Goal: Feedback & Contribution: Submit feedback/report problem

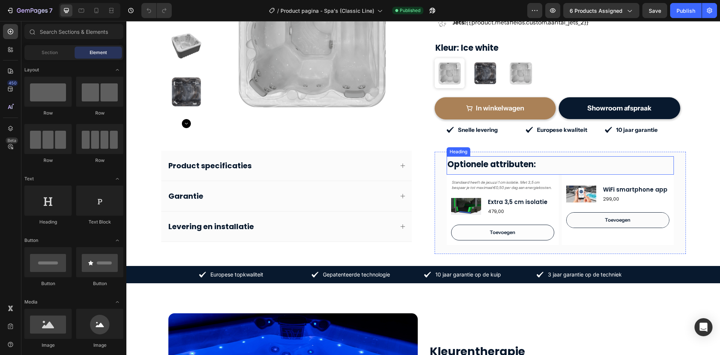
scroll to position [225, 0]
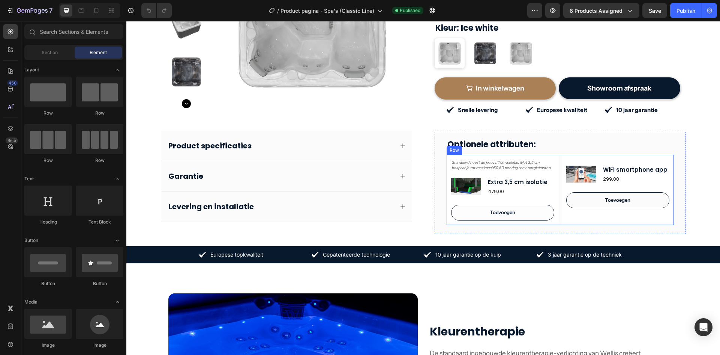
click at [557, 210] on div "Standaard heeft de jacuzzi 1 cm isolatie. Met 3,5 cm bespaar je tot maximaal €0…" at bounding box center [560, 190] width 227 height 70
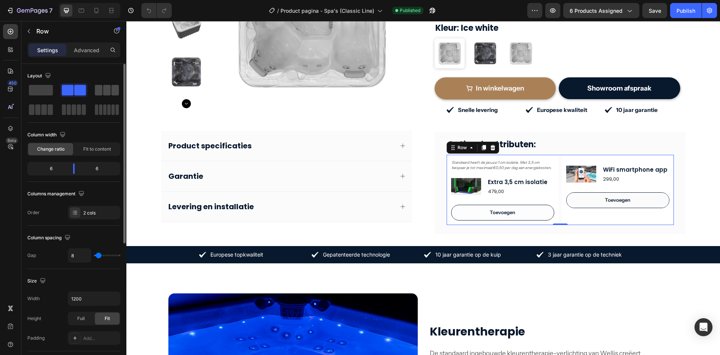
click at [105, 94] on span at bounding box center [107, 90] width 8 height 11
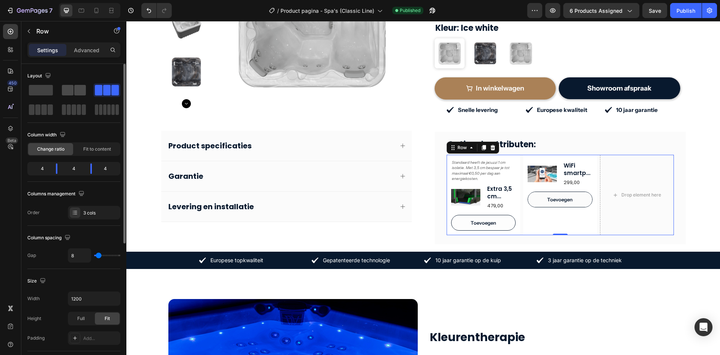
click at [70, 93] on span at bounding box center [68, 90] width 12 height 11
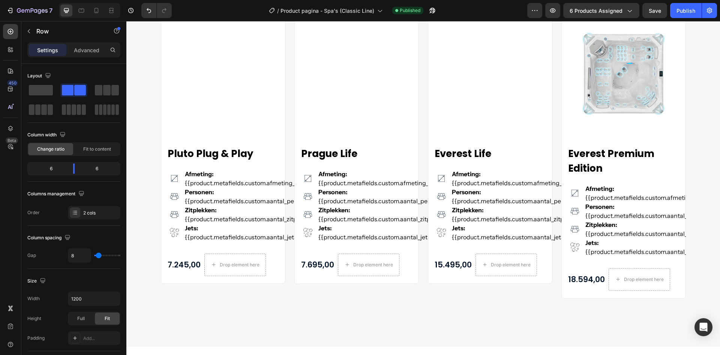
scroll to position [1345, 0]
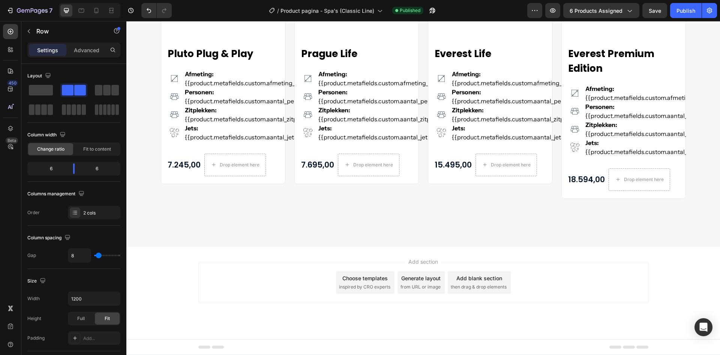
click at [365, 284] on span "inspired by CRO experts" at bounding box center [364, 286] width 51 height 7
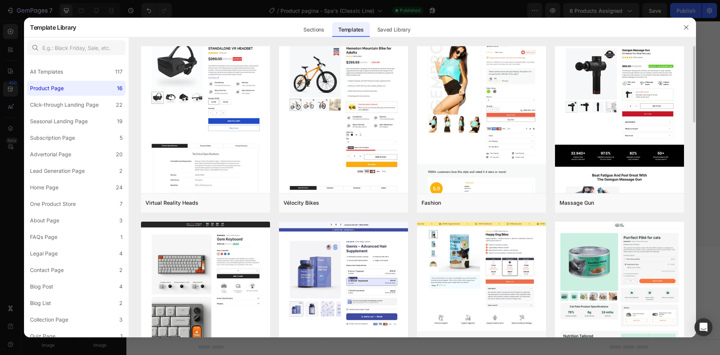
scroll to position [0, 0]
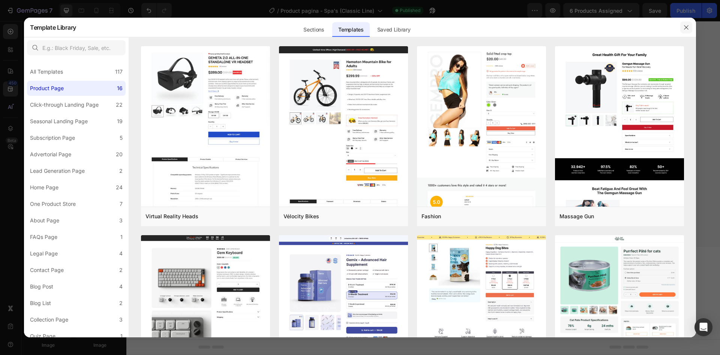
click at [687, 31] on button "button" at bounding box center [687, 27] width 12 height 12
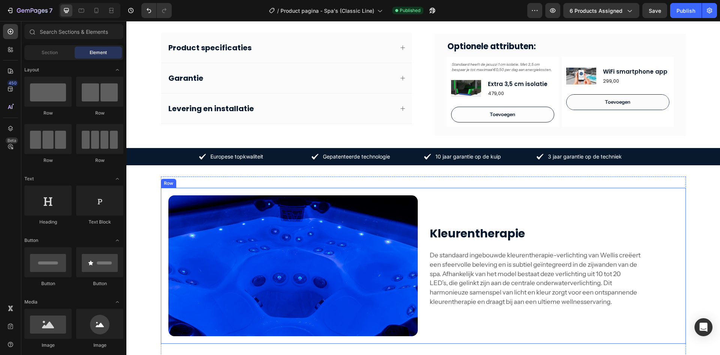
scroll to position [244, 0]
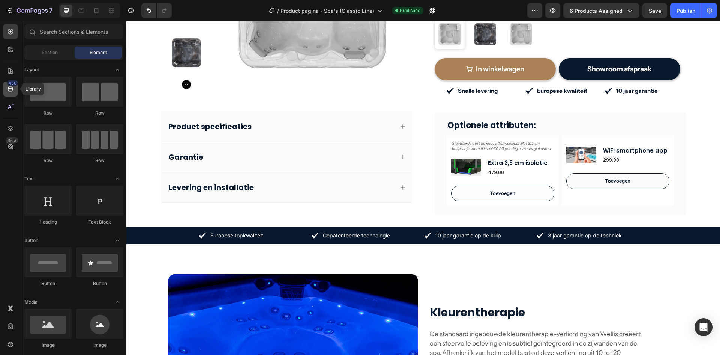
click at [12, 89] on icon at bounding box center [10, 89] width 5 height 5
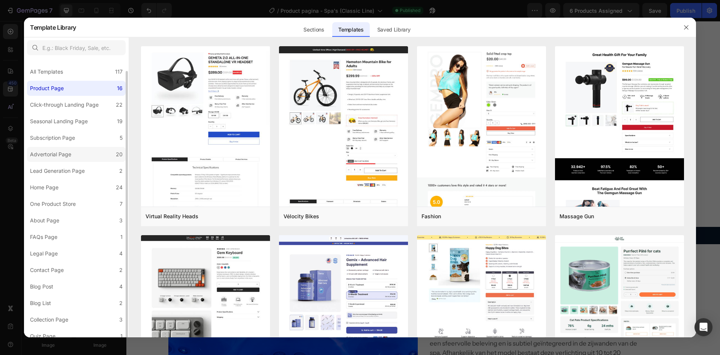
scroll to position [6, 0]
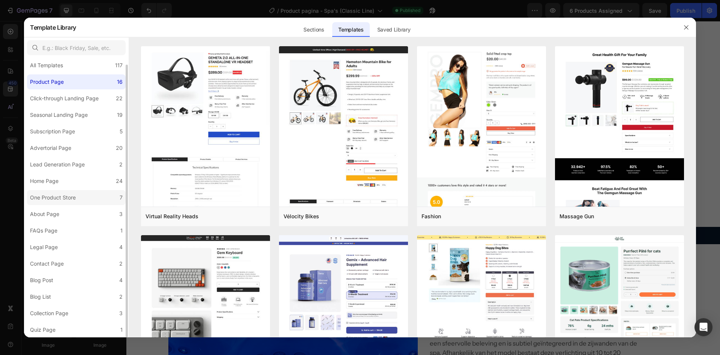
click at [72, 192] on label "One Product Store 7" at bounding box center [76, 197] width 99 height 15
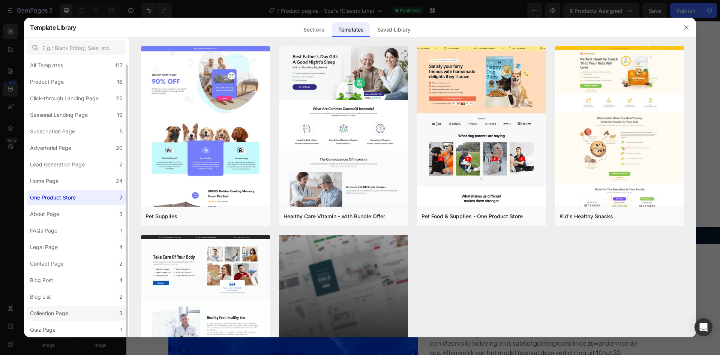
click at [85, 313] on label "Collection Page 3" at bounding box center [76, 312] width 99 height 15
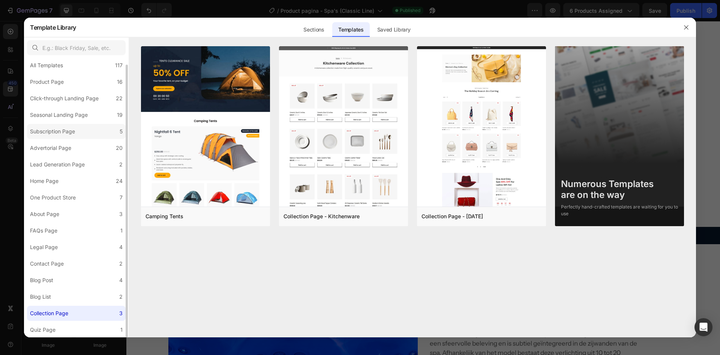
click at [87, 125] on label "Subscription Page 5" at bounding box center [76, 131] width 99 height 15
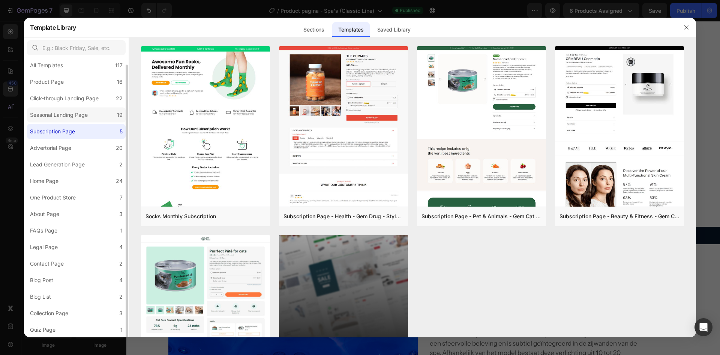
click at [98, 113] on label "Seasonal Landing Page 19" at bounding box center [76, 114] width 99 height 15
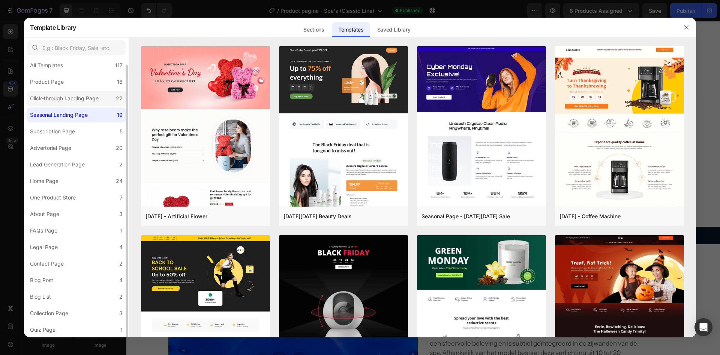
click at [95, 99] on div "Click-through Landing Page" at bounding box center [64, 98] width 69 height 9
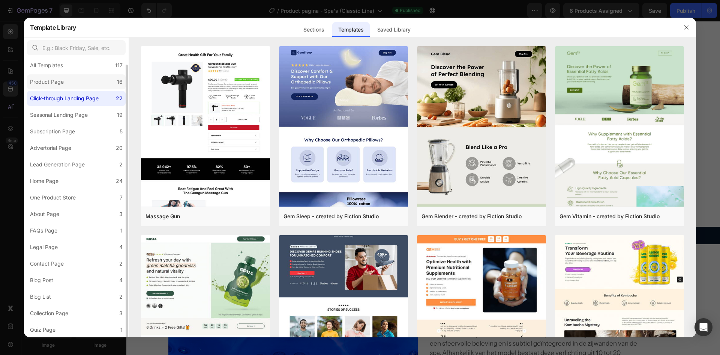
click at [93, 77] on label "Product Page 16" at bounding box center [76, 81] width 99 height 15
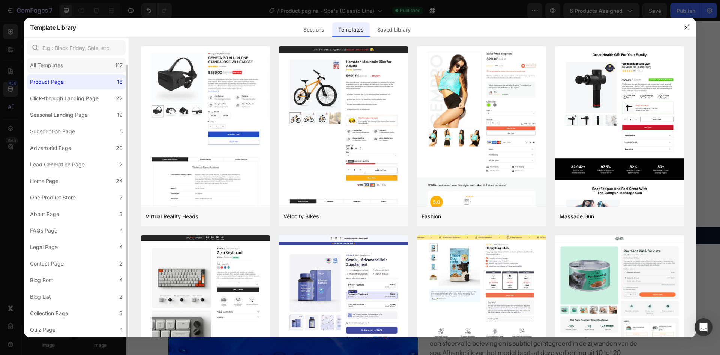
click at [95, 64] on div "All Templates 117" at bounding box center [76, 65] width 99 height 15
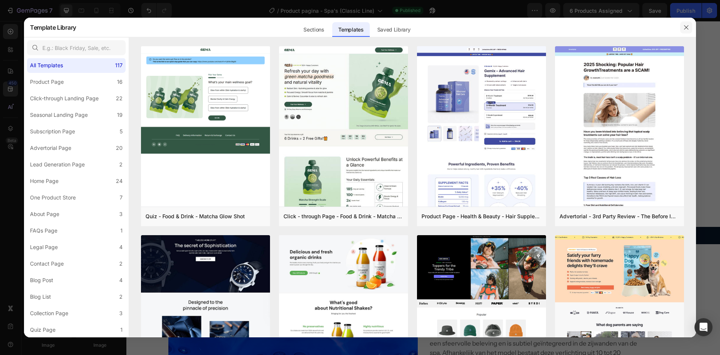
click at [690, 26] on button "button" at bounding box center [687, 27] width 12 height 12
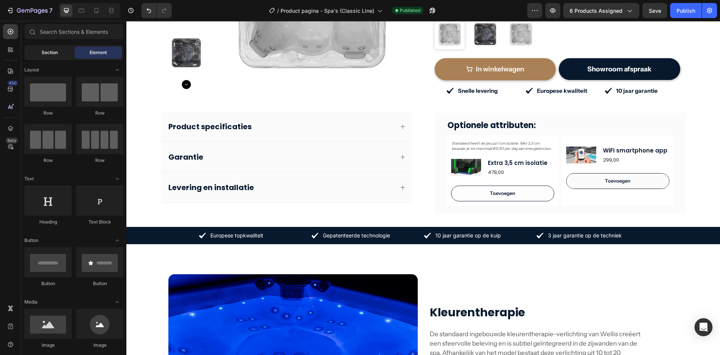
click at [45, 56] on div "Section" at bounding box center [49, 53] width 47 height 12
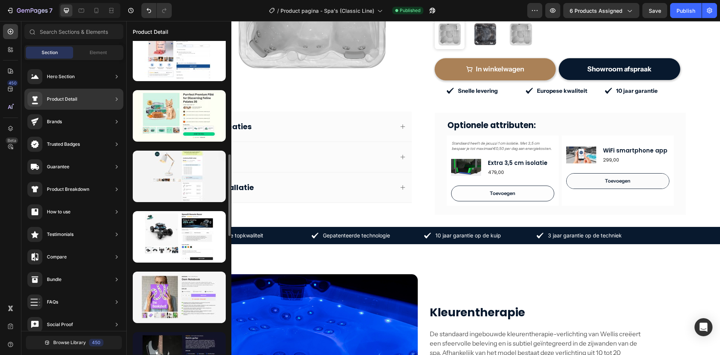
scroll to position [474, 0]
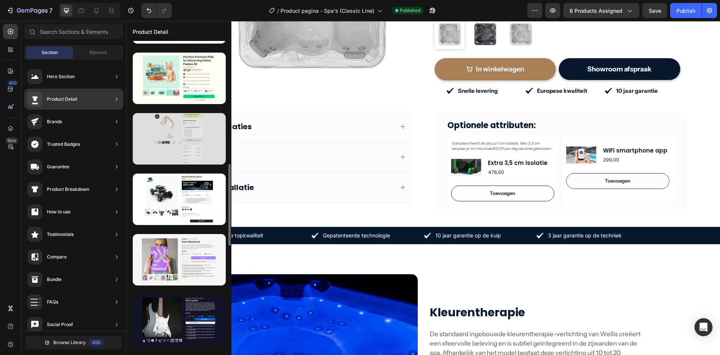
click at [196, 148] on div at bounding box center [179, 138] width 93 height 51
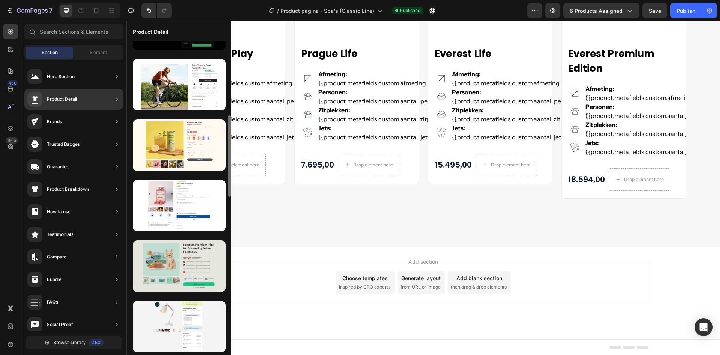
scroll to position [361, 0]
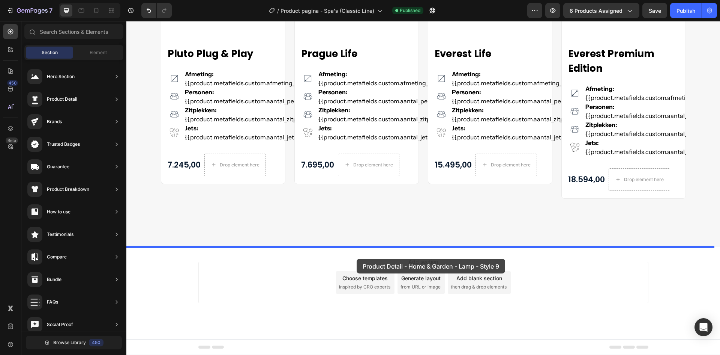
drag, startPoint x: 288, startPoint y: 269, endPoint x: 357, endPoint y: 258, distance: 70.2
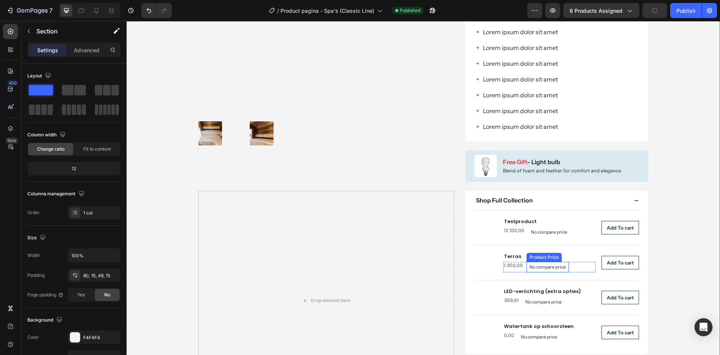
scroll to position [1728, 0]
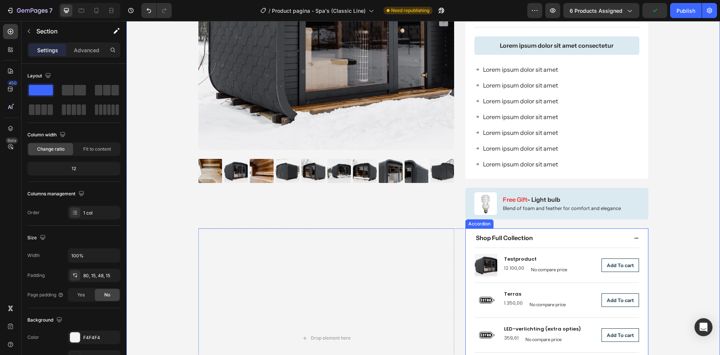
click at [554, 235] on div "Shop Full Collection" at bounding box center [551, 238] width 153 height 10
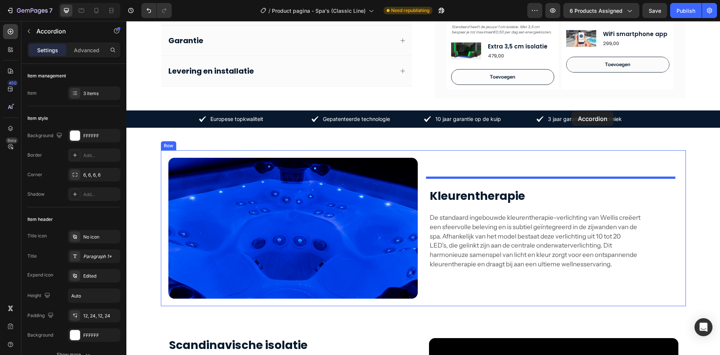
scroll to position [252, 0]
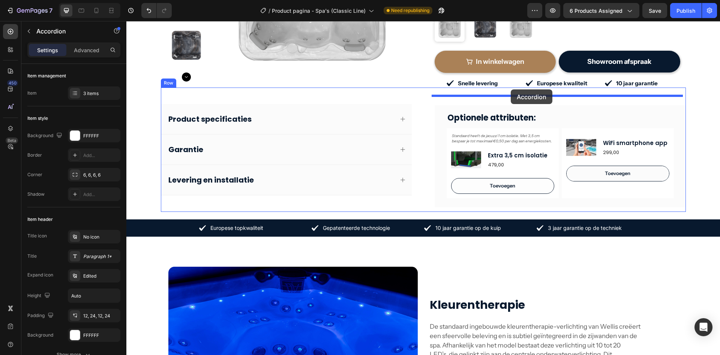
drag, startPoint x: 485, startPoint y: 224, endPoint x: 511, endPoint y: 92, distance: 134.6
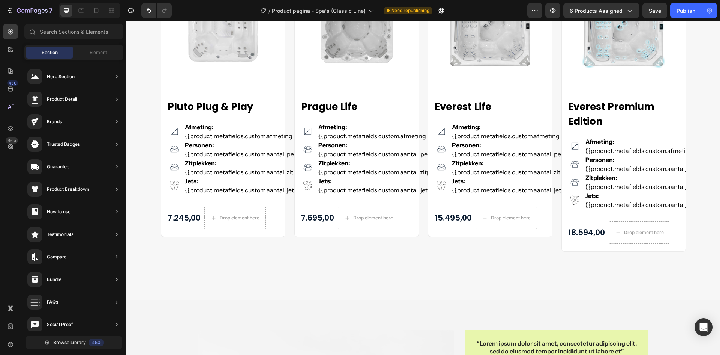
scroll to position [1526, 0]
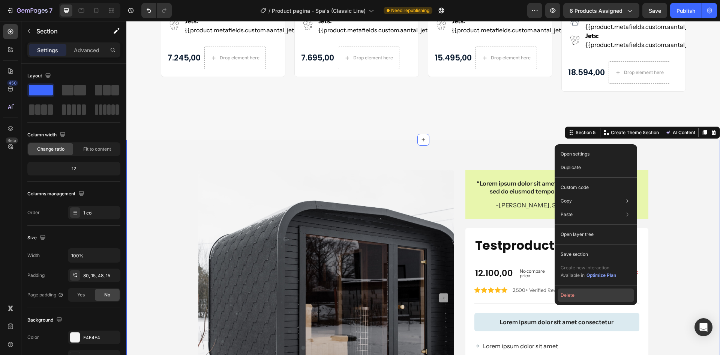
click at [584, 300] on button "Delete" at bounding box center [596, 295] width 77 height 14
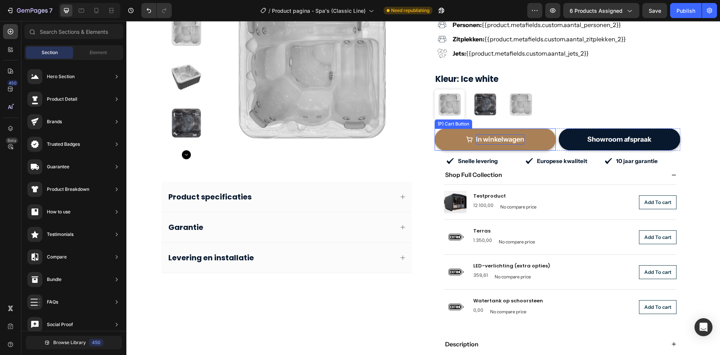
scroll to position [188, 0]
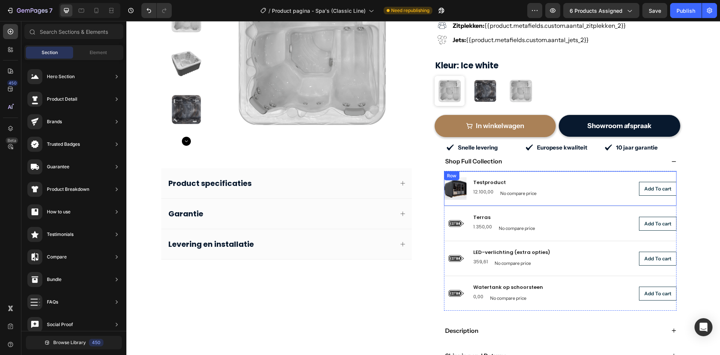
click at [549, 171] on div "Product Images Testproduct Product Title 12.100,00 Product Price Product Price …" at bounding box center [560, 188] width 233 height 35
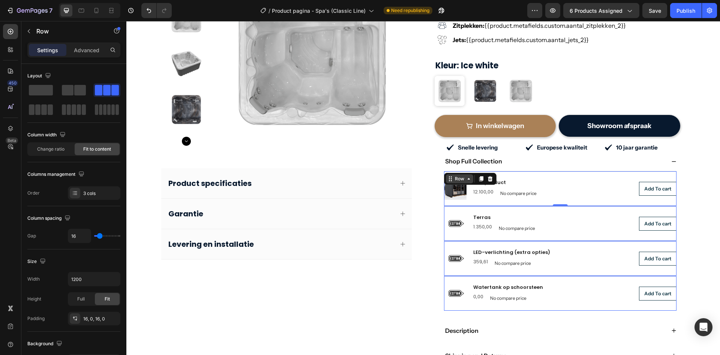
click at [457, 175] on div "Row" at bounding box center [460, 178] width 12 height 7
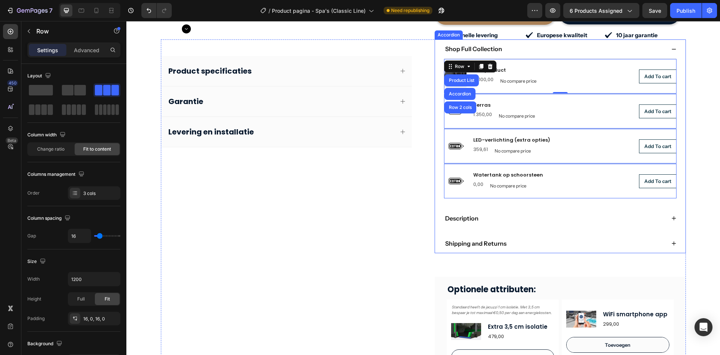
scroll to position [300, 0]
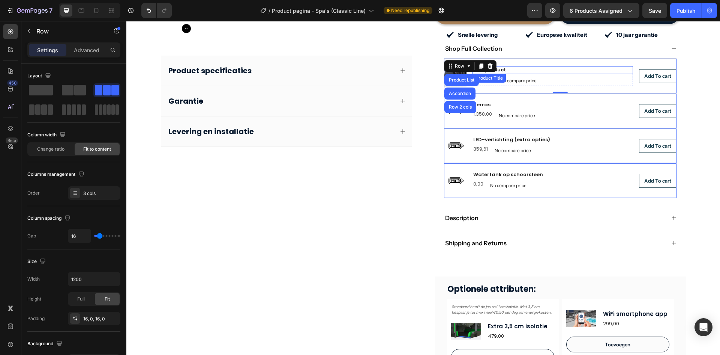
click at [561, 66] on h2 "Testproduct" at bounding box center [553, 70] width 161 height 8
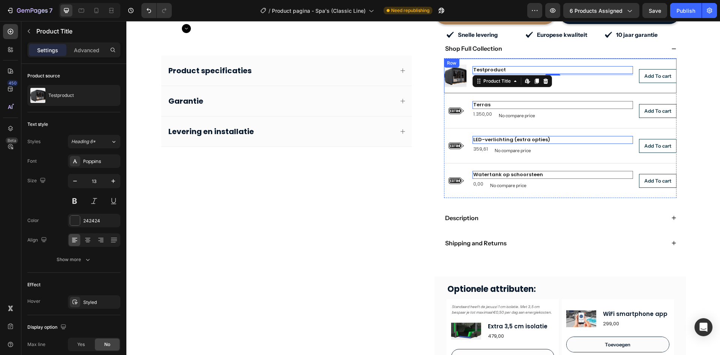
click at [460, 58] on div "Product Images Testproduct Product Title Edit content in Shopify 4 12.100,00 Pr…" at bounding box center [560, 75] width 233 height 35
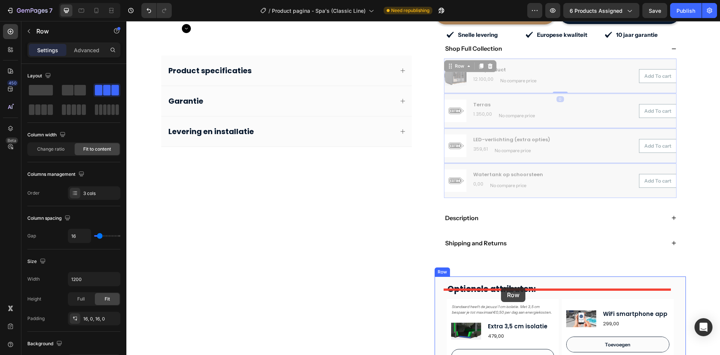
drag, startPoint x: 456, startPoint y: 57, endPoint x: 501, endPoint y: 287, distance: 234.0
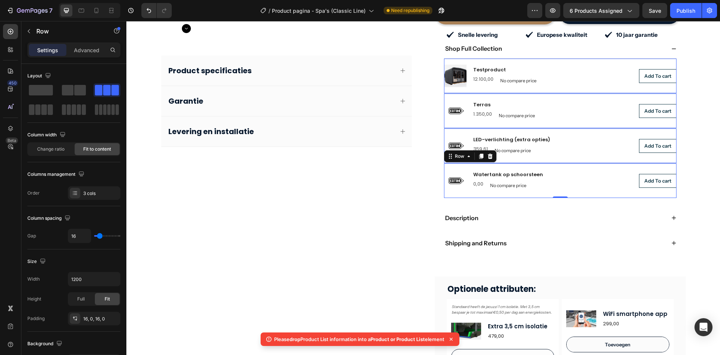
click at [557, 87] on div "Product Images Terras Product Title 1.350,00 Product Price Product Price No com…" at bounding box center [560, 75] width 233 height 35
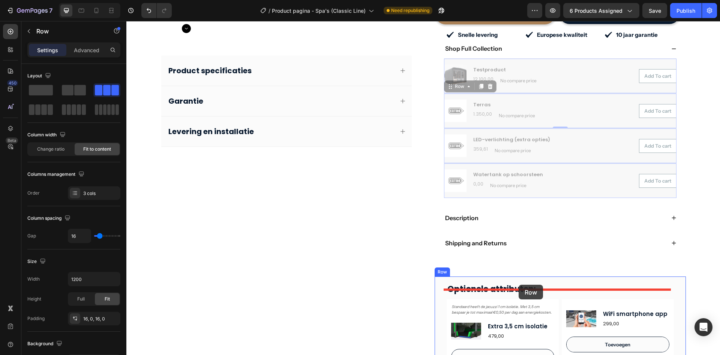
drag, startPoint x: 552, startPoint y: 89, endPoint x: 519, endPoint y: 284, distance: 197.9
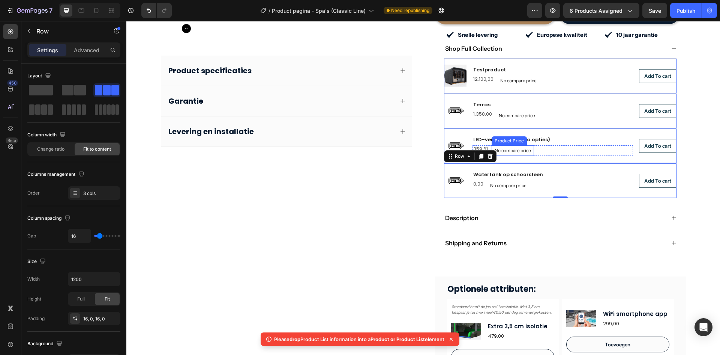
scroll to position [263, 0]
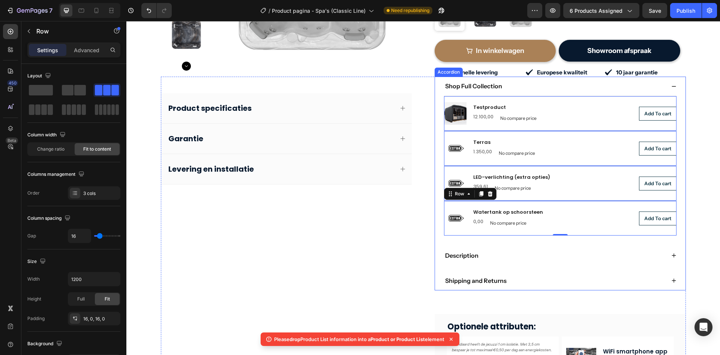
click at [530, 81] on div "Shop Full Collection" at bounding box center [554, 86] width 221 height 10
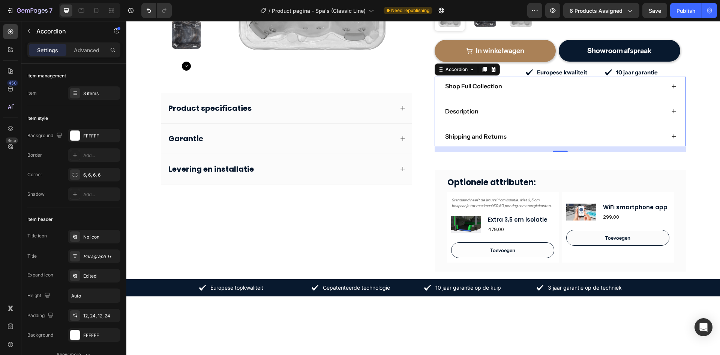
click at [536, 131] on div "Shipping and Returns" at bounding box center [554, 136] width 221 height 10
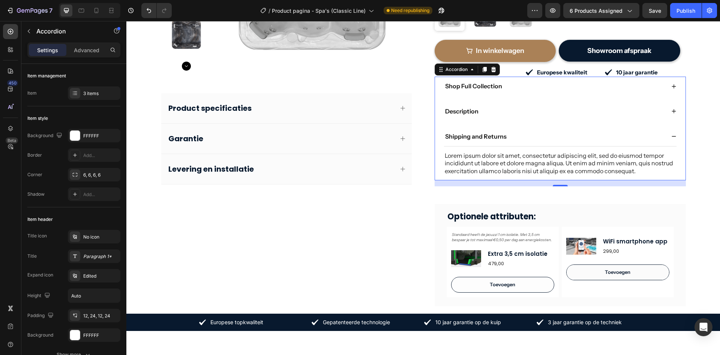
click at [536, 131] on div "Shipping and Returns" at bounding box center [554, 136] width 221 height 10
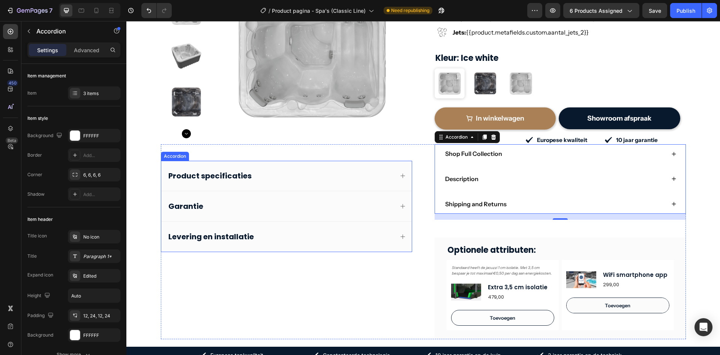
scroll to position [188, 0]
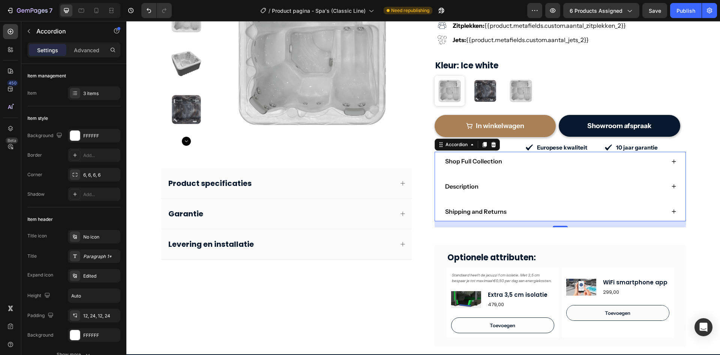
click at [518, 156] on div "Shop Full Collection" at bounding box center [554, 161] width 221 height 10
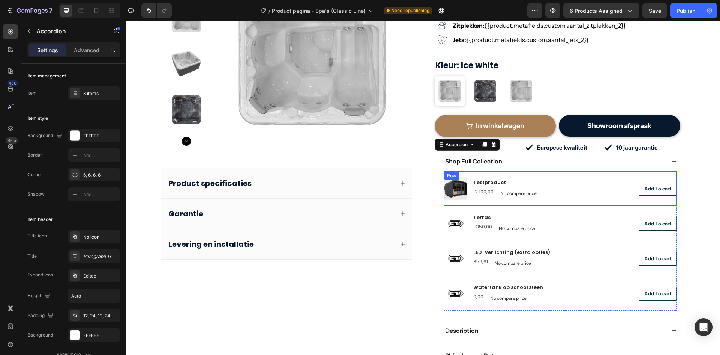
click at [498, 177] on div "Testproduct Product Title 12.100,00 Product Price Product Price No compare pric…" at bounding box center [553, 188] width 161 height 23
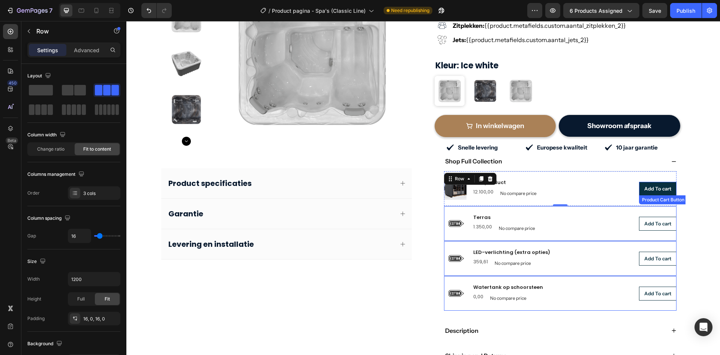
click at [650, 182] on button "Add To cart" at bounding box center [658, 189] width 38 height 14
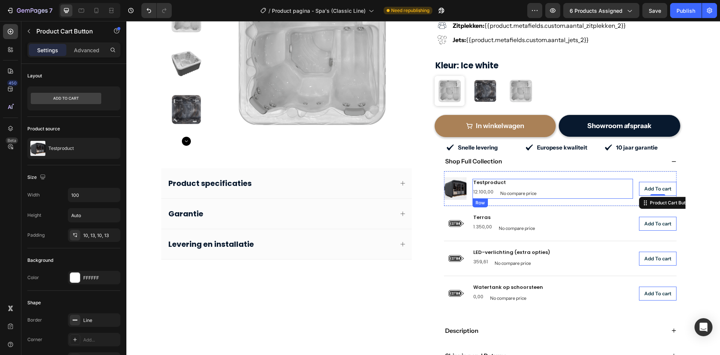
click at [555, 179] on div "Testproduct Product Title 12.100,00 Product Price Product Price No compare pric…" at bounding box center [553, 189] width 161 height 20
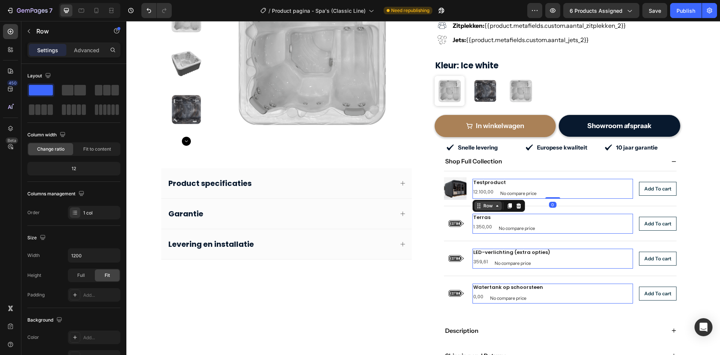
click at [494, 203] on icon at bounding box center [497, 206] width 6 height 6
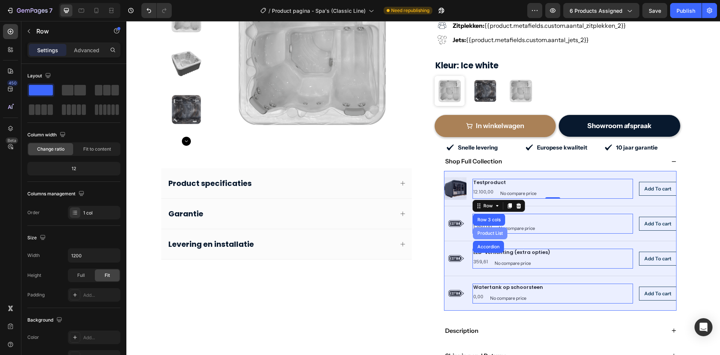
click at [488, 231] on div "Product List" at bounding box center [490, 233] width 29 height 5
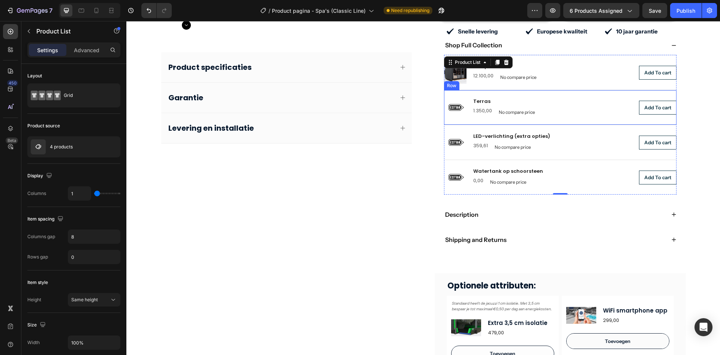
scroll to position [263, 0]
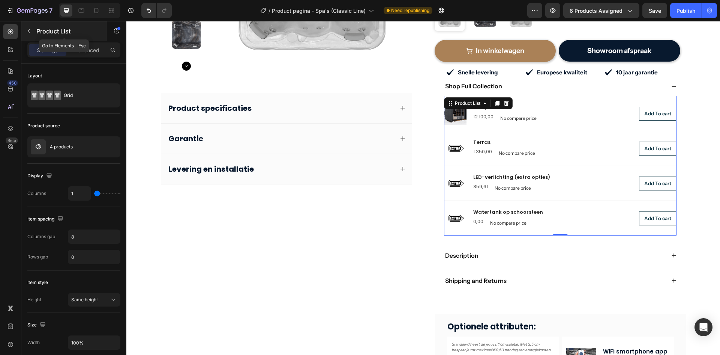
click at [32, 33] on button "button" at bounding box center [29, 31] width 12 height 12
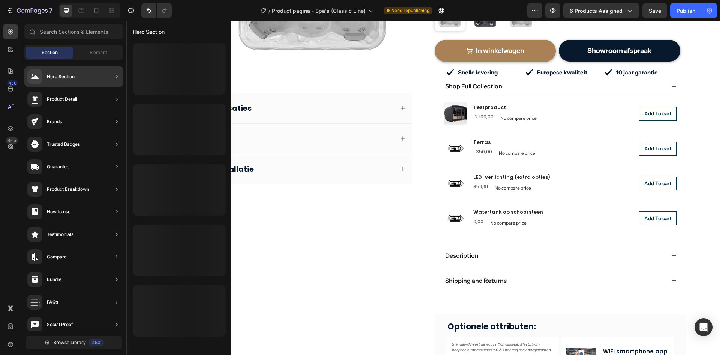
scroll to position [0, 0]
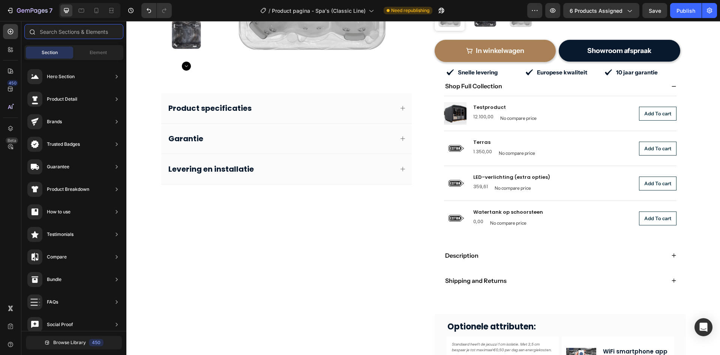
click at [76, 34] on input "text" at bounding box center [73, 31] width 99 height 15
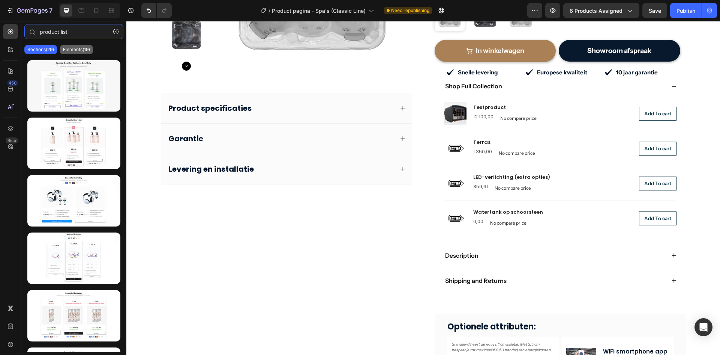
type input "product list"
click at [89, 50] on p "Elements(19)" at bounding box center [76, 50] width 27 height 6
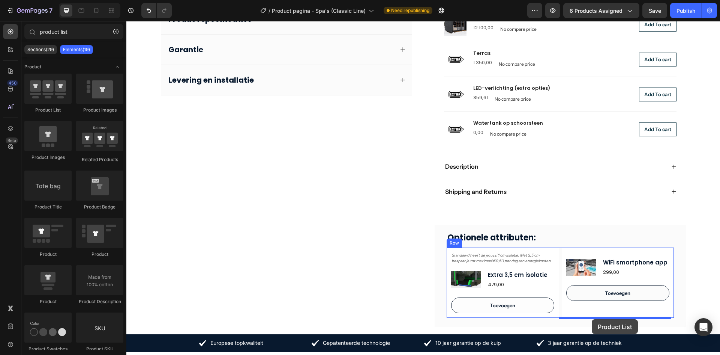
scroll to position [343, 0]
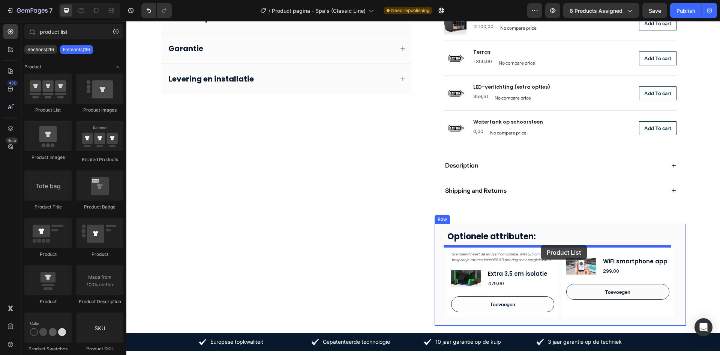
drag, startPoint x: 176, startPoint y: 112, endPoint x: 541, endPoint y: 245, distance: 388.8
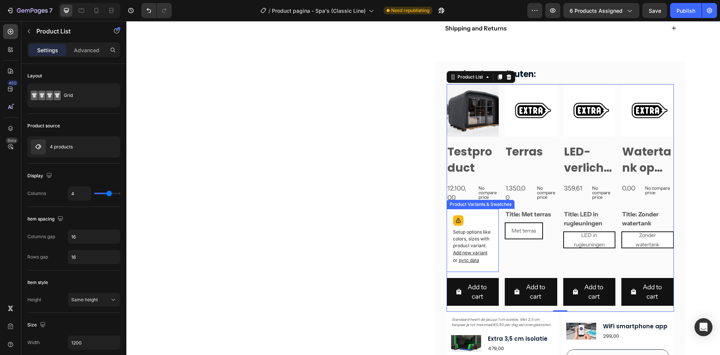
scroll to position [531, 0]
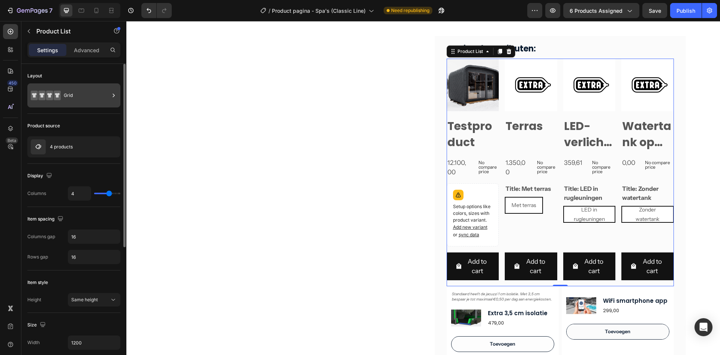
click at [82, 90] on div "Grid" at bounding box center [87, 95] width 46 height 17
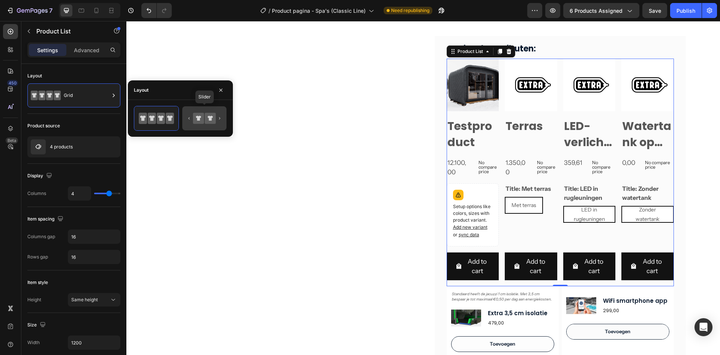
click at [188, 118] on icon at bounding box center [204, 118] width 35 height 15
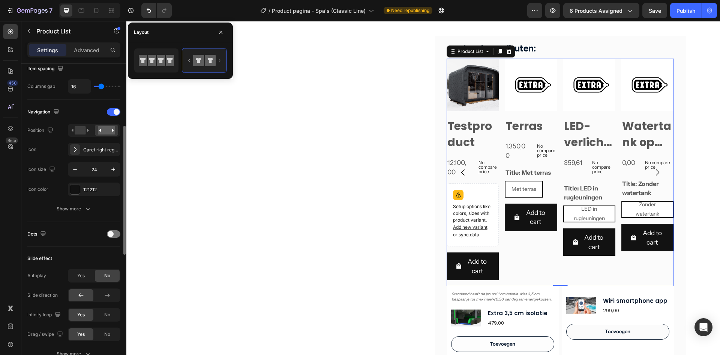
scroll to position [188, 0]
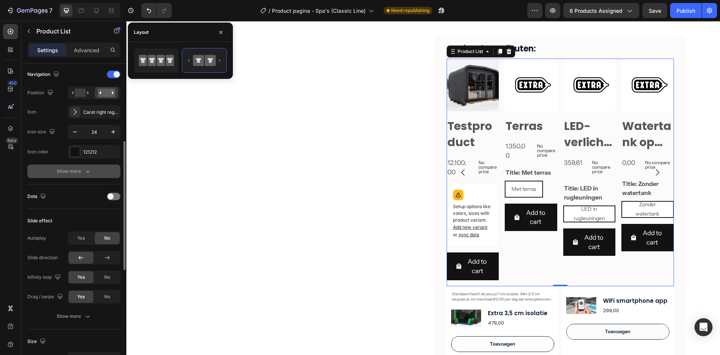
click at [71, 168] on div "Show more" at bounding box center [74, 171] width 35 height 8
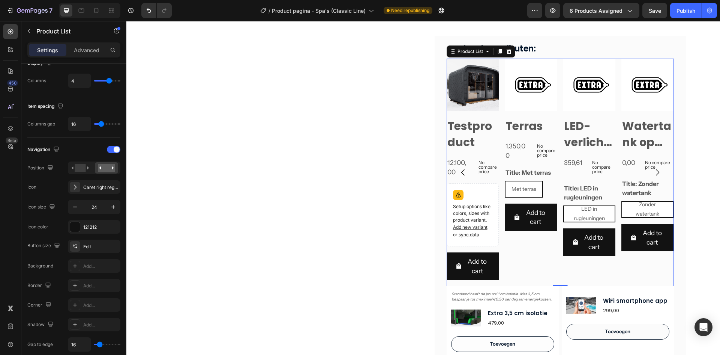
scroll to position [0, 0]
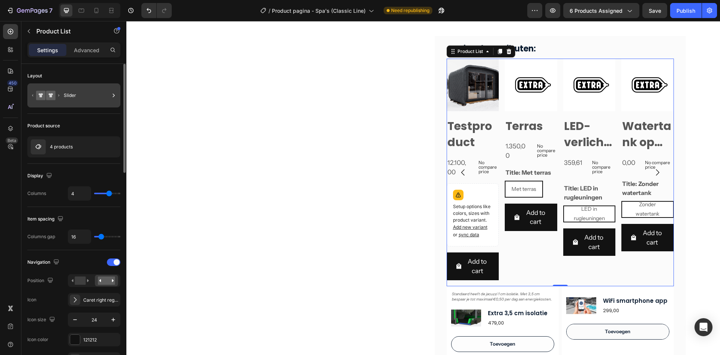
click at [64, 95] on div "Slider" at bounding box center [87, 95] width 46 height 17
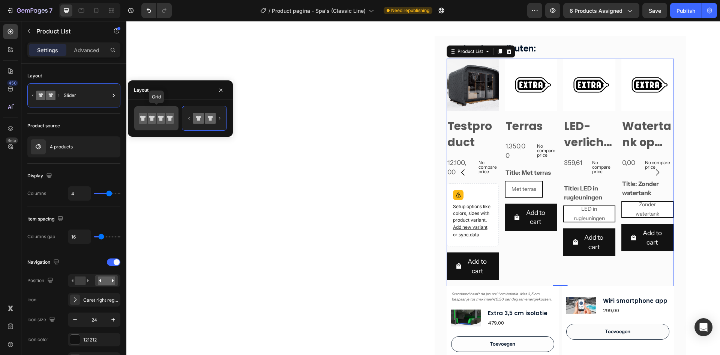
click at [136, 116] on div at bounding box center [156, 118] width 44 height 24
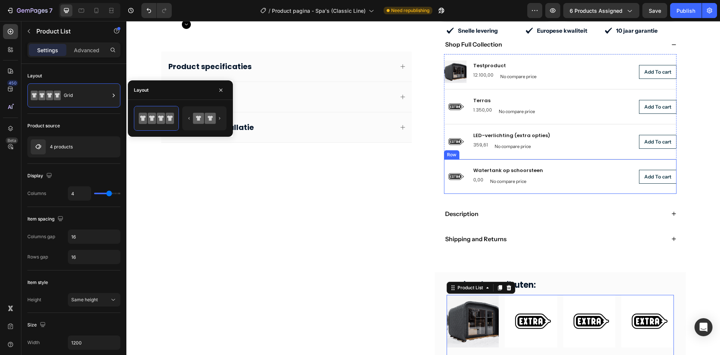
scroll to position [268, 0]
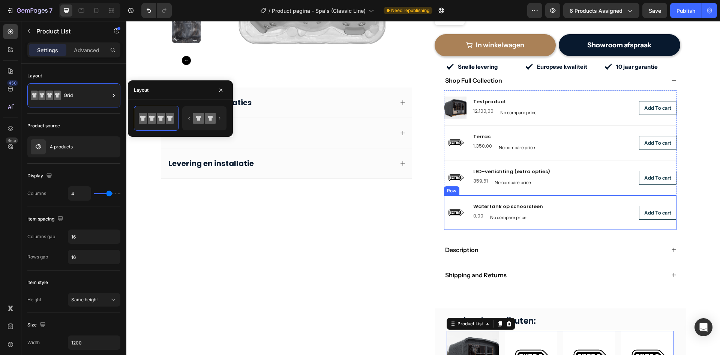
click at [563, 125] on div "Product Images Watertank op schoorsteen Product Title 0,00 Product Price Produc…" at bounding box center [560, 107] width 233 height 35
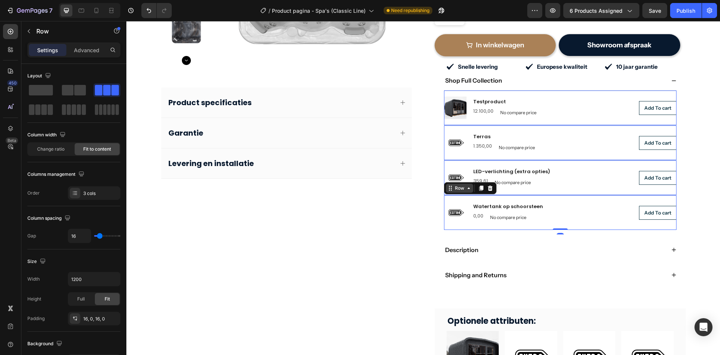
click at [458, 89] on div "Row" at bounding box center [452, 86] width 12 height 7
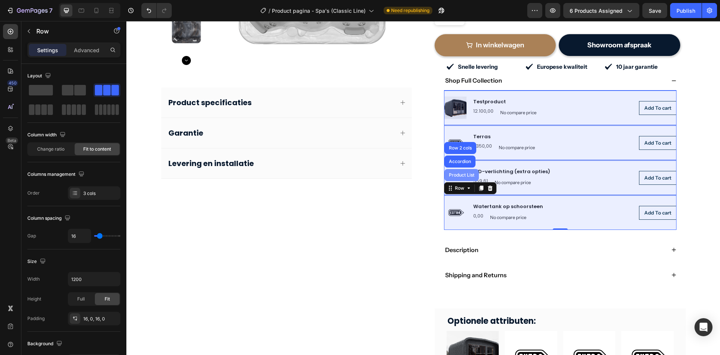
click at [126, 21] on div "Product List" at bounding box center [126, 21] width 0 height 0
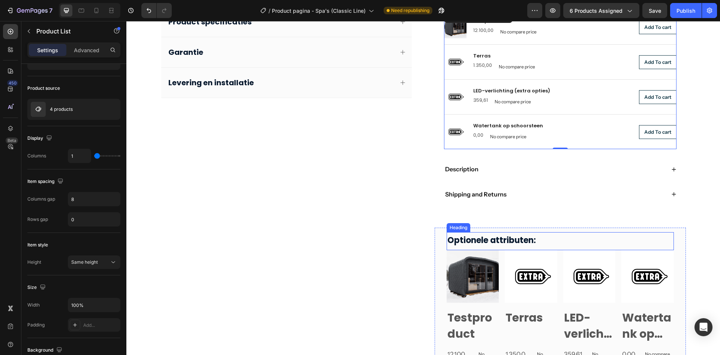
scroll to position [343, 0]
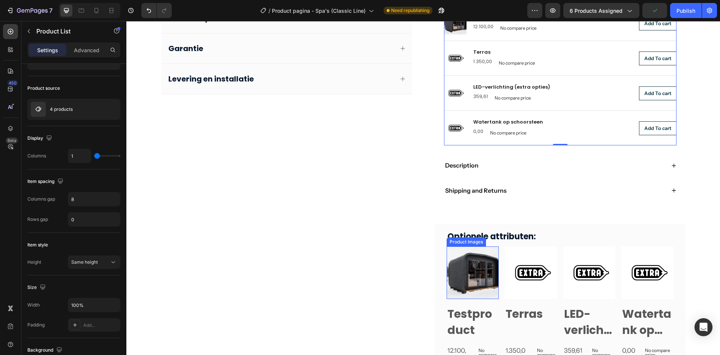
drag, startPoint x: 470, startPoint y: 251, endPoint x: 453, endPoint y: 237, distance: 21.7
click at [470, 251] on img at bounding box center [473, 272] width 53 height 53
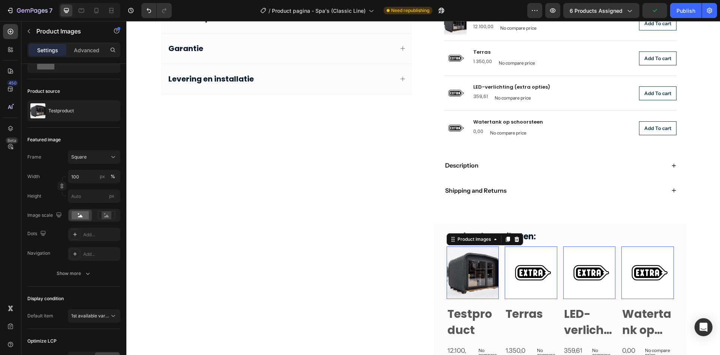
scroll to position [0, 0]
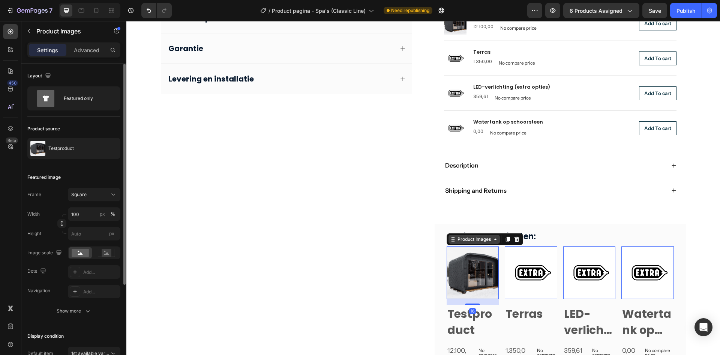
click at [479, 239] on div "Product Images" at bounding box center [474, 239] width 36 height 7
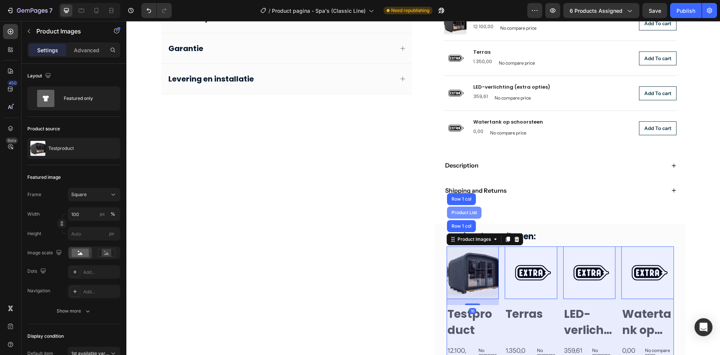
click at [460, 217] on div "Product List" at bounding box center [464, 212] width 35 height 12
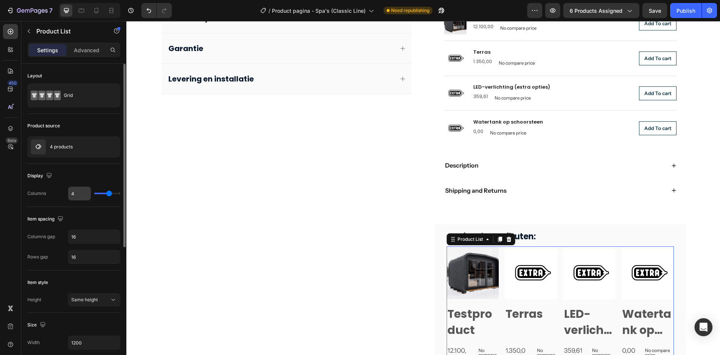
click at [75, 194] on input "4" at bounding box center [79, 193] width 23 height 14
type input "1"
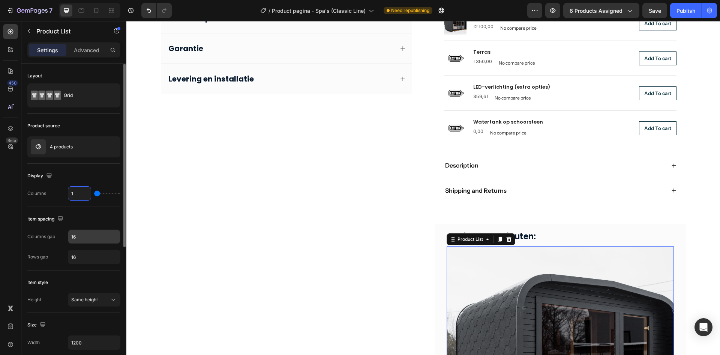
type input "1"
type input "8"
click at [81, 255] on input "16" at bounding box center [94, 257] width 52 height 14
type input "0"
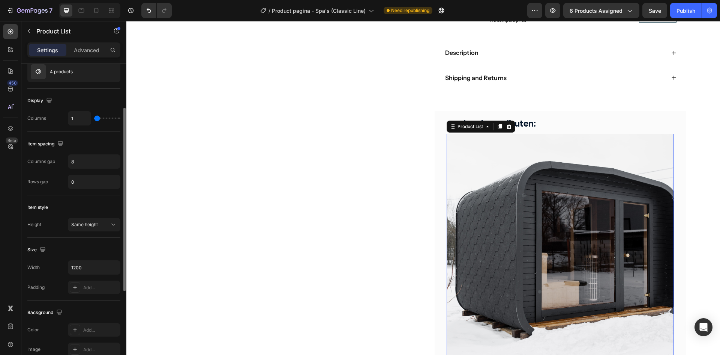
scroll to position [113, 0]
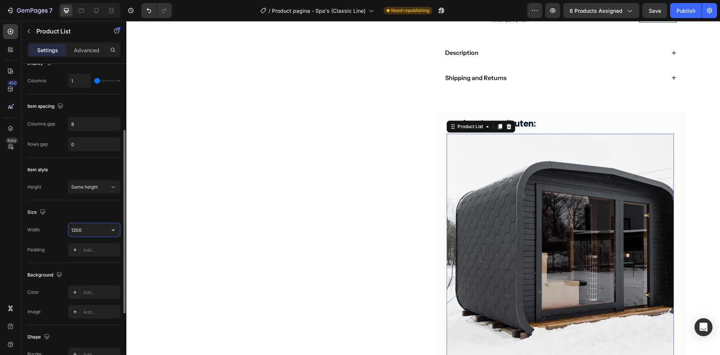
click at [86, 233] on input "1200" at bounding box center [94, 230] width 52 height 14
click at [113, 228] on icon "button" at bounding box center [114, 230] width 8 height 8
click at [91, 246] on p "Full 100%" at bounding box center [92, 248] width 43 height 7
type input "100%"
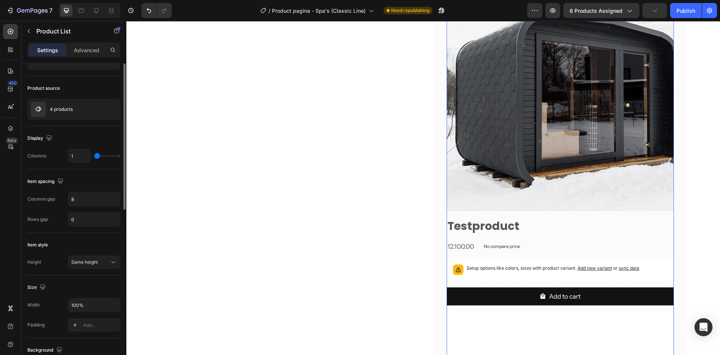
scroll to position [0, 0]
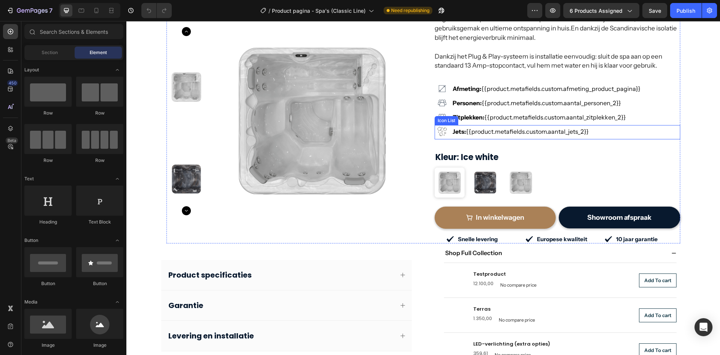
scroll to position [150, 0]
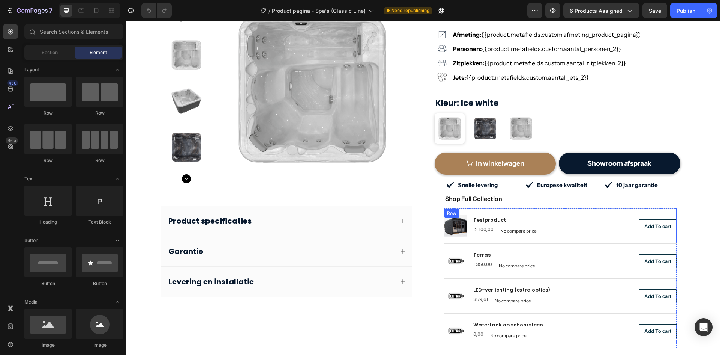
click at [510, 208] on div "Product Images Testproduct Product Title 12.100,00 Product Price Product Price …" at bounding box center [560, 225] width 233 height 35
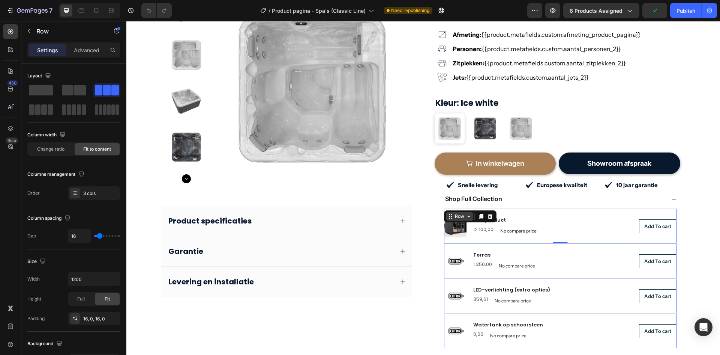
click at [466, 213] on icon at bounding box center [469, 216] width 6 height 6
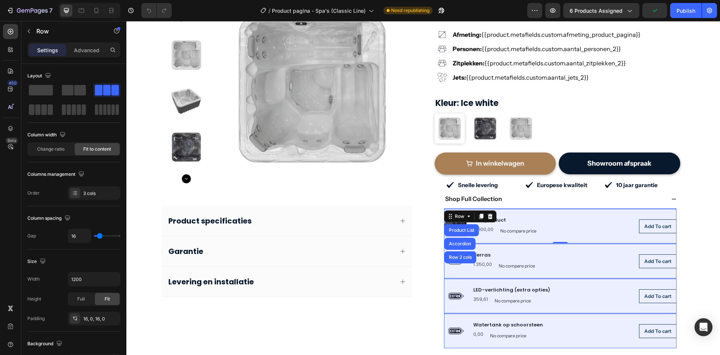
drag, startPoint x: 453, startPoint y: 218, endPoint x: 433, endPoint y: 220, distance: 20.0
click at [454, 224] on div "Product List" at bounding box center [462, 230] width 35 height 12
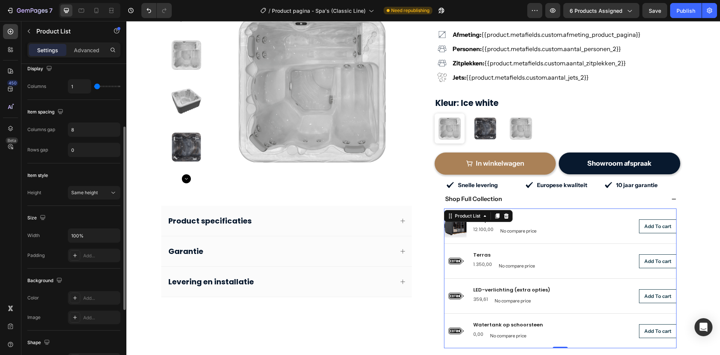
scroll to position [0, 0]
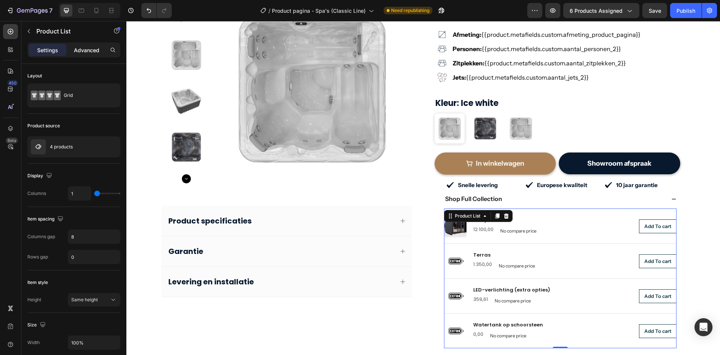
click at [92, 54] on div "Advanced" at bounding box center [87, 50] width 38 height 12
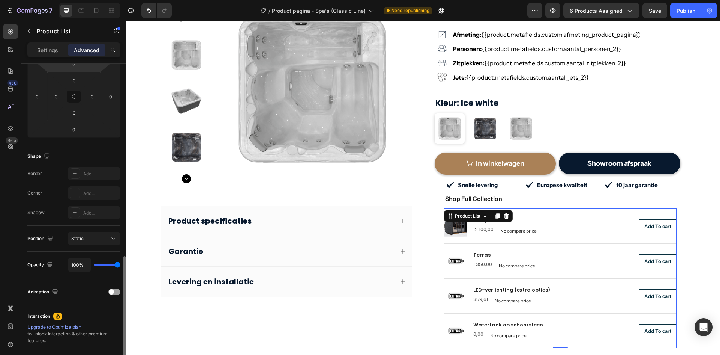
scroll to position [188, 0]
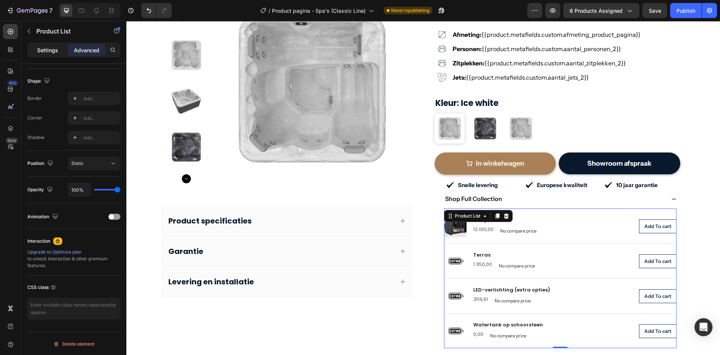
drag, startPoint x: 45, startPoint y: 55, endPoint x: 54, endPoint y: 113, distance: 58.9
click at [45, 55] on div "Settings" at bounding box center [48, 50] width 38 height 12
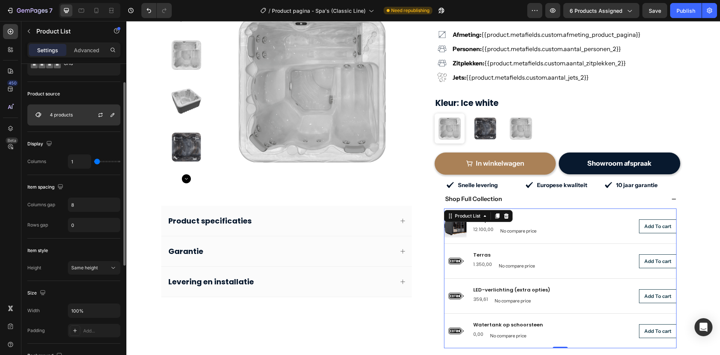
scroll to position [0, 0]
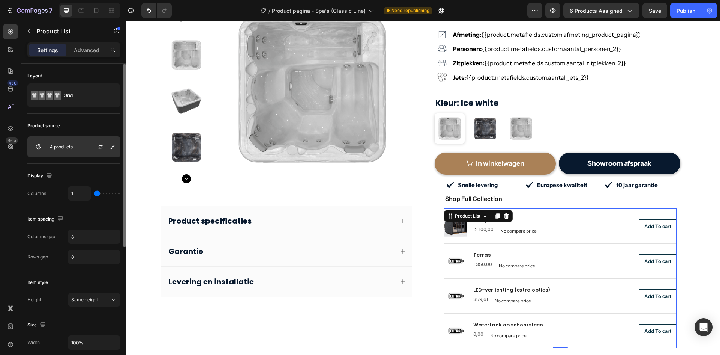
click at [81, 150] on div "4 products" at bounding box center [73, 146] width 93 height 21
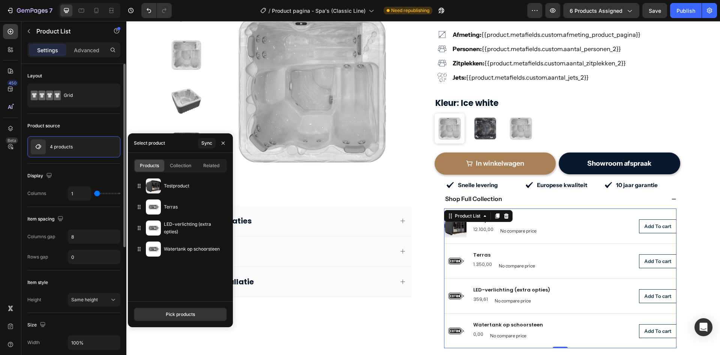
click at [53, 191] on div "Columns 1" at bounding box center [73, 193] width 93 height 14
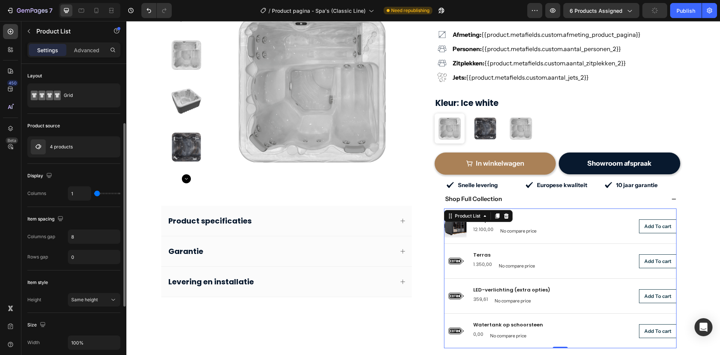
scroll to position [75, 0]
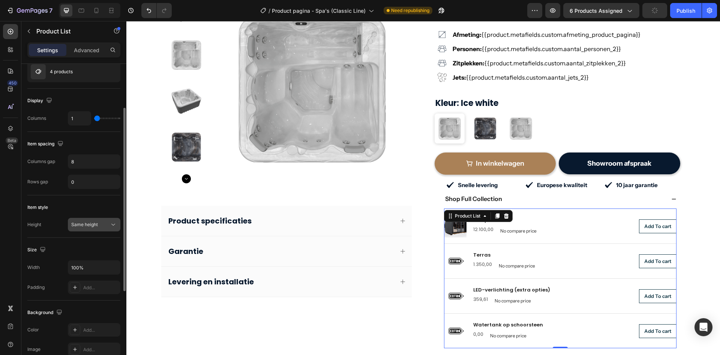
click at [81, 221] on div "Same height" at bounding box center [94, 225] width 46 height 8
click at [92, 197] on div "Item style Height Same height" at bounding box center [73, 216] width 93 height 42
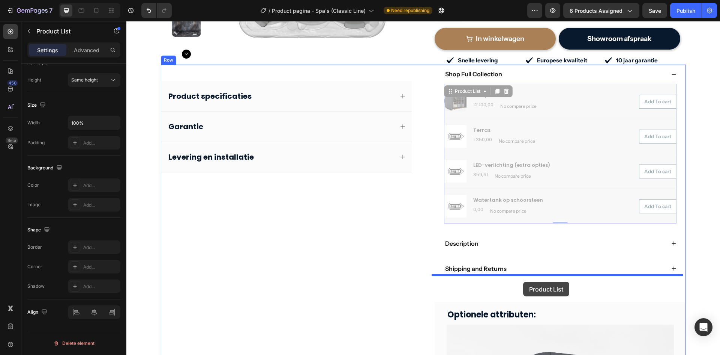
scroll to position [300, 0]
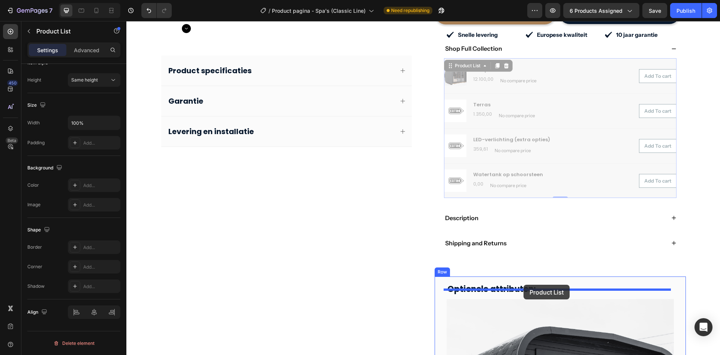
drag, startPoint x: 471, startPoint y: 207, endPoint x: 524, endPoint y: 284, distance: 93.1
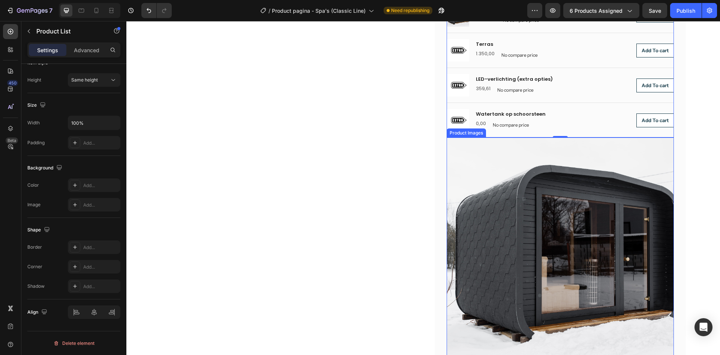
scroll to position [488, 0]
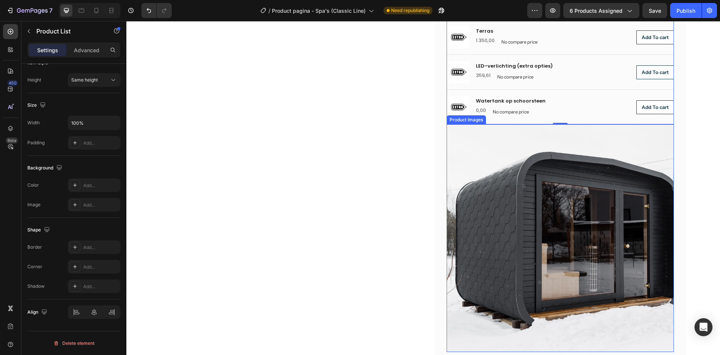
drag, startPoint x: 503, startPoint y: 172, endPoint x: 486, endPoint y: 165, distance: 19.0
click at [503, 172] on img at bounding box center [560, 237] width 227 height 227
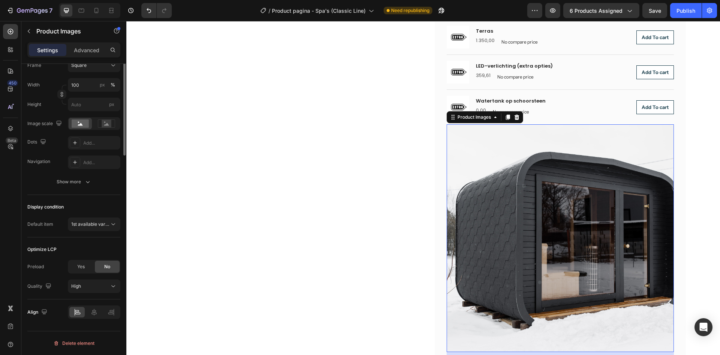
scroll to position [0, 0]
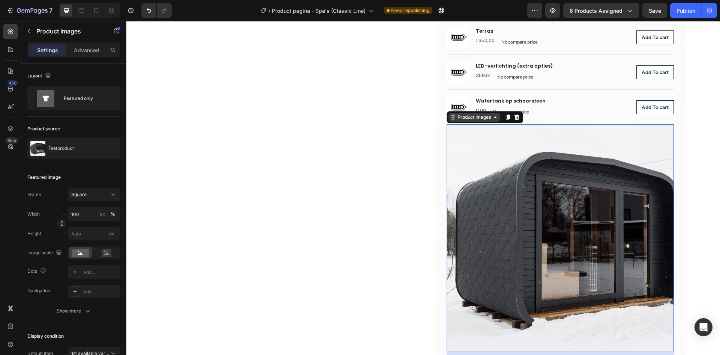
click at [482, 115] on div "Product Images" at bounding box center [474, 117] width 36 height 7
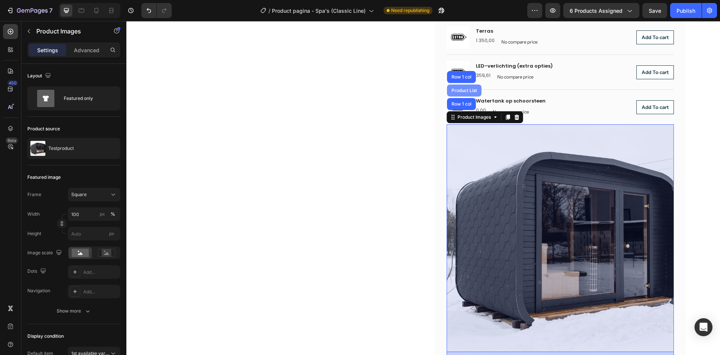
click at [463, 92] on div "Product List" at bounding box center [464, 90] width 29 height 5
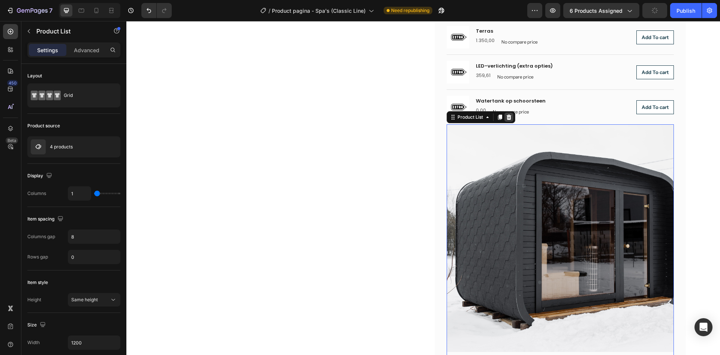
click at [506, 116] on icon at bounding box center [508, 116] width 5 height 5
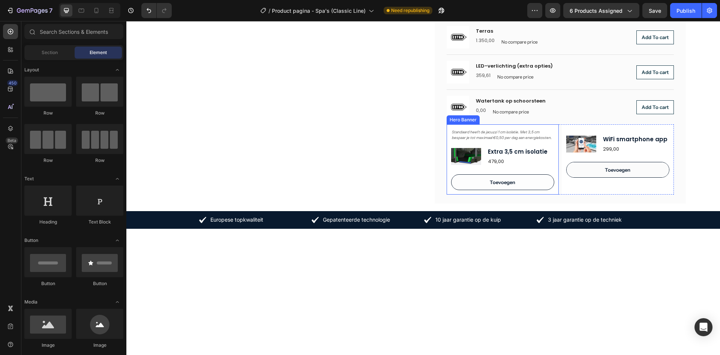
click at [532, 125] on div "Standaard heeft de jacuzzi 1 cm isolatie. Met 3,5 cm bespaar je tot maximaal €0…" at bounding box center [503, 159] width 112 height 70
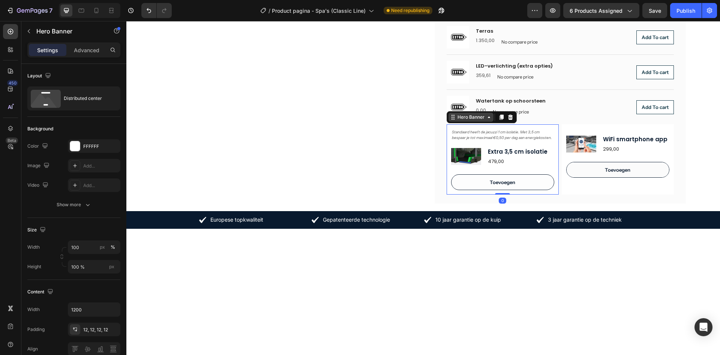
click at [475, 115] on div "Hero Banner" at bounding box center [471, 117] width 30 height 7
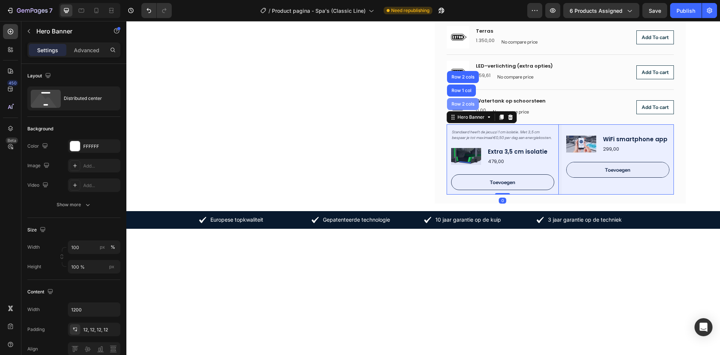
click at [460, 103] on div "Row 2 cols" at bounding box center [463, 104] width 26 height 5
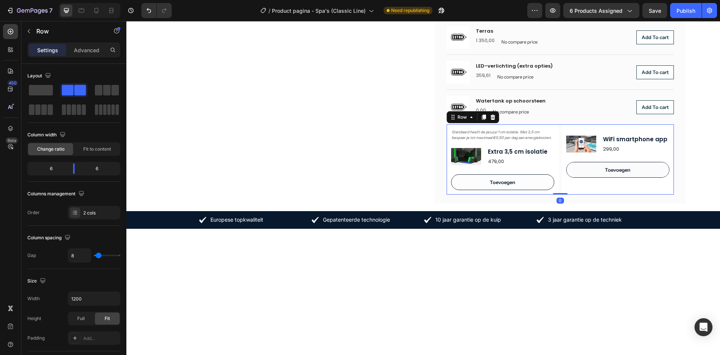
click at [490, 117] on icon at bounding box center [493, 117] width 6 height 6
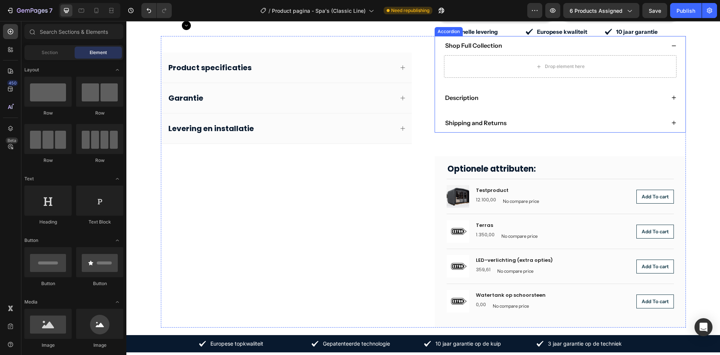
scroll to position [263, 0]
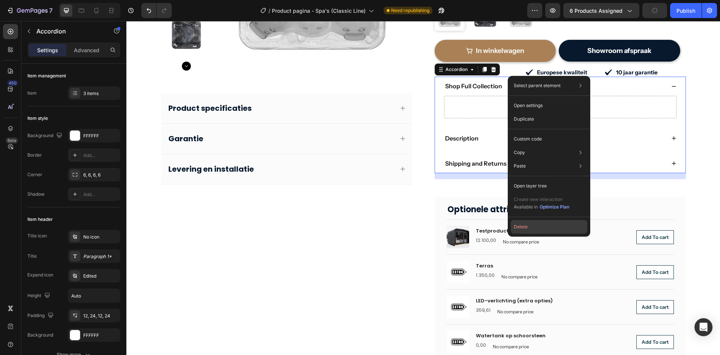
click at [523, 227] on button "Delete" at bounding box center [549, 227] width 77 height 14
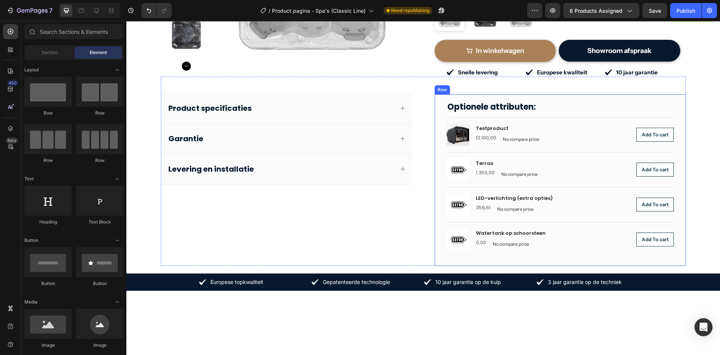
click at [443, 94] on div "Optionele attributen: Heading Product Images Testproduct Product Title 12.100,0…" at bounding box center [560, 179] width 251 height 171
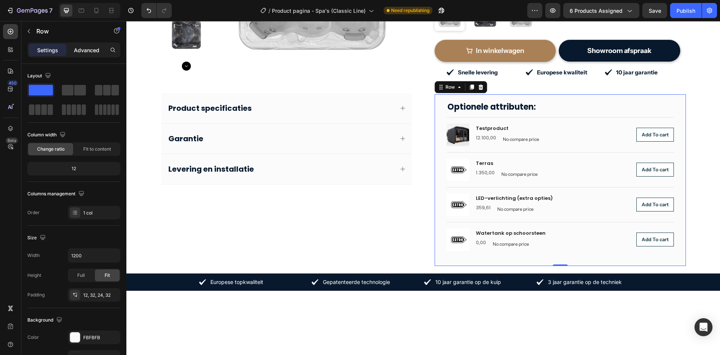
click at [77, 49] on p "Advanced" at bounding box center [87, 50] width 26 height 8
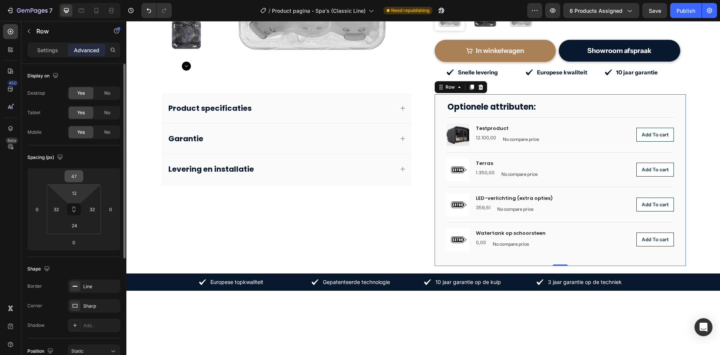
click at [72, 177] on input "47" at bounding box center [73, 175] width 15 height 11
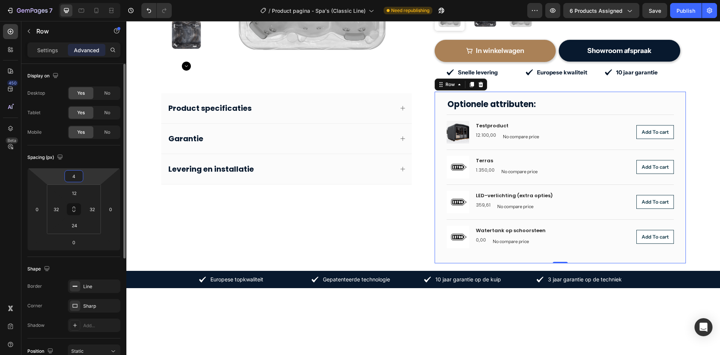
type input "42"
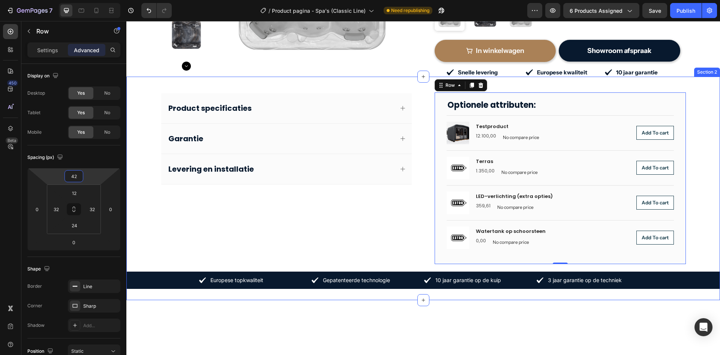
click at [696, 224] on div "Product specificaties Garantie Levering en installatie Accordion Optionele attr…" at bounding box center [423, 188] width 594 height 223
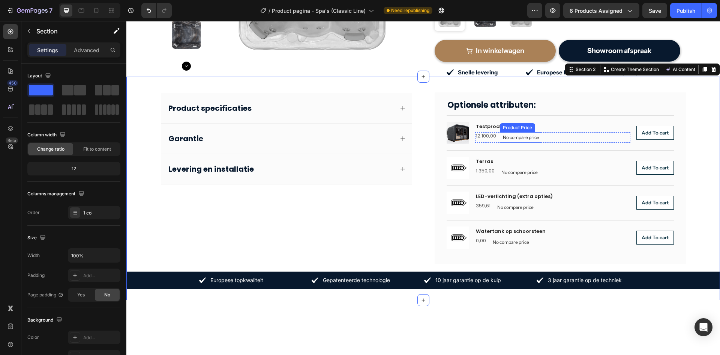
click at [517, 132] on div "No compare price" at bounding box center [521, 137] width 42 height 11
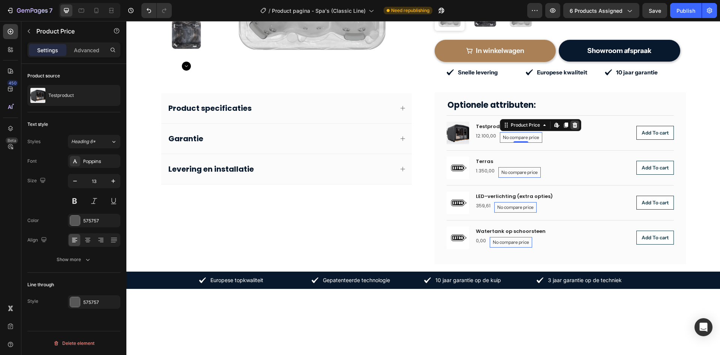
click at [573, 122] on icon at bounding box center [574, 124] width 5 height 5
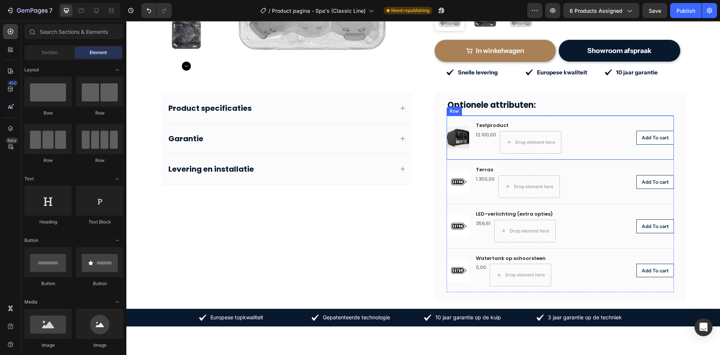
click at [447, 115] on div "Product Images Testproduct Product Title 12.100,00 Product Price Product Price …" at bounding box center [560, 137] width 227 height 44
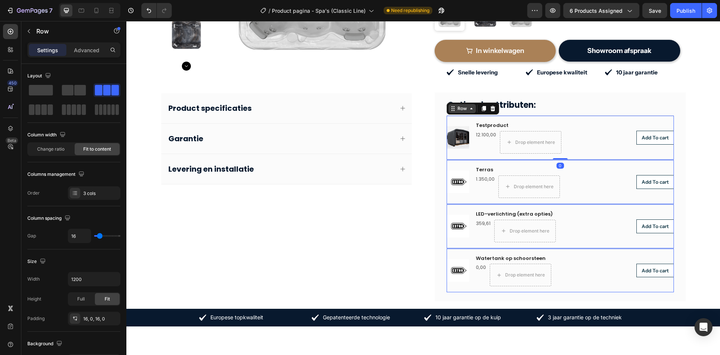
click at [456, 105] on div "Row" at bounding box center [462, 108] width 12 height 7
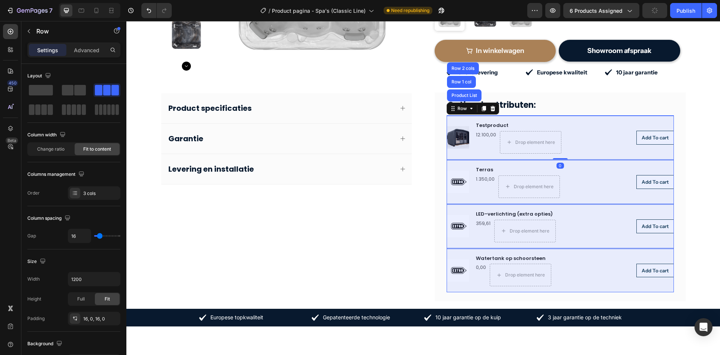
click at [457, 93] on div "Product List" at bounding box center [464, 95] width 29 height 5
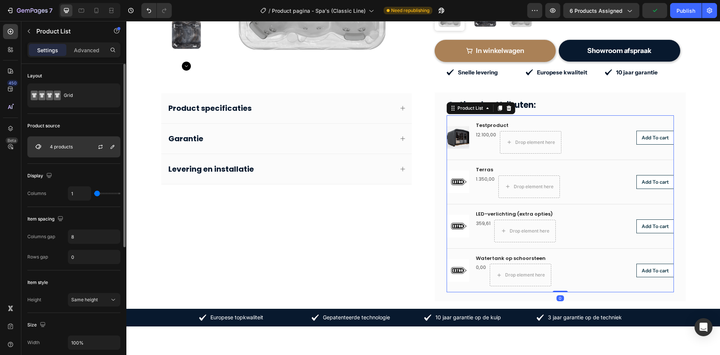
click at [70, 145] on p "4 products" at bounding box center [61, 146] width 23 height 5
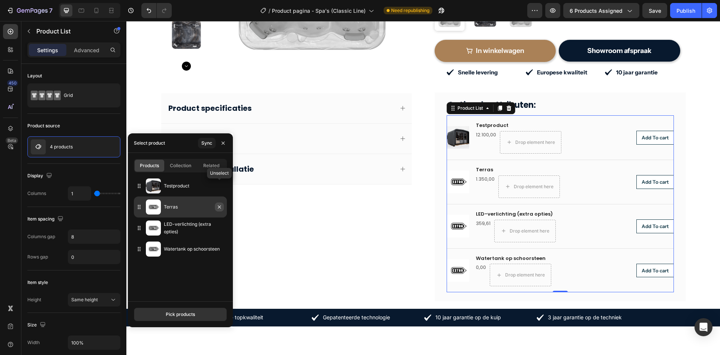
click at [0, 0] on button "button" at bounding box center [0, 0] width 0 height 0
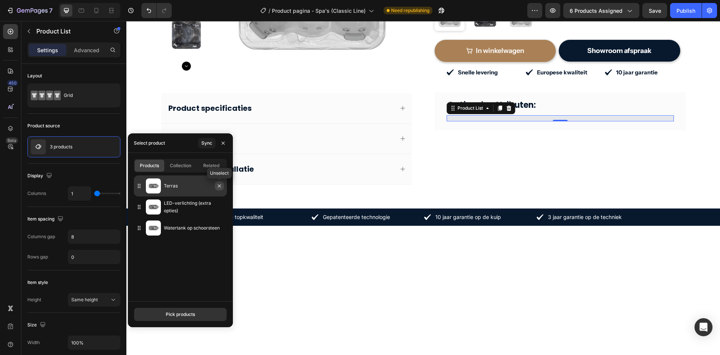
click at [219, 185] on icon "button" at bounding box center [219, 186] width 6 height 6
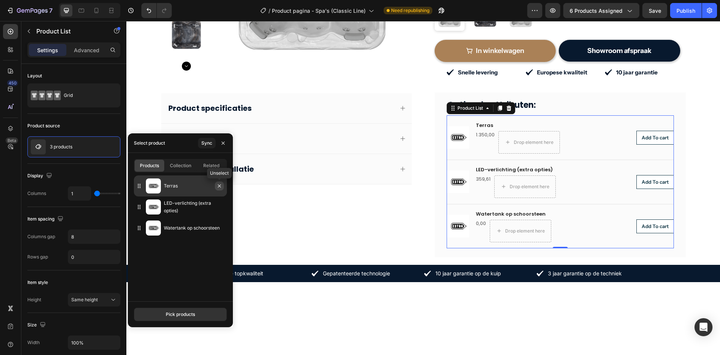
click at [217, 186] on icon "button" at bounding box center [219, 186] width 6 height 6
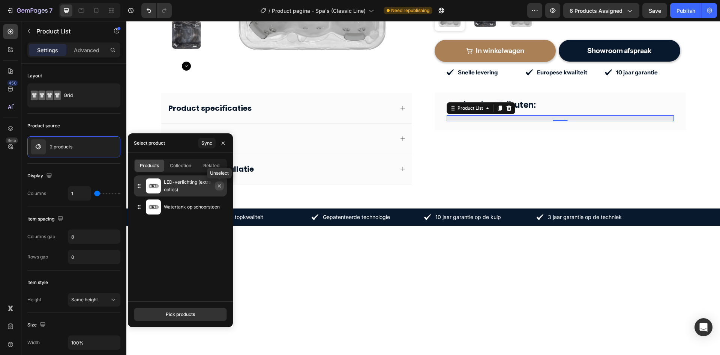
click at [218, 185] on icon "button" at bounding box center [219, 186] width 6 height 6
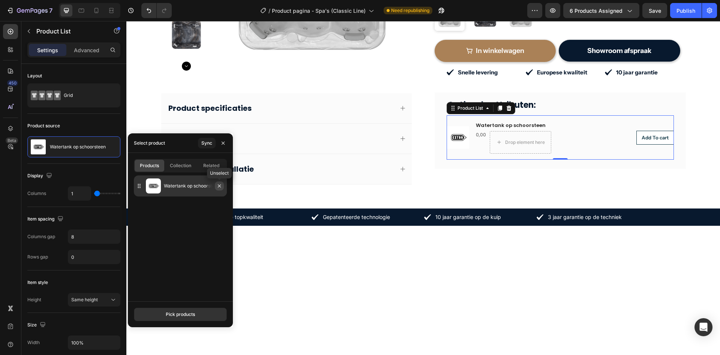
click at [219, 189] on button "button" at bounding box center [219, 185] width 9 height 9
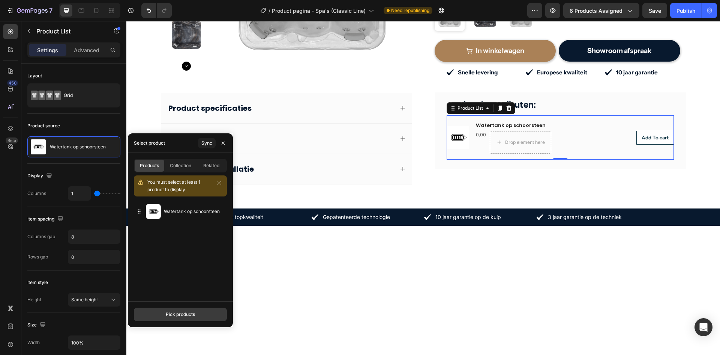
click at [200, 318] on button "Pick products" at bounding box center [180, 314] width 93 height 14
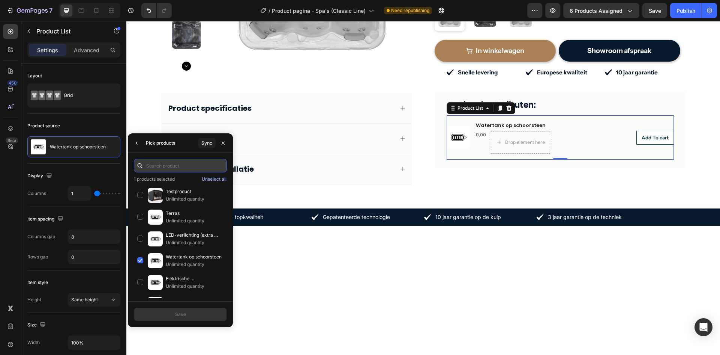
click at [172, 165] on input "text" at bounding box center [180, 166] width 93 height 14
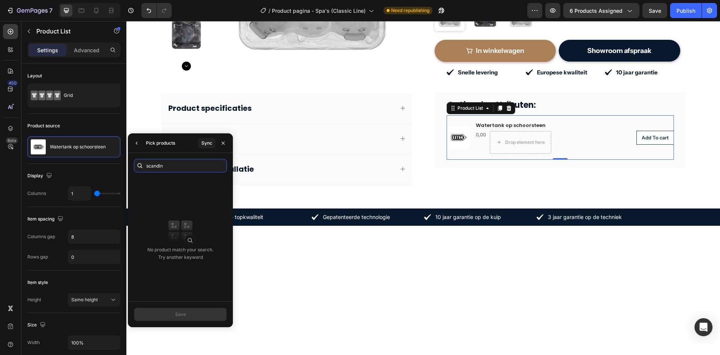
drag, startPoint x: 174, startPoint y: 164, endPoint x: 131, endPoint y: 165, distance: 42.4
click at [131, 165] on div "scandin" at bounding box center [180, 166] width 105 height 14
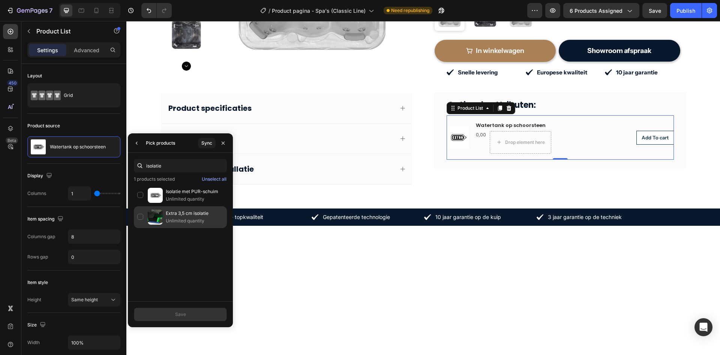
click at [139, 217] on div "Extra 3,5 cm isolatie Unlimited quantity" at bounding box center [180, 217] width 93 height 22
click at [205, 144] on div "Sync" at bounding box center [206, 143] width 11 height 7
click at [137, 217] on div "Scandinavische isolatie Unlimited quantity" at bounding box center [180, 217] width 93 height 22
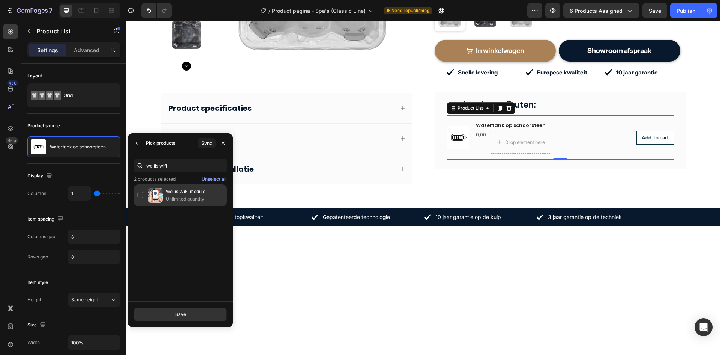
click at [139, 194] on div "Wellis WiFi module Unlimited quantity" at bounding box center [180, 195] width 93 height 22
click at [192, 195] on p "Unlimited quantity" at bounding box center [195, 199] width 58 height 8
click at [139, 194] on div "Easy Cover Lifter Unlimited quantity" at bounding box center [180, 195] width 93 height 22
type input "aqu"
click at [185, 189] on p "AquaFinesse Box" at bounding box center [195, 192] width 58 height 8
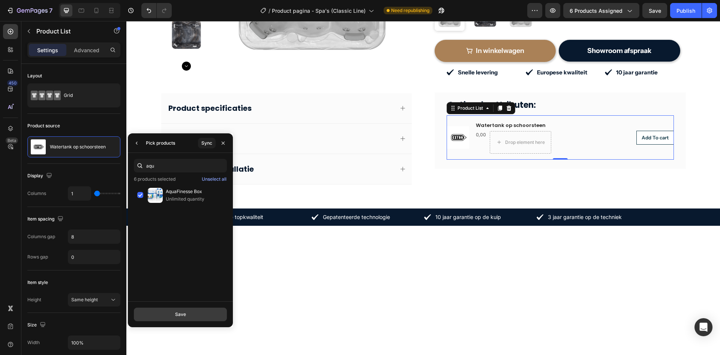
click at [183, 315] on div "Save" at bounding box center [180, 314] width 11 height 7
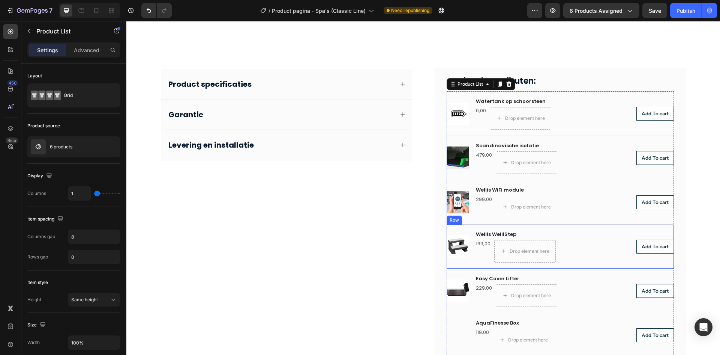
scroll to position [338, 0]
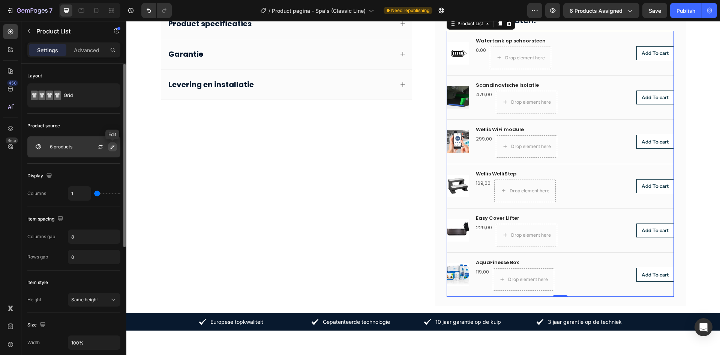
click at [110, 148] on icon "button" at bounding box center [113, 147] width 6 height 6
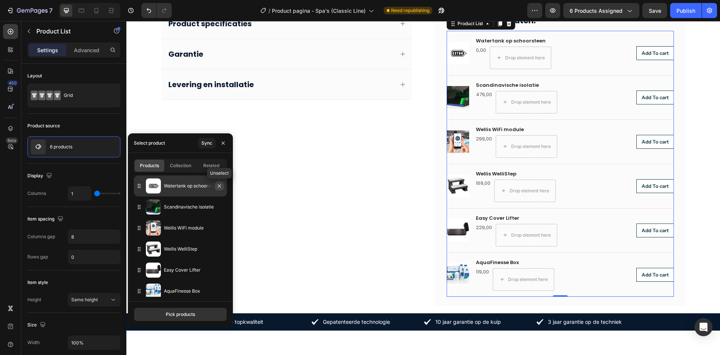
click at [221, 188] on icon "button" at bounding box center [219, 186] width 6 height 6
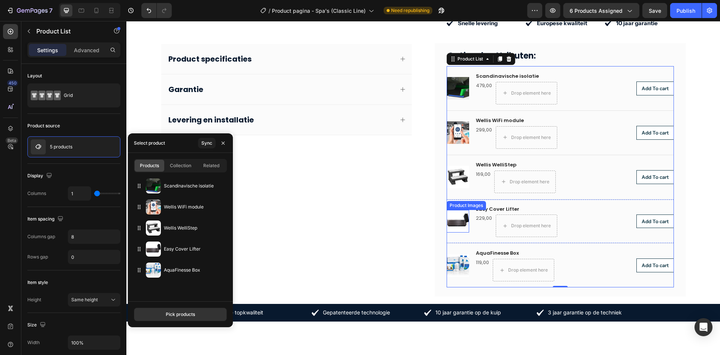
scroll to position [225, 0]
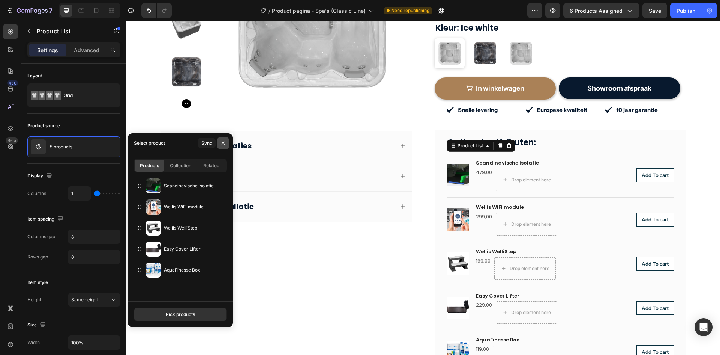
click at [222, 140] on icon "button" at bounding box center [223, 143] width 6 height 6
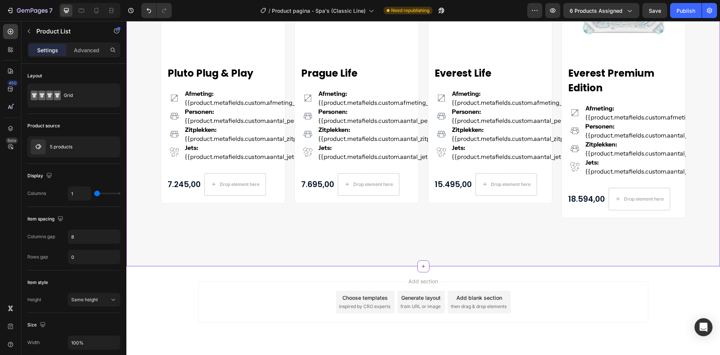
scroll to position [1490, 0]
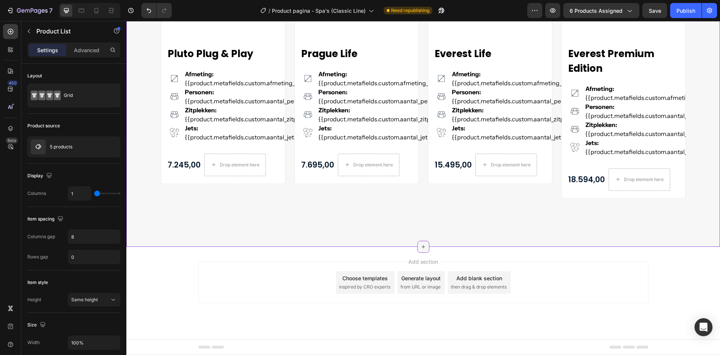
click at [421, 247] on icon at bounding box center [424, 246] width 6 height 6
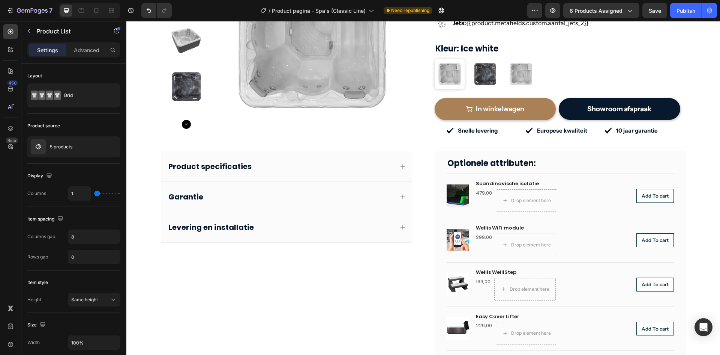
scroll to position [201, 0]
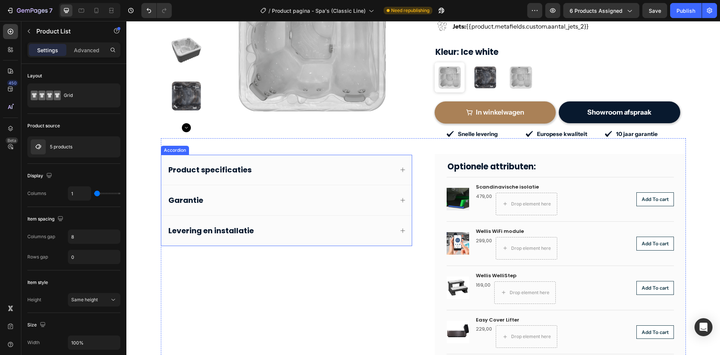
click at [339, 164] on div "Product specificaties" at bounding box center [280, 170] width 227 height 12
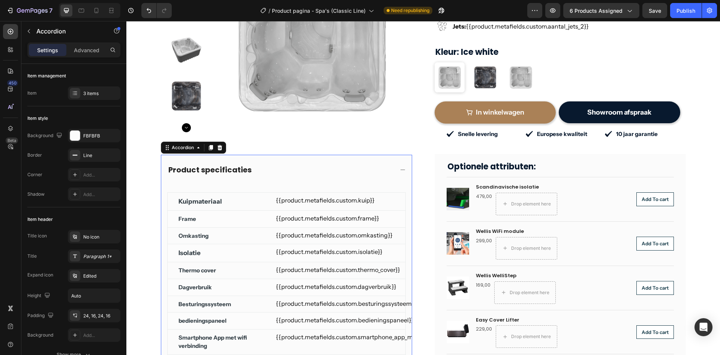
click at [339, 164] on div "Product specificaties" at bounding box center [280, 170] width 227 height 12
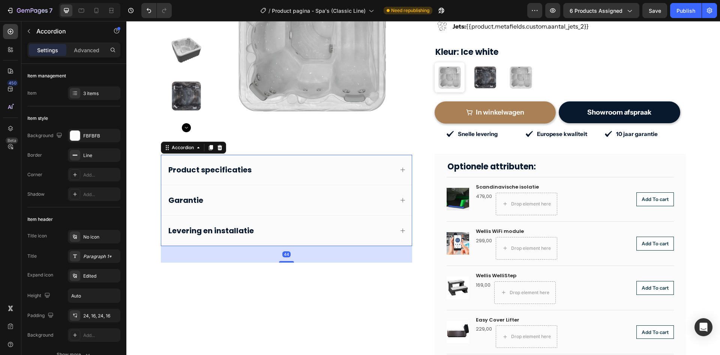
click at [308, 194] on div "Garantie" at bounding box center [280, 200] width 227 height 12
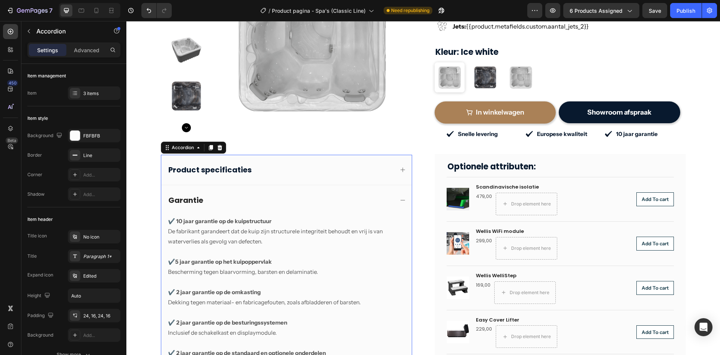
click at [308, 194] on div "Garantie" at bounding box center [280, 200] width 227 height 12
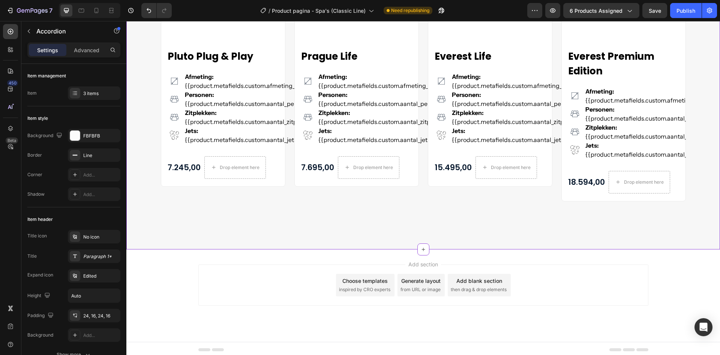
scroll to position [1490, 0]
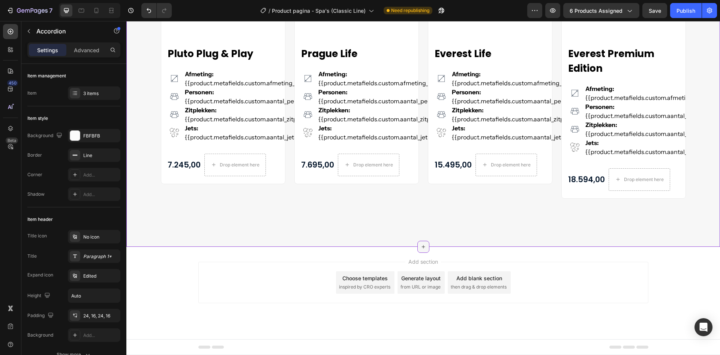
click at [421, 243] on icon at bounding box center [424, 246] width 6 height 6
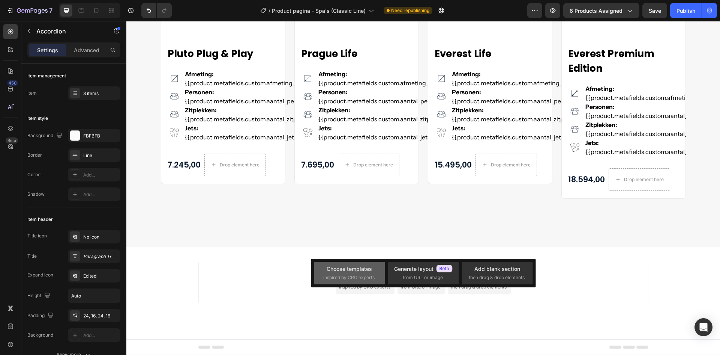
click at [358, 269] on div "Choose templates" at bounding box center [349, 268] width 45 height 8
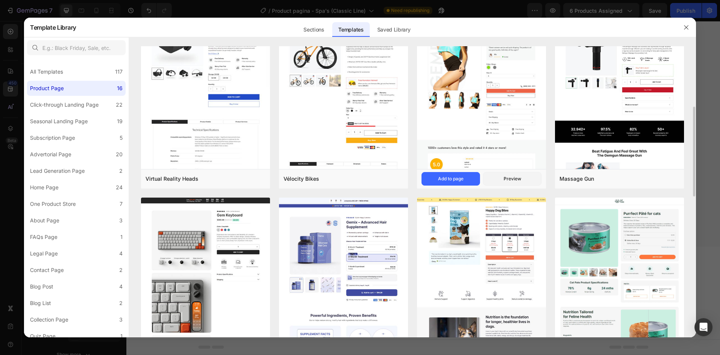
scroll to position [0, 0]
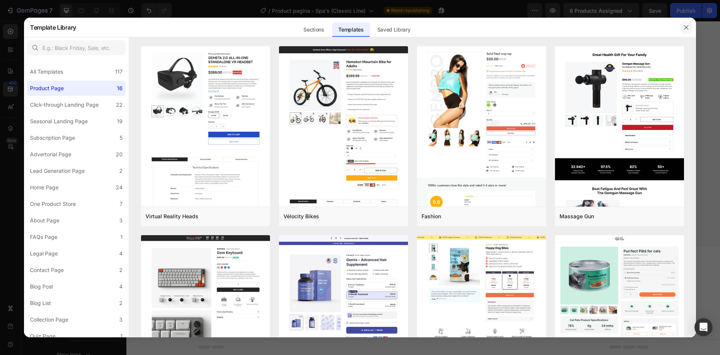
click at [685, 29] on icon "button" at bounding box center [687, 27] width 6 height 6
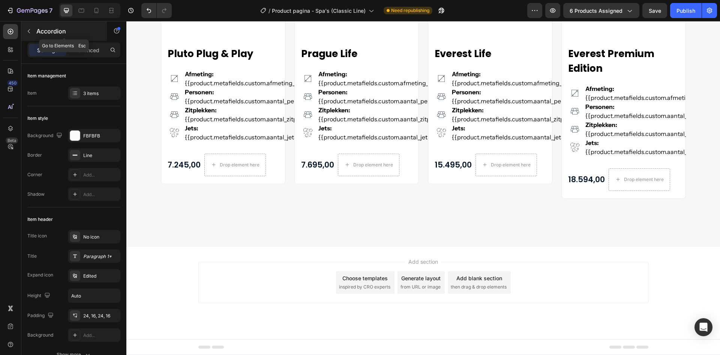
click at [27, 32] on icon "button" at bounding box center [29, 31] width 6 height 6
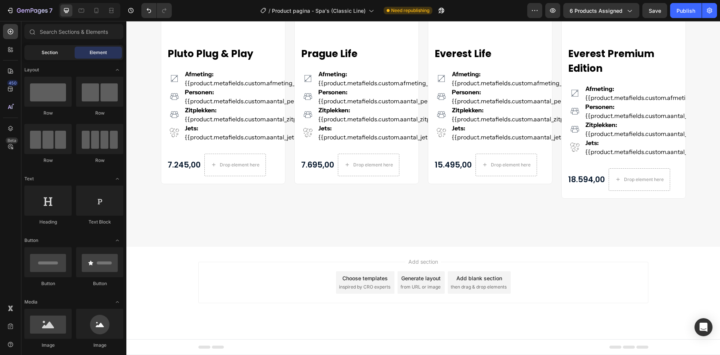
click at [46, 54] on span "Section" at bounding box center [50, 52] width 16 height 7
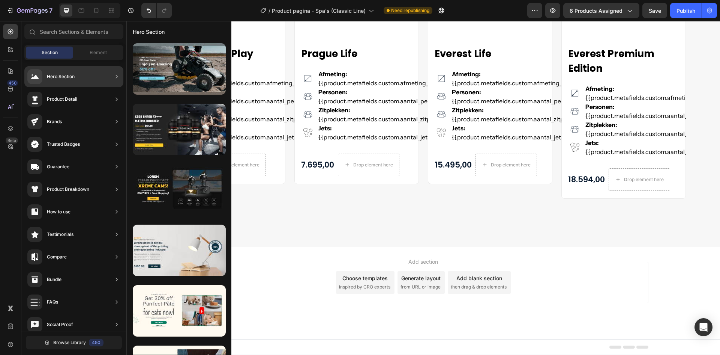
click at [69, 100] on div "Product Detail" at bounding box center [62, 99] width 30 height 8
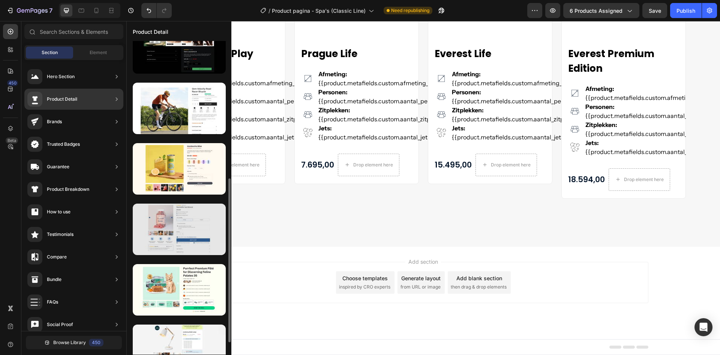
scroll to position [361, 0]
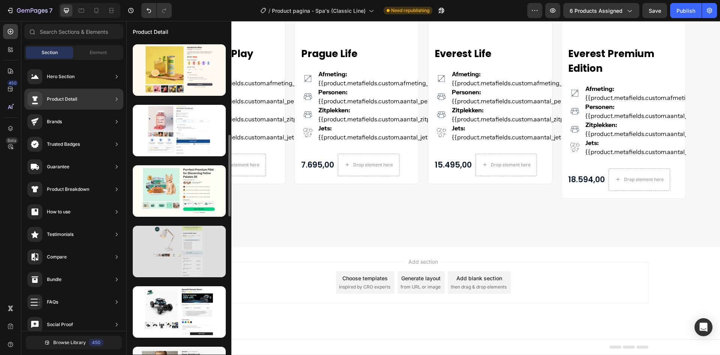
click at [172, 241] on div at bounding box center [179, 250] width 93 height 51
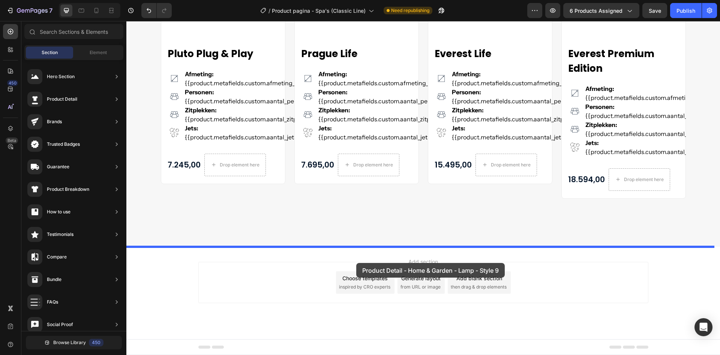
drag, startPoint x: 299, startPoint y: 269, endPoint x: 401, endPoint y: 267, distance: 102.8
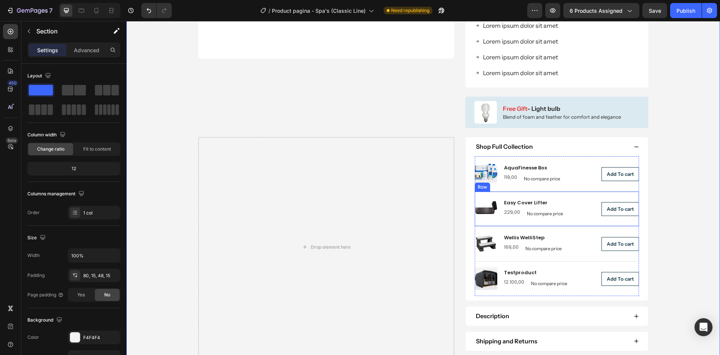
scroll to position [1940, 0]
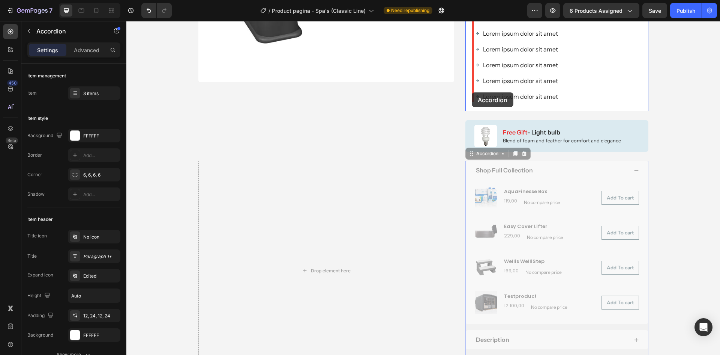
drag, startPoint x: 481, startPoint y: 161, endPoint x: 470, endPoint y: 102, distance: 60.0
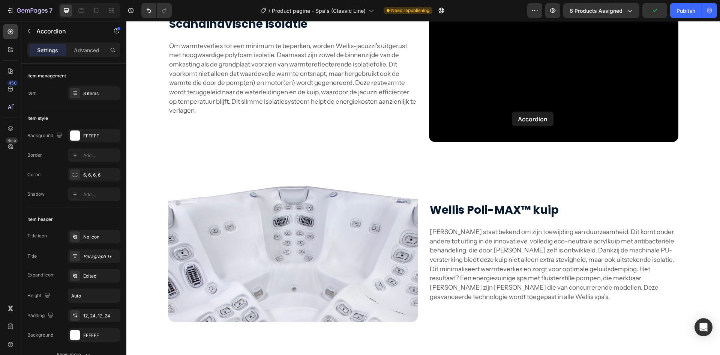
scroll to position [276, 0]
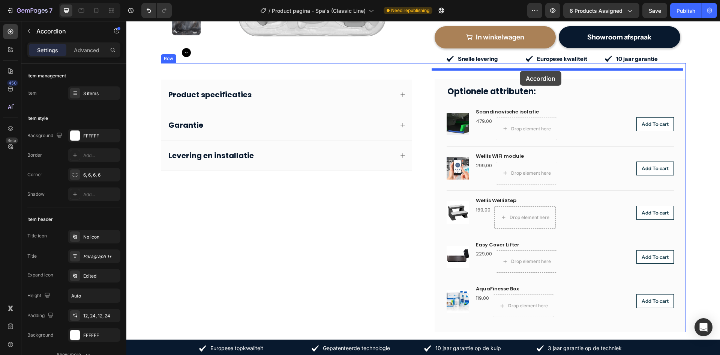
drag, startPoint x: 496, startPoint y: 164, endPoint x: 520, endPoint y: 71, distance: 96.2
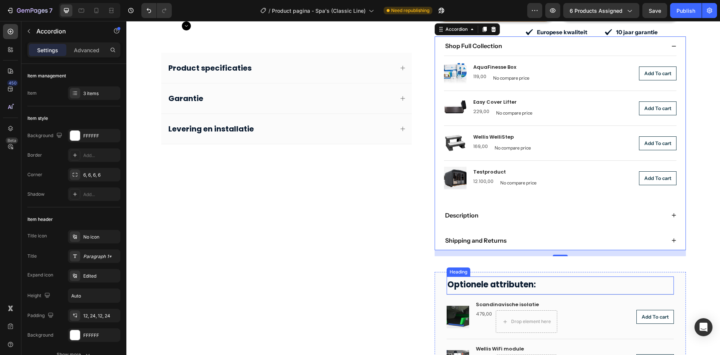
scroll to position [314, 0]
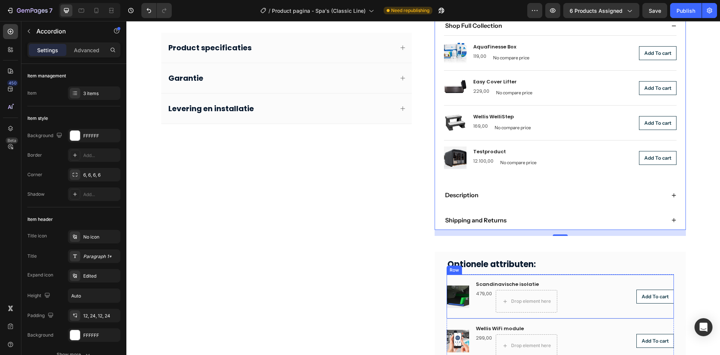
click at [533, 278] on div "Product Images Scandinavische isolatie Product Title 479,00 Product Price Produ…" at bounding box center [560, 296] width 227 height 44
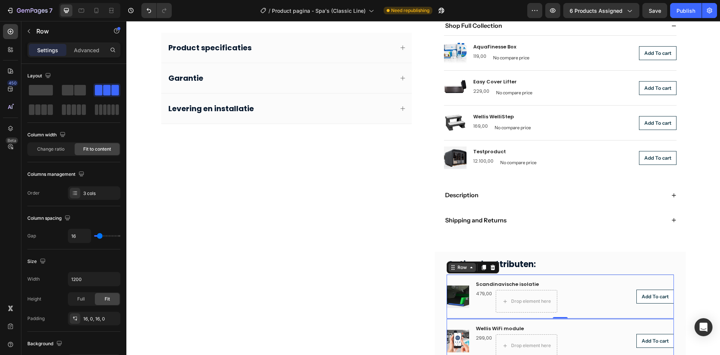
click at [460, 270] on div "Row" at bounding box center [462, 267] width 12 height 7
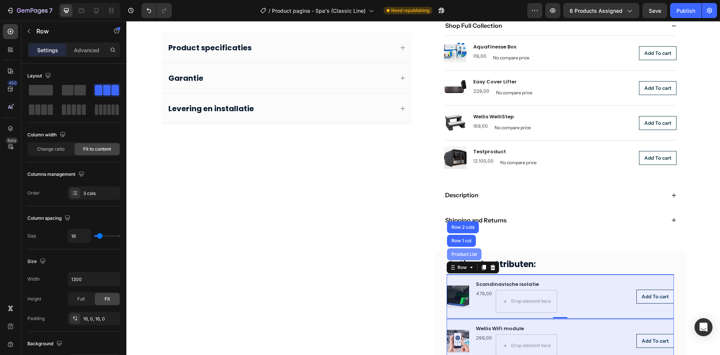
click at [460, 251] on div "Product List" at bounding box center [464, 254] width 35 height 12
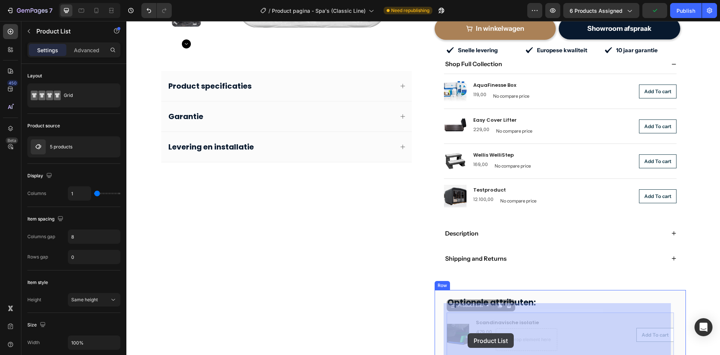
scroll to position [297, 0]
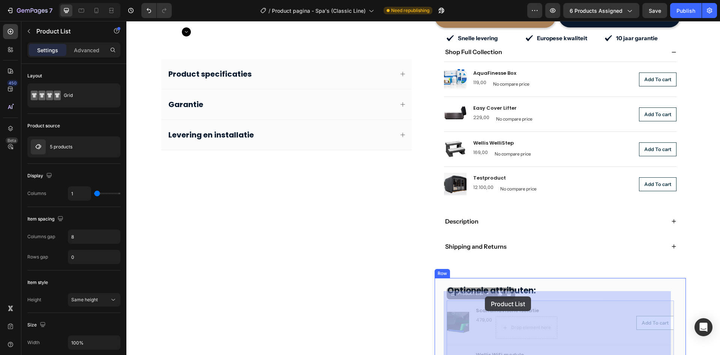
drag, startPoint x: 463, startPoint y: 270, endPoint x: 485, endPoint y: 296, distance: 33.8
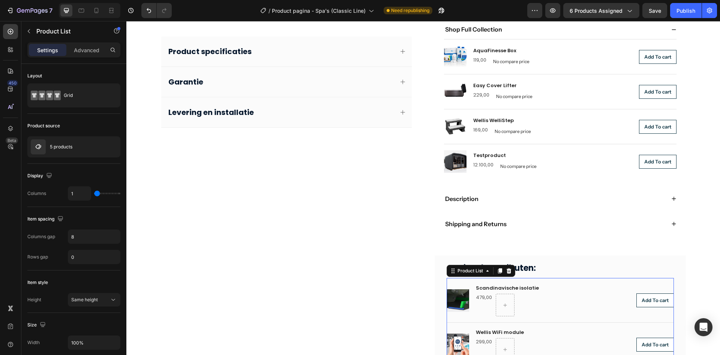
scroll to position [184, 0]
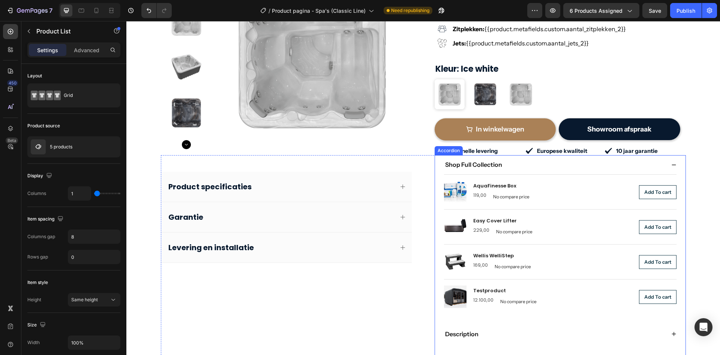
click at [437, 159] on div "Shop Full Collection" at bounding box center [560, 164] width 251 height 19
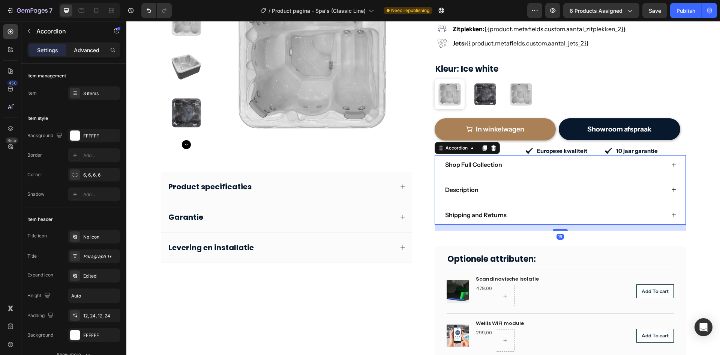
click at [86, 49] on p "Advanced" at bounding box center [87, 50] width 26 height 8
type input "100%"
type input "100"
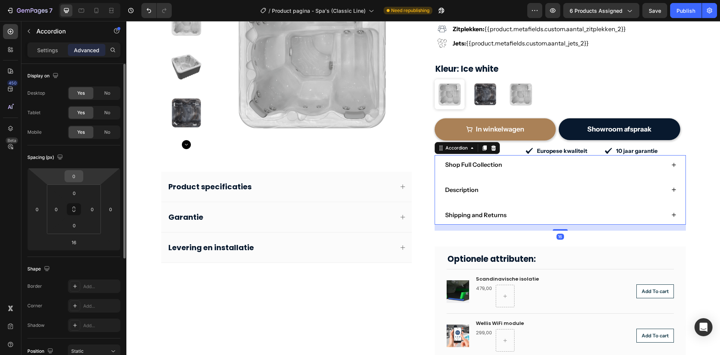
click at [73, 177] on input "0" at bounding box center [73, 175] width 15 height 11
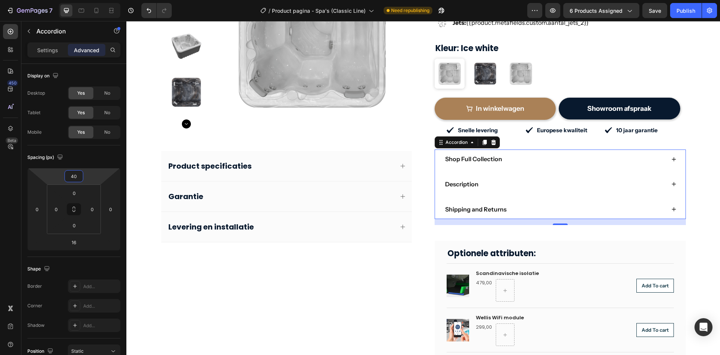
scroll to position [222, 0]
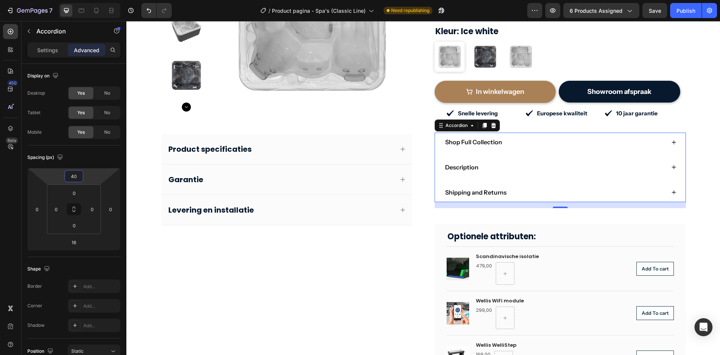
type input "40"
click at [488, 138] on p "Shop Full Collection" at bounding box center [473, 142] width 57 height 8
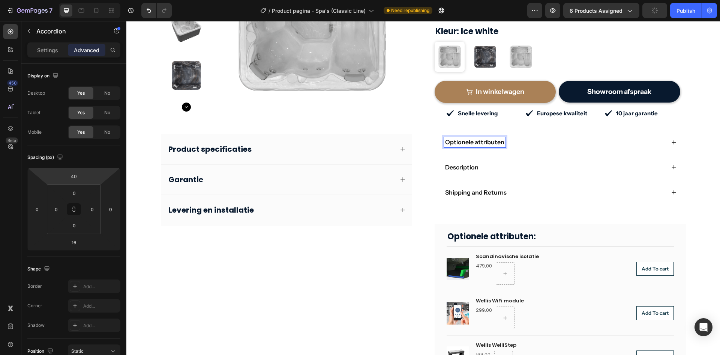
click at [455, 163] on p "Description" at bounding box center [461, 167] width 33 height 8
click at [335, 143] on div "Product specificaties" at bounding box center [280, 149] width 227 height 12
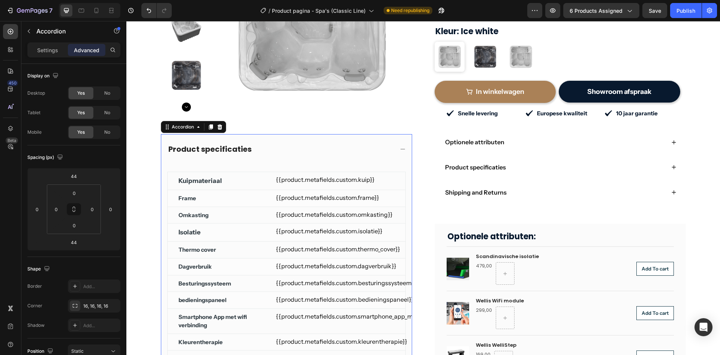
click at [307, 143] on div "Product specificaties" at bounding box center [280, 149] width 227 height 12
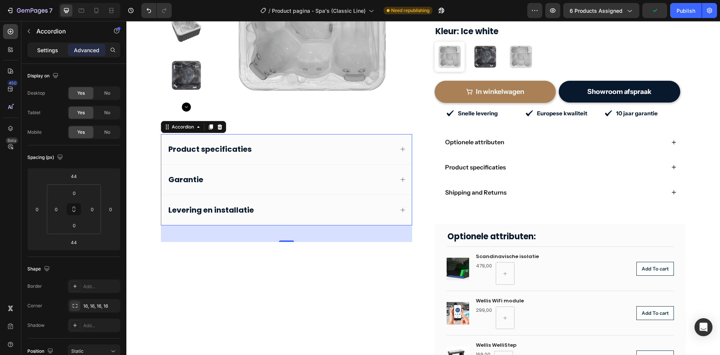
click at [44, 49] on p "Settings" at bounding box center [47, 50] width 21 height 8
type input "0"
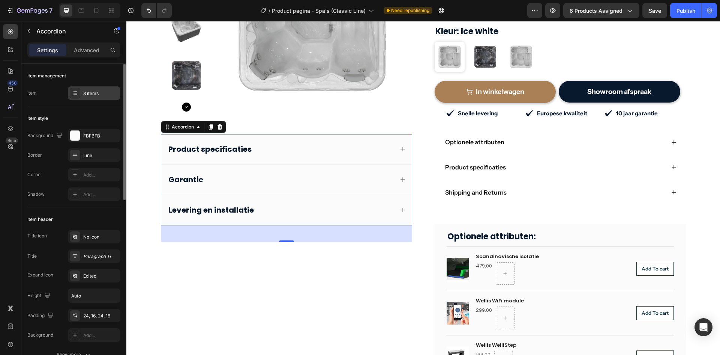
click at [74, 95] on icon at bounding box center [75, 93] width 6 height 6
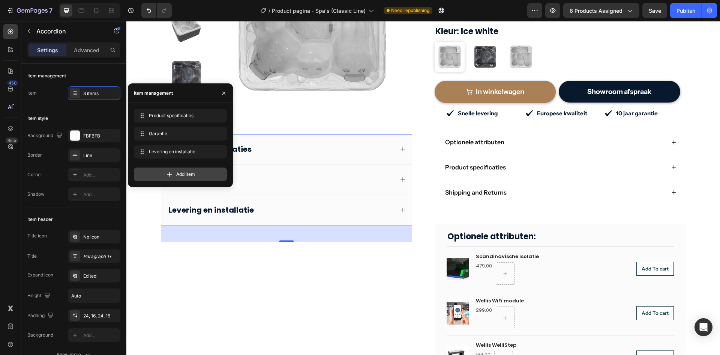
click at [160, 173] on div "Add item" at bounding box center [180, 174] width 93 height 14
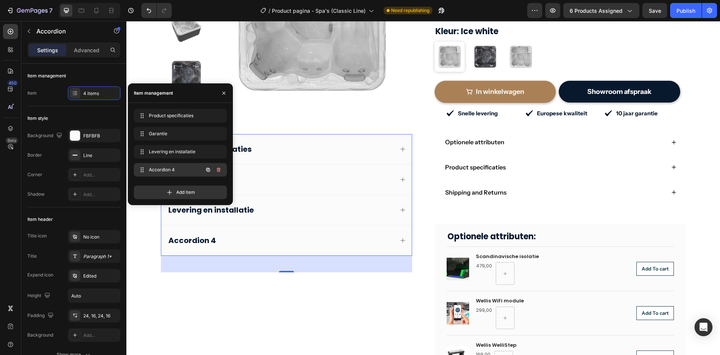
click at [163, 168] on span "Accordion 4" at bounding box center [170, 169] width 42 height 7
click at [168, 169] on span "Accordion 4" at bounding box center [170, 169] width 42 height 7
click at [165, 169] on span "Accordion 4" at bounding box center [170, 169] width 42 height 7
click at [191, 169] on span "Accordion 4" at bounding box center [170, 169] width 42 height 7
click at [202, 234] on div "Accordion 4" at bounding box center [192, 240] width 50 height 12
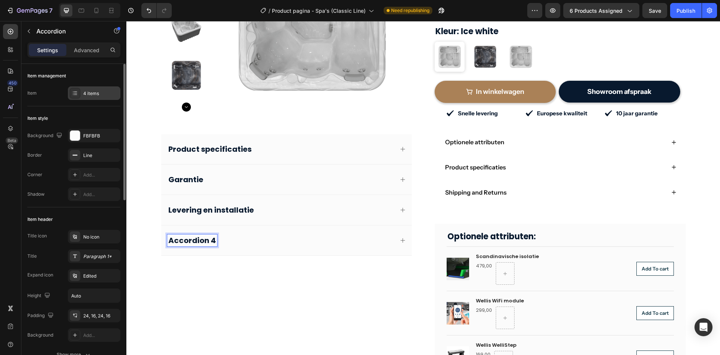
click at [86, 92] on div "4 items" at bounding box center [100, 93] width 35 height 7
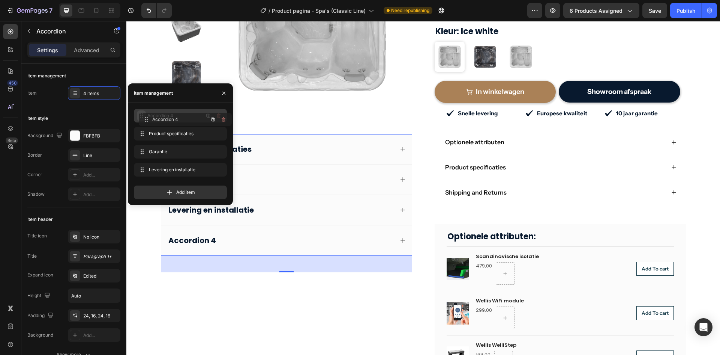
drag, startPoint x: 138, startPoint y: 169, endPoint x: 142, endPoint y: 117, distance: 51.9
click at [171, 116] on span "Accordion 4" at bounding box center [170, 115] width 42 height 7
click at [288, 143] on div "Accordion 4" at bounding box center [280, 149] width 227 height 12
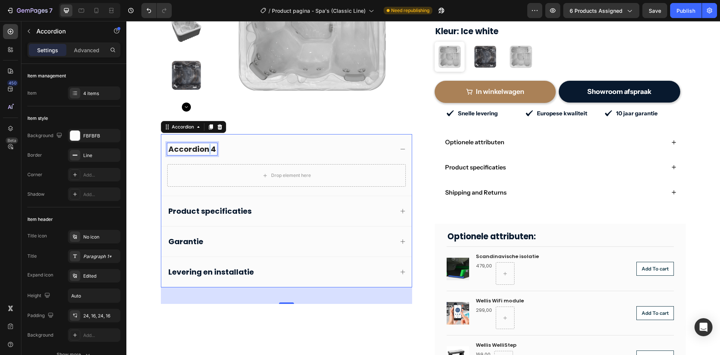
click at [205, 144] on p "Accordion 4" at bounding box center [192, 149] width 48 height 10
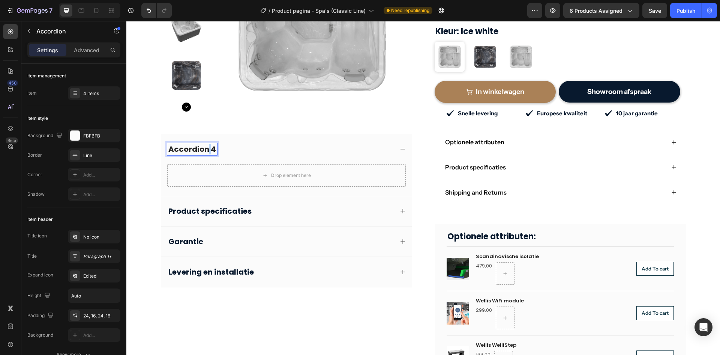
click at [185, 144] on p "Accordion 4" at bounding box center [192, 149] width 48 height 10
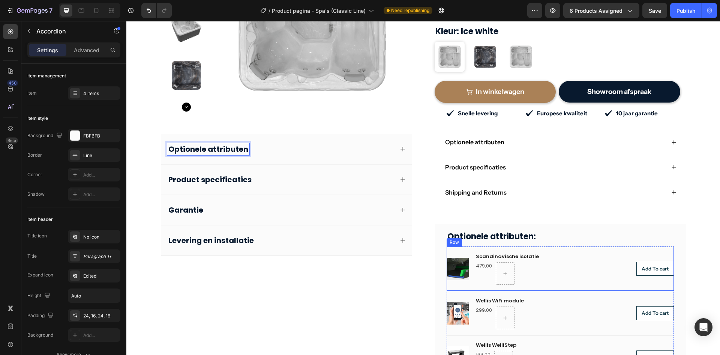
click at [477, 246] on div "Product Images Scandinavische isolatie Product Title 479,00 Product Price Produ…" at bounding box center [560, 268] width 227 height 44
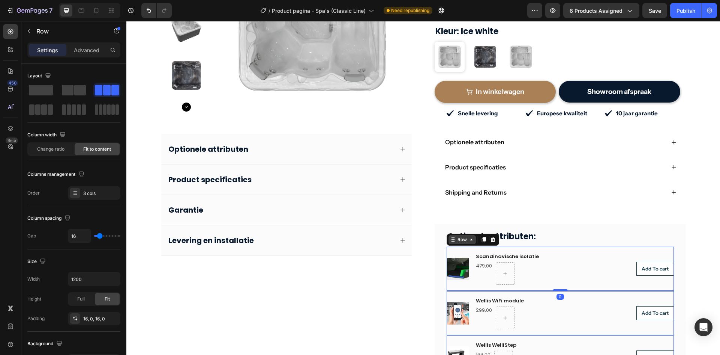
click at [457, 236] on div "Row" at bounding box center [462, 239] width 12 height 7
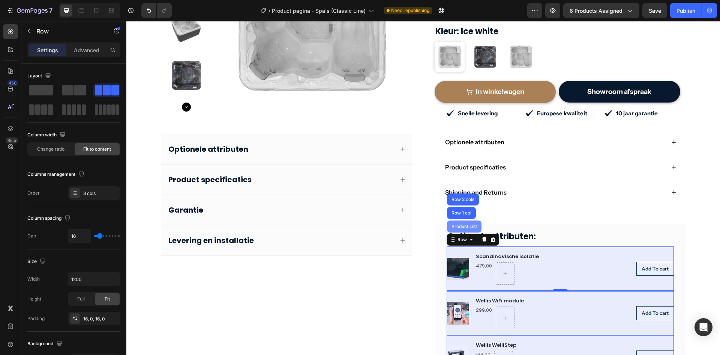
click at [464, 224] on div "Product List" at bounding box center [464, 226] width 29 height 5
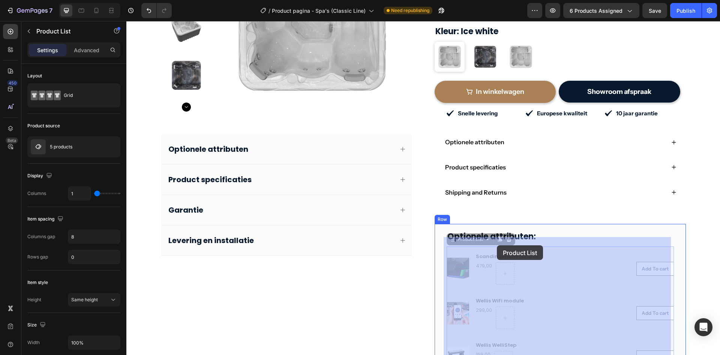
drag, startPoint x: 465, startPoint y: 232, endPoint x: 497, endPoint y: 245, distance: 34.8
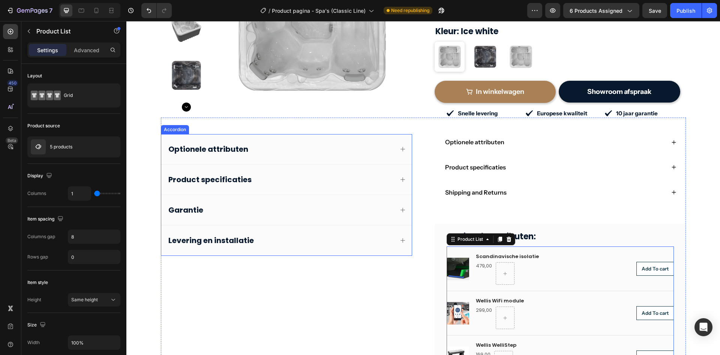
click at [311, 143] on div "Optionele attributen" at bounding box center [280, 149] width 227 height 12
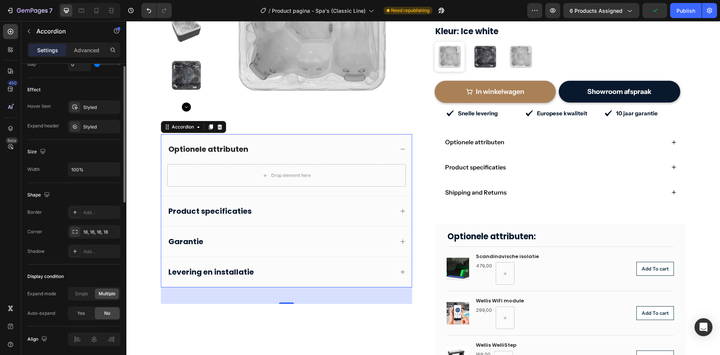
scroll to position [402, 0]
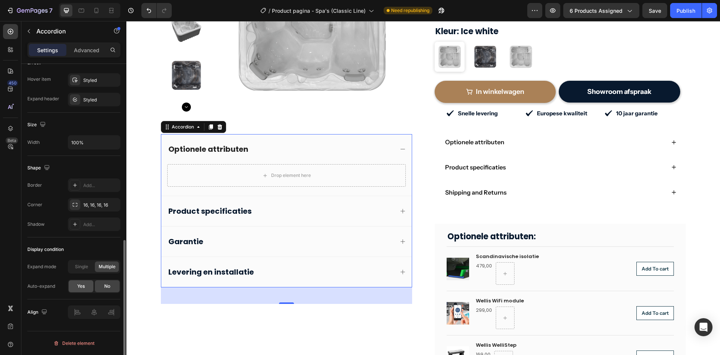
click at [75, 287] on div "Yes" at bounding box center [81, 286] width 25 height 12
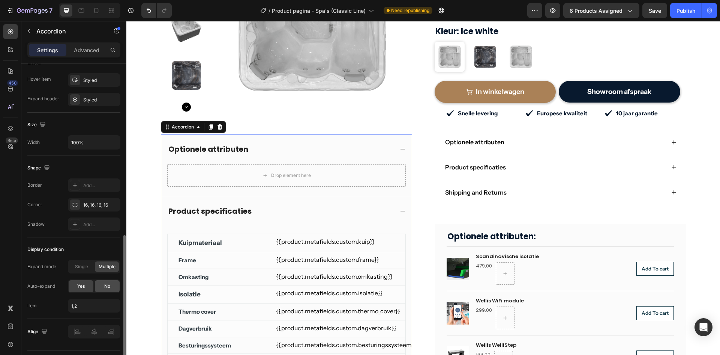
click at [101, 285] on div "No" at bounding box center [107, 286] width 25 height 12
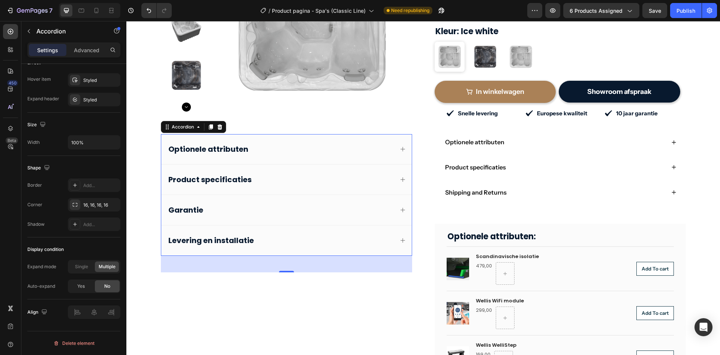
click at [269, 143] on div "Optionele attributen" at bounding box center [280, 149] width 227 height 12
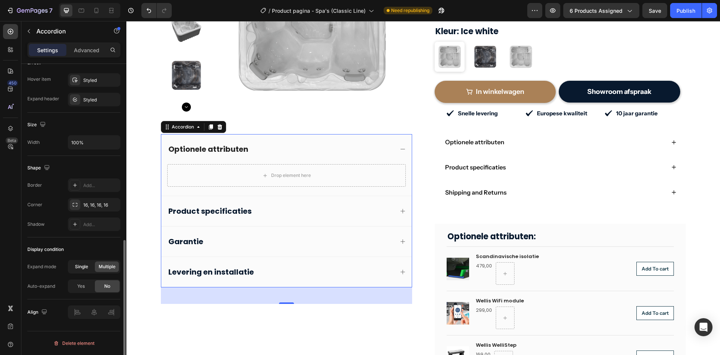
click at [83, 268] on span "Single" at bounding box center [81, 266] width 13 height 7
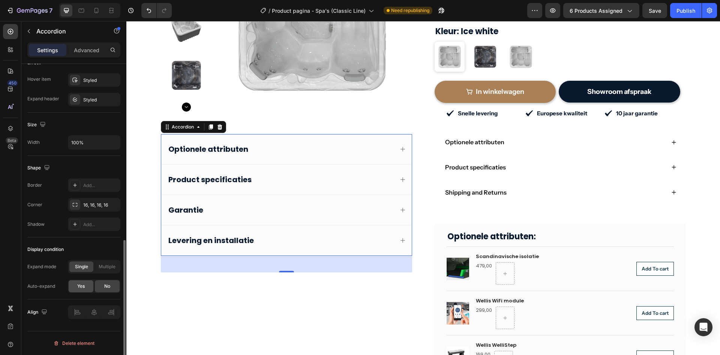
click at [71, 286] on div "Yes" at bounding box center [81, 286] width 25 height 12
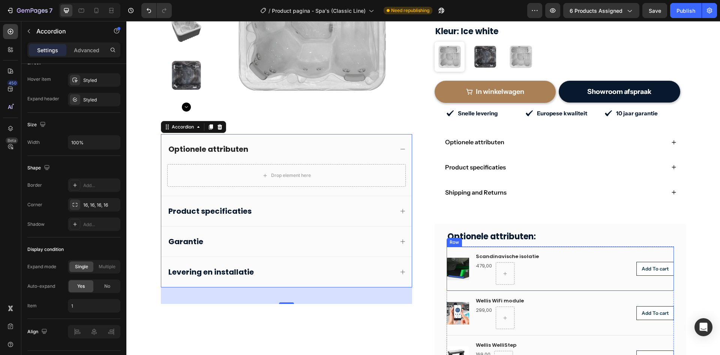
click at [455, 246] on div "Product Images Scandinavische isolatie Product Title 479,00 Product Price Produ…" at bounding box center [560, 268] width 227 height 44
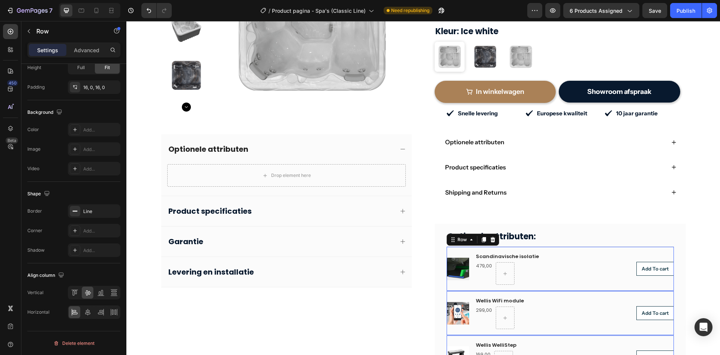
scroll to position [0, 0]
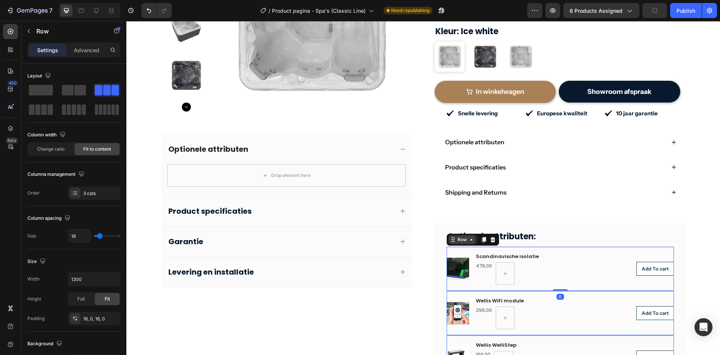
click at [453, 235] on div "Row" at bounding box center [462, 239] width 27 height 9
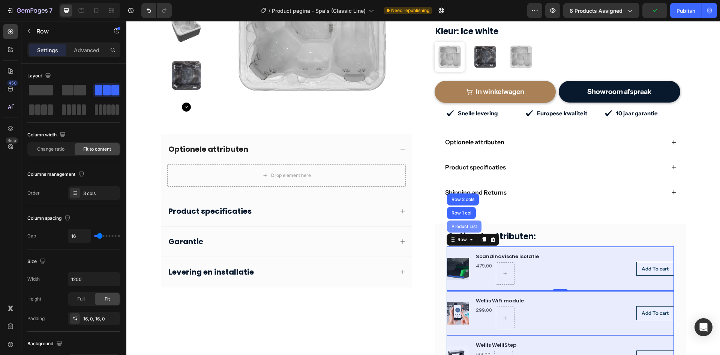
click at [455, 224] on div "Product List" at bounding box center [464, 226] width 29 height 5
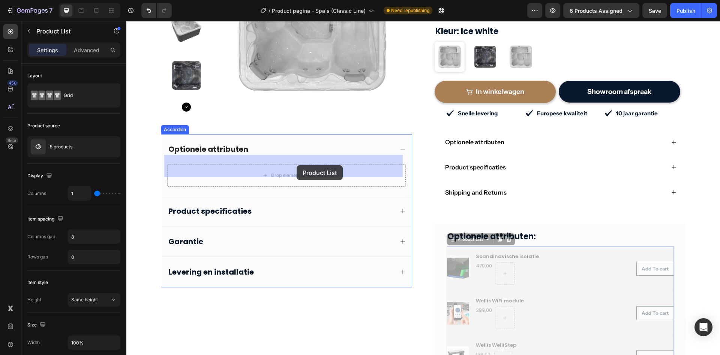
drag, startPoint x: 457, startPoint y: 231, endPoint x: 297, endPoint y: 165, distance: 173.3
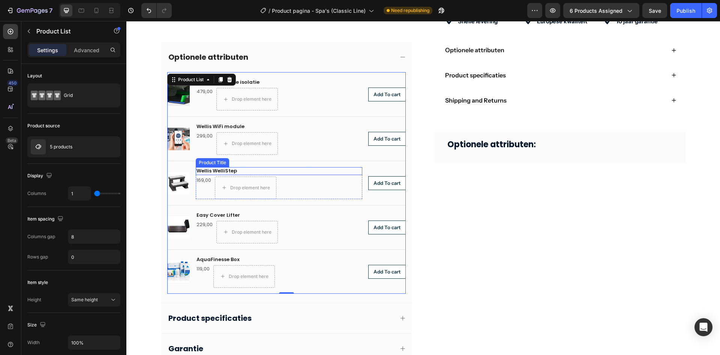
scroll to position [259, 0]
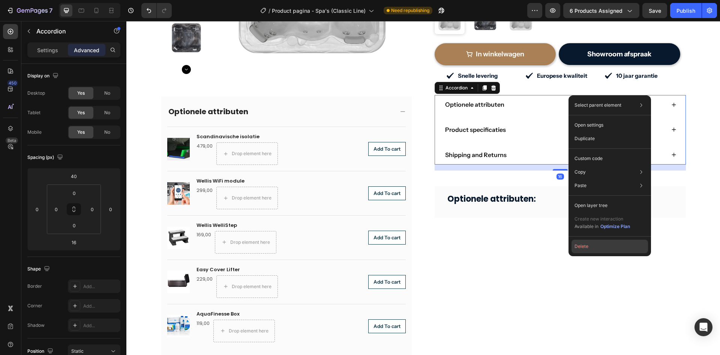
click at [583, 244] on button "Delete" at bounding box center [610, 246] width 77 height 14
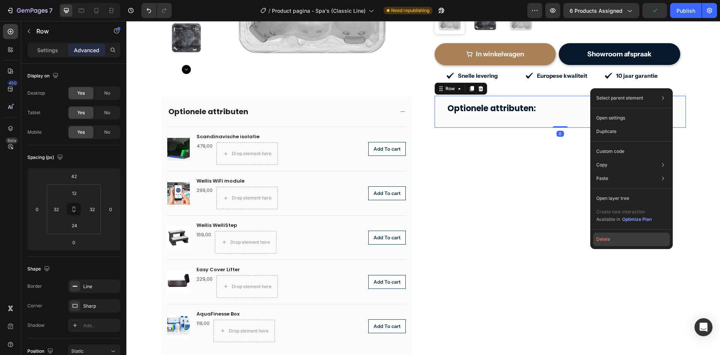
click at [603, 239] on button "Delete" at bounding box center [631, 239] width 77 height 14
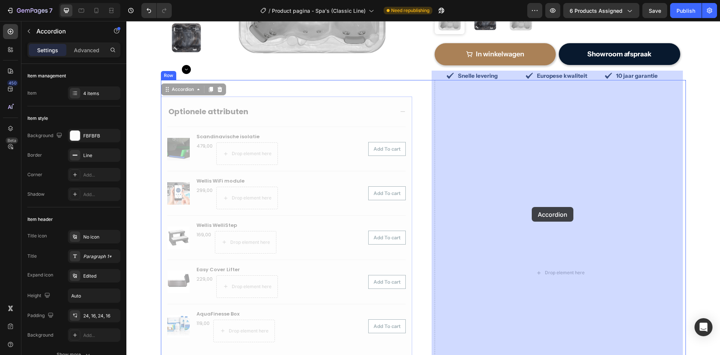
drag, startPoint x: 176, startPoint y: 92, endPoint x: 532, endPoint y: 203, distance: 373.0
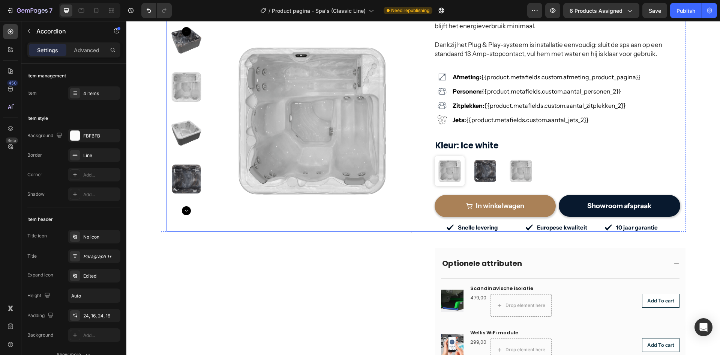
scroll to position [183, 0]
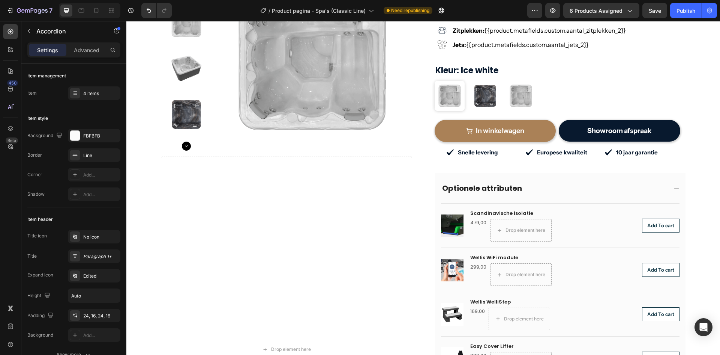
click at [521, 173] on div "Optionele attributen" at bounding box center [560, 188] width 251 height 30
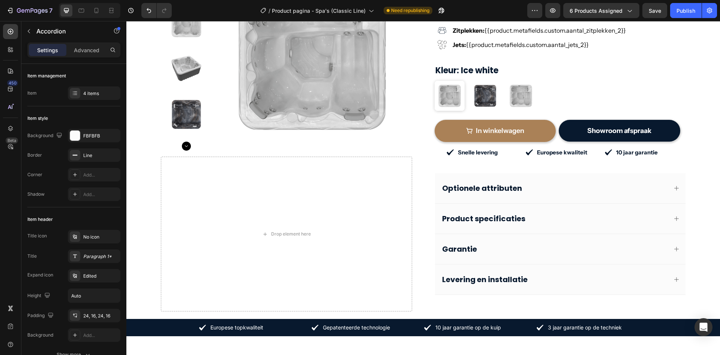
click at [535, 173] on div "Optionele attributen" at bounding box center [560, 188] width 251 height 30
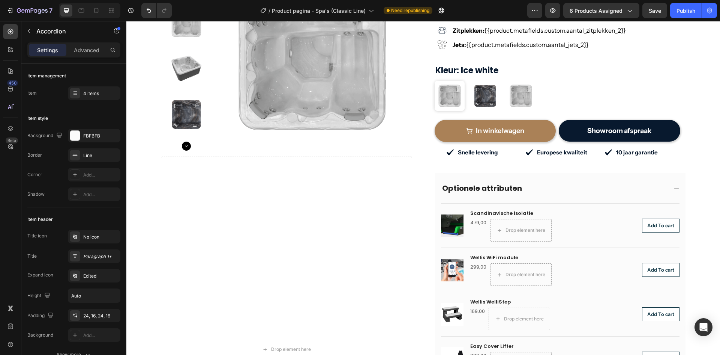
click at [535, 173] on div "Optionele attributen" at bounding box center [560, 188] width 251 height 30
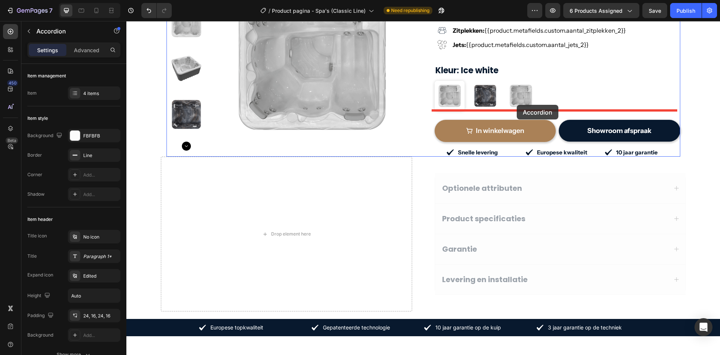
drag, startPoint x: 454, startPoint y: 168, endPoint x: 517, endPoint y: 105, distance: 89.7
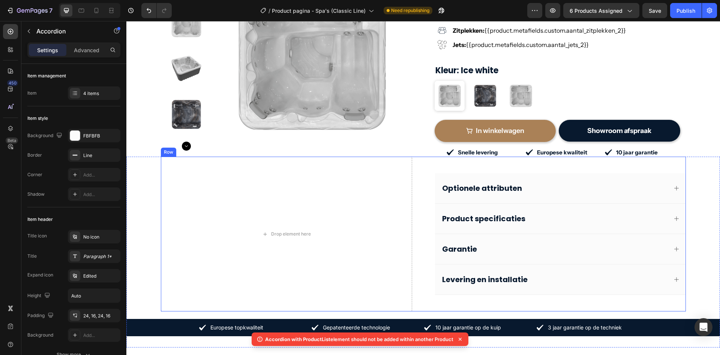
click at [425, 196] on div "Drop element here Optionele attributen Product specificaties Garantie Levering …" at bounding box center [423, 233] width 525 height 155
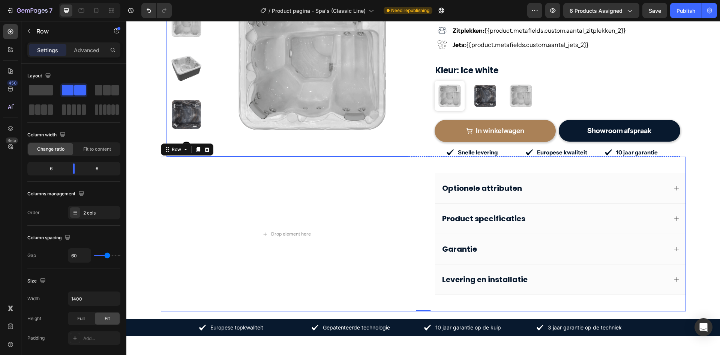
click at [284, 102] on img at bounding box center [312, 56] width 200 height 200
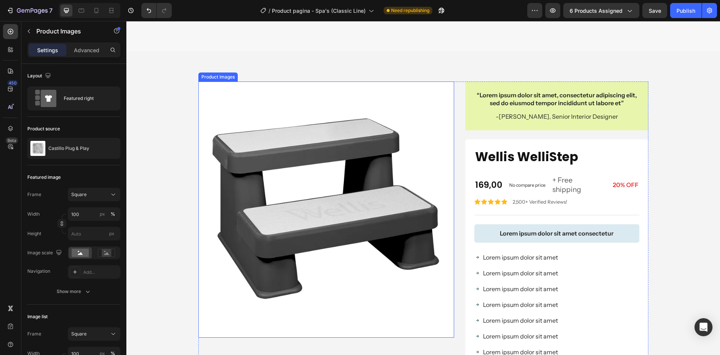
scroll to position [1721, 0]
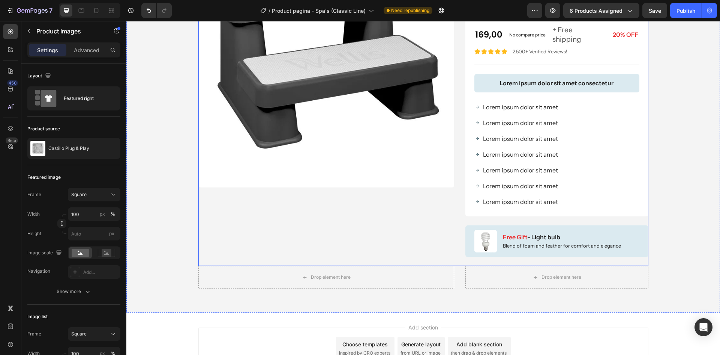
click at [417, 232] on div "Product Images" at bounding box center [326, 98] width 256 height 334
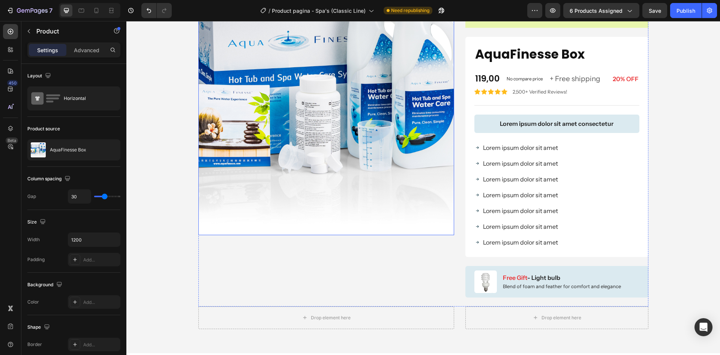
scroll to position [1564, 0]
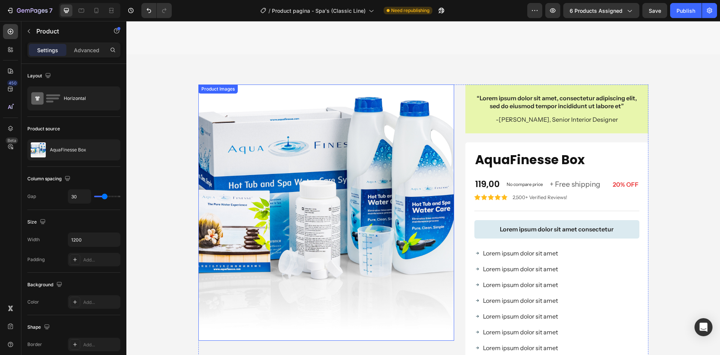
click at [379, 176] on img at bounding box center [326, 212] width 256 height 256
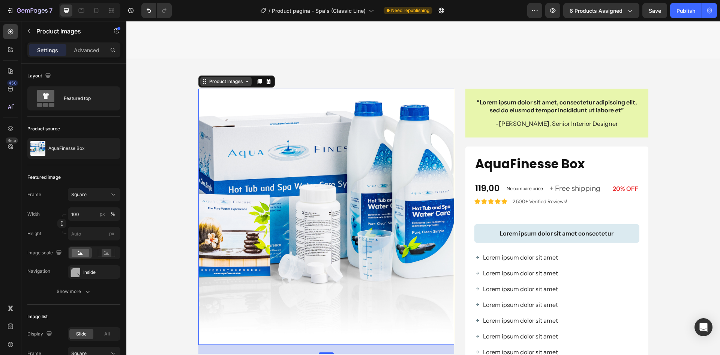
click at [221, 83] on div "Product Images" at bounding box center [226, 81] width 36 height 7
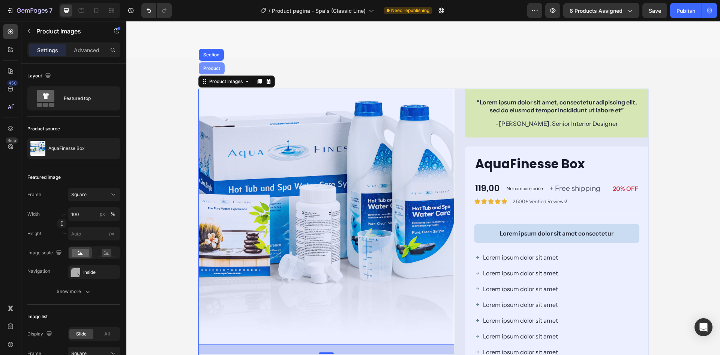
click at [214, 69] on div "Product" at bounding box center [212, 68] width 20 height 5
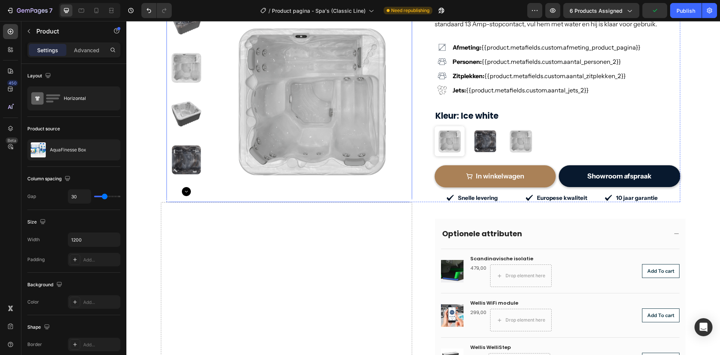
scroll to position [138, 0]
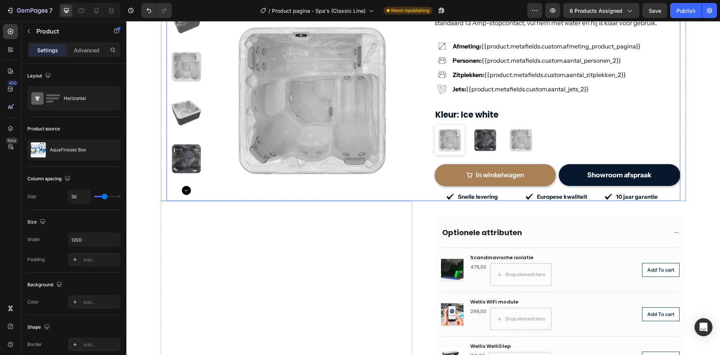
click at [421, 181] on div "Product Images Castillo Plug & Play (P) Title 4.499,00 (P) Price (P) Price Row …" at bounding box center [424, 57] width 514 height 286
click at [29, 33] on icon "button" at bounding box center [29, 31] width 6 height 6
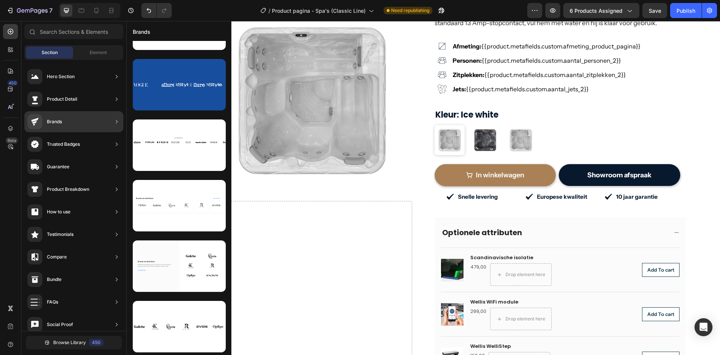
scroll to position [0, 0]
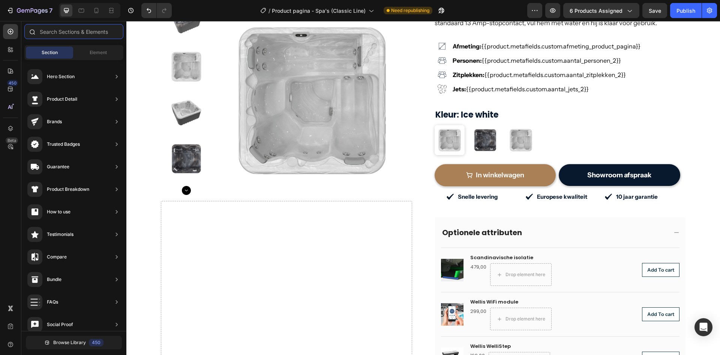
click at [72, 34] on input "text" at bounding box center [73, 31] width 99 height 15
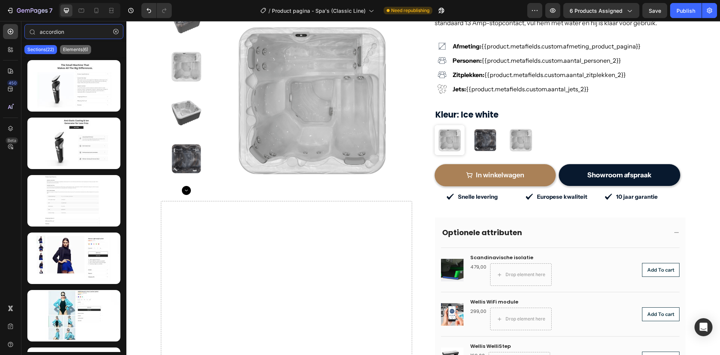
type input "accordion"
click at [63, 48] on div "Elements(6)" at bounding box center [75, 49] width 31 height 9
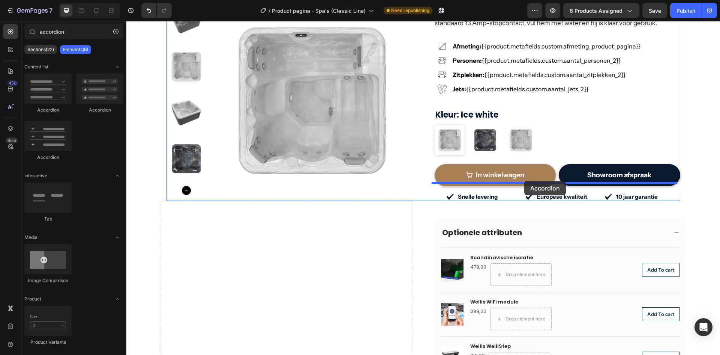
drag, startPoint x: 173, startPoint y: 116, endPoint x: 524, endPoint y: 180, distance: 357.1
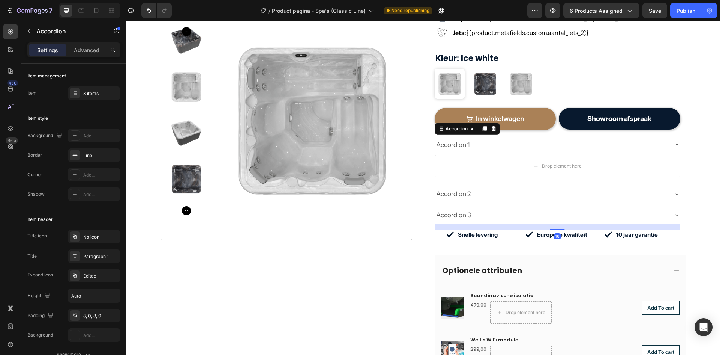
scroll to position [251, 0]
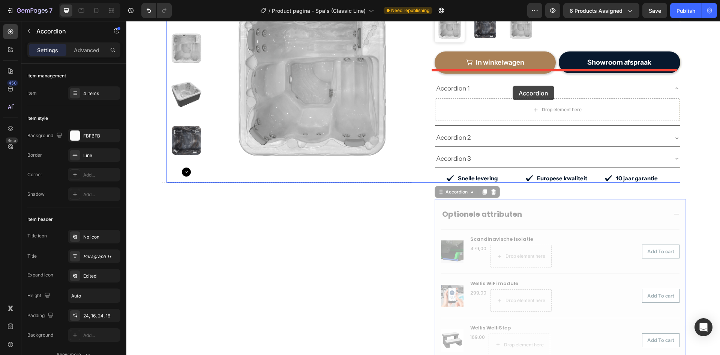
drag, startPoint x: 557, startPoint y: 201, endPoint x: 513, endPoint y: 86, distance: 124.1
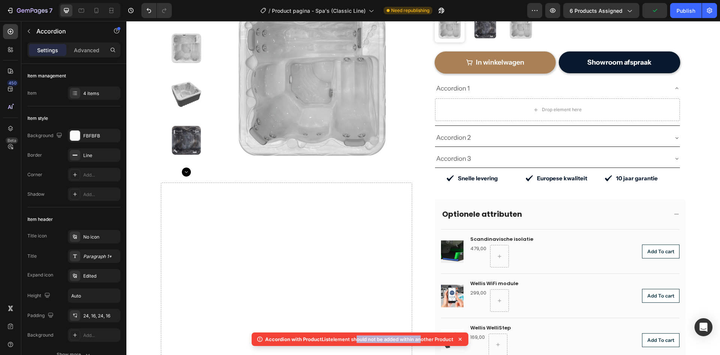
drag, startPoint x: 350, startPoint y: 336, endPoint x: 415, endPoint y: 340, distance: 65.0
click at [415, 340] on p "Accordion with ProductList element should not be added within another Product" at bounding box center [359, 339] width 188 height 8
click at [422, 342] on p "Accordion with ProductList element should not be added within another Product" at bounding box center [359, 339] width 188 height 8
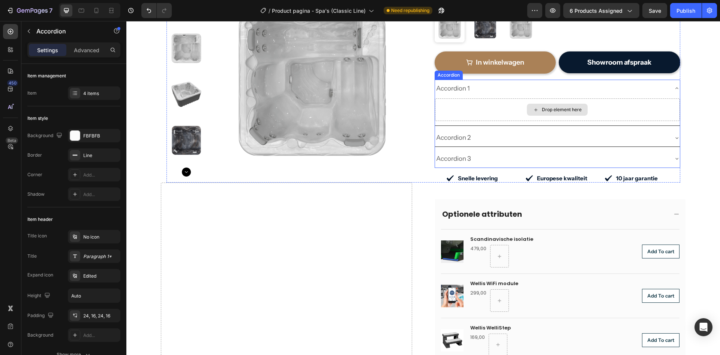
click at [542, 107] on div "Drop element here" at bounding box center [562, 110] width 40 height 6
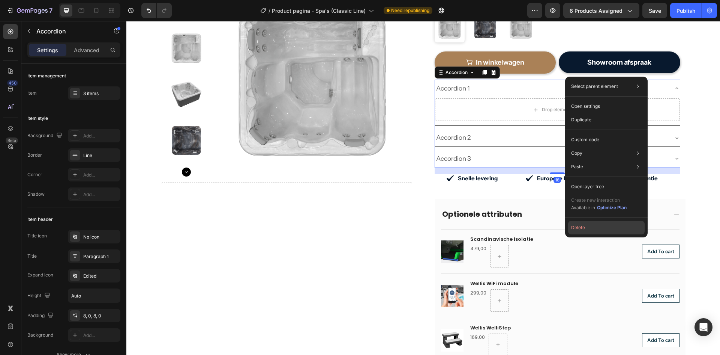
click at [585, 226] on button "Delete" at bounding box center [606, 228] width 77 height 14
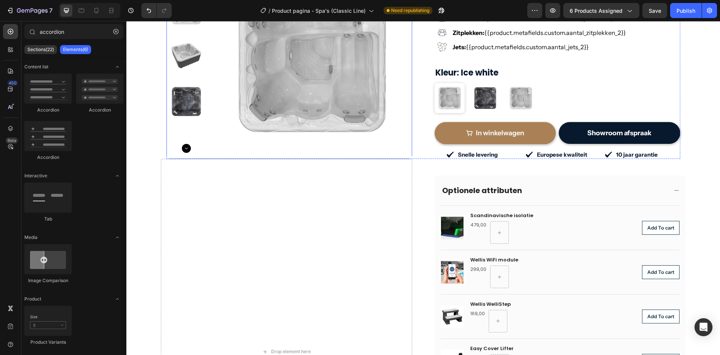
scroll to position [138, 0]
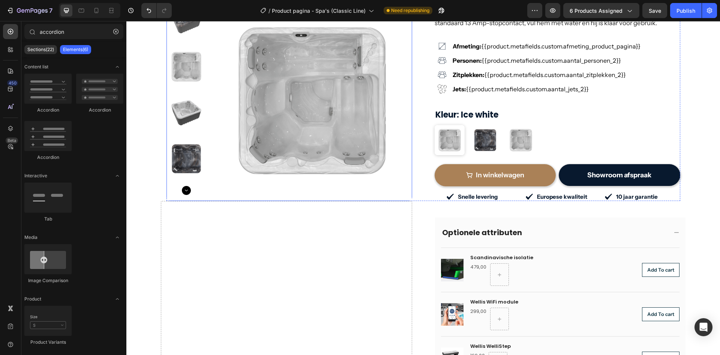
click at [248, 169] on img at bounding box center [312, 101] width 200 height 200
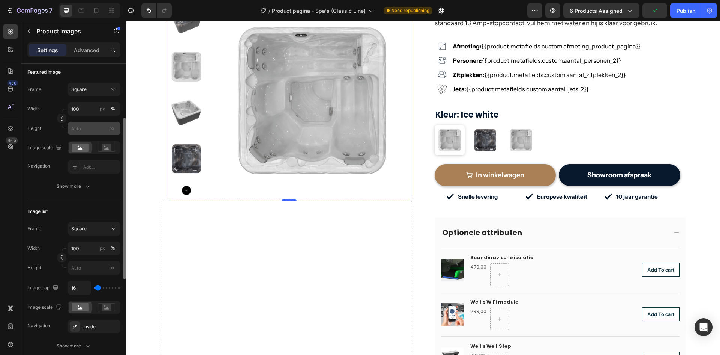
scroll to position [30, 0]
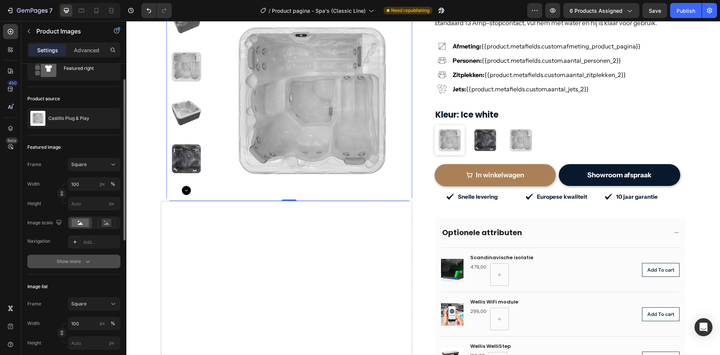
click at [54, 258] on button "Show more" at bounding box center [73, 261] width 93 height 14
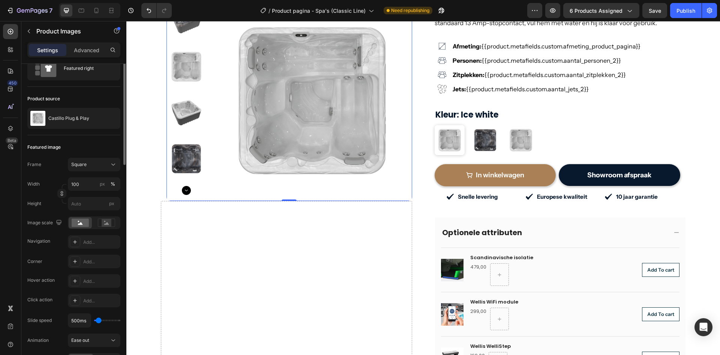
scroll to position [0, 0]
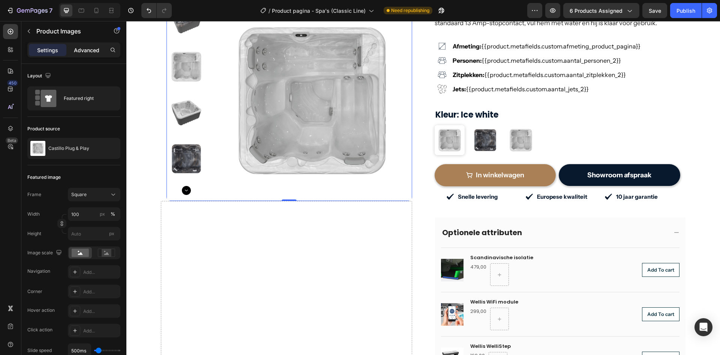
click at [88, 51] on p "Advanced" at bounding box center [87, 50] width 26 height 8
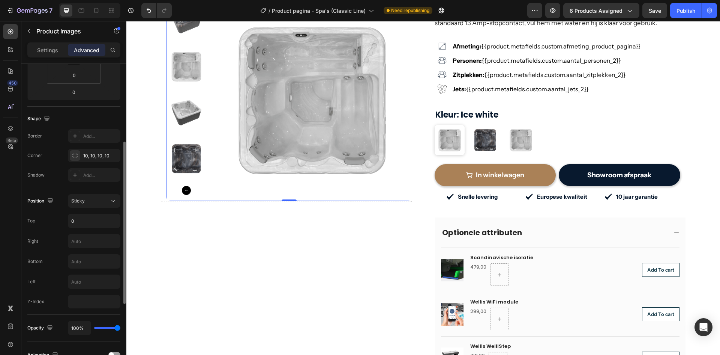
scroll to position [188, 0]
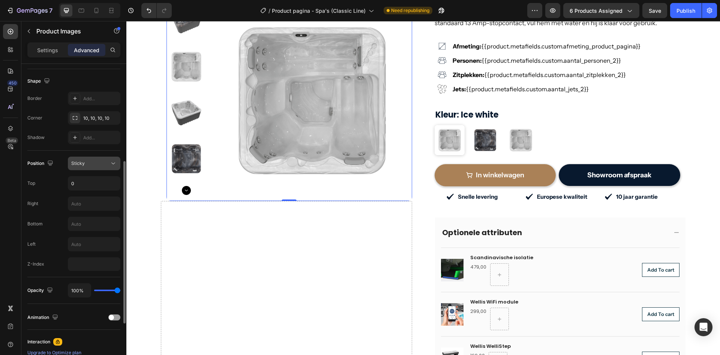
click at [91, 166] on div "Sticky" at bounding box center [90, 163] width 38 height 7
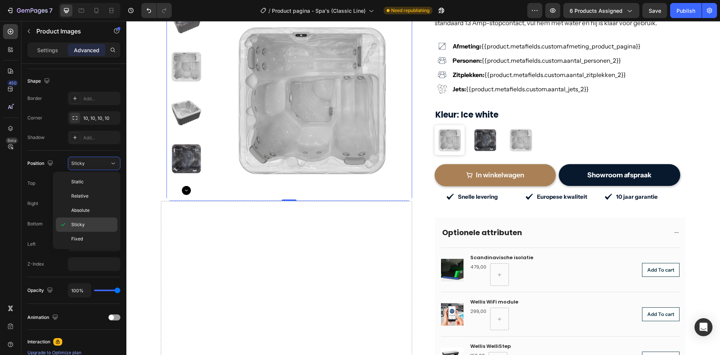
click at [66, 221] on icon at bounding box center [63, 225] width 8 height 8
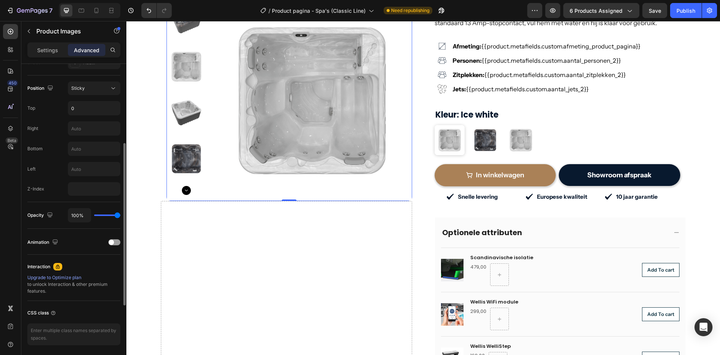
scroll to position [289, 0]
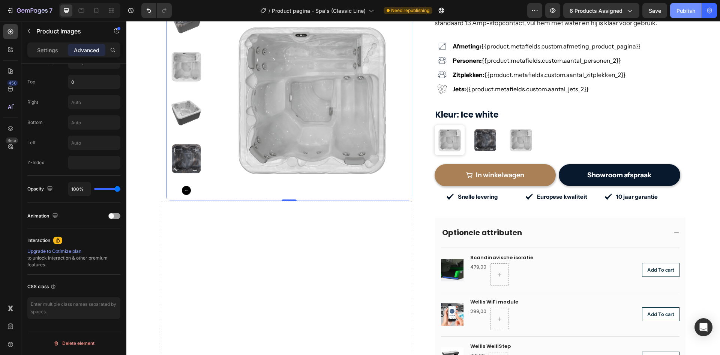
click at [686, 13] on div "Publish" at bounding box center [686, 11] width 19 height 8
click at [552, 13] on icon "button" at bounding box center [553, 11] width 8 height 8
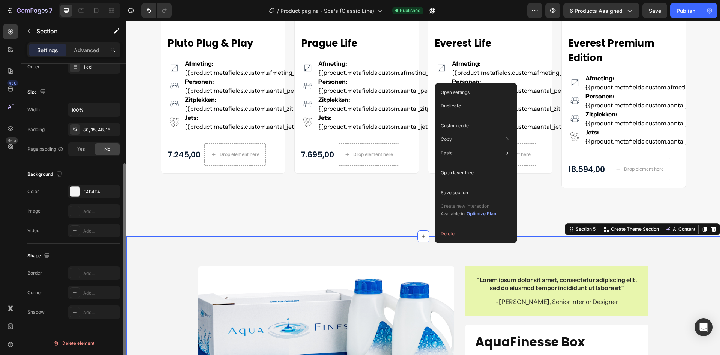
scroll to position [0, 0]
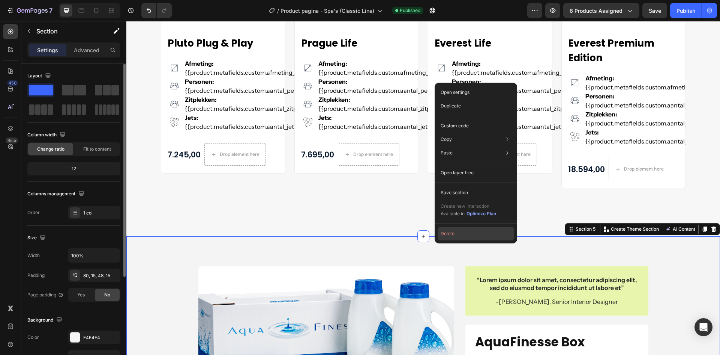
click at [453, 234] on button "Delete" at bounding box center [476, 234] width 77 height 14
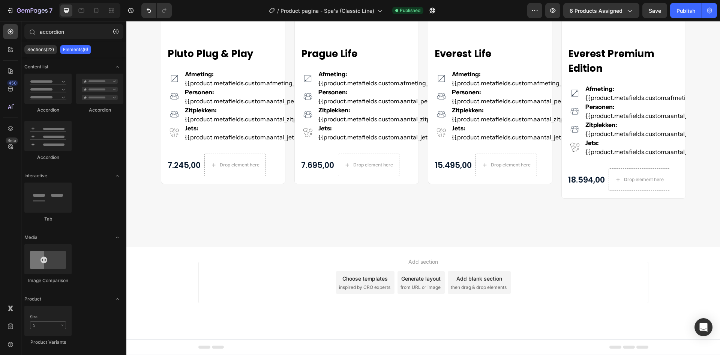
scroll to position [1606, 0]
click at [51, 32] on input "accordion" at bounding box center [73, 31] width 99 height 15
click at [52, 32] on input "accordion" at bounding box center [73, 31] width 99 height 15
click at [9, 93] on div "450" at bounding box center [10, 88] width 15 height 15
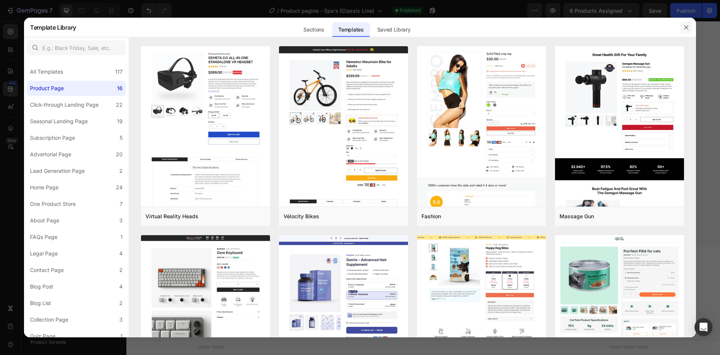
click at [685, 26] on icon "button" at bounding box center [687, 27] width 6 height 6
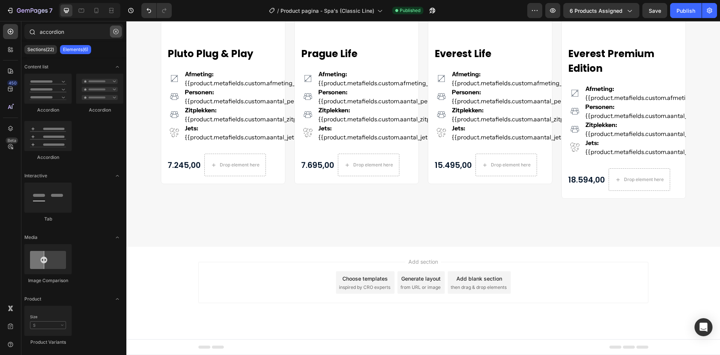
click at [114, 32] on icon "button" at bounding box center [115, 31] width 5 height 5
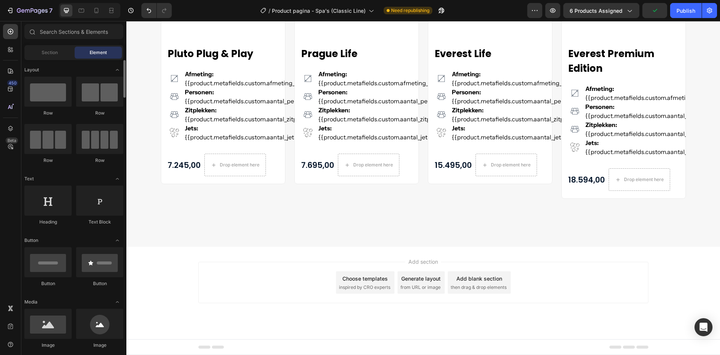
click at [54, 57] on div "Section" at bounding box center [49, 53] width 47 height 12
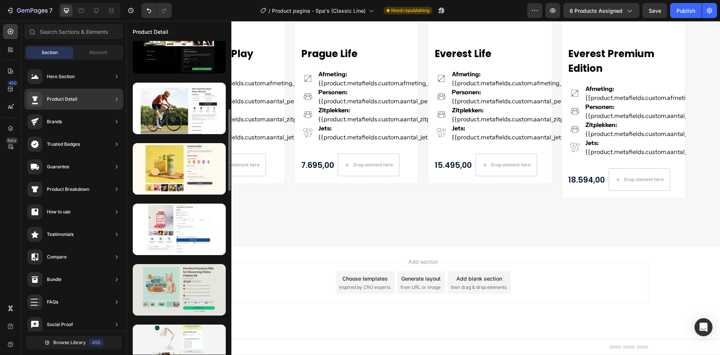
scroll to position [375, 0]
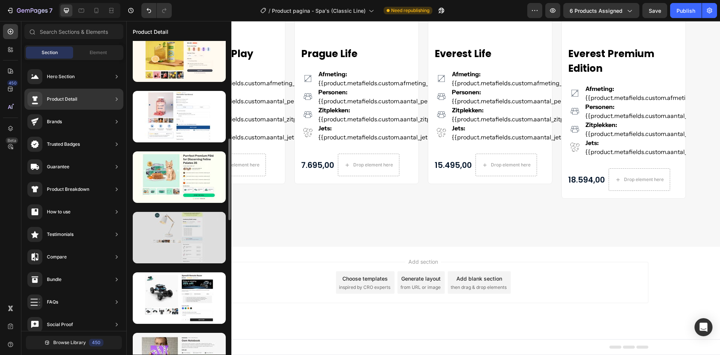
click at [199, 239] on div at bounding box center [179, 237] width 93 height 51
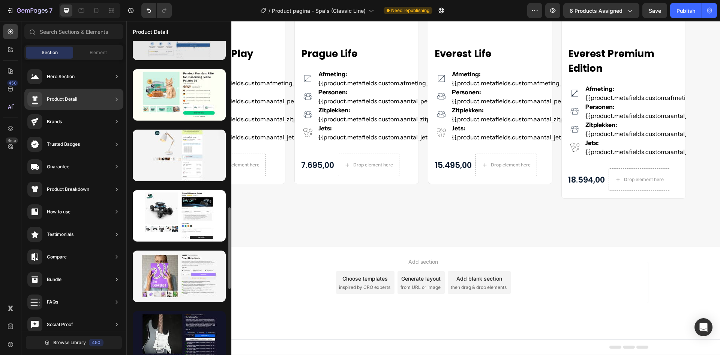
scroll to position [495, 0]
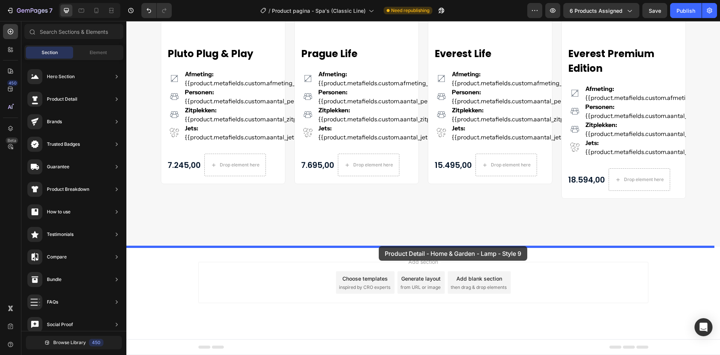
drag, startPoint x: 306, startPoint y: 134, endPoint x: 379, endPoint y: 245, distance: 133.1
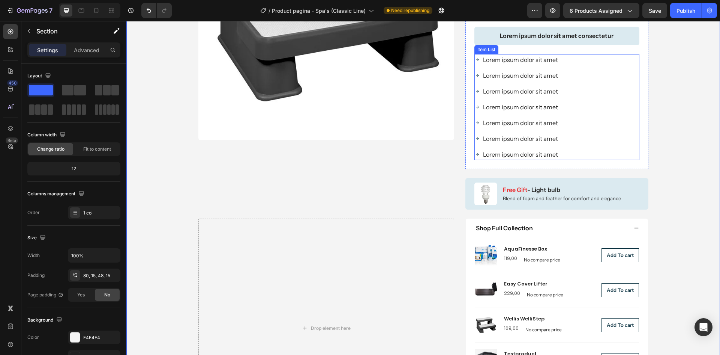
scroll to position [1992, 0]
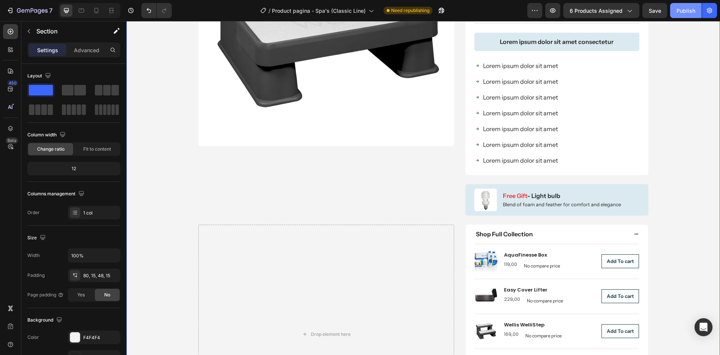
click at [687, 8] on div "Publish" at bounding box center [686, 11] width 19 height 8
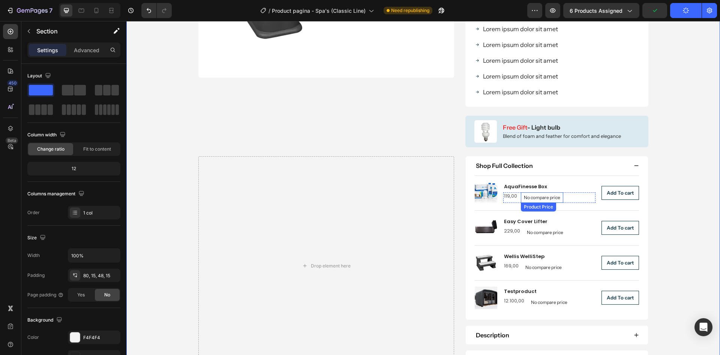
scroll to position [2105, 0]
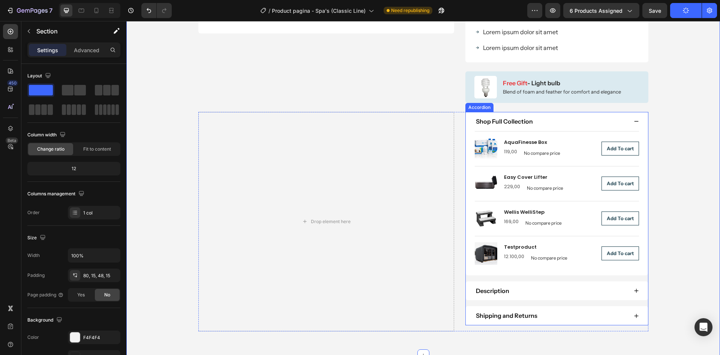
click at [586, 122] on div "Shop Full Collection" at bounding box center [551, 121] width 153 height 10
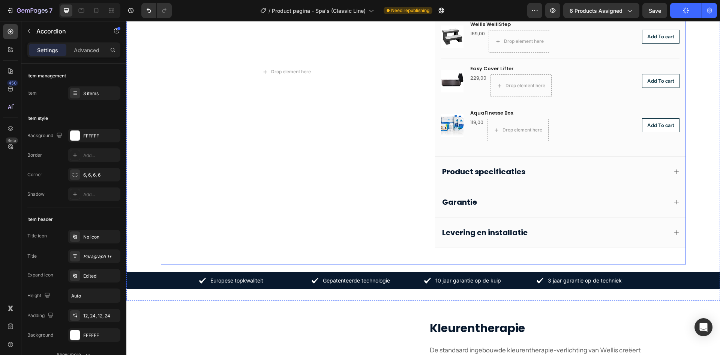
scroll to position [454, 0]
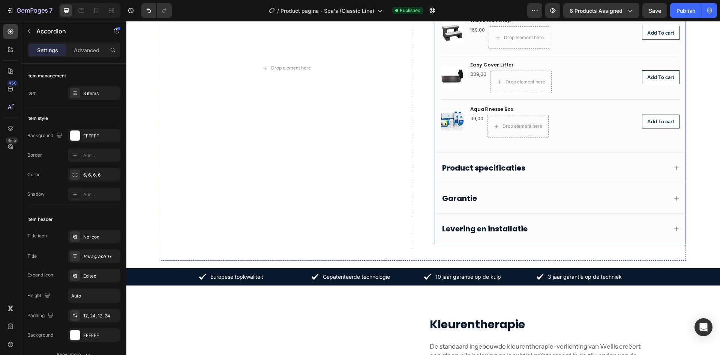
click at [558, 169] on div "Product specificaties" at bounding box center [554, 168] width 227 height 12
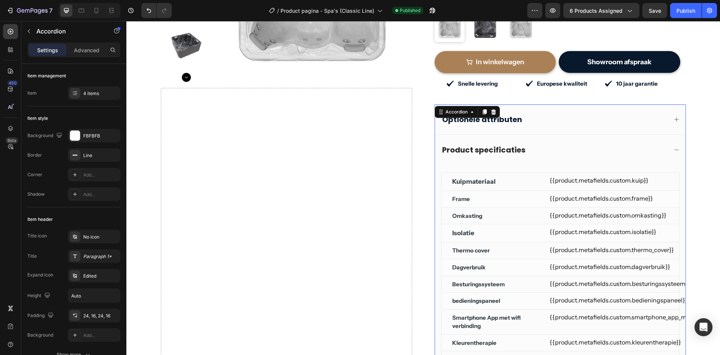
scroll to position [225, 0]
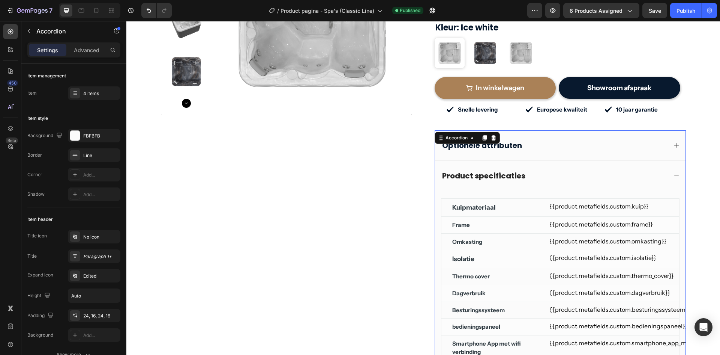
click at [542, 170] on div "Product specificaties" at bounding box center [554, 176] width 227 height 12
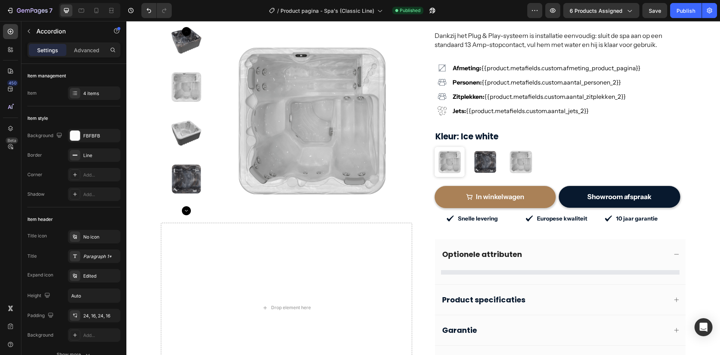
scroll to position [192, 0]
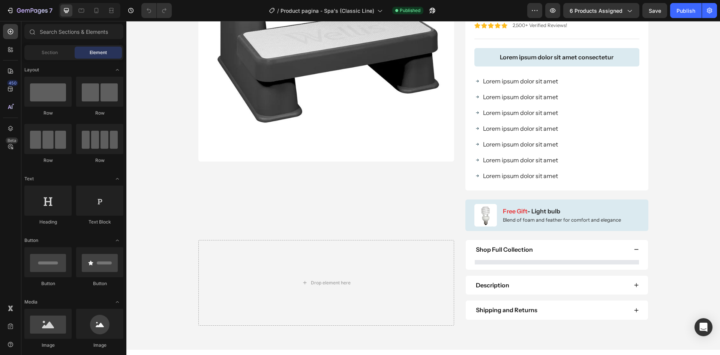
scroll to position [2080, 0]
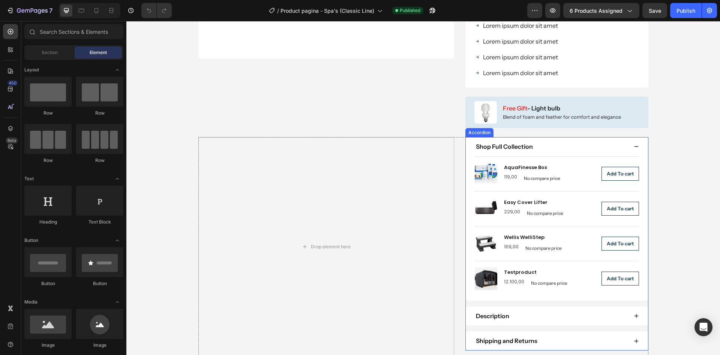
drag, startPoint x: 551, startPoint y: 145, endPoint x: 471, endPoint y: 148, distance: 80.0
click at [551, 145] on div "Shop Full Collection" at bounding box center [551, 146] width 153 height 10
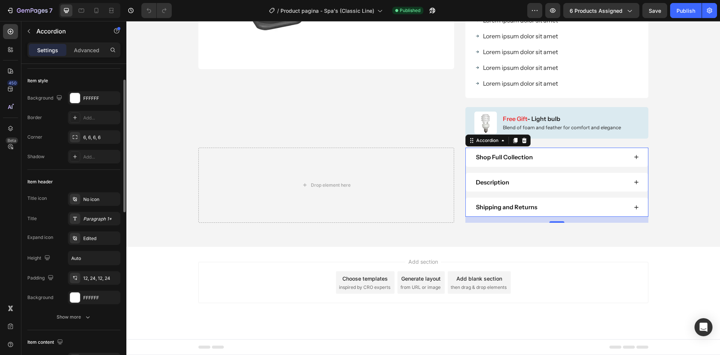
scroll to position [75, 0]
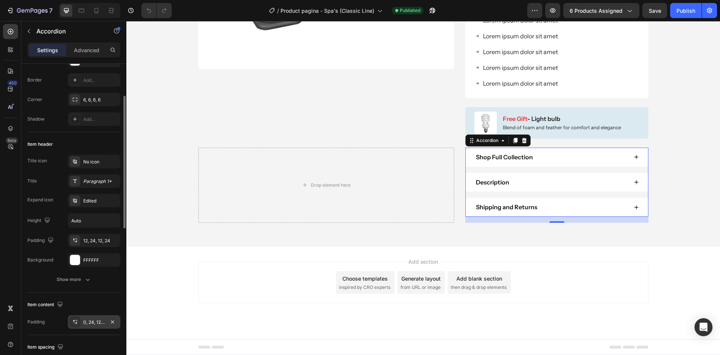
click at [85, 320] on div "0, 24, 12, 24" at bounding box center [94, 322] width 22 height 7
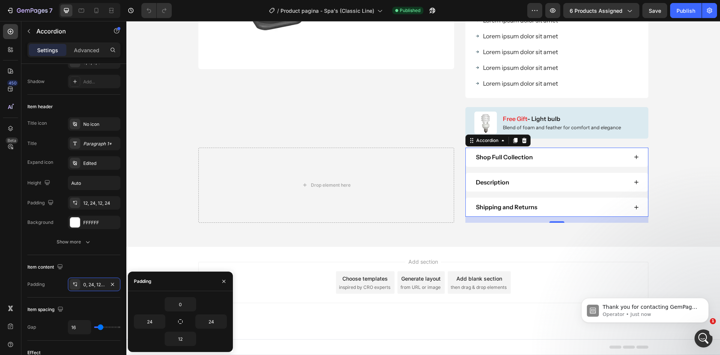
scroll to position [0, 0]
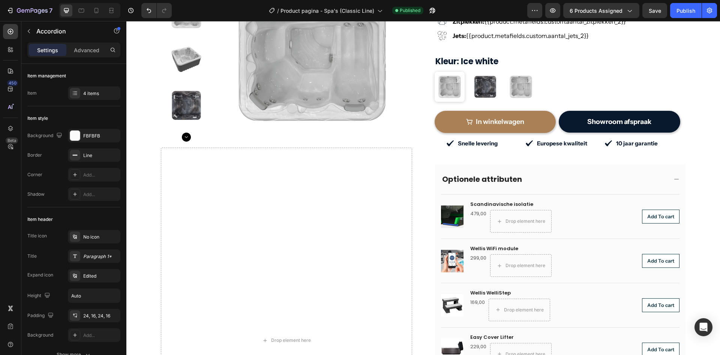
click at [531, 173] on div "Optionele attributen" at bounding box center [554, 179] width 227 height 12
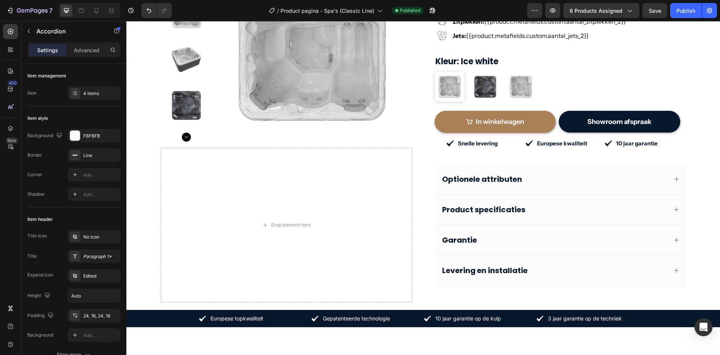
click at [552, 173] on div "Optionele attributen" at bounding box center [554, 179] width 227 height 12
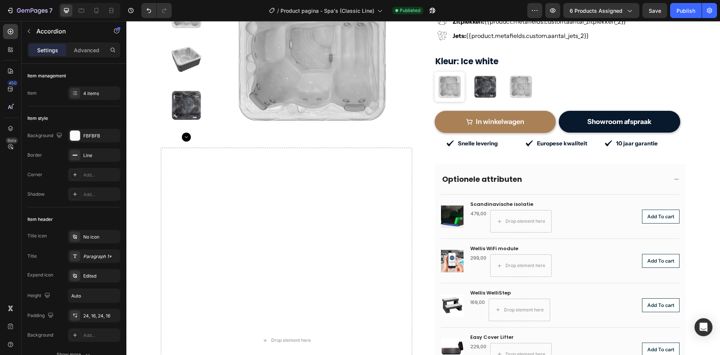
click at [552, 173] on div "Optionele attributen" at bounding box center [554, 179] width 227 height 12
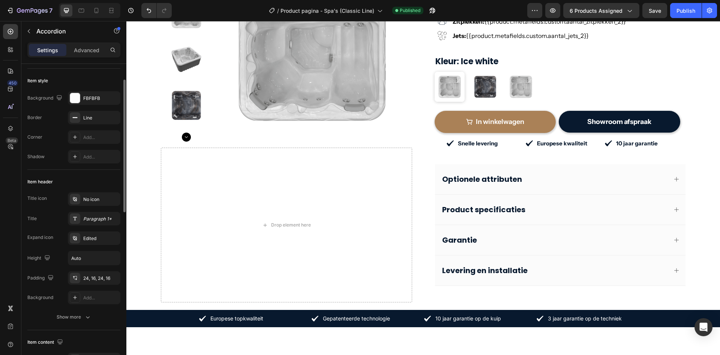
scroll to position [75, 0]
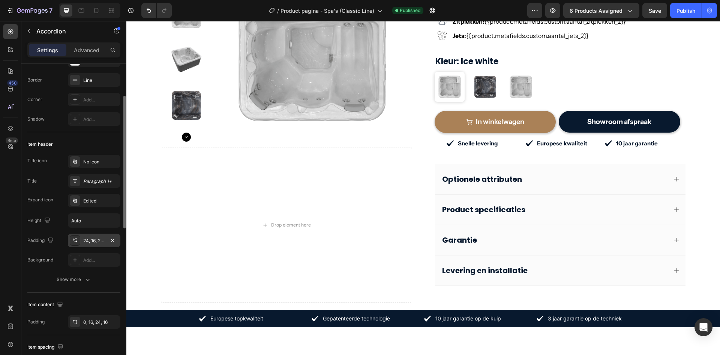
click at [76, 240] on icon at bounding box center [75, 240] width 6 height 6
click at [33, 275] on button "Show more" at bounding box center [73, 279] width 93 height 14
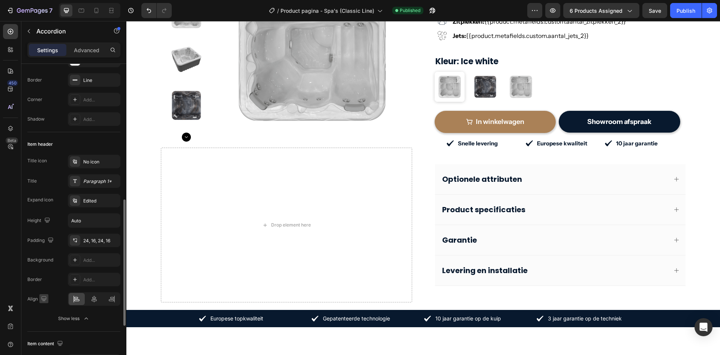
scroll to position [188, 0]
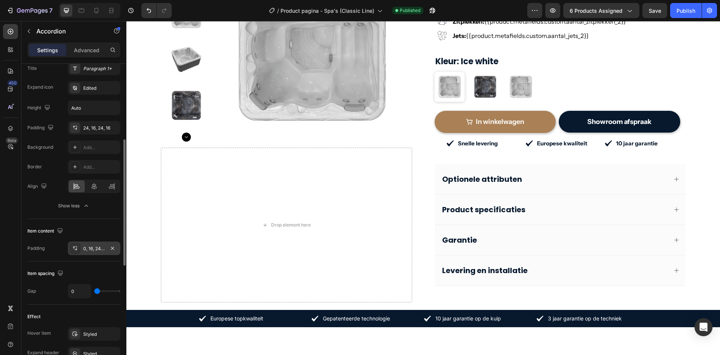
click at [90, 250] on div "0, 16, 24, 16" at bounding box center [94, 248] width 22 height 7
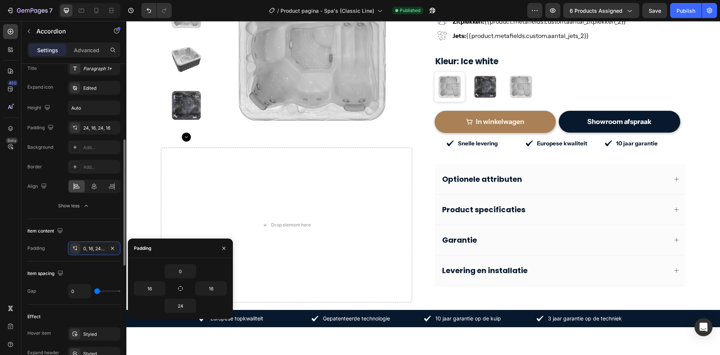
click at [45, 257] on div "Item content Padding 0, 16, 24, 16" at bounding box center [73, 240] width 93 height 42
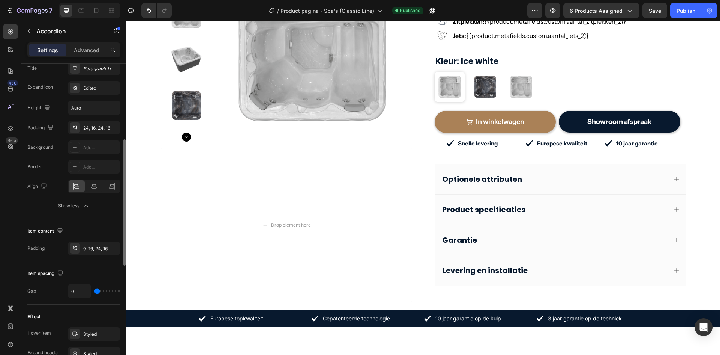
type input "2"
type input "6"
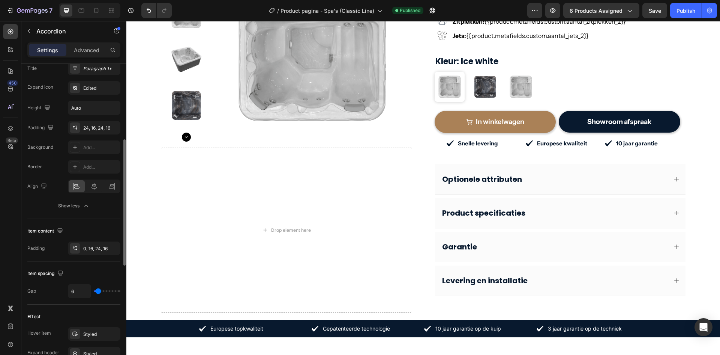
type input "9"
type input "11"
type input "13"
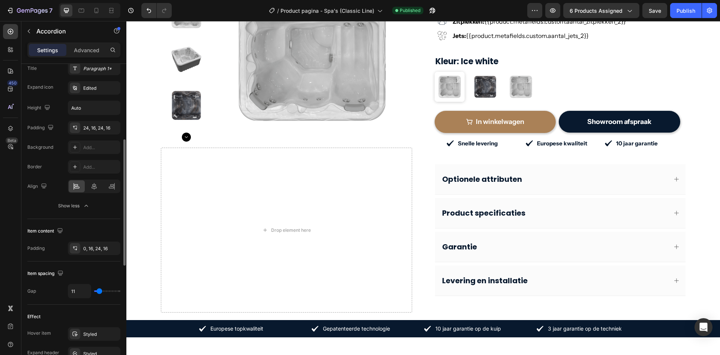
type input "13"
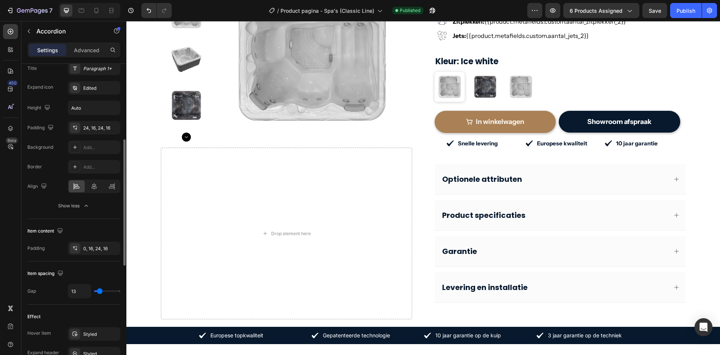
type input "15"
type input "13"
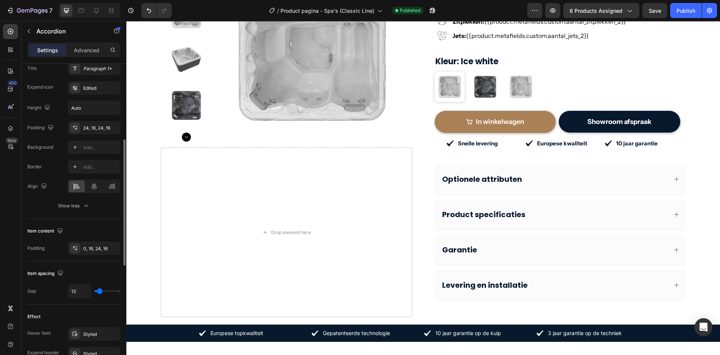
type input "11"
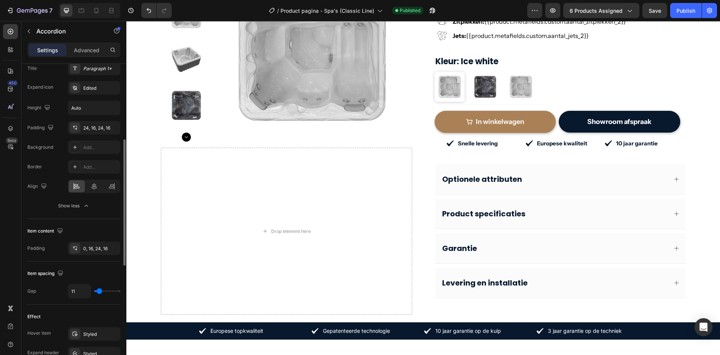
type input "9"
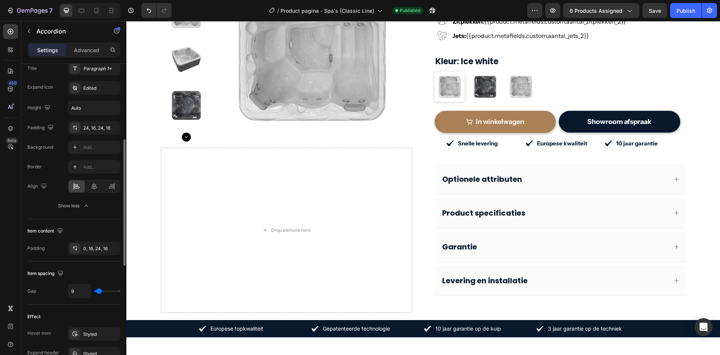
type input "11"
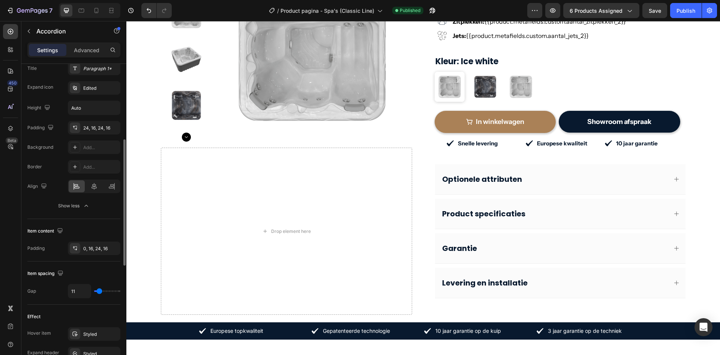
type input "11"
click at [99, 291] on input "range" at bounding box center [107, 291] width 26 height 2
click at [83, 292] on input "11" at bounding box center [79, 291] width 23 height 14
type input "1"
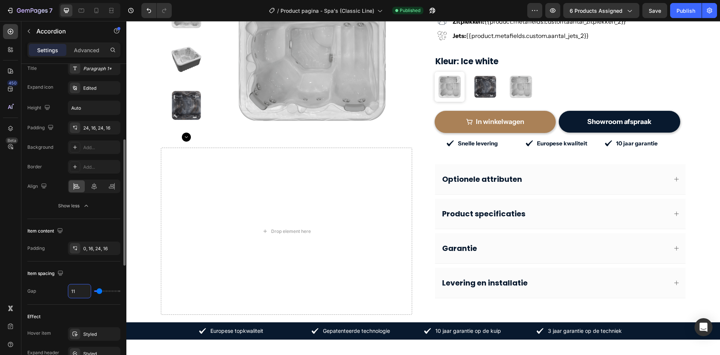
type input "1"
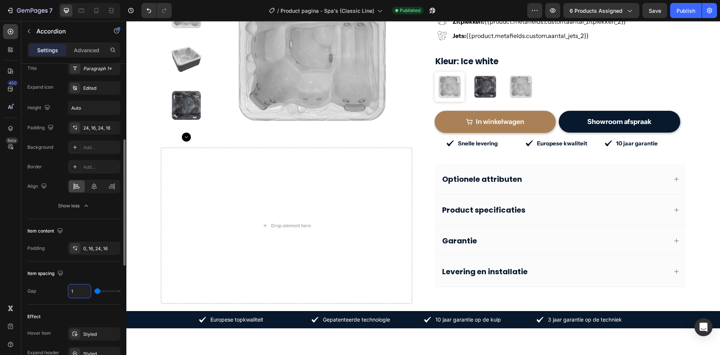
type input "10"
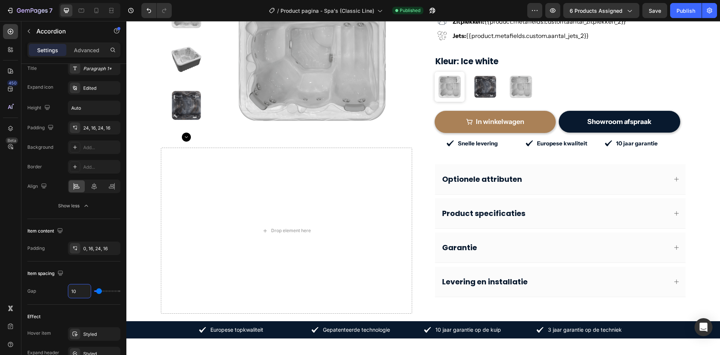
type input "10"
click at [483, 174] on p "Optionele attributen" at bounding box center [482, 179] width 80 height 10
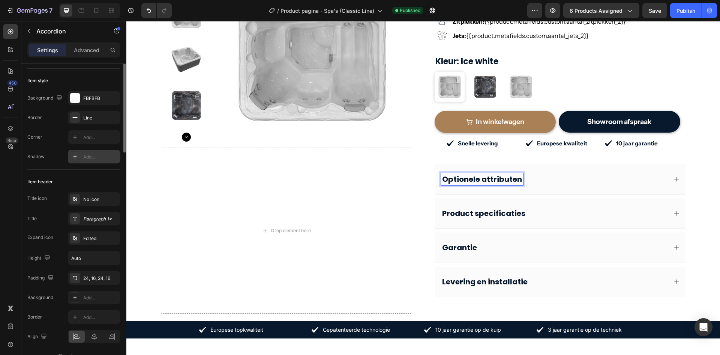
scroll to position [0, 0]
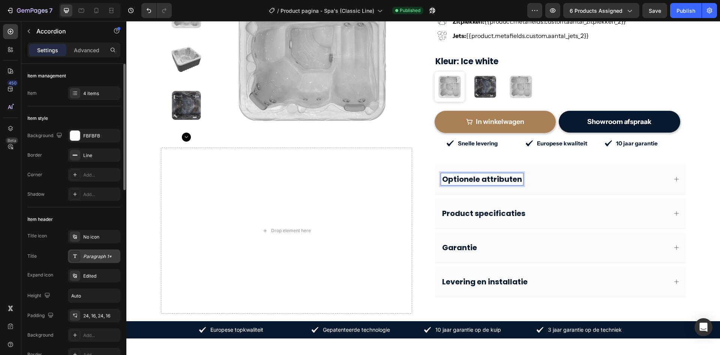
click at [84, 257] on div "Paragraph 1*" at bounding box center [100, 256] width 35 height 7
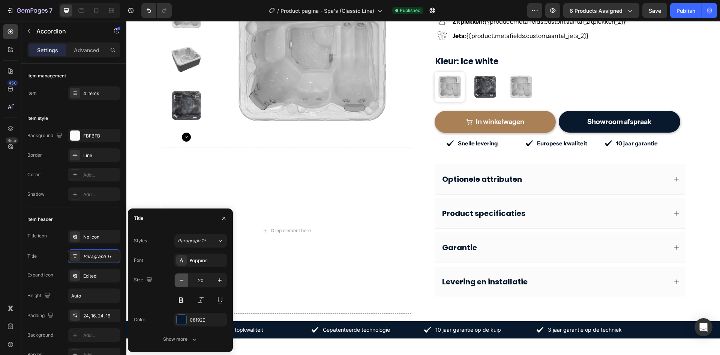
click at [176, 280] on button "button" at bounding box center [182, 280] width 14 height 14
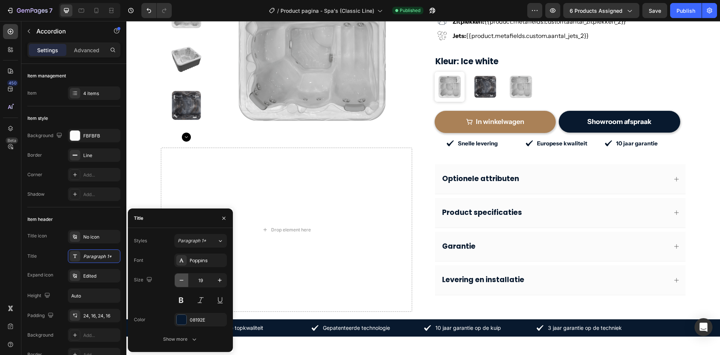
click at [176, 280] on button "button" at bounding box center [182, 280] width 14 height 14
type input "18"
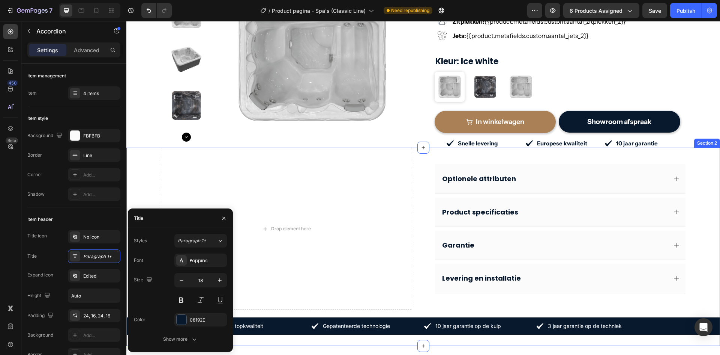
click at [695, 279] on div "Drop element here Optionele attributen Product specificaties Garantie Levering …" at bounding box center [423, 246] width 594 height 198
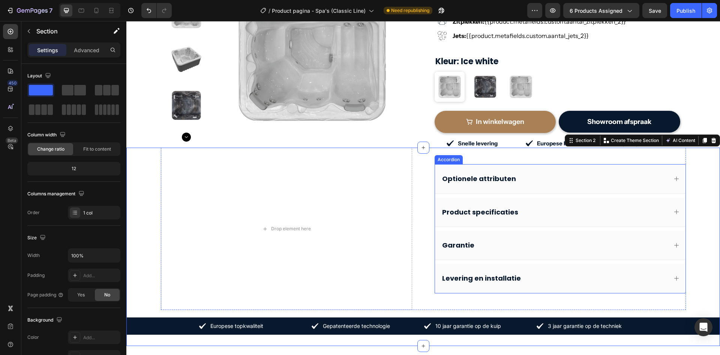
click at [581, 173] on div "Optionele attributen" at bounding box center [554, 178] width 227 height 11
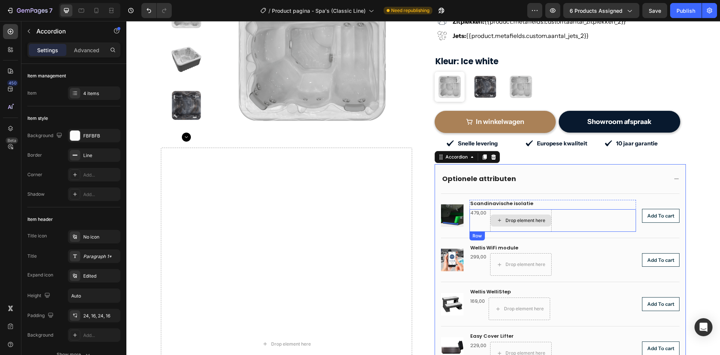
click at [517, 217] on div "Drop element here" at bounding box center [526, 220] width 40 height 6
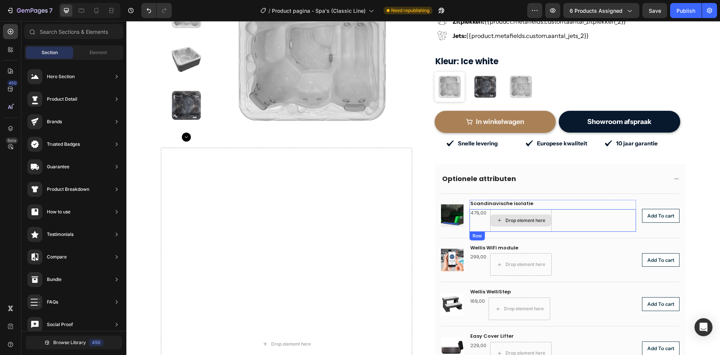
click at [508, 217] on div "Drop element here" at bounding box center [526, 220] width 40 height 6
click at [497, 217] on icon at bounding box center [500, 220] width 6 height 6
click at [68, 37] on input "text" at bounding box center [73, 31] width 99 height 15
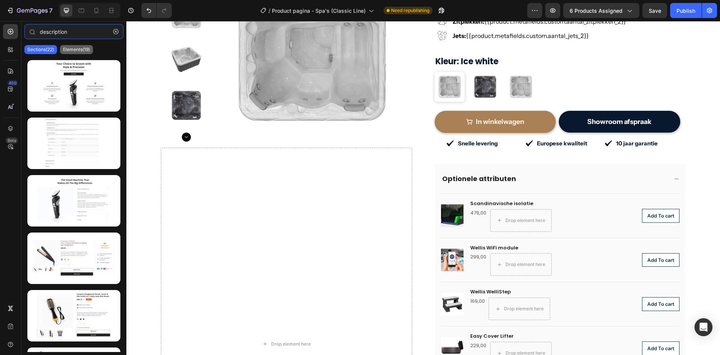
type input "description"
click at [74, 52] on p "Elements(19)" at bounding box center [76, 50] width 27 height 6
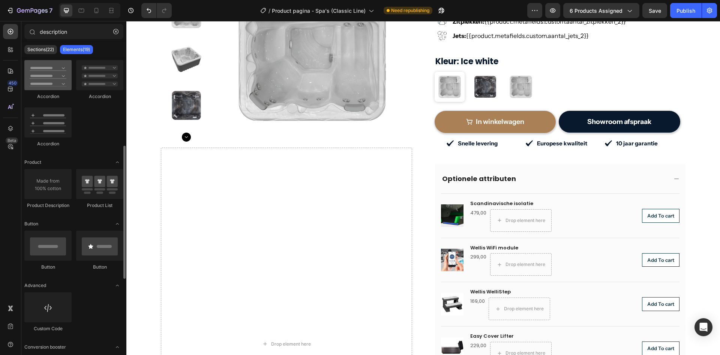
scroll to position [113, 0]
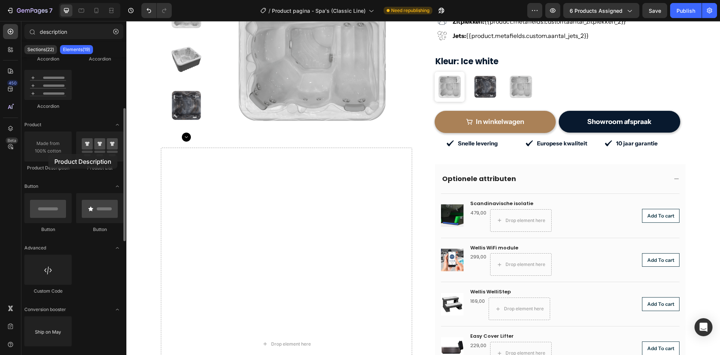
drag, startPoint x: 48, startPoint y: 154, endPoint x: 105, endPoint y: 164, distance: 57.1
click at [105, 316] on div "Product Description Product List" at bounding box center [73, 339] width 99 height 47
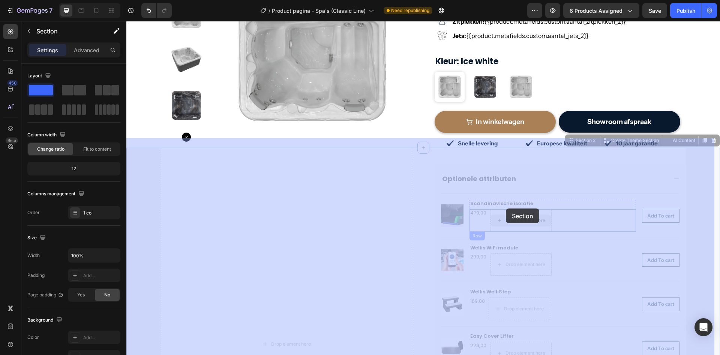
drag, startPoint x: 505, startPoint y: 221, endPoint x: 506, endPoint y: 208, distance: 13.2
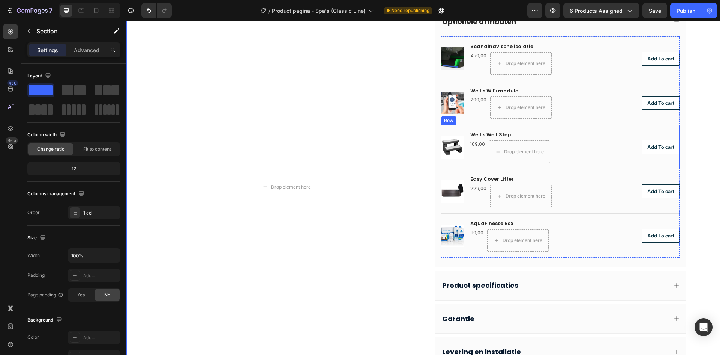
scroll to position [267, 0]
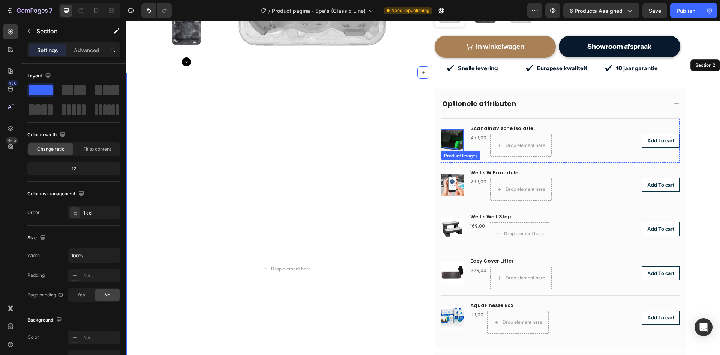
click at [454, 129] on img at bounding box center [452, 140] width 23 height 23
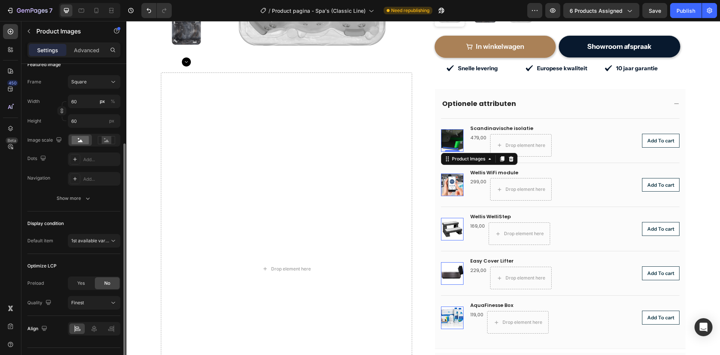
scroll to position [129, 0]
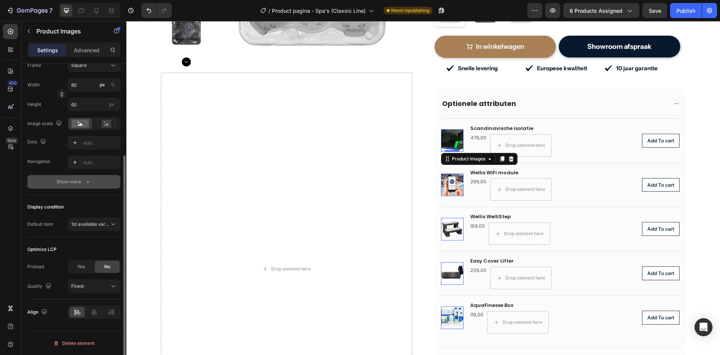
click at [77, 180] on div "Show more" at bounding box center [74, 182] width 35 height 8
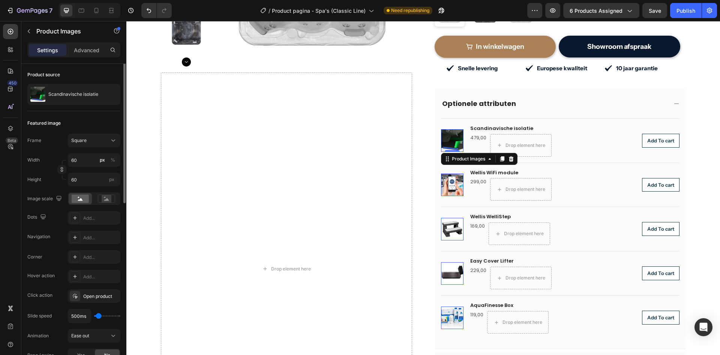
scroll to position [0, 0]
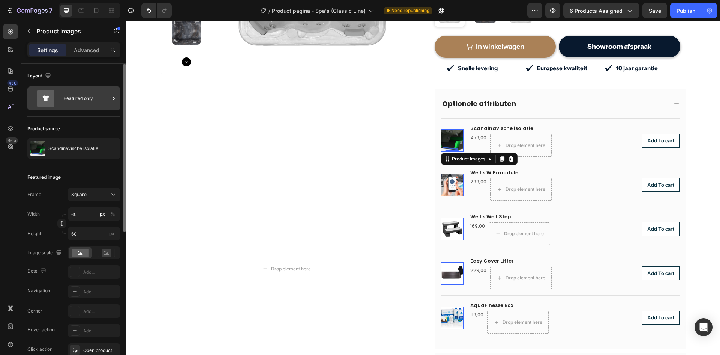
click at [65, 96] on div "Featured only" at bounding box center [87, 98] width 46 height 17
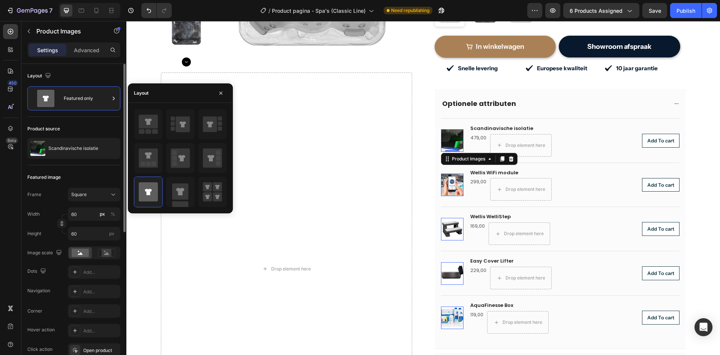
click at [78, 123] on div "Product source" at bounding box center [73, 129] width 93 height 12
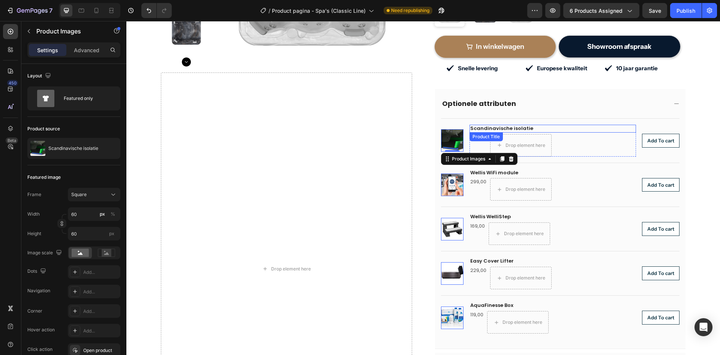
click at [488, 125] on h2 "Scandinavische isolatie" at bounding box center [553, 129] width 167 height 8
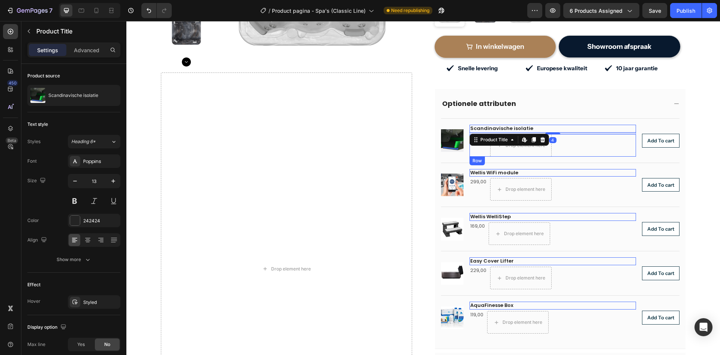
click at [478, 139] on div "479,00 Product Price Product Price" at bounding box center [479, 145] width 18 height 23
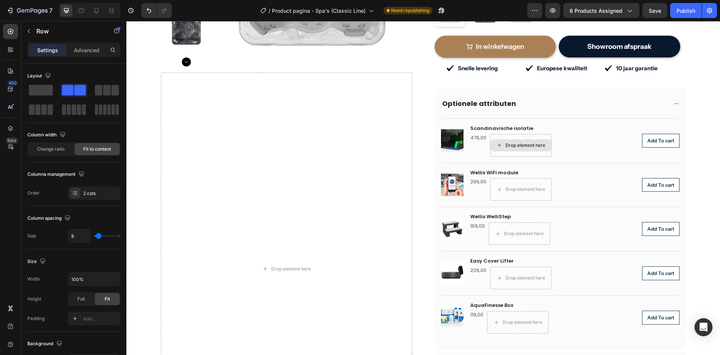
click at [512, 142] on div "Drop element here" at bounding box center [526, 145] width 40 height 6
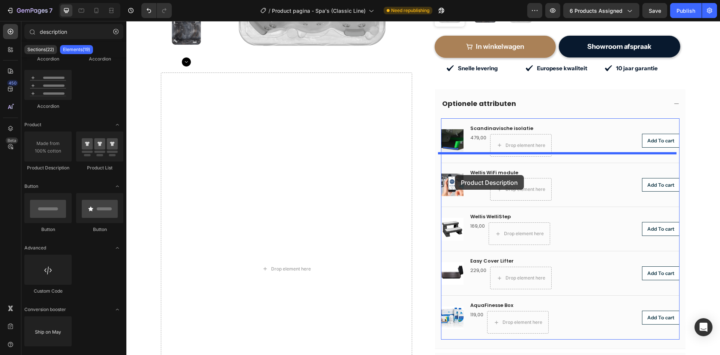
drag, startPoint x: 163, startPoint y: 173, endPoint x: 514, endPoint y: 154, distance: 351.3
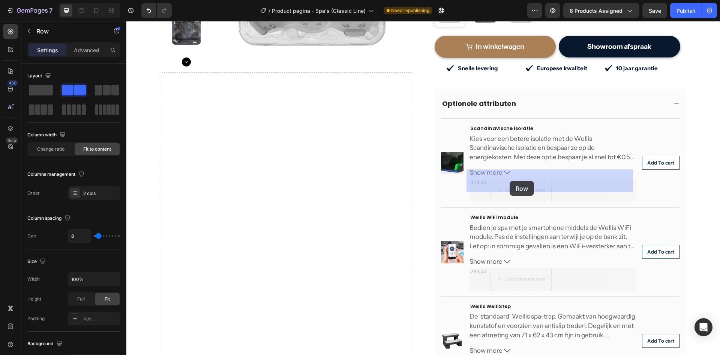
drag, startPoint x: 514, startPoint y: 154, endPoint x: 510, endPoint y: 181, distance: 26.9
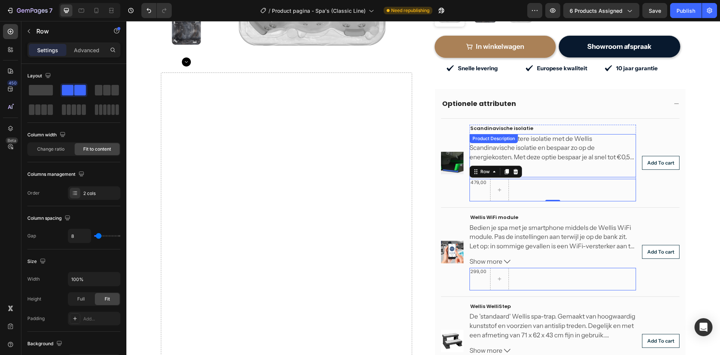
click at [562, 147] on span "Kies voor een betere isolatie met de Wellis Scandinavische isolatie en bespaar …" at bounding box center [552, 157] width 165 height 45
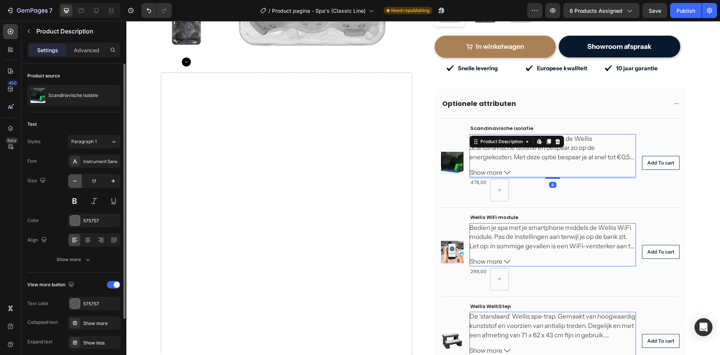
click at [78, 184] on icon "button" at bounding box center [75, 181] width 8 height 8
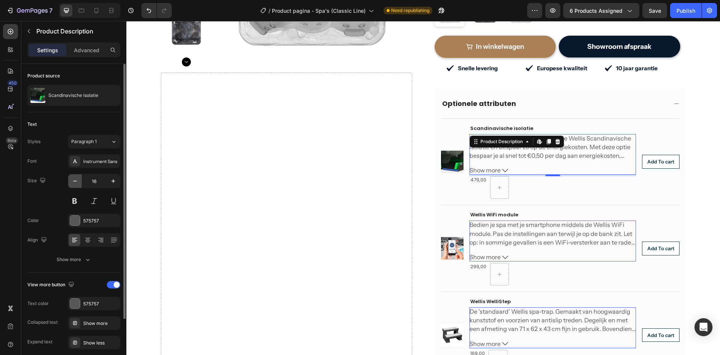
click at [78, 184] on icon "button" at bounding box center [75, 181] width 8 height 8
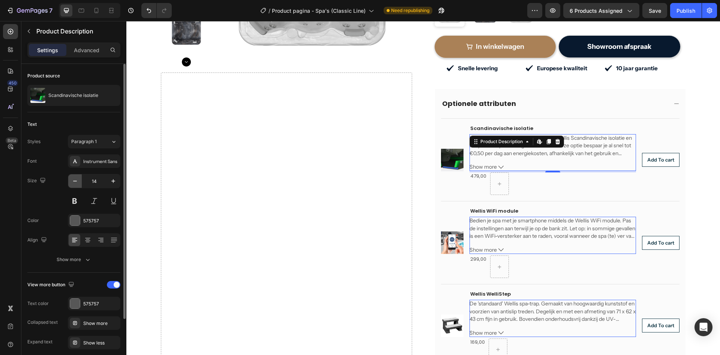
click at [78, 184] on icon "button" at bounding box center [75, 181] width 8 height 8
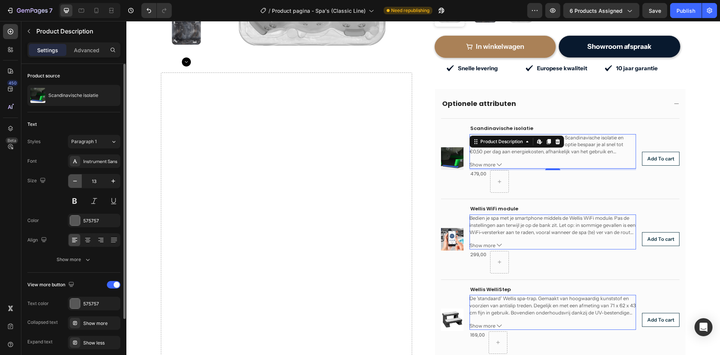
click at [78, 184] on icon "button" at bounding box center [75, 181] width 8 height 8
type input "12"
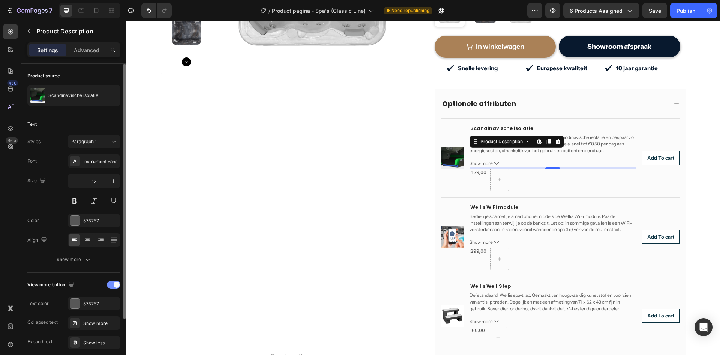
click at [113, 285] on div at bounding box center [114, 285] width 14 height 8
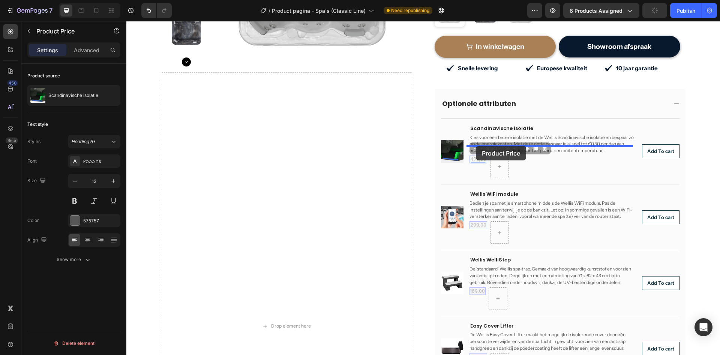
drag, startPoint x: 479, startPoint y: 135, endPoint x: 476, endPoint y: 146, distance: 10.7
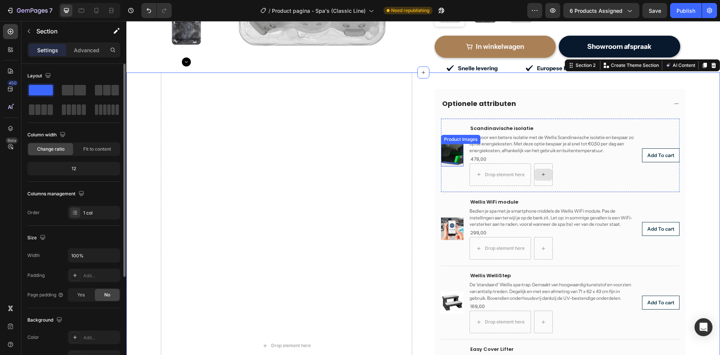
click at [450, 145] on img at bounding box center [452, 155] width 23 height 23
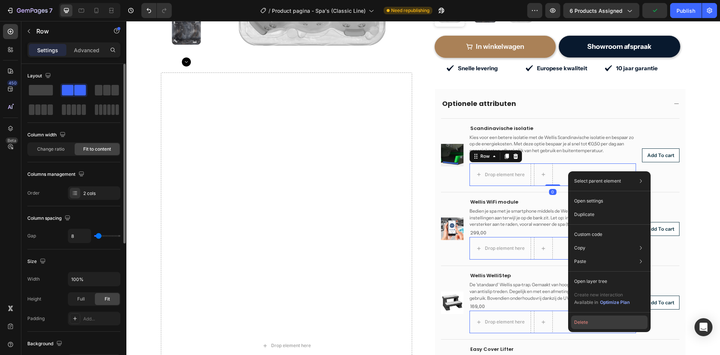
click at [590, 323] on button "Delete" at bounding box center [609, 322] width 77 height 14
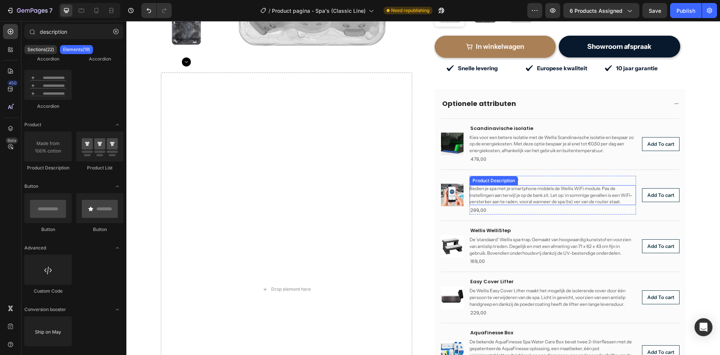
click at [512, 153] on span "Bedien je spa met je smartphone middels de Wellis WiFi module. Pas de instellin…" at bounding box center [552, 143] width 164 height 19
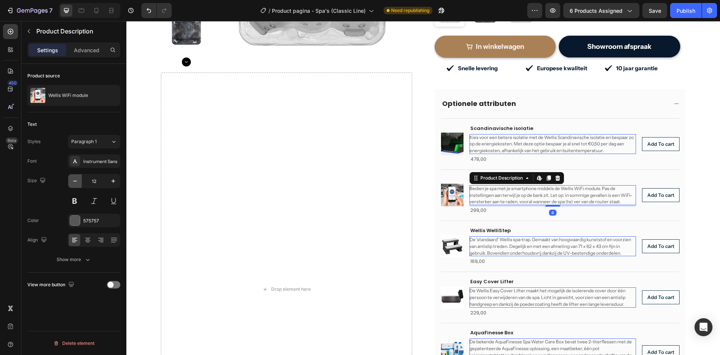
click at [75, 183] on icon "button" at bounding box center [75, 181] width 8 height 8
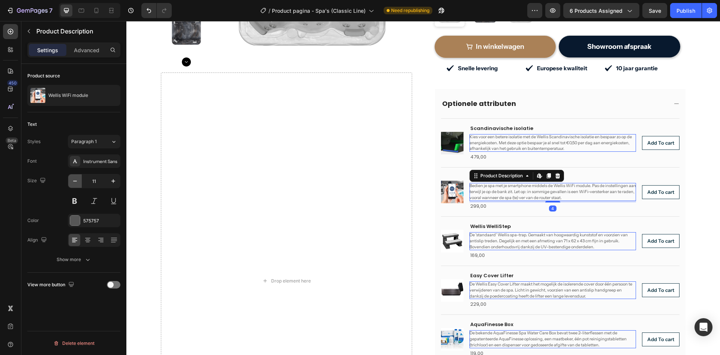
click at [75, 183] on icon "button" at bounding box center [75, 181] width 8 height 8
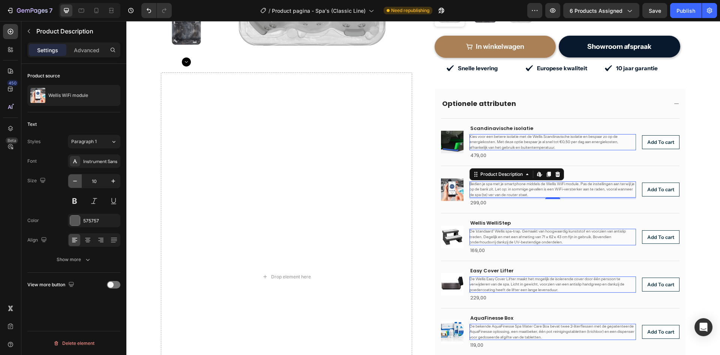
click at [75, 183] on icon "button" at bounding box center [75, 181] width 8 height 8
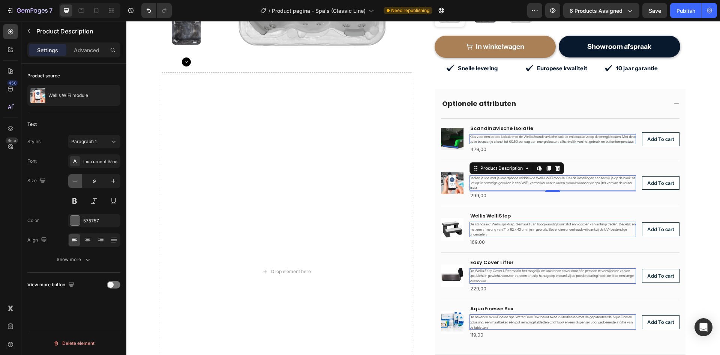
click at [75, 183] on icon "button" at bounding box center [75, 181] width 8 height 8
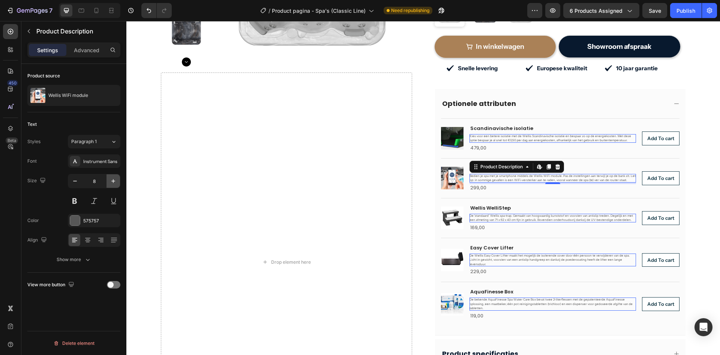
click at [111, 184] on icon "button" at bounding box center [114, 181] width 8 height 8
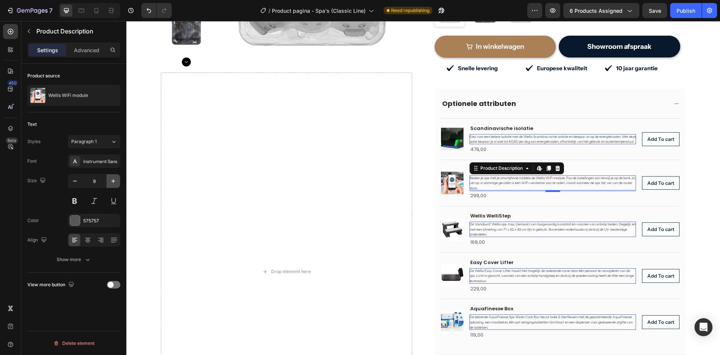
click at [111, 184] on icon "button" at bounding box center [114, 181] width 8 height 8
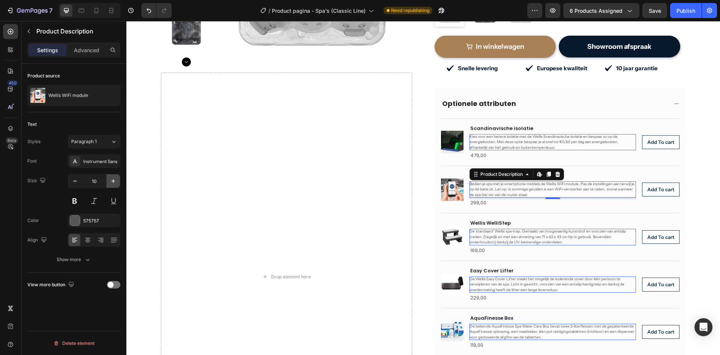
click at [111, 184] on icon "button" at bounding box center [114, 181] width 8 height 8
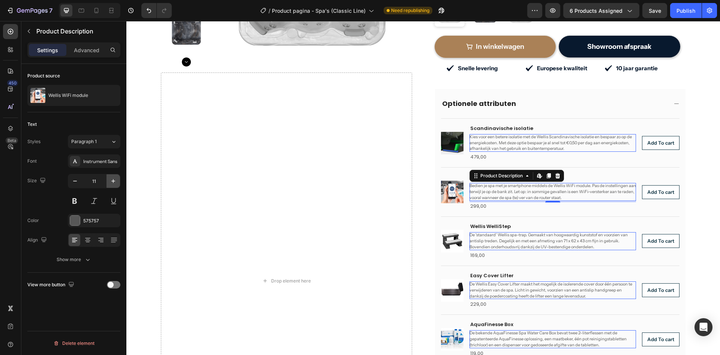
click at [111, 184] on icon "button" at bounding box center [114, 181] width 8 height 8
type input "12"
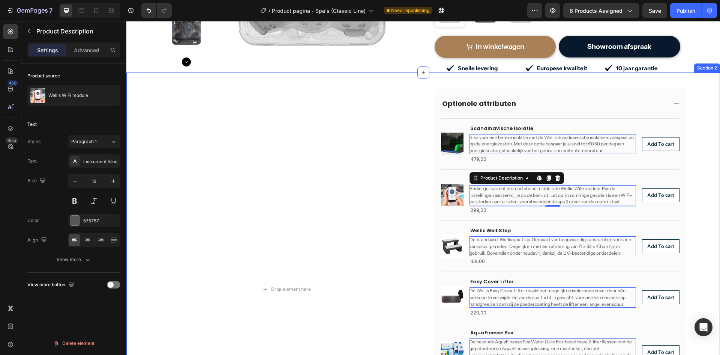
click at [696, 180] on div "Drop element here Optionele attributen Product Images Scandinavische isolatie P…" at bounding box center [423, 306] width 594 height 469
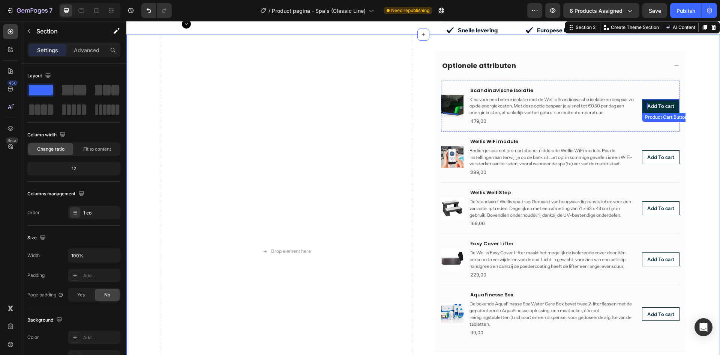
scroll to position [304, 0]
click at [657, 103] on div "Add To cart" at bounding box center [661, 106] width 27 height 6
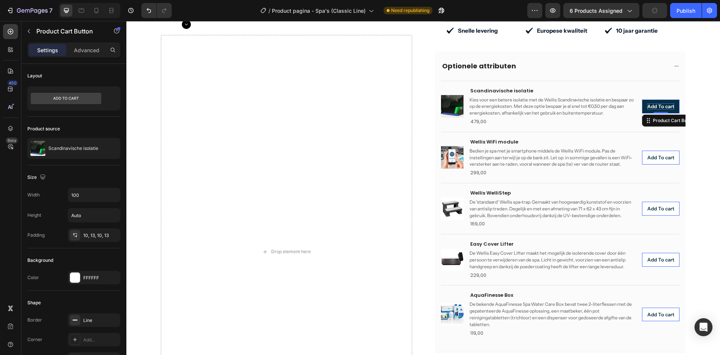
click at [657, 103] on div "Add To cart" at bounding box center [661, 106] width 27 height 6
click at [657, 103] on p "Add To cart" at bounding box center [661, 106] width 27 height 6
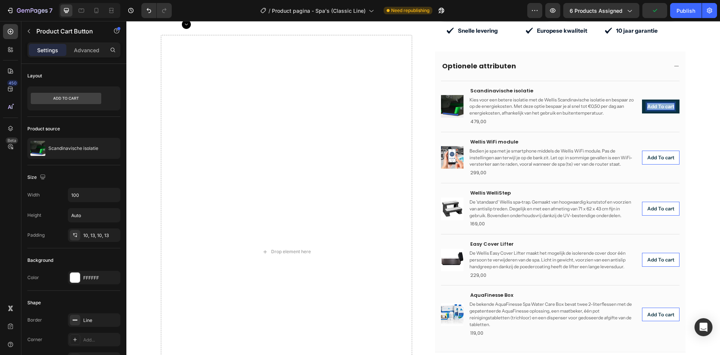
click at [657, 103] on p "Add To cart" at bounding box center [661, 106] width 27 height 6
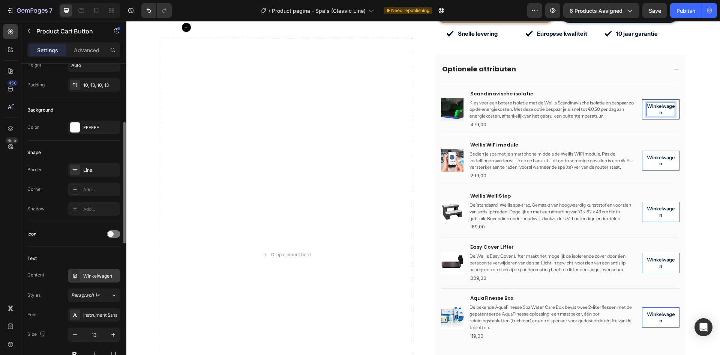
scroll to position [225, 0]
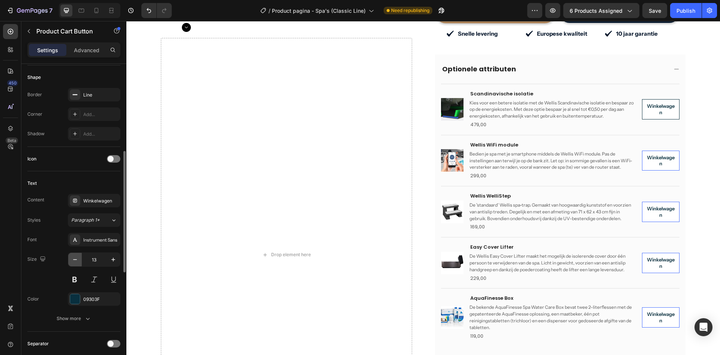
click at [78, 259] on icon "button" at bounding box center [75, 259] width 8 height 8
click at [78, 260] on icon "button" at bounding box center [75, 259] width 8 height 8
type input "11"
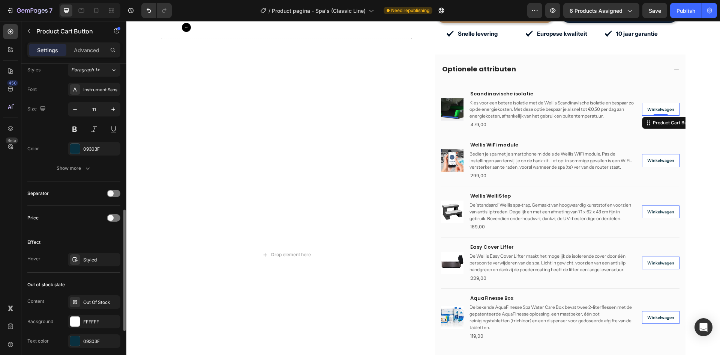
scroll to position [488, 0]
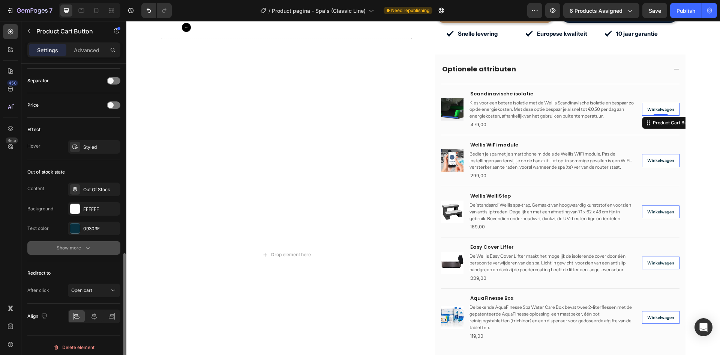
click at [60, 246] on div "Show more" at bounding box center [74, 248] width 35 height 8
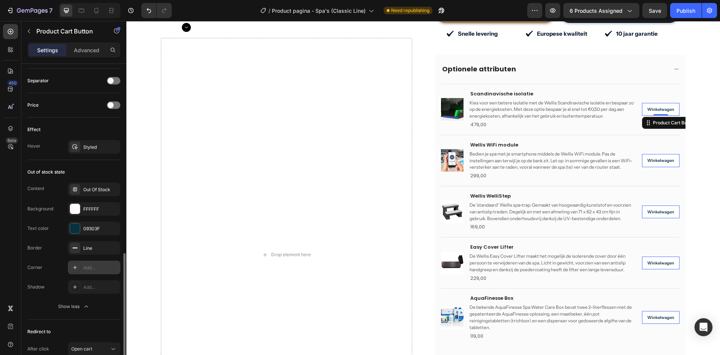
click at [85, 270] on div "Add..." at bounding box center [100, 267] width 35 height 7
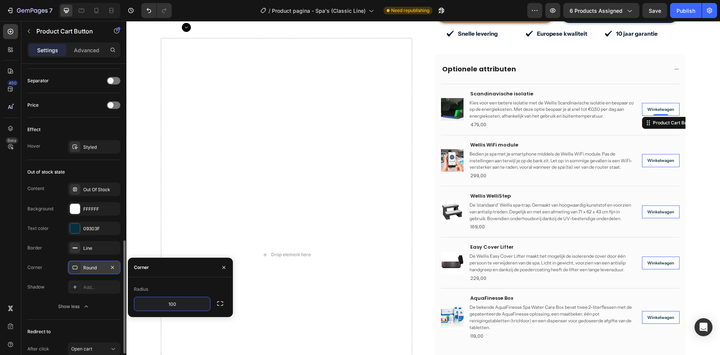
type input "100"
click at [191, 282] on div "Radius 100" at bounding box center [180, 297] width 105 height 40
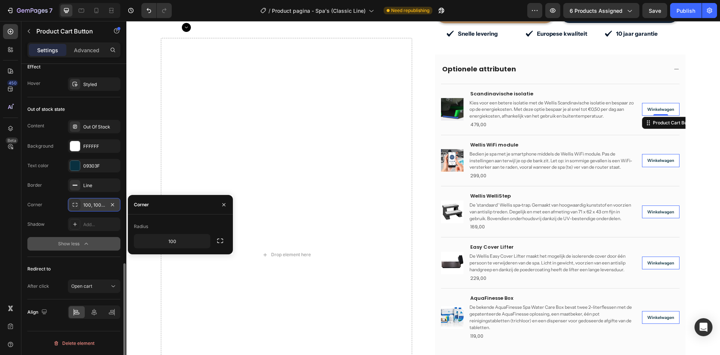
click at [77, 245] on div "Show less" at bounding box center [74, 244] width 32 height 8
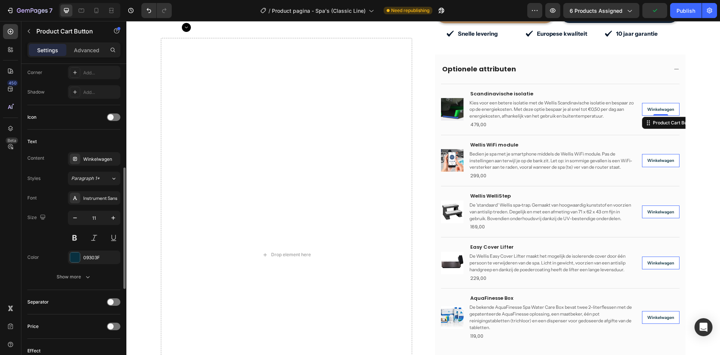
scroll to position [192, 0]
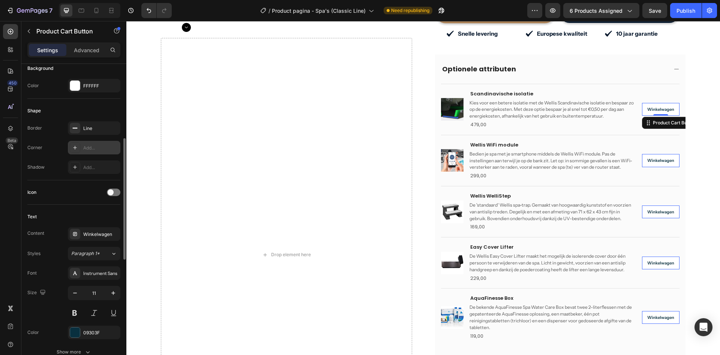
click at [86, 149] on div "Add..." at bounding box center [100, 147] width 35 height 7
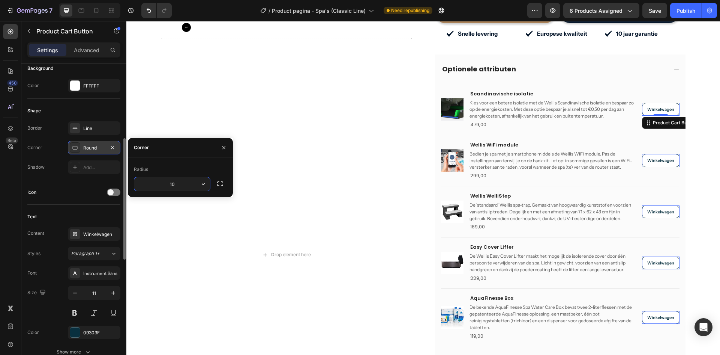
type input "100"
click at [66, 180] on div "Shape Border Line Corner Round Shadow Add..." at bounding box center [73, 139] width 93 height 81
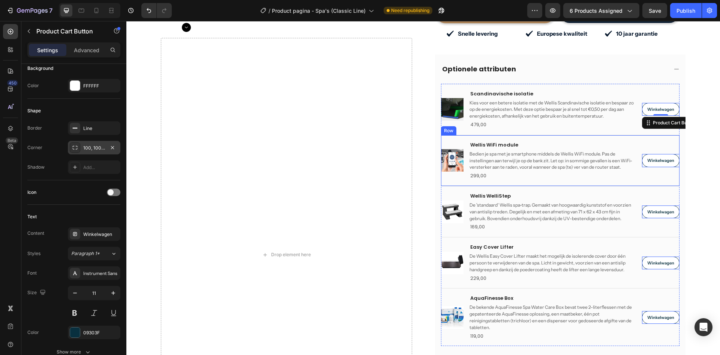
click at [642, 135] on div "Product Images Wellis WiFi module Product Title Bedien je spa met je smartphone…" at bounding box center [560, 109] width 239 height 51
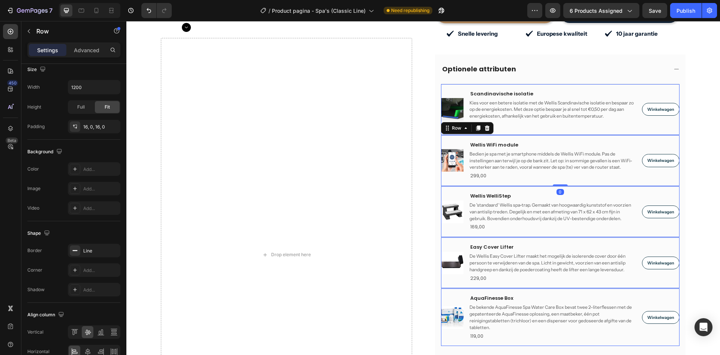
scroll to position [0, 0]
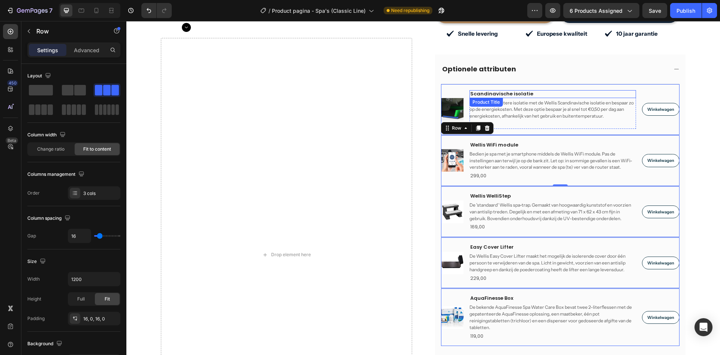
click at [626, 90] on h2 "Scandinavische isolatie" at bounding box center [553, 94] width 167 height 8
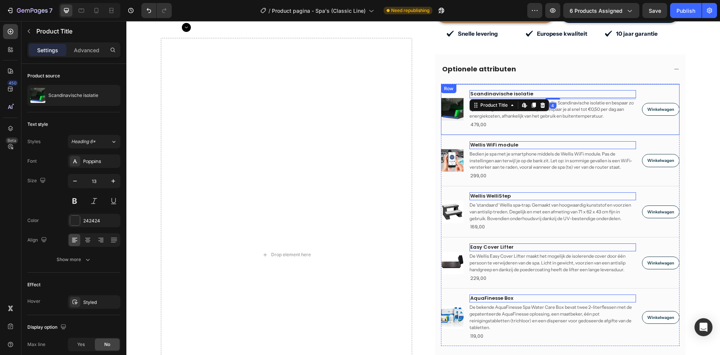
click at [645, 90] on div "Winkelwagen Product Cart Button" at bounding box center [661, 109] width 38 height 39
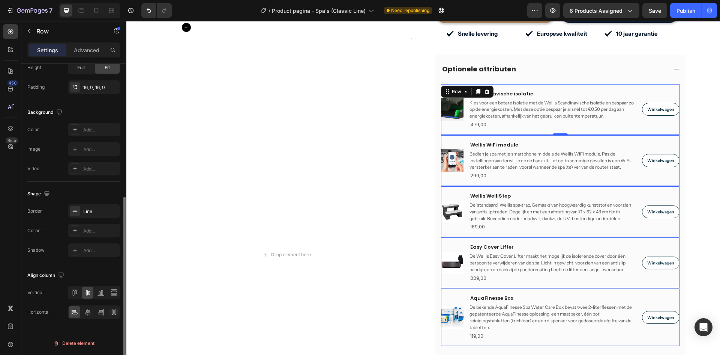
scroll to position [44, 0]
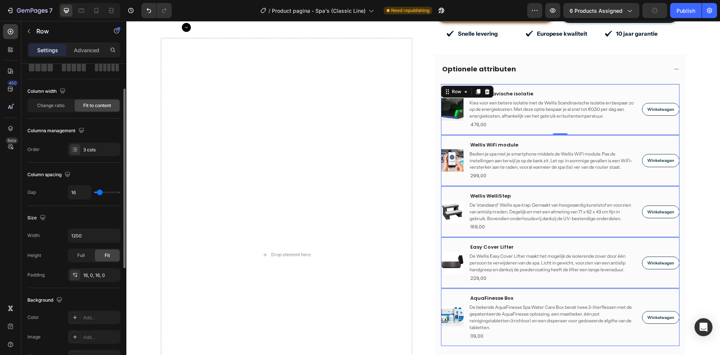
click at [96, 51] on p "Advanced" at bounding box center [87, 50] width 26 height 8
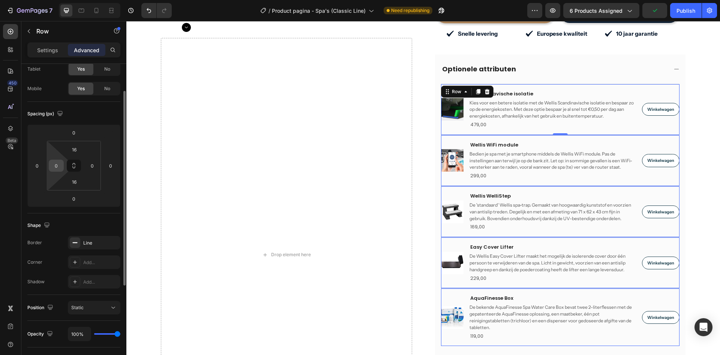
click at [59, 162] on input "0" at bounding box center [56, 165] width 11 height 11
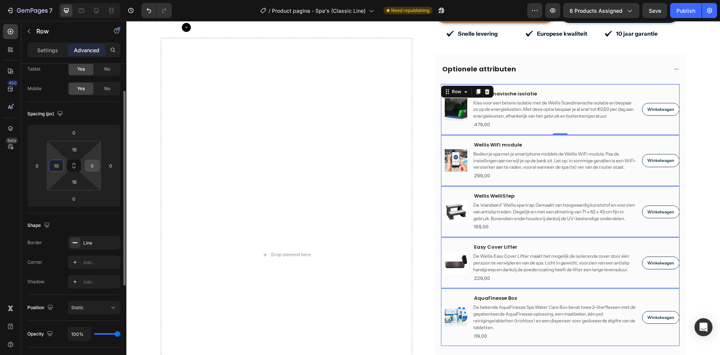
type input "10"
click at [93, 168] on input "0" at bounding box center [92, 165] width 11 height 11
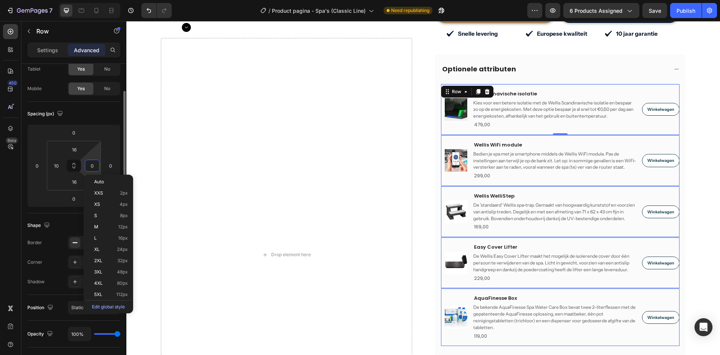
click at [87, 168] on input "0" at bounding box center [92, 165] width 11 height 11
type input "10"
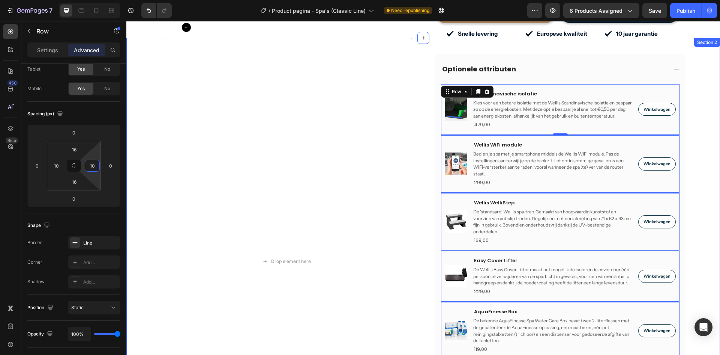
click at [705, 170] on div "Drop element here Optionele attributen Product Images Scandinavische isolatie P…" at bounding box center [423, 279] width 594 height 482
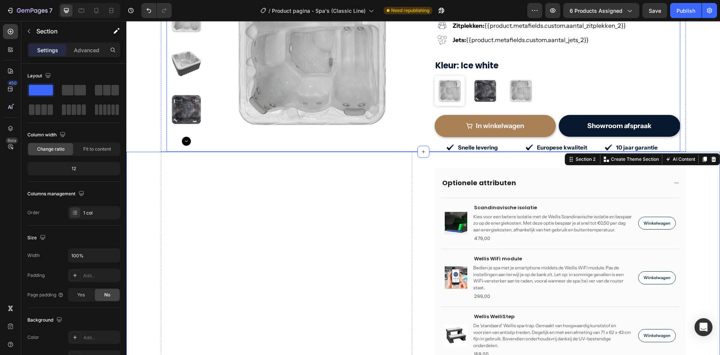
scroll to position [338, 0]
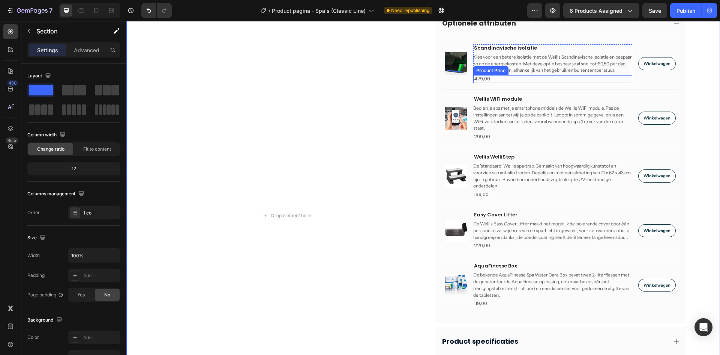
click at [478, 80] on div "479,00" at bounding box center [552, 79] width 159 height 8
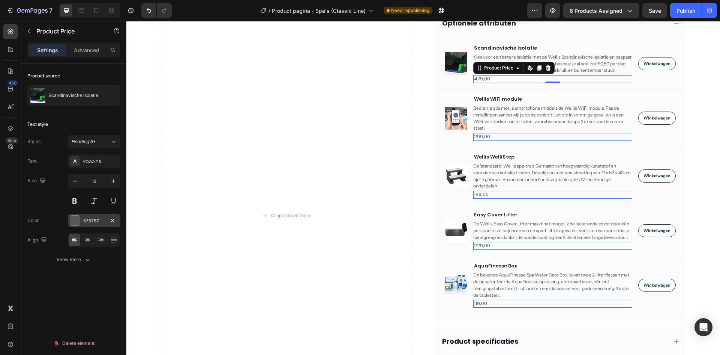
click at [74, 216] on div at bounding box center [75, 220] width 10 height 10
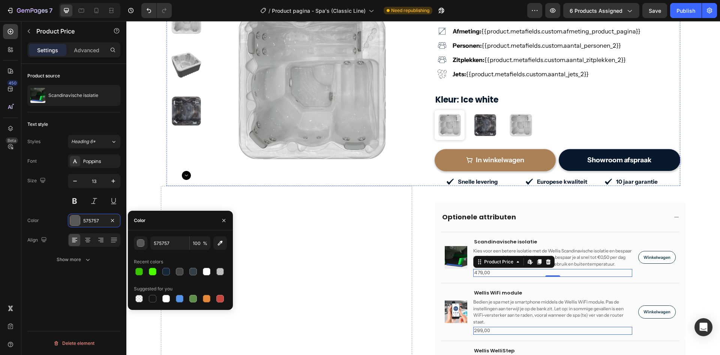
scroll to position [0, 0]
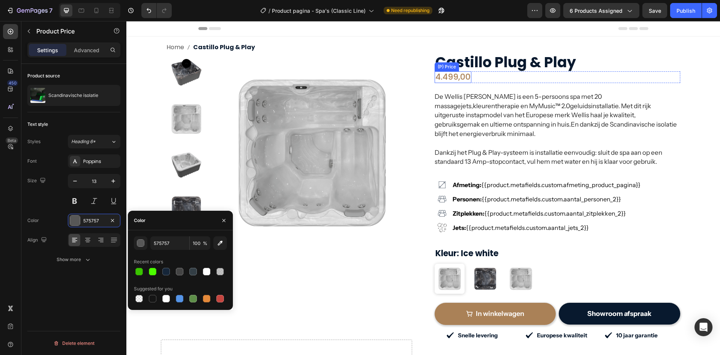
click at [462, 78] on div "4.499,00" at bounding box center [453, 76] width 37 height 11
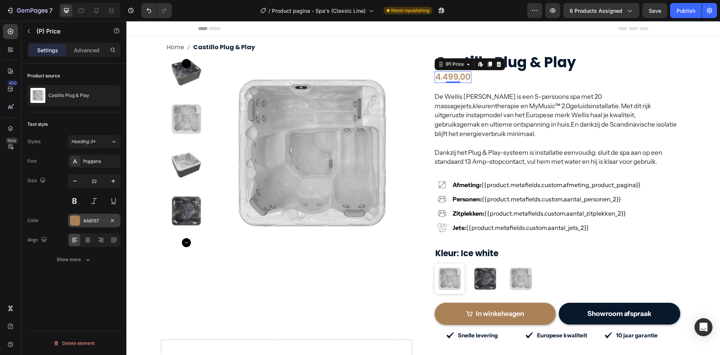
click at [78, 220] on div at bounding box center [75, 220] width 10 height 10
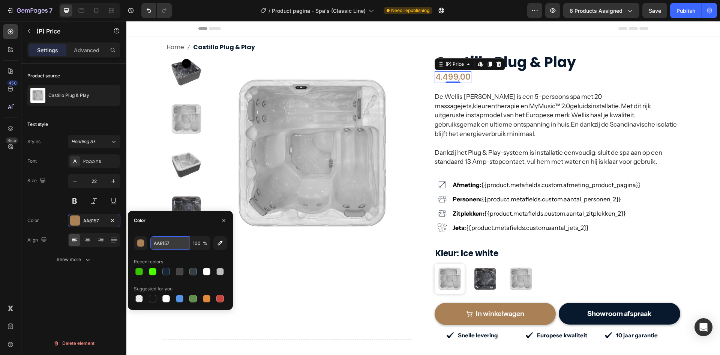
click at [153, 245] on input "AA8157" at bounding box center [169, 243] width 39 height 14
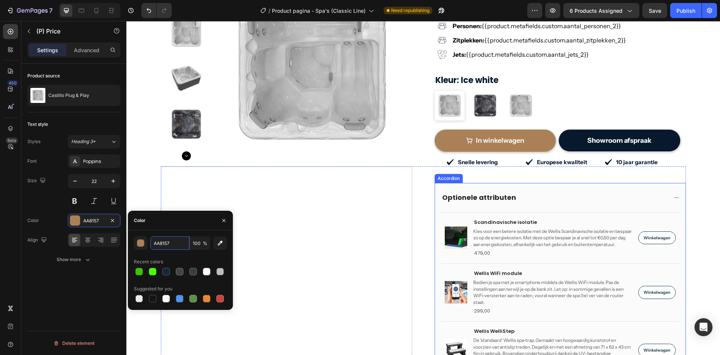
scroll to position [188, 0]
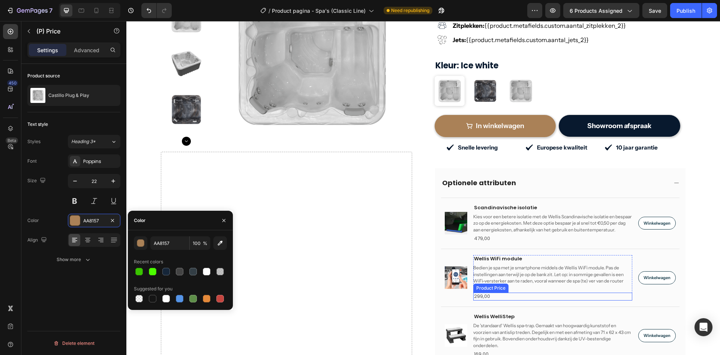
click at [480, 242] on div "299,00" at bounding box center [552, 238] width 159 height 8
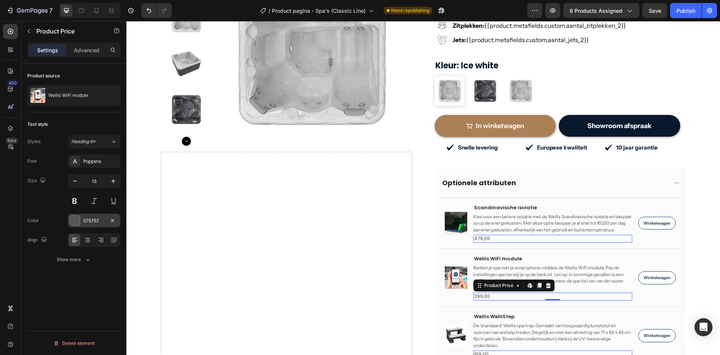
click at [77, 220] on div at bounding box center [75, 220] width 10 height 10
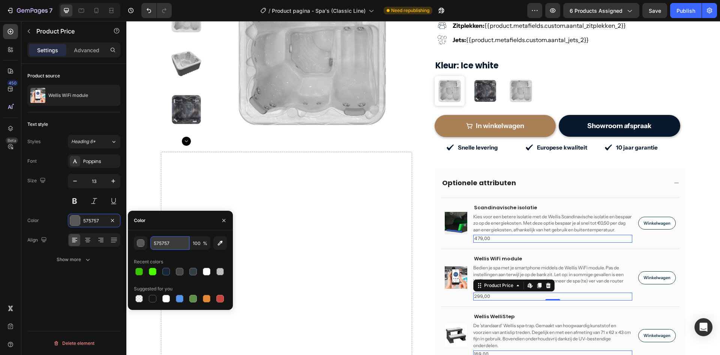
click at [167, 239] on input "575757" at bounding box center [169, 243] width 39 height 14
paste input "AA81"
type input "AA8157"
click at [79, 202] on button at bounding box center [75, 201] width 14 height 14
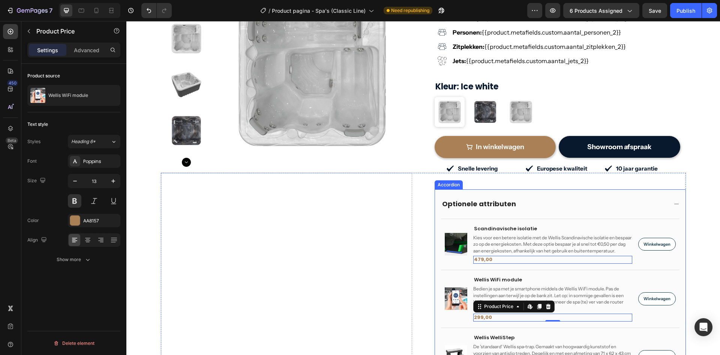
scroll to position [150, 0]
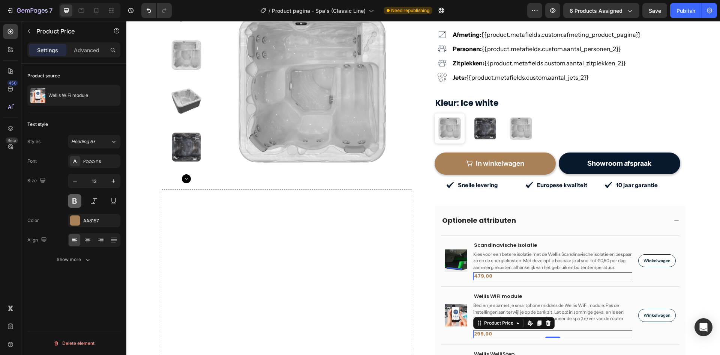
click at [75, 203] on button at bounding box center [75, 201] width 14 height 14
click at [486, 241] on h2 "Scandinavische isolatie" at bounding box center [552, 245] width 159 height 8
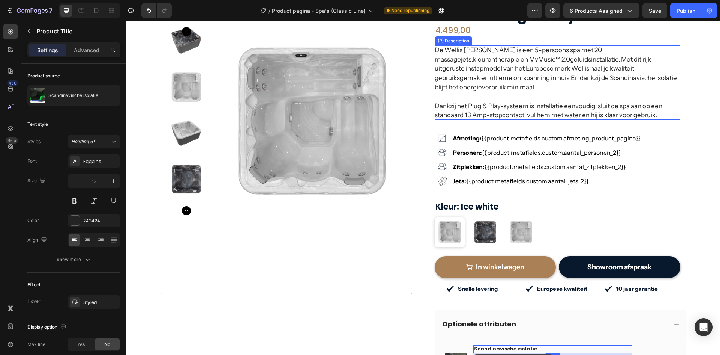
scroll to position [38, 0]
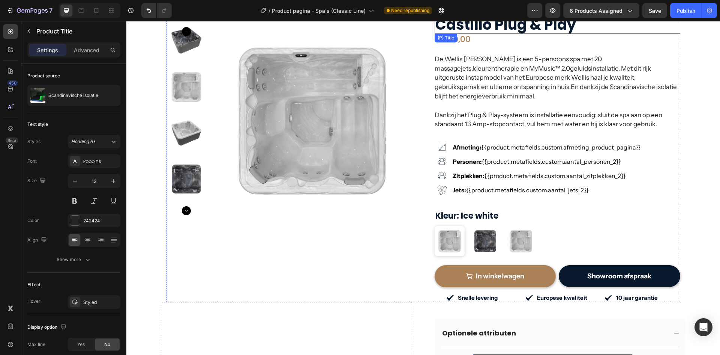
click at [490, 27] on h2 "Castillo Plug & Play" at bounding box center [558, 24] width 246 height 19
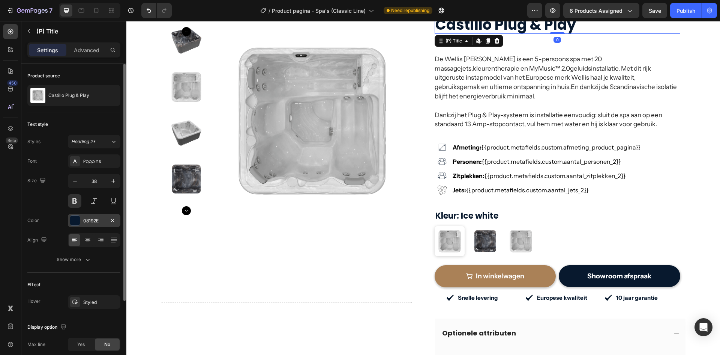
click at [78, 222] on div at bounding box center [75, 220] width 10 height 10
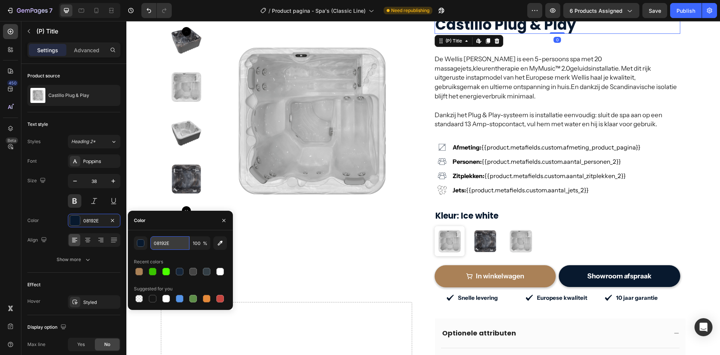
click at [168, 248] on input "08192E" at bounding box center [169, 243] width 39 height 14
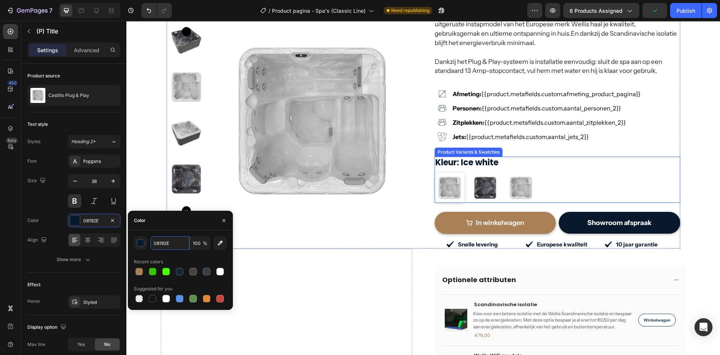
scroll to position [150, 0]
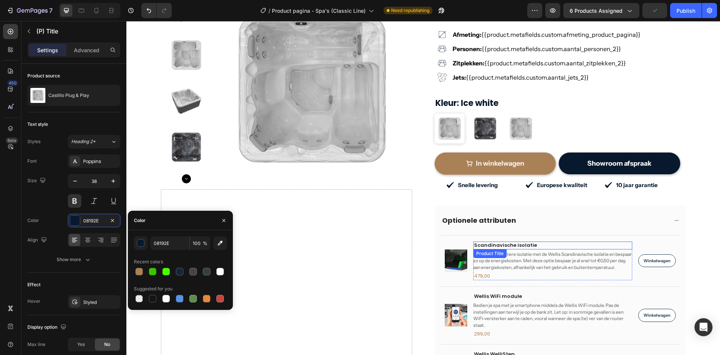
click at [501, 241] on h2 "Scandinavische isolatie" at bounding box center [552, 245] width 159 height 8
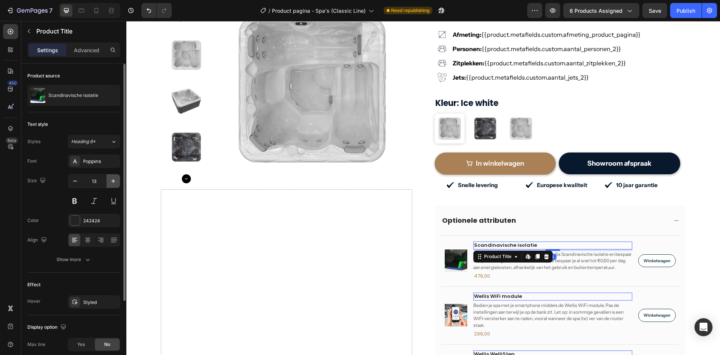
click at [114, 184] on icon "button" at bounding box center [114, 181] width 8 height 8
type input "14"
click at [71, 225] on div at bounding box center [75, 220] width 11 height 11
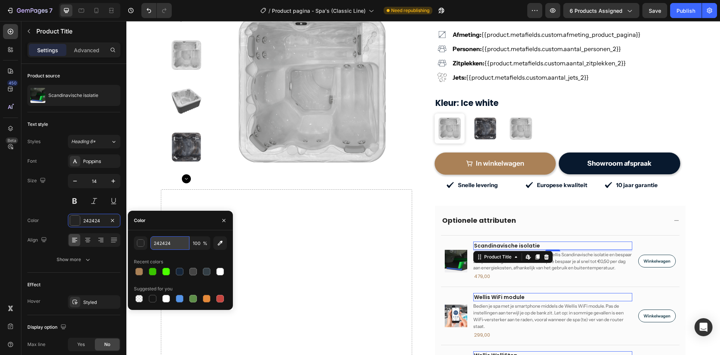
click at [165, 247] on input "242424" at bounding box center [169, 243] width 39 height 14
paste input "08192E"
click at [165, 246] on input "242408192E24" at bounding box center [169, 243] width 39 height 14
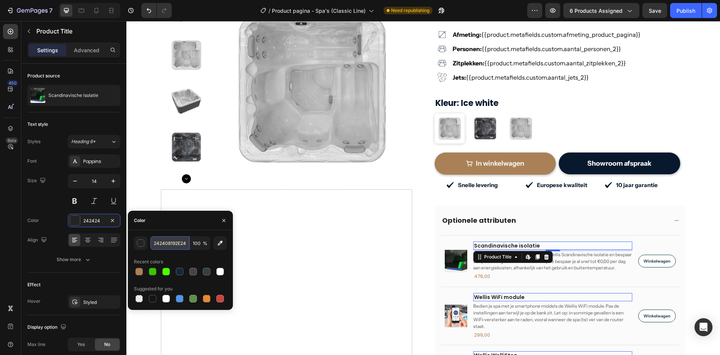
paste input "08192E"
type input "08192E"
click at [52, 203] on div "Size 14" at bounding box center [73, 191] width 93 height 34
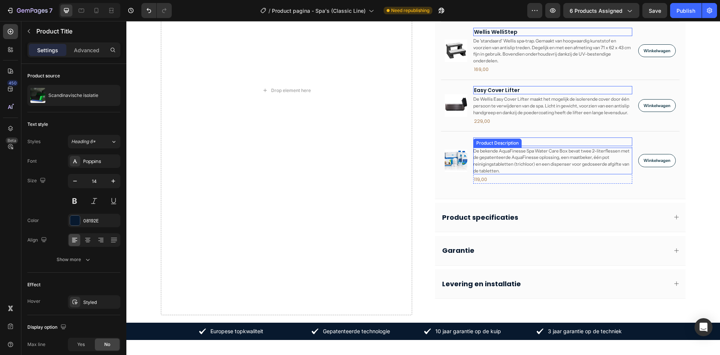
scroll to position [488, 0]
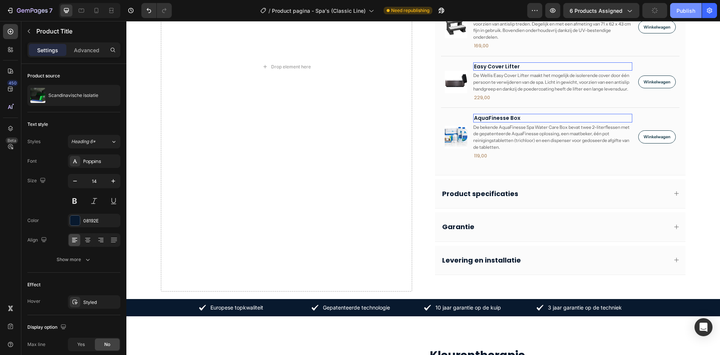
click at [698, 11] on button "Publish" at bounding box center [686, 10] width 32 height 15
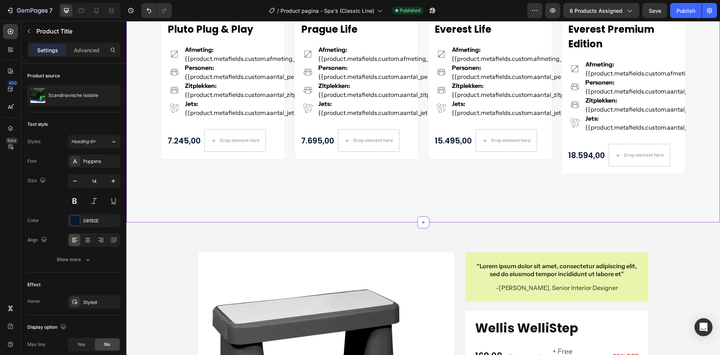
scroll to position [1697, 0]
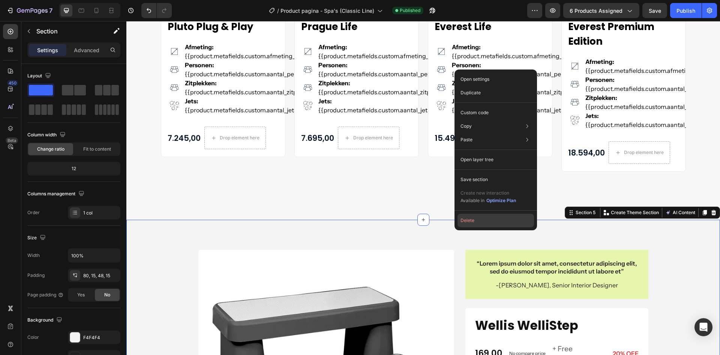
click at [473, 222] on button "Delete" at bounding box center [496, 220] width 77 height 14
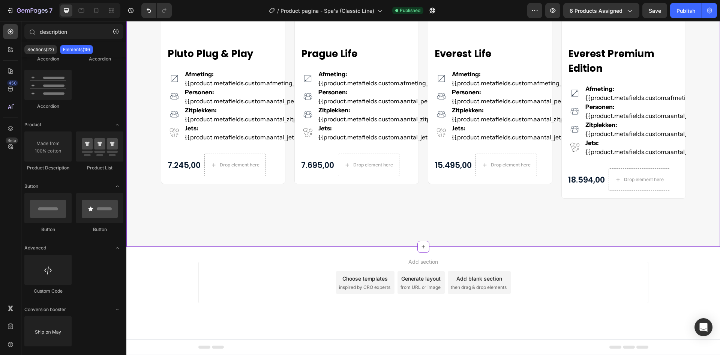
scroll to position [1670, 0]
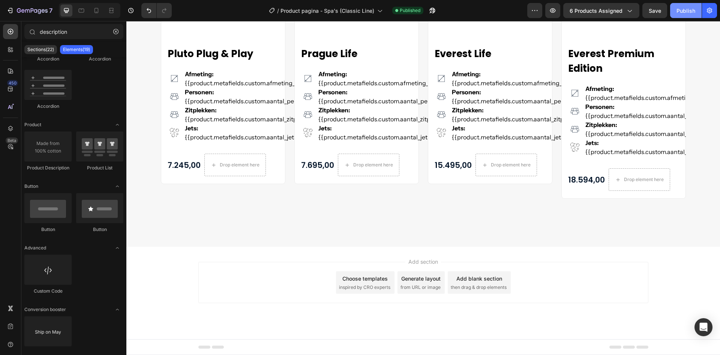
click at [673, 9] on button "Publish" at bounding box center [686, 10] width 32 height 15
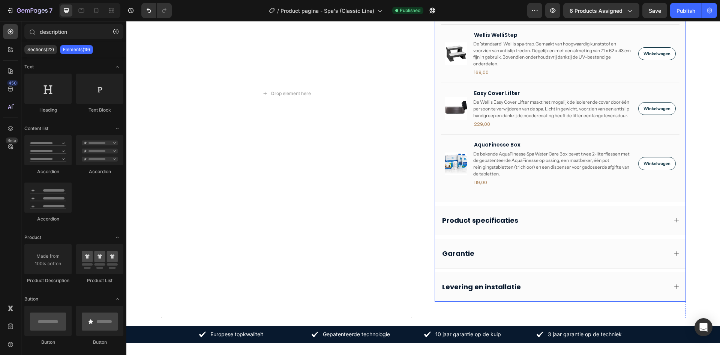
scroll to position [466, 0]
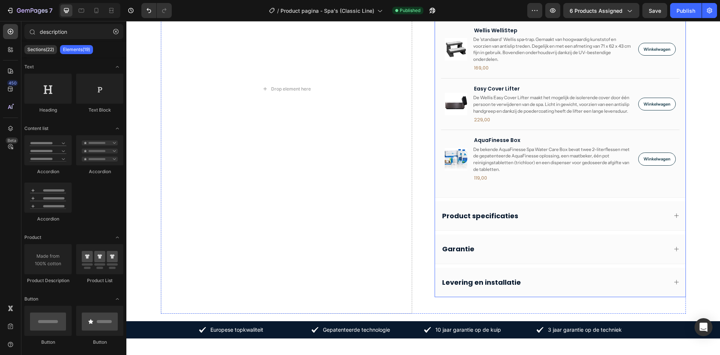
click at [540, 213] on div "Product specificaties" at bounding box center [554, 215] width 227 height 11
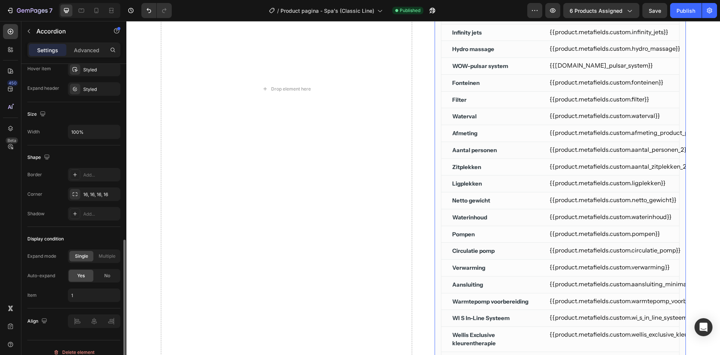
scroll to position [422, 0]
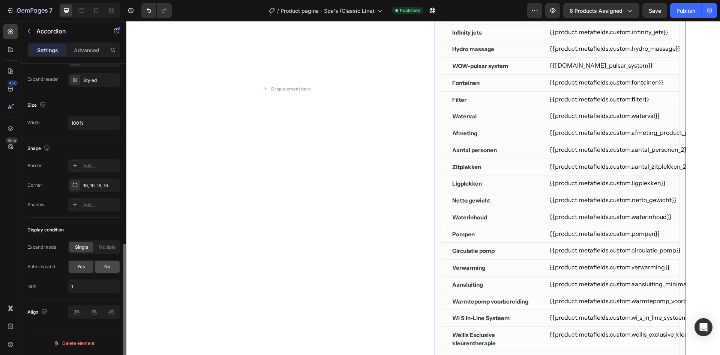
click at [100, 265] on div "No" at bounding box center [107, 266] width 25 height 12
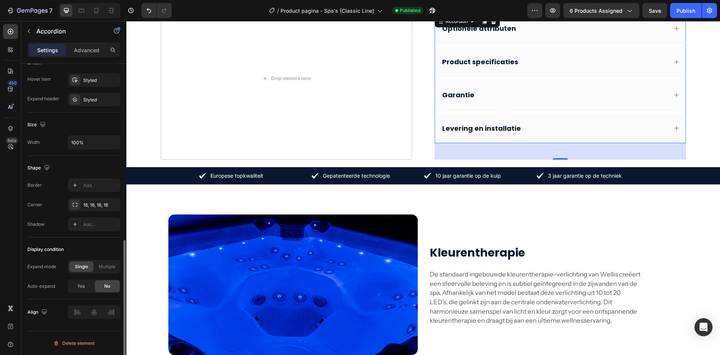
scroll to position [322, 0]
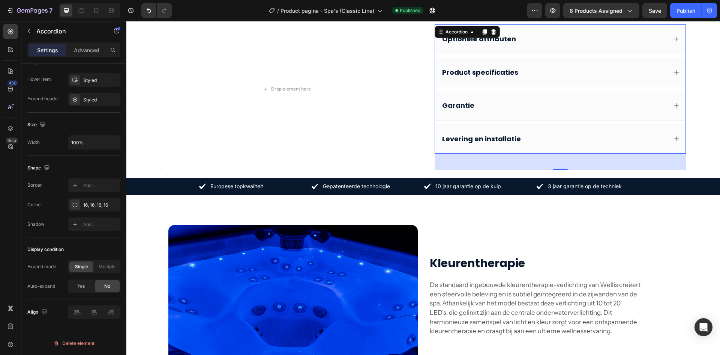
click at [504, 106] on div "Garantie" at bounding box center [554, 105] width 227 height 11
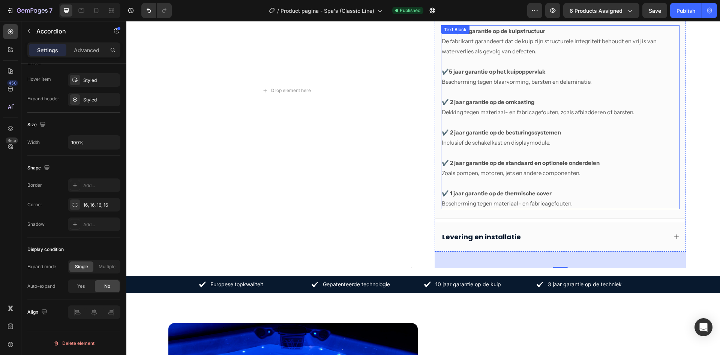
scroll to position [418, 0]
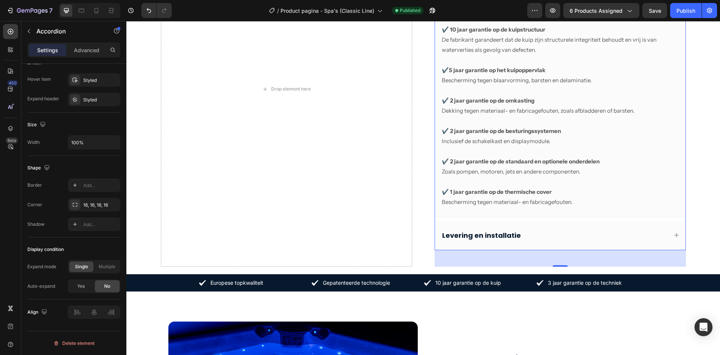
click at [543, 232] on div "Levering en installatie" at bounding box center [554, 235] width 227 height 11
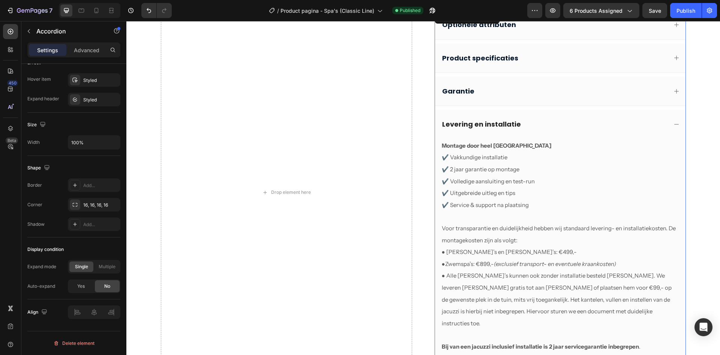
scroll to position [284, 0]
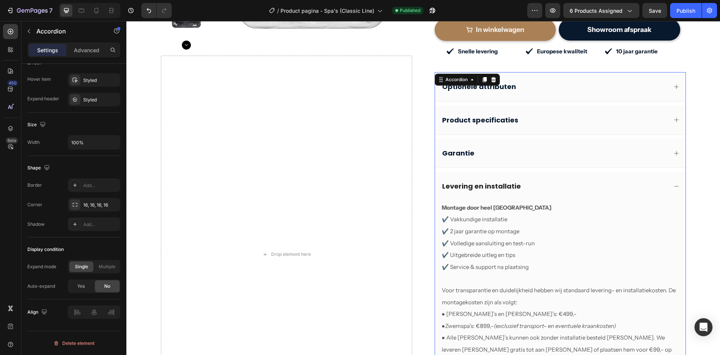
click at [546, 171] on div "Levering en installatie" at bounding box center [560, 185] width 251 height 29
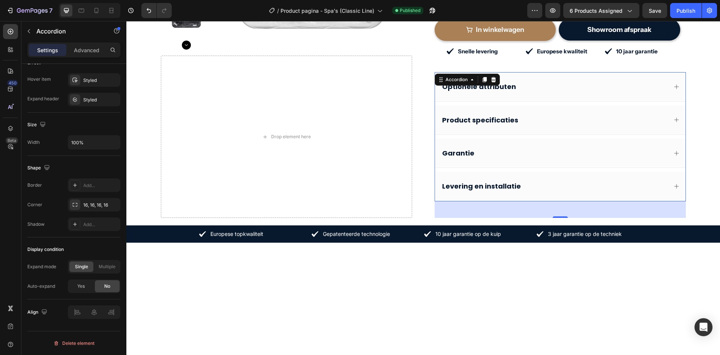
click at [555, 81] on div "Optionele attributen" at bounding box center [554, 86] width 227 height 11
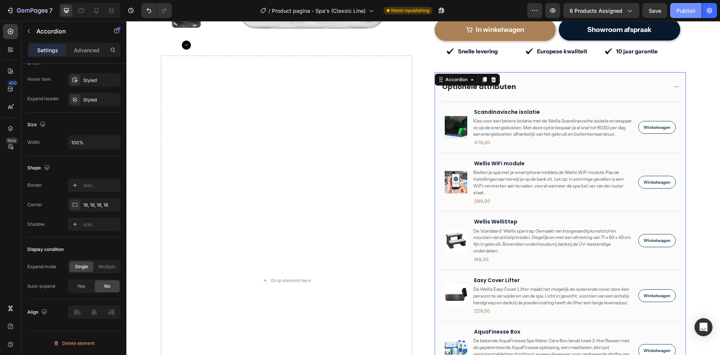
click at [678, 8] on div "Publish" at bounding box center [686, 11] width 19 height 8
click at [76, 284] on div "Yes" at bounding box center [81, 286] width 25 height 12
click at [676, 14] on button "Publish" at bounding box center [686, 10] width 32 height 15
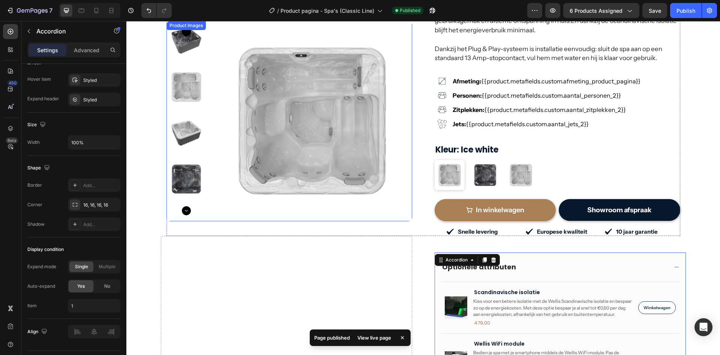
scroll to position [96, 0]
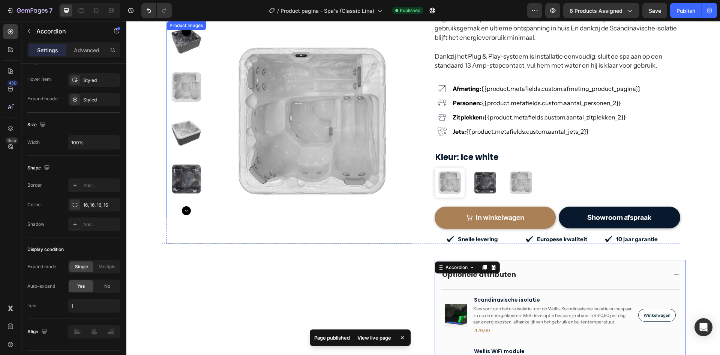
click at [403, 198] on img at bounding box center [312, 121] width 200 height 200
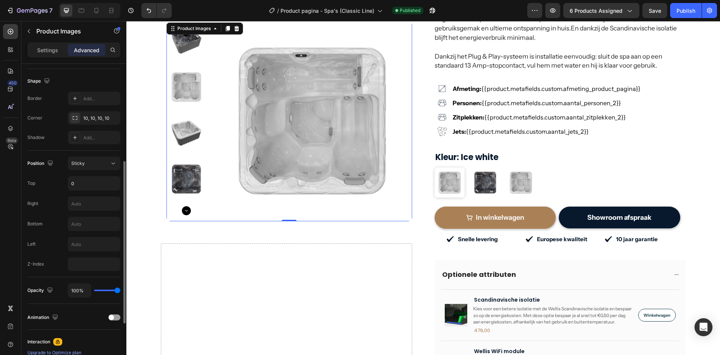
scroll to position [225, 0]
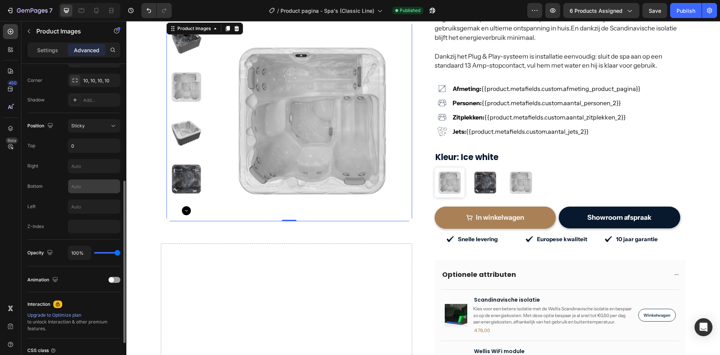
click at [78, 183] on input "text" at bounding box center [94, 186] width 52 height 14
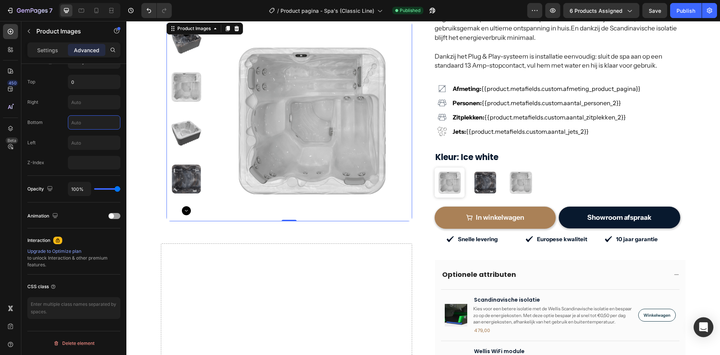
click at [699, 326] on icon "Open Intercom Messenger" at bounding box center [704, 327] width 10 height 10
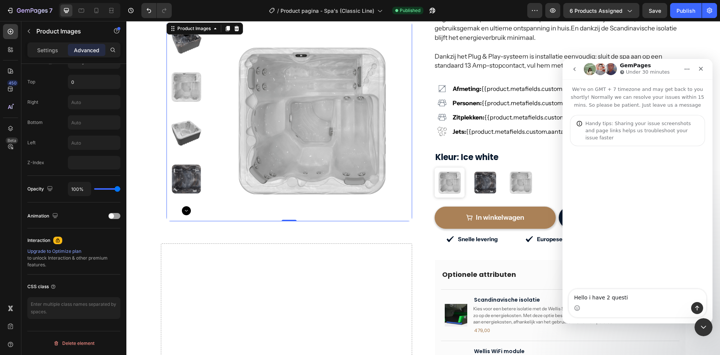
scroll to position [0, 0]
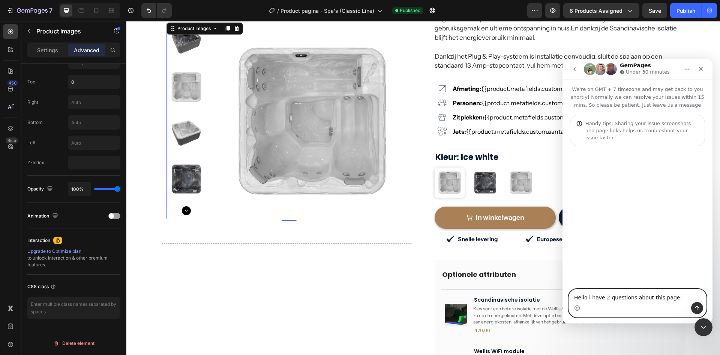
paste textarea "https://sparknederland.nl/products/pluto"
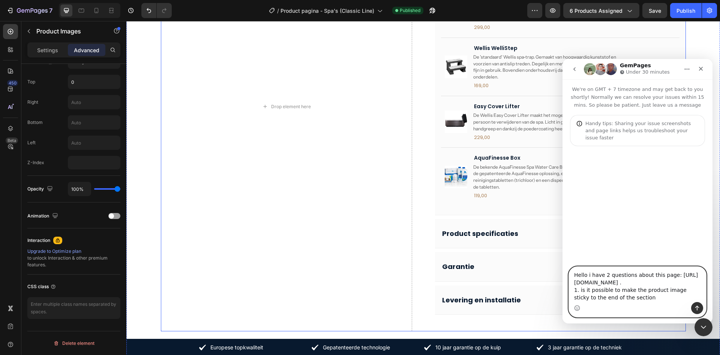
scroll to position [471, 0]
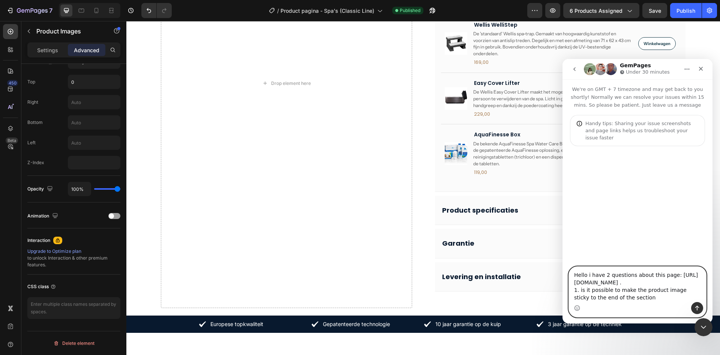
click at [651, 300] on textarea "Hello i have 2 questions about this page: https://sparknederland.nl/products/pl…" at bounding box center [637, 283] width 137 height 35
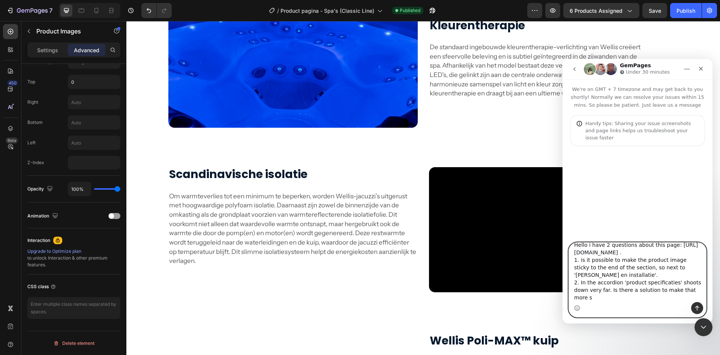
scroll to position [14, 0]
type textarea "Hello i have 2 questions about this page: https://sparknederland.nl/products/pl…"
click at [693, 310] on button "Send a message…" at bounding box center [697, 308] width 12 height 12
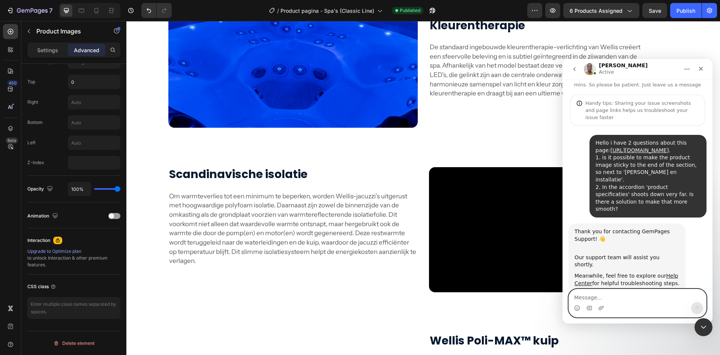
scroll to position [82, 0]
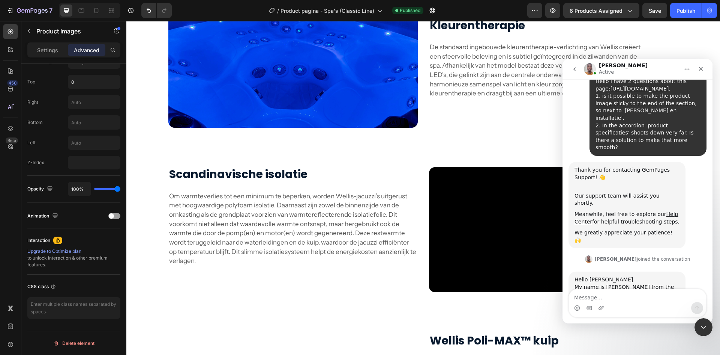
click at [624, 305] on div "Intercom messenger" at bounding box center [637, 308] width 137 height 12
click at [623, 301] on textarea "Message…" at bounding box center [637, 295] width 137 height 13
type textarea "Hello Brian!"
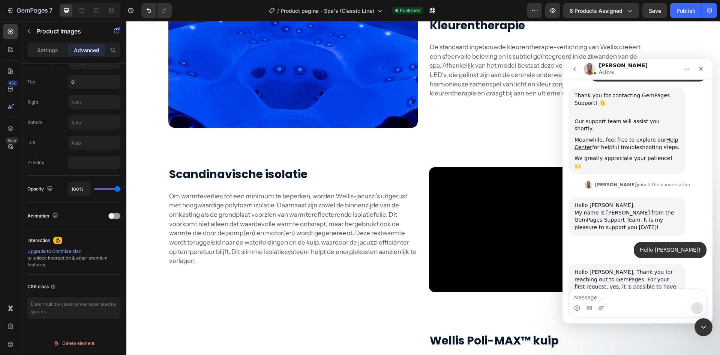
scroll to position [185, 0]
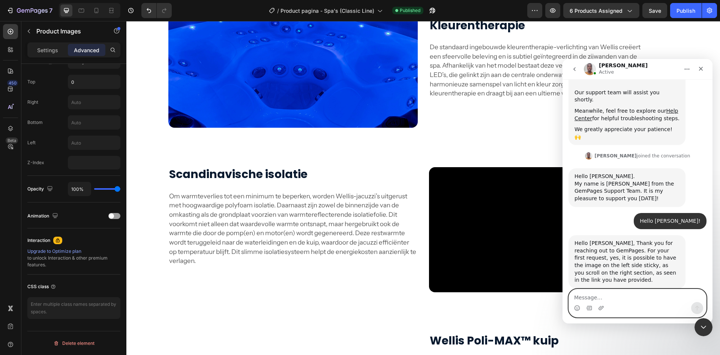
click at [615, 290] on textarea "Message…" at bounding box center [637, 295] width 137 height 13
type textarea "Y"
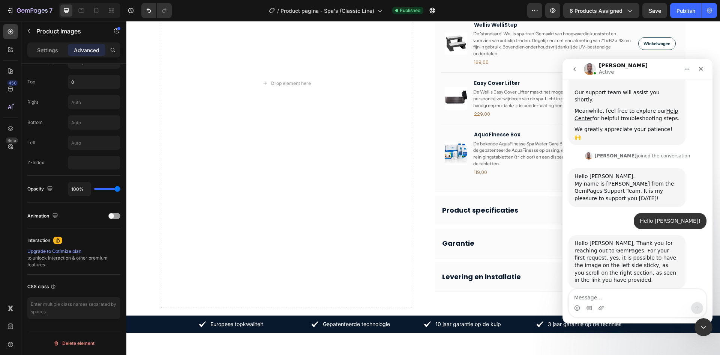
scroll to position [156, 0]
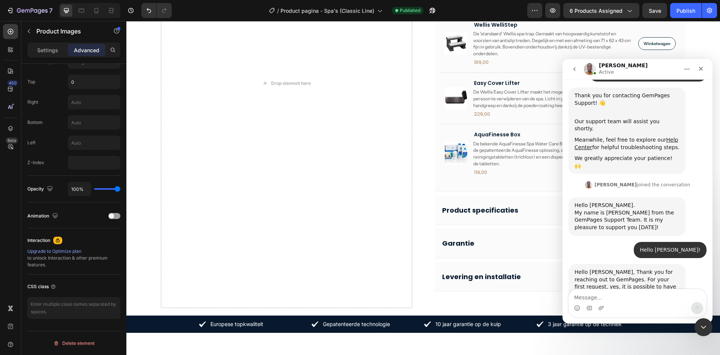
click at [637, 302] on div "Intercom messenger" at bounding box center [637, 308] width 137 height 12
click at [637, 301] on textarea "Message…" at bounding box center [637, 295] width 137 height 13
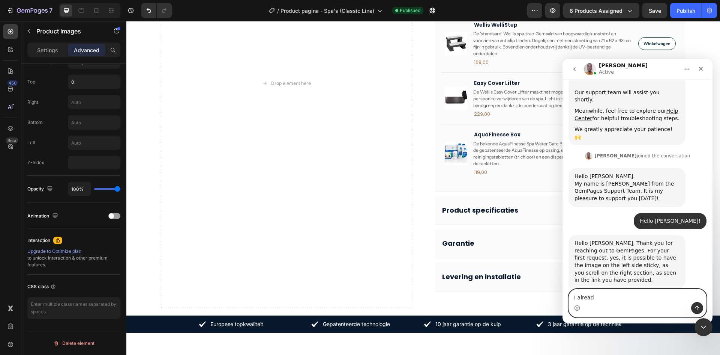
scroll to position [254, 0]
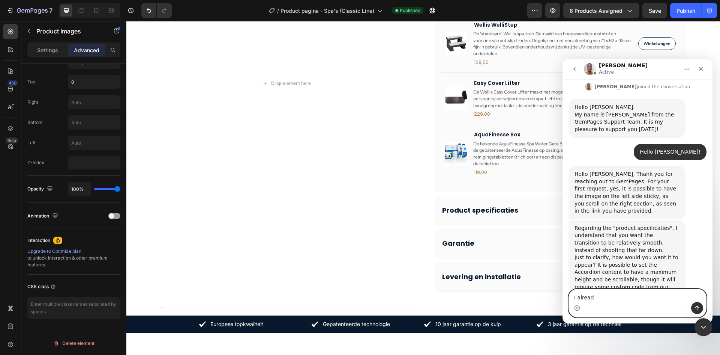
drag, startPoint x: 632, startPoint y: 296, endPoint x: 550, endPoint y: 297, distance: 82.2
click html "Brian Active We're on GMT + 7 timezone and may get back to you shortly! Normall…"
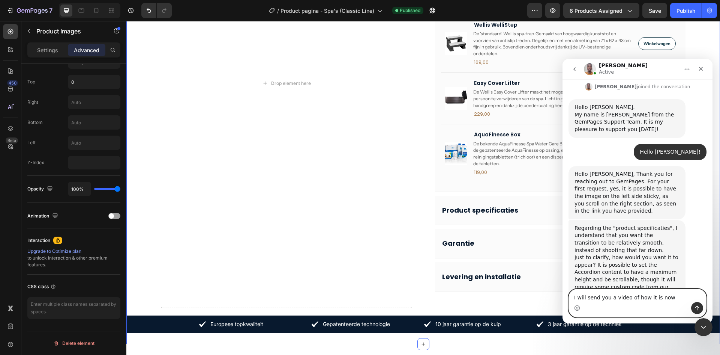
type textarea "I will send you a video of how it is now"
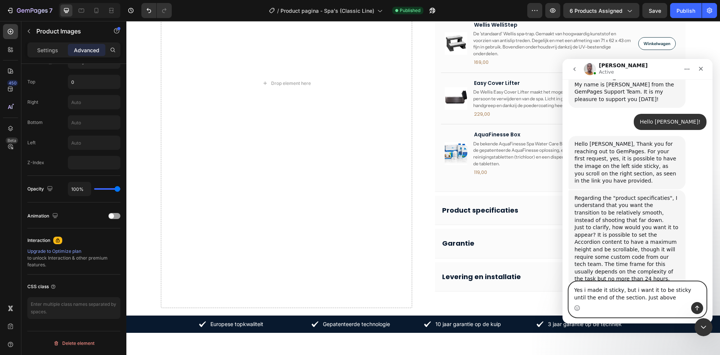
scroll to position [313, 0]
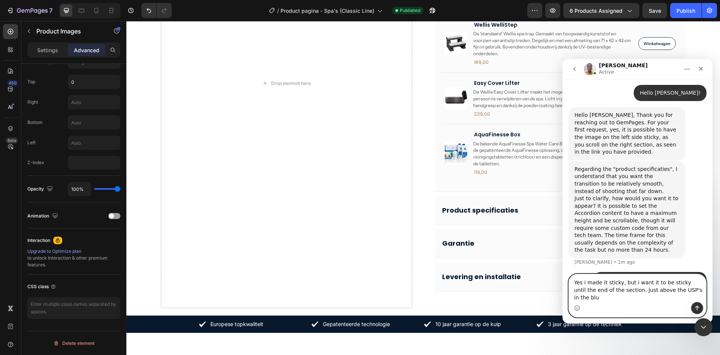
type textarea "Yes i made it sticky, but i want it to be sticky until the end of the section. …"
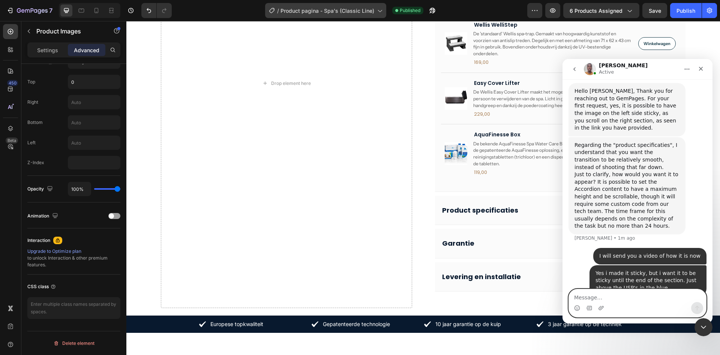
scroll to position [308, 0]
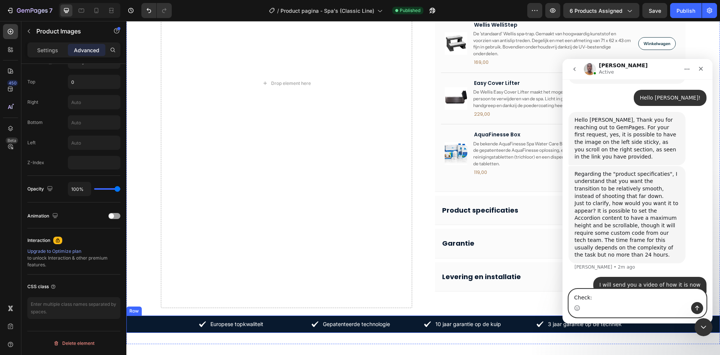
paste textarea "https://www.loom.com/share/6ae80d976159491d8d2523dad47782e9?sid=3b36a8bb-55dd-4…"
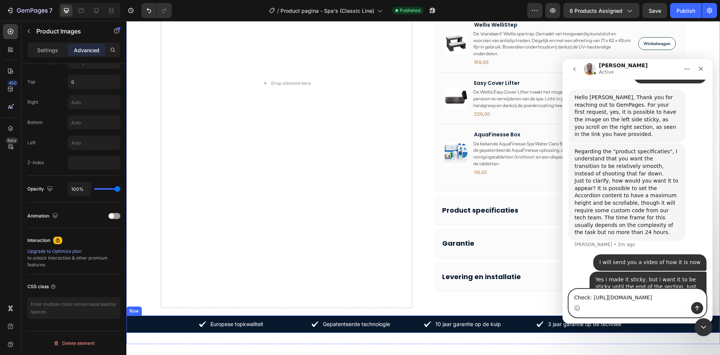
type textarea "Check: https://www.loom.com/share/6ae80d976159491d8d2523dad47782e9?sid=3b36a8bb…"
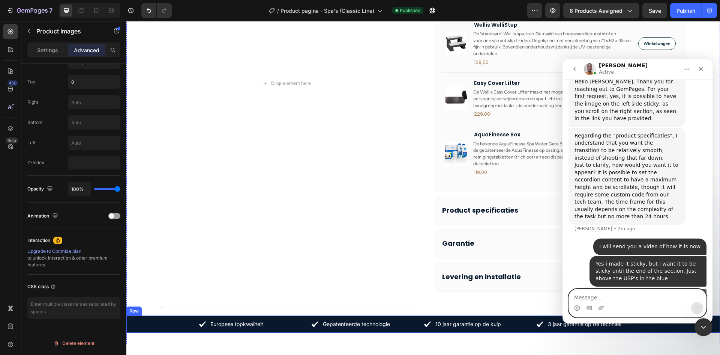
scroll to position [347, 0]
type textarea "It jumps down to a whole other section"
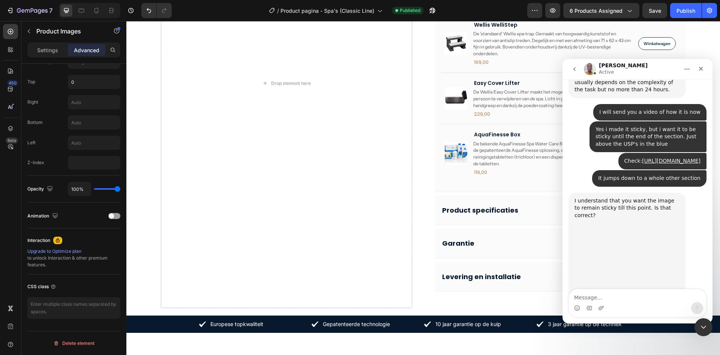
scroll to position [473, 0]
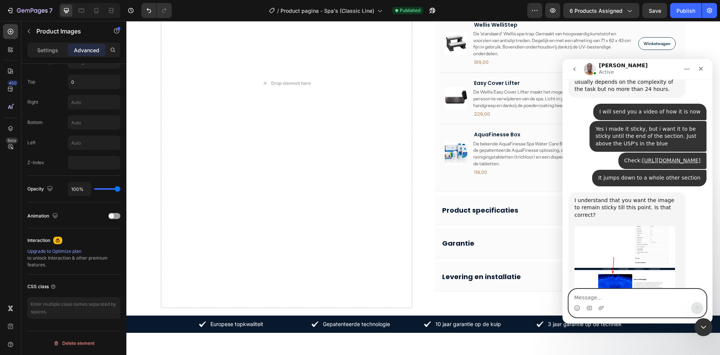
click at [619, 299] on textarea "Message…" at bounding box center [637, 295] width 137 height 13
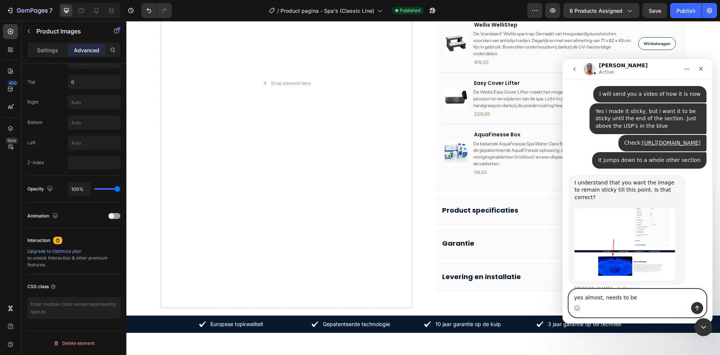
scroll to position [502, 0]
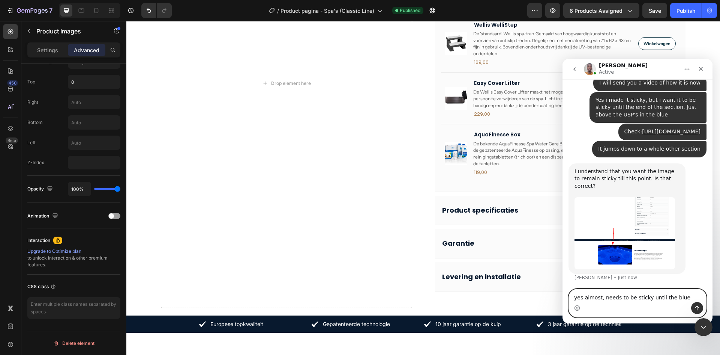
click at [680, 295] on textarea "yes almost, needs to be sticky until the blue" at bounding box center [637, 295] width 137 height 13
type textarea "yes almost, needs to be sticky until the blue beam"
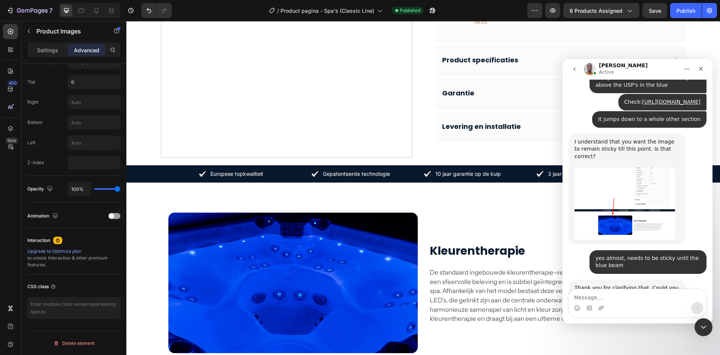
scroll to position [547, 0]
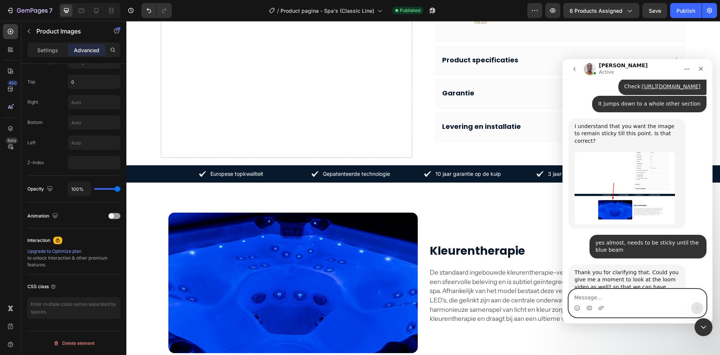
click at [616, 294] on textarea "Message…" at bounding box center [637, 295] width 137 height 13
type textarea "Yes, thankyou!"
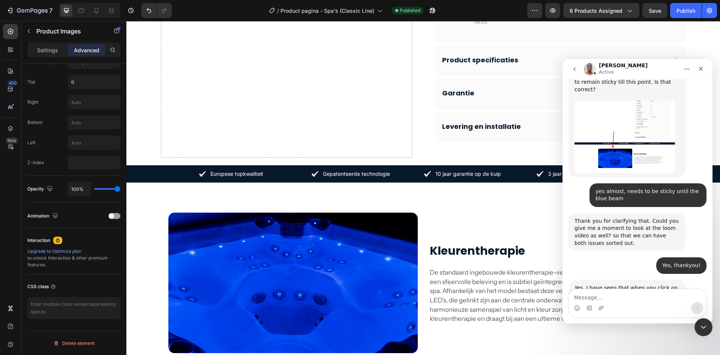
scroll to position [607, 0]
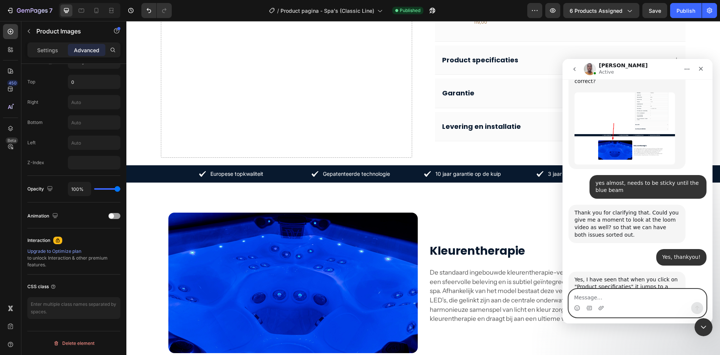
click at [618, 294] on textarea "Message…" at bounding box center [637, 295] width 137 height 13
type textarea "Yes"
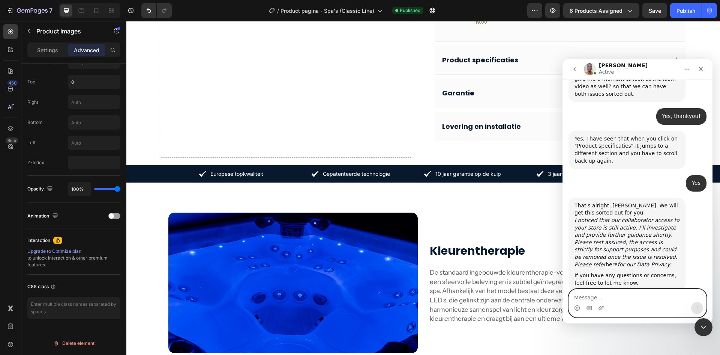
scroll to position [750, 0]
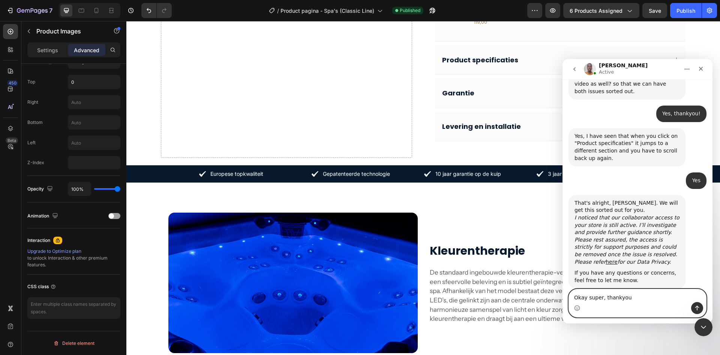
type textarea "Okay super, thankyou!"
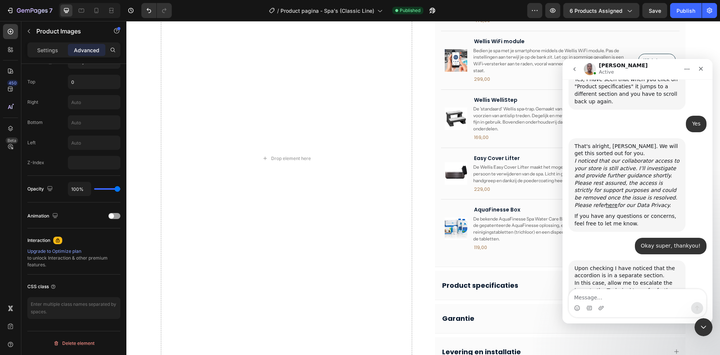
scroll to position [825, 0]
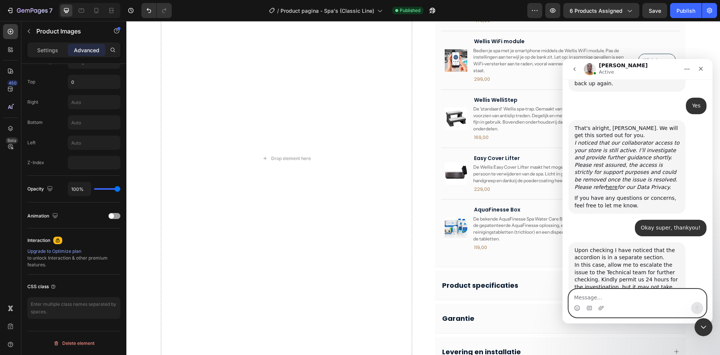
click at [637, 297] on textarea "Message…" at bounding box center [637, 295] width 137 height 13
type textarea "okay that is fine. Thanks"
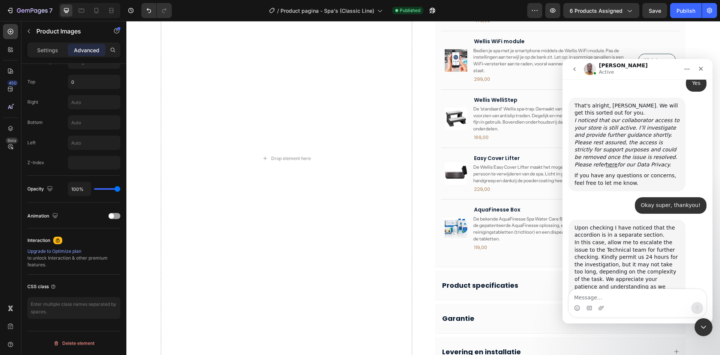
click at [573, 70] on icon "go back" at bounding box center [575, 69] width 6 height 6
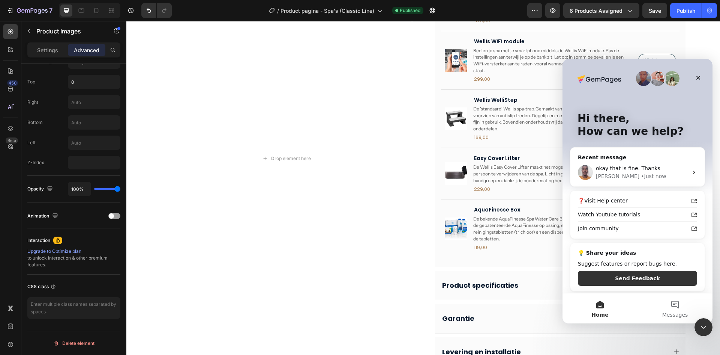
scroll to position [0, 0]
click at [697, 76] on icon "Close" at bounding box center [699, 78] width 6 height 6
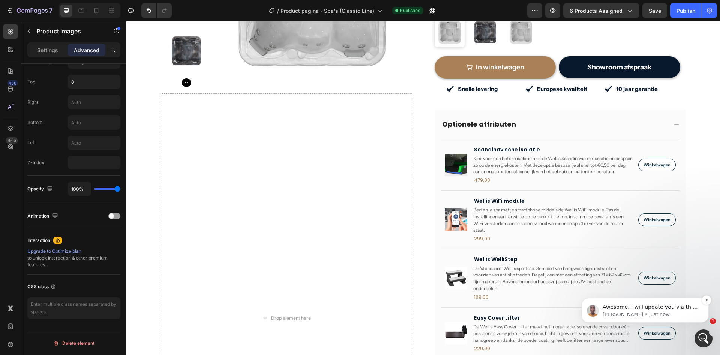
click at [662, 312] on p "Brian • Just now" at bounding box center [651, 314] width 97 height 7
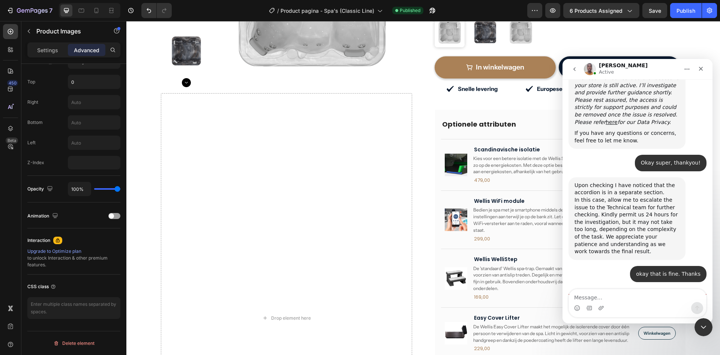
scroll to position [889, 0]
type textarea "Great, thanks for helping me out so far Brian!"
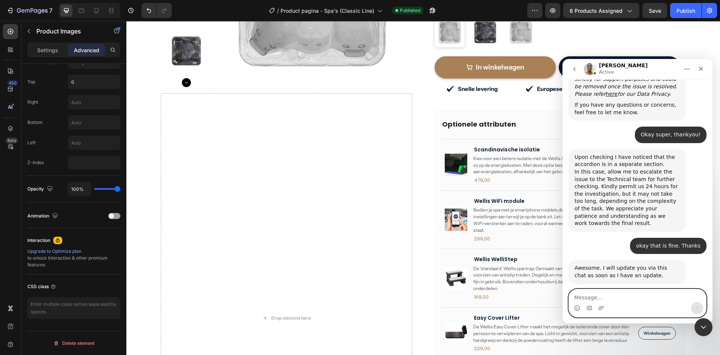
scroll to position [922, 0]
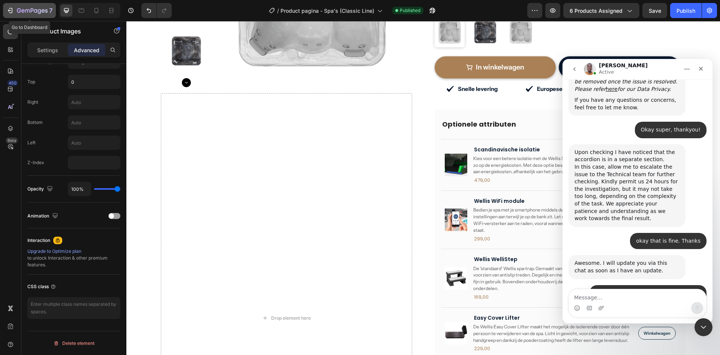
click at [37, 11] on icon "button" at bounding box center [35, 10] width 3 height 3
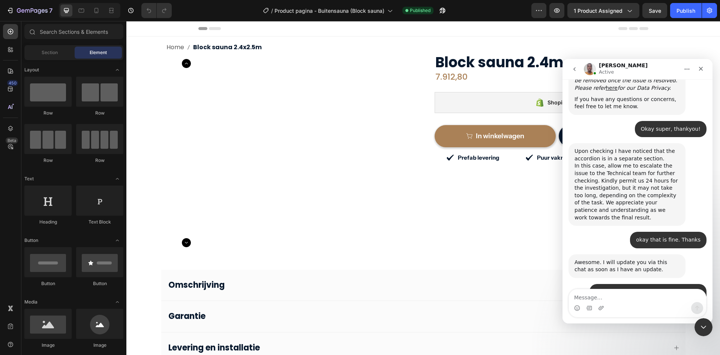
scroll to position [922, 0]
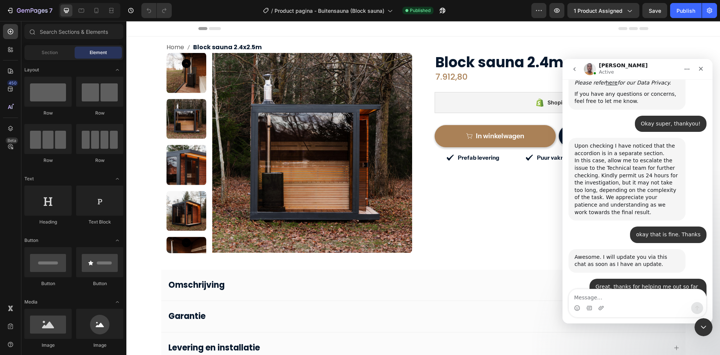
drag, startPoint x: 127, startPoint y: 187, endPoint x: -720, endPoint y: 195, distance: 847.5
drag, startPoint x: 563, startPoint y: 59, endPoint x: 699, endPoint y: 68, distance: 136.9
click at [699, 68] on icon "Close" at bounding box center [701, 69] width 6 height 6
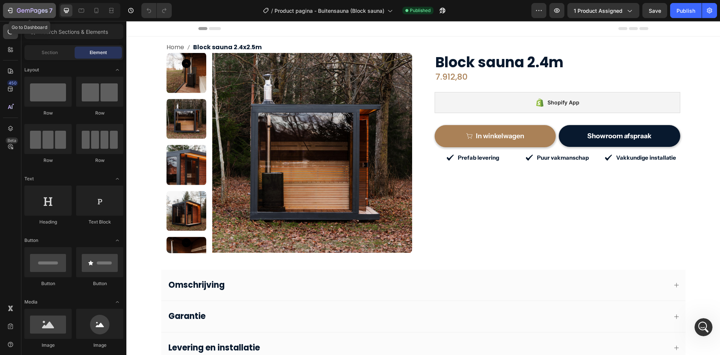
click at [18, 12] on icon "button" at bounding box center [32, 11] width 31 height 6
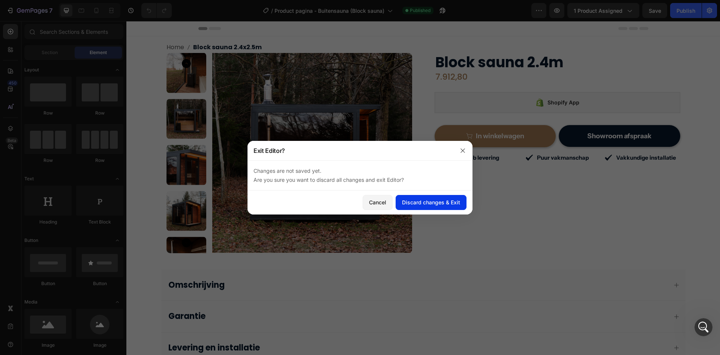
click at [405, 203] on div "Discard changes & Exit" at bounding box center [431, 202] width 58 height 8
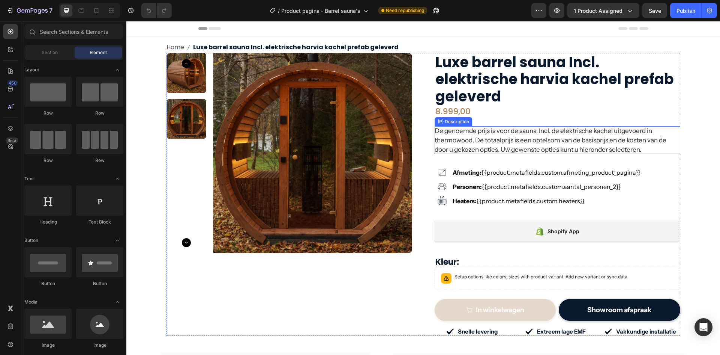
click at [482, 134] on p "De genoemde prijs is voor de sauna. Incl. de elektrische kachel uitgevoerd in t…" at bounding box center [551, 140] width 232 height 26
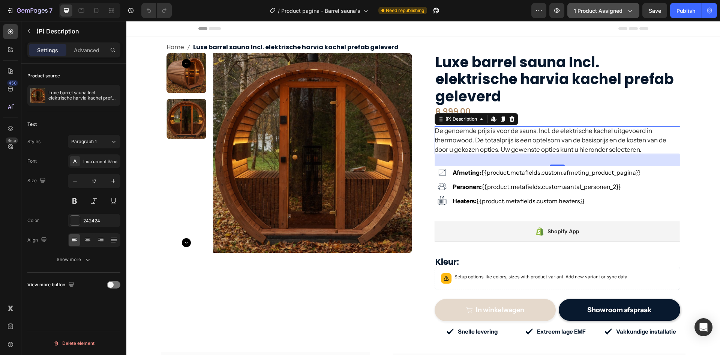
click at [603, 13] on span "1 product assigned" at bounding box center [598, 11] width 49 height 8
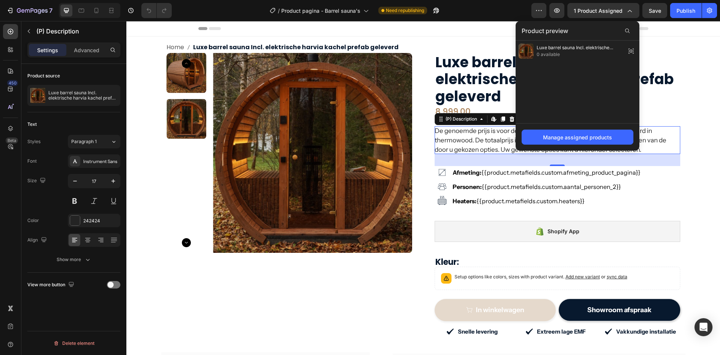
click at [497, 143] on p "De genoemde prijs is voor de sauna. Incl. de elektrische kachel uitgevoerd in t…" at bounding box center [551, 140] width 232 height 26
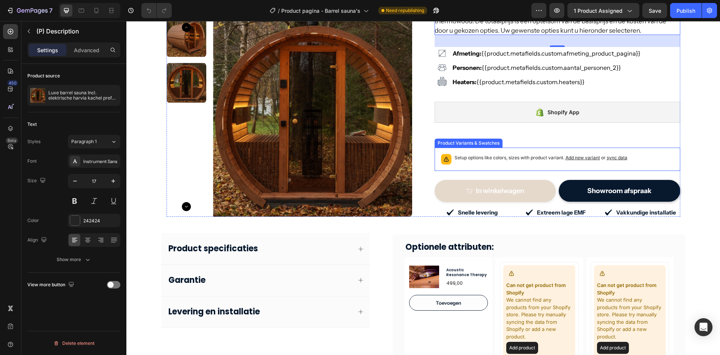
scroll to position [150, 0]
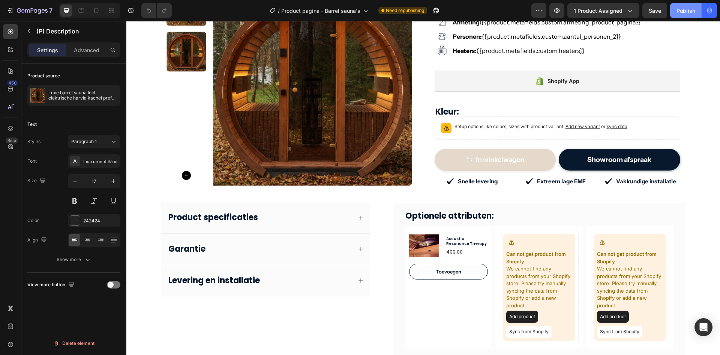
click at [675, 13] on button "Publish" at bounding box center [686, 10] width 32 height 15
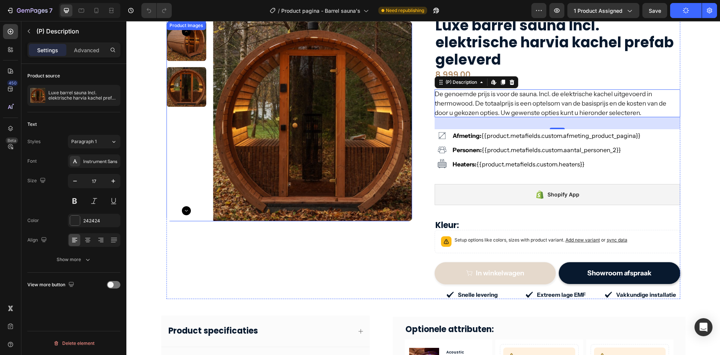
scroll to position [0, 0]
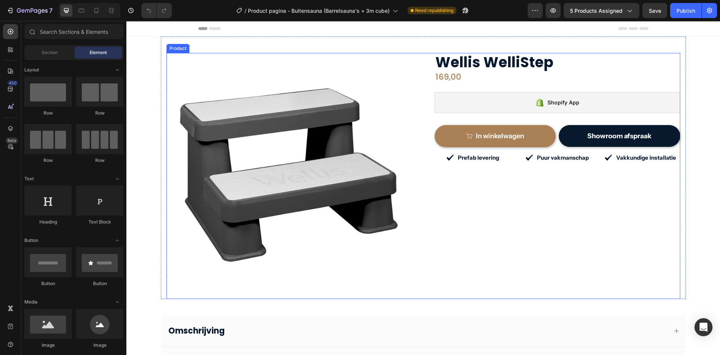
click at [503, 82] on div "169,00 (P) Price (P) Price Row" at bounding box center [558, 76] width 246 height 11
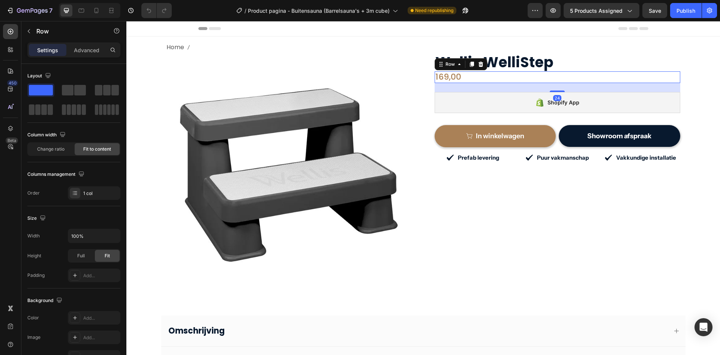
click at [503, 78] on div "169,00 (P) Price (P) Price Row 24" at bounding box center [558, 76] width 246 height 11
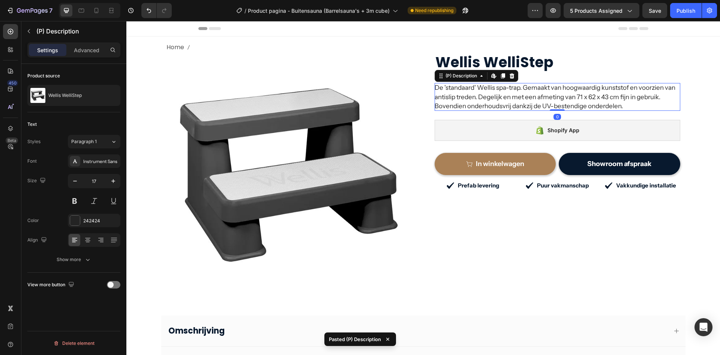
drag, startPoint x: 550, startPoint y: 122, endPoint x: 550, endPoint y: 108, distance: 14.3
click at [550, 108] on div "De 'standaard' Wellis spa-trap. Gemaakt van hoogwaardig kunststof en voorzien v…" at bounding box center [558, 97] width 246 height 28
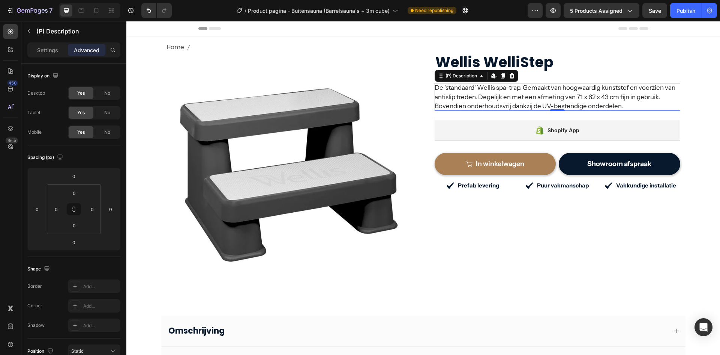
click at [504, 90] on span "De 'standaard' Wellis spa-trap. Gemaakt van hoogwaardig kunststof en voorzien v…" at bounding box center [555, 97] width 241 height 26
click at [536, 77] on div "169,00" at bounding box center [558, 76] width 246 height 11
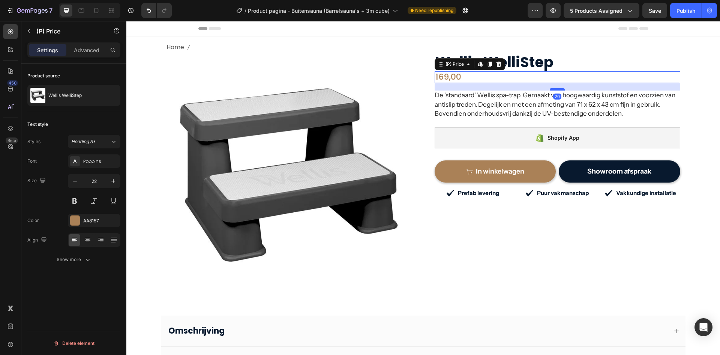
drag, startPoint x: 557, startPoint y: 81, endPoint x: 557, endPoint y: 89, distance: 7.5
click at [557, 89] on div at bounding box center [557, 89] width 15 height 2
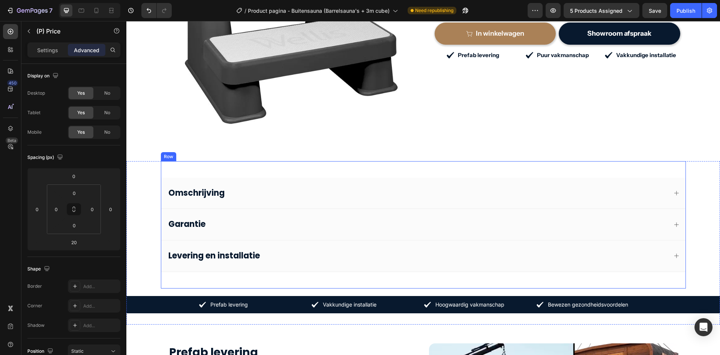
scroll to position [150, 0]
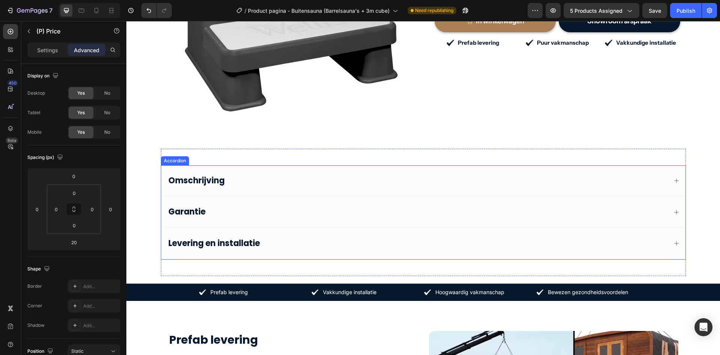
click at [413, 182] on div "Omschrijving" at bounding box center [417, 180] width 500 height 13
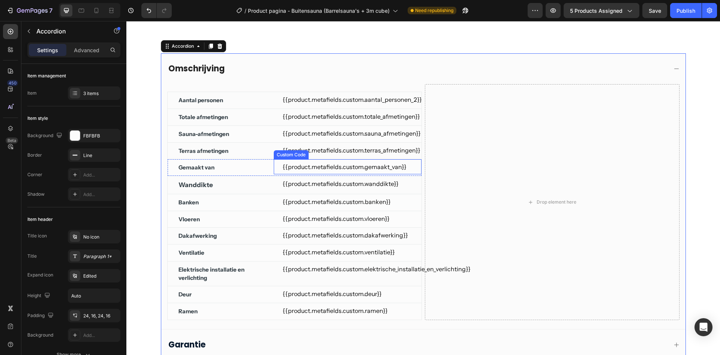
scroll to position [263, 0]
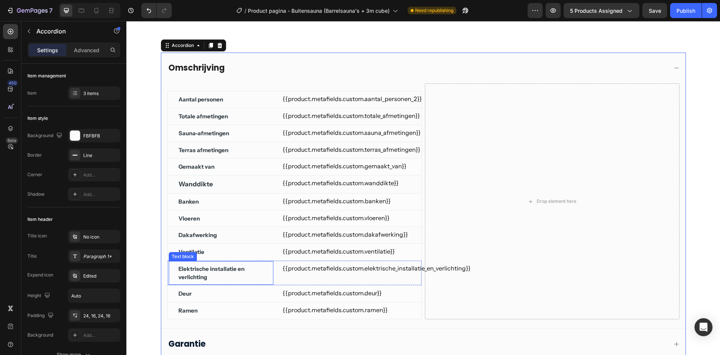
click at [202, 272] on p "Elektrische installatie en verlichting" at bounding box center [226, 272] width 94 height 17
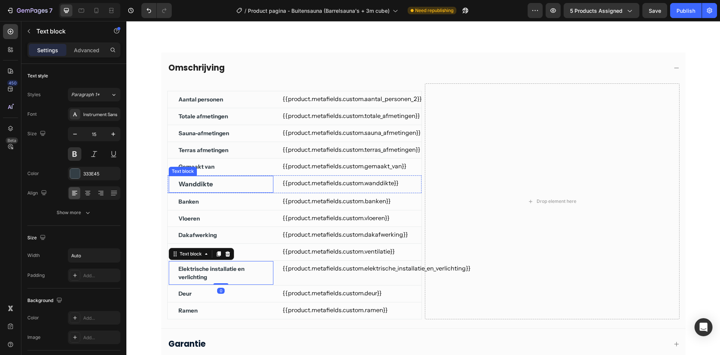
click at [206, 182] on p "Wanddikte" at bounding box center [196, 183] width 35 height 9
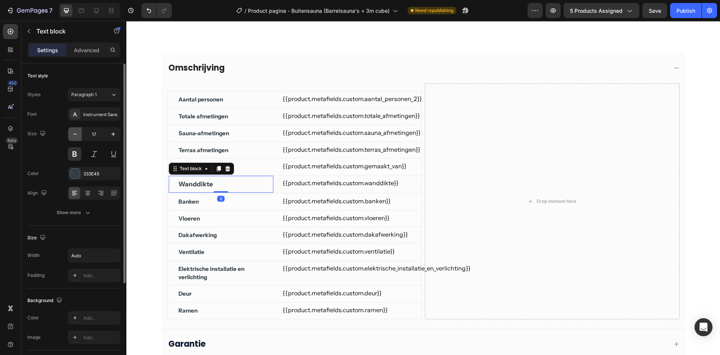
click at [76, 132] on icon "button" at bounding box center [75, 134] width 8 height 8
type input "15"
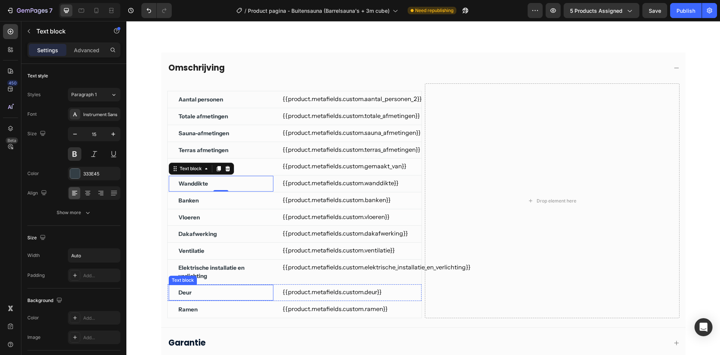
click at [218, 293] on div "Deur" at bounding box center [221, 292] width 87 height 10
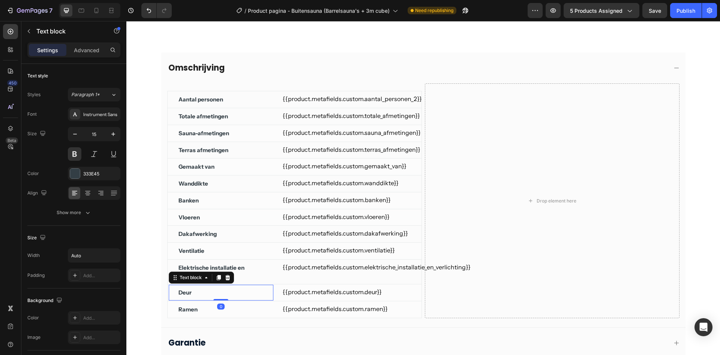
click at [221, 268] on p "Elektrische installatie en verlichting" at bounding box center [226, 271] width 94 height 17
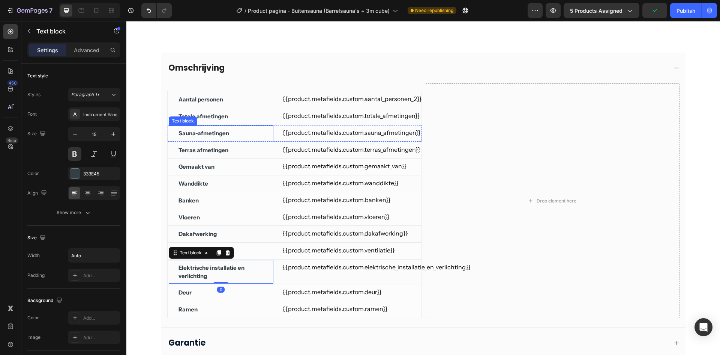
click at [232, 138] on div "Sauna-afmetingen" at bounding box center [221, 133] width 87 height 10
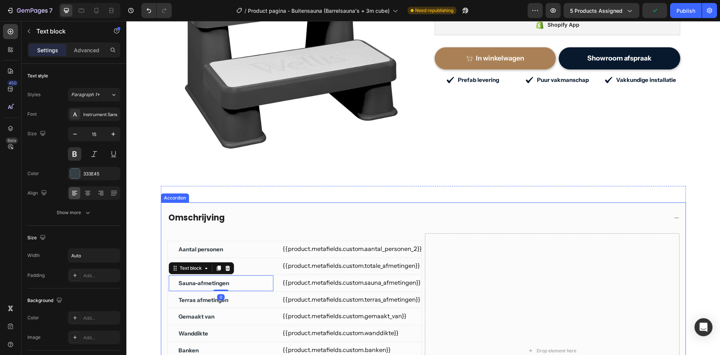
scroll to position [113, 0]
click at [506, 212] on div "Omschrijving" at bounding box center [417, 218] width 500 height 13
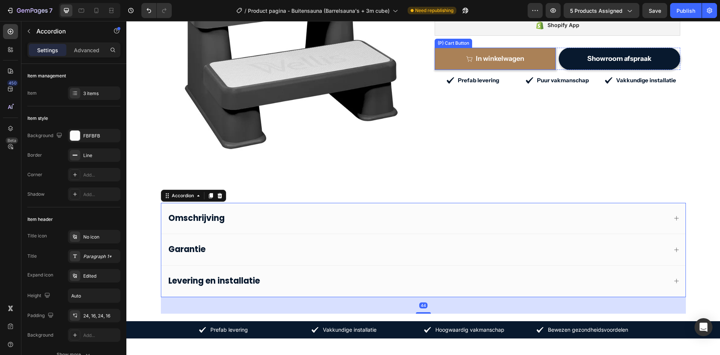
click at [505, 50] on button "In winkelwagen" at bounding box center [496, 59] width 122 height 22
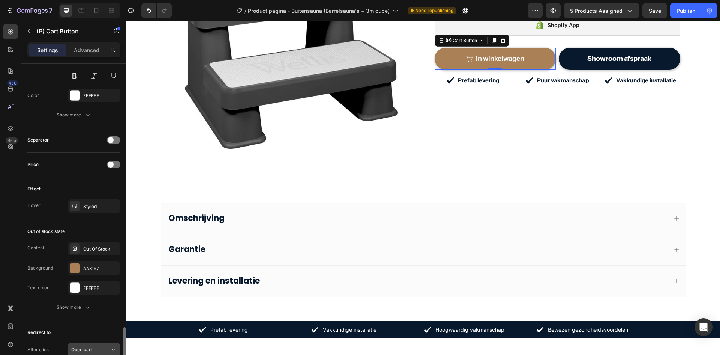
scroll to position [551, 0]
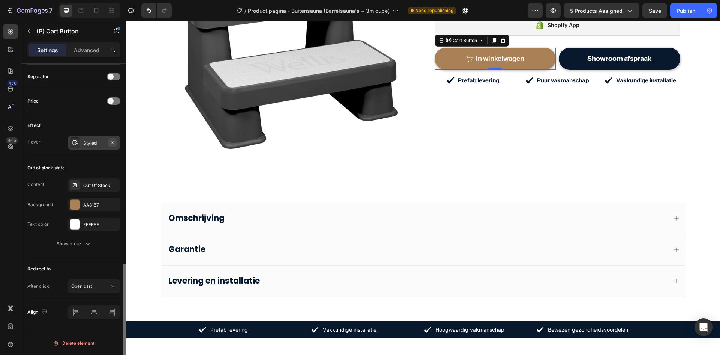
click at [114, 143] on icon "button" at bounding box center [113, 143] width 6 height 6
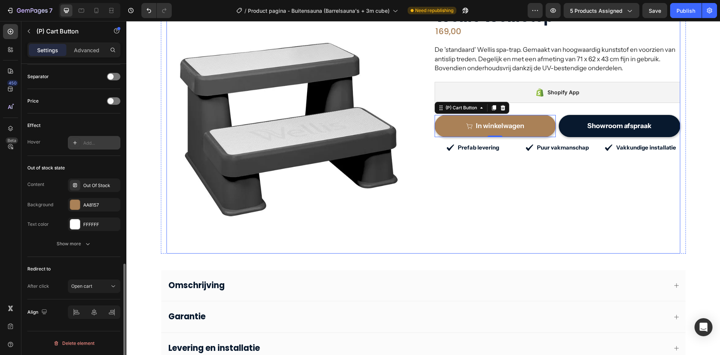
scroll to position [0, 0]
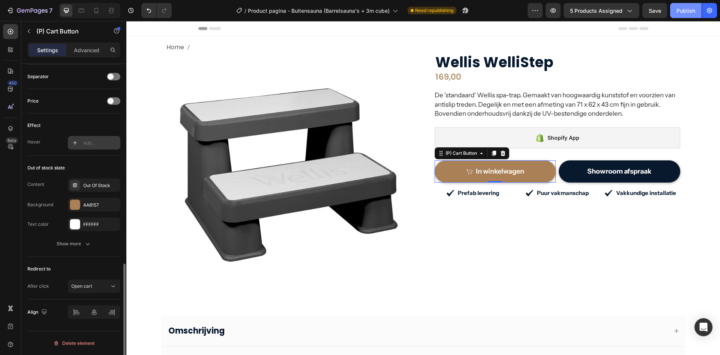
click at [686, 12] on div "Publish" at bounding box center [686, 11] width 19 height 8
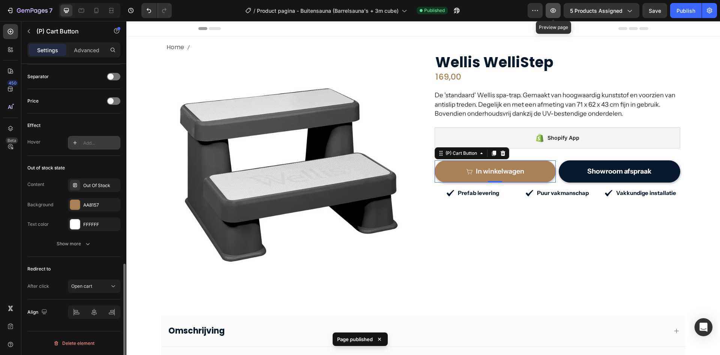
click at [554, 12] on icon "button" at bounding box center [554, 10] width 6 height 5
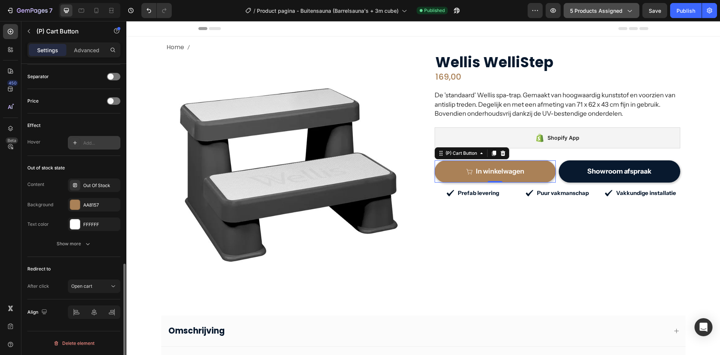
click at [579, 16] on button "5 products assigned" at bounding box center [602, 10] width 76 height 15
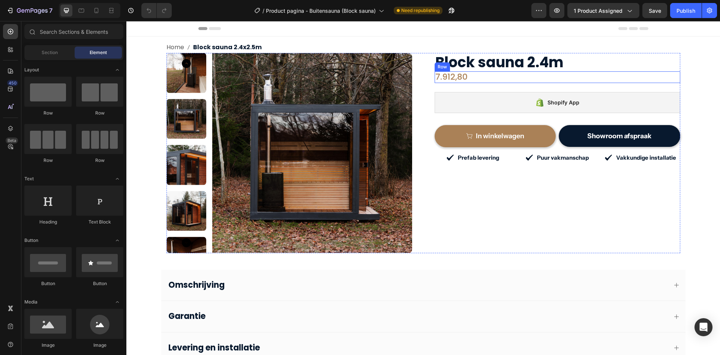
click at [479, 83] on div "Block sauna 2.4m (P) Title 7.912,80 (P) Price (P) Price Row Shopify App Shopify…" at bounding box center [558, 153] width 246 height 200
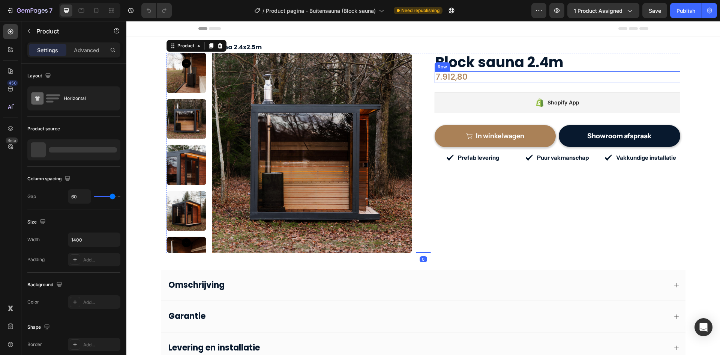
click at [481, 80] on div "7.912,80 (P) Price (P) Price Row" at bounding box center [558, 76] width 246 height 11
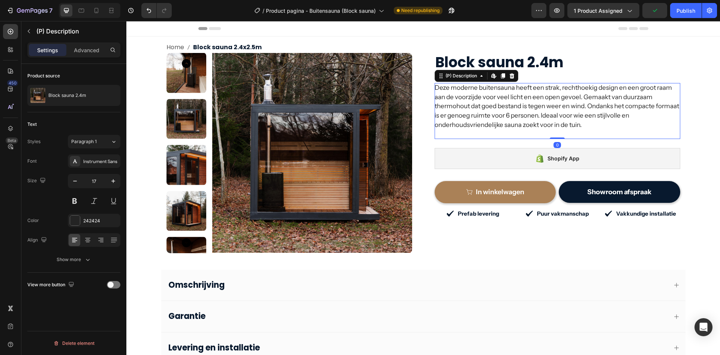
drag, startPoint x: 548, startPoint y: 149, endPoint x: 489, endPoint y: 101, distance: 76.6
click at [550, 131] on div "Deze moderne buitensauna heeft een strak, rechthoekig design en een groot raam …" at bounding box center [558, 111] width 246 height 56
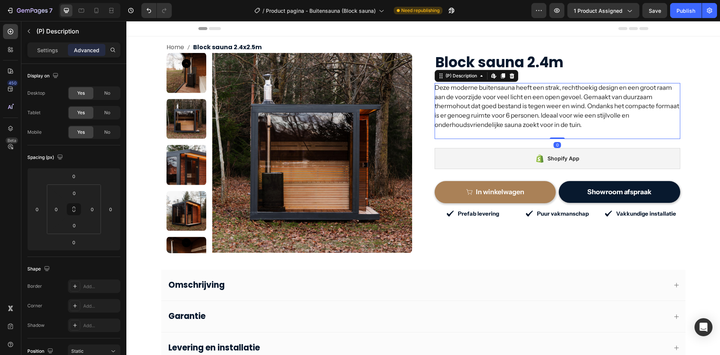
click at [463, 129] on div "Deze moderne buitensauna heeft een strak, rechthoekig design en een groot raam …" at bounding box center [558, 111] width 246 height 56
click at [495, 182] on button "In winkelwagen" at bounding box center [496, 192] width 122 height 22
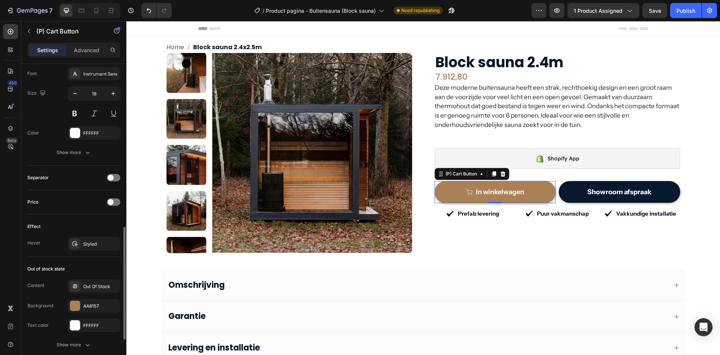
scroll to position [488, 0]
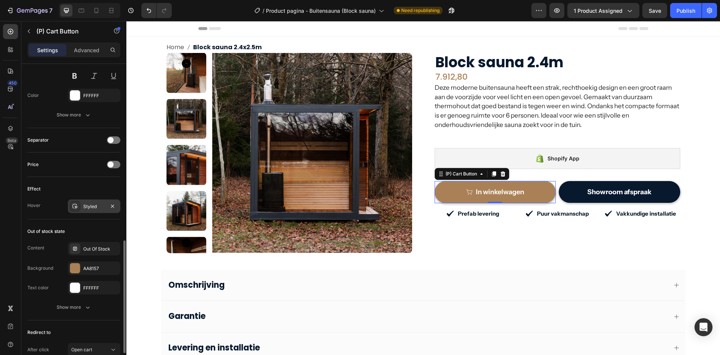
click at [89, 205] on div "Styled" at bounding box center [94, 206] width 22 height 7
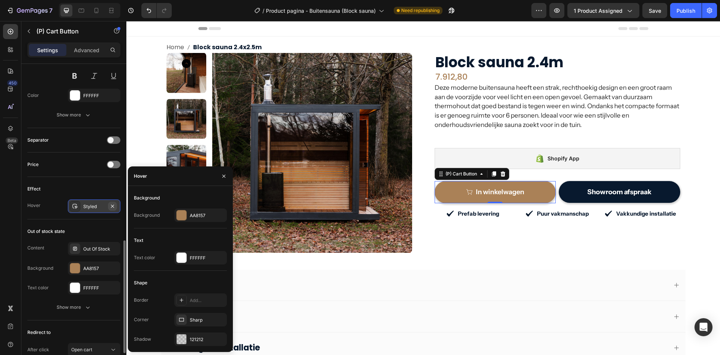
click at [113, 206] on icon "button" at bounding box center [112, 205] width 3 height 3
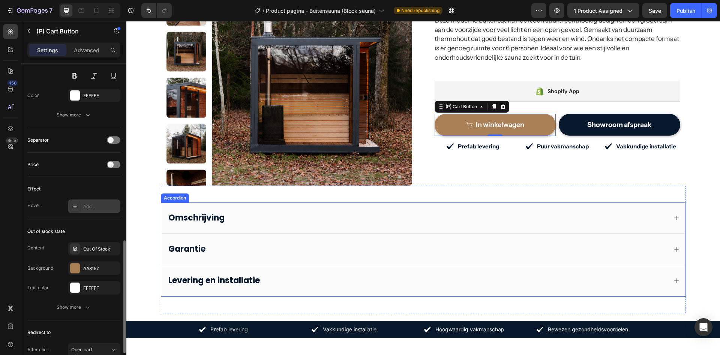
scroll to position [75, 0]
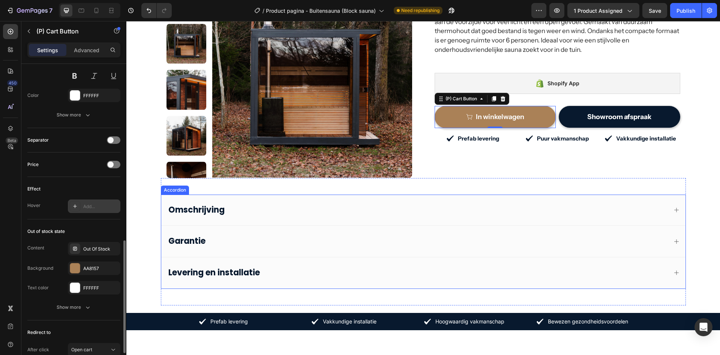
click at [329, 204] on div "Omschrijving" at bounding box center [417, 209] width 500 height 13
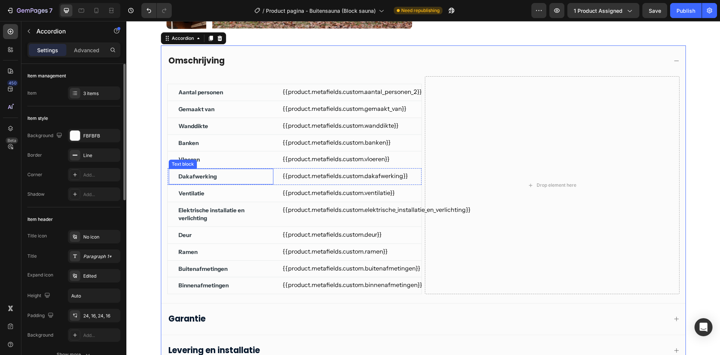
scroll to position [225, 0]
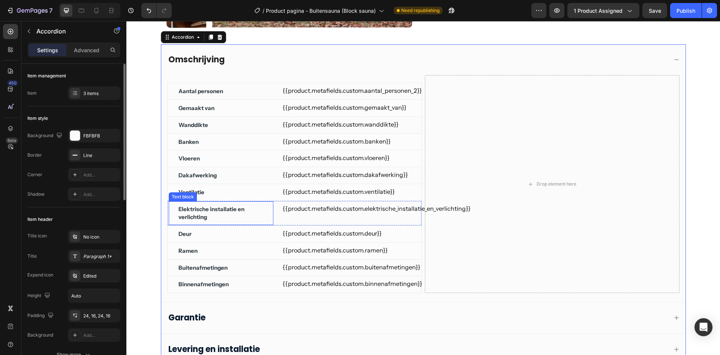
click at [204, 209] on p "Elektrische installatie en verlichting" at bounding box center [226, 213] width 94 height 17
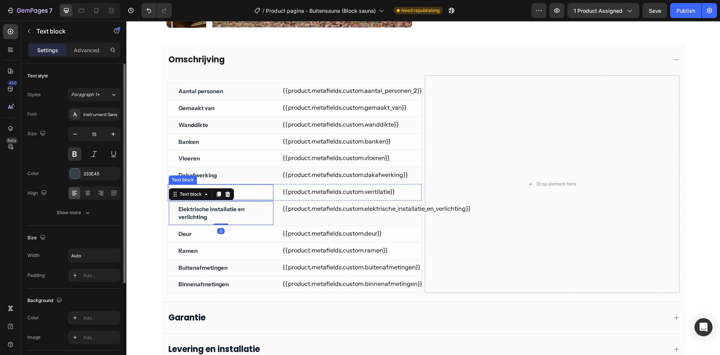
click at [244, 189] on div "Ventilatie" at bounding box center [221, 192] width 87 height 10
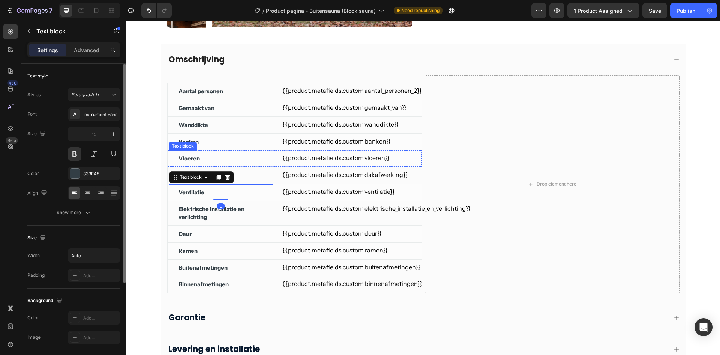
click at [236, 166] on div "Vloeren Text block" at bounding box center [220, 158] width 105 height 17
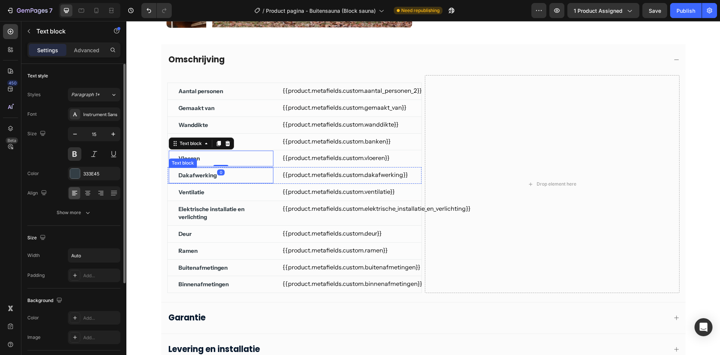
click at [236, 171] on div "Dakafwerking" at bounding box center [221, 175] width 87 height 10
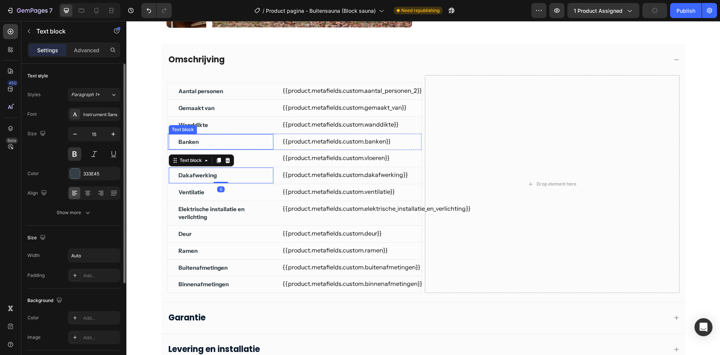
click at [240, 134] on div "Banken Text block" at bounding box center [220, 142] width 105 height 17
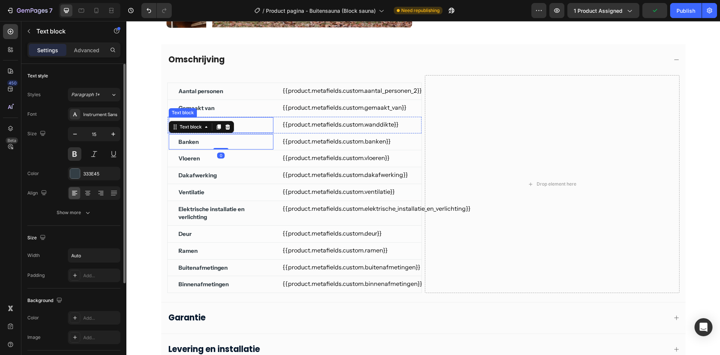
click at [242, 118] on div "Wanddikte Text block" at bounding box center [220, 125] width 105 height 17
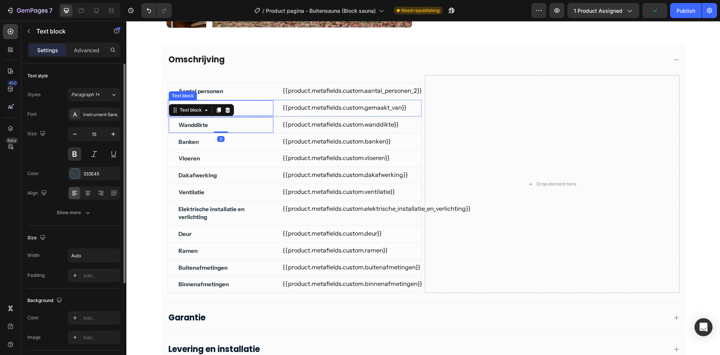
click at [242, 103] on div "Gemaakt van" at bounding box center [221, 108] width 87 height 10
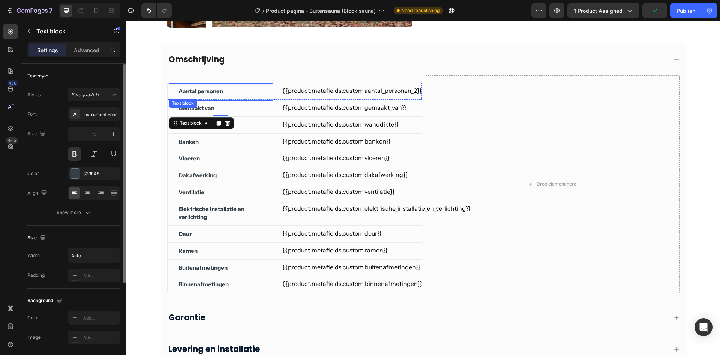
click at [246, 94] on div "Aantal personen" at bounding box center [221, 91] width 87 height 10
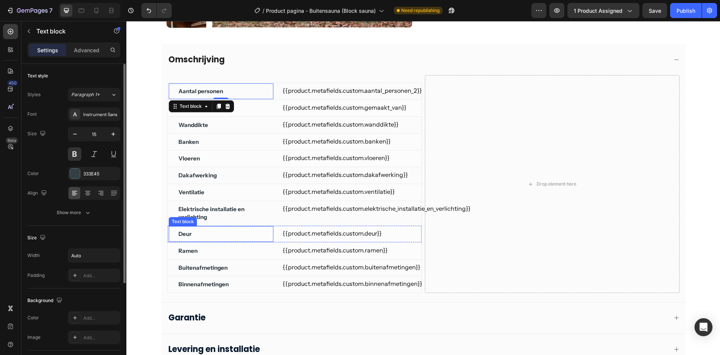
click at [216, 239] on div "Deur Text block" at bounding box center [220, 233] width 105 height 17
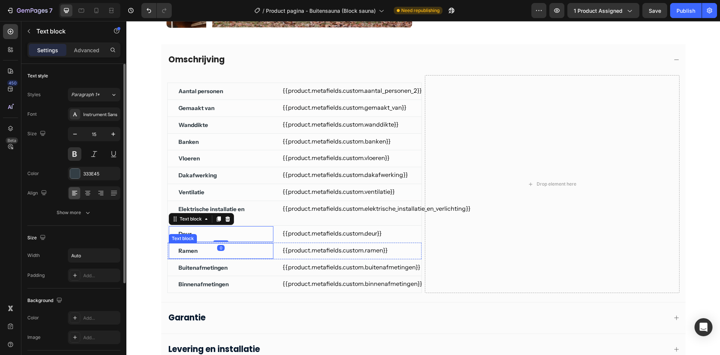
click at [242, 257] on div "Ramen Text block" at bounding box center [220, 250] width 105 height 17
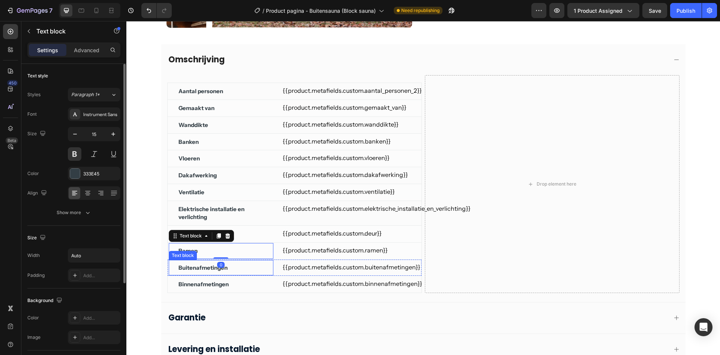
click at [244, 270] on div "Buitenafmetingen" at bounding box center [221, 268] width 87 height 10
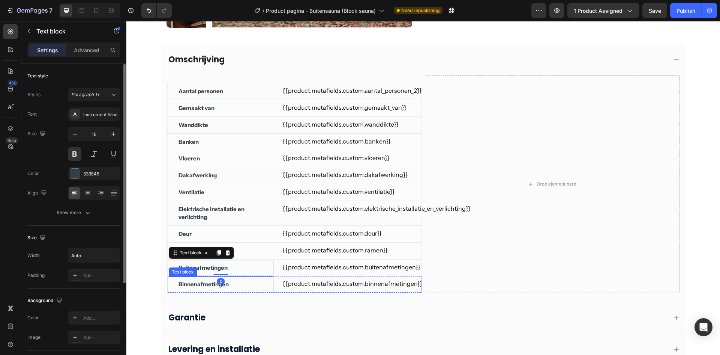
click at [245, 279] on div "Binnenafmetingen" at bounding box center [221, 284] width 87 height 10
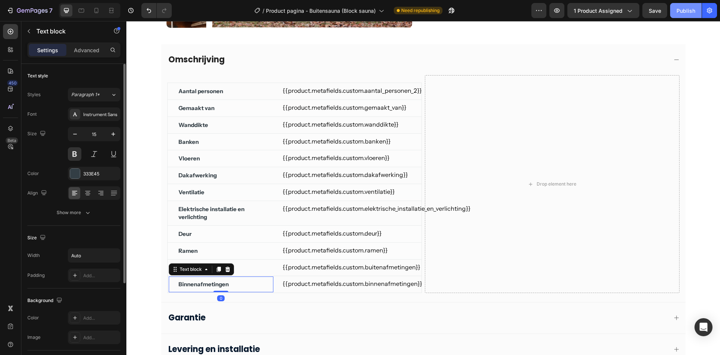
click at [681, 12] on div "Publish" at bounding box center [686, 11] width 19 height 8
click at [443, 60] on div "Omschrijving" at bounding box center [417, 59] width 500 height 13
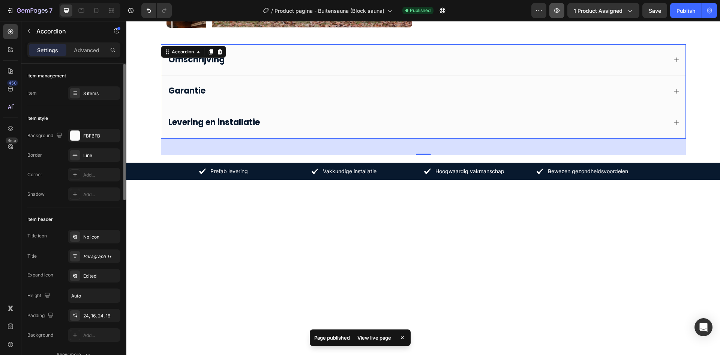
click at [553, 11] on button "button" at bounding box center [557, 10] width 15 height 15
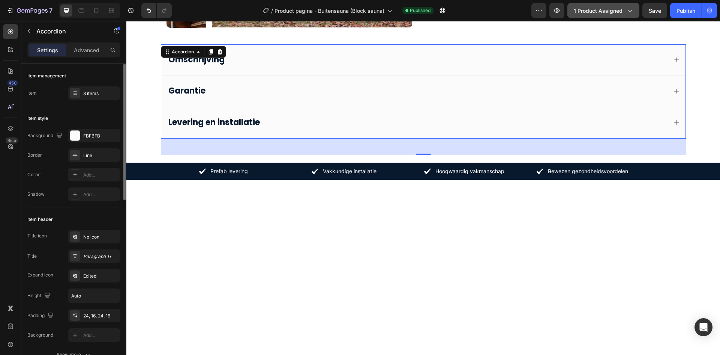
click at [577, 15] on button "1 product assigned" at bounding box center [604, 10] width 72 height 15
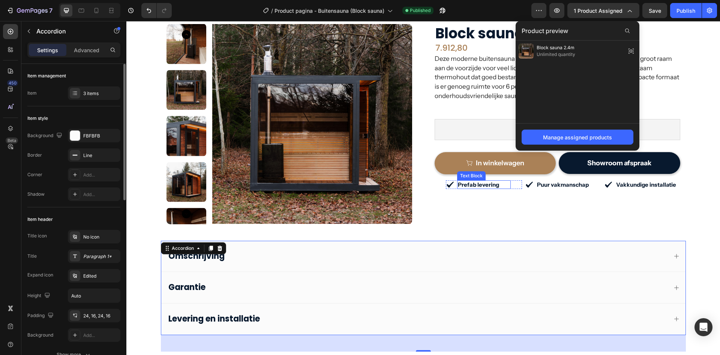
scroll to position [0, 0]
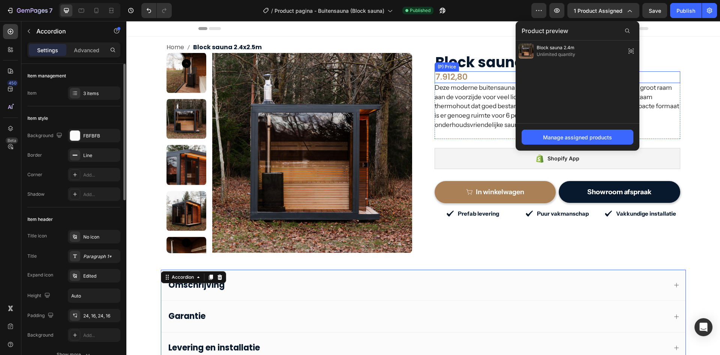
click at [476, 76] on div "7.912,80" at bounding box center [558, 76] width 246 height 11
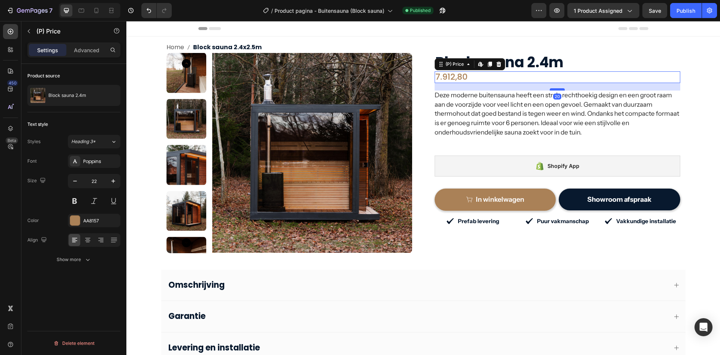
drag, startPoint x: 554, startPoint y: 82, endPoint x: 554, endPoint y: 90, distance: 7.5
click at [554, 90] on div at bounding box center [557, 89] width 15 height 2
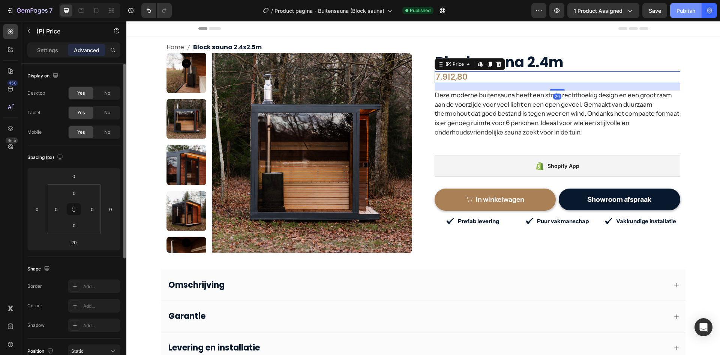
click at [681, 13] on div "Publish" at bounding box center [686, 11] width 19 height 8
click at [491, 162] on div "Shopify App" at bounding box center [558, 165] width 246 height 21
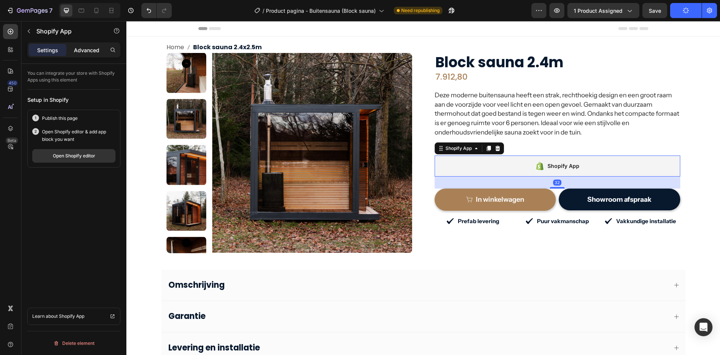
click at [95, 51] on p "Advanced" at bounding box center [87, 50] width 26 height 8
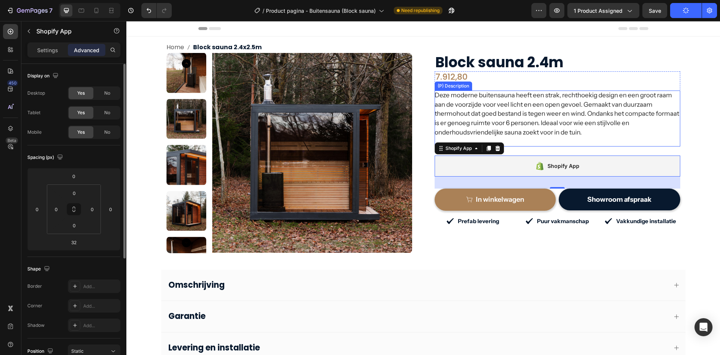
click at [501, 124] on p "Deze moderne buitensauna heeft een strak, rechthoekig design en een groot raam …" at bounding box center [557, 113] width 245 height 45
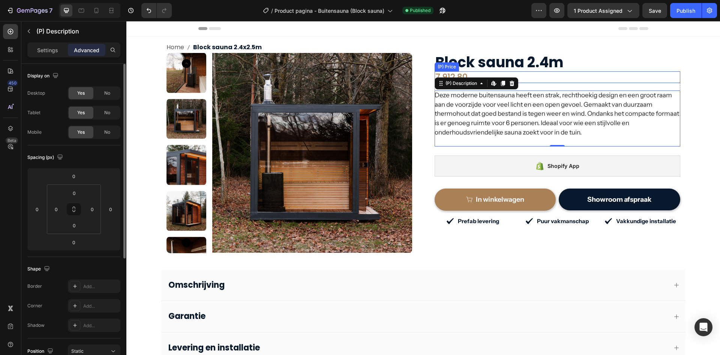
click at [538, 78] on div "7.912,80" at bounding box center [558, 76] width 246 height 11
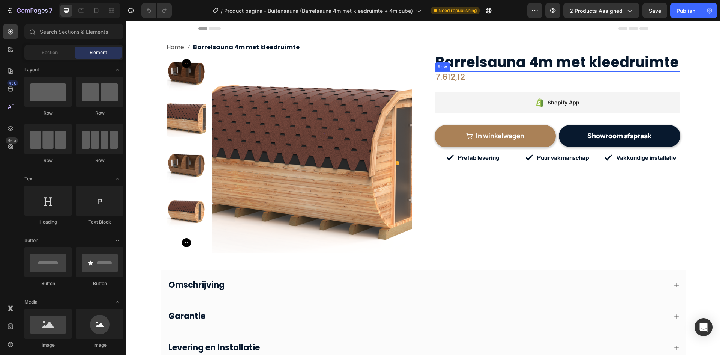
click at [506, 81] on div "7.612,12 (P) Price (P) Price Row" at bounding box center [558, 76] width 246 height 11
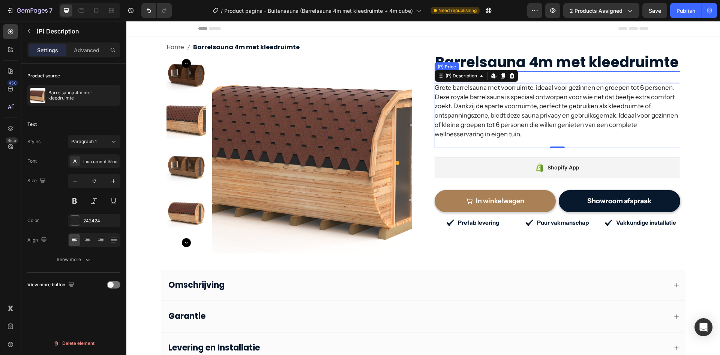
click at [527, 72] on div "7.612,12" at bounding box center [558, 76] width 246 height 11
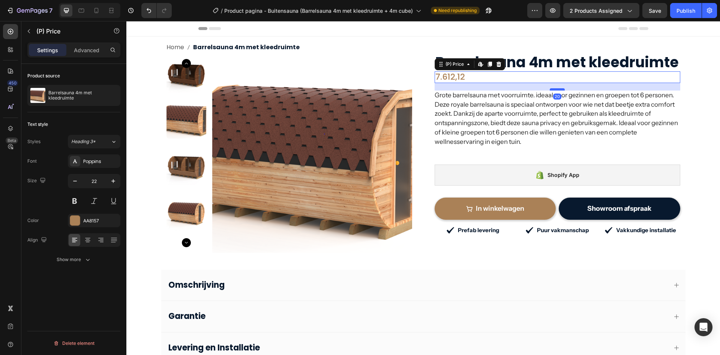
drag, startPoint x: 557, startPoint y: 82, endPoint x: 558, endPoint y: 89, distance: 7.5
click at [558, 89] on div at bounding box center [557, 89] width 15 height 2
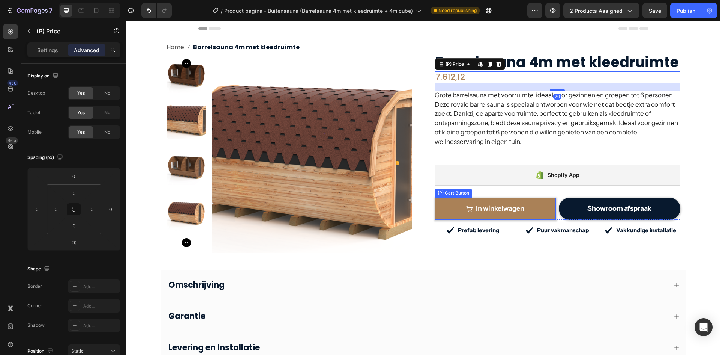
click at [524, 199] on button "In winkelwagen" at bounding box center [496, 208] width 122 height 22
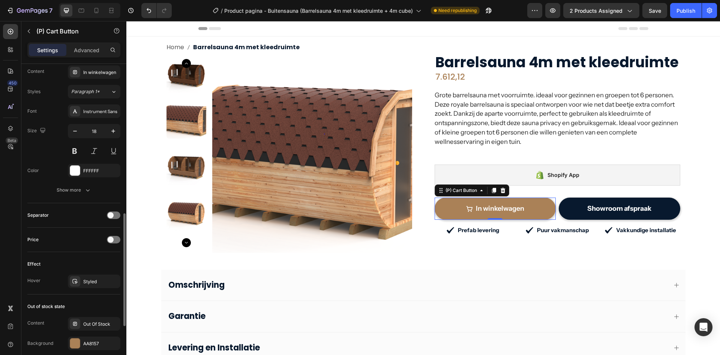
scroll to position [551, 0]
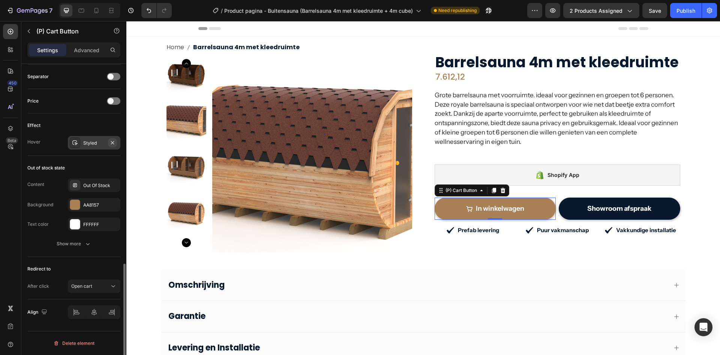
click at [114, 141] on icon "button" at bounding box center [113, 143] width 6 height 6
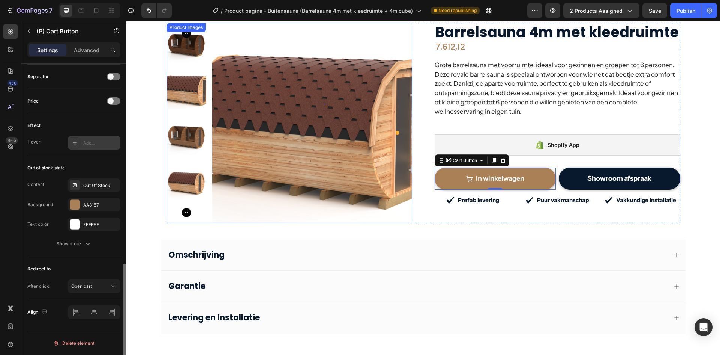
scroll to position [113, 0]
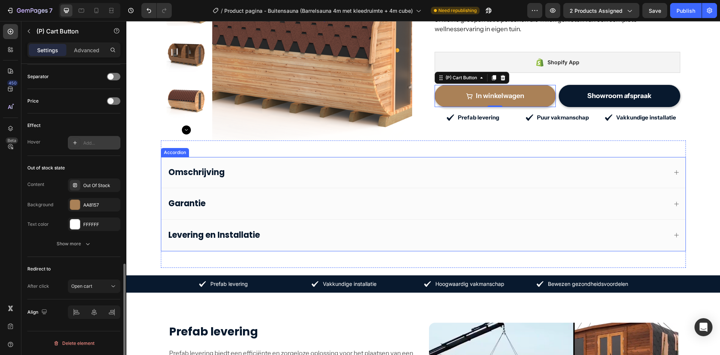
click at [354, 167] on div "Omschrijving" at bounding box center [417, 172] width 500 height 13
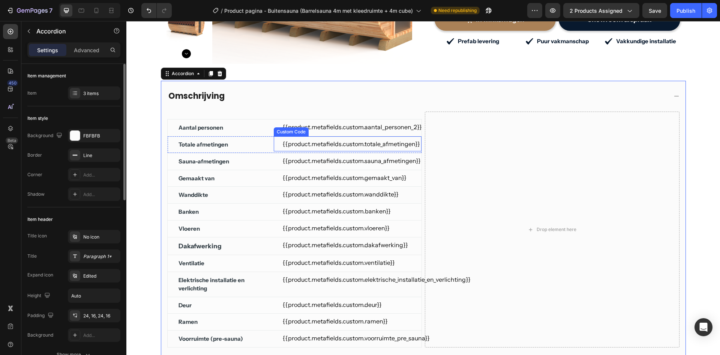
scroll to position [225, 0]
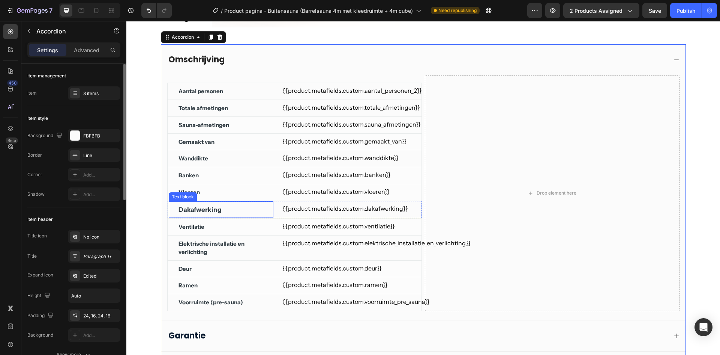
click at [212, 204] on div "Dakafwerking" at bounding box center [200, 209] width 45 height 11
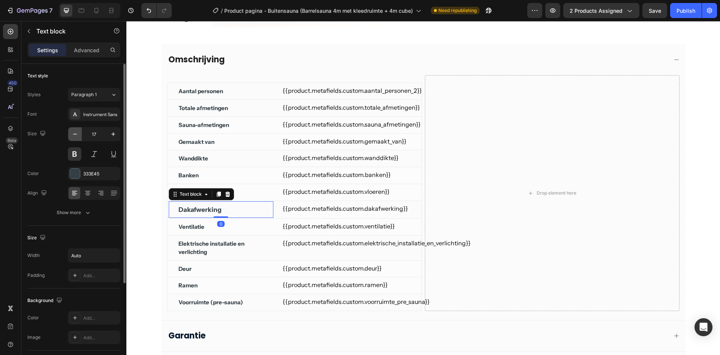
click at [73, 132] on icon "button" at bounding box center [75, 134] width 8 height 8
click at [682, 14] on div "Publish" at bounding box center [686, 11] width 19 height 8
click at [576, 62] on div "Omschrijving" at bounding box center [417, 59] width 500 height 13
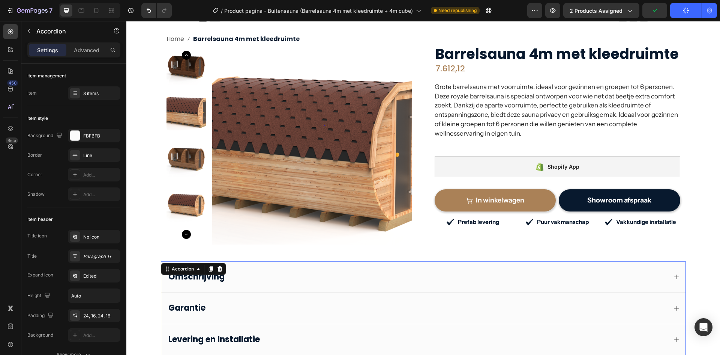
scroll to position [0, 0]
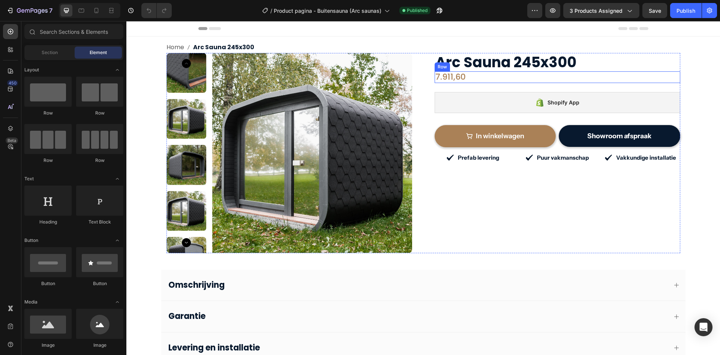
click at [486, 81] on div "7.911,60 (P) Price (P) Price Row" at bounding box center [558, 76] width 246 height 11
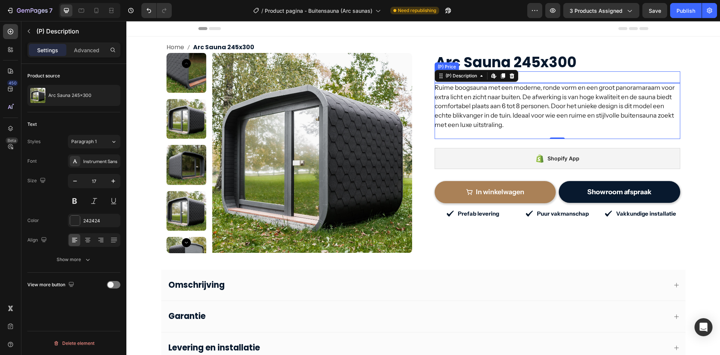
click at [563, 77] on div "7.911,60" at bounding box center [558, 76] width 246 height 11
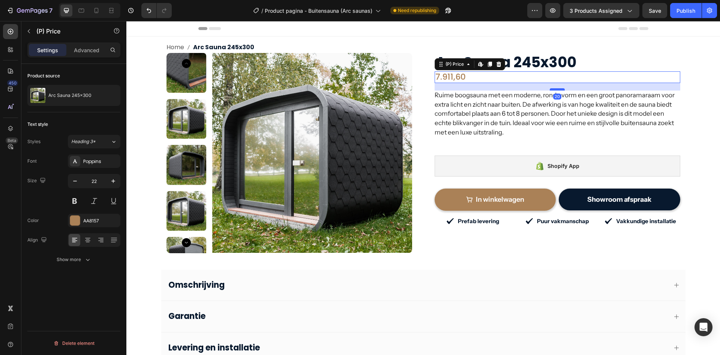
drag, startPoint x: 557, startPoint y: 83, endPoint x: 557, endPoint y: 90, distance: 7.5
click at [557, 90] on div at bounding box center [557, 89] width 15 height 2
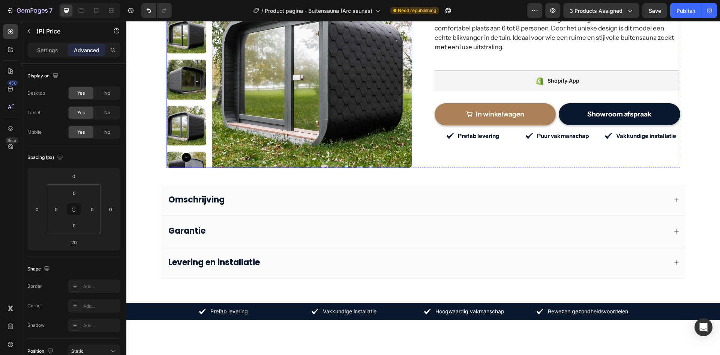
scroll to position [113, 0]
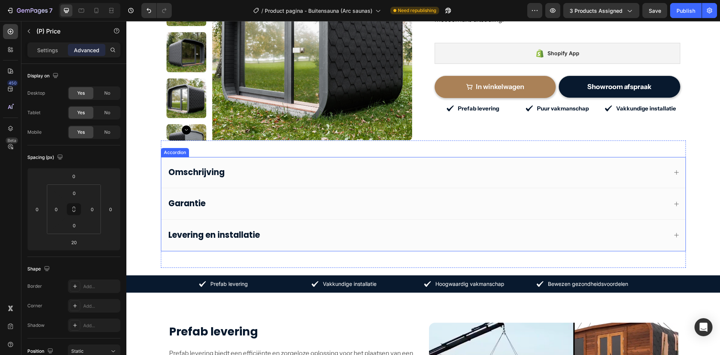
click at [344, 166] on div "Omschrijving" at bounding box center [417, 172] width 500 height 13
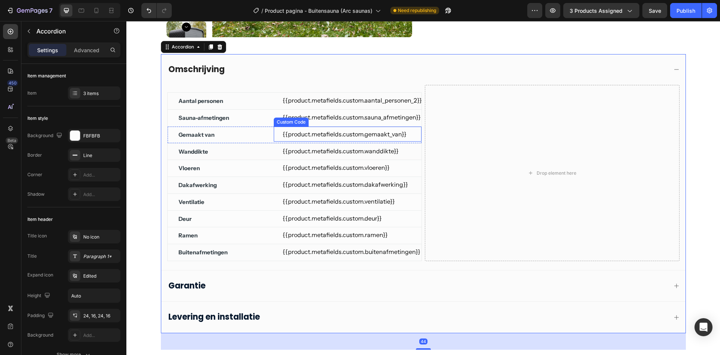
scroll to position [225, 0]
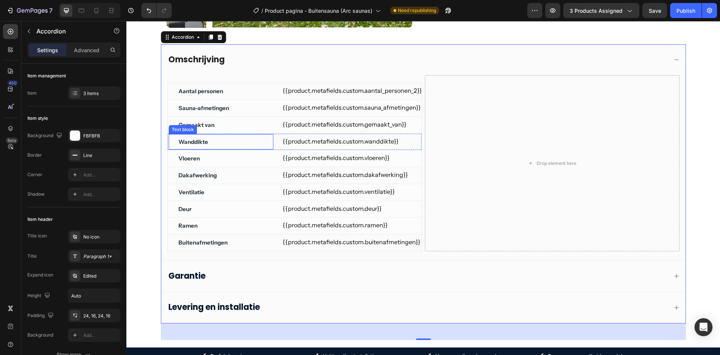
click at [215, 140] on div "Wanddikte" at bounding box center [221, 142] width 87 height 10
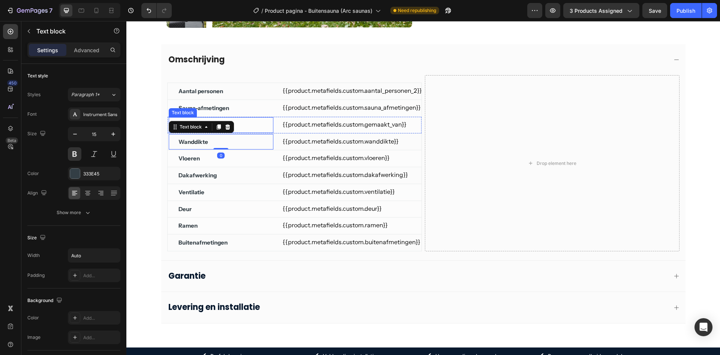
click at [245, 121] on div "Gemaakt van" at bounding box center [221, 125] width 87 height 10
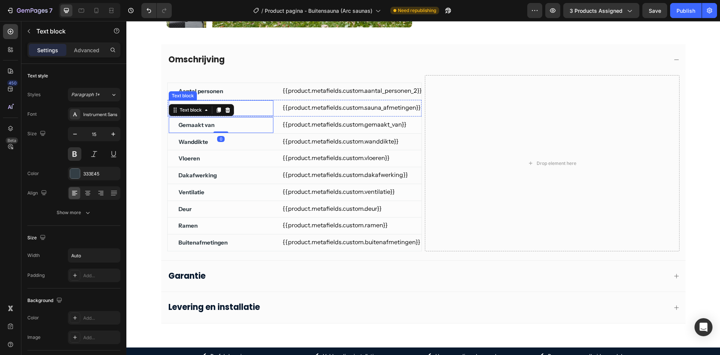
click at [252, 109] on div "Sauna-afmetingen" at bounding box center [221, 108] width 87 height 10
click at [257, 92] on div "Aantal personen" at bounding box center [221, 91] width 87 height 10
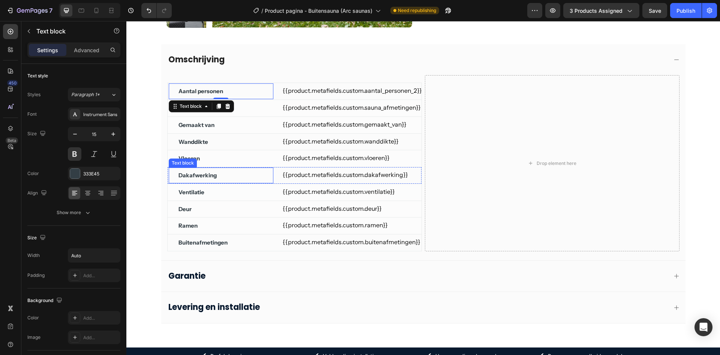
click at [256, 180] on div "Dakafwerking" at bounding box center [221, 175] width 87 height 10
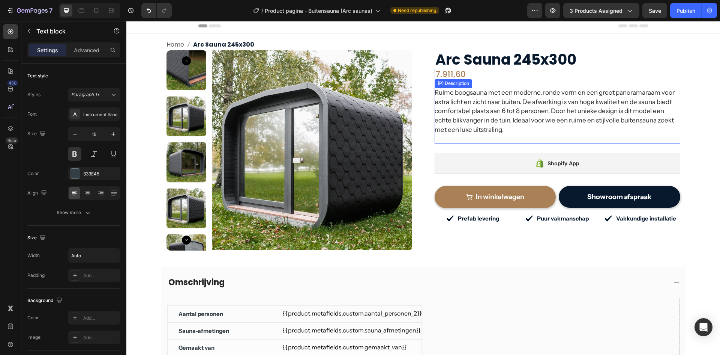
scroll to position [0, 0]
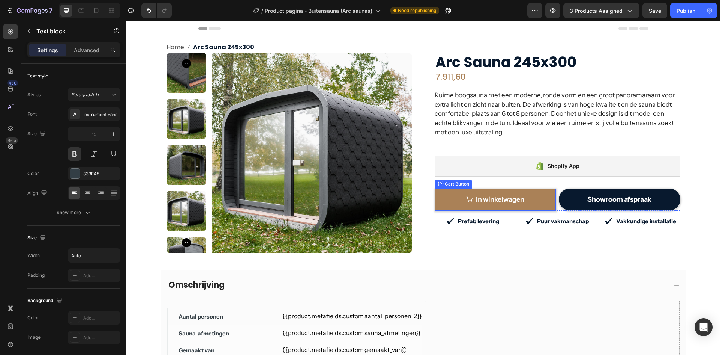
click at [488, 190] on button "In winkelwagen" at bounding box center [496, 199] width 122 height 22
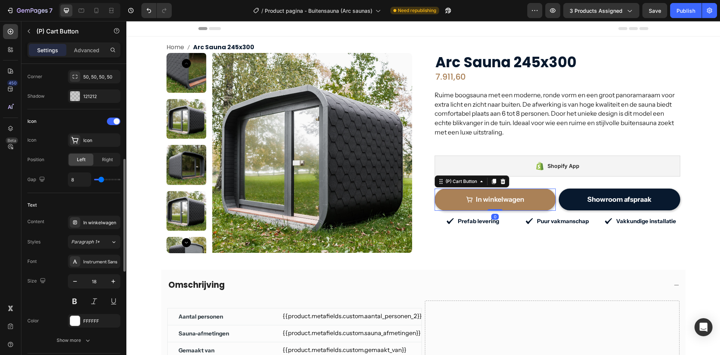
scroll to position [488, 0]
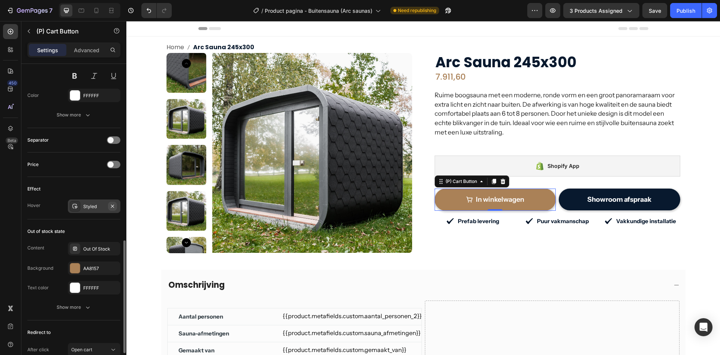
click at [114, 205] on icon "button" at bounding box center [113, 206] width 6 height 6
click at [686, 12] on div "Publish" at bounding box center [686, 11] width 19 height 8
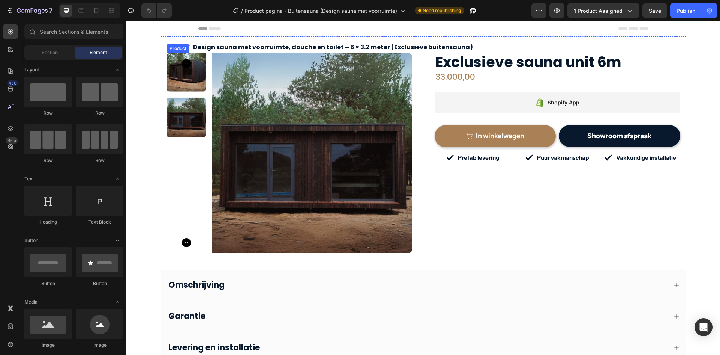
click at [486, 80] on div "33.000,00 (P) Price (P) Price Row" at bounding box center [558, 76] width 246 height 11
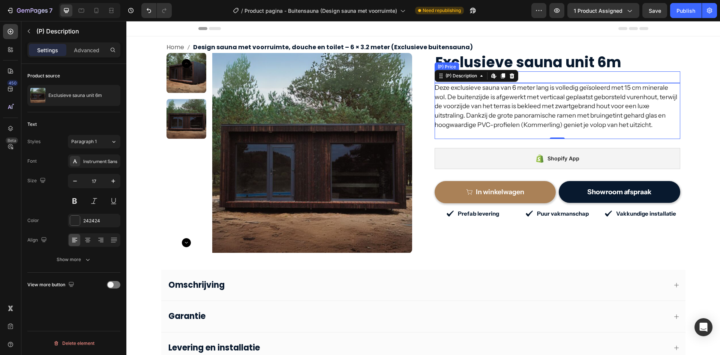
click at [543, 77] on div "33.000,00" at bounding box center [558, 76] width 246 height 11
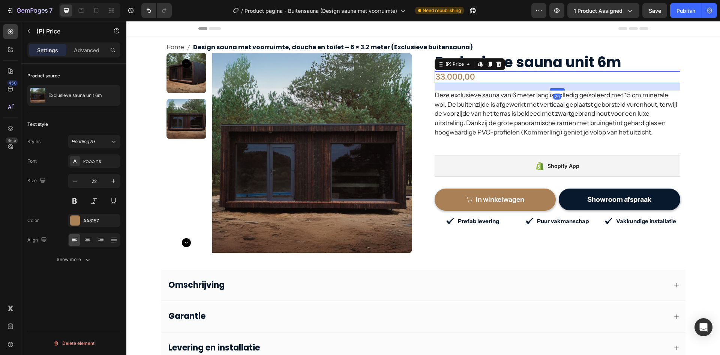
drag, startPoint x: 550, startPoint y: 82, endPoint x: 552, endPoint y: 89, distance: 7.9
click at [552, 89] on div at bounding box center [557, 89] width 15 height 2
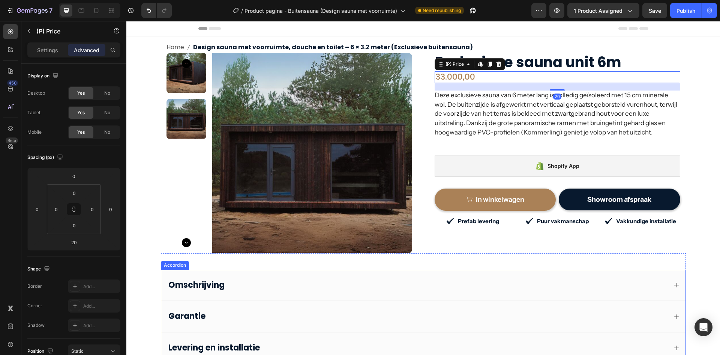
click at [324, 279] on div "Omschrijving" at bounding box center [417, 284] width 500 height 13
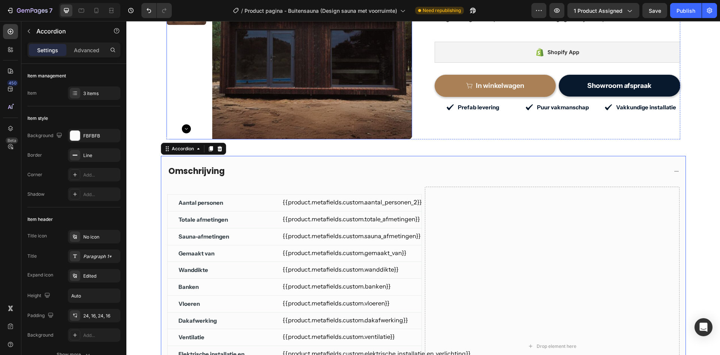
scroll to position [150, 0]
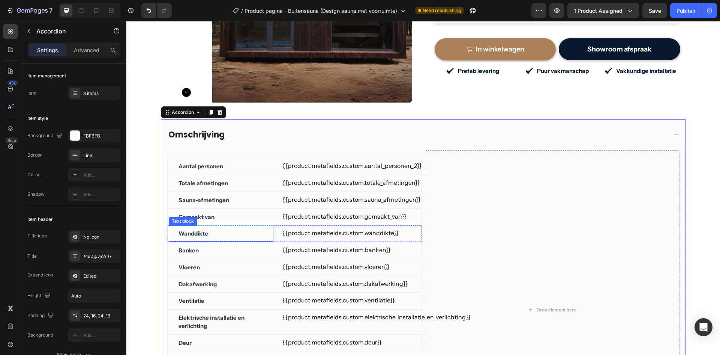
click at [217, 236] on div "Wanddikte" at bounding box center [221, 233] width 87 height 10
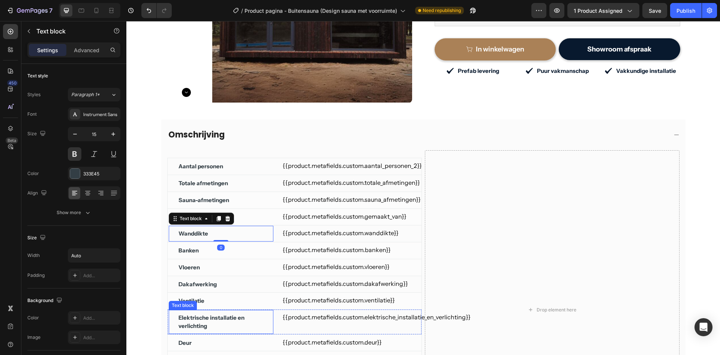
click at [215, 310] on div "Elektrische installatie en verlichting Text block" at bounding box center [220, 321] width 105 height 25
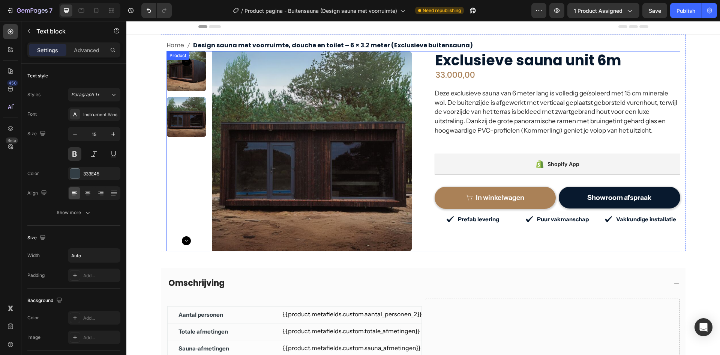
scroll to position [0, 0]
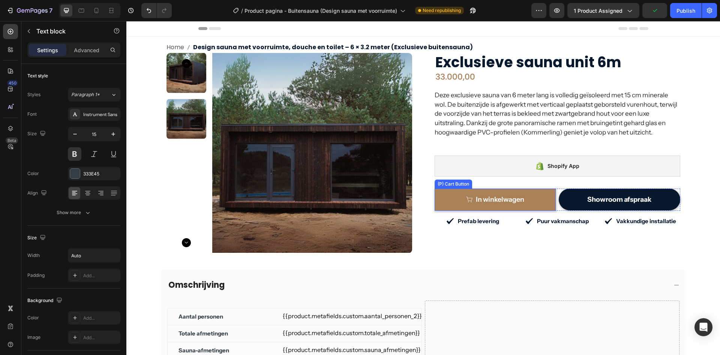
click at [485, 193] on button "In winkelwagen" at bounding box center [496, 199] width 122 height 22
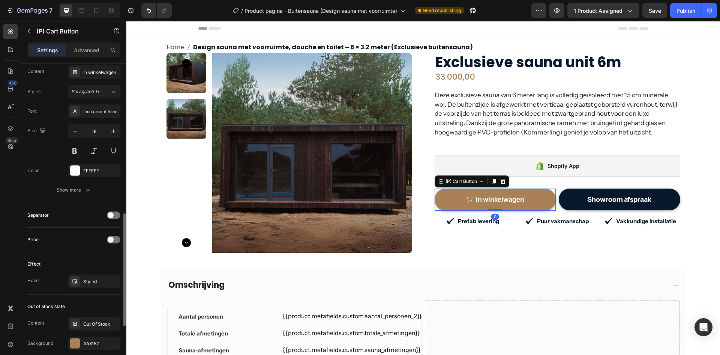
scroll to position [551, 0]
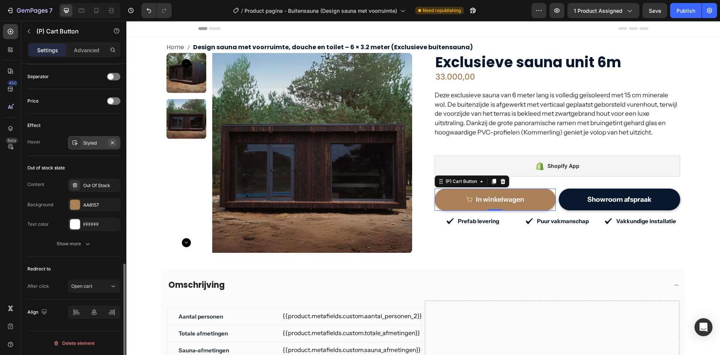
click at [112, 140] on icon "button" at bounding box center [113, 143] width 6 height 6
click at [676, 14] on button "Publish" at bounding box center [686, 10] width 32 height 15
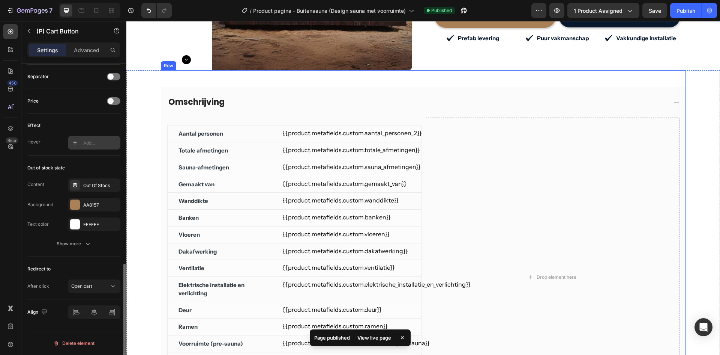
scroll to position [150, 0]
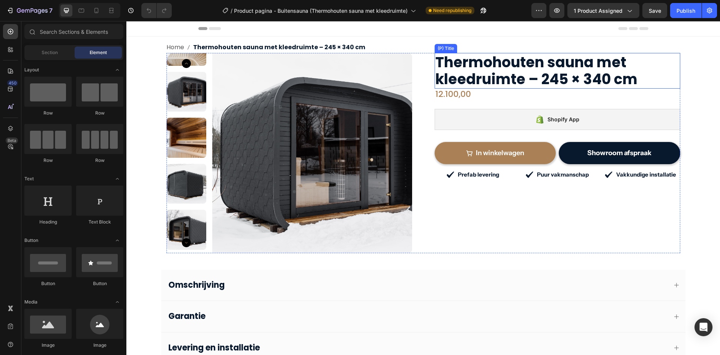
click at [539, 97] on div "12.100,00 (P) Price (P) Price Row" at bounding box center [558, 94] width 246 height 11
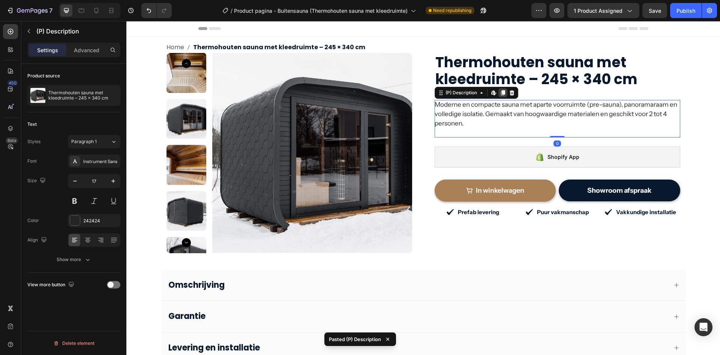
click at [502, 95] on icon at bounding box center [503, 93] width 6 height 6
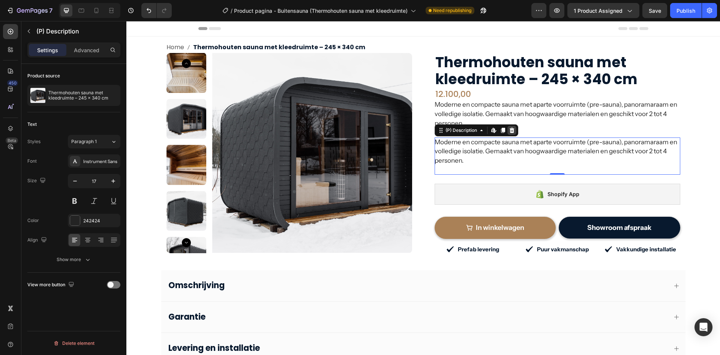
click at [513, 133] on div at bounding box center [512, 130] width 9 height 9
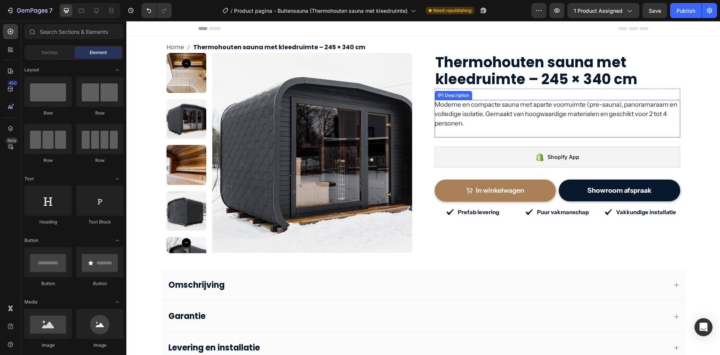
click at [499, 91] on div "12.100,00" at bounding box center [558, 94] width 246 height 11
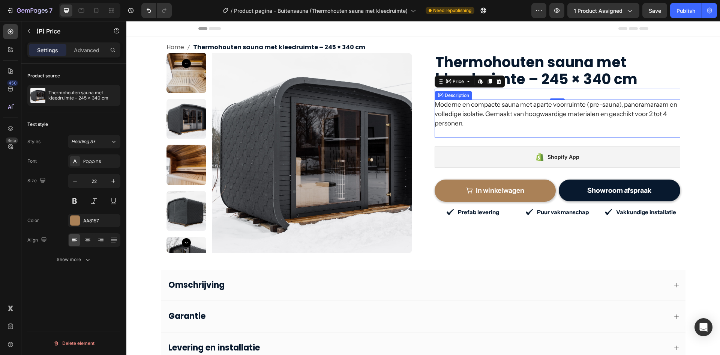
click at [496, 124] on div "Moderne en compacte sauna met aparte voorruimte (pre-sauna), panoramaraam en vo…" at bounding box center [558, 118] width 246 height 37
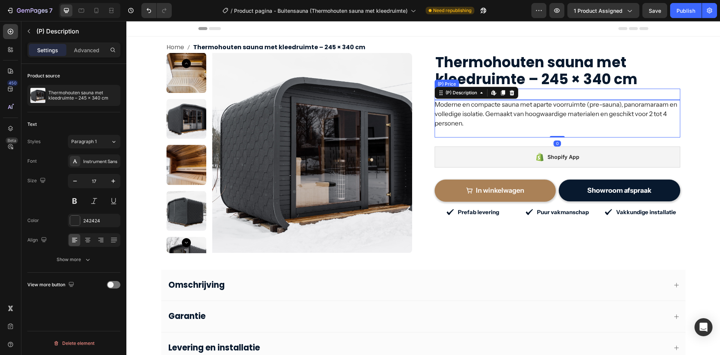
click at [547, 89] on div "12.100,00" at bounding box center [558, 94] width 246 height 11
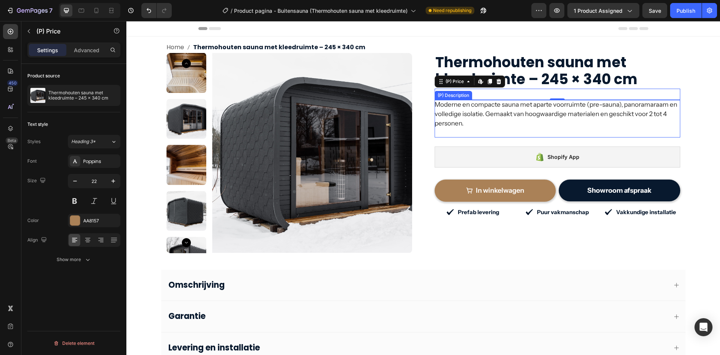
click at [464, 130] on div "Moderne en compacte sauna met aparte voorruimte (pre-sauna), panoramaraam en vo…" at bounding box center [558, 118] width 246 height 37
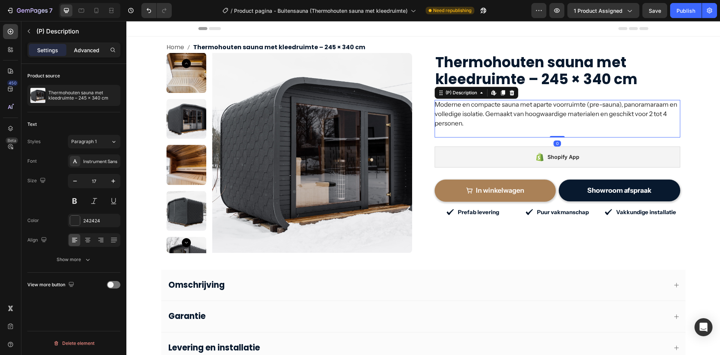
click at [83, 51] on p "Advanced" at bounding box center [87, 50] width 26 height 8
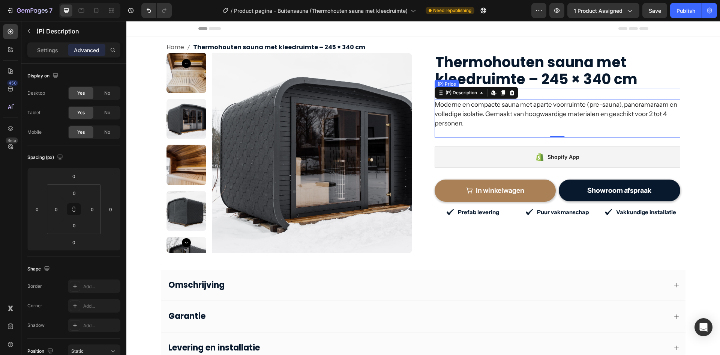
click at [551, 98] on div "12.100,00" at bounding box center [558, 94] width 246 height 11
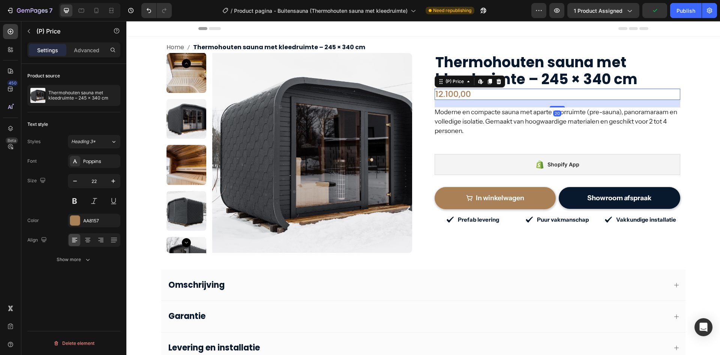
drag, startPoint x: 554, startPoint y: 100, endPoint x: 555, endPoint y: 107, distance: 7.6
click at [555, 107] on div at bounding box center [557, 107] width 15 height 2
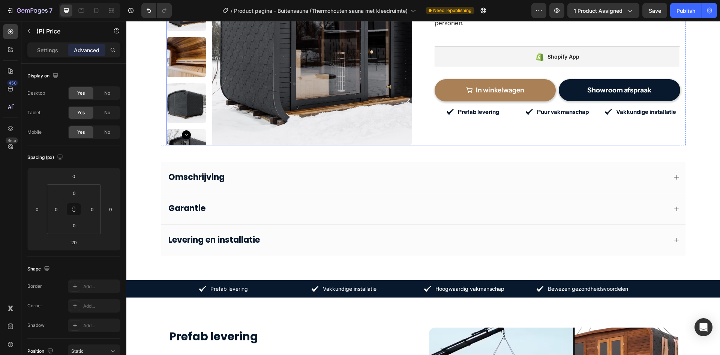
scroll to position [113, 0]
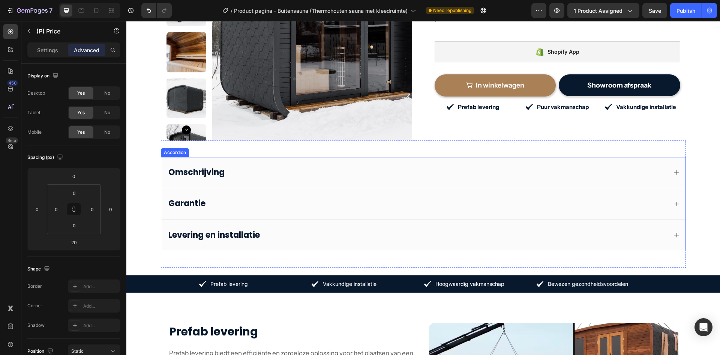
click at [396, 172] on div "Omschrijving" at bounding box center [417, 172] width 500 height 13
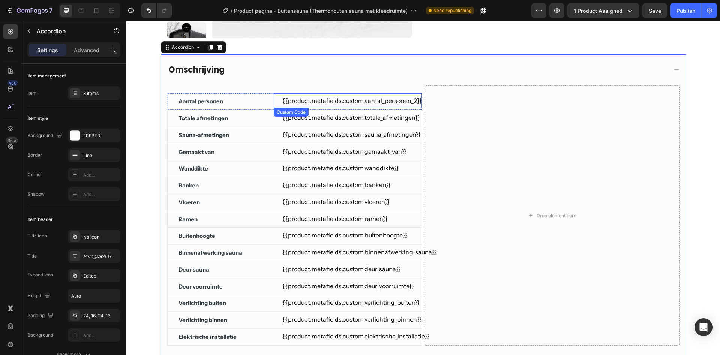
scroll to position [225, 0]
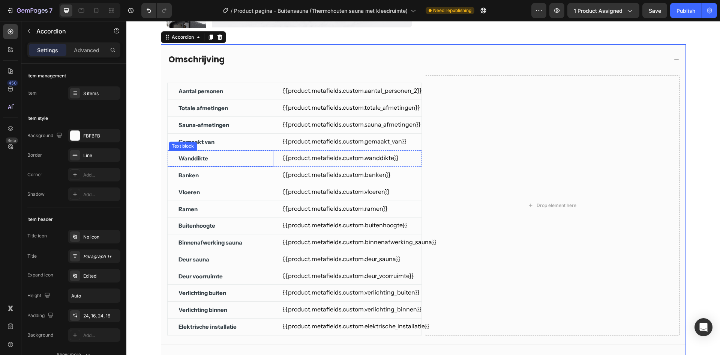
click at [203, 157] on p "Wanddikte" at bounding box center [194, 158] width 30 height 8
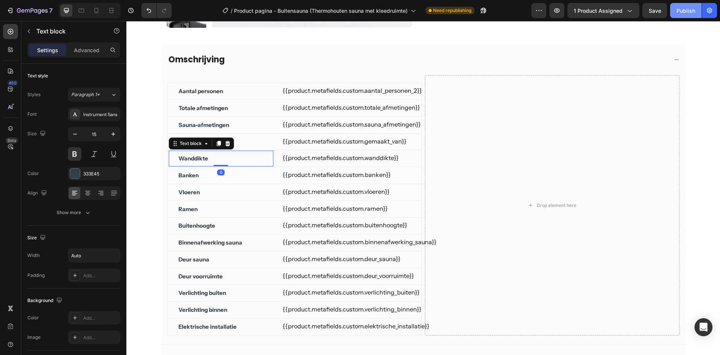
click at [685, 15] on button "Publish" at bounding box center [686, 10] width 32 height 15
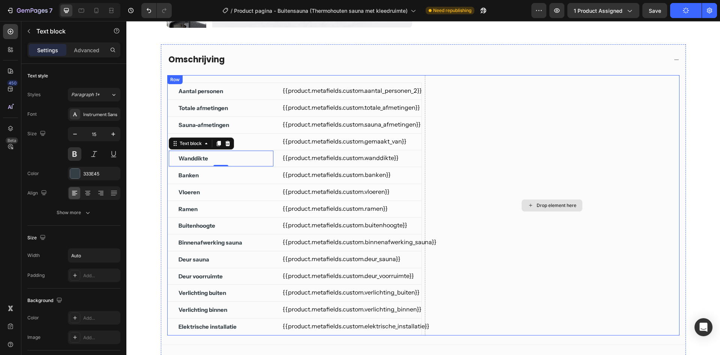
click at [446, 60] on div "Omschrijving" at bounding box center [417, 59] width 500 height 13
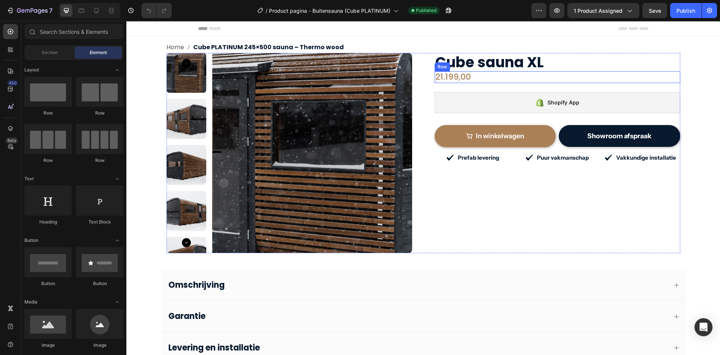
click at [514, 78] on div "21.199,00 (P) Price (P) Price Row" at bounding box center [558, 76] width 246 height 11
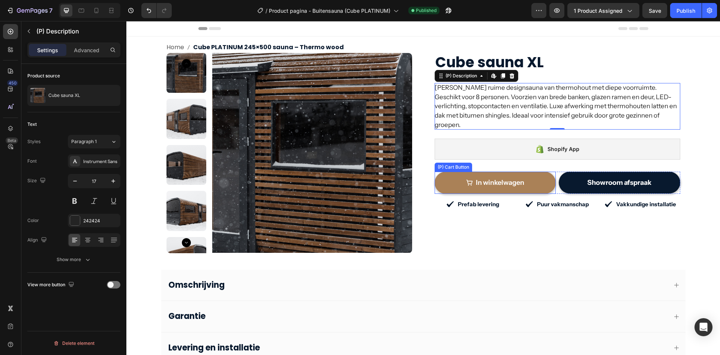
click at [470, 171] on button "In winkelwagen" at bounding box center [496, 182] width 122 height 22
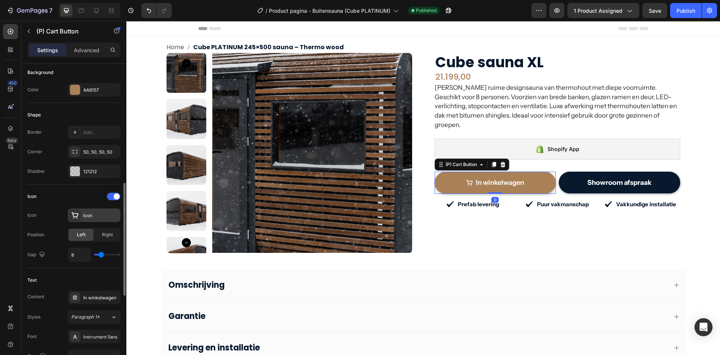
scroll to position [225, 0]
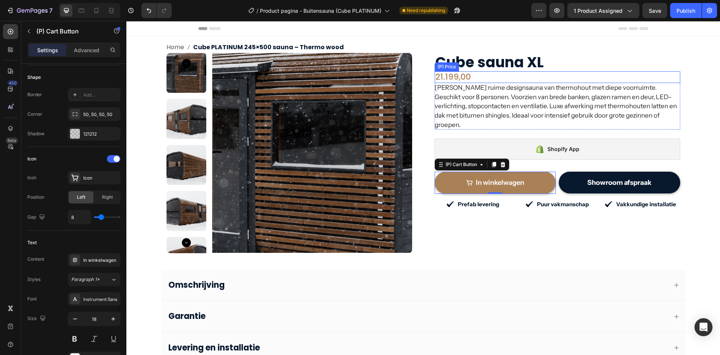
click at [498, 80] on div "21.199,00" at bounding box center [558, 76] width 246 height 11
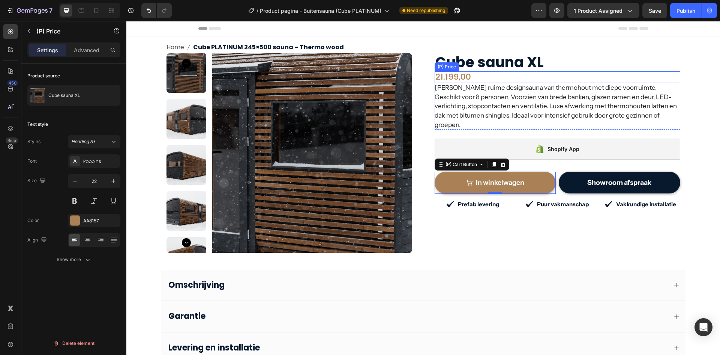
scroll to position [0, 0]
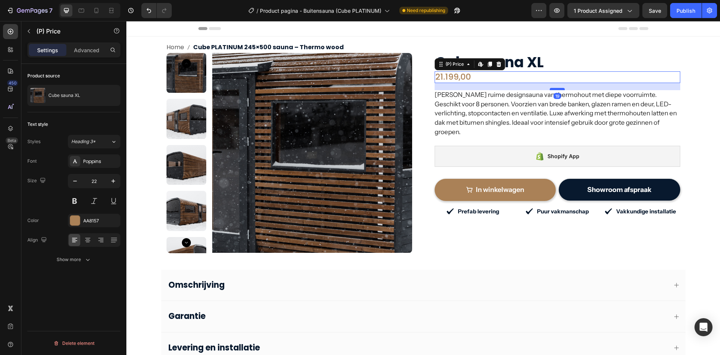
drag, startPoint x: 550, startPoint y: 82, endPoint x: 554, endPoint y: 89, distance: 8.2
click at [554, 89] on div at bounding box center [557, 89] width 15 height 2
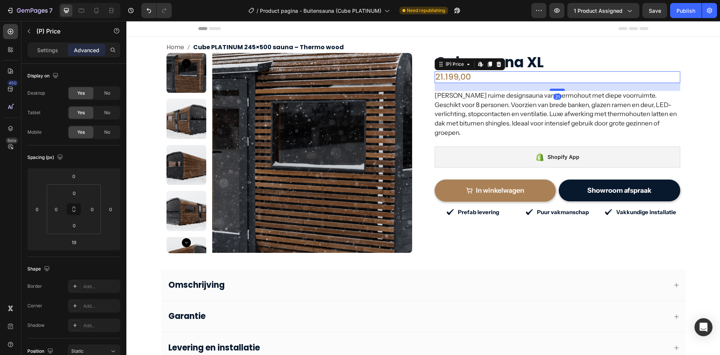
click at [554, 90] on div at bounding box center [557, 90] width 15 height 2
click at [555, 90] on div at bounding box center [557, 89] width 15 height 2
type input "20"
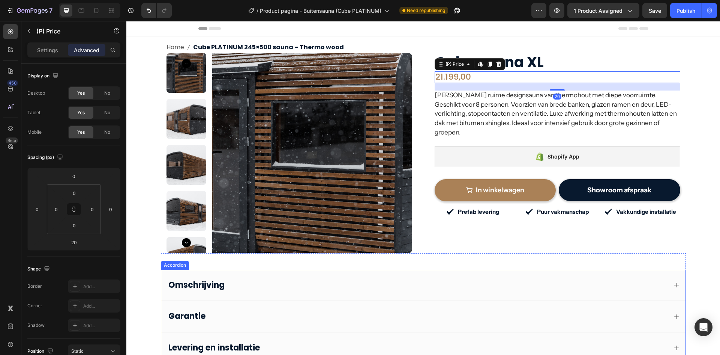
click at [314, 275] on div "Omschrijving" at bounding box center [423, 284] width 524 height 31
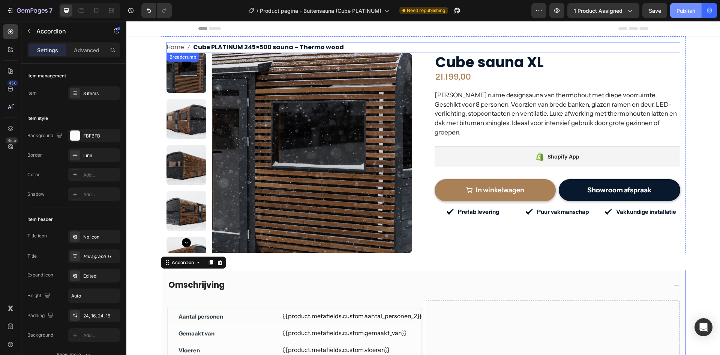
click at [686, 8] on div "Publish" at bounding box center [686, 11] width 19 height 8
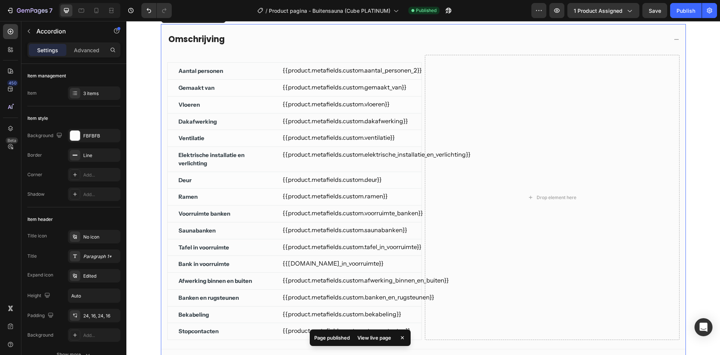
scroll to position [150, 0]
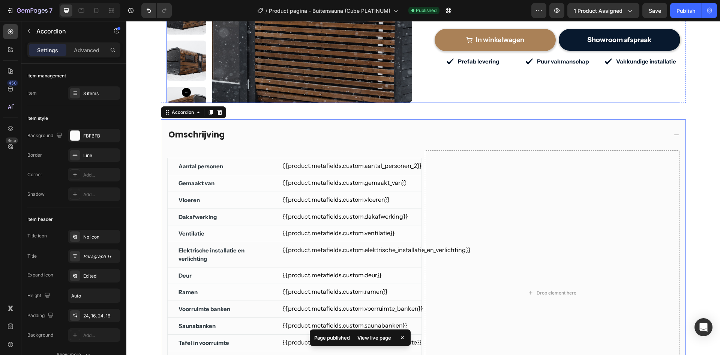
click at [480, 92] on div "Cube sauna XL (P) Title 21.199,00 (P) Price (P) Price Zeer ruime designsauna va…" at bounding box center [558, 3] width 246 height 200
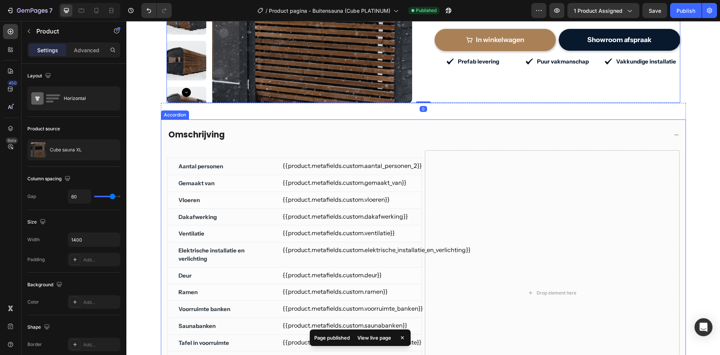
click at [472, 132] on div "Omschrijving" at bounding box center [417, 134] width 500 height 13
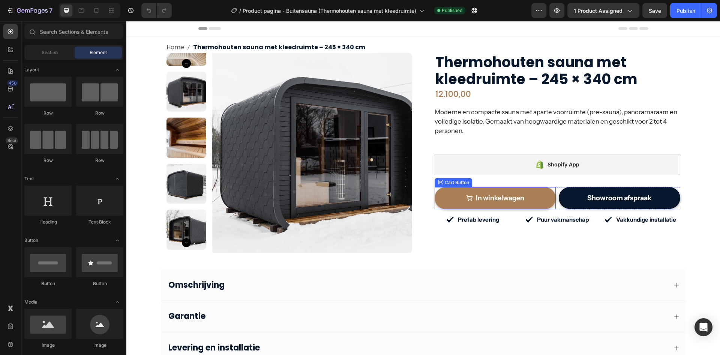
click at [473, 190] on button "In winkelwagen" at bounding box center [496, 198] width 122 height 22
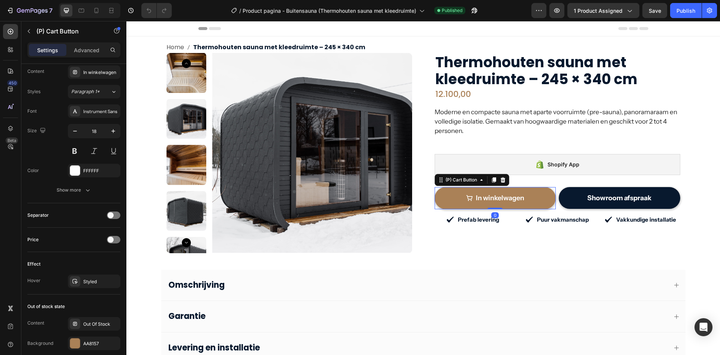
scroll to position [551, 0]
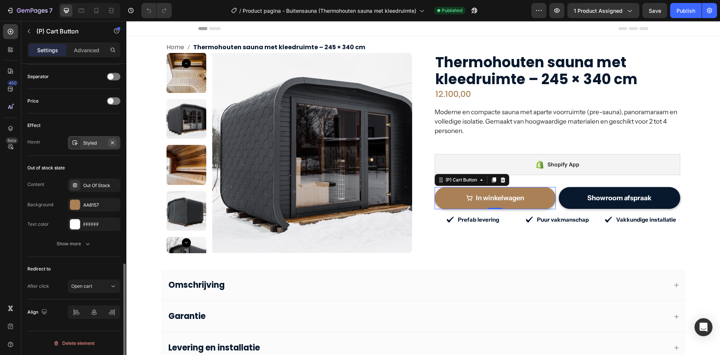
click at [114, 141] on icon "button" at bounding box center [113, 143] width 6 height 6
click at [687, 15] on button "Publish" at bounding box center [686, 10] width 32 height 15
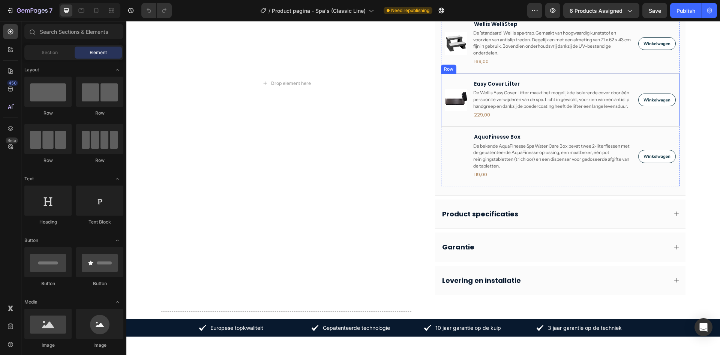
scroll to position [600, 0]
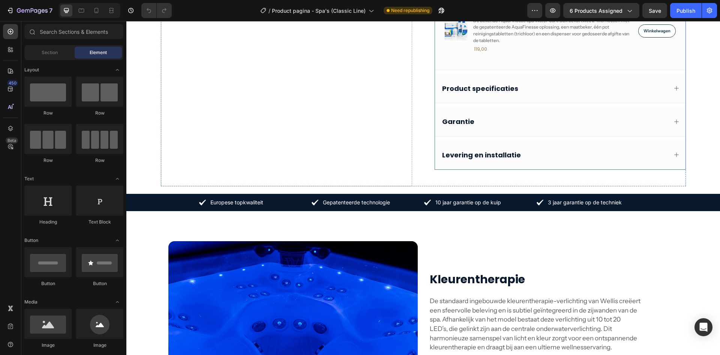
click at [494, 92] on p "Product specificaties" at bounding box center [480, 88] width 76 height 9
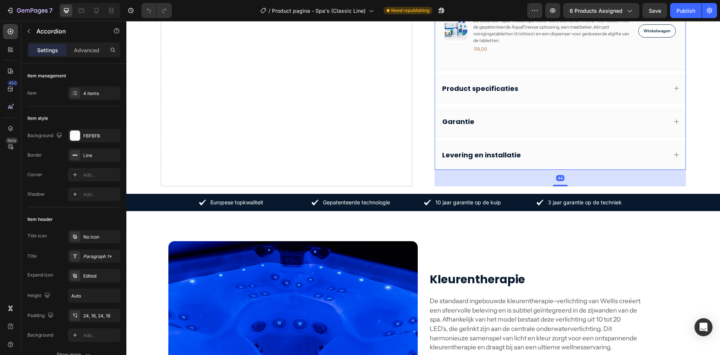
click at [544, 90] on div "Product specificaties" at bounding box center [554, 88] width 227 height 11
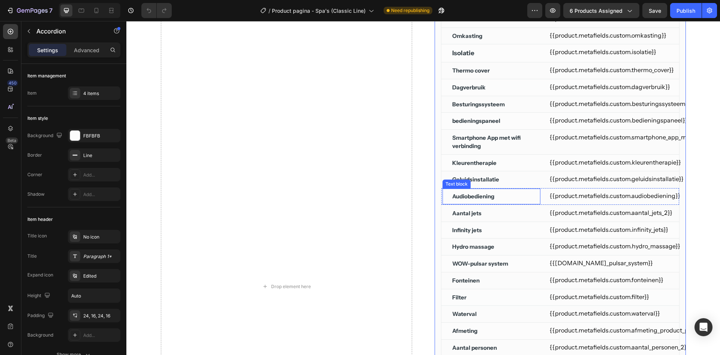
scroll to position [413, 0]
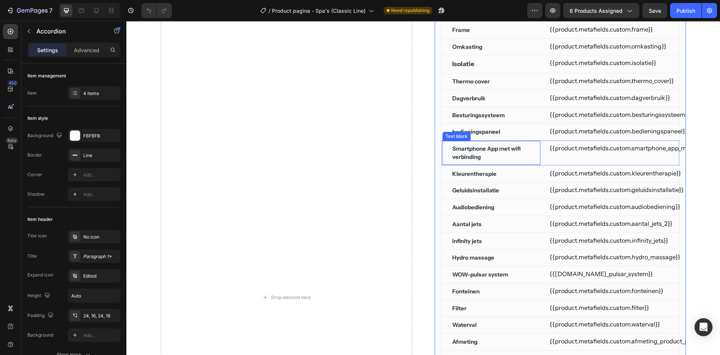
click at [489, 158] on p "Smartphone App met wifi verbinding" at bounding box center [491, 152] width 78 height 17
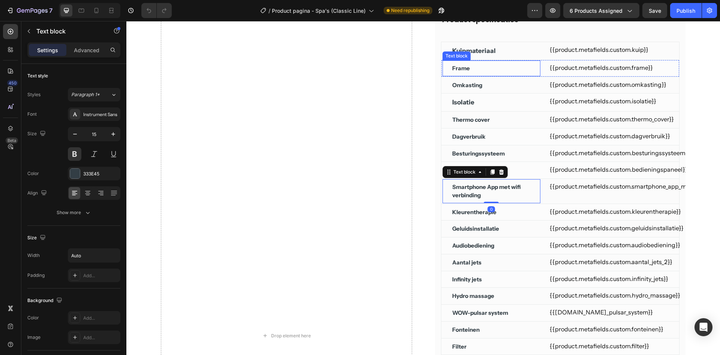
scroll to position [300, 0]
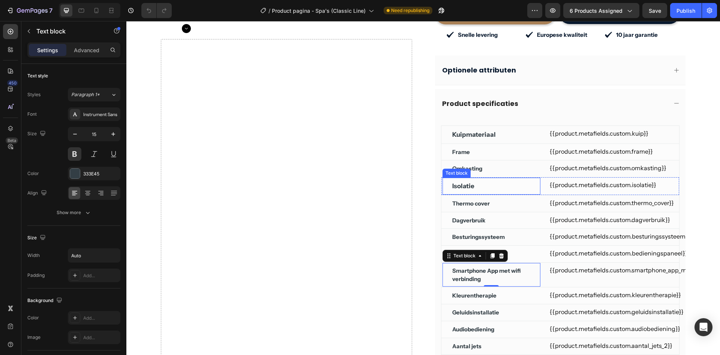
click at [477, 180] on div "Isolatie" at bounding box center [492, 185] width 80 height 11
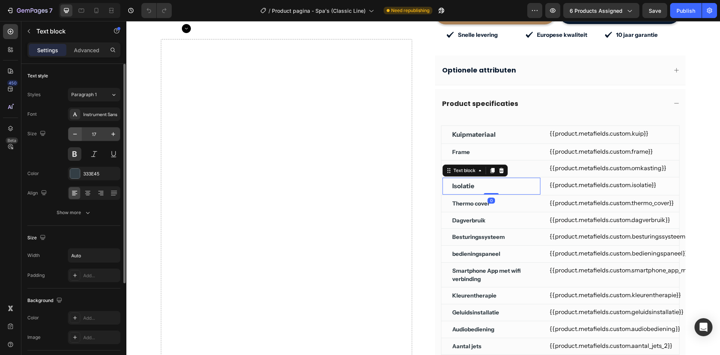
click at [69, 132] on button "button" at bounding box center [75, 134] width 14 height 14
click at [72, 132] on icon "button" at bounding box center [75, 134] width 8 height 8
type input "15"
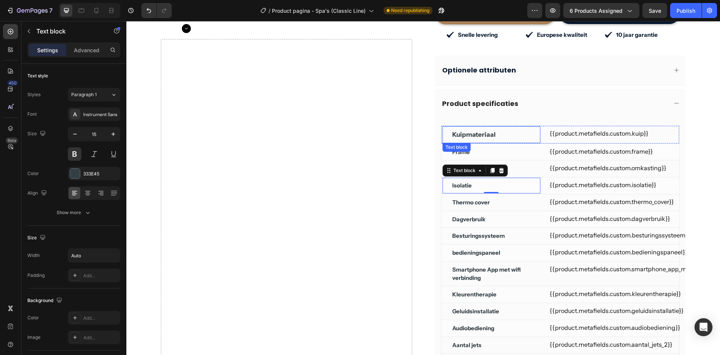
click at [519, 132] on div "Kuipmateriaal Text block" at bounding box center [491, 135] width 99 height 18
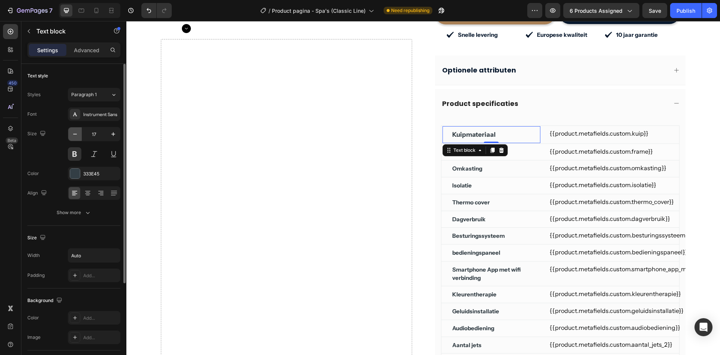
click at [76, 131] on icon "button" at bounding box center [75, 134] width 8 height 8
type input "15"
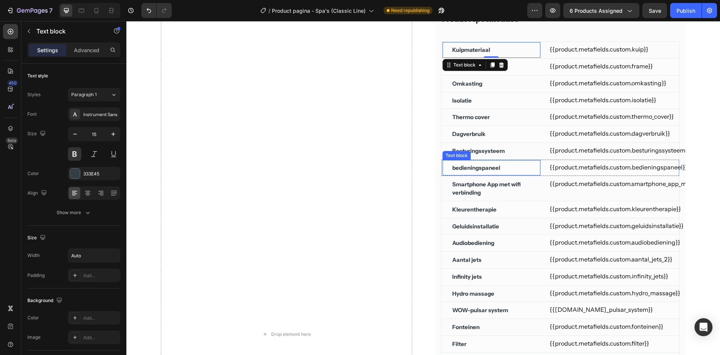
scroll to position [375, 0]
click at [502, 194] on p "Smartphone App met wifi verbinding" at bounding box center [491, 188] width 78 height 17
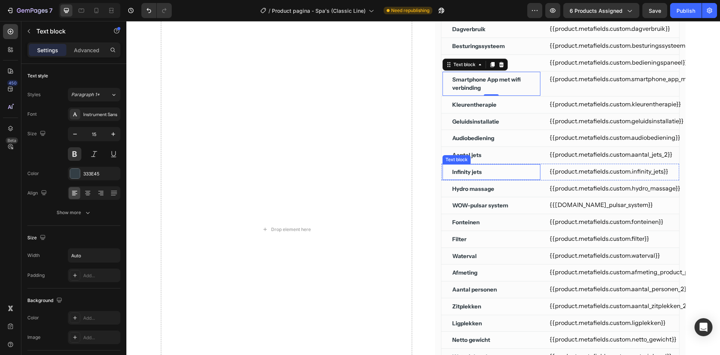
scroll to position [488, 0]
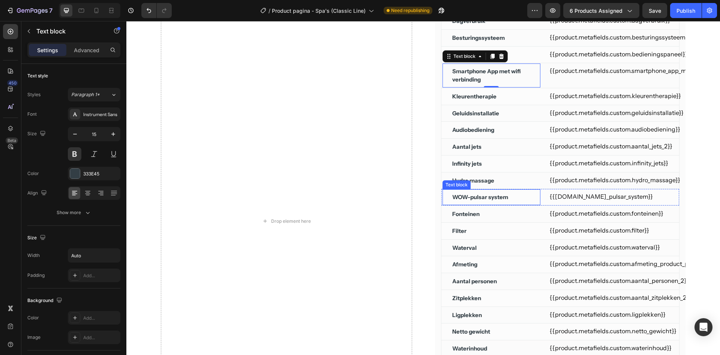
click at [498, 198] on p "WOW-pulsar system" at bounding box center [480, 197] width 56 height 8
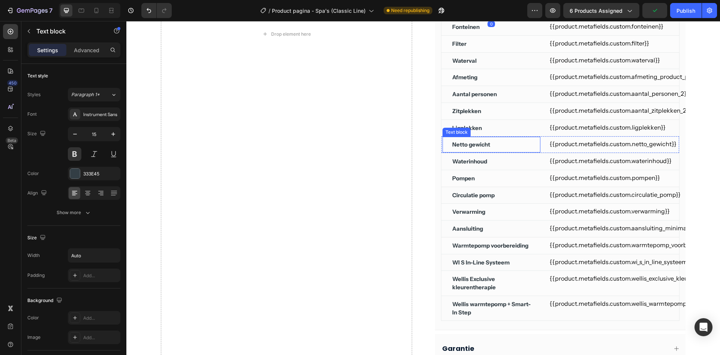
scroll to position [675, 0]
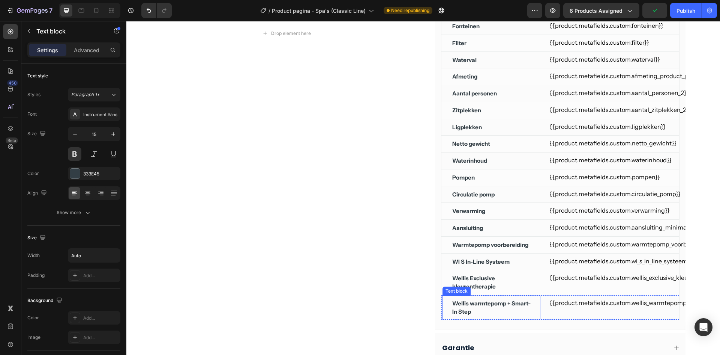
click at [494, 308] on p "Wellis warmtepomp + Smart-In Step" at bounding box center [491, 307] width 78 height 17
click at [510, 273] on div "Wellis Exclusive kleurentherapie Text block" at bounding box center [491, 282] width 99 height 25
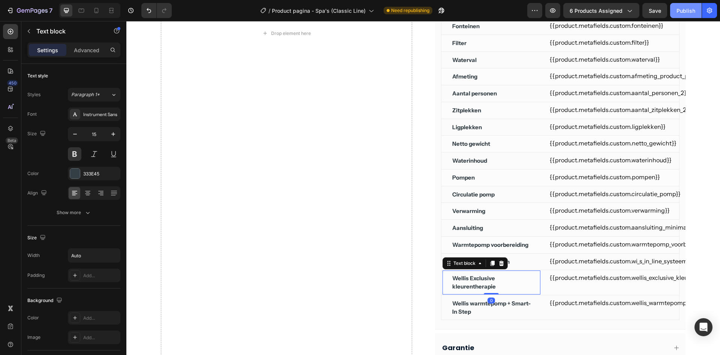
click at [682, 13] on div "Publish" at bounding box center [686, 11] width 19 height 8
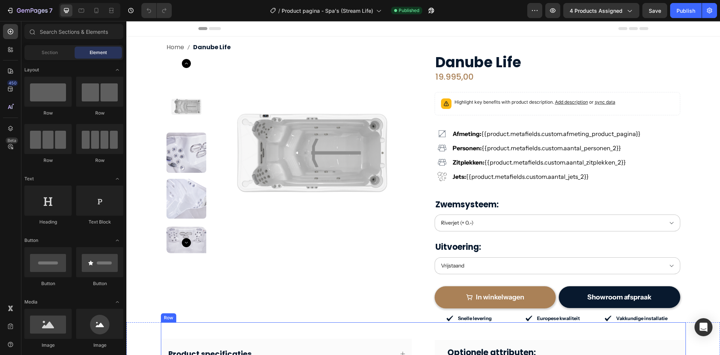
scroll to position [150, 0]
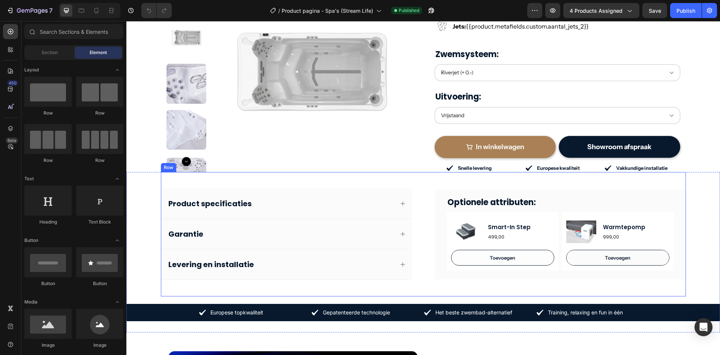
click at [298, 198] on div "Product specificaties" at bounding box center [280, 203] width 227 height 12
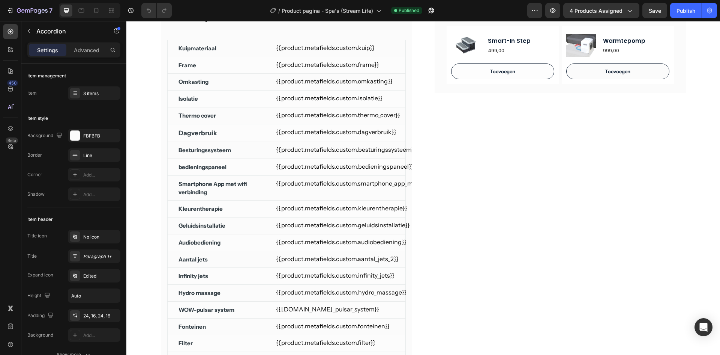
scroll to position [338, 0]
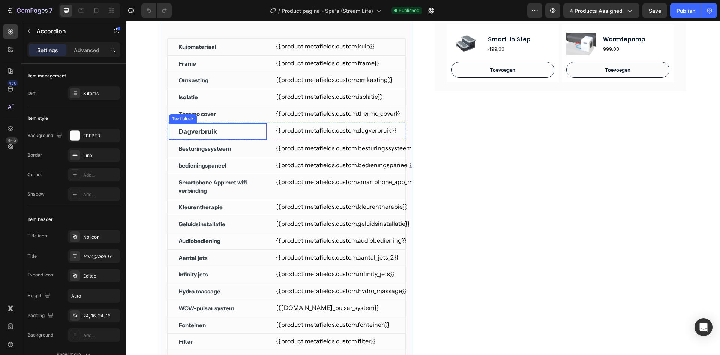
click at [203, 134] on p "Dagverbruik" at bounding box center [198, 131] width 39 height 9
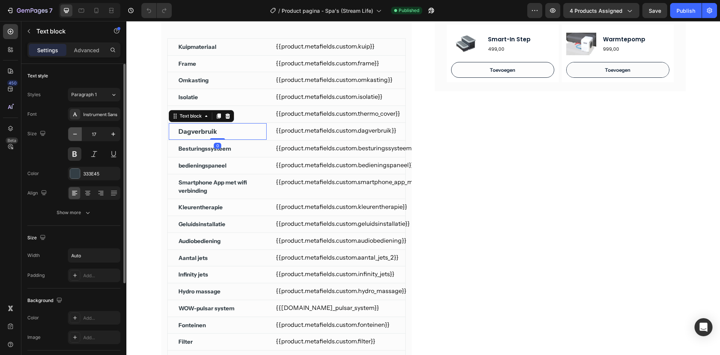
click at [72, 130] on button "button" at bounding box center [75, 134] width 14 height 14
type input "15"
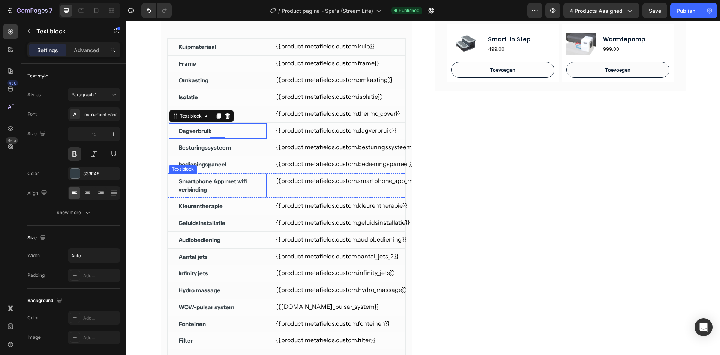
click at [221, 182] on p "Smartphone App met wifi verbinding" at bounding box center [218, 185] width 78 height 17
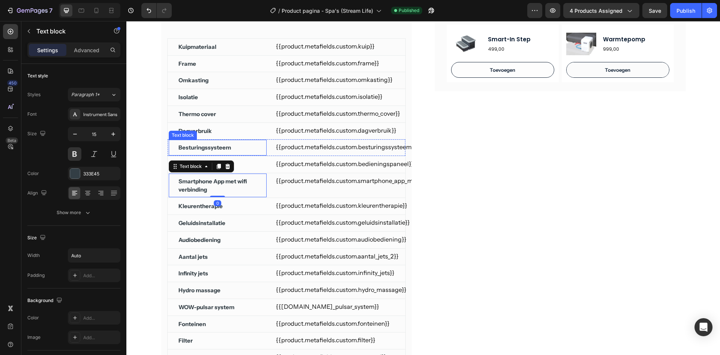
click at [244, 151] on div "Besturingssysteem" at bounding box center [218, 148] width 80 height 10
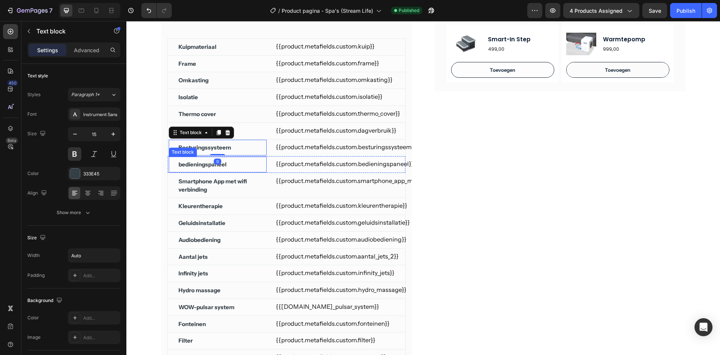
click at [243, 165] on div "bedieningspaneel" at bounding box center [218, 164] width 80 height 10
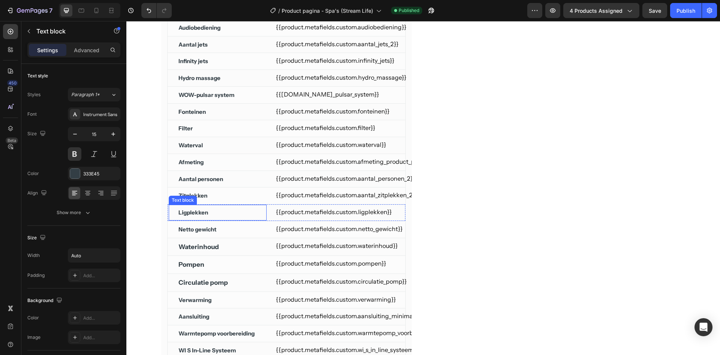
scroll to position [563, 0]
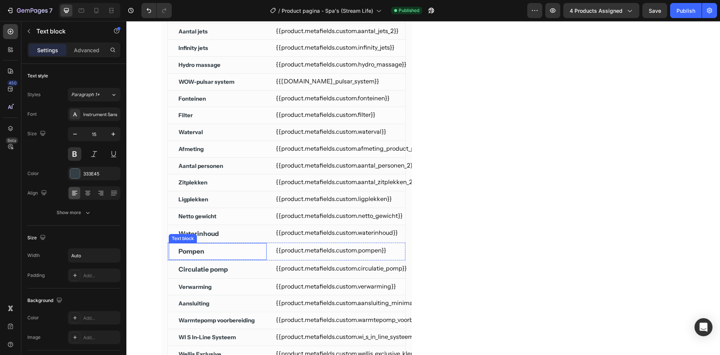
click at [244, 246] on div "Pompen" at bounding box center [218, 251] width 80 height 11
click at [75, 133] on icon "button" at bounding box center [75, 134] width 8 height 8
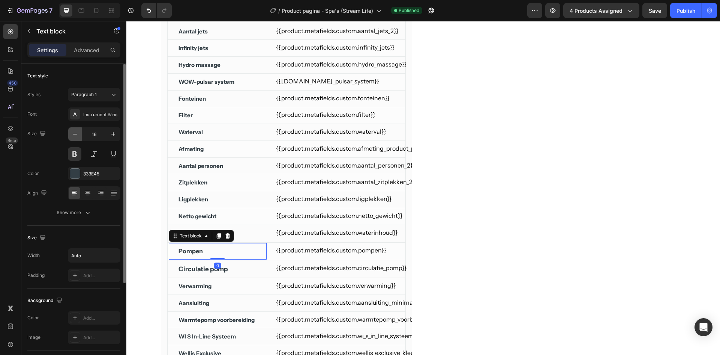
type input "15"
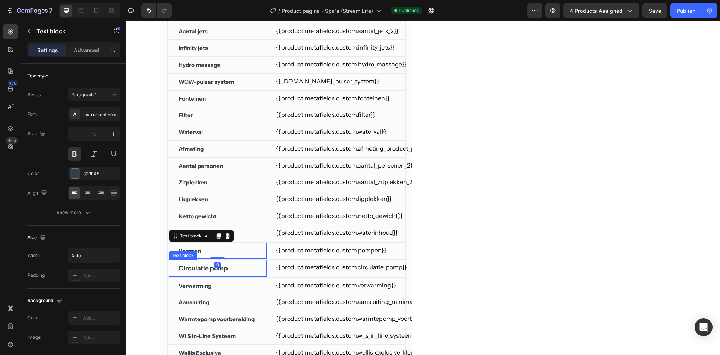
click at [243, 267] on div "Circulatie pomp" at bounding box center [218, 268] width 80 height 11
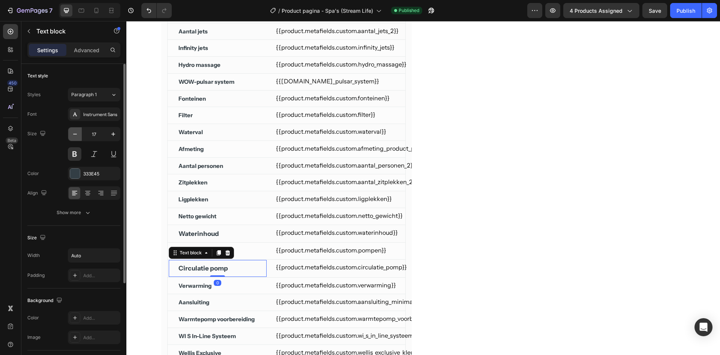
click at [80, 135] on button "button" at bounding box center [75, 134] width 14 height 14
type input "15"
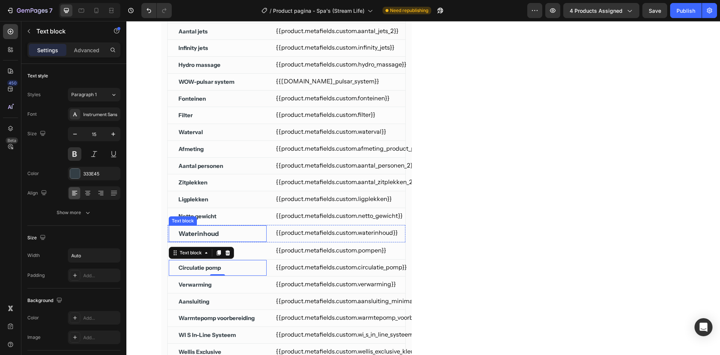
click at [207, 233] on p "Waterinhoud" at bounding box center [199, 233] width 41 height 9
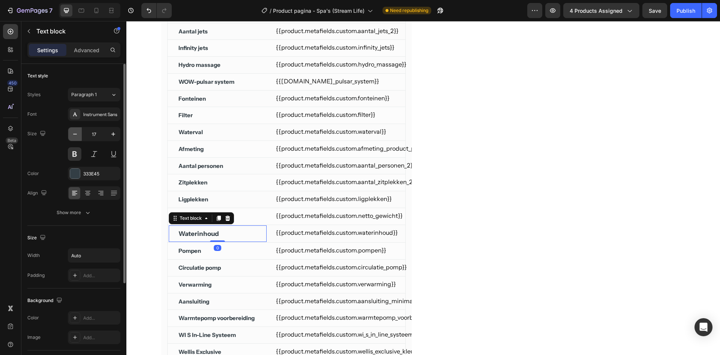
click at [72, 134] on icon "button" at bounding box center [75, 134] width 8 height 8
type input "15"
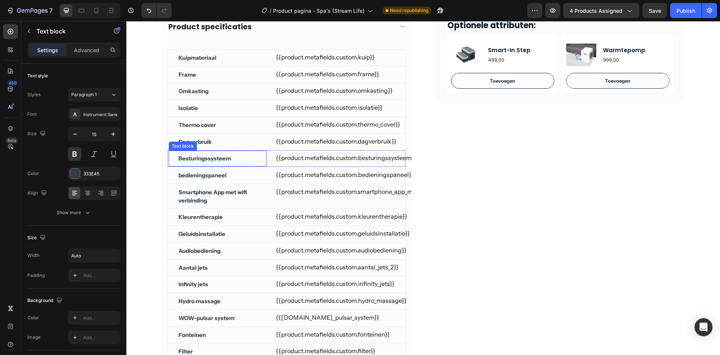
scroll to position [263, 0]
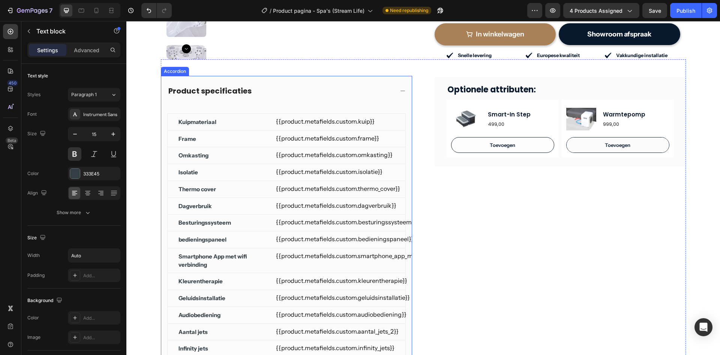
click at [285, 100] on div "Product specificaties" at bounding box center [286, 91] width 251 height 30
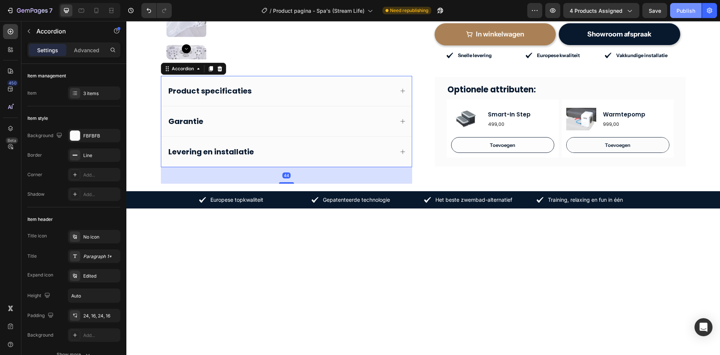
click at [687, 17] on button "Publish" at bounding box center [686, 10] width 32 height 15
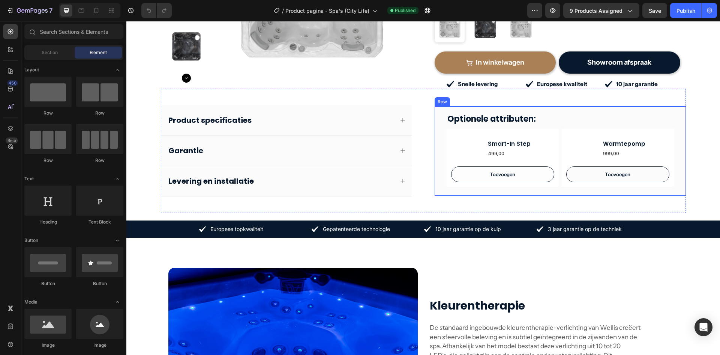
scroll to position [225, 0]
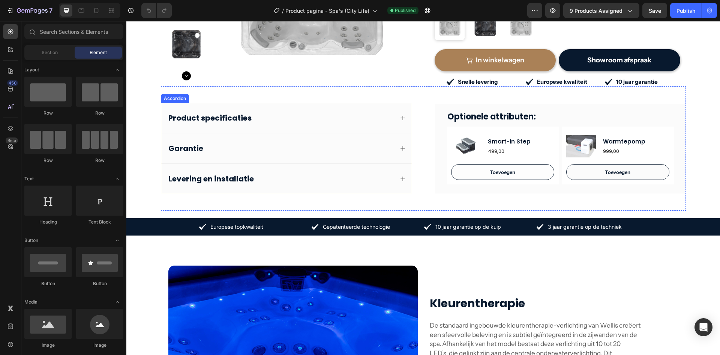
click at [295, 112] on div "Product specificaties" at bounding box center [280, 118] width 227 height 12
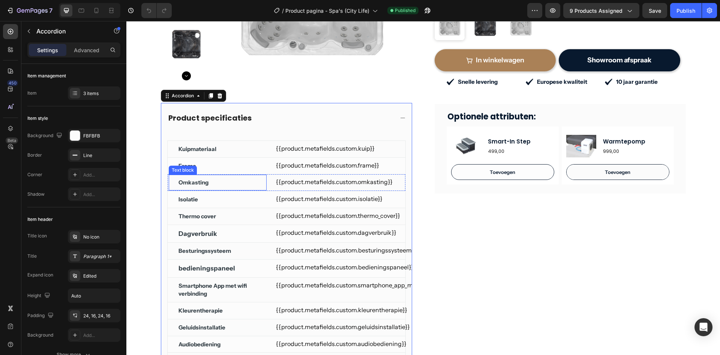
click at [221, 194] on div "Isolatie Text block" at bounding box center [217, 199] width 99 height 17
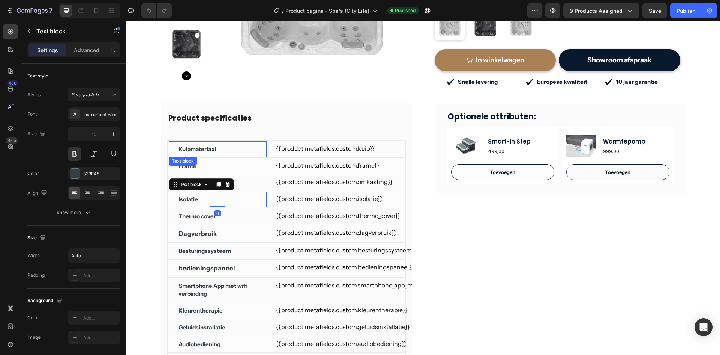
click at [256, 153] on div "Kuipmateriaal Text block" at bounding box center [217, 149] width 99 height 17
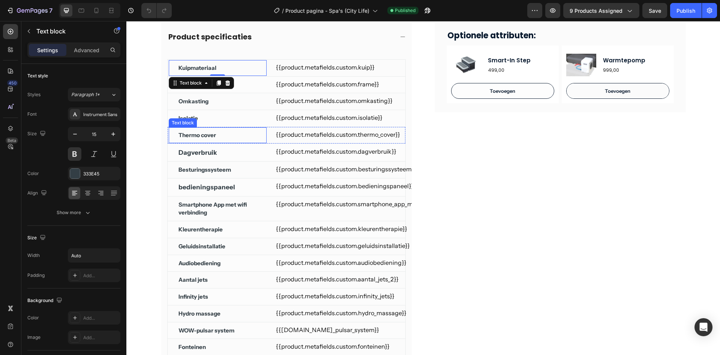
scroll to position [338, 0]
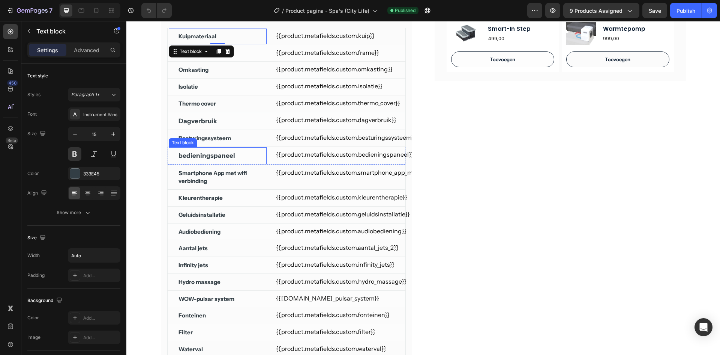
click at [232, 177] on p "Smartphone App met wifi verbinding" at bounding box center [218, 177] width 78 height 17
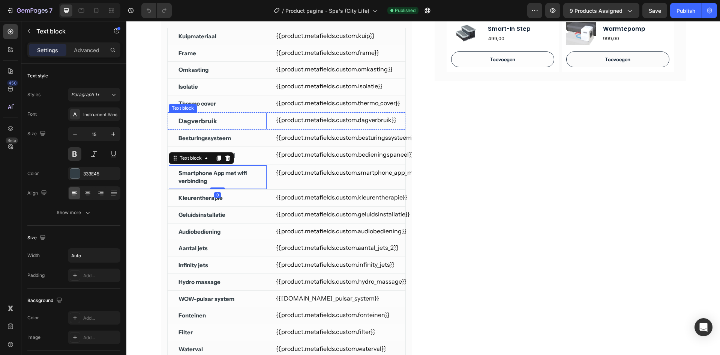
click at [235, 123] on div "Dagverbruik" at bounding box center [218, 121] width 80 height 11
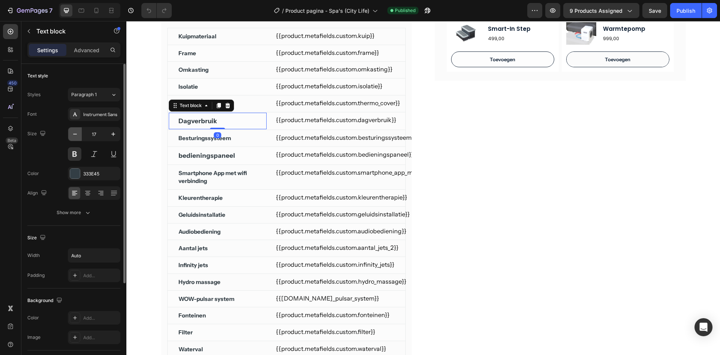
click at [69, 134] on button "button" at bounding box center [75, 134] width 14 height 14
type input "15"
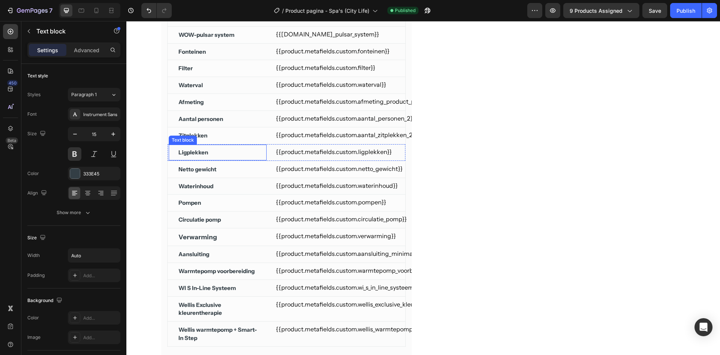
scroll to position [638, 0]
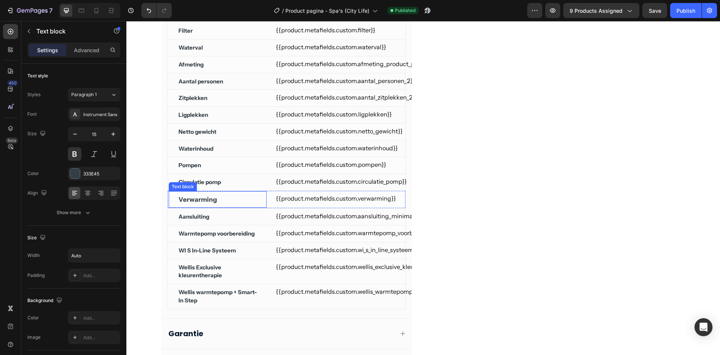
click at [222, 198] on div "Verwarming" at bounding box center [218, 199] width 80 height 11
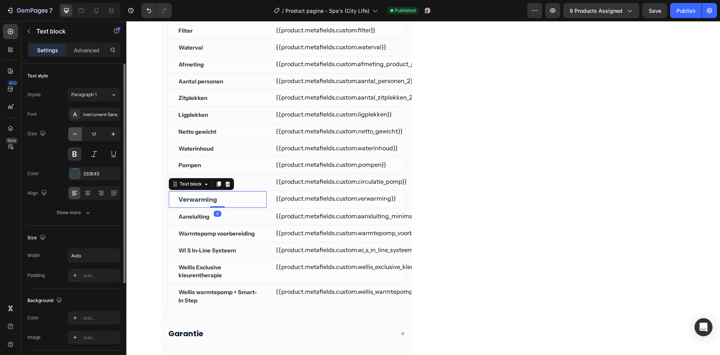
click at [75, 132] on icon "button" at bounding box center [75, 134] width 8 height 8
type input "15"
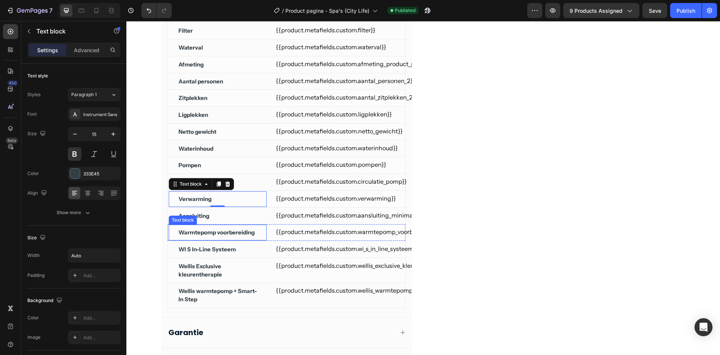
click at [240, 237] on div "Warmtepomp voorbereiding" at bounding box center [217, 232] width 78 height 10
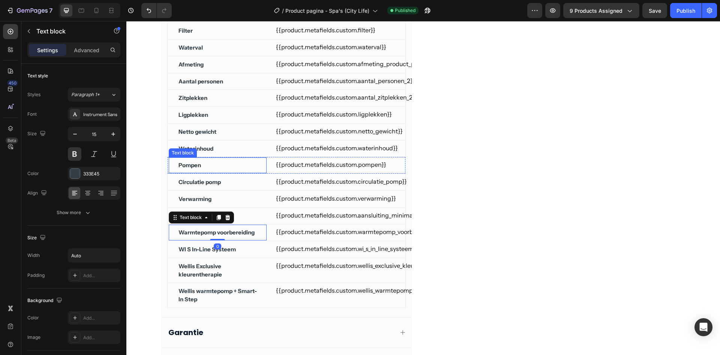
click at [254, 167] on div "Pompen" at bounding box center [218, 165] width 80 height 10
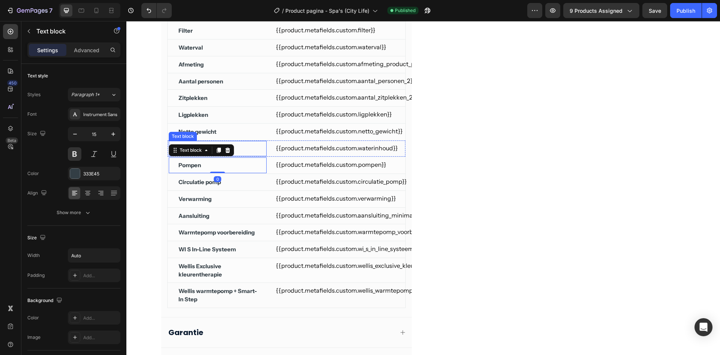
click at [240, 146] on div "Waterinhoud" at bounding box center [218, 149] width 80 height 10
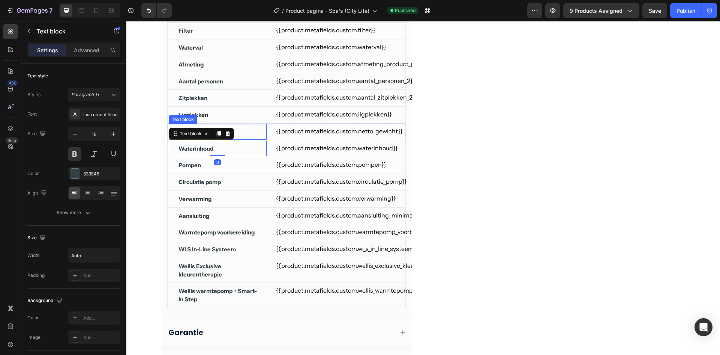
click at [243, 117] on div "Ligplekken" at bounding box center [218, 115] width 80 height 10
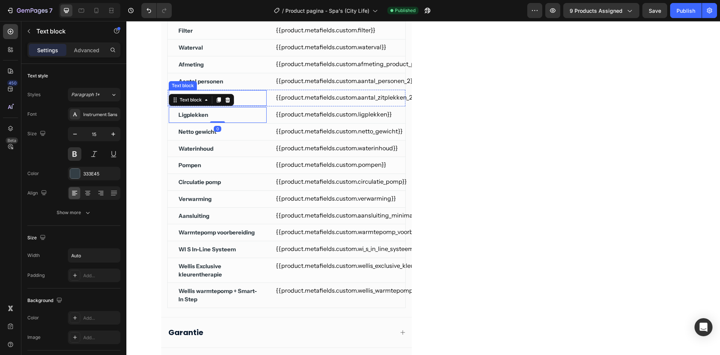
click at [254, 79] on div "Aantal personen" at bounding box center [218, 82] width 80 height 10
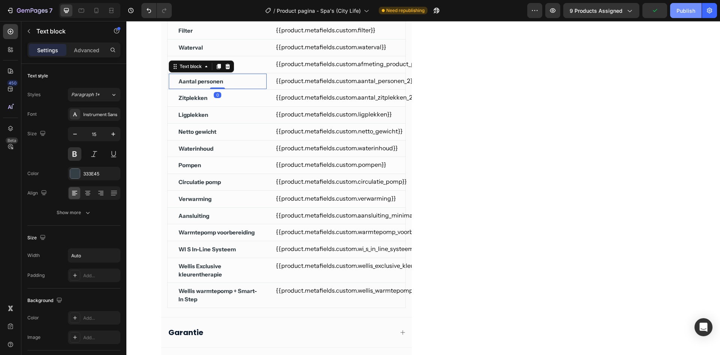
click at [683, 12] on div "Publish" at bounding box center [686, 11] width 19 height 8
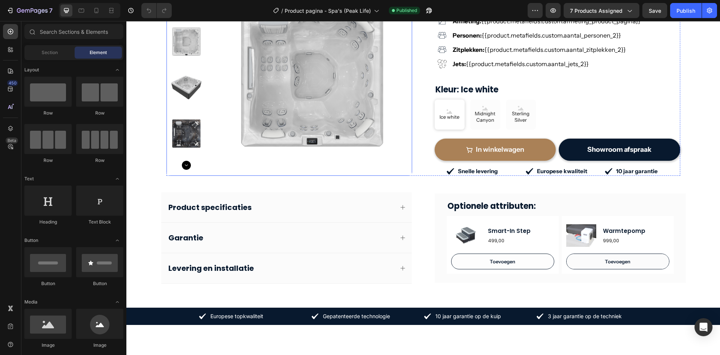
scroll to position [225, 0]
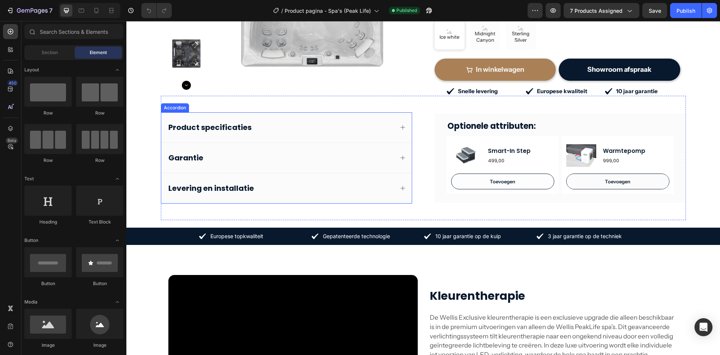
click at [271, 131] on div "Product specificaties" at bounding box center [280, 127] width 227 height 12
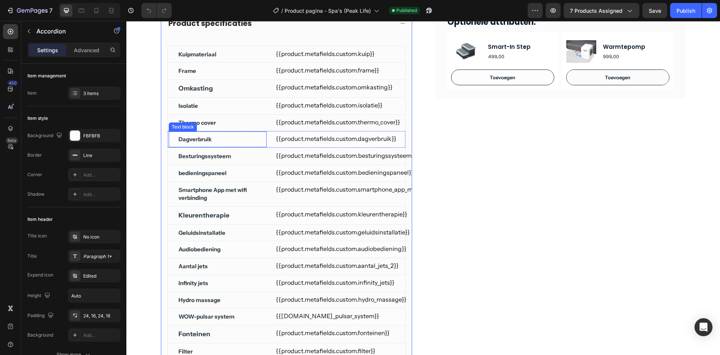
scroll to position [338, 0]
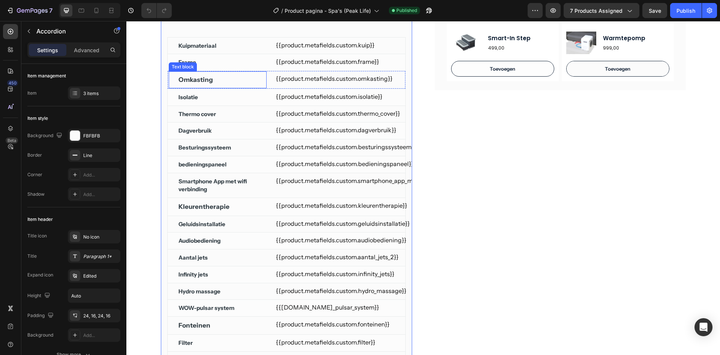
click at [221, 78] on div "Omkasting" at bounding box center [218, 79] width 80 height 11
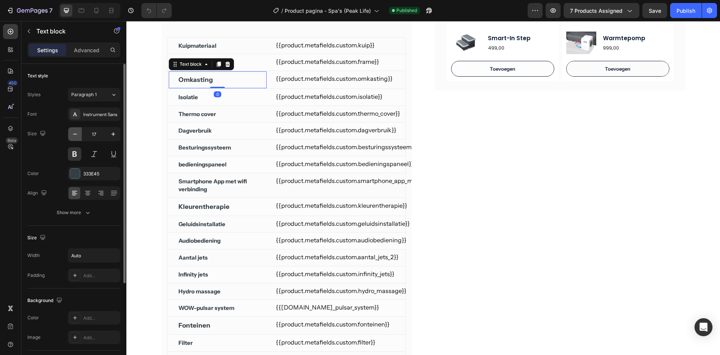
click at [72, 132] on icon "button" at bounding box center [75, 134] width 8 height 8
type input "15"
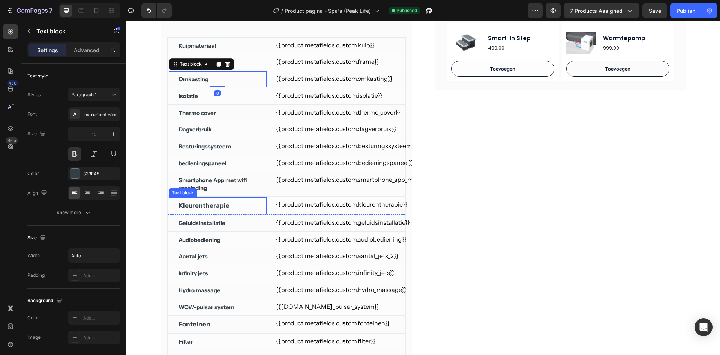
click at [246, 204] on div "Kleurentherapie" at bounding box center [218, 205] width 80 height 11
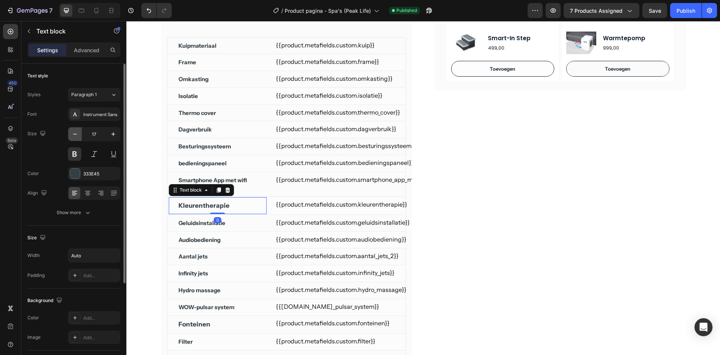
click at [78, 134] on icon "button" at bounding box center [75, 134] width 8 height 8
type input "15"
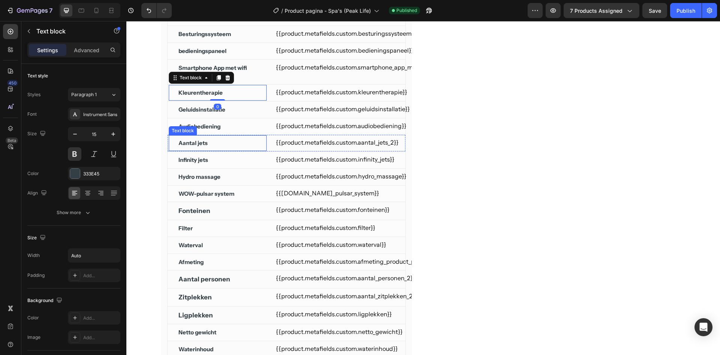
scroll to position [450, 0]
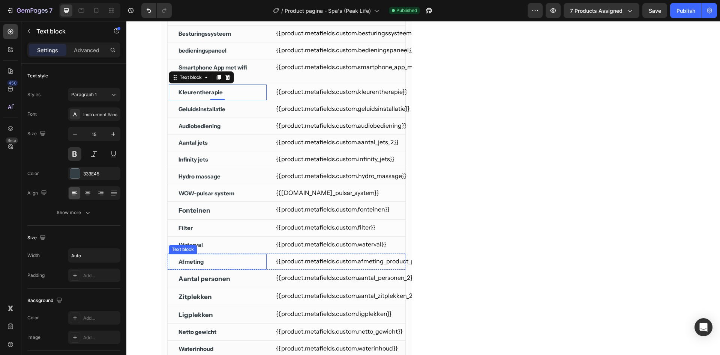
click at [231, 277] on div "Aantal personen" at bounding box center [218, 278] width 80 height 11
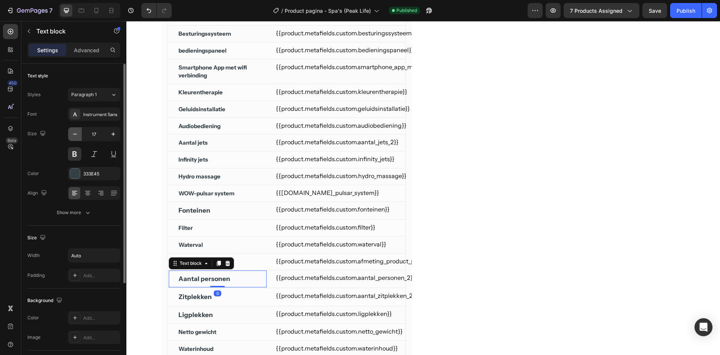
click at [77, 133] on icon "button" at bounding box center [75, 134] width 8 height 8
type input "15"
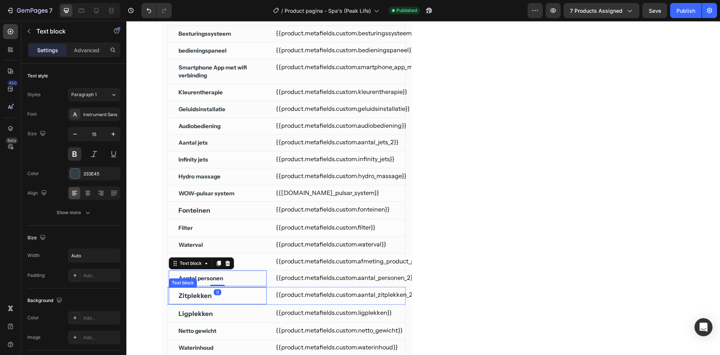
click at [233, 294] on div "Zitplekken" at bounding box center [218, 295] width 80 height 11
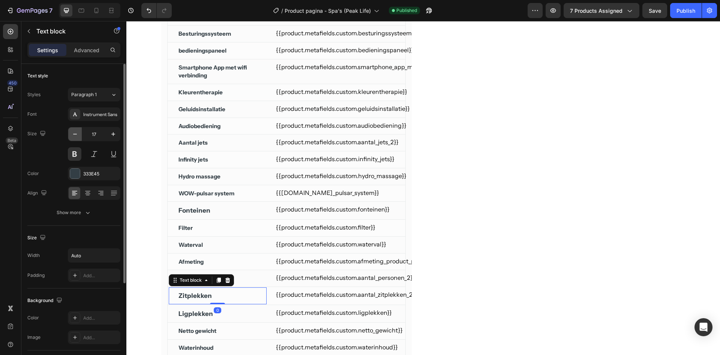
click at [72, 131] on icon "button" at bounding box center [75, 134] width 8 height 8
type input "15"
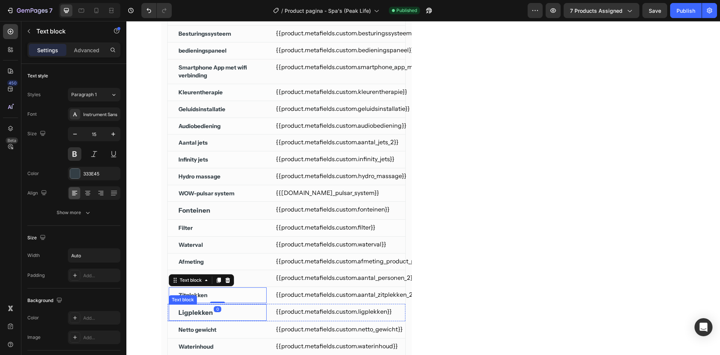
click at [236, 313] on div "Ligplekken" at bounding box center [218, 312] width 80 height 11
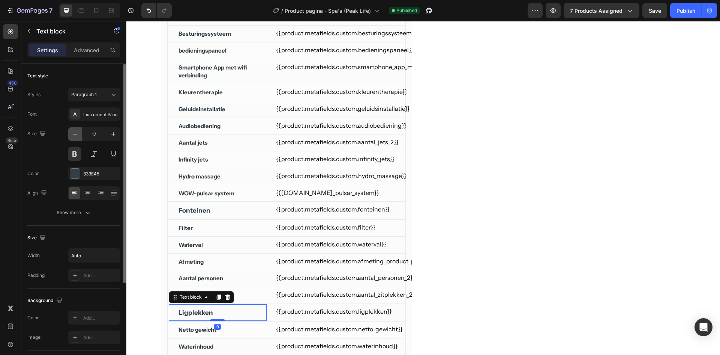
click at [74, 138] on button "button" at bounding box center [75, 134] width 14 height 14
type input "15"
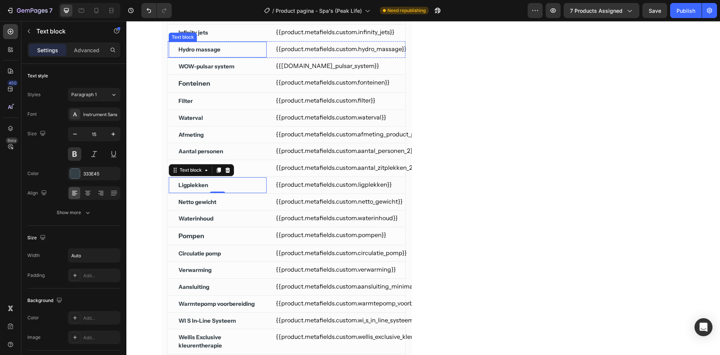
scroll to position [600, 0]
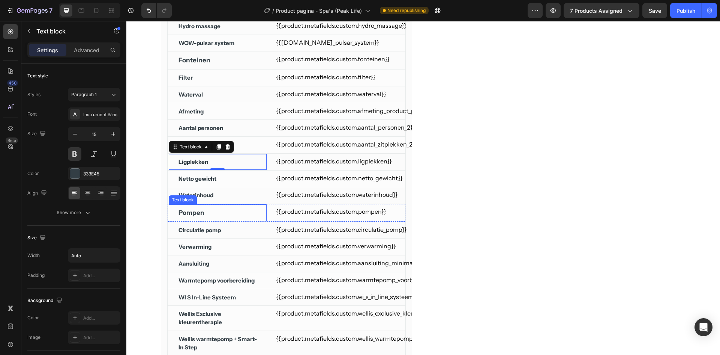
click at [219, 219] on div "Pompen Text block" at bounding box center [217, 213] width 99 height 18
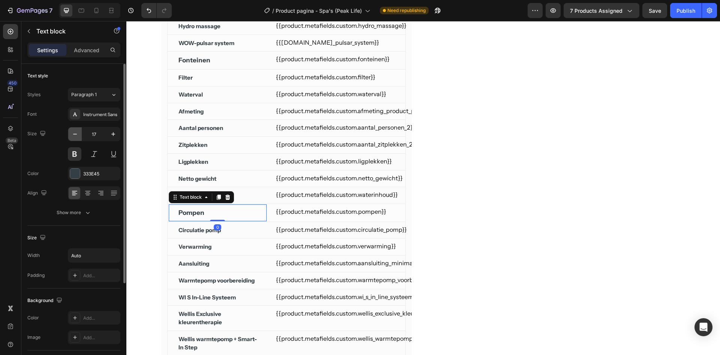
click at [78, 135] on icon "button" at bounding box center [75, 134] width 8 height 8
type input "15"
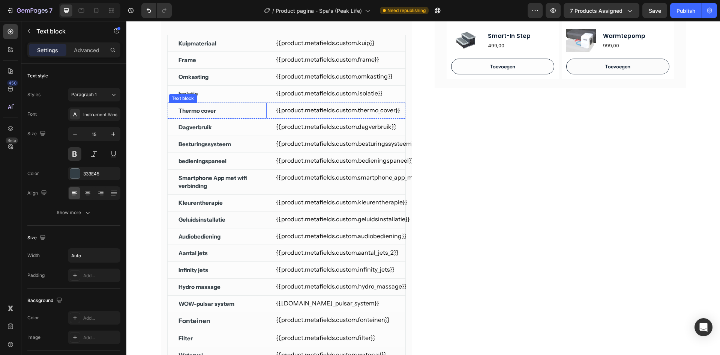
scroll to position [300, 0]
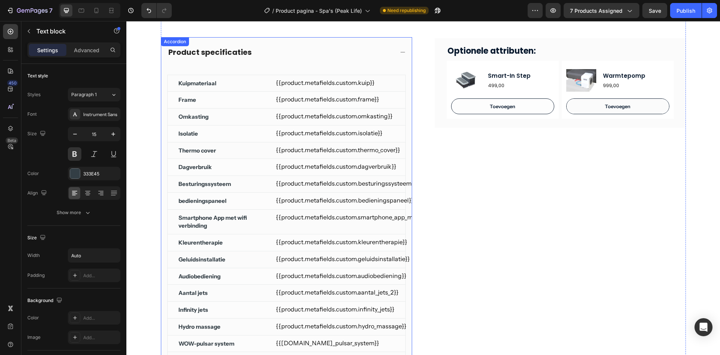
click at [306, 54] on div "Product specificaties" at bounding box center [280, 52] width 227 height 12
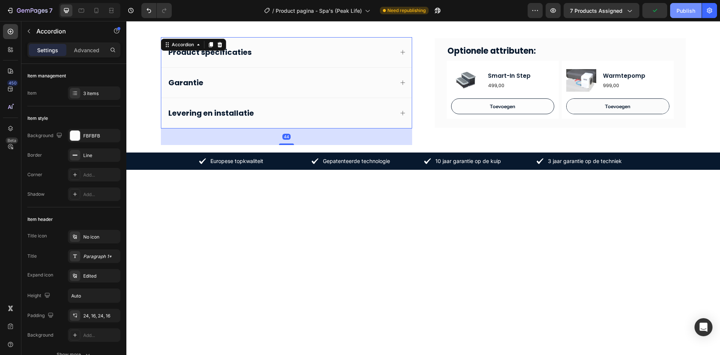
click at [684, 11] on div "Publish" at bounding box center [686, 11] width 19 height 8
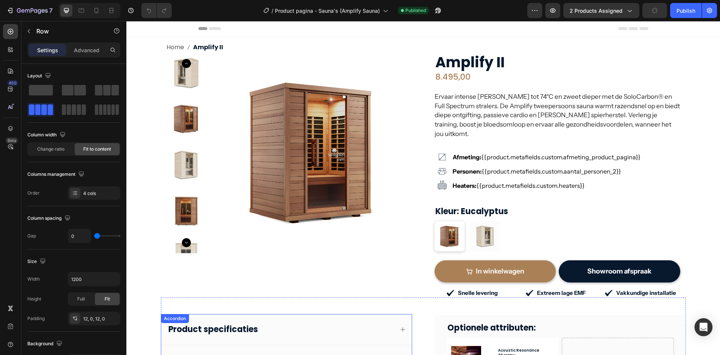
scroll to position [263, 0]
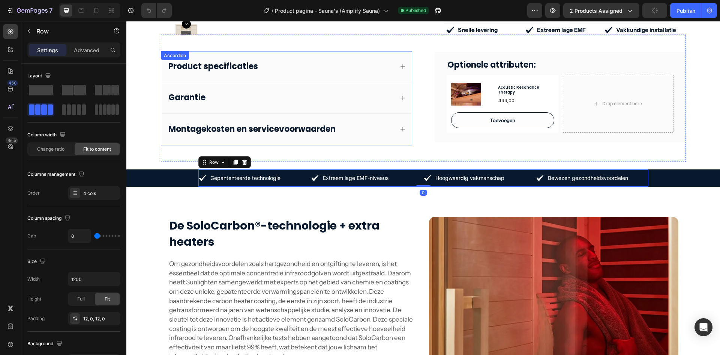
click at [280, 60] on div "Product specificaties" at bounding box center [280, 66] width 227 height 13
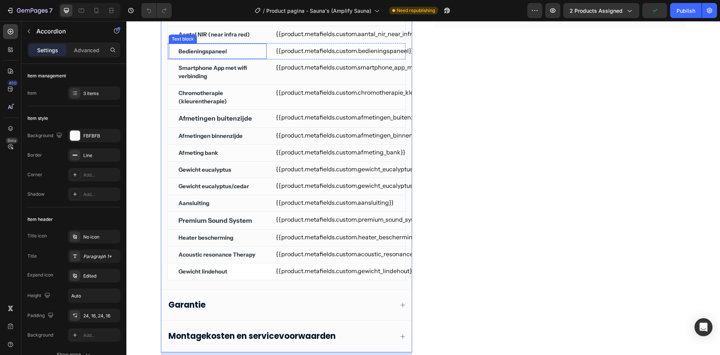
scroll to position [375, 0]
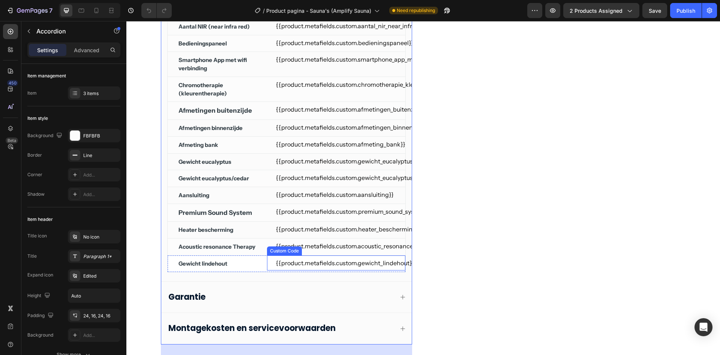
click at [267, 269] on div "{{product.metafields.custom.gewicht_lindehout}} Custom Code" at bounding box center [336, 262] width 138 height 15
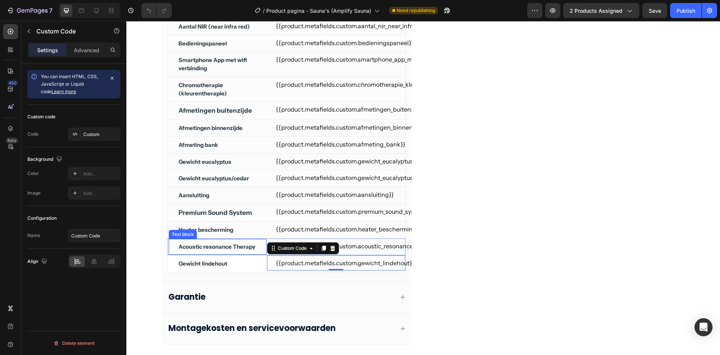
click at [263, 240] on div "Acoustic resonance Therapy Text block" at bounding box center [217, 246] width 99 height 17
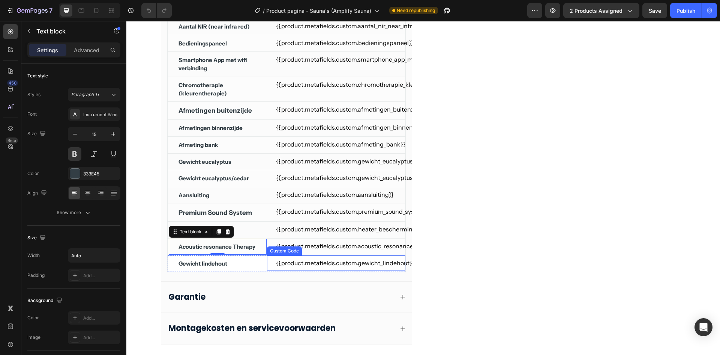
click at [267, 260] on div "{{product.metafields.custom.gewicht_lindehout}} Custom Code" at bounding box center [336, 262] width 138 height 15
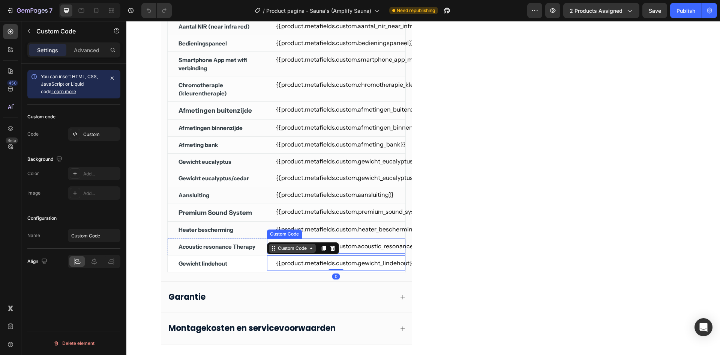
click at [281, 245] on div "Custom Code" at bounding box center [292, 248] width 32 height 7
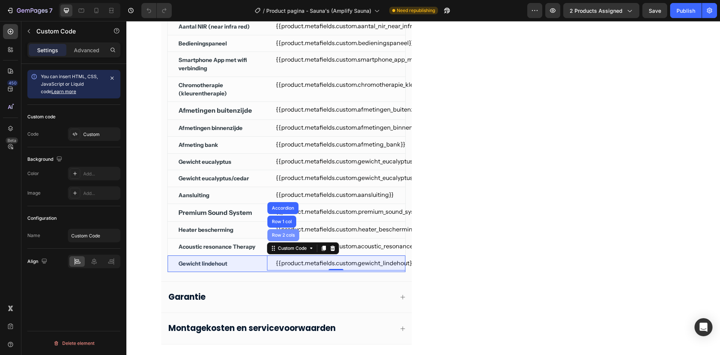
click at [279, 234] on div "Row 2 cols" at bounding box center [283, 235] width 26 height 5
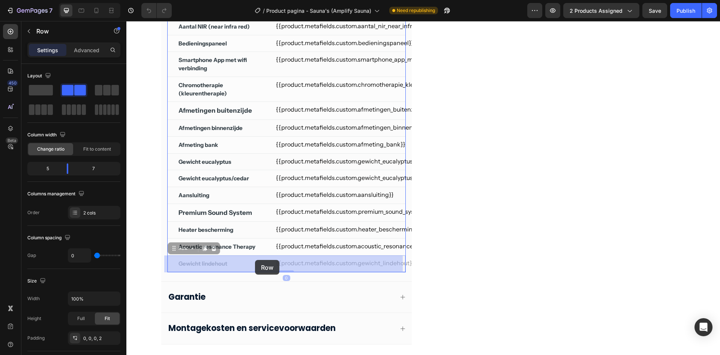
drag, startPoint x: 173, startPoint y: 247, endPoint x: 255, endPoint y: 260, distance: 83.5
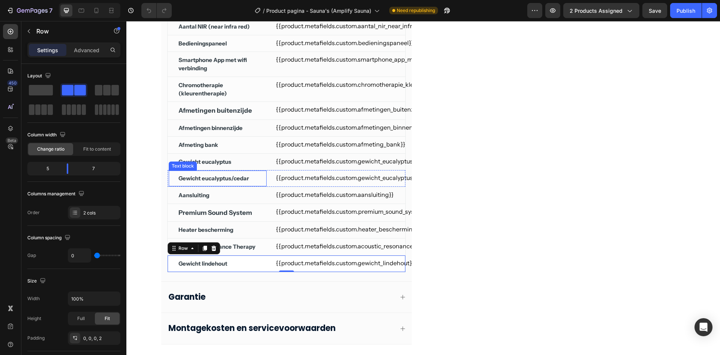
click at [261, 173] on div "Gewicht eucalyptus/cedar Text block" at bounding box center [217, 178] width 99 height 17
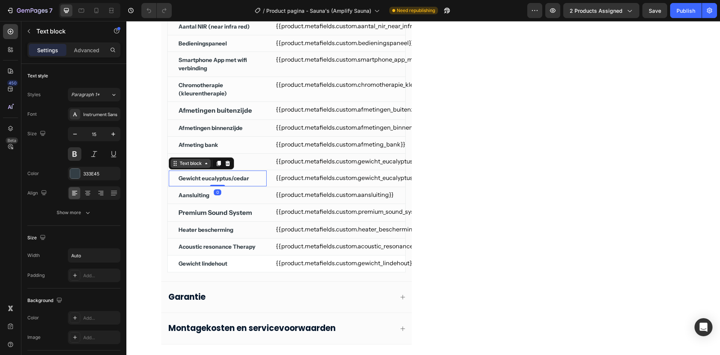
click at [200, 164] on div "Text block" at bounding box center [190, 163] width 25 height 7
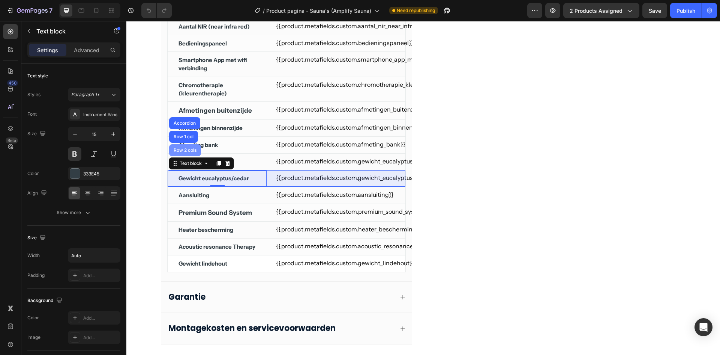
click at [184, 149] on div "Row 2 cols" at bounding box center [185, 150] width 26 height 5
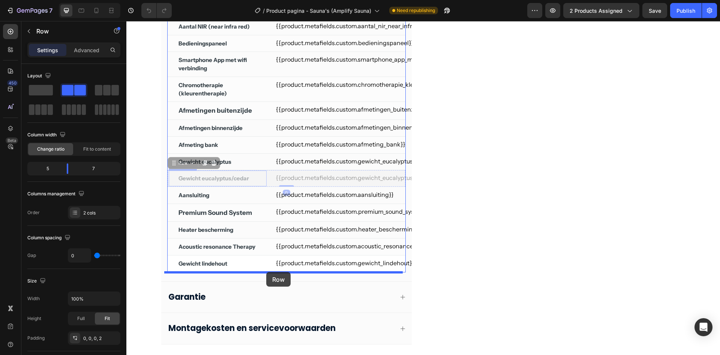
drag, startPoint x: 186, startPoint y: 163, endPoint x: 266, endPoint y: 272, distance: 135.4
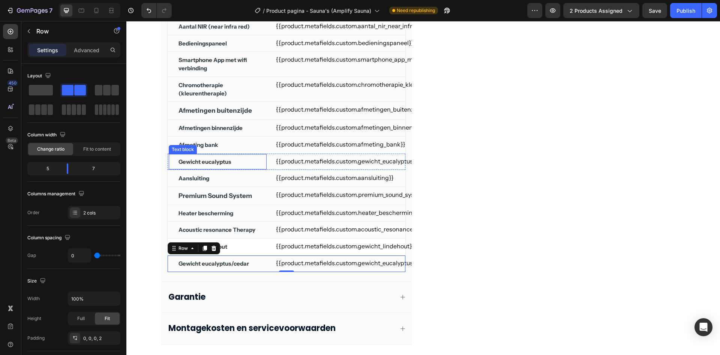
click at [243, 158] on div "Gewicht eucalyptus" at bounding box center [218, 162] width 80 height 10
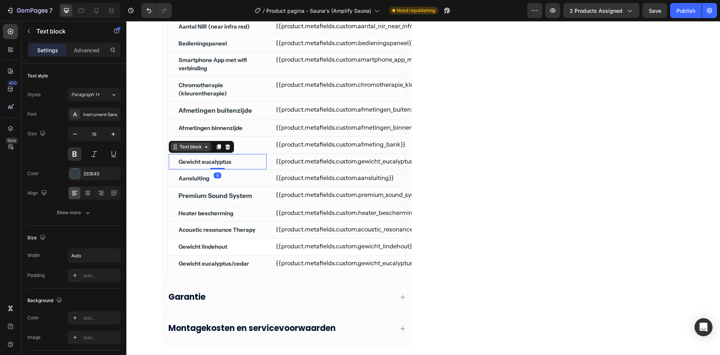
click at [180, 146] on div "Text block" at bounding box center [190, 146] width 25 height 7
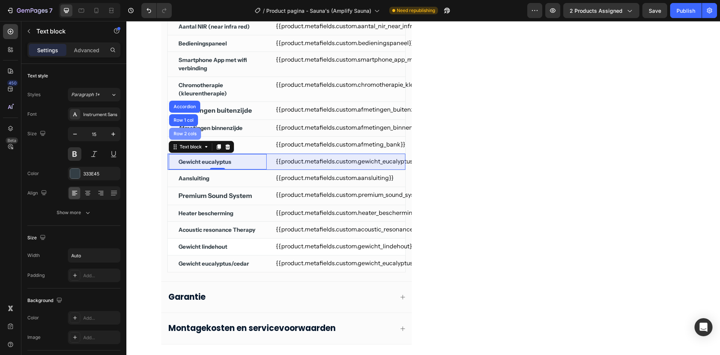
click at [185, 132] on div "Row 2 cols" at bounding box center [185, 133] width 26 height 5
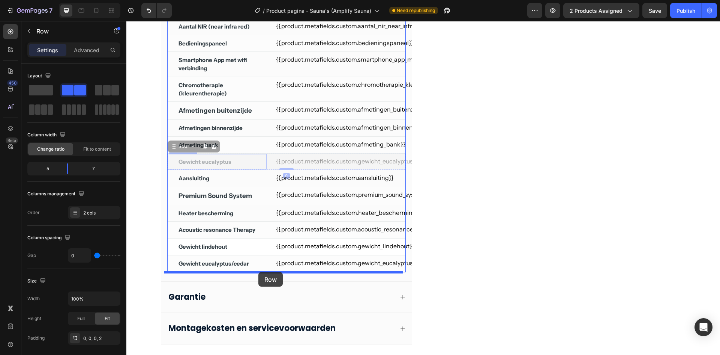
drag, startPoint x: 183, startPoint y: 146, endPoint x: 258, endPoint y: 272, distance: 146.4
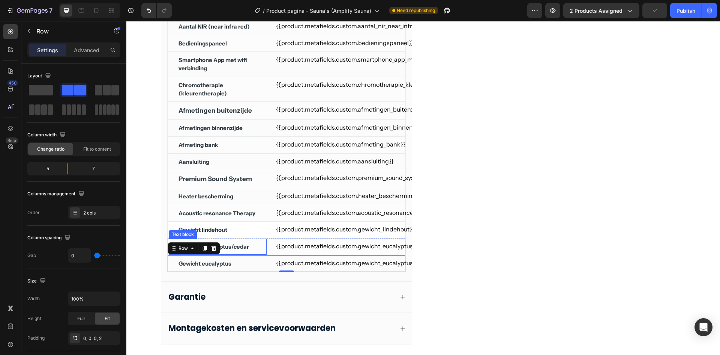
click at [261, 247] on div "Gewicht eucalyptus/cedar Text block" at bounding box center [217, 246] width 99 height 17
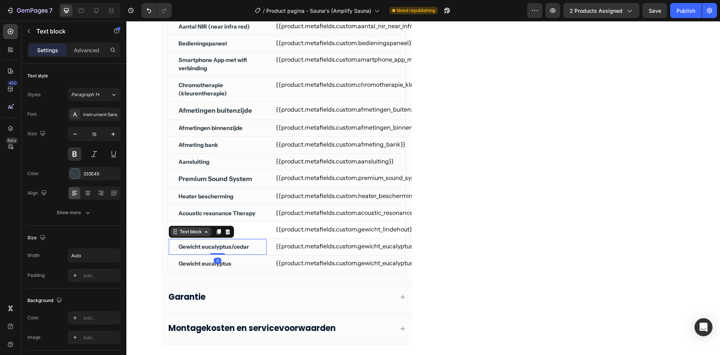
click at [194, 233] on div "Text block" at bounding box center [190, 231] width 25 height 7
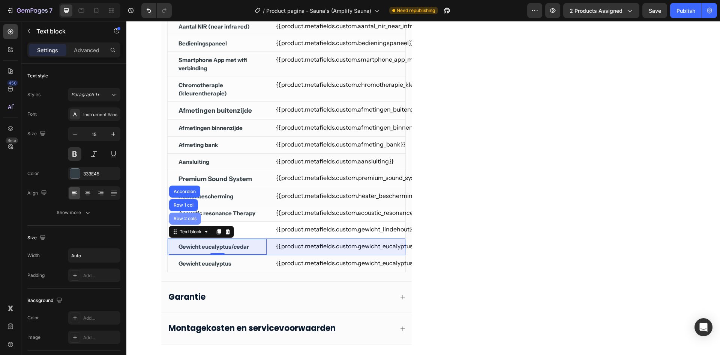
click at [185, 219] on div "Row 2 cols" at bounding box center [185, 218] width 26 height 5
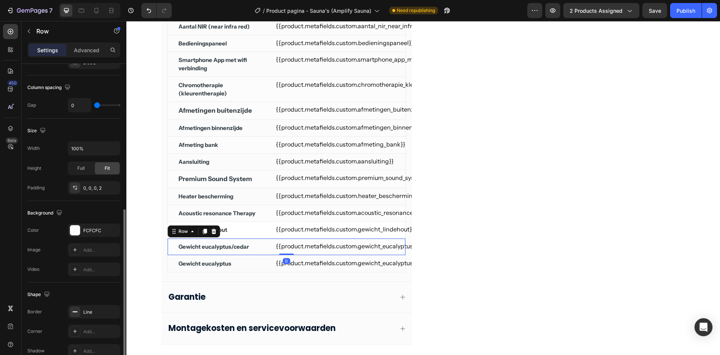
scroll to position [188, 0]
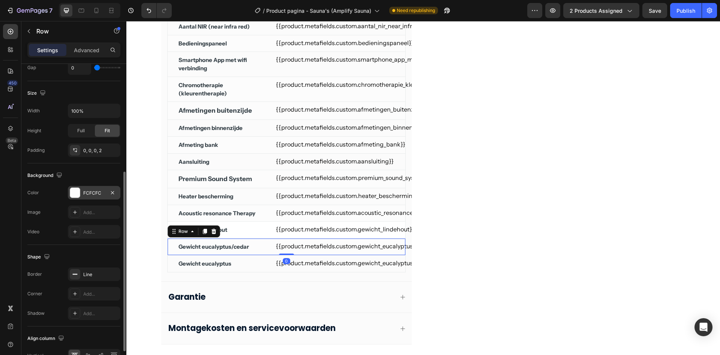
click at [90, 196] on div "FCFCFC" at bounding box center [94, 193] width 53 height 14
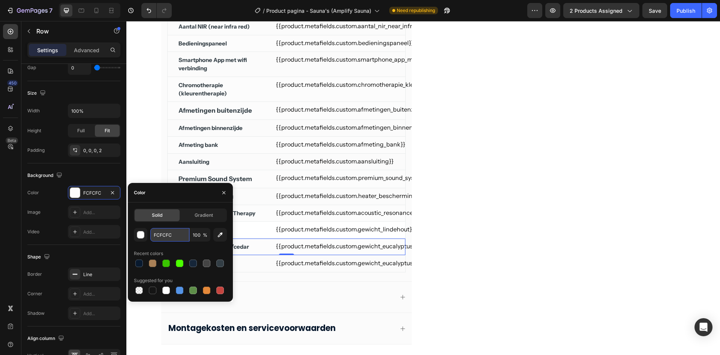
click at [159, 231] on input "FCFCFC" at bounding box center [169, 235] width 39 height 14
click at [267, 211] on div "{{product.metafields.custom.acoustic_resonance_therapy}} Custom Code" at bounding box center [336, 212] width 138 height 15
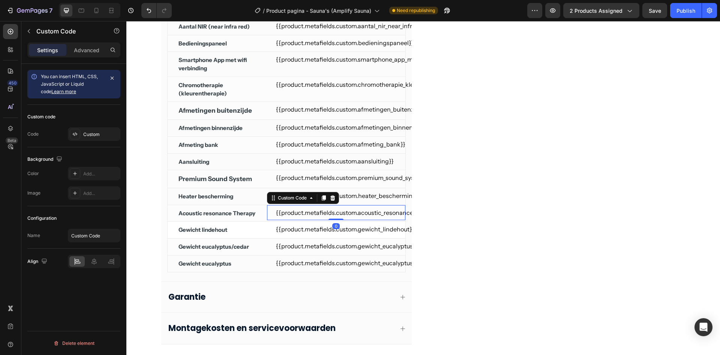
scroll to position [0, 0]
click at [245, 226] on div "Gewicht lindehout" at bounding box center [218, 230] width 80 height 10
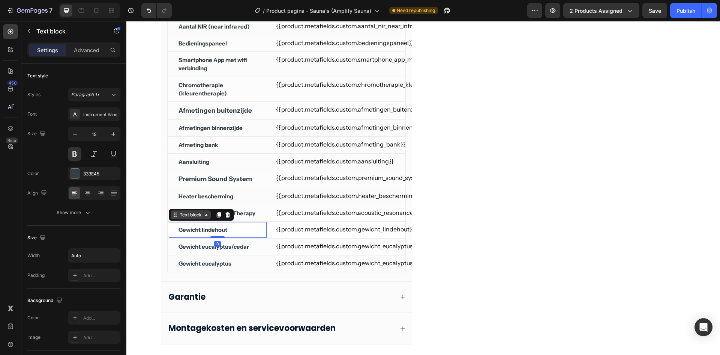
click at [175, 216] on icon at bounding box center [175, 215] width 6 height 6
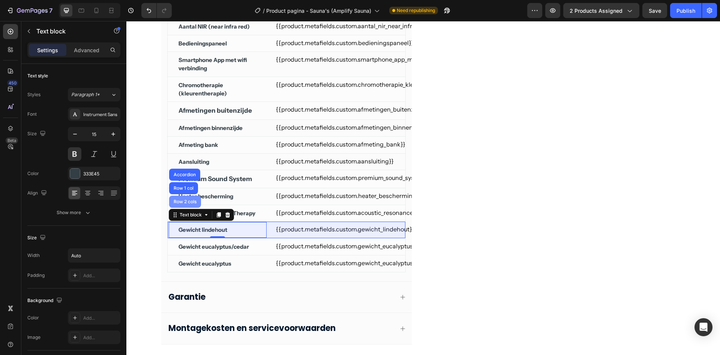
click at [177, 204] on div "Row 2 cols" at bounding box center [185, 201] width 32 height 12
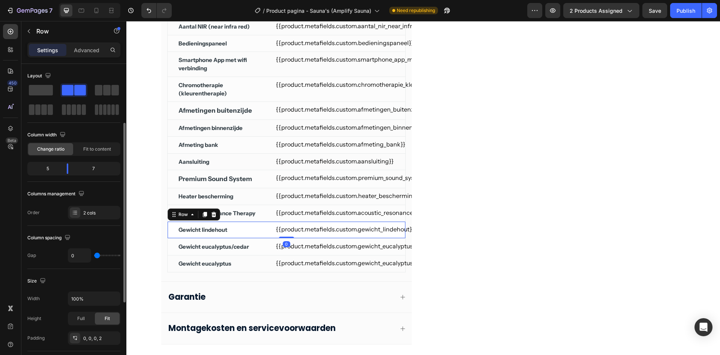
scroll to position [150, 0]
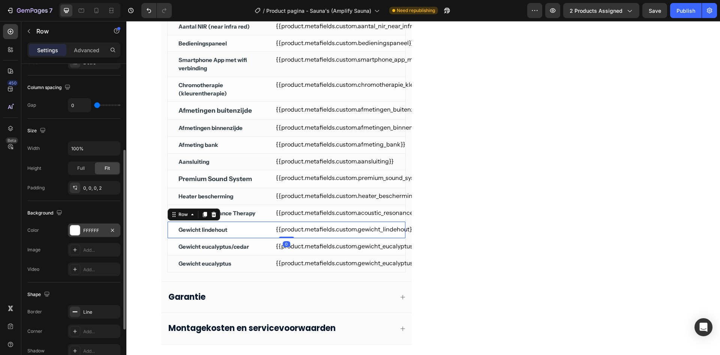
click at [85, 230] on div "FFFFFF" at bounding box center [94, 230] width 22 height 7
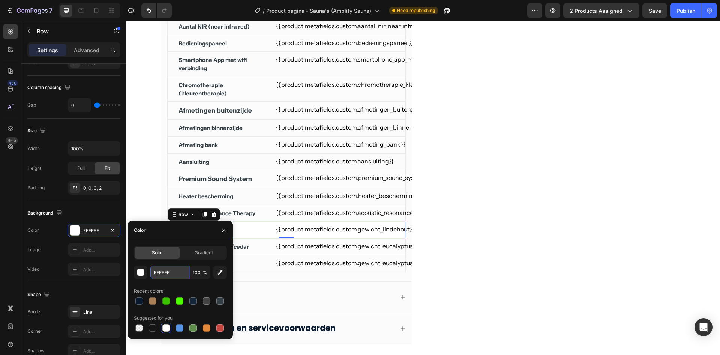
click at [165, 273] on input "FFFFFF" at bounding box center [169, 272] width 39 height 14
paste input "CFCFC"
type input "FCFCFC"
click at [457, 234] on div "Optionele attributen: Heading Product Images Acoustic Resonance Therapy Product…" at bounding box center [560, 137] width 251 height 448
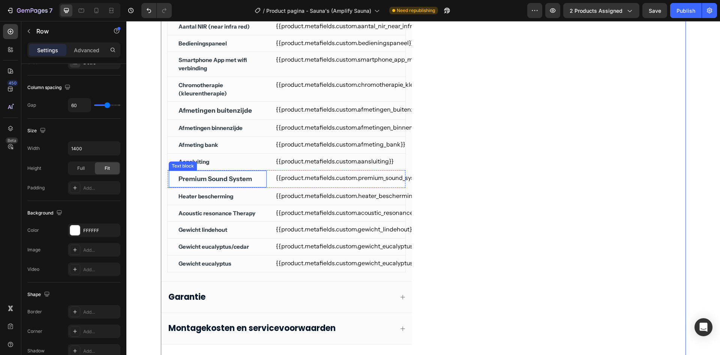
click at [214, 179] on p "Premium Sound System" at bounding box center [216, 178] width 74 height 9
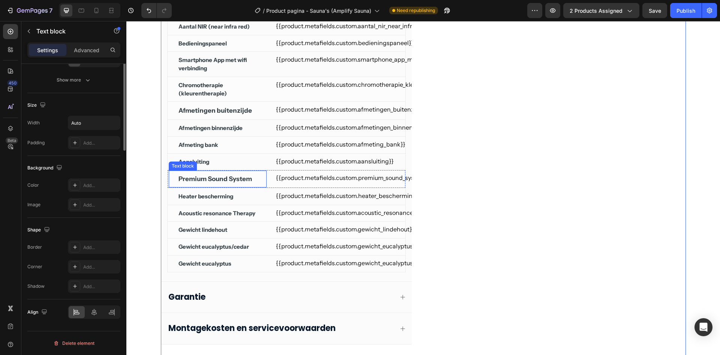
scroll to position [0, 0]
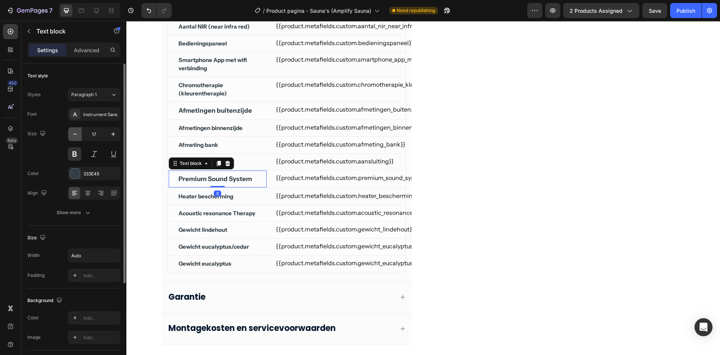
click at [72, 135] on icon "button" at bounding box center [75, 134] width 8 height 8
type input "15"
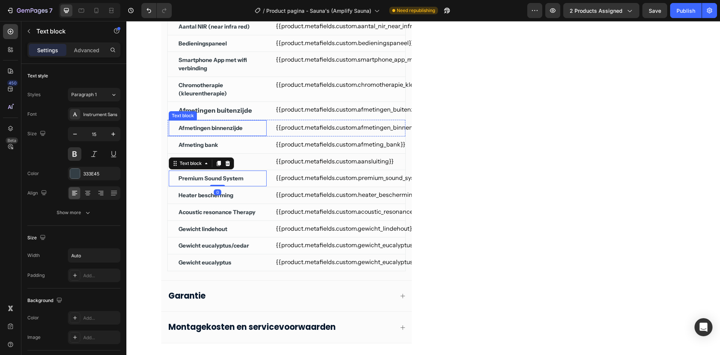
click at [197, 111] on p "Afmetingen buitenzijde" at bounding box center [216, 110] width 74 height 9
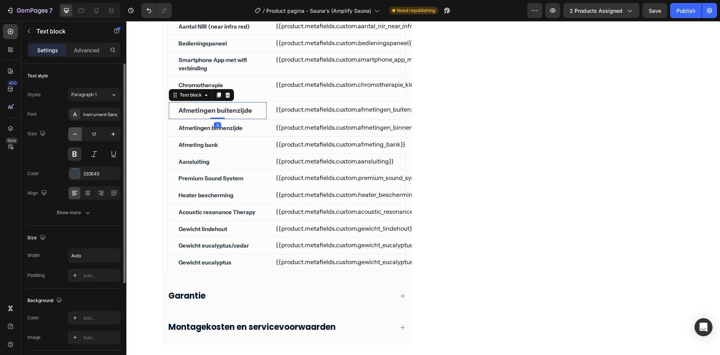
click at [78, 130] on button "button" at bounding box center [75, 134] width 14 height 14
type input "15"
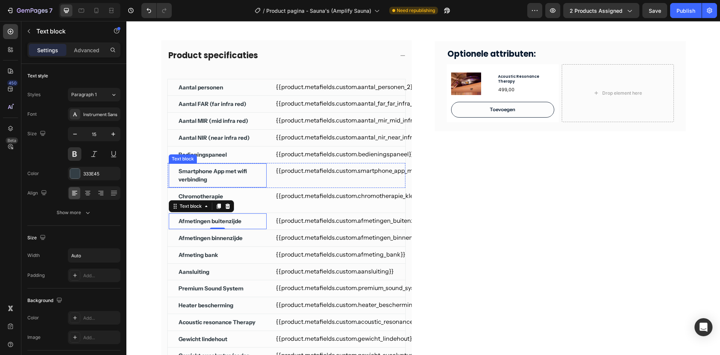
scroll to position [263, 0]
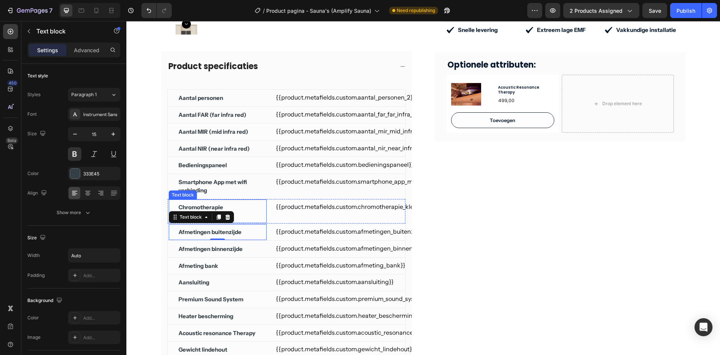
click at [224, 203] on p "Chromotherapie (kleurentherapie)" at bounding box center [218, 211] width 78 height 17
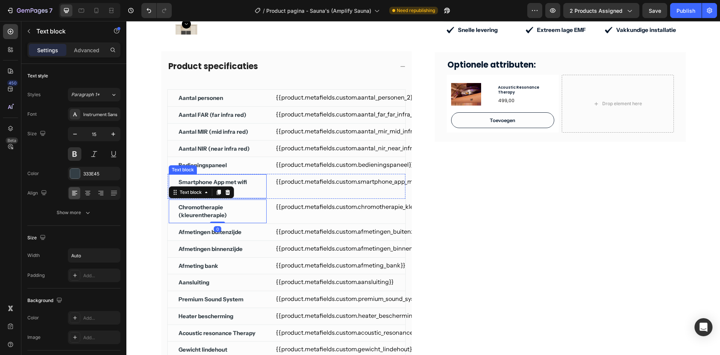
click at [228, 178] on p "Smartphone App met wifi verbinding" at bounding box center [218, 186] width 78 height 17
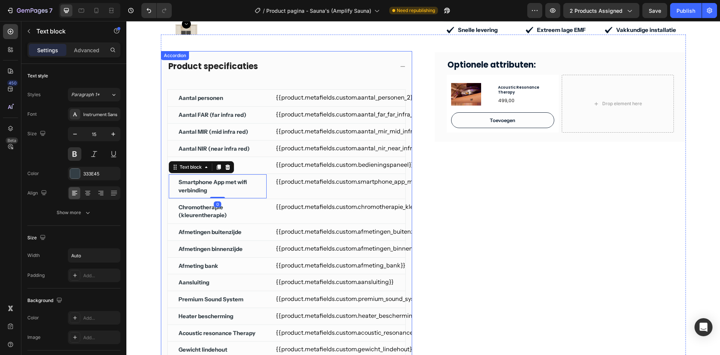
click at [338, 60] on div "Product specificaties" at bounding box center [280, 66] width 227 height 13
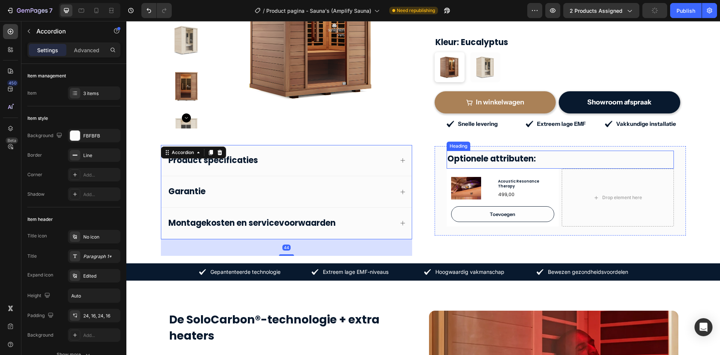
scroll to position [113, 0]
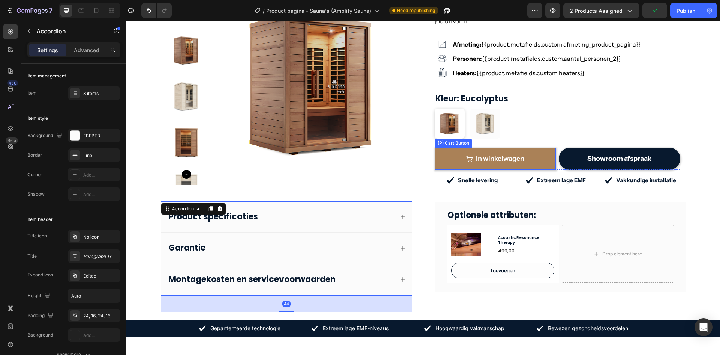
click at [515, 147] on button "In winkelwagen" at bounding box center [496, 158] width 122 height 22
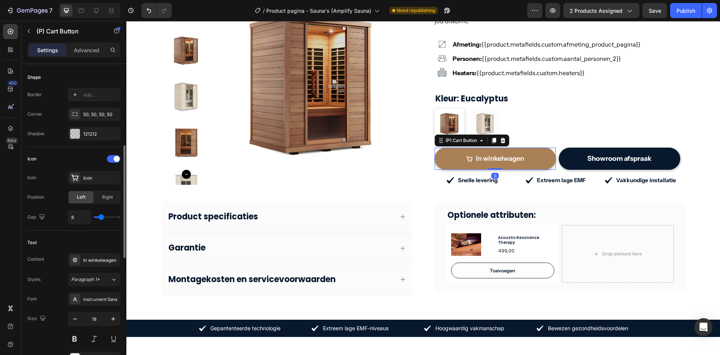
scroll to position [450, 0]
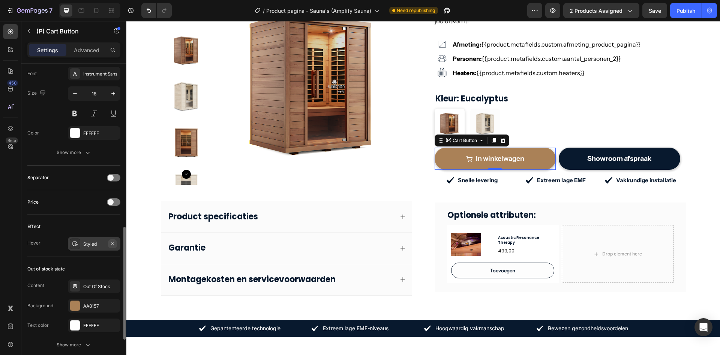
click at [113, 244] on icon "button" at bounding box center [112, 243] width 3 height 3
click at [679, 10] on div "Publish" at bounding box center [686, 11] width 19 height 8
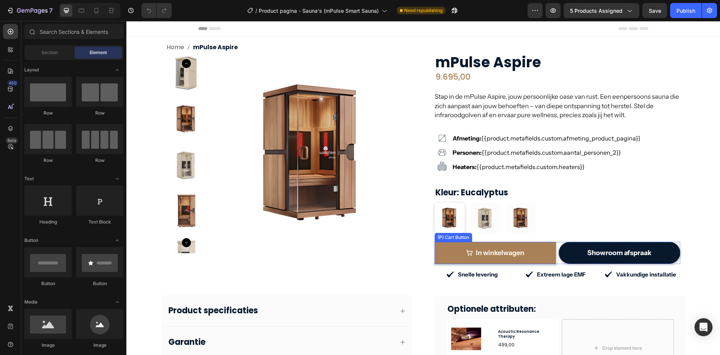
click at [524, 245] on button "In winkelwagen" at bounding box center [496, 253] width 122 height 22
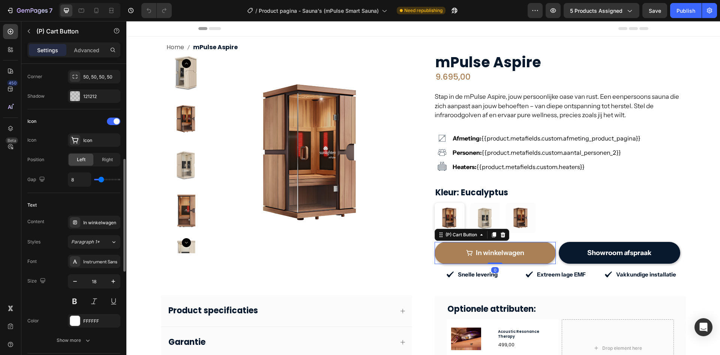
scroll to position [488, 0]
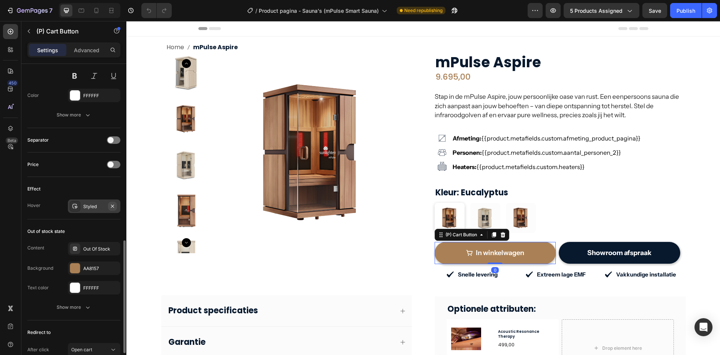
click at [114, 206] on icon "button" at bounding box center [113, 206] width 6 height 6
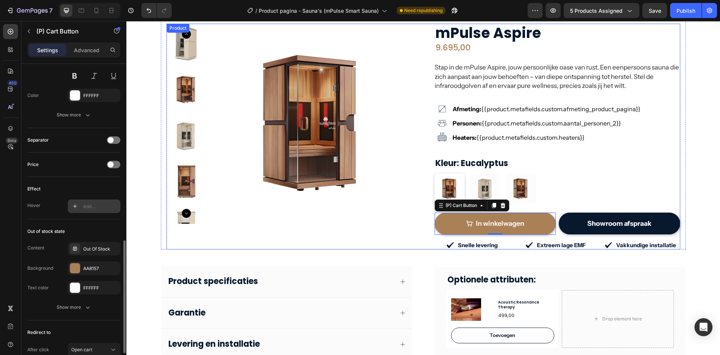
scroll to position [75, 0]
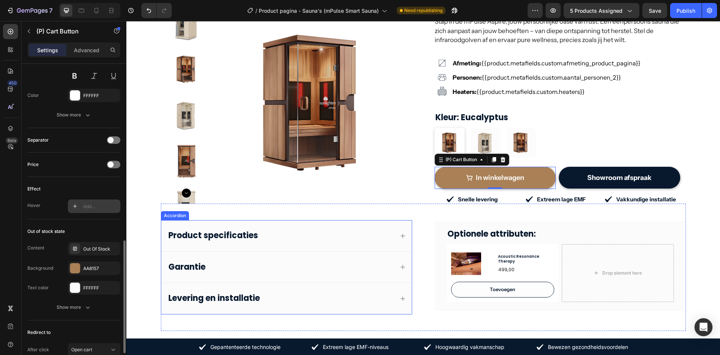
click at [310, 235] on div "Product specificaties" at bounding box center [280, 235] width 227 height 13
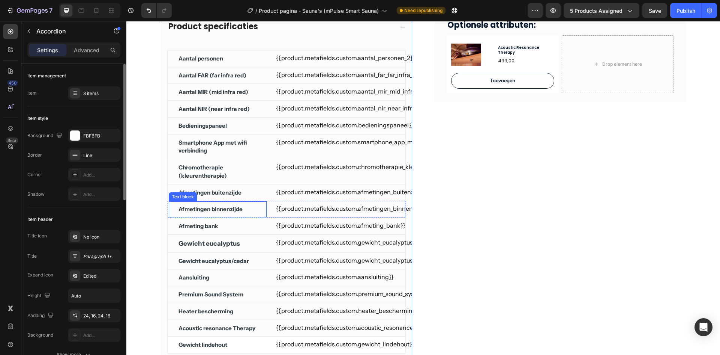
scroll to position [300, 0]
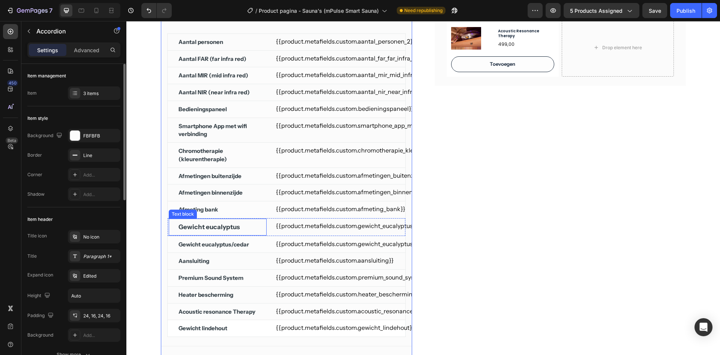
click at [205, 226] on p "Gewicht eucalyptus" at bounding box center [210, 226] width 62 height 9
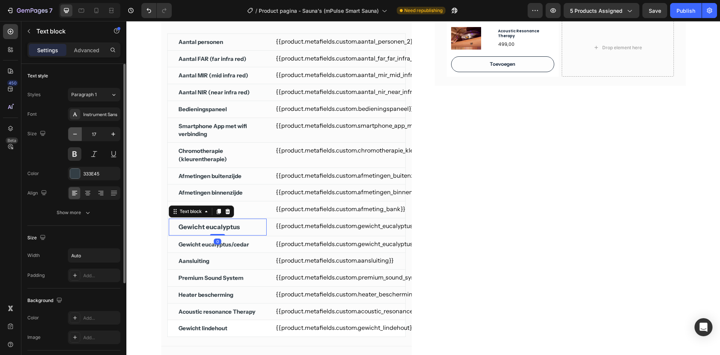
click at [77, 136] on icon "button" at bounding box center [75, 134] width 8 height 8
type input "15"
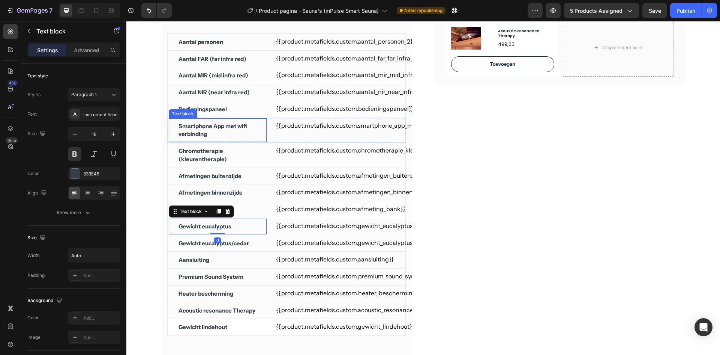
click at [187, 117] on div "Aantal personen Text block {{product.metafields.custom.aantal_personen_2}} Cust…" at bounding box center [286, 181] width 239 height 310
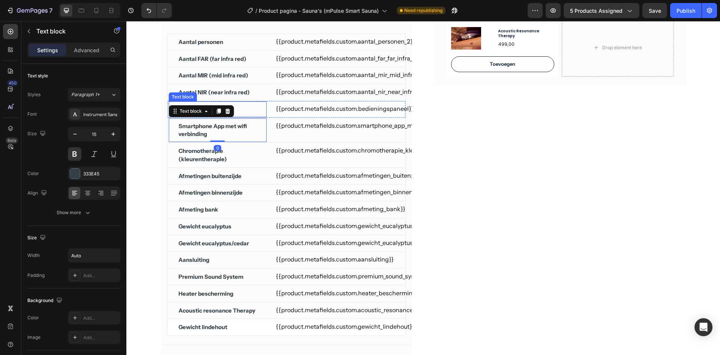
click at [252, 111] on div "Bedieningspaneel" at bounding box center [218, 109] width 80 height 10
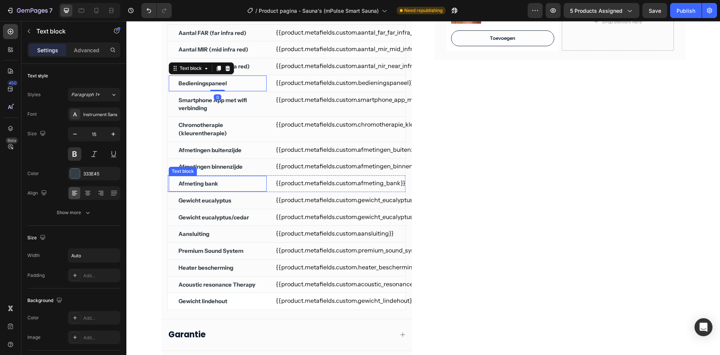
scroll to position [338, 0]
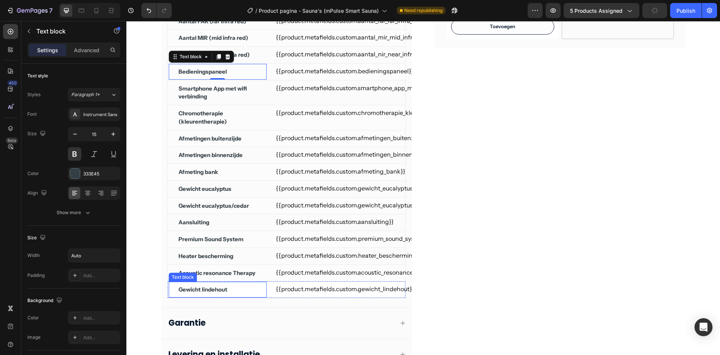
click at [263, 296] on div "Gewicht lindehout Text block" at bounding box center [217, 289] width 99 height 17
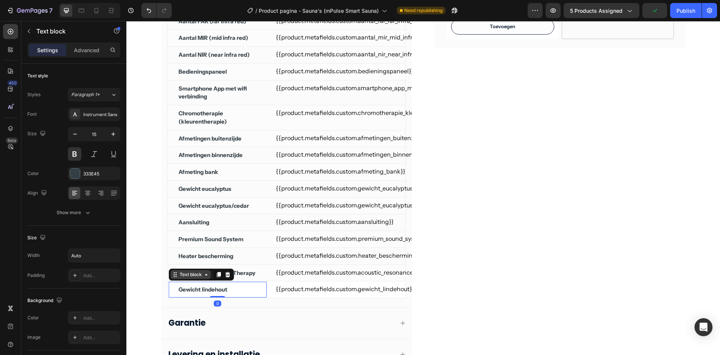
click at [188, 273] on div "Text block" at bounding box center [190, 274] width 25 height 7
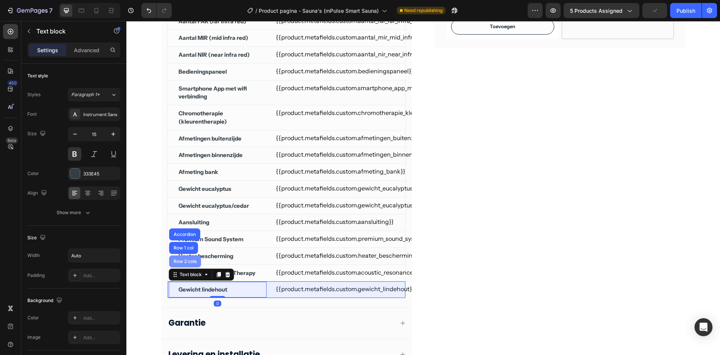
click at [186, 259] on div "Row 2 cols" at bounding box center [185, 261] width 26 height 5
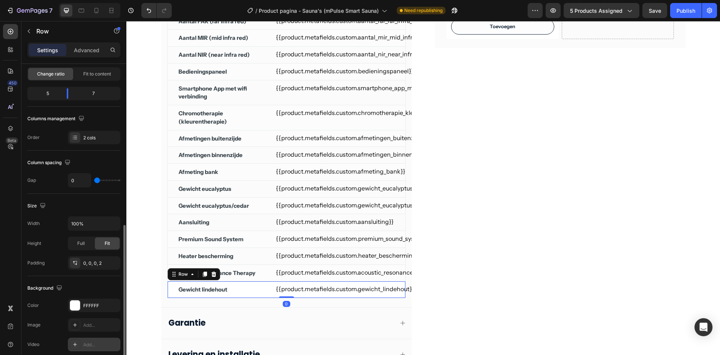
scroll to position [188, 0]
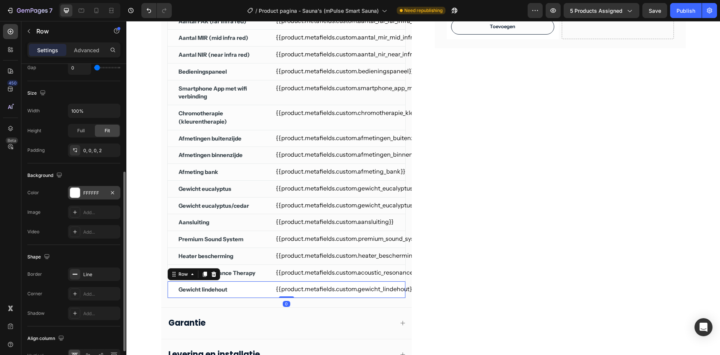
click at [99, 198] on div "FFFFFF" at bounding box center [94, 193] width 53 height 14
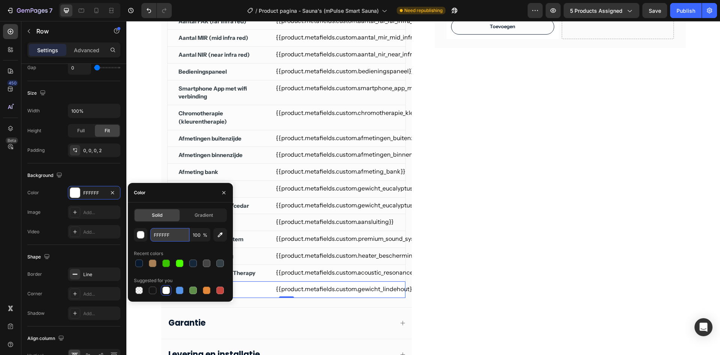
click at [156, 237] on input "FFFFFF" at bounding box center [169, 235] width 39 height 14
paste input "CFCFC"
type input "FCFCFC"
click at [473, 248] on div "Optionele attributen: Heading Product Images Acoustic Resonance Therapy Product…" at bounding box center [560, 164] width 251 height 446
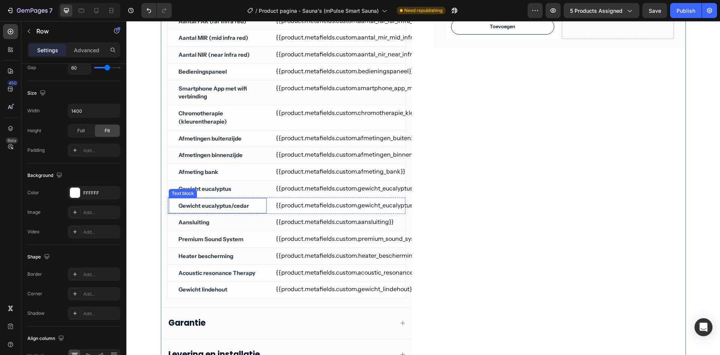
click at [255, 205] on div "Gewicht eucalyptus/cedar Text block" at bounding box center [217, 205] width 99 height 17
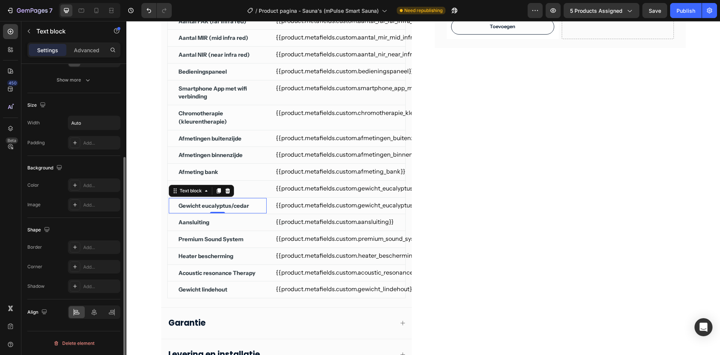
scroll to position [0, 0]
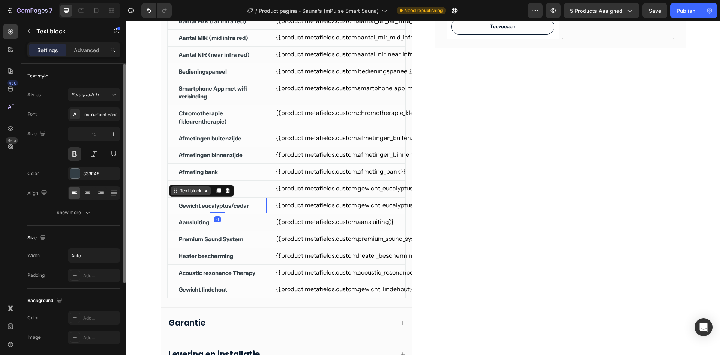
click at [185, 189] on div "Text block" at bounding box center [190, 190] width 25 height 7
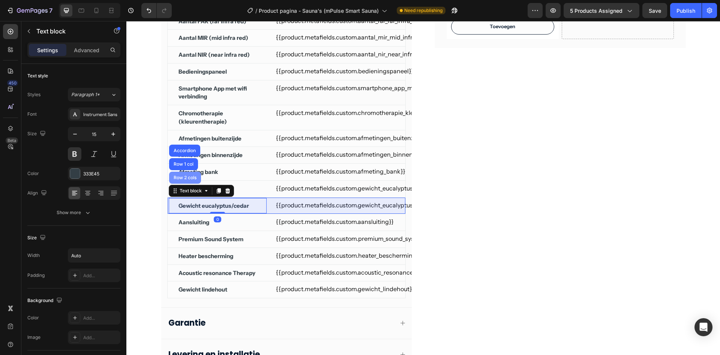
click at [180, 179] on div "Row 2 cols" at bounding box center [185, 177] width 26 height 5
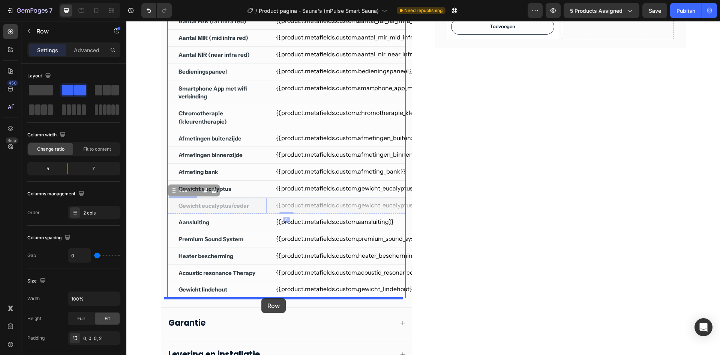
drag, startPoint x: 186, startPoint y: 191, endPoint x: 261, endPoint y: 298, distance: 130.7
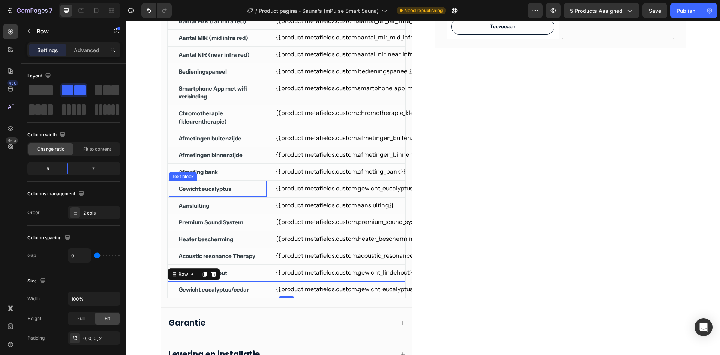
click at [243, 187] on div "Gewicht eucalyptus" at bounding box center [218, 189] width 80 height 10
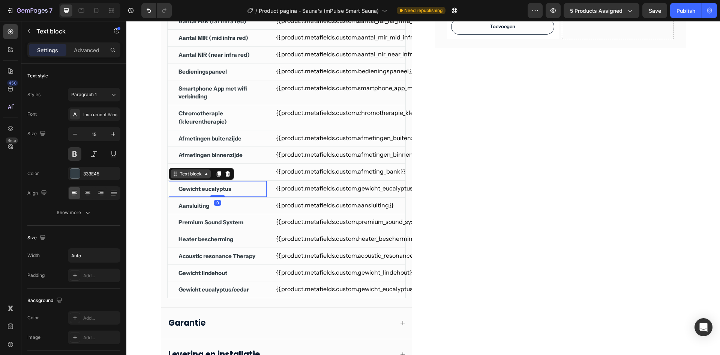
click at [190, 173] on div "Text block" at bounding box center [190, 173] width 25 height 7
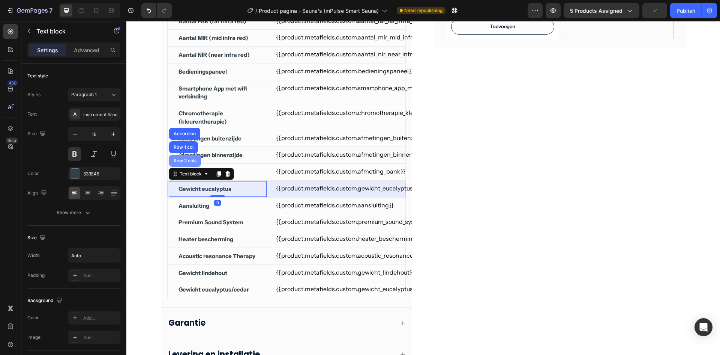
click at [185, 163] on div "Row 2 cols" at bounding box center [185, 161] width 32 height 12
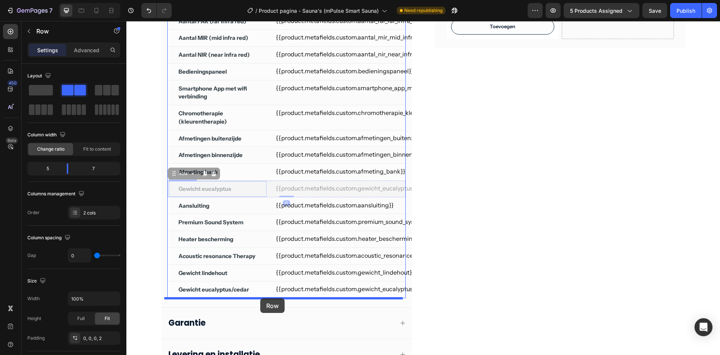
drag, startPoint x: 184, startPoint y: 175, endPoint x: 260, endPoint y: 298, distance: 144.9
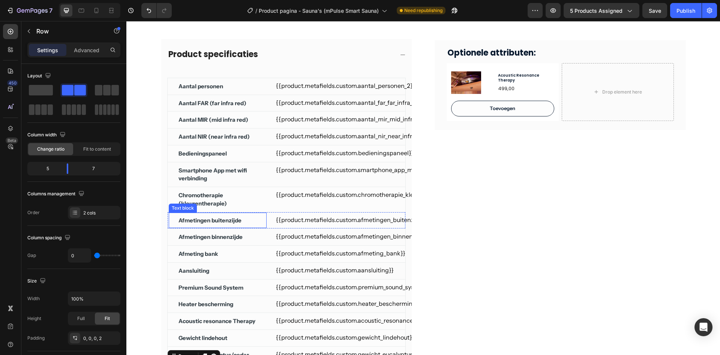
scroll to position [150, 0]
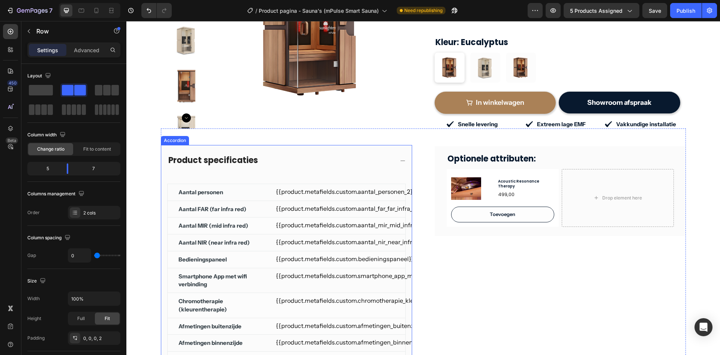
click at [299, 162] on div "Product specificaties" at bounding box center [280, 160] width 227 height 13
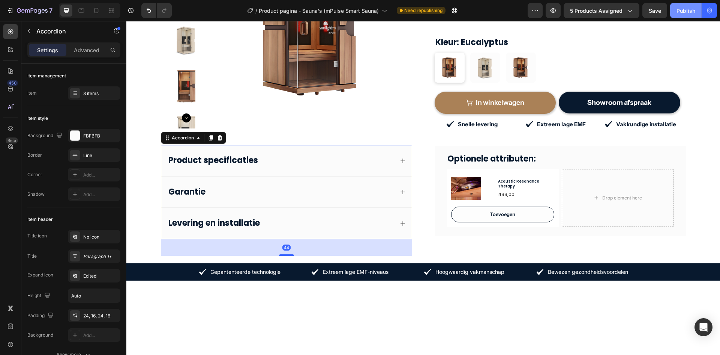
click at [686, 10] on div "Publish" at bounding box center [686, 11] width 19 height 8
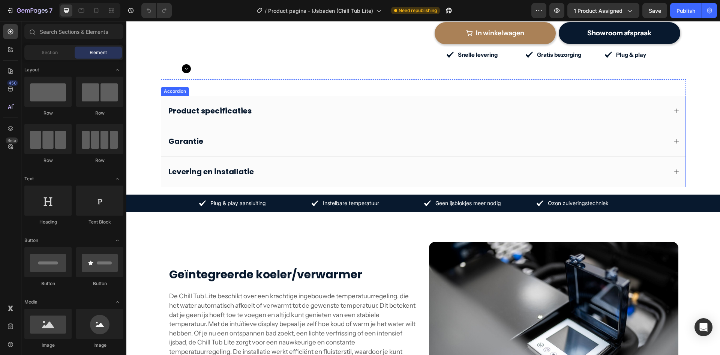
scroll to position [188, 0]
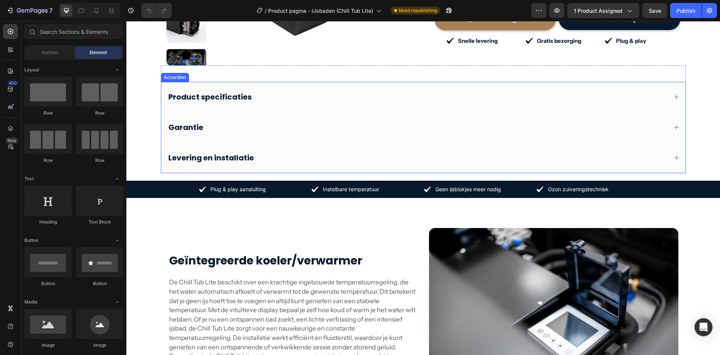
click at [311, 101] on div "Product specificaties" at bounding box center [417, 97] width 500 height 12
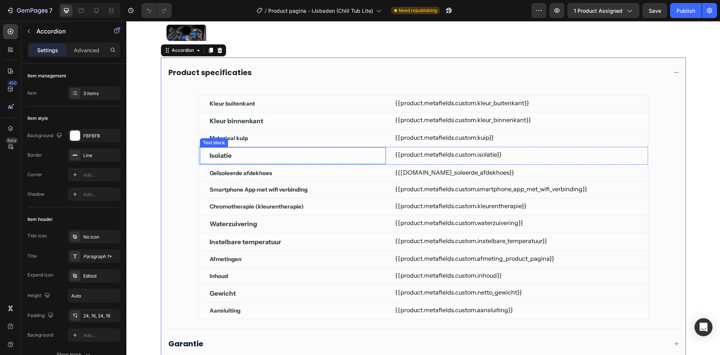
scroll to position [225, 0]
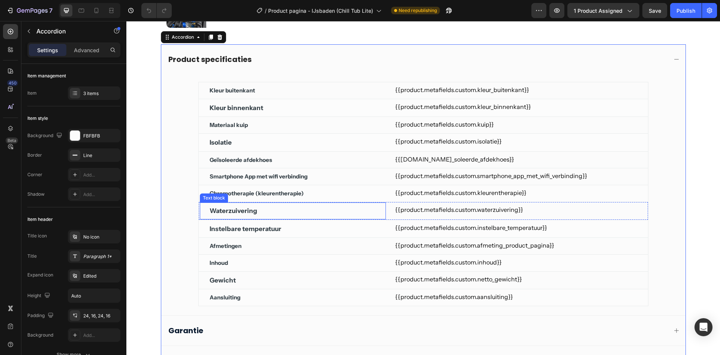
click at [259, 210] on div "Waterzuivering" at bounding box center [293, 210] width 168 height 11
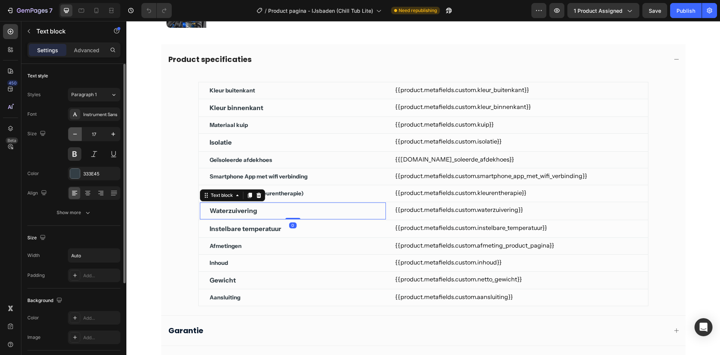
click at [75, 138] on button "button" at bounding box center [75, 134] width 14 height 14
type input "15"
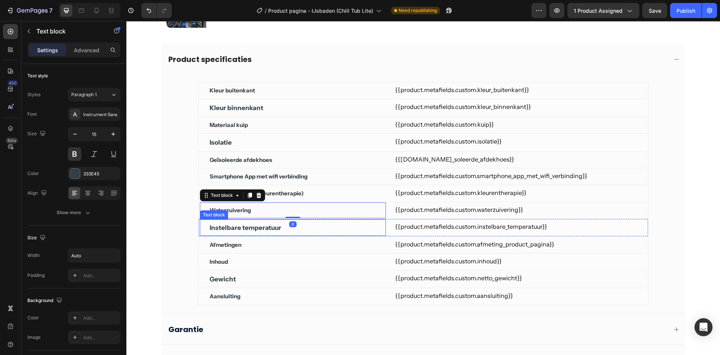
click at [329, 228] on div "Instelbare temperatuur" at bounding box center [293, 227] width 168 height 11
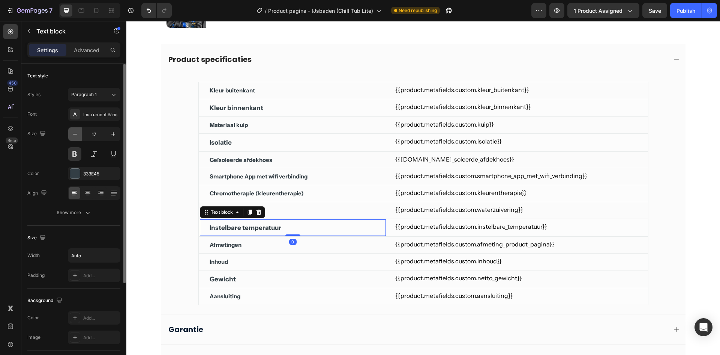
click at [79, 135] on button "button" at bounding box center [75, 134] width 14 height 14
type input "15"
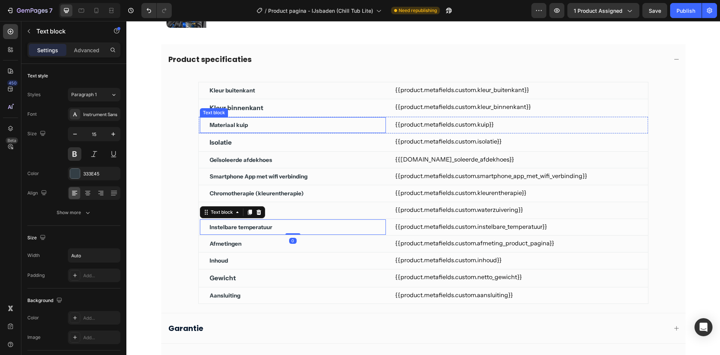
click at [264, 138] on div "Isolatie" at bounding box center [293, 142] width 168 height 11
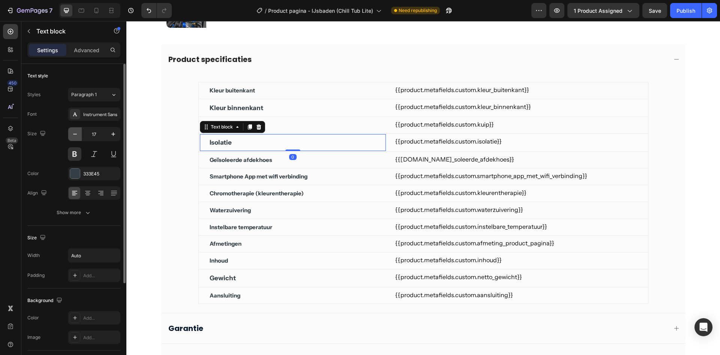
click at [73, 132] on icon "button" at bounding box center [75, 134] width 8 height 8
click at [73, 133] on icon "button" at bounding box center [75, 134] width 8 height 8
type input "15"
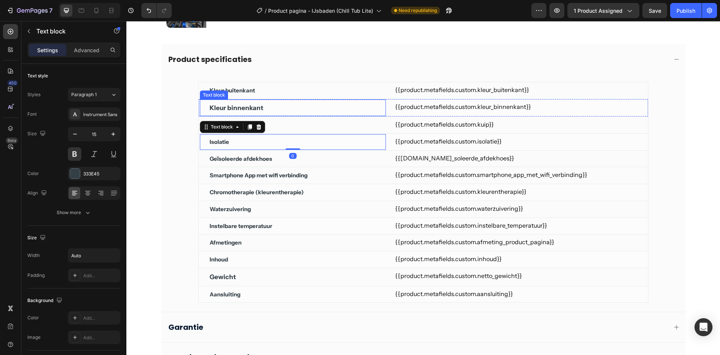
click at [292, 107] on div "Kleur binnenkant" at bounding box center [293, 107] width 168 height 11
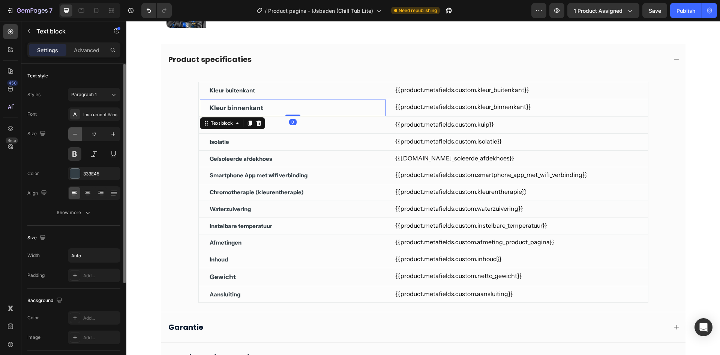
click at [74, 134] on icon "button" at bounding box center [75, 134] width 4 height 1
type input "15"
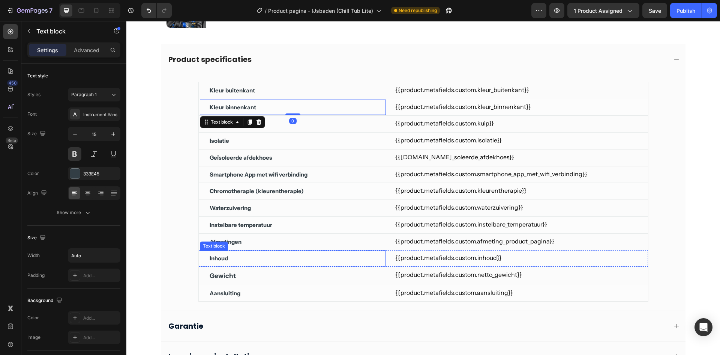
click at [269, 278] on div "Gewicht" at bounding box center [293, 275] width 168 height 11
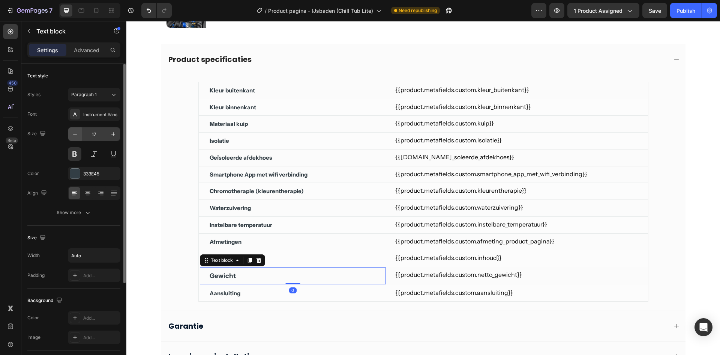
click at [73, 134] on icon "button" at bounding box center [75, 134] width 8 height 8
click at [74, 134] on icon "button" at bounding box center [75, 134] width 8 height 8
type input "15"
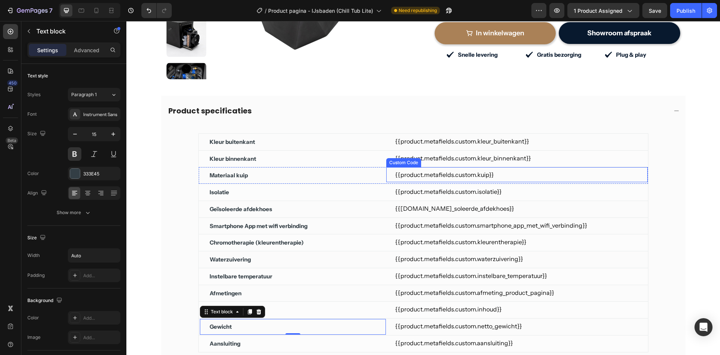
scroll to position [113, 0]
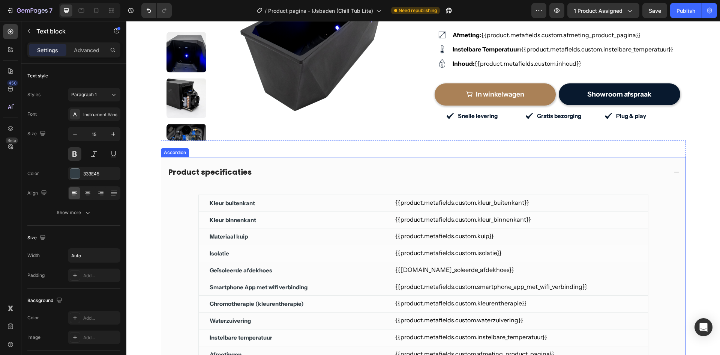
drag, startPoint x: 441, startPoint y: 171, endPoint x: 451, endPoint y: 162, distance: 13.3
click at [441, 171] on div "Product specificaties" at bounding box center [417, 172] width 500 height 12
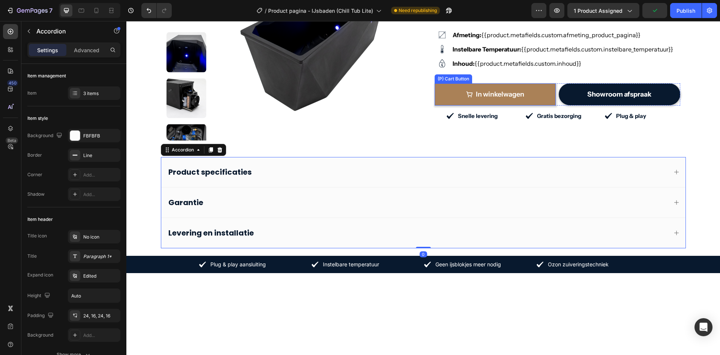
click at [496, 87] on button "In winkelwagen" at bounding box center [496, 94] width 122 height 22
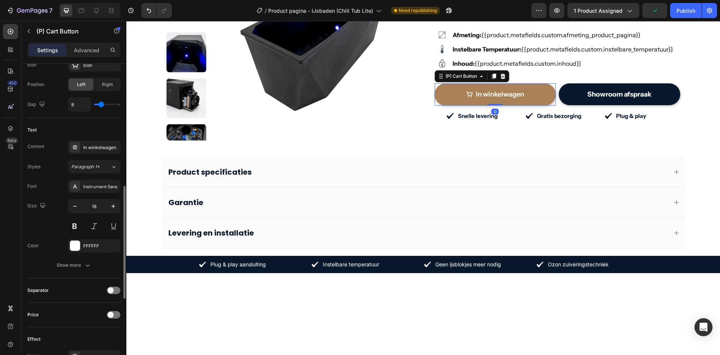
scroll to position [551, 0]
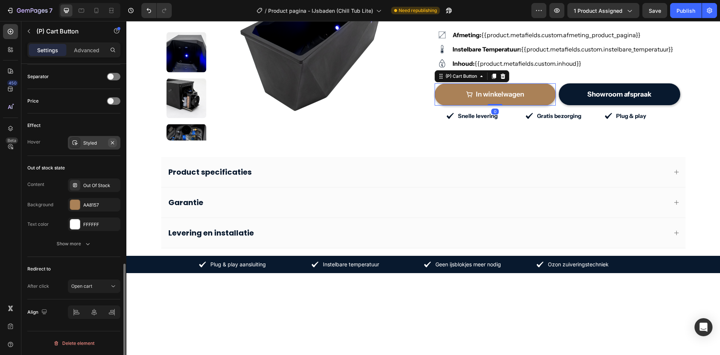
click at [114, 141] on icon "button" at bounding box center [113, 143] width 6 height 6
click at [684, 14] on div "Publish" at bounding box center [686, 11] width 19 height 8
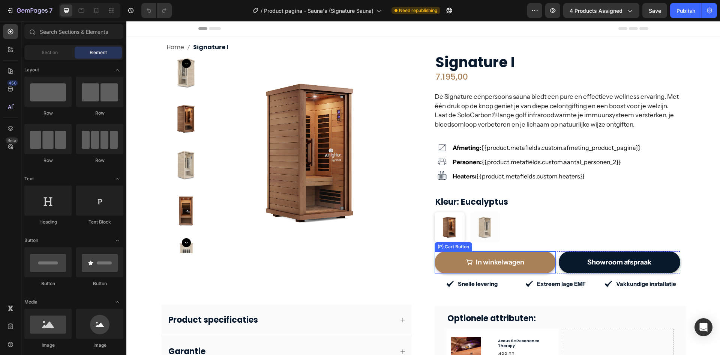
click at [527, 257] on button "In winkelwagen" at bounding box center [496, 262] width 122 height 22
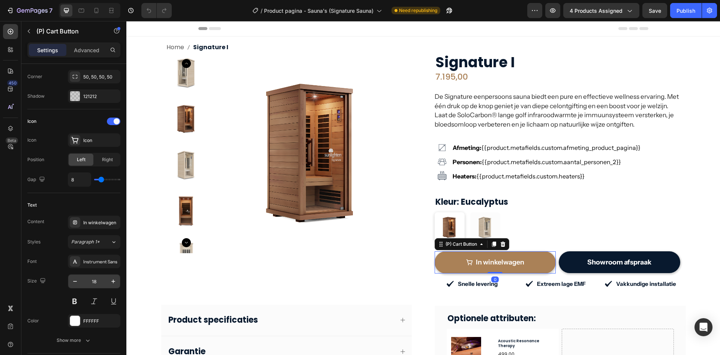
scroll to position [450, 0]
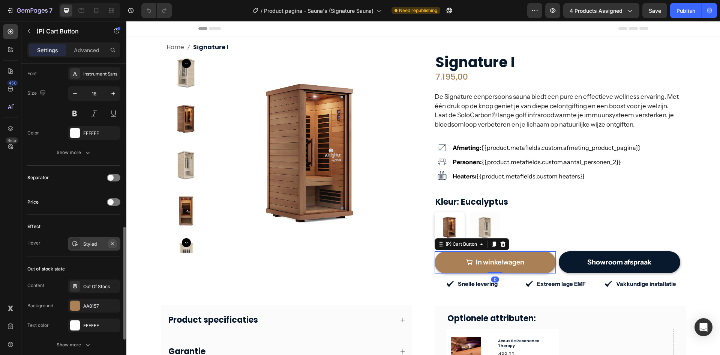
click at [116, 243] on button "button" at bounding box center [112, 243] width 9 height 9
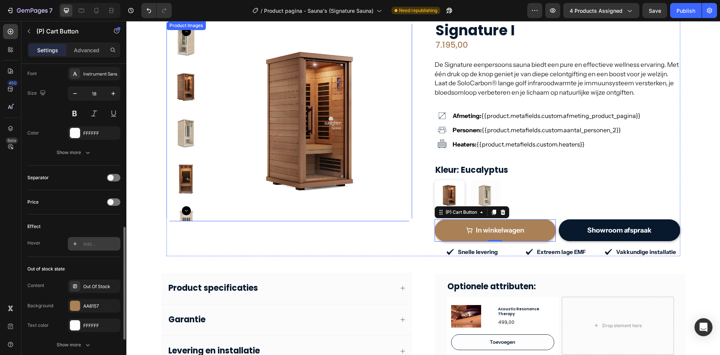
scroll to position [150, 0]
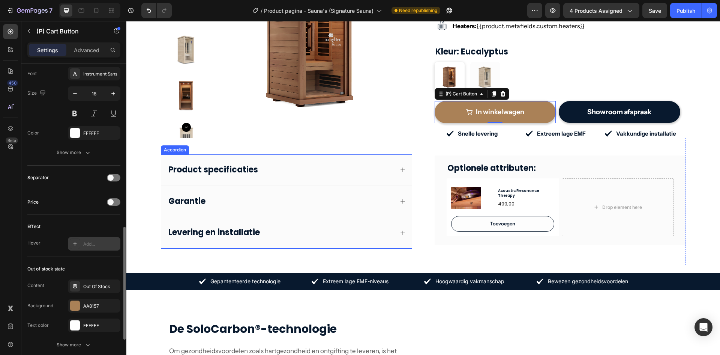
click at [285, 176] on div "Product specificaties" at bounding box center [280, 169] width 227 height 13
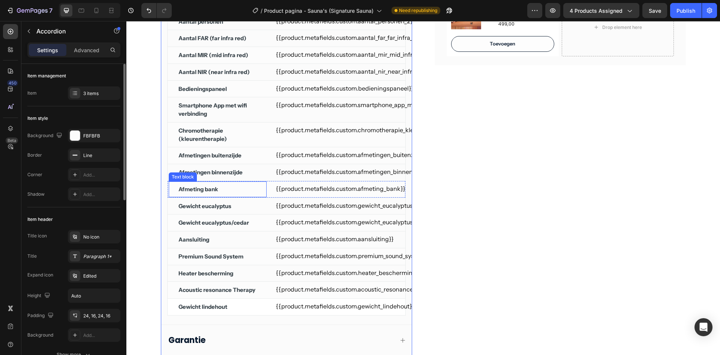
scroll to position [375, 0]
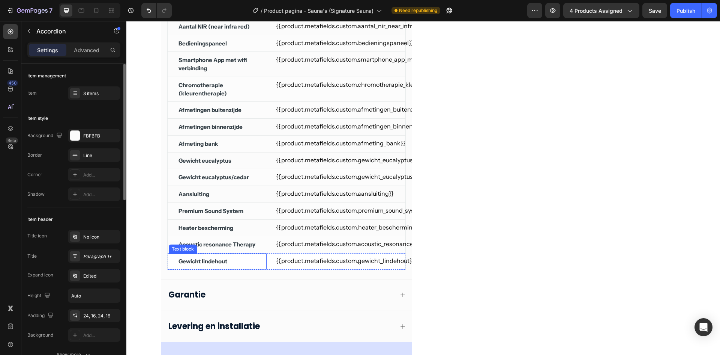
click at [258, 264] on div "Gewicht lindehout Text block" at bounding box center [217, 261] width 99 height 17
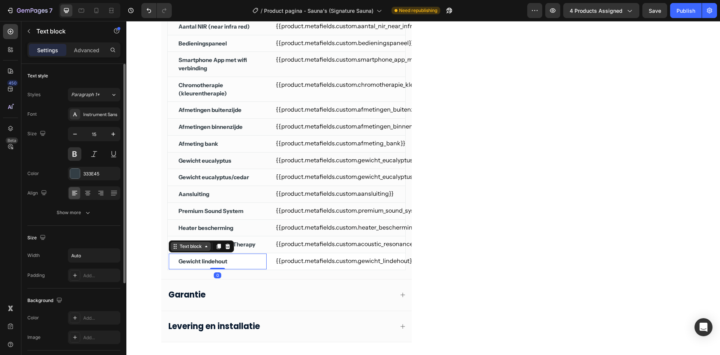
click at [189, 247] on div "Text block" at bounding box center [190, 246] width 25 height 7
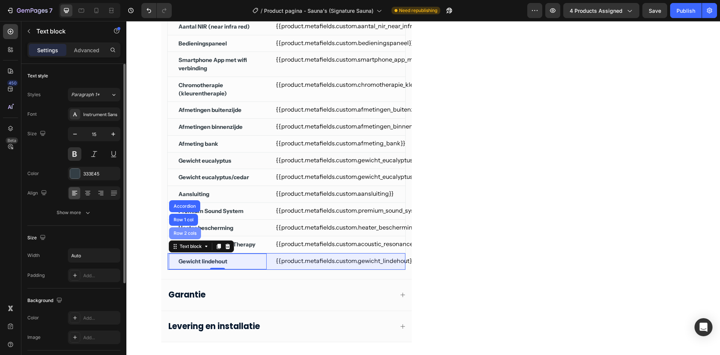
click at [188, 229] on div "Row 2 cols" at bounding box center [185, 233] width 32 height 12
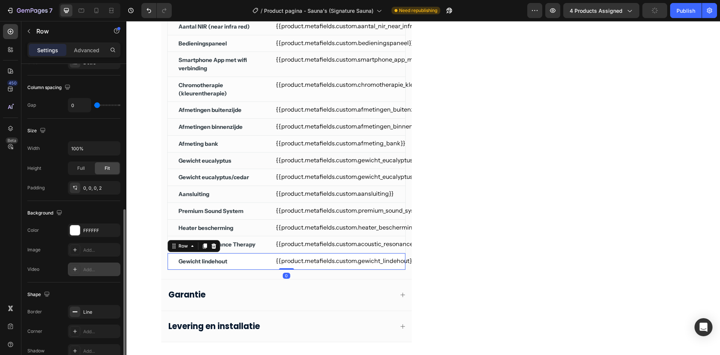
scroll to position [188, 0]
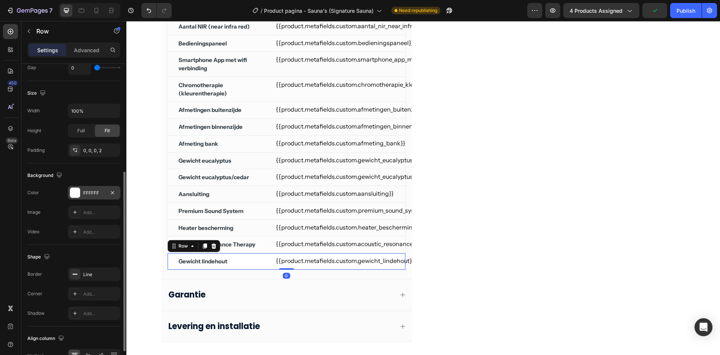
click at [93, 191] on div "FFFFFF" at bounding box center [94, 192] width 22 height 7
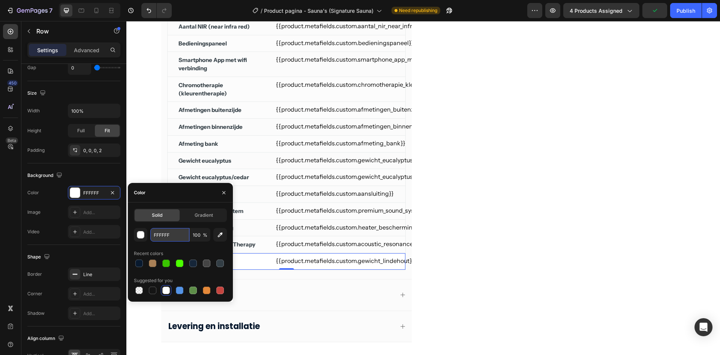
click at [164, 234] on input "FFFFFF" at bounding box center [169, 235] width 39 height 14
paste input "CFCFC"
type input "FCFCFC"
click at [454, 250] on div "Optionele attributen: Heading Product Images Acoustic Resonance Therapy Product…" at bounding box center [560, 136] width 251 height 446
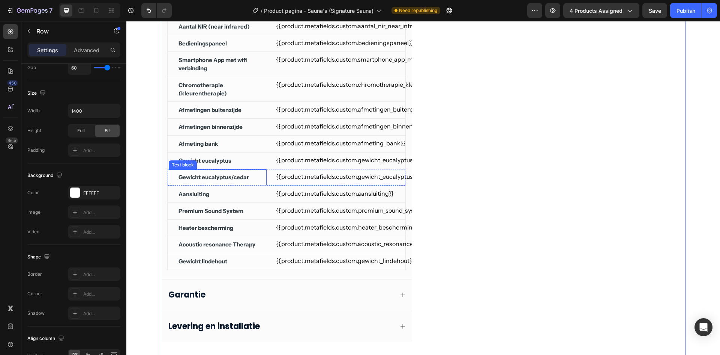
click at [257, 177] on div "Gewicht eucalyptus/cedar Text block" at bounding box center [217, 177] width 99 height 17
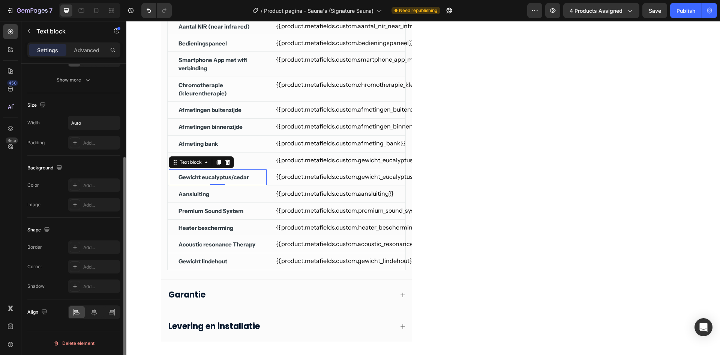
scroll to position [0, 0]
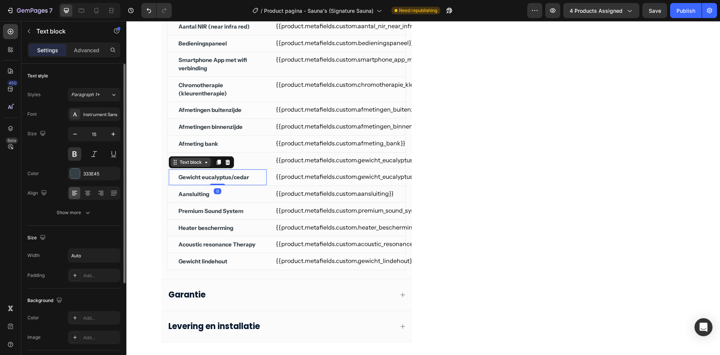
click at [192, 164] on div "Text block" at bounding box center [190, 162] width 25 height 7
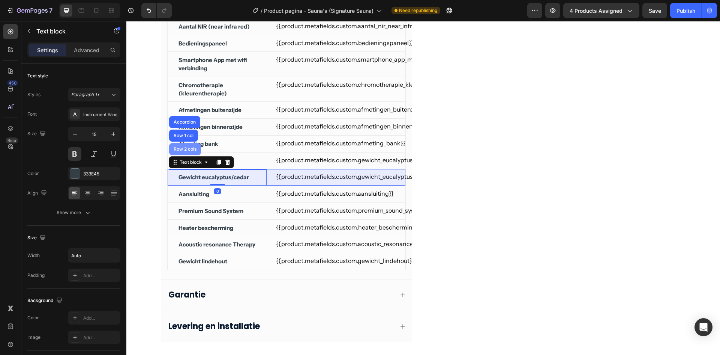
click at [183, 150] on div "Row 2 cols" at bounding box center [185, 149] width 26 height 5
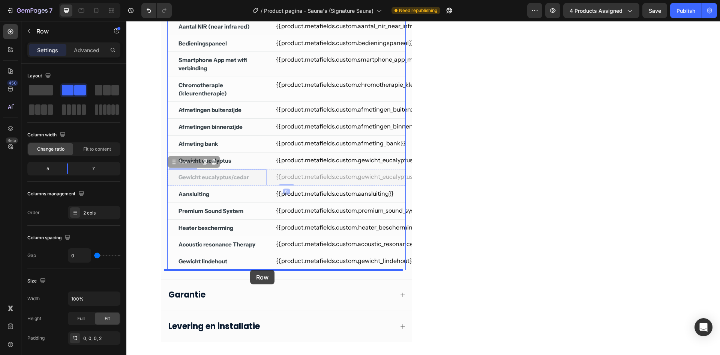
drag, startPoint x: 182, startPoint y: 160, endPoint x: 250, endPoint y: 269, distance: 129.0
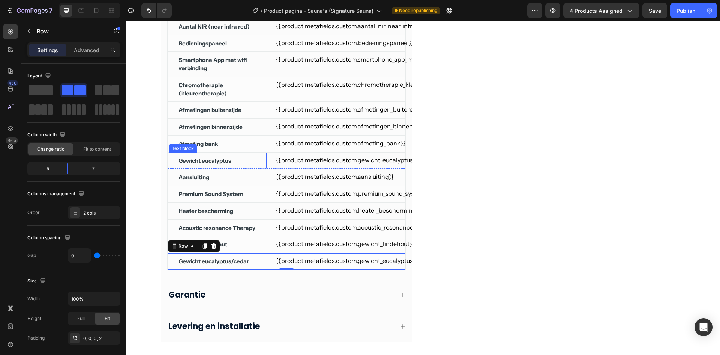
click at [246, 158] on div "Gewicht eucalyptus" at bounding box center [218, 161] width 80 height 10
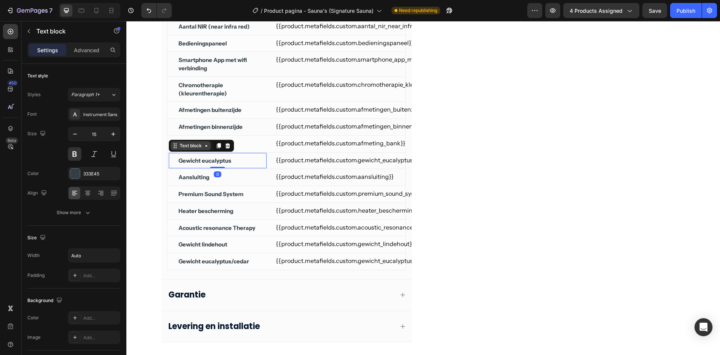
click at [198, 146] on div "Text block" at bounding box center [190, 145] width 25 height 7
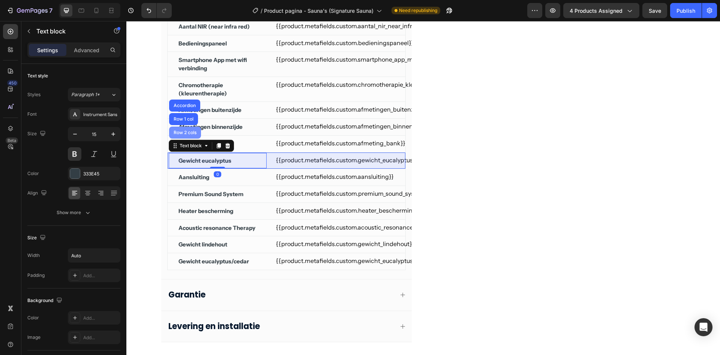
click at [179, 136] on div "Row 2 cols" at bounding box center [185, 132] width 32 height 12
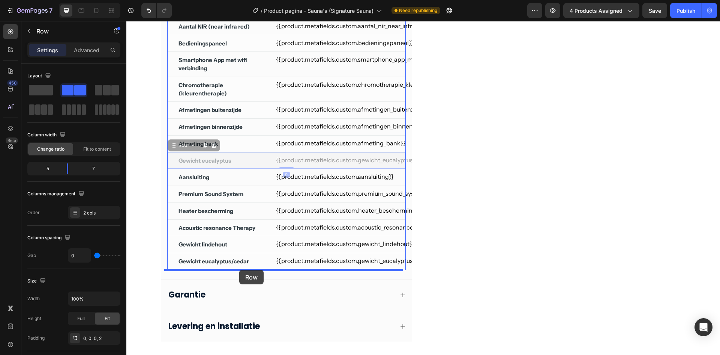
drag, startPoint x: 189, startPoint y: 144, endPoint x: 239, endPoint y: 269, distance: 134.9
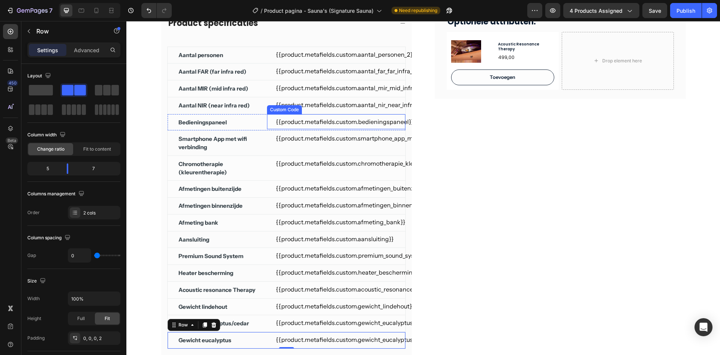
scroll to position [188, 0]
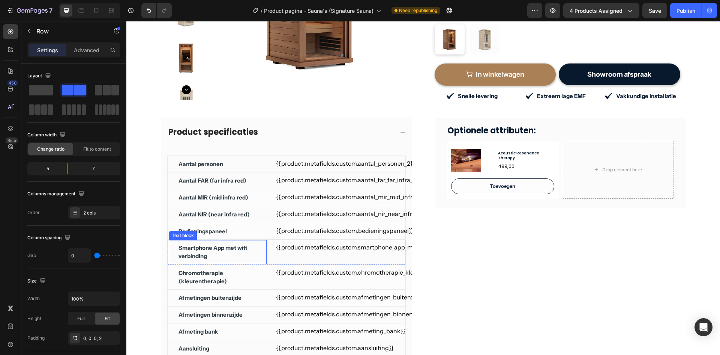
click at [225, 251] on p "Smartphone App met wifi verbinding" at bounding box center [218, 251] width 78 height 17
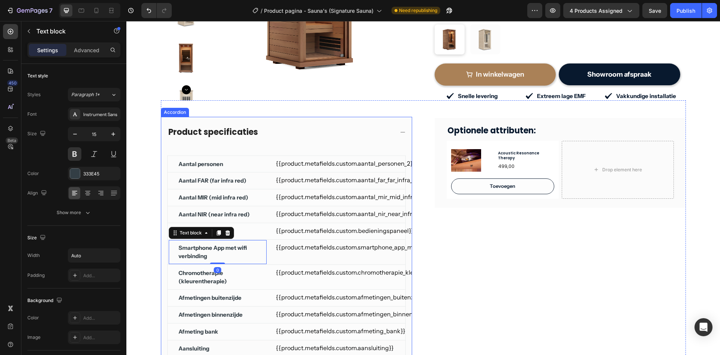
click at [273, 136] on div "Product specificaties" at bounding box center [280, 132] width 227 height 13
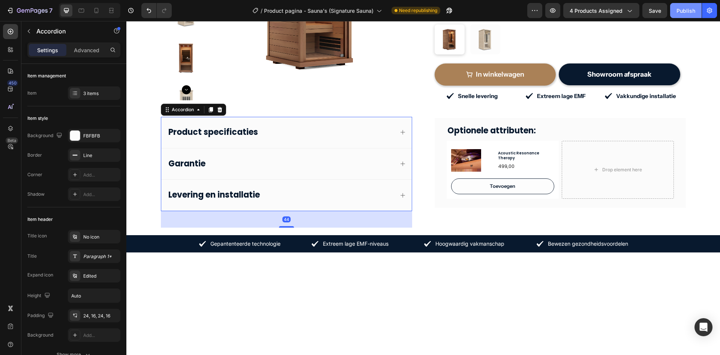
click at [689, 16] on button "Publish" at bounding box center [686, 10] width 32 height 15
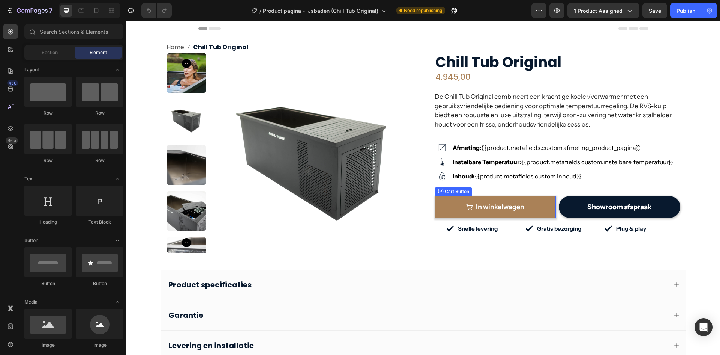
click at [509, 199] on button "In winkelwagen" at bounding box center [496, 207] width 122 height 22
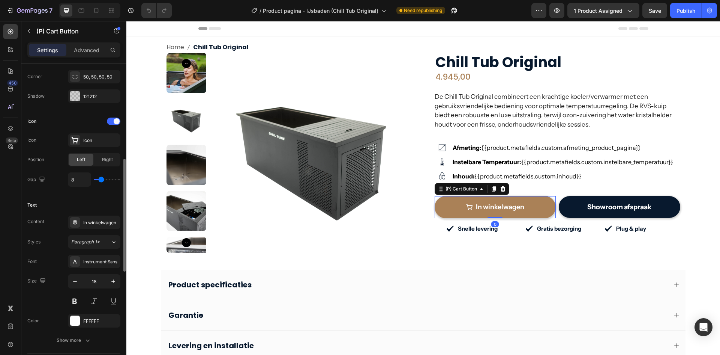
scroll to position [525, 0]
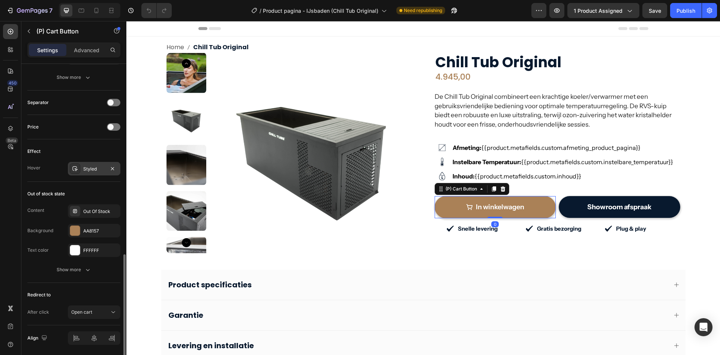
click at [111, 164] on button "button" at bounding box center [112, 168] width 9 height 9
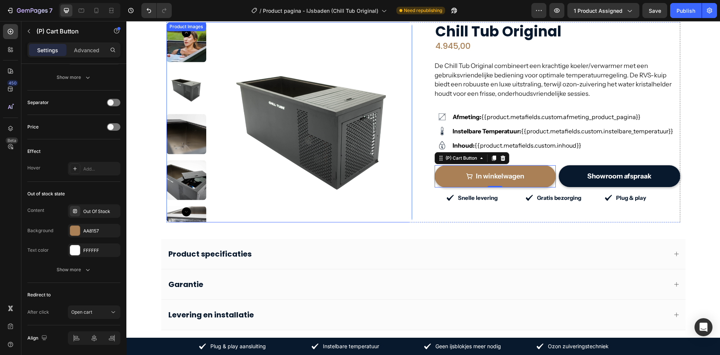
scroll to position [75, 0]
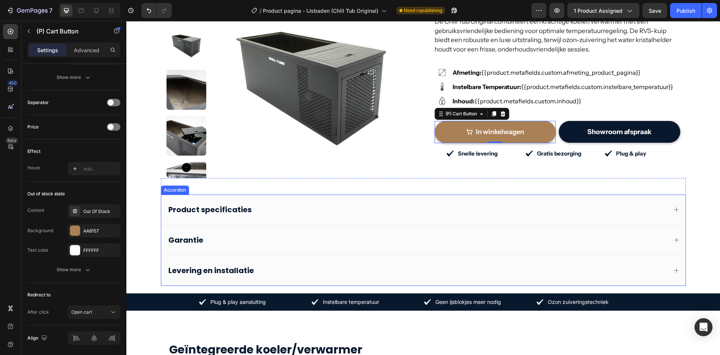
click at [288, 203] on div "Product specificaties" at bounding box center [423, 209] width 524 height 30
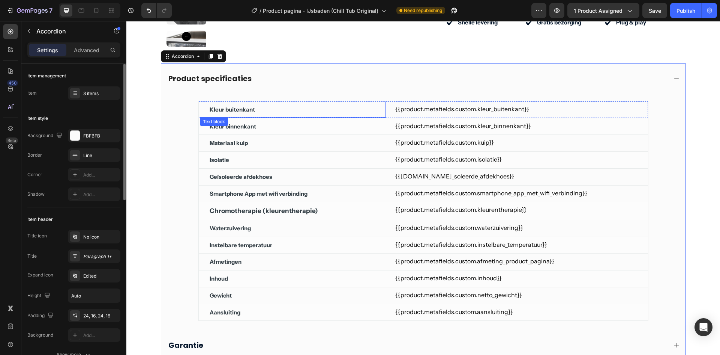
scroll to position [225, 0]
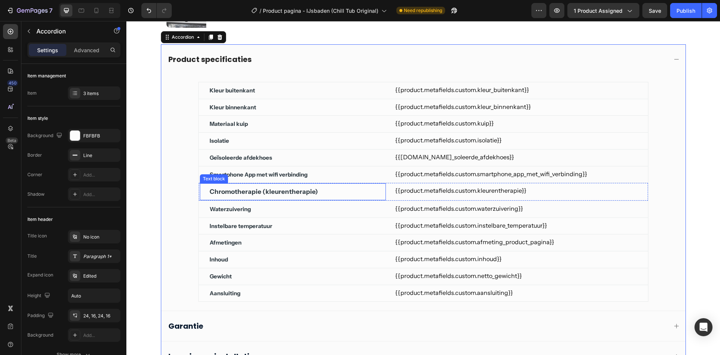
click at [248, 188] on p "Chromotherapie (kleurentherapie)" at bounding box center [264, 191] width 108 height 9
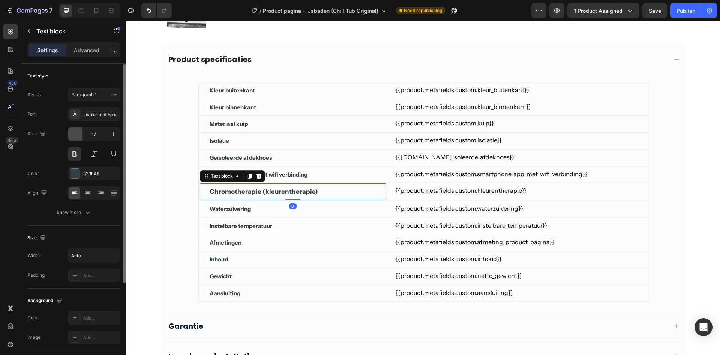
click at [74, 131] on icon "button" at bounding box center [75, 134] width 8 height 8
type input "15"
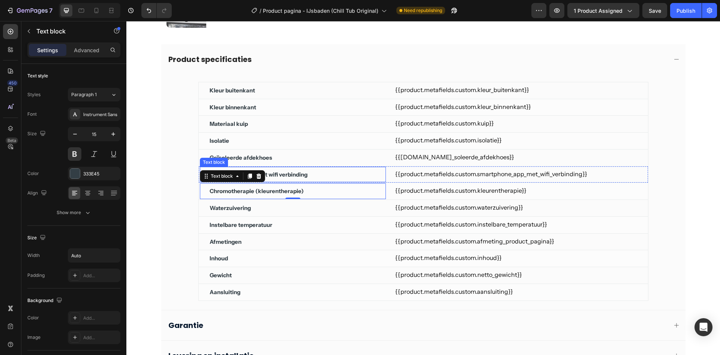
click at [288, 177] on p "Smartphone App met wifi verbinding" at bounding box center [259, 174] width 98 height 8
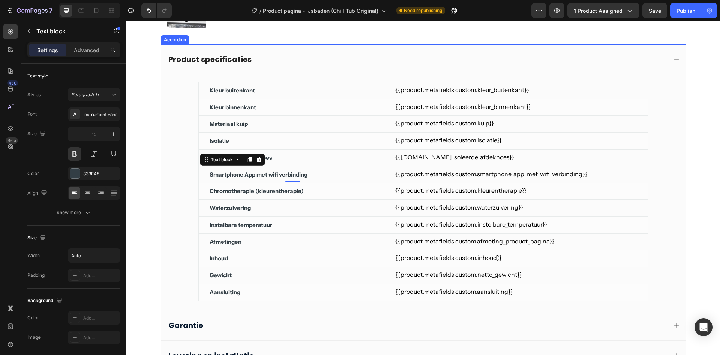
click at [303, 59] on div "Product specificaties" at bounding box center [417, 59] width 500 height 12
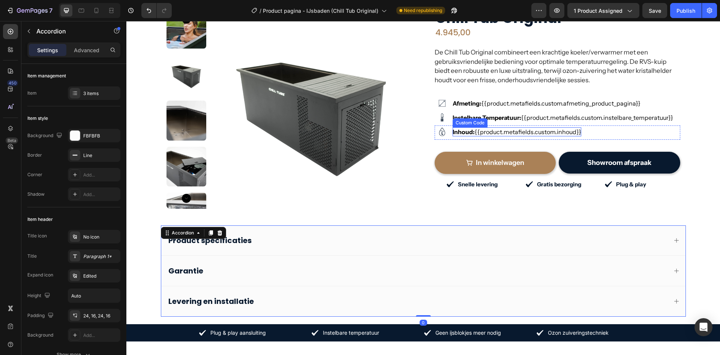
scroll to position [38, 0]
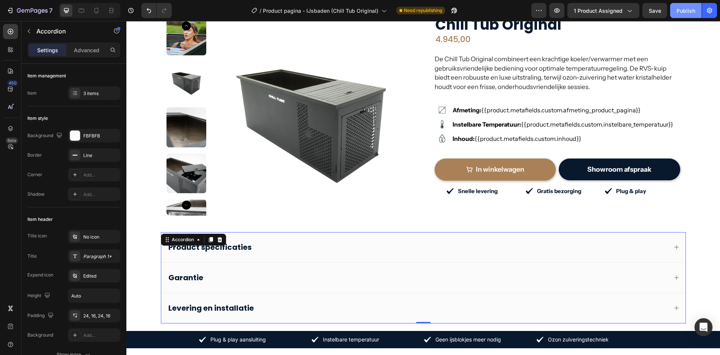
click at [682, 12] on div "Publish" at bounding box center [686, 11] width 19 height 8
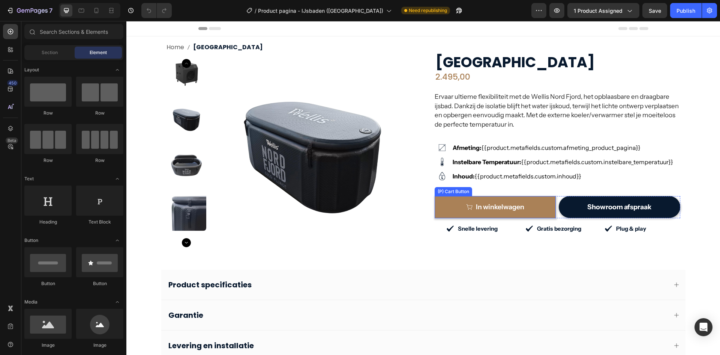
click at [532, 199] on button "In winkelwagen" at bounding box center [496, 207] width 122 height 22
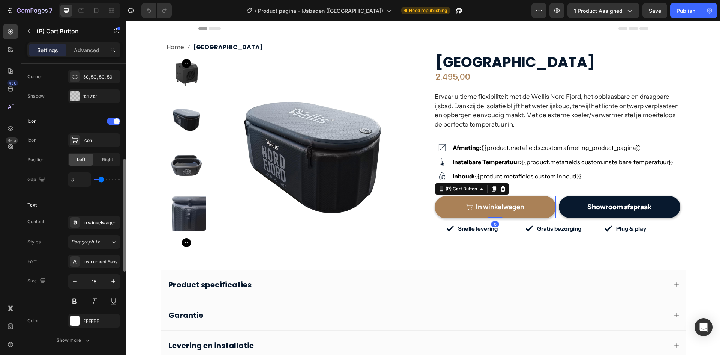
scroll to position [488, 0]
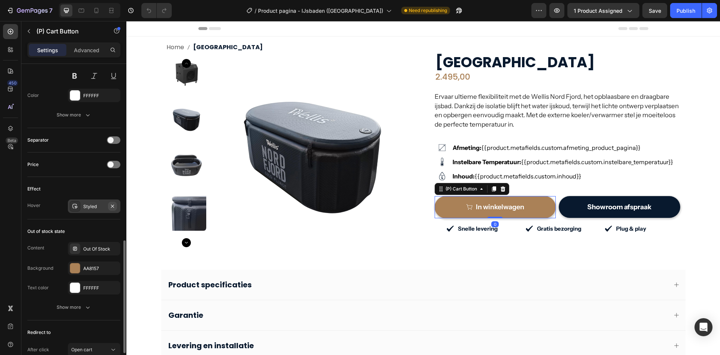
drag, startPoint x: 115, startPoint y: 208, endPoint x: 17, endPoint y: 181, distance: 101.5
click at [115, 208] on icon "button" at bounding box center [113, 206] width 6 height 6
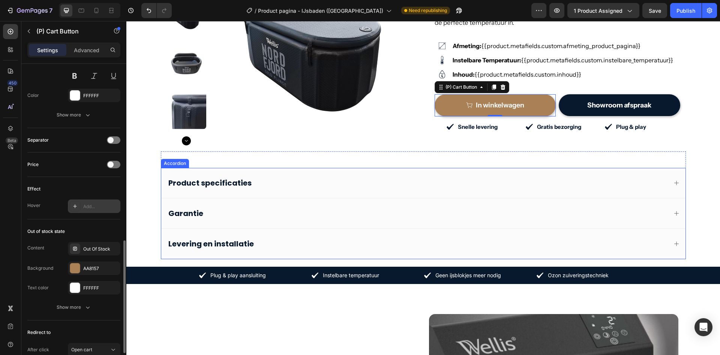
scroll to position [150, 0]
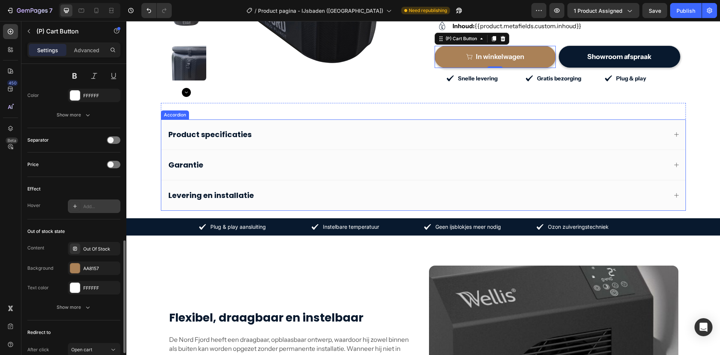
click at [296, 132] on div "Product specificaties" at bounding box center [417, 134] width 500 height 12
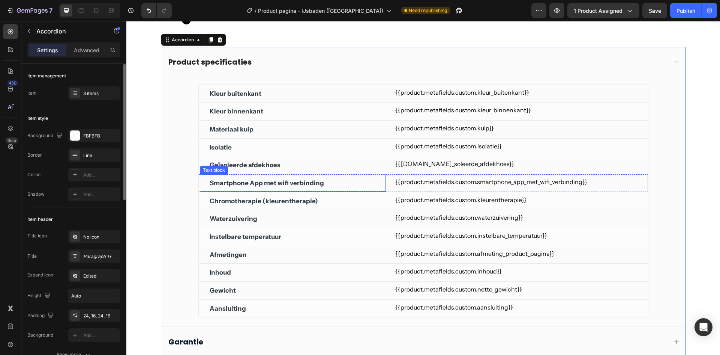
scroll to position [225, 0]
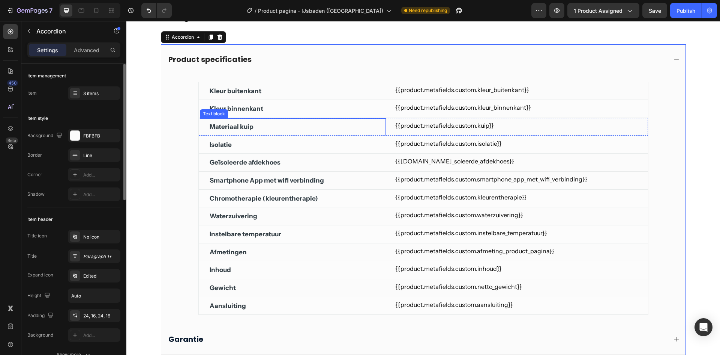
click at [268, 120] on div "Materiaal kuip Text block" at bounding box center [293, 127] width 187 height 18
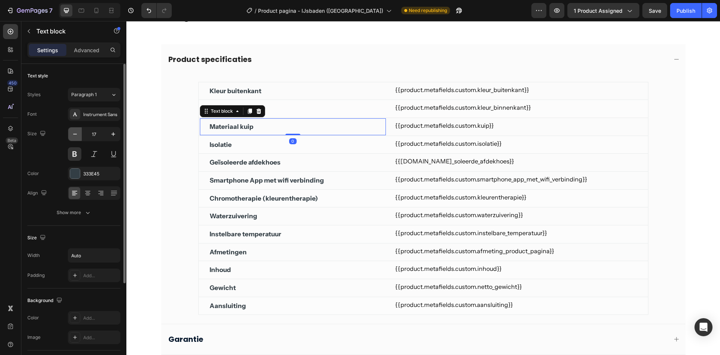
click at [77, 133] on icon "button" at bounding box center [75, 134] width 8 height 8
type input "15"
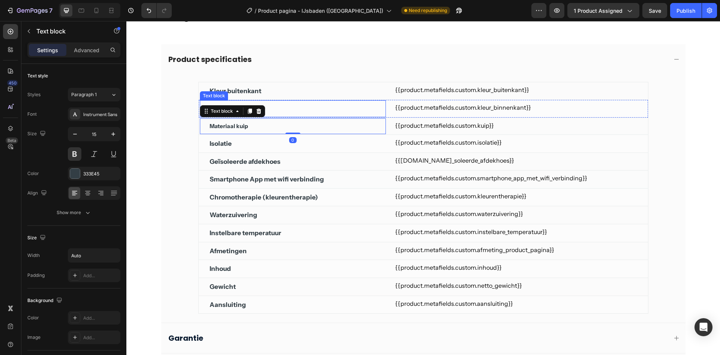
click at [282, 93] on div "Kleur buitenkant" at bounding box center [293, 91] width 168 height 11
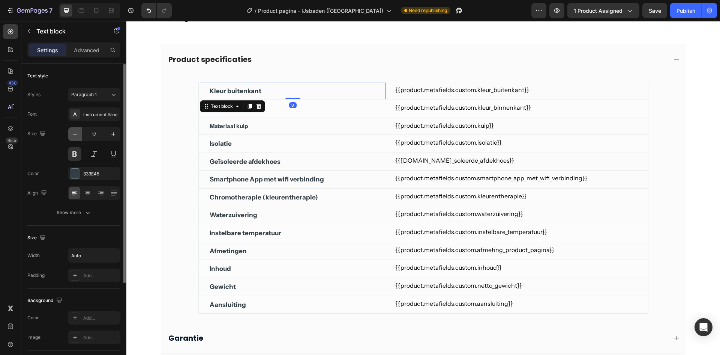
click at [74, 135] on icon "button" at bounding box center [75, 134] width 8 height 8
type input "15"
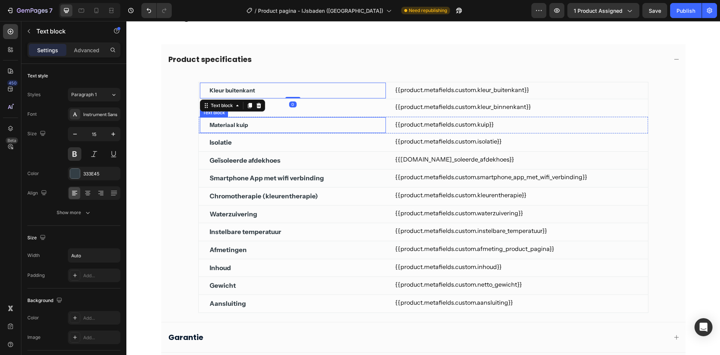
click at [277, 123] on div "Materiaal kuip" at bounding box center [293, 125] width 168 height 10
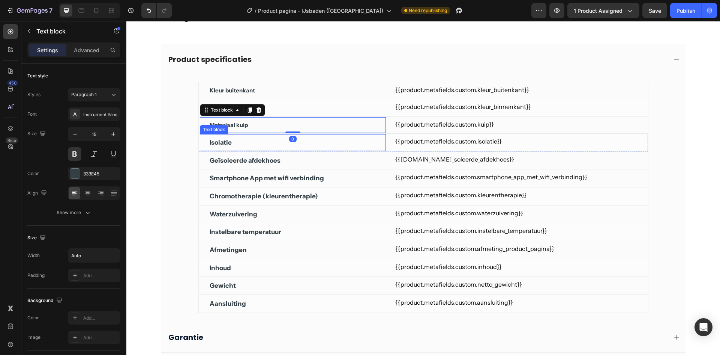
click at [254, 147] on div "Isolatie" at bounding box center [293, 142] width 168 height 11
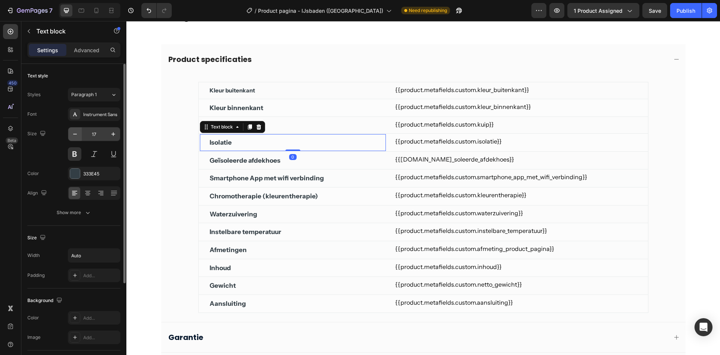
click at [74, 135] on icon "button" at bounding box center [75, 134] width 8 height 8
type input "15"
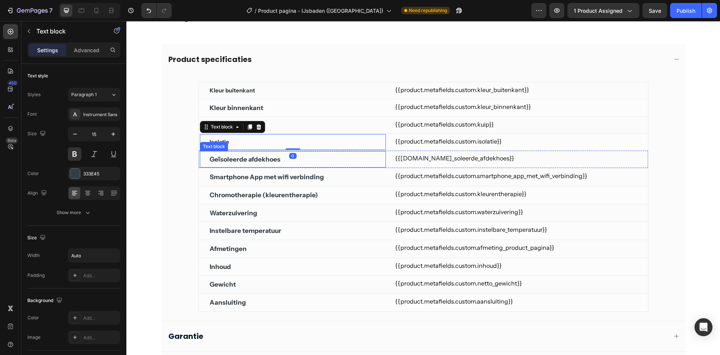
click at [323, 161] on div "Geïsoleerde afdekhoes" at bounding box center [293, 159] width 168 height 11
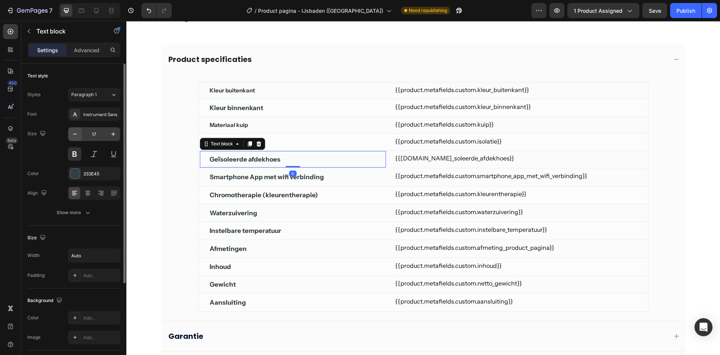
click at [79, 136] on button "button" at bounding box center [75, 134] width 14 height 14
type input "15"
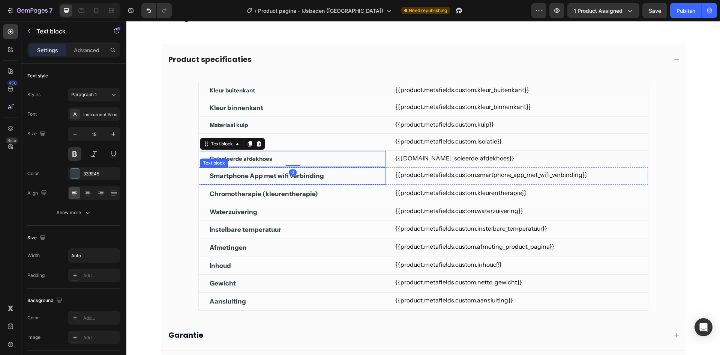
click at [335, 181] on div "Smartphone App met wifi verbinding" at bounding box center [293, 175] width 168 height 11
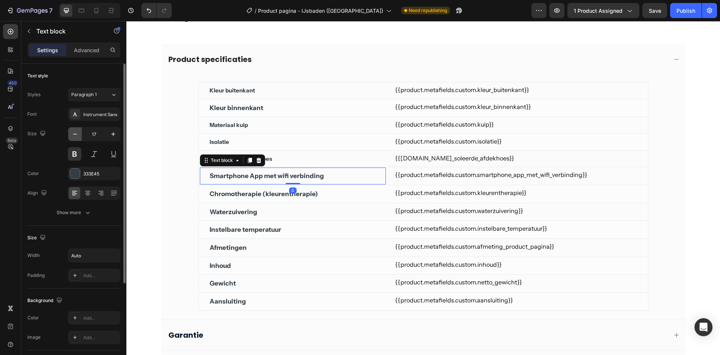
click at [76, 135] on icon "button" at bounding box center [75, 134] width 8 height 8
type input "15"
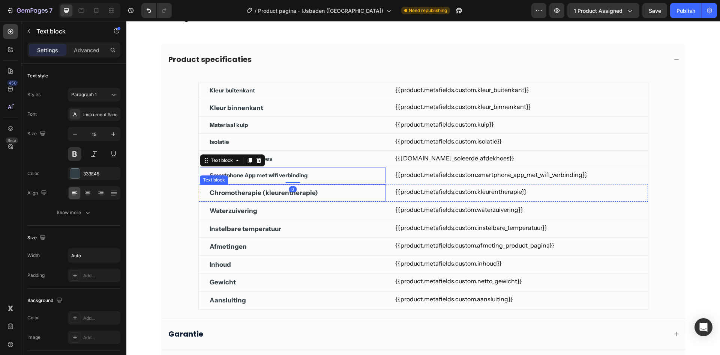
click at [333, 195] on div "Chromotherapie (kleurentherapie)" at bounding box center [293, 192] width 168 height 11
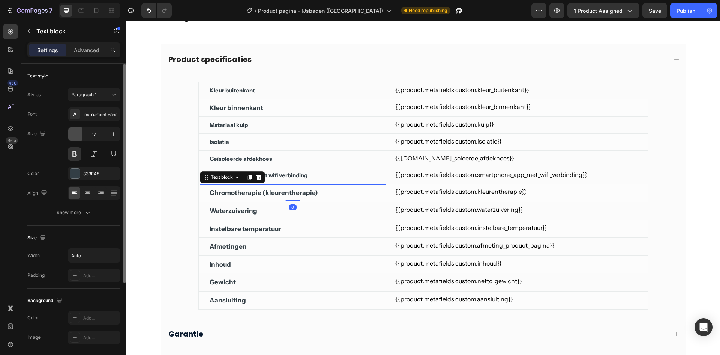
click at [76, 133] on icon "button" at bounding box center [75, 134] width 8 height 8
type input "15"
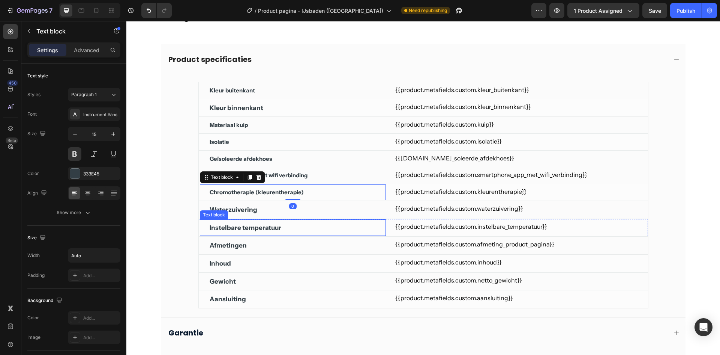
click at [315, 216] on div "Waterzuivering Text block" at bounding box center [293, 210] width 187 height 18
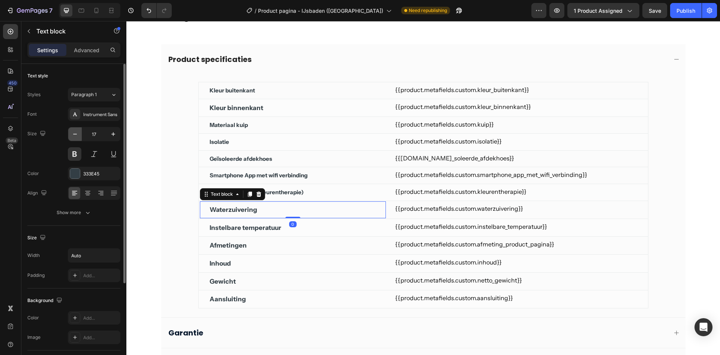
click at [74, 137] on icon "button" at bounding box center [75, 134] width 8 height 8
type input "15"
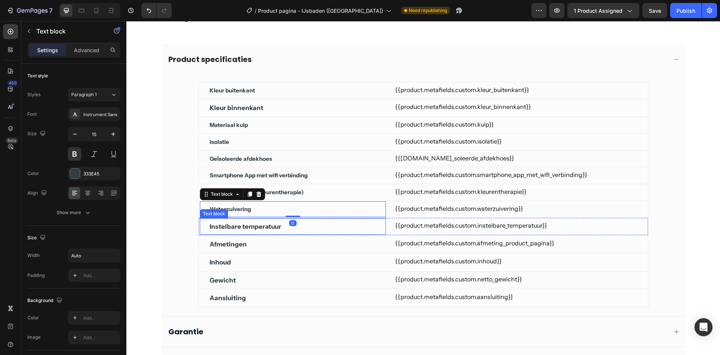
click at [309, 233] on div "Instelbare temperatuur Text block" at bounding box center [293, 227] width 187 height 18
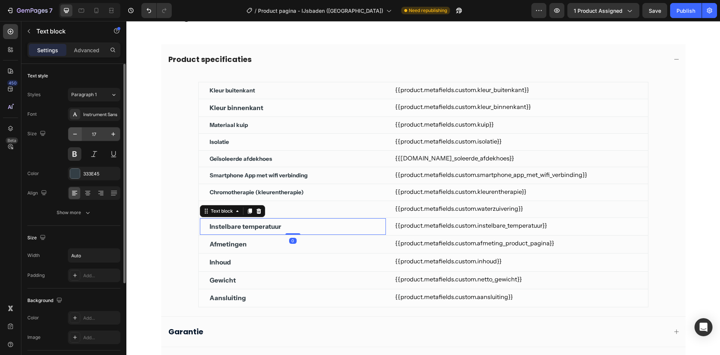
click at [77, 138] on button "button" at bounding box center [75, 134] width 14 height 14
type input "15"
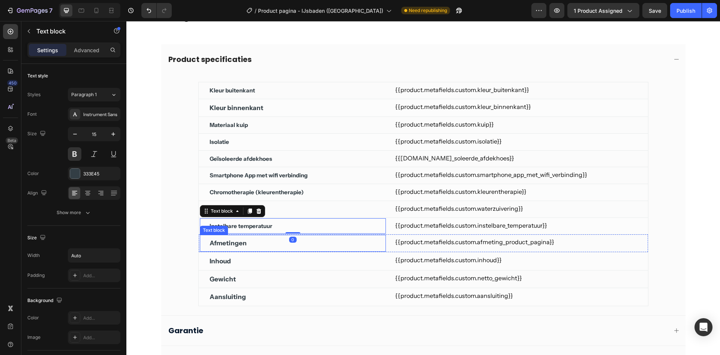
click at [257, 246] on div "Afmetingen" at bounding box center [293, 242] width 168 height 11
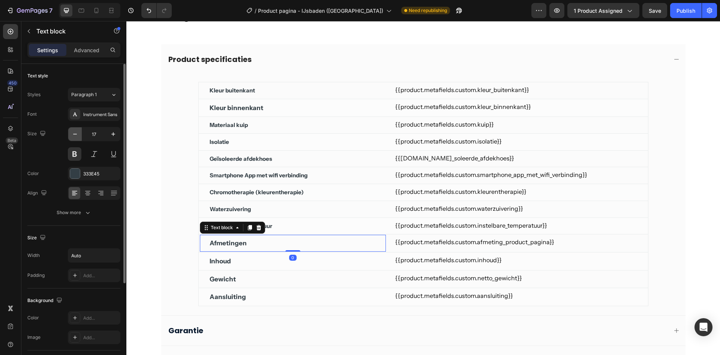
click at [77, 137] on icon "button" at bounding box center [75, 134] width 8 height 8
type input "15"
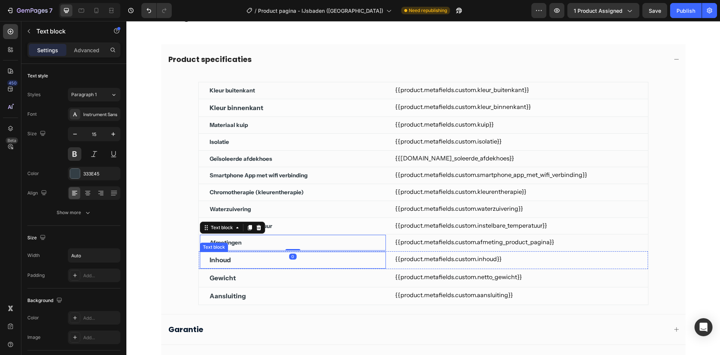
click at [240, 262] on div "Inhoud" at bounding box center [293, 259] width 168 height 11
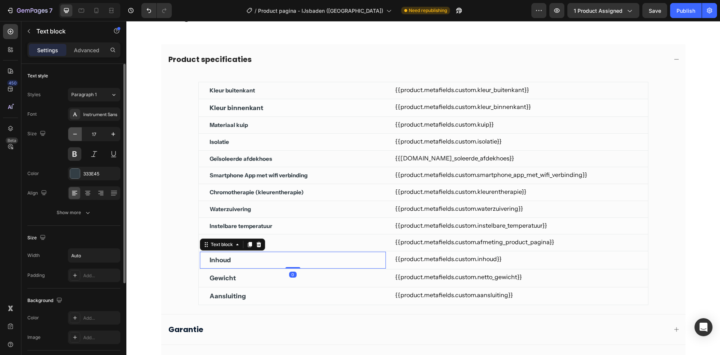
click at [78, 138] on button "button" at bounding box center [75, 134] width 14 height 14
type input "15"
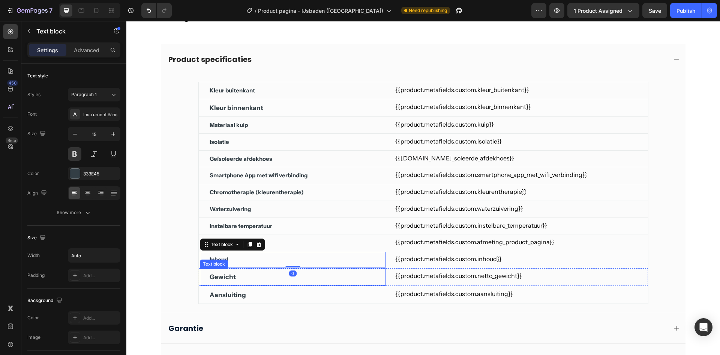
click at [254, 282] on div "Gewicht Text block" at bounding box center [293, 277] width 187 height 18
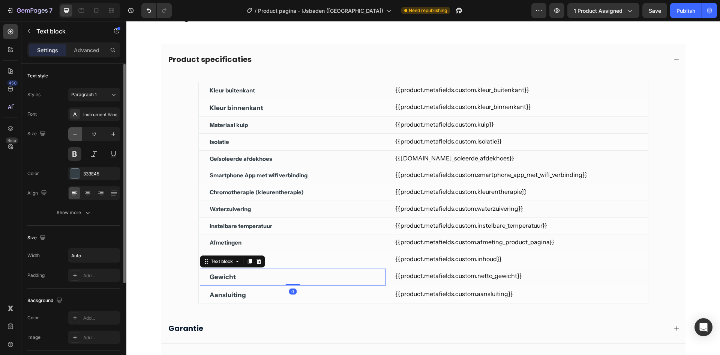
click at [69, 137] on button "button" at bounding box center [75, 134] width 14 height 14
type input "15"
click at [266, 297] on div "Aansluiting" at bounding box center [293, 293] width 168 height 11
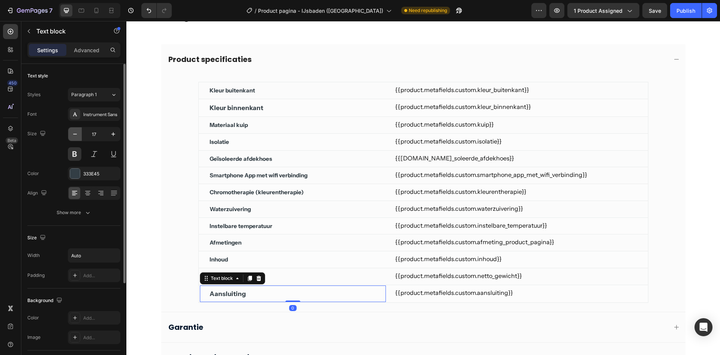
click at [76, 137] on icon "button" at bounding box center [75, 134] width 8 height 8
type input "15"
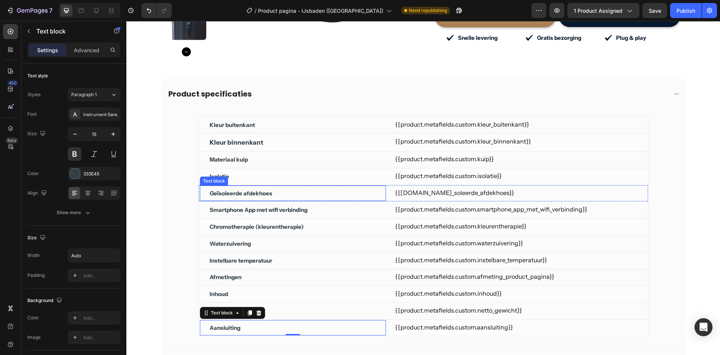
scroll to position [150, 0]
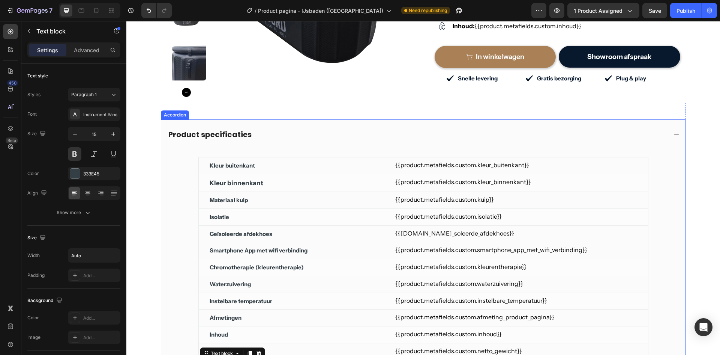
click at [370, 139] on div "Product specificaties" at bounding box center [417, 134] width 500 height 12
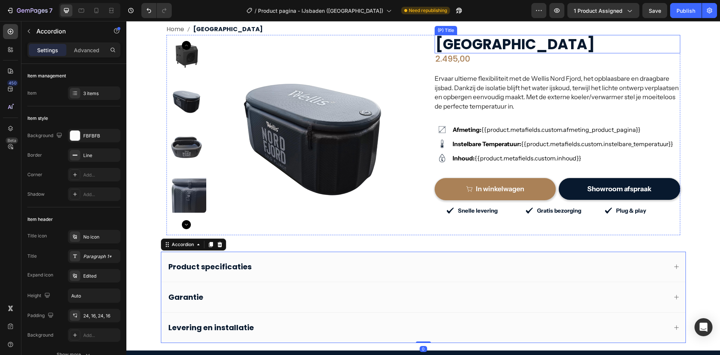
scroll to position [0, 0]
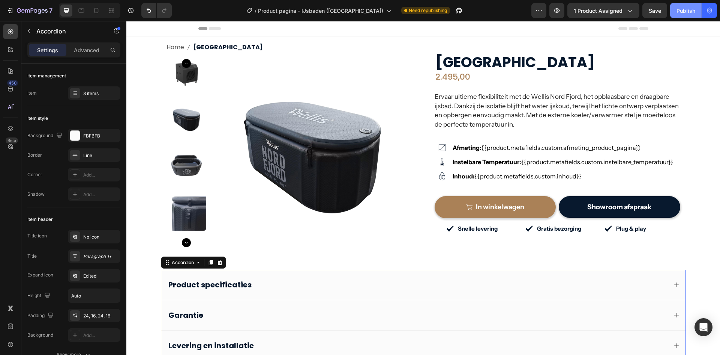
click at [692, 10] on div "Publish" at bounding box center [686, 11] width 19 height 8
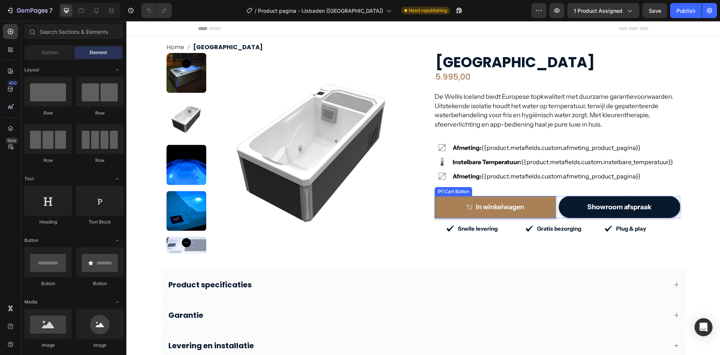
click at [536, 204] on button "In winkelwagen" at bounding box center [496, 207] width 122 height 22
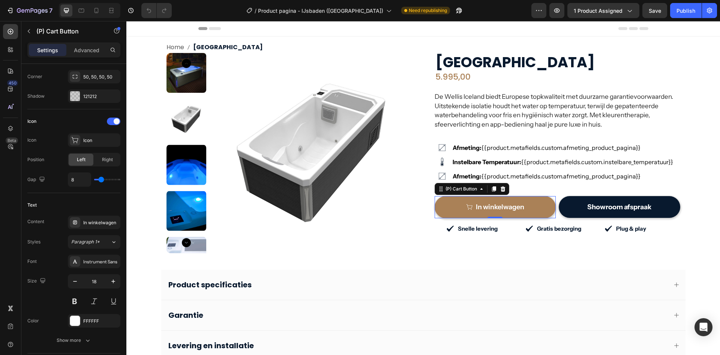
scroll to position [488, 0]
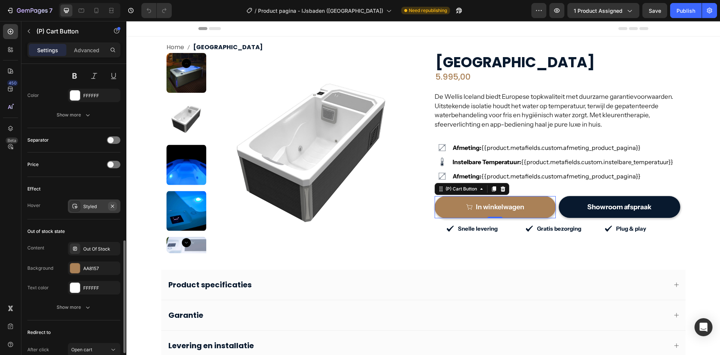
click at [112, 207] on icon "button" at bounding box center [113, 206] width 6 height 6
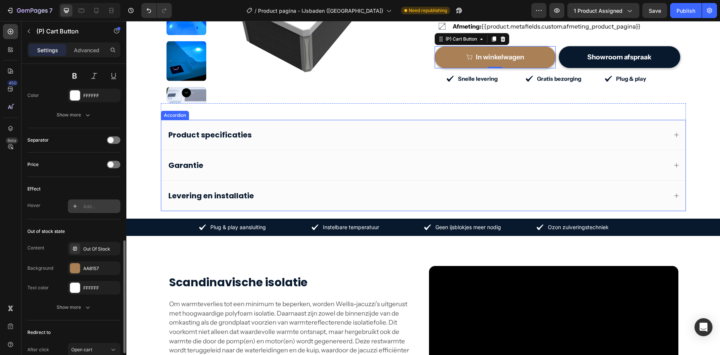
scroll to position [150, 0]
click at [309, 133] on div "Product specificaties" at bounding box center [417, 134] width 500 height 12
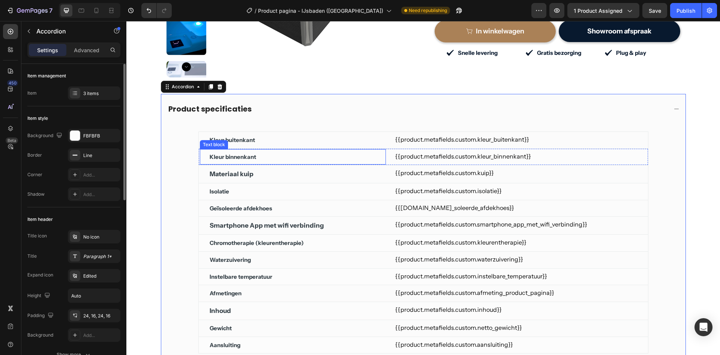
scroll to position [188, 0]
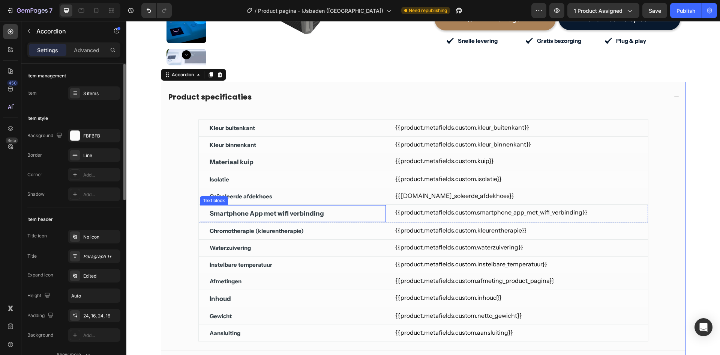
click at [262, 214] on p "Smartphone App met wifi verbinding" at bounding box center [267, 213] width 114 height 9
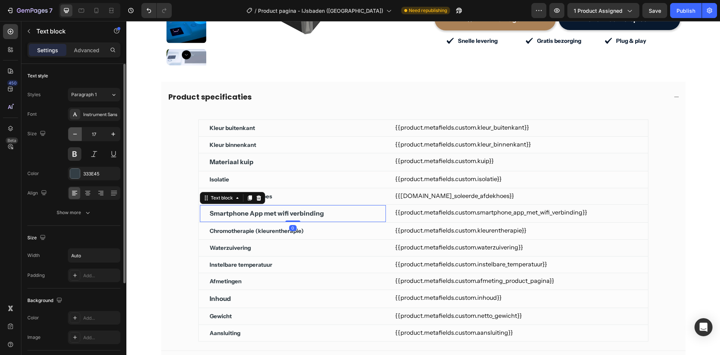
click at [76, 137] on icon "button" at bounding box center [75, 134] width 8 height 8
type input "15"
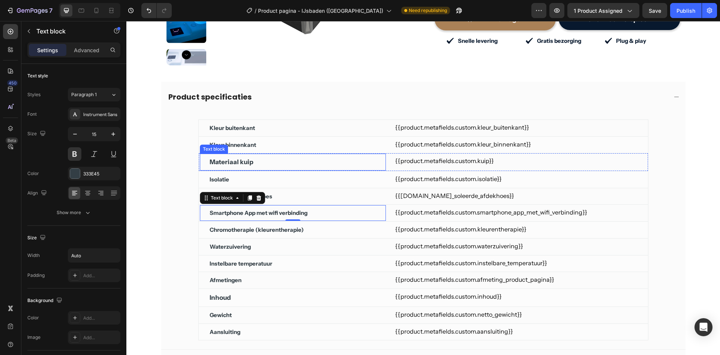
click at [228, 159] on p "Materiaal kuip" at bounding box center [232, 161] width 44 height 9
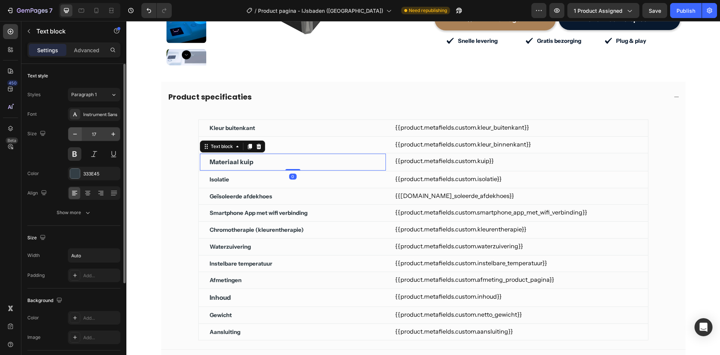
click at [70, 134] on button "button" at bounding box center [75, 134] width 14 height 14
type input "15"
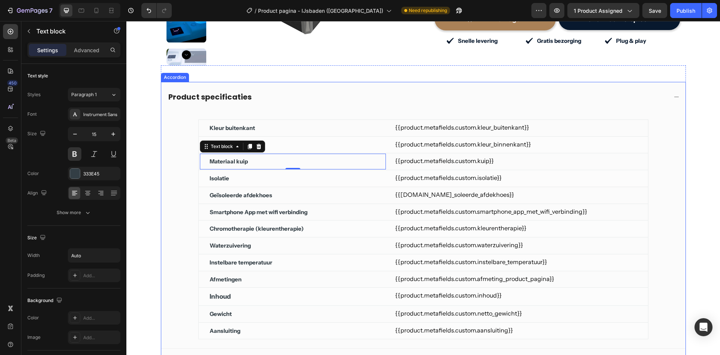
click at [352, 103] on div "Product specificaties" at bounding box center [423, 97] width 524 height 30
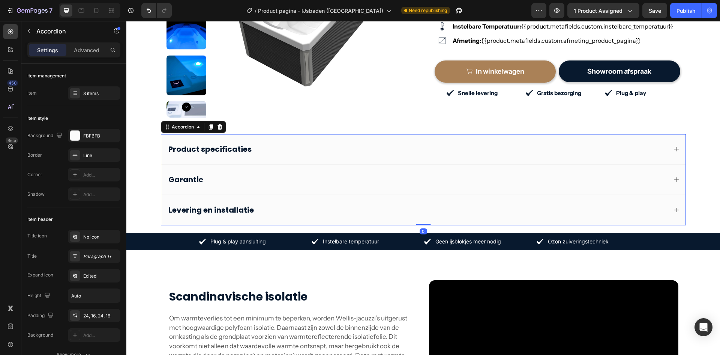
scroll to position [75, 0]
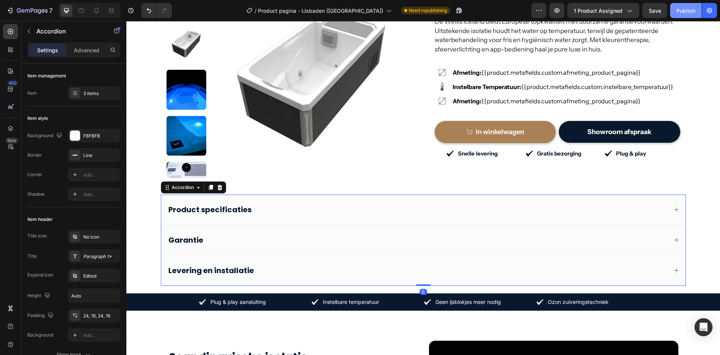
click at [687, 11] on div "Publish" at bounding box center [686, 11] width 19 height 8
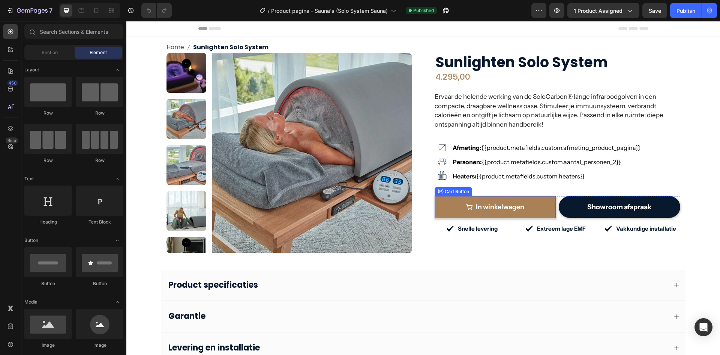
click at [529, 201] on button "In winkelwagen" at bounding box center [496, 207] width 122 height 22
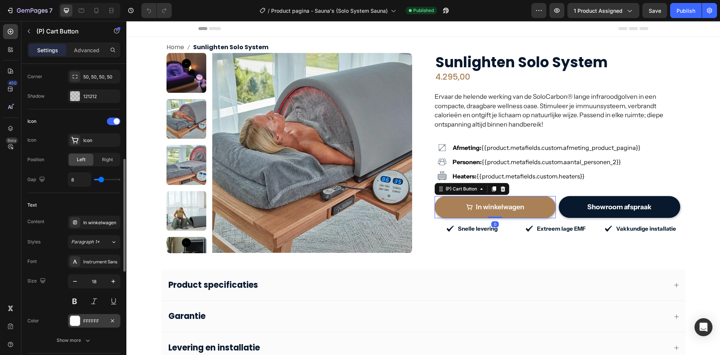
scroll to position [413, 0]
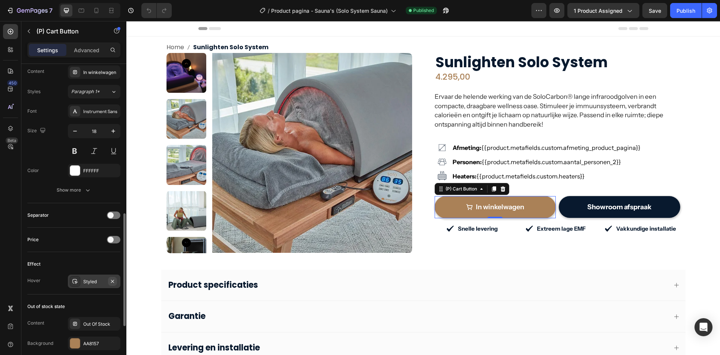
click at [112, 282] on icon "button" at bounding box center [113, 281] width 6 height 6
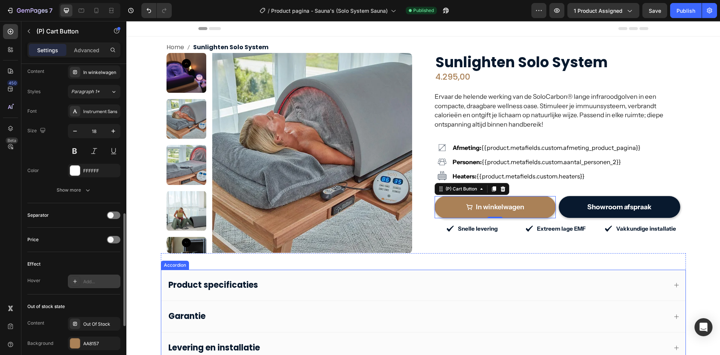
click at [261, 280] on div "Product specificaties" at bounding box center [417, 284] width 500 height 13
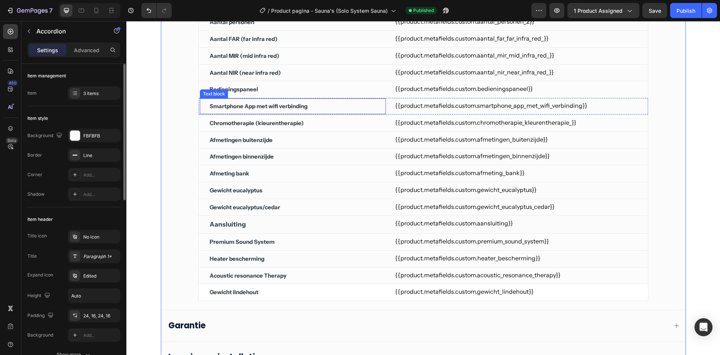
scroll to position [300, 0]
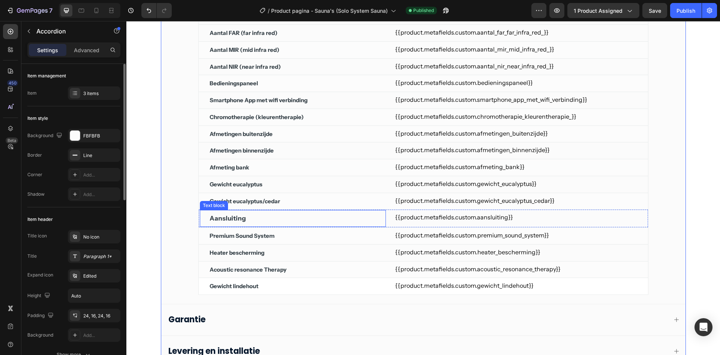
click at [260, 220] on div "Aansluiting" at bounding box center [293, 218] width 168 height 11
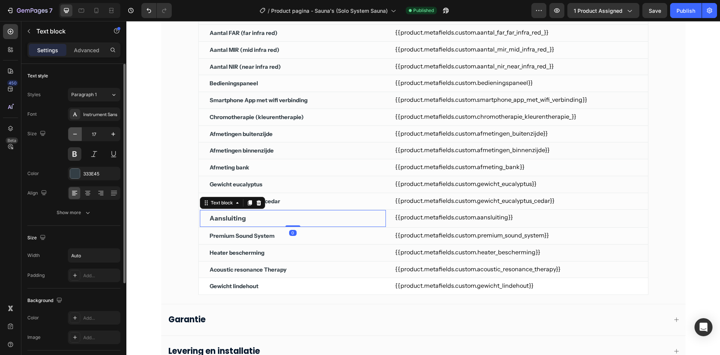
click at [75, 134] on icon "button" at bounding box center [75, 134] width 8 height 8
type input "15"
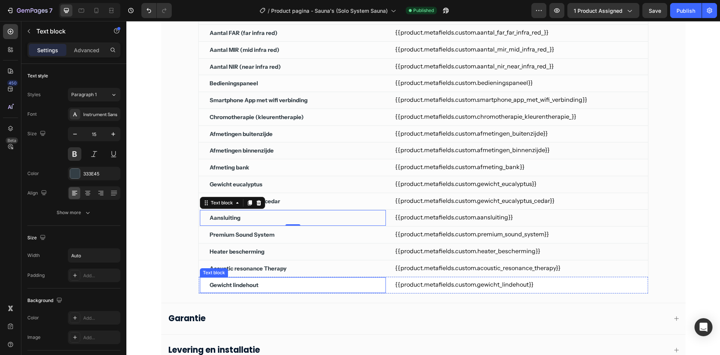
click at [376, 287] on div "Gewicht lindehout Text block" at bounding box center [293, 284] width 187 height 17
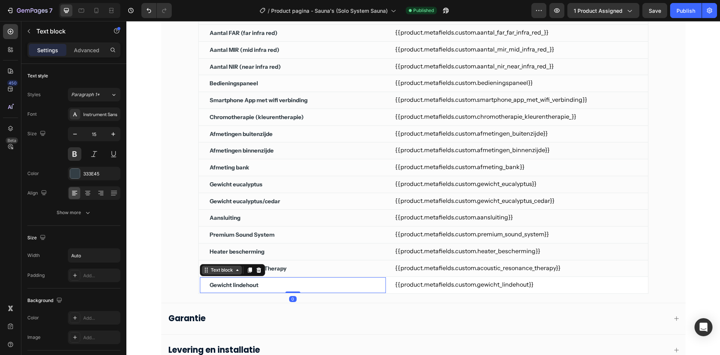
click at [227, 272] on div "Text block" at bounding box center [221, 269] width 25 height 7
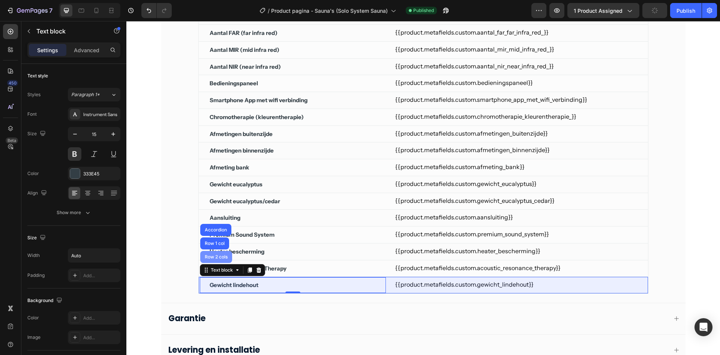
click at [216, 252] on div "Row 2 cols" at bounding box center [216, 257] width 32 height 12
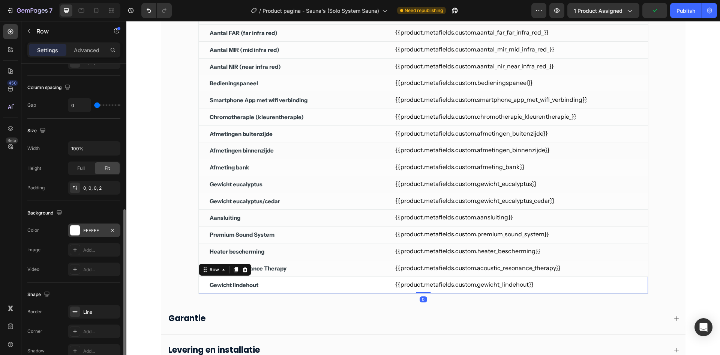
scroll to position [188, 0]
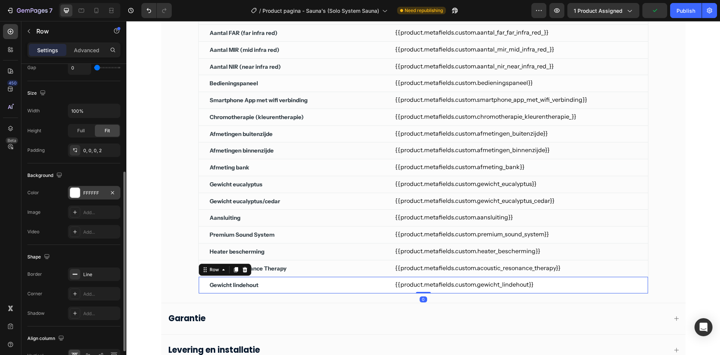
click at [89, 193] on div "FFFFFF" at bounding box center [94, 192] width 22 height 7
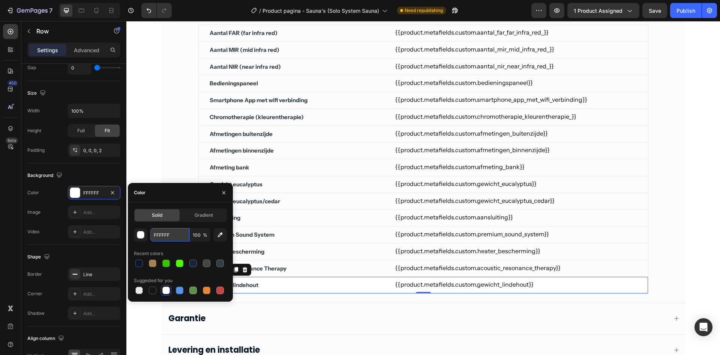
click at [166, 239] on input "FFFFFF" at bounding box center [169, 235] width 39 height 14
paste input "CFCFC"
type input "FCFCFC"
click at [99, 173] on div "Background" at bounding box center [73, 175] width 93 height 12
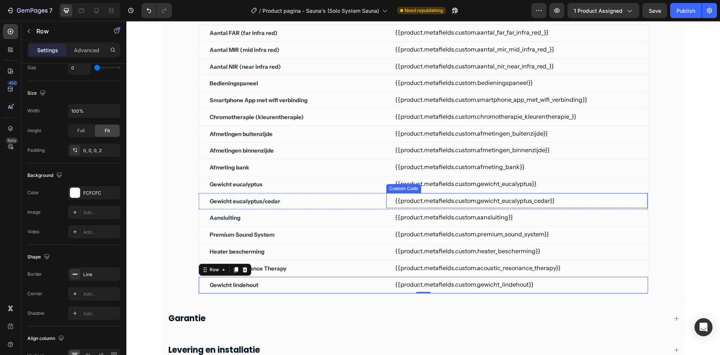
click at [386, 206] on div "{{product.metafields.custom.gewicht_eucalyptus_cedar}} Custom Code" at bounding box center [517, 200] width 262 height 15
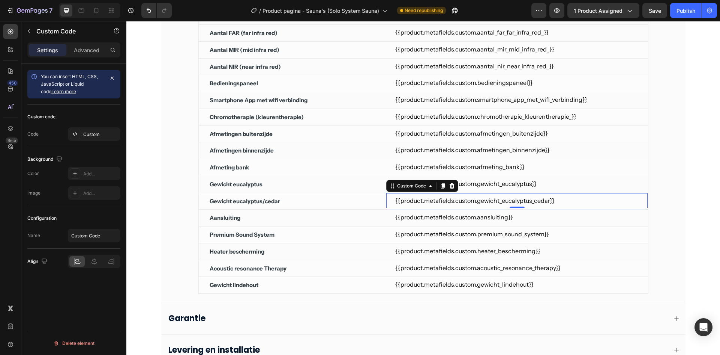
scroll to position [0, 0]
click at [391, 184] on icon at bounding box center [391, 183] width 1 height 1
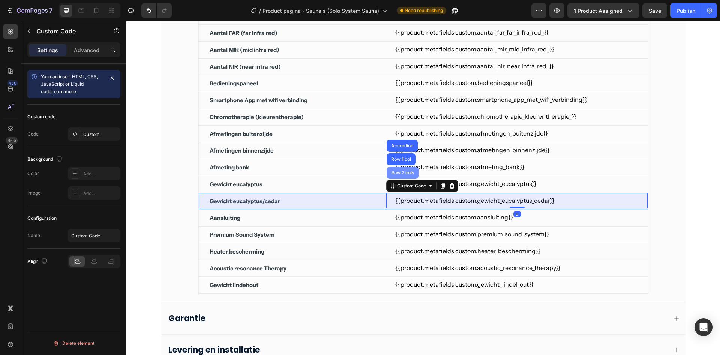
click at [394, 170] on div "Row 2 cols" at bounding box center [403, 172] width 26 height 5
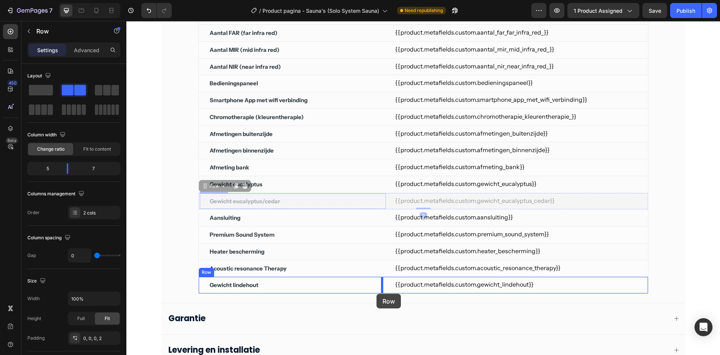
drag, startPoint x: 209, startPoint y: 185, endPoint x: 377, endPoint y: 293, distance: 199.3
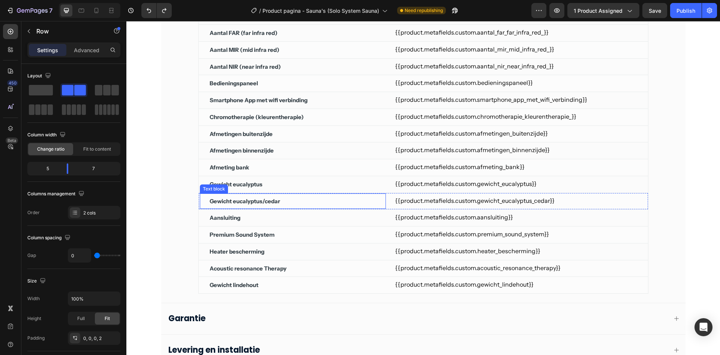
click at [322, 196] on div "Gewicht eucalyptus/cedar" at bounding box center [293, 201] width 168 height 10
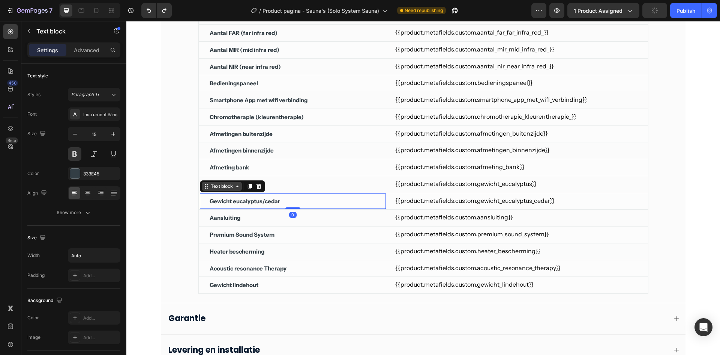
click at [219, 184] on div "Text block" at bounding box center [221, 186] width 25 height 7
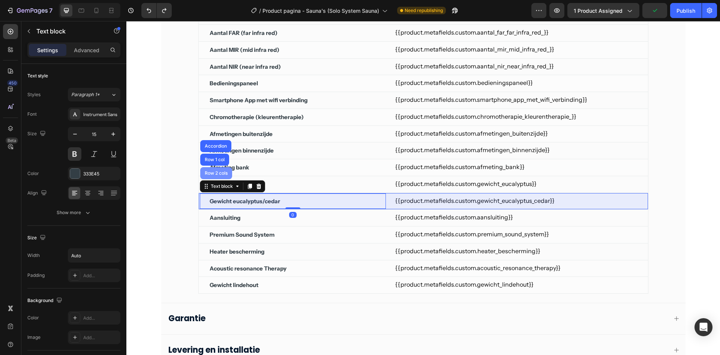
click at [221, 177] on div "Row 2 cols" at bounding box center [216, 173] width 32 height 12
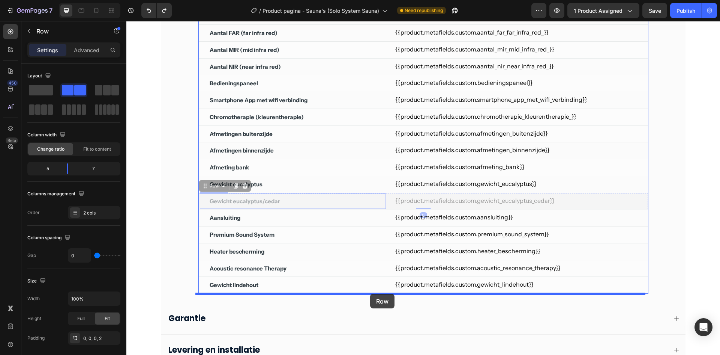
drag, startPoint x: 208, startPoint y: 185, endPoint x: 370, endPoint y: 293, distance: 194.8
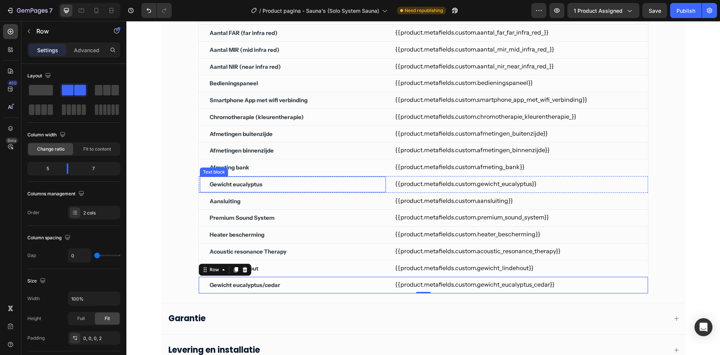
click at [313, 182] on div "Gewicht eucalyptus" at bounding box center [293, 184] width 168 height 10
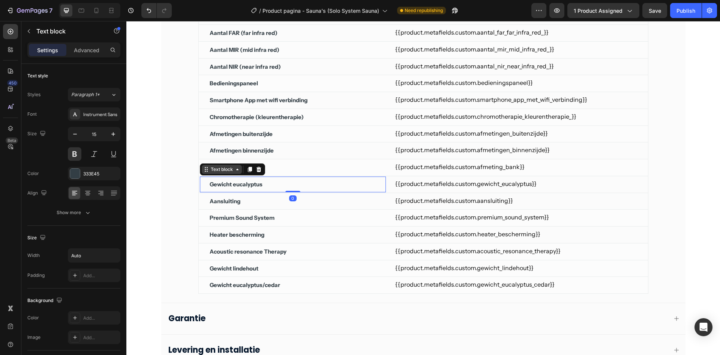
click at [222, 170] on div "Text block" at bounding box center [221, 169] width 25 height 7
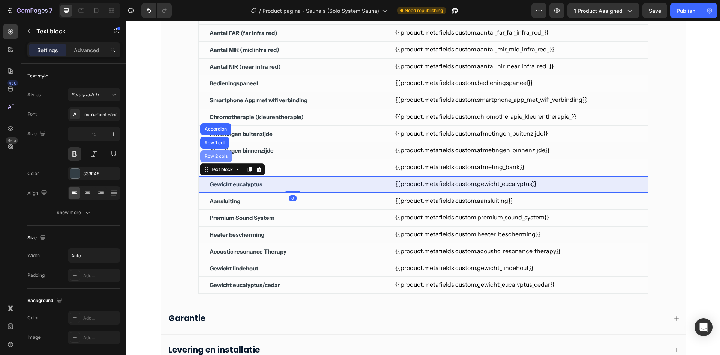
click at [216, 161] on div "Row 2 cols" at bounding box center [216, 156] width 32 height 12
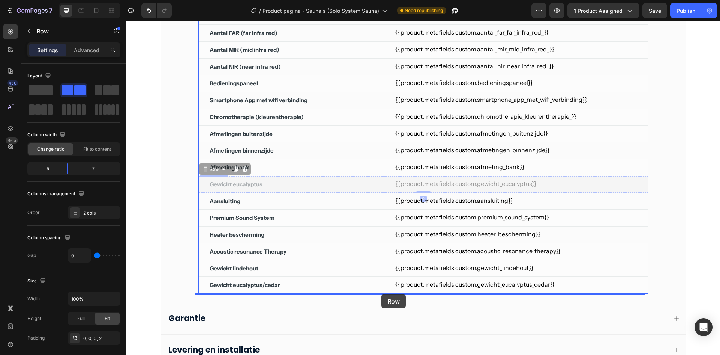
drag, startPoint x: 211, startPoint y: 168, endPoint x: 382, endPoint y: 293, distance: 212.0
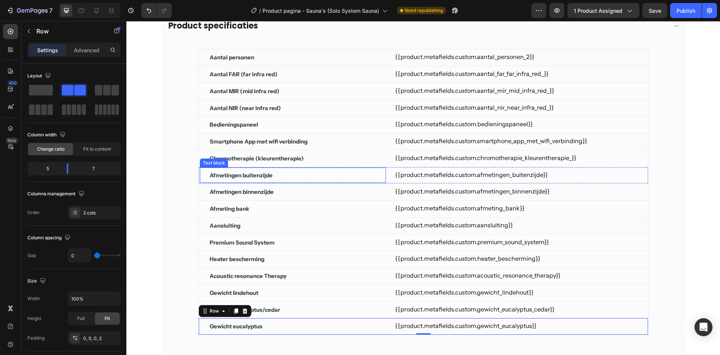
scroll to position [225, 0]
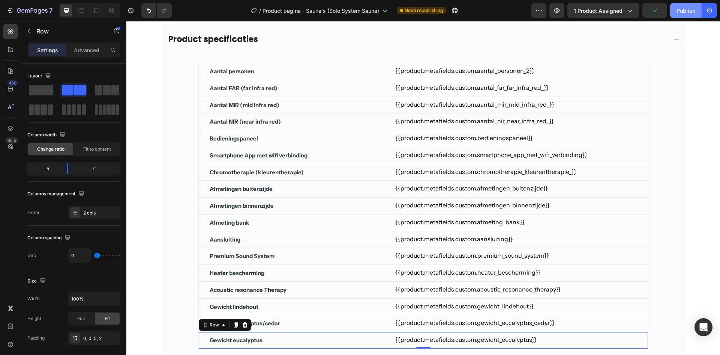
click at [688, 13] on div "Publish" at bounding box center [686, 11] width 19 height 8
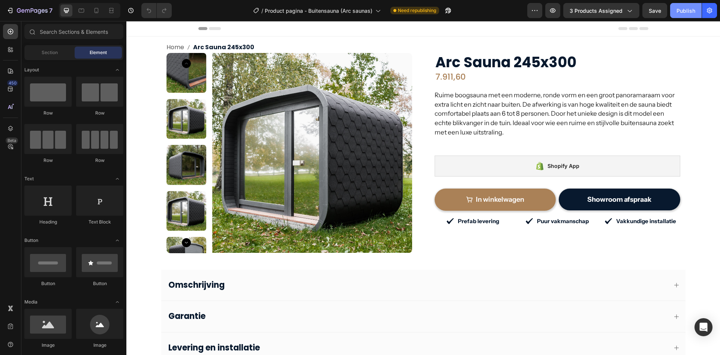
click at [676, 12] on button "Publish" at bounding box center [686, 10] width 32 height 15
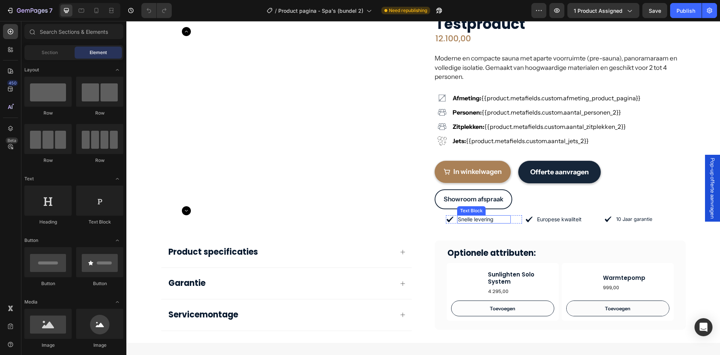
scroll to position [75, 0]
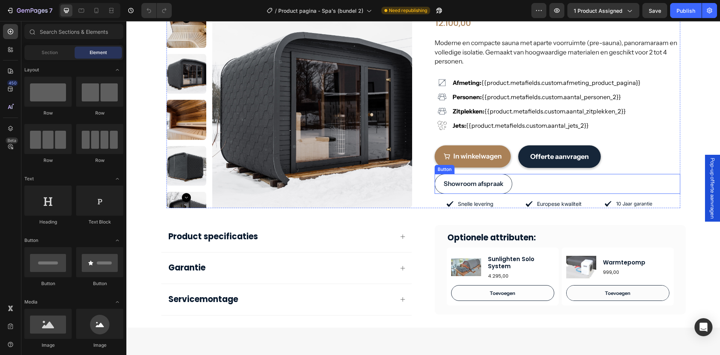
click at [490, 176] on link "Showroom afspraak" at bounding box center [474, 184] width 78 height 20
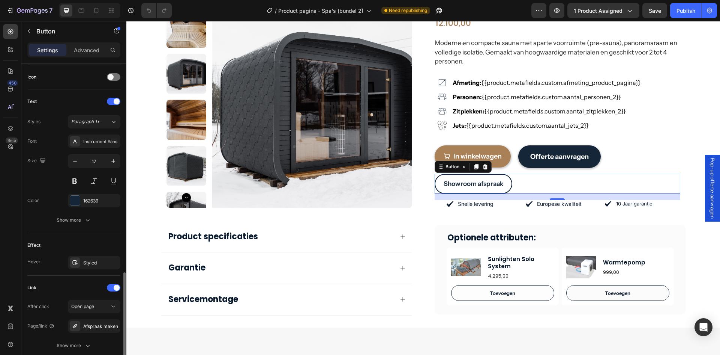
scroll to position [284, 0]
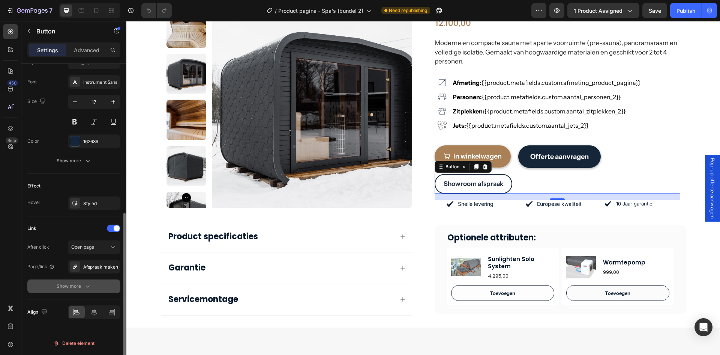
click at [60, 281] on button "Show more" at bounding box center [73, 286] width 93 height 14
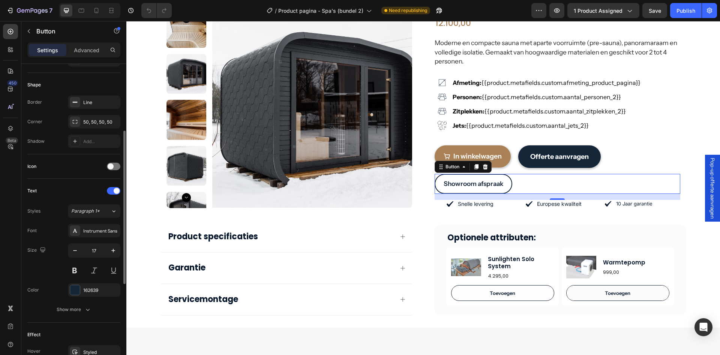
scroll to position [0, 0]
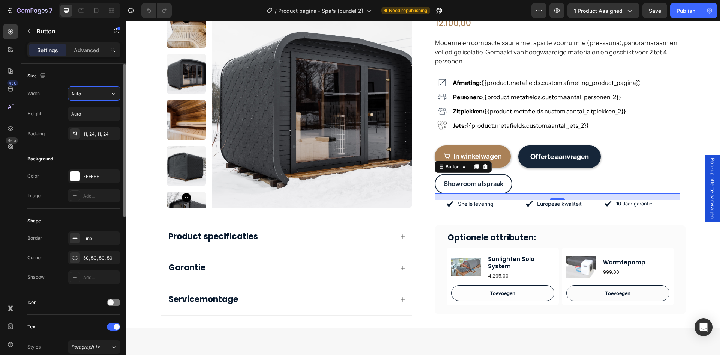
click at [90, 96] on input "Auto" at bounding box center [94, 94] width 52 height 14
click at [110, 95] on icon "button" at bounding box center [114, 94] width 8 height 8
click at [88, 124] on p "Full 100%" at bounding box center [92, 126] width 43 height 7
click at [103, 93] on input "100%" at bounding box center [94, 94] width 52 height 14
click at [75, 91] on input "70%" at bounding box center [94, 94] width 52 height 14
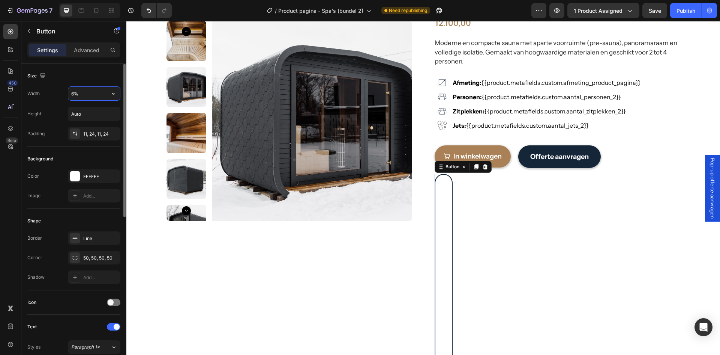
type input "69%"
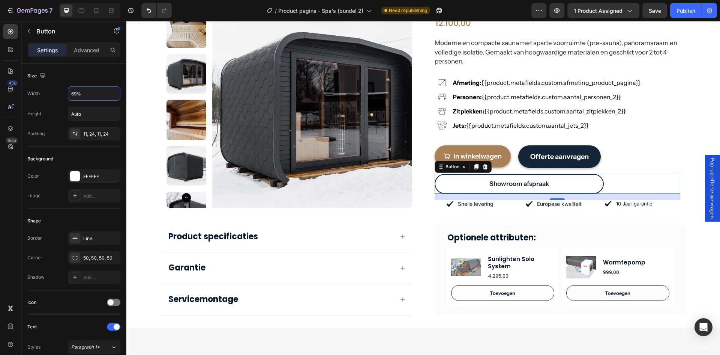
click at [714, 219] on div "Pop-up offerte aanvragen" at bounding box center [712, 188] width 15 height 67
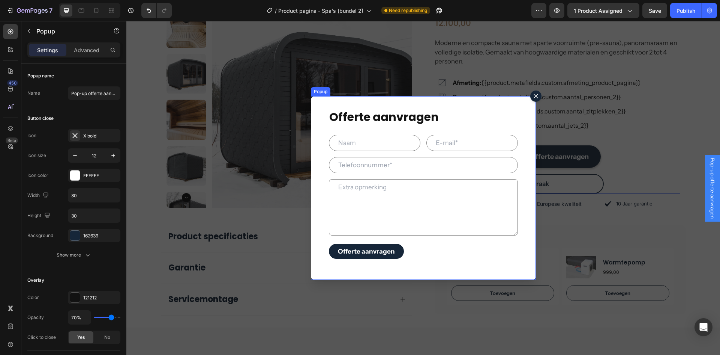
click at [534, 96] on icon "Dialog content" at bounding box center [536, 96] width 5 height 5
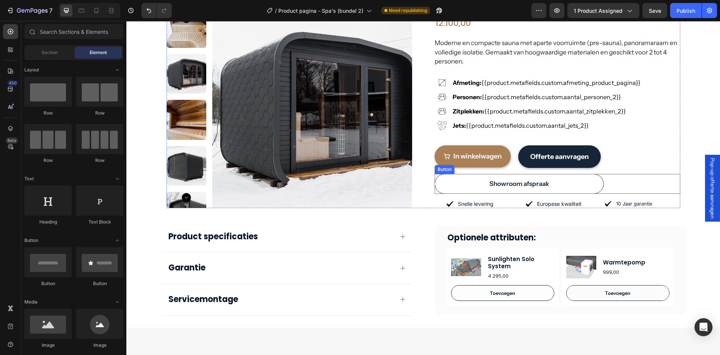
click at [583, 180] on link "Showroom afspraak" at bounding box center [520, 184] width 170 height 20
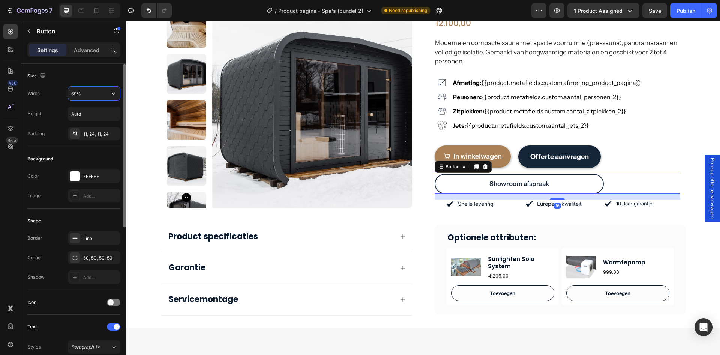
click at [77, 94] on input "69%" at bounding box center [94, 94] width 52 height 14
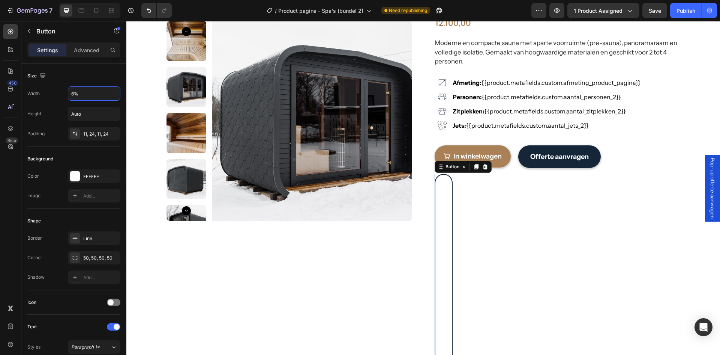
type input "68%"
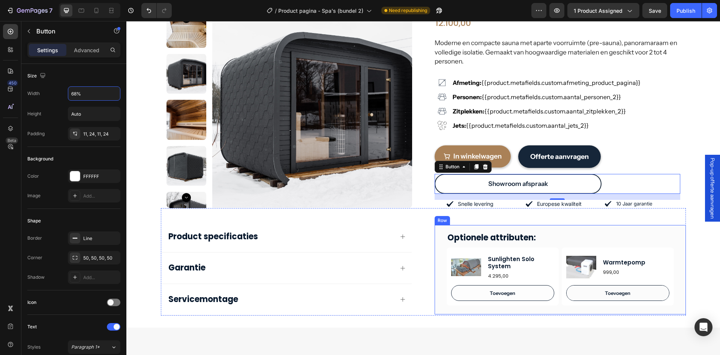
click at [682, 232] on div "Optionele attributen: Heading Product Images Sunlighten Solo System Product Tit…" at bounding box center [560, 270] width 251 height 90
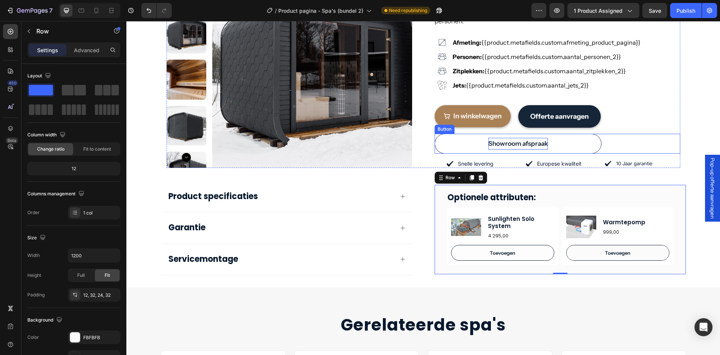
scroll to position [113, 0]
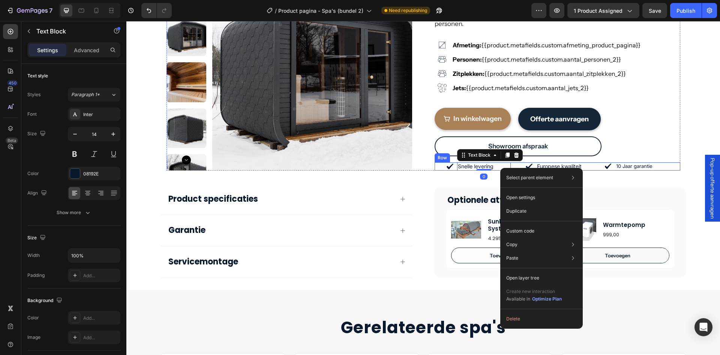
click at [440, 168] on div "Snelle levering Text Block 0 Row Europese kwaliteit Text Block Row 10 Jaar gara…" at bounding box center [558, 166] width 246 height 8
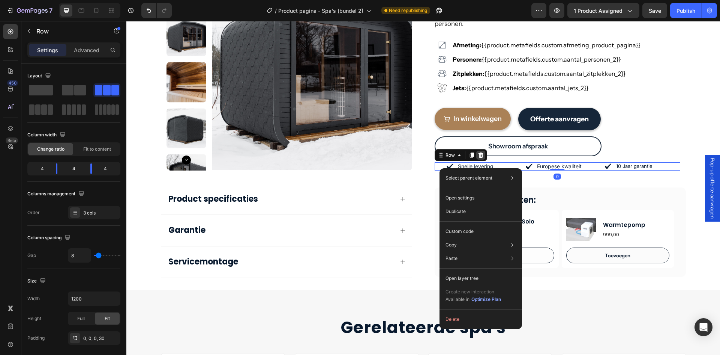
click at [478, 157] on icon at bounding box center [480, 154] width 5 height 5
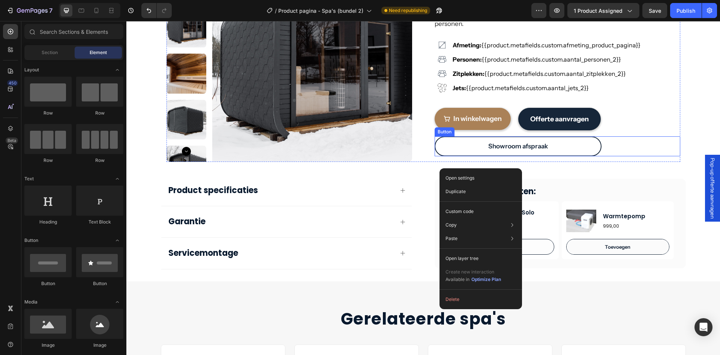
click at [661, 147] on div "Showroom afspraak Button" at bounding box center [558, 146] width 246 height 20
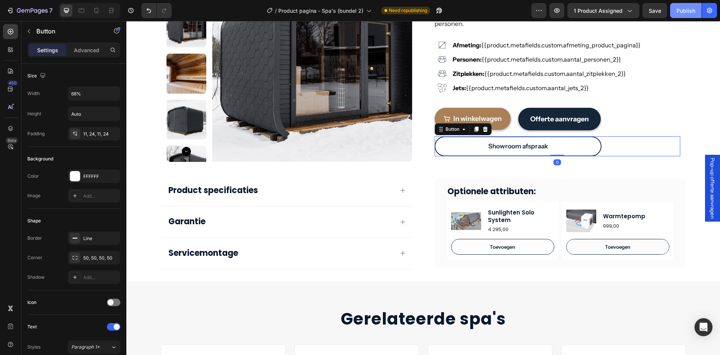
click at [694, 12] on div "Publish" at bounding box center [686, 11] width 19 height 8
click at [488, 148] on p "Showroom afspraak" at bounding box center [518, 146] width 60 height 12
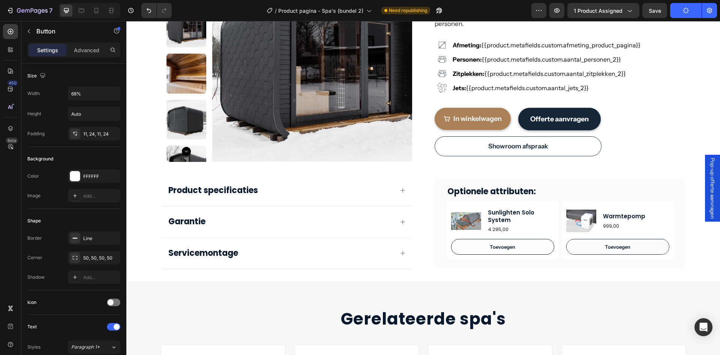
click at [460, 150] on link "Showroom afspraak" at bounding box center [518, 146] width 167 height 20
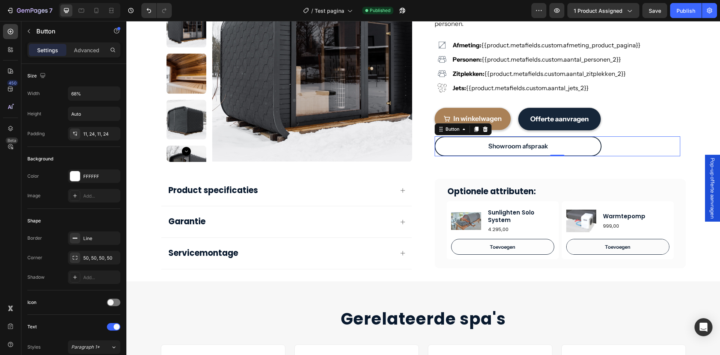
click at [709, 182] on span "Pop-up offerte aanvragen" at bounding box center [713, 188] width 8 height 61
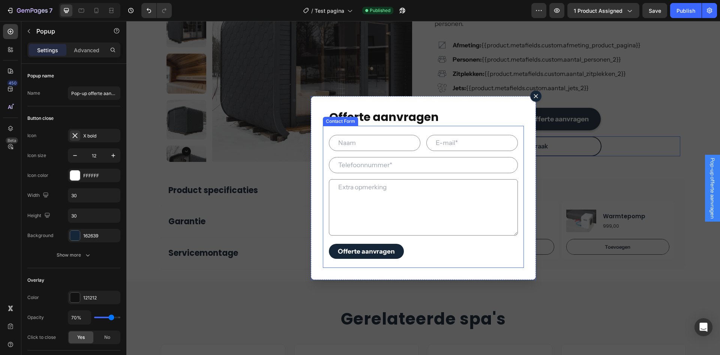
click at [394, 175] on div "Text Field Email Field Row Text Field Custom Code Text Area Offerte aanvragen S…" at bounding box center [423, 197] width 201 height 142
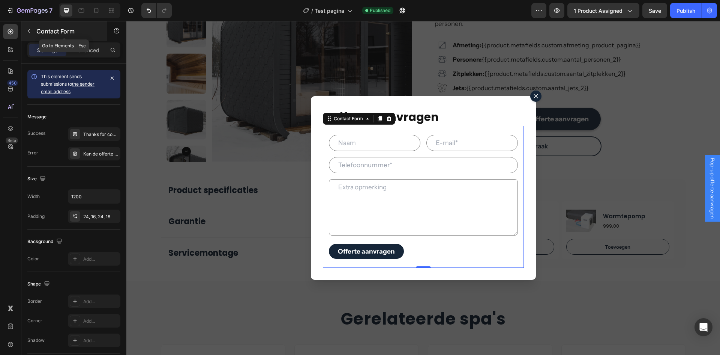
click at [36, 30] on div "Contact Form" at bounding box center [64, 31] width 86 height 20
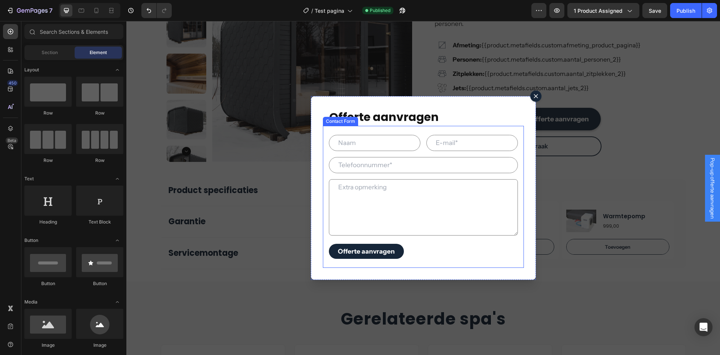
click at [376, 131] on div "Text Field Email Field Row Text Field Custom Code Text Area Offerte aanvragen S…" at bounding box center [423, 197] width 201 height 142
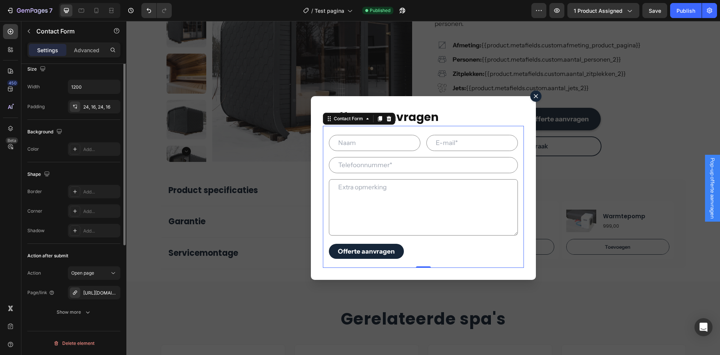
scroll to position [0, 0]
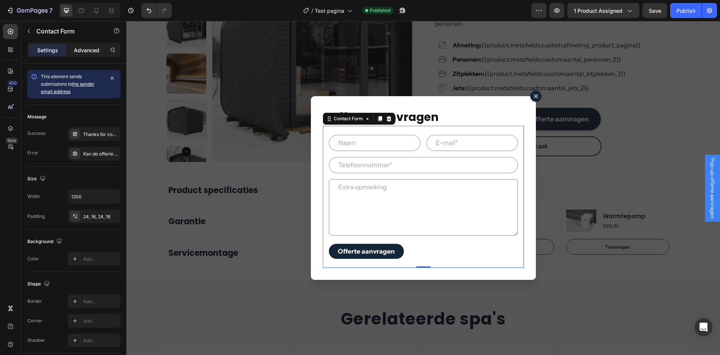
click at [99, 53] on div "Advanced" at bounding box center [87, 50] width 38 height 12
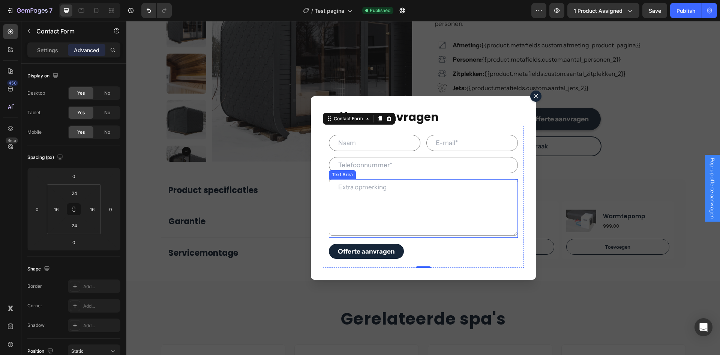
click at [371, 187] on textarea "Dialog body" at bounding box center [423, 207] width 189 height 56
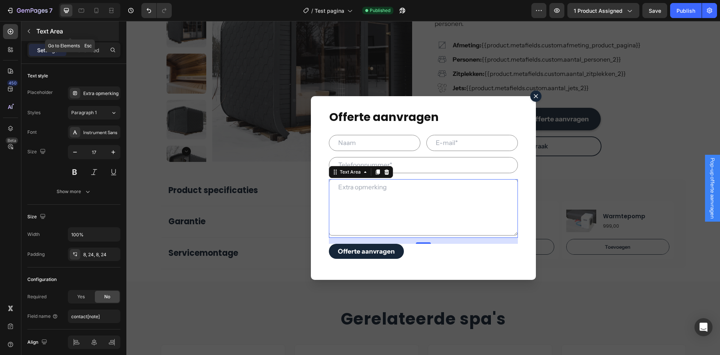
click at [53, 34] on p "Text Area" at bounding box center [76, 31] width 81 height 9
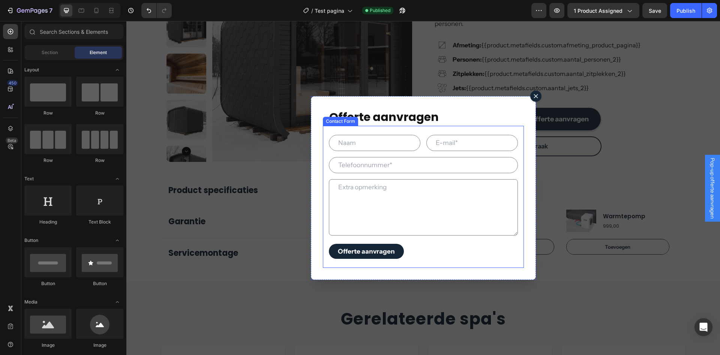
click at [355, 129] on div "Text Field Email Field Row Text Field Custom Code Text Area Offerte aanvragen S…" at bounding box center [423, 197] width 201 height 142
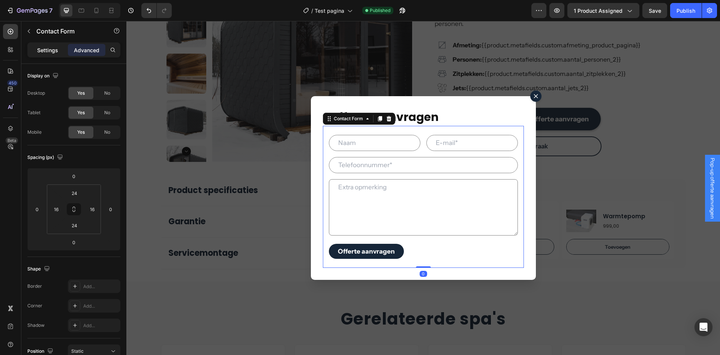
click at [45, 47] on p "Settings" at bounding box center [47, 50] width 21 height 8
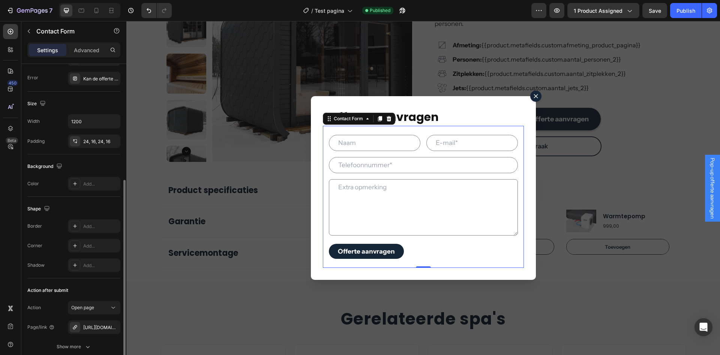
scroll to position [110, 0]
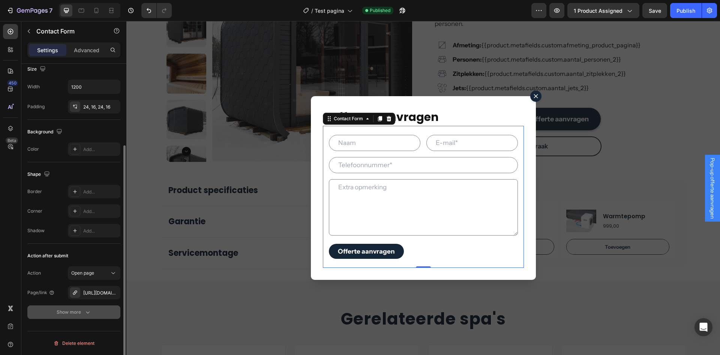
click at [67, 317] on button "Show more" at bounding box center [73, 312] width 93 height 14
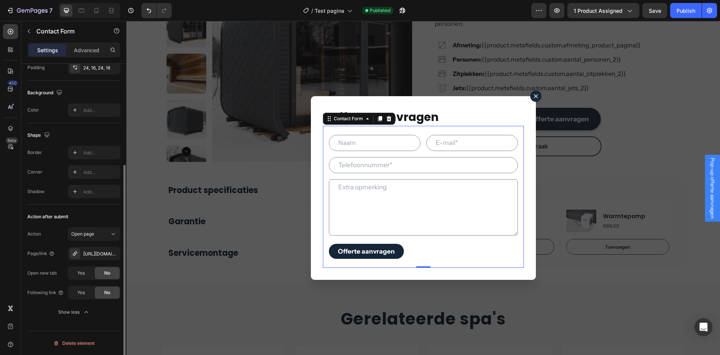
scroll to position [0, 0]
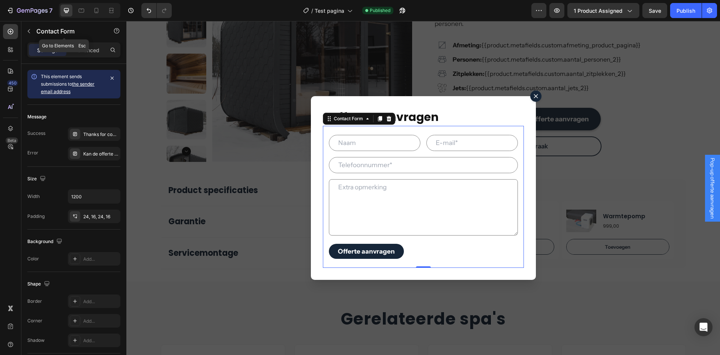
click at [30, 36] on button "button" at bounding box center [29, 31] width 12 height 12
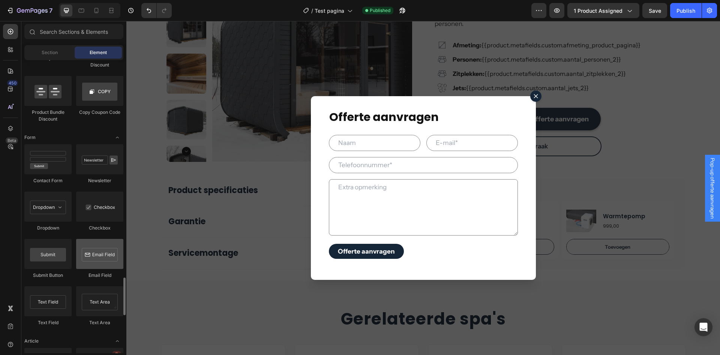
scroll to position [1726, 0]
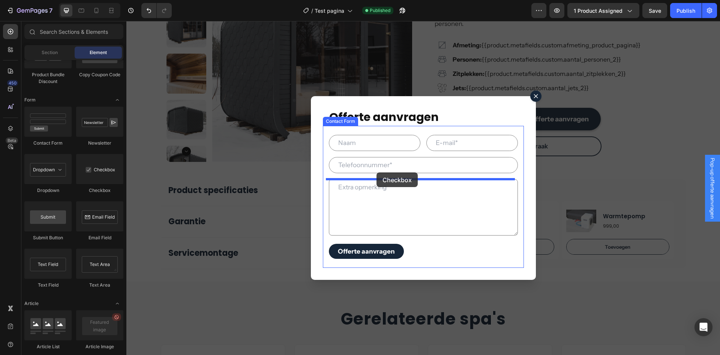
drag, startPoint x: 222, startPoint y: 194, endPoint x: 377, endPoint y: 172, distance: 156.1
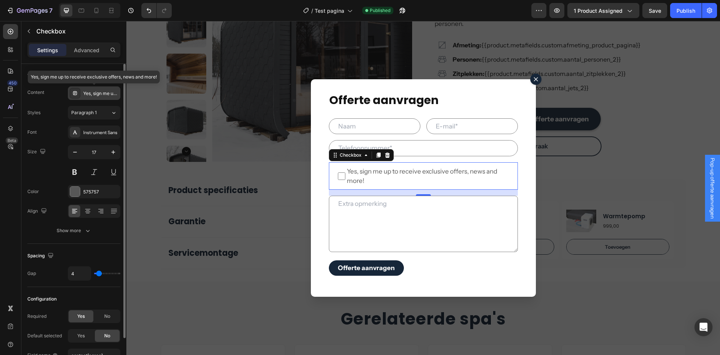
click at [105, 91] on div "Yes, sign me up to receive exclusive offers, news and more!" at bounding box center [100, 93] width 35 height 7
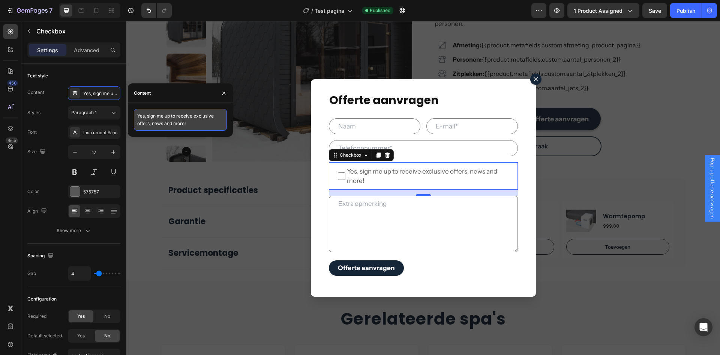
click at [153, 118] on textarea "Yes, sign me up to receive exclusive offers, news and more!" at bounding box center [180, 120] width 93 height 22
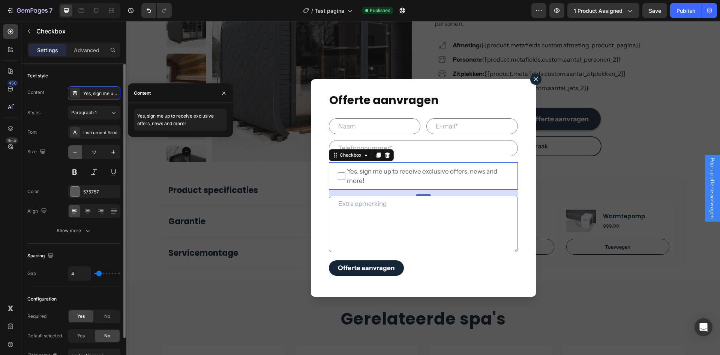
click at [74, 154] on icon "button" at bounding box center [75, 152] width 8 height 8
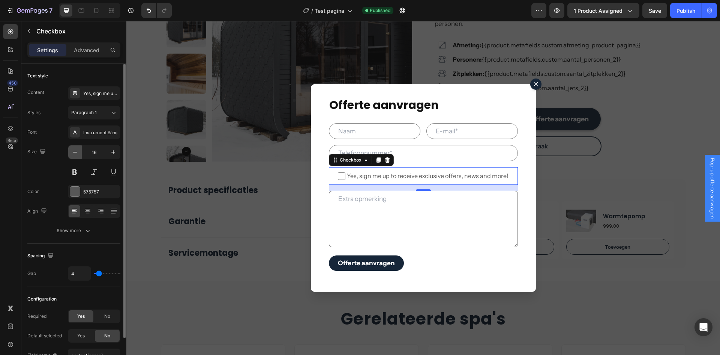
click at [74, 154] on icon "button" at bounding box center [75, 152] width 8 height 8
type input "15"
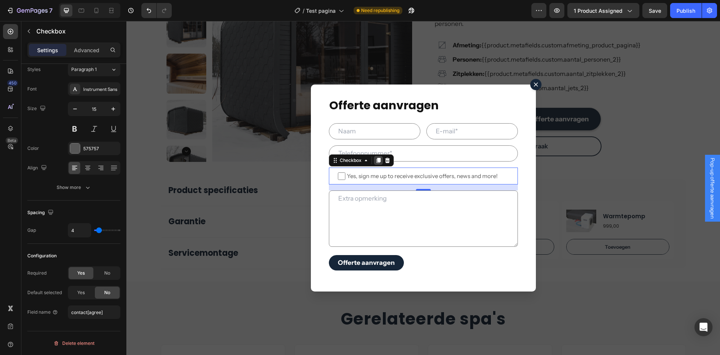
click at [376, 160] on icon "Dialog body" at bounding box center [379, 160] width 6 height 6
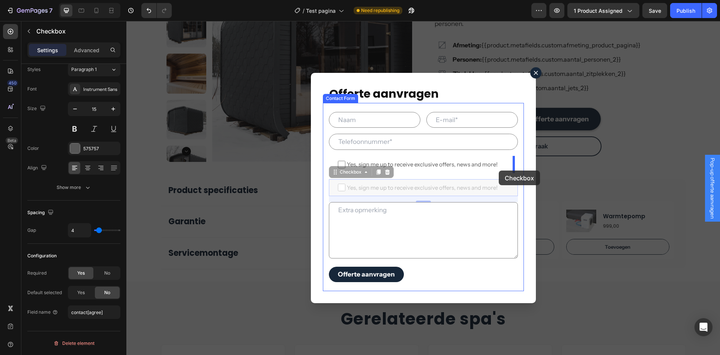
drag, startPoint x: 337, startPoint y: 174, endPoint x: 499, endPoint y: 170, distance: 161.7
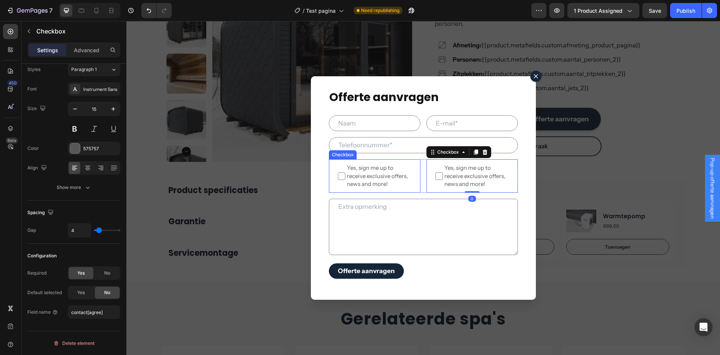
click at [374, 178] on span "Yes, sign me up to receive exclusive offers, news and more!" at bounding box center [379, 176] width 66 height 24
click at [346, 178] on input "Yes, sign me up to receive exclusive offers, news and more!" at bounding box center [342, 176] width 8 height 8
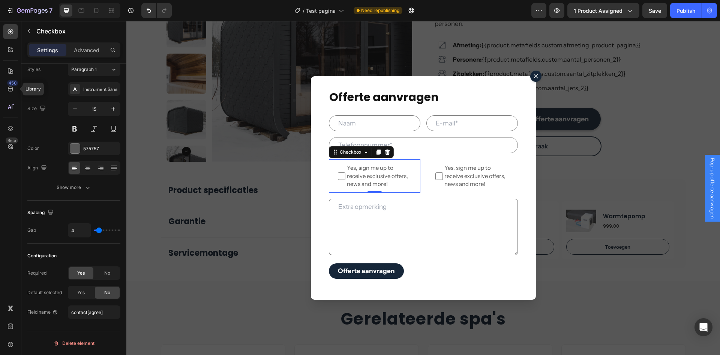
click at [375, 180] on span "Yes, sign me up to receive exclusive offers, news and more!" at bounding box center [379, 176] width 66 height 24
click at [346, 180] on input "Yes, sign me up to receive exclusive offers, news and more!" at bounding box center [342, 176] width 8 height 8
click at [375, 180] on span "Yes, sign me up to receive exclusive offers, news and more!" at bounding box center [379, 176] width 66 height 24
click at [346, 180] on input "Yes, sign me up to receive exclusive offers, news and more!" at bounding box center [342, 176] width 8 height 8
checkbox input "false"
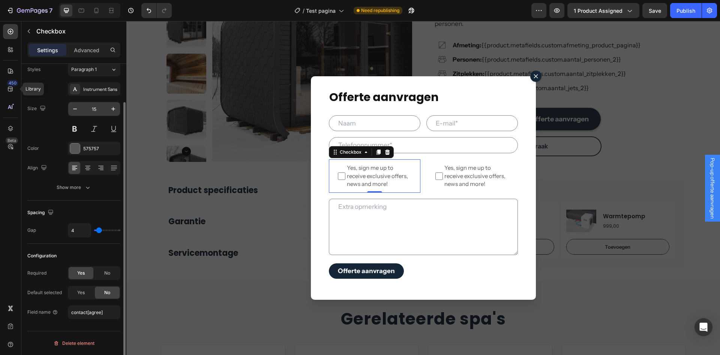
scroll to position [0, 0]
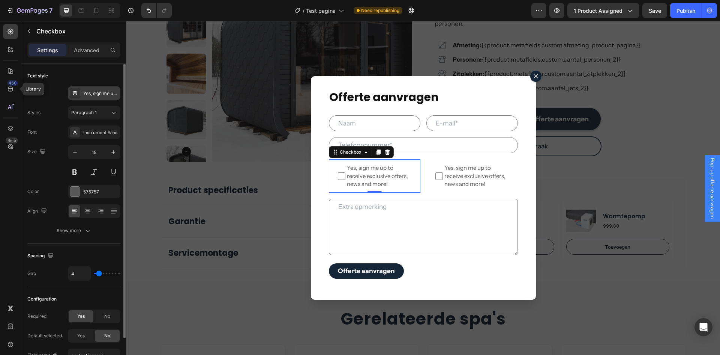
click at [96, 95] on div "Yes, sign me up to receive exclusive offers, news and more!" at bounding box center [100, 93] width 35 height 7
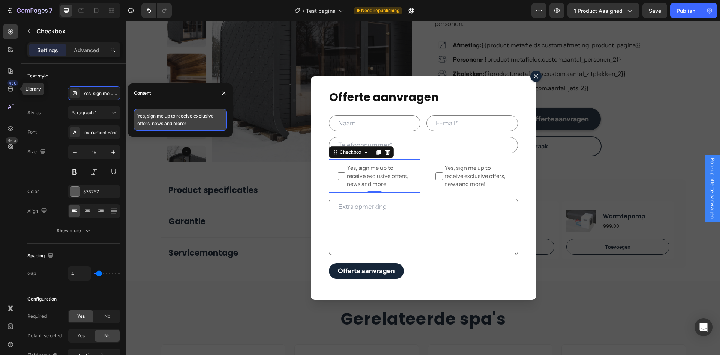
click at [155, 113] on textarea "Yes, sign me up to receive exclusive offers, news and more!" at bounding box center [180, 120] width 93 height 22
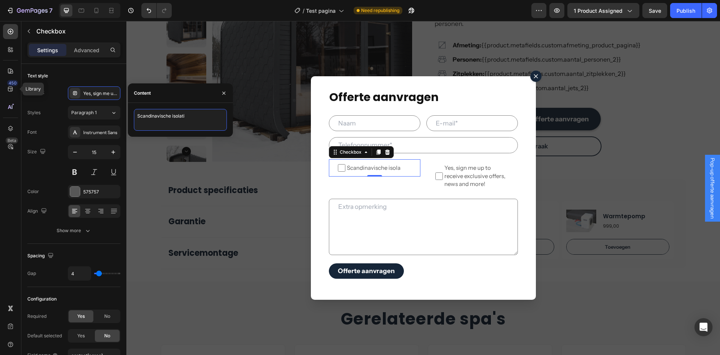
type textarea "Scandinavische isolatie"
click at [474, 176] on span "Yes, sign me up to receive exclusive offers, news and more!" at bounding box center [476, 176] width 66 height 24
click at [443, 176] on input "Yes, sign me up to receive exclusive offers, news and more!" at bounding box center [440, 176] width 8 height 8
checkbox input "false"
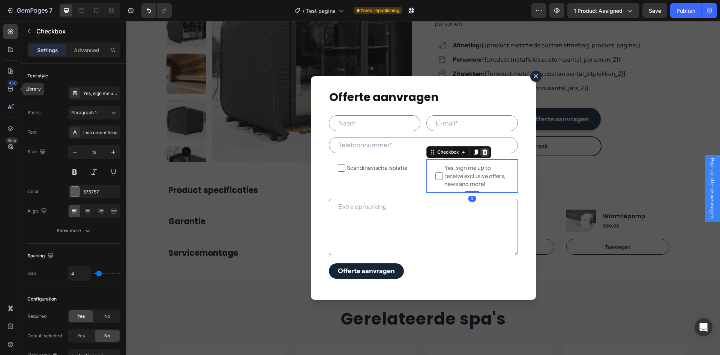
click at [484, 150] on icon "Dialog body" at bounding box center [485, 152] width 6 height 6
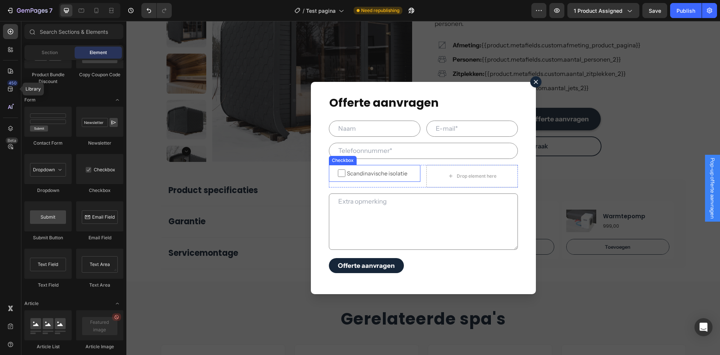
click at [355, 172] on span "Scandinavische isolatie" at bounding box center [379, 173] width 66 height 8
click at [346, 172] on input "Scandinavische isolatie" at bounding box center [342, 173] width 8 height 8
checkbox input "false"
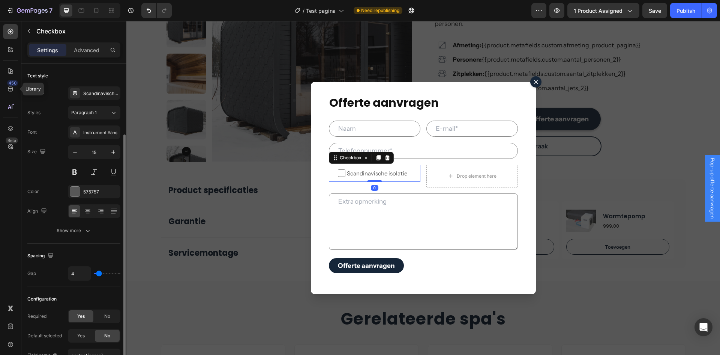
scroll to position [38, 0]
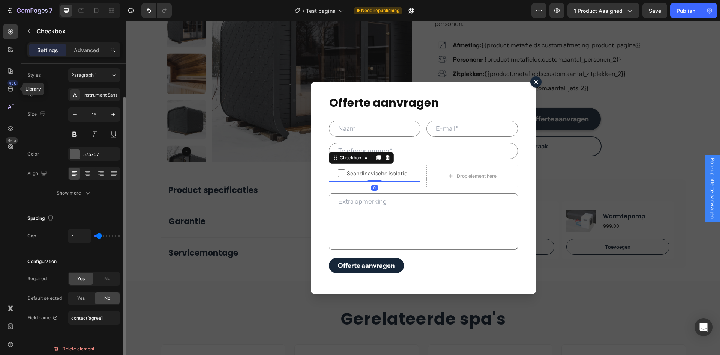
type input "1"
type input "2"
type input "3"
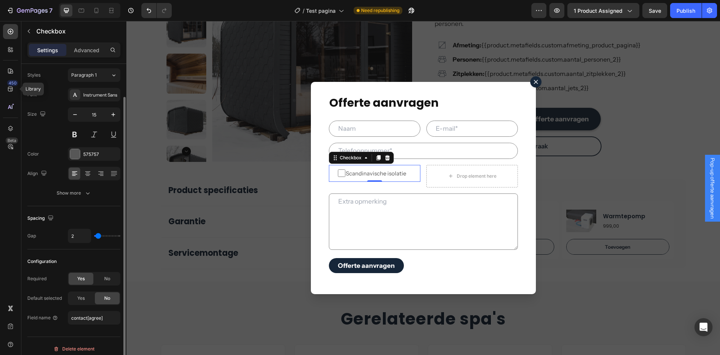
type input "3"
type input "4"
type input "5"
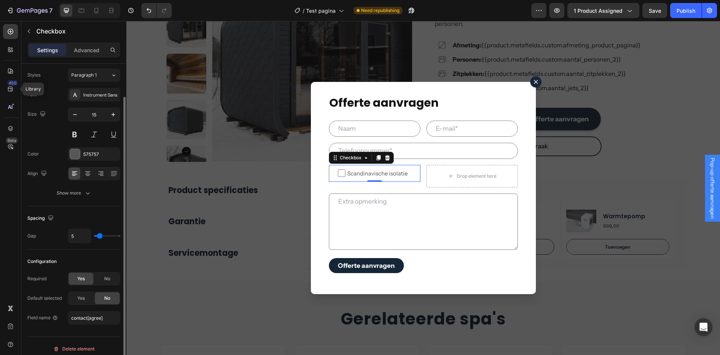
type input "6"
type input "7"
type input "8"
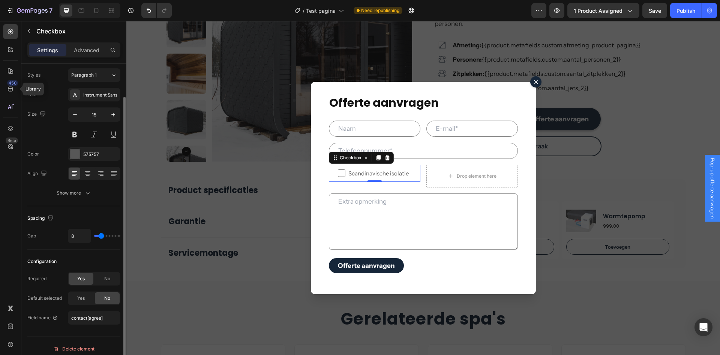
drag, startPoint x: 97, startPoint y: 236, endPoint x: 101, endPoint y: 238, distance: 4.4
type input "8"
click at [101, 236] on input "range" at bounding box center [107, 236] width 26 height 2
drag, startPoint x: 76, startPoint y: 54, endPoint x: 75, endPoint y: 63, distance: 8.7
click at [77, 54] on div "Advanced" at bounding box center [87, 50] width 38 height 12
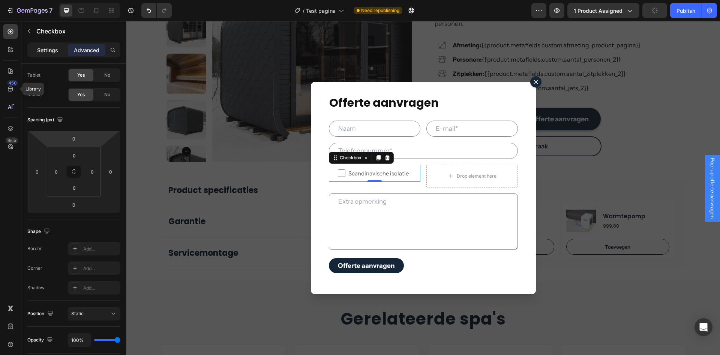
click at [57, 49] on p "Settings" at bounding box center [47, 50] width 21 height 8
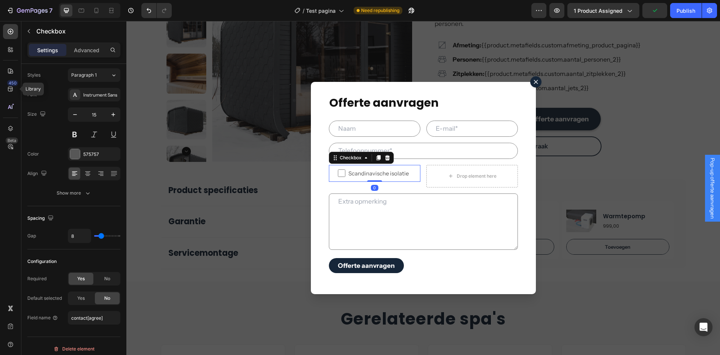
click at [339, 173] on input "Scandinavische isolatie" at bounding box center [342, 173] width 8 height 8
click at [341, 172] on input "Scandinavische isolatie" at bounding box center [342, 173] width 8 height 8
checkbox input "false"
click at [80, 155] on div "575757" at bounding box center [94, 154] width 53 height 14
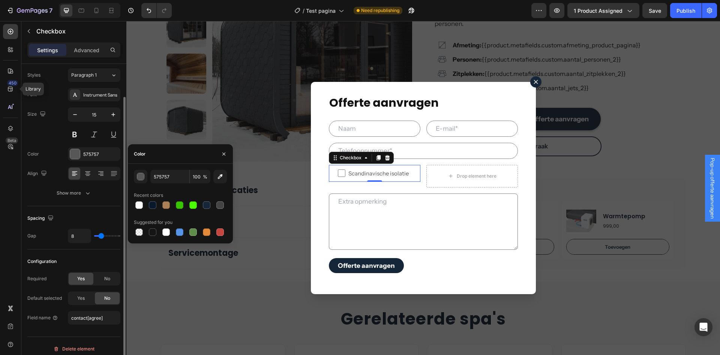
click at [38, 157] on div "Color" at bounding box center [33, 153] width 12 height 7
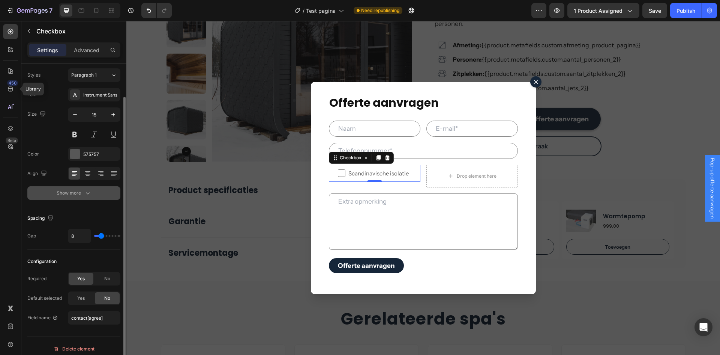
click at [62, 196] on div "Show more" at bounding box center [74, 193] width 35 height 8
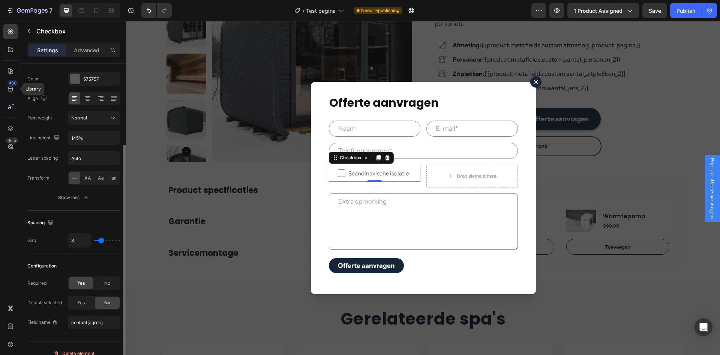
scroll to position [123, 0]
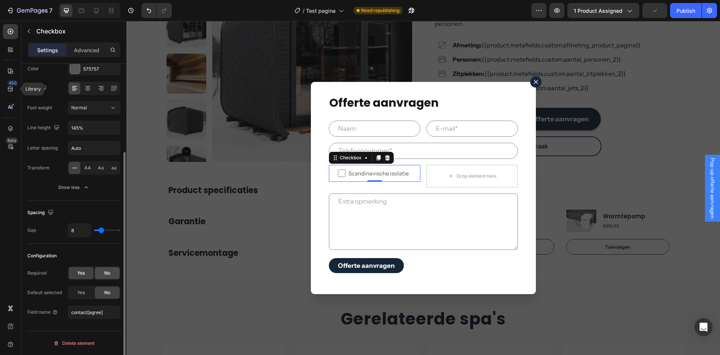
click at [99, 270] on div "No" at bounding box center [107, 273] width 25 height 12
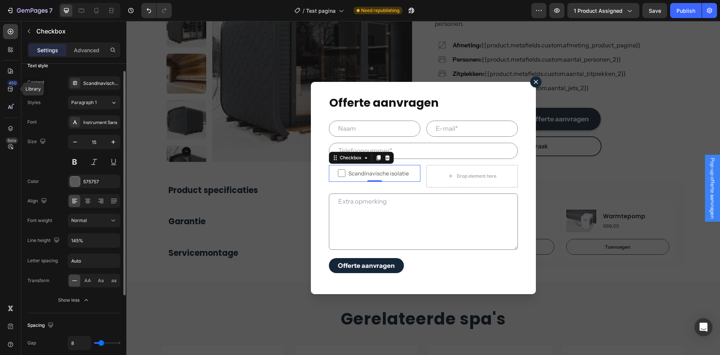
scroll to position [0, 0]
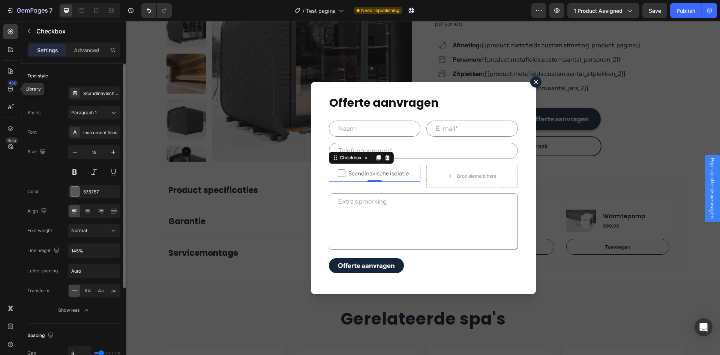
click at [46, 170] on div "Size 15" at bounding box center [73, 162] width 93 height 34
click at [685, 17] on button "Publish" at bounding box center [686, 10] width 32 height 15
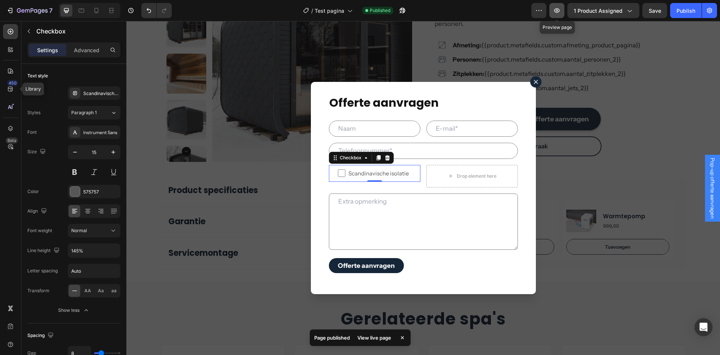
click at [562, 14] on button "button" at bounding box center [557, 10] width 15 height 15
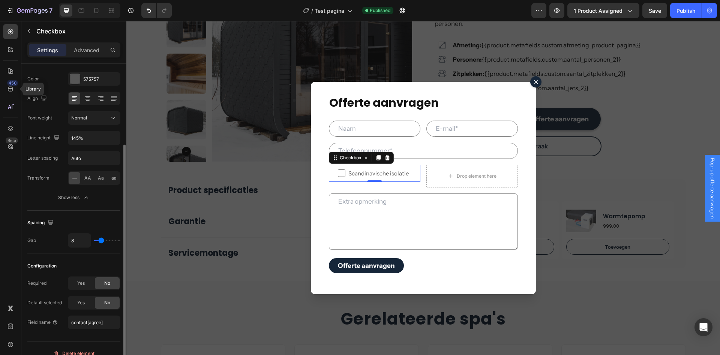
scroll to position [123, 0]
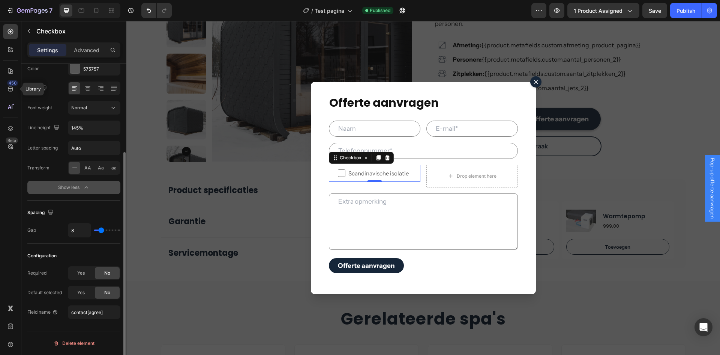
click at [70, 183] on button "Show less" at bounding box center [73, 187] width 93 height 14
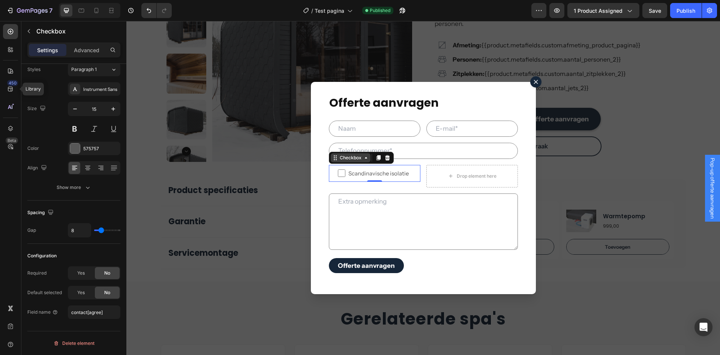
click at [343, 159] on div "Checkbox" at bounding box center [350, 157] width 25 height 7
click at [44, 32] on p "Checkbox" at bounding box center [76, 31] width 81 height 9
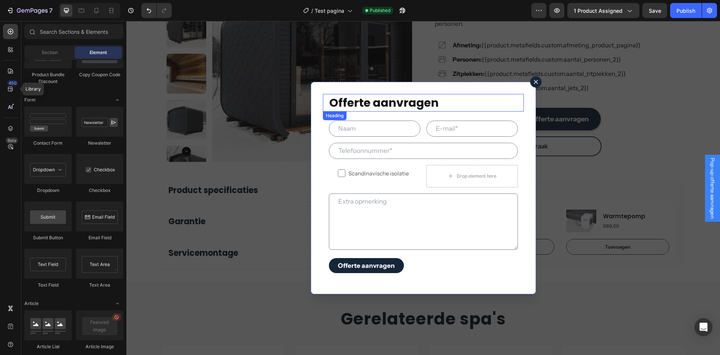
click at [421, 107] on h2 "Offerte aanvragen" at bounding box center [426, 103] width 195 height 18
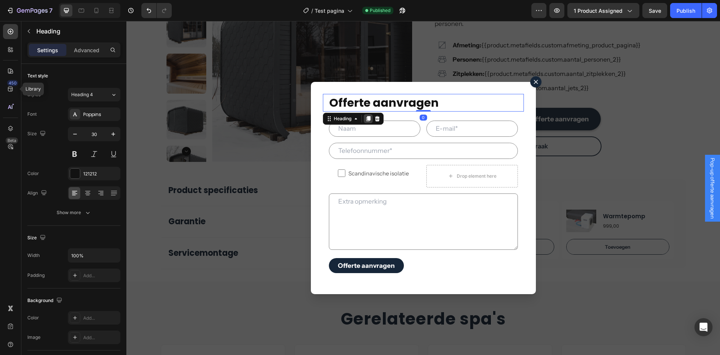
click at [366, 122] on icon "Dialog body" at bounding box center [368, 119] width 6 height 6
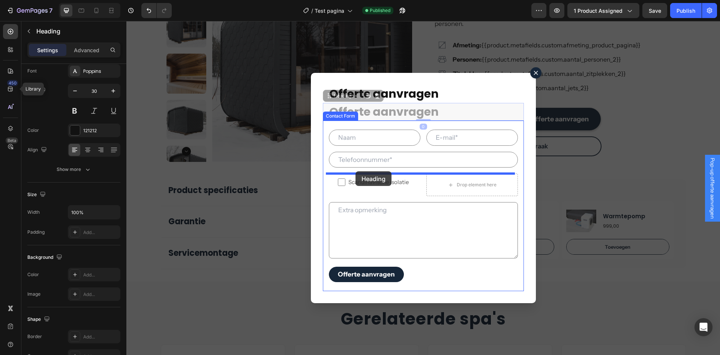
drag, startPoint x: 334, startPoint y: 97, endPoint x: 356, endPoint y: 171, distance: 76.9
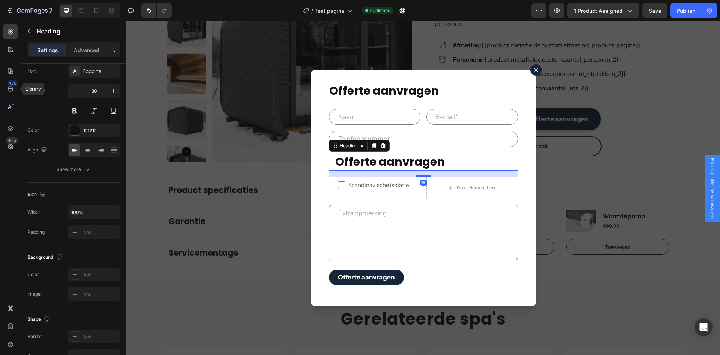
click at [385, 167] on h2 "Offerte aanvragen" at bounding box center [426, 162] width 183 height 18
click at [385, 167] on p "Offerte aanvragen" at bounding box center [426, 161] width 182 height 17
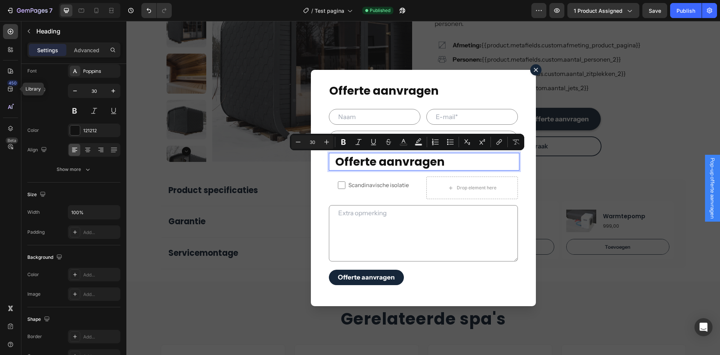
click at [365, 161] on p "Offerte aanvragen" at bounding box center [426, 161] width 182 height 17
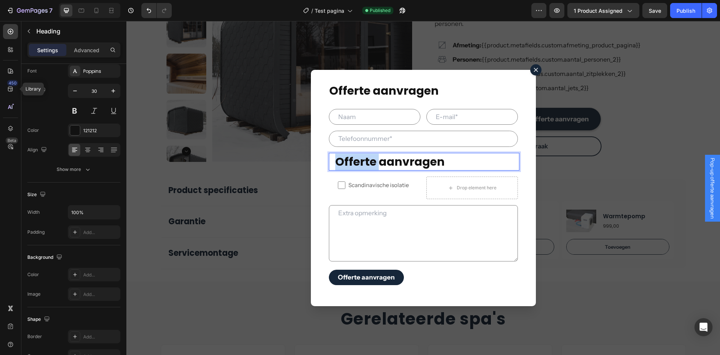
click at [365, 161] on p "Offerte aanvragen" at bounding box center [426, 161] width 182 height 17
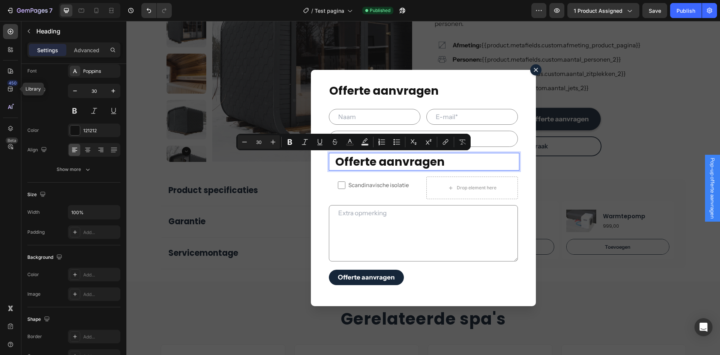
click at [390, 162] on p "Offerte aanvragen" at bounding box center [426, 161] width 182 height 17
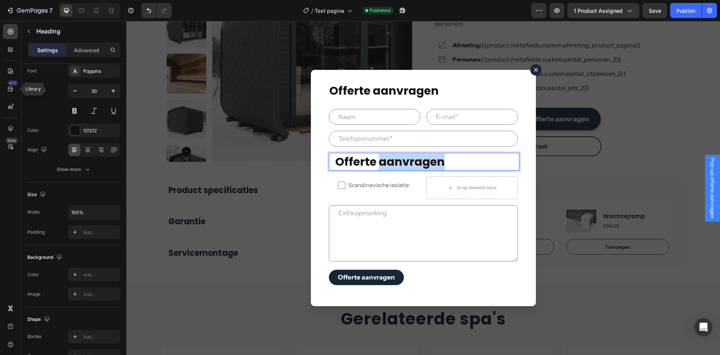
click at [390, 162] on p "Offerte aanvragen" at bounding box center [426, 161] width 182 height 17
click at [387, 162] on p "Optionele attributen" at bounding box center [426, 161] width 182 height 17
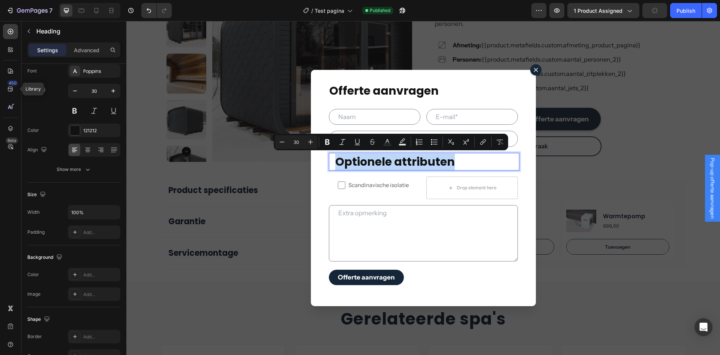
click at [488, 165] on p "Optionele attributen" at bounding box center [426, 161] width 182 height 17
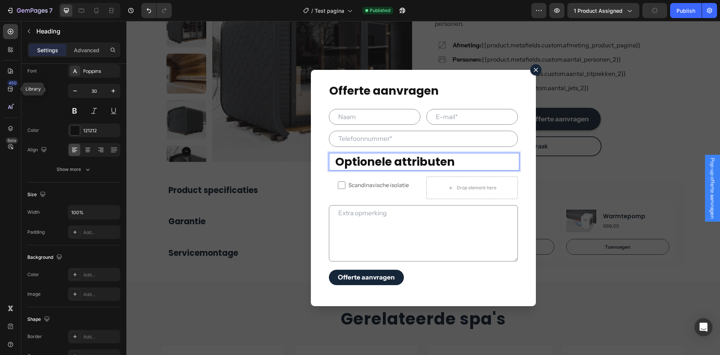
click at [417, 163] on p "Optionele attributen" at bounding box center [426, 161] width 182 height 17
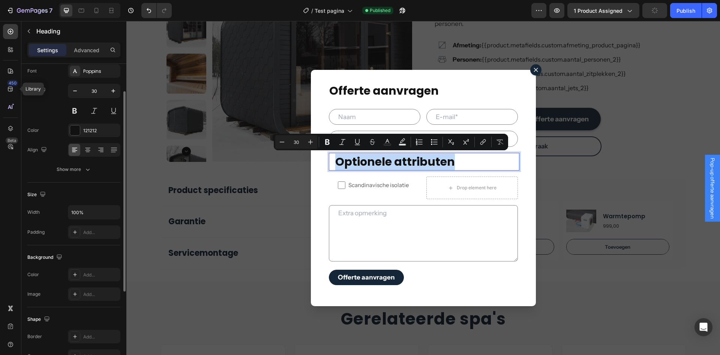
scroll to position [0, 0]
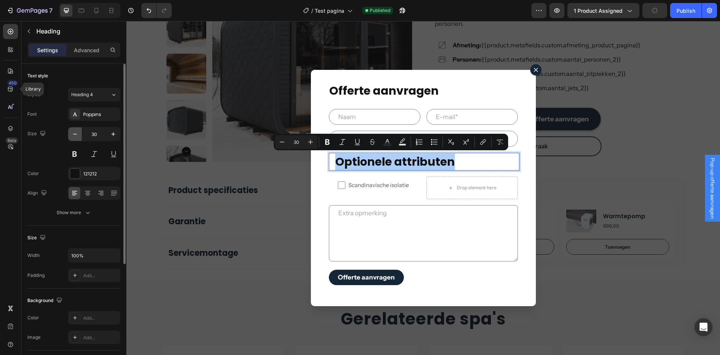
click at [76, 129] on button "button" at bounding box center [75, 134] width 14 height 14
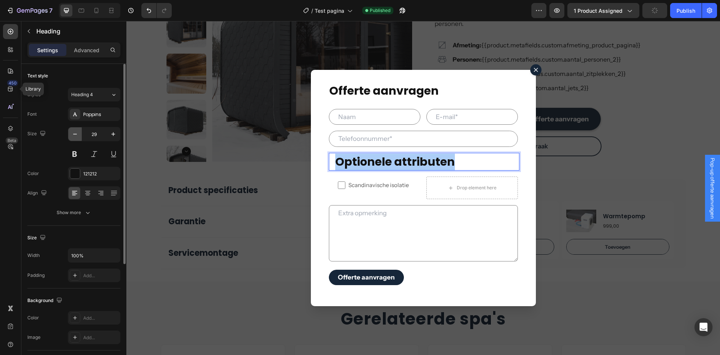
click at [76, 129] on button "button" at bounding box center [75, 134] width 14 height 14
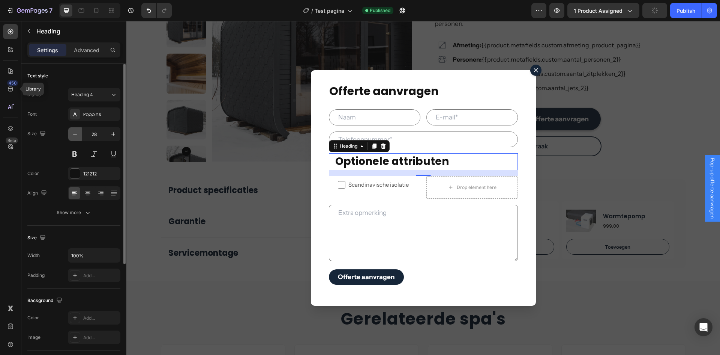
click at [76, 129] on button "button" at bounding box center [75, 134] width 14 height 14
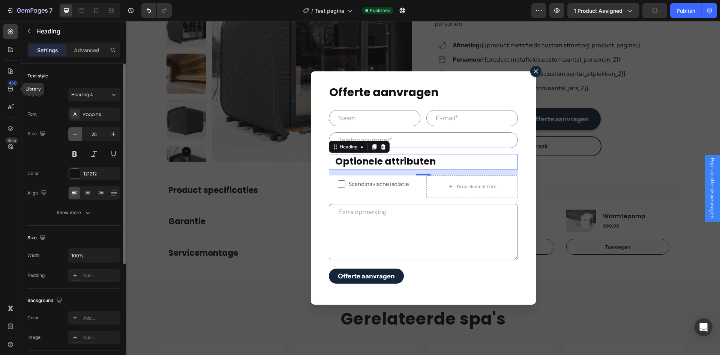
click at [76, 129] on button "button" at bounding box center [75, 134] width 14 height 14
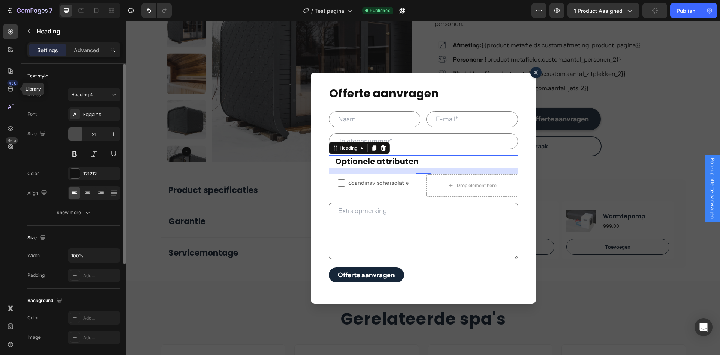
click at [76, 129] on button "button" at bounding box center [75, 134] width 14 height 14
type input "18"
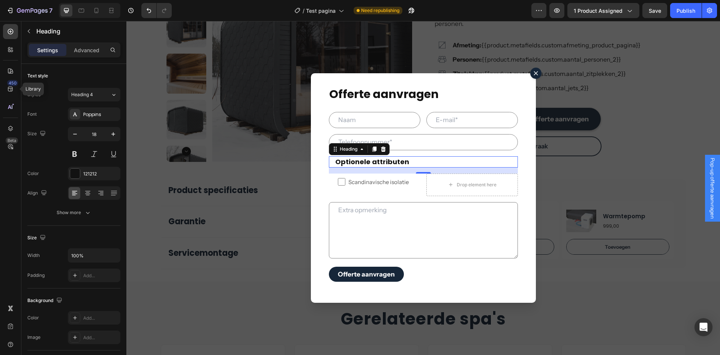
click at [423, 158] on p "Optionele attributen" at bounding box center [426, 162] width 182 height 10
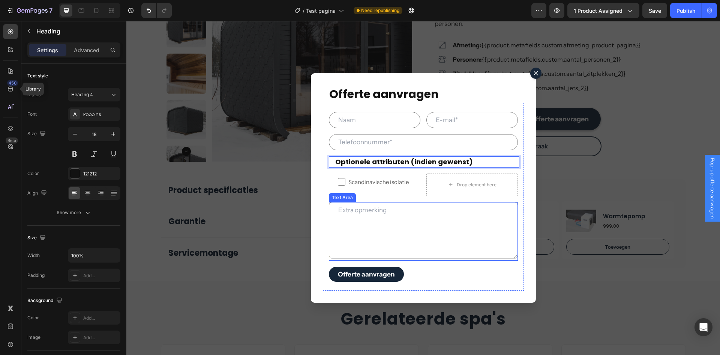
click at [397, 233] on textarea "Dialog body" at bounding box center [423, 230] width 189 height 56
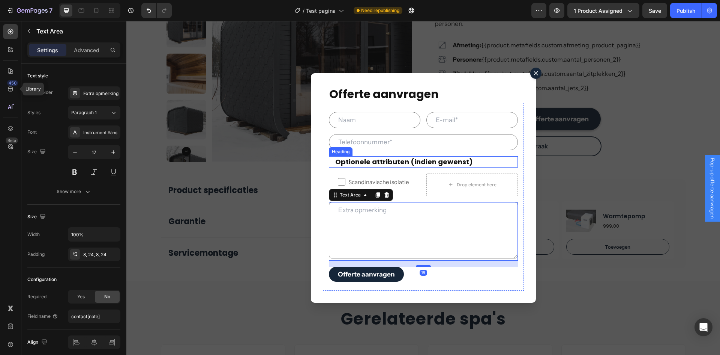
click at [374, 163] on p "Optionele attributen (indien gewenst)" at bounding box center [426, 162] width 182 height 10
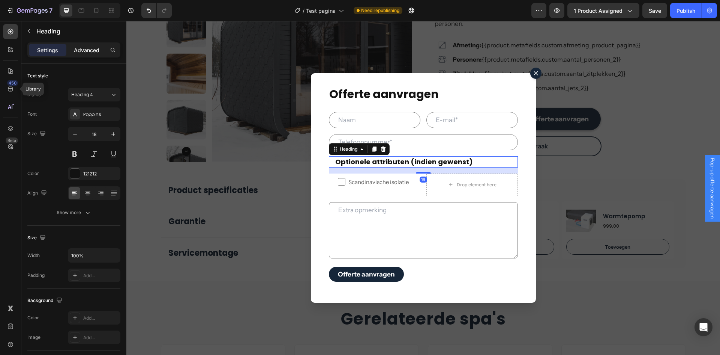
click at [83, 50] on p "Advanced" at bounding box center [87, 50] width 26 height 8
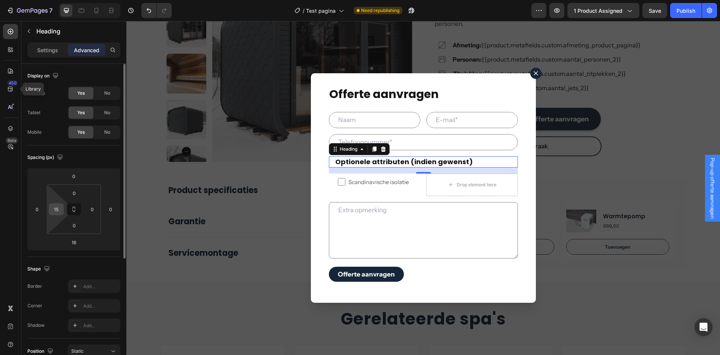
click at [56, 212] on input "15" at bounding box center [56, 208] width 11 height 11
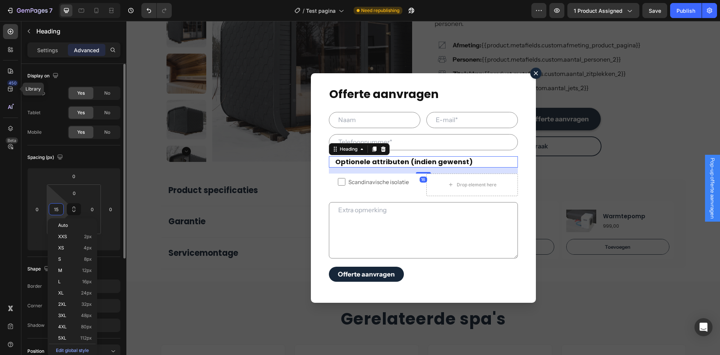
type input "5"
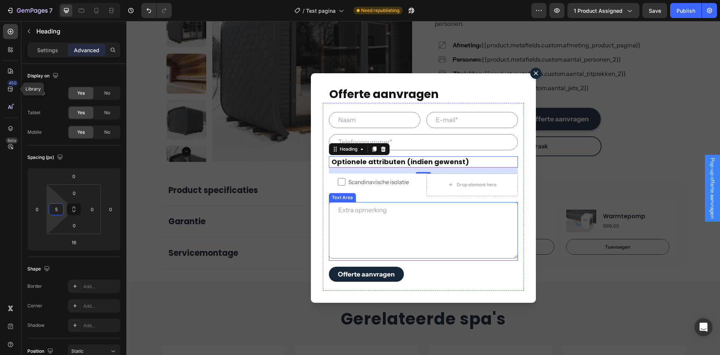
click at [397, 239] on textarea "Dialog body" at bounding box center [423, 230] width 189 height 56
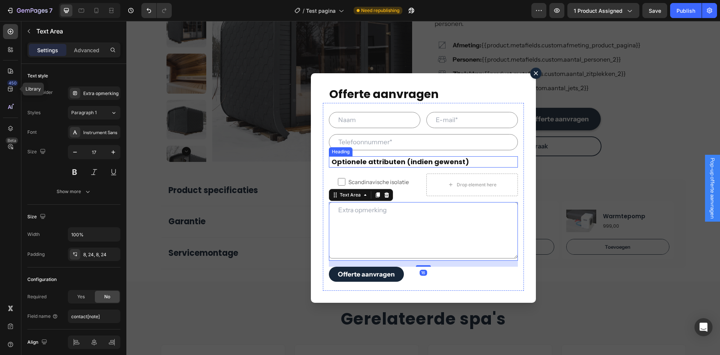
click at [382, 162] on p "Optionele attributen (indien gewenst)" at bounding box center [425, 162] width 186 height 10
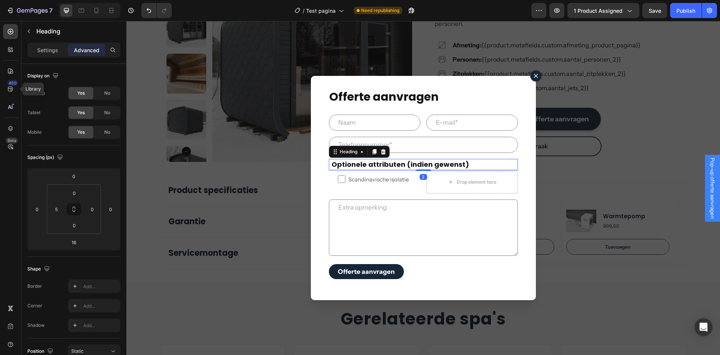
drag, startPoint x: 418, startPoint y: 173, endPoint x: 419, endPoint y: 168, distance: 5.5
click at [419, 168] on div "Optionele attributen (indien gewenst) Heading 2" at bounding box center [423, 164] width 189 height 11
type input "2"
click at [418, 237] on textarea "Dialog body" at bounding box center [423, 227] width 189 height 56
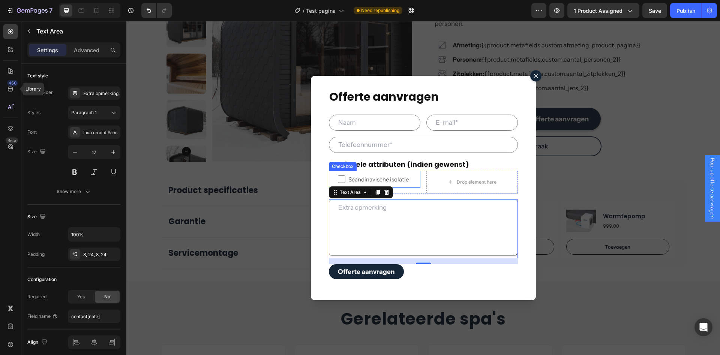
click at [393, 186] on label "Scandinavische isolatie" at bounding box center [375, 179] width 92 height 17
click at [346, 183] on input "Scandinavische isolatie" at bounding box center [342, 179] width 8 height 8
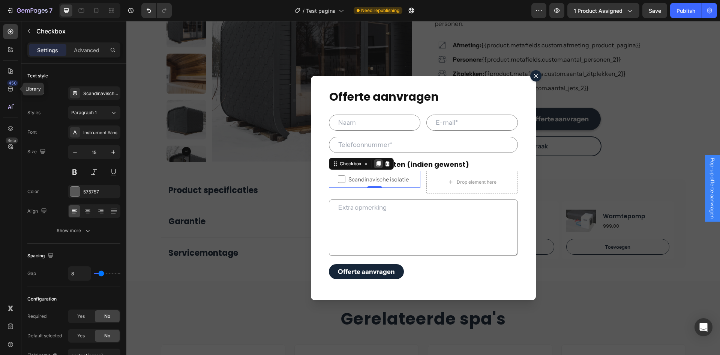
click at [376, 165] on icon "Dialog body" at bounding box center [379, 164] width 6 height 6
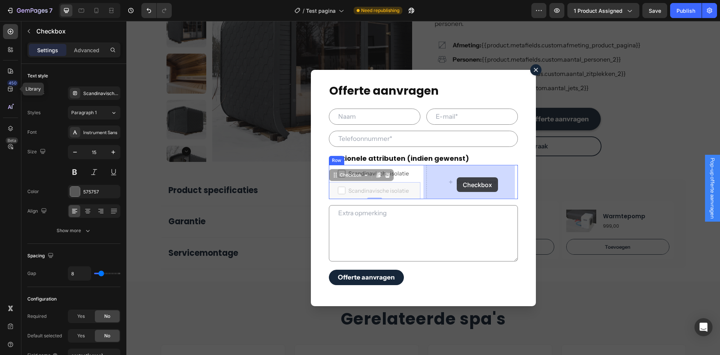
drag, startPoint x: 347, startPoint y: 178, endPoint x: 457, endPoint y: 177, distance: 109.9
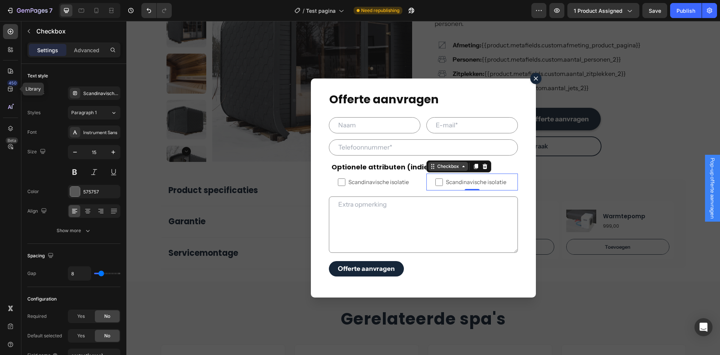
click at [439, 168] on div "Checkbox" at bounding box center [448, 166] width 25 height 7
click at [473, 168] on icon "Dialog body" at bounding box center [476, 166] width 6 height 6
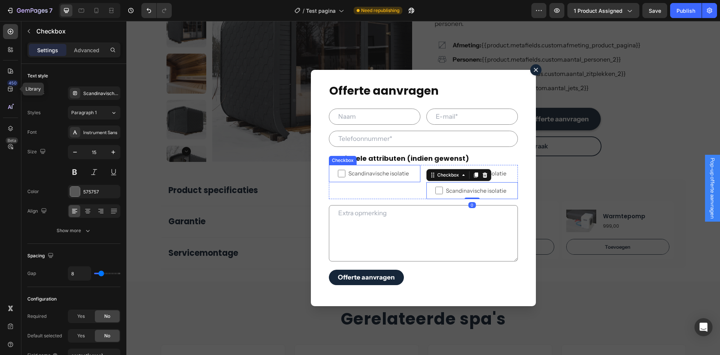
click at [402, 171] on span "Scandinavische isolatie" at bounding box center [379, 173] width 66 height 8
click at [346, 171] on input "Scandinavische isolatie" at bounding box center [342, 174] width 8 height 8
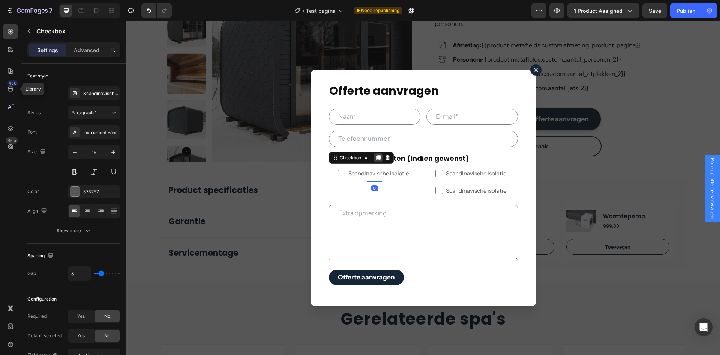
click at [376, 161] on div "Dialog body" at bounding box center [378, 157] width 9 height 9
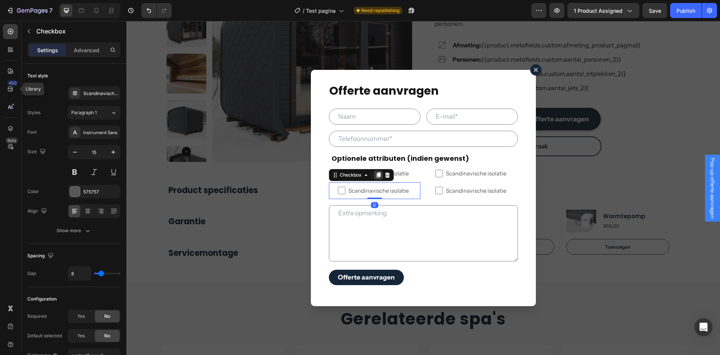
click at [376, 175] on icon "Dialog body" at bounding box center [379, 175] width 6 height 6
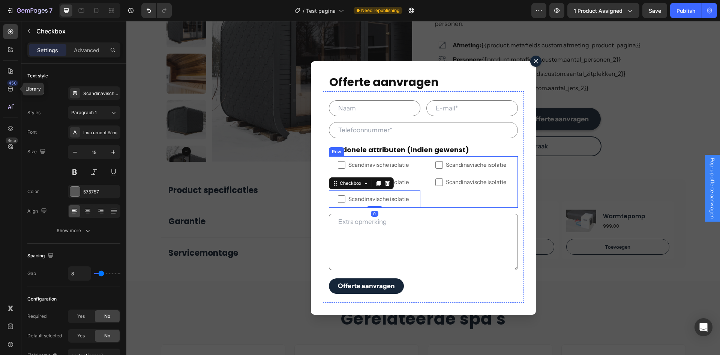
click at [454, 206] on div "Scandinavische isolatie Checkbox Scandinavische isolatie Checkbox" at bounding box center [473, 181] width 92 height 51
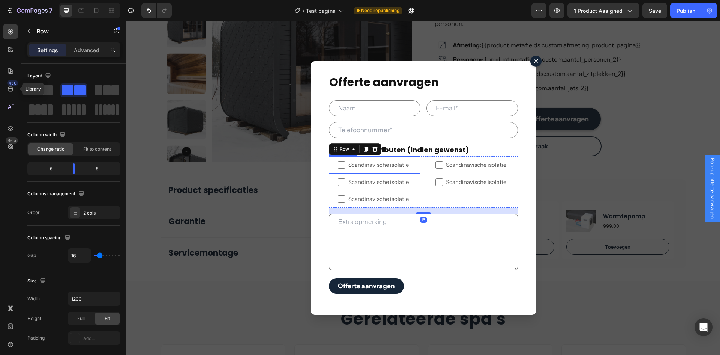
click at [388, 168] on span "Scandinavische isolatie" at bounding box center [379, 165] width 66 height 8
click at [346, 168] on input "Scandinavische isolatie" at bounding box center [342, 165] width 8 height 8
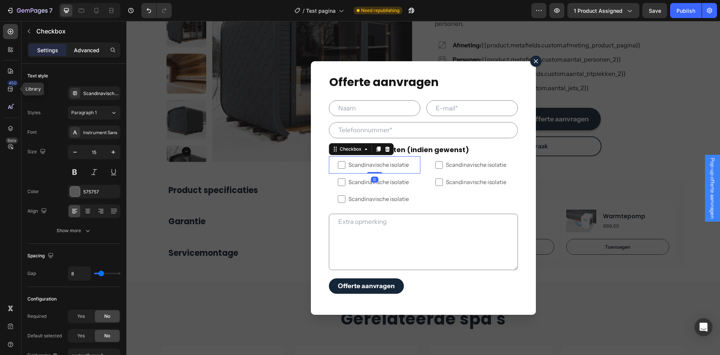
click at [92, 54] on p "Advanced" at bounding box center [87, 50] width 26 height 8
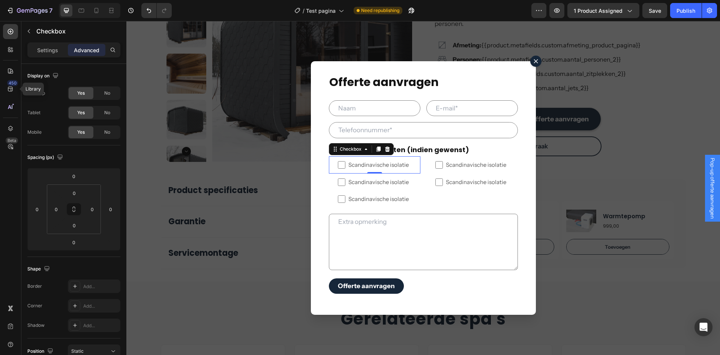
click at [369, 163] on span "Scandinavische isolatie" at bounding box center [379, 165] width 66 height 8
click at [346, 163] on input "Scandinavische isolatie" at bounding box center [342, 165] width 8 height 8
click at [346, 150] on div "Checkbox" at bounding box center [350, 149] width 25 height 7
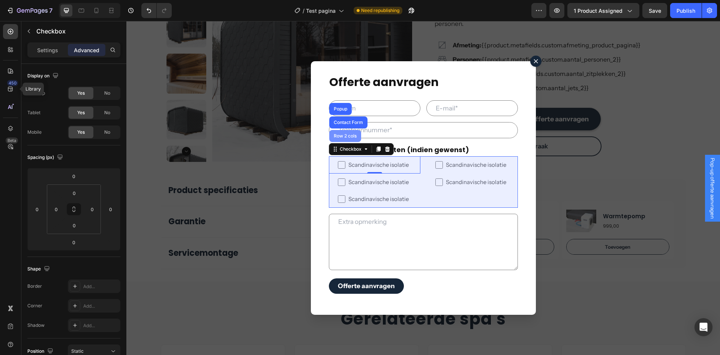
click at [345, 141] on div "Row 2 cols" at bounding box center [345, 136] width 32 height 12
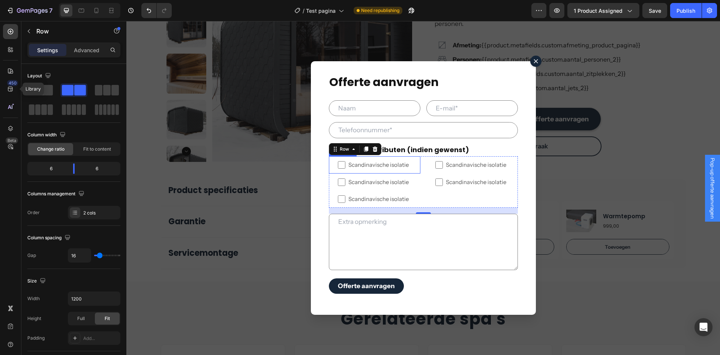
click at [400, 168] on span "Scandinavische isolatie" at bounding box center [379, 165] width 66 height 8
click at [346, 168] on input "Scandinavische isolatie" at bounding box center [342, 165] width 8 height 8
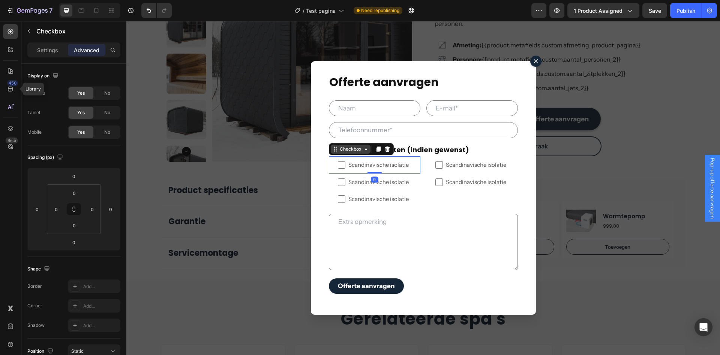
click at [356, 150] on div "Checkbox" at bounding box center [350, 149] width 25 height 7
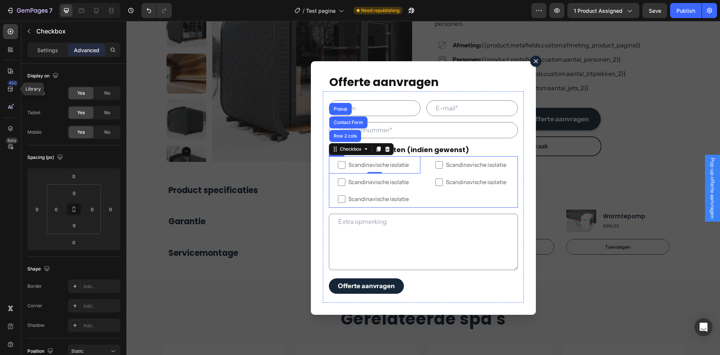
click at [427, 203] on div "Scandinavische isolatie Checkbox Scandinavische isolatie Checkbox" at bounding box center [473, 181] width 92 height 51
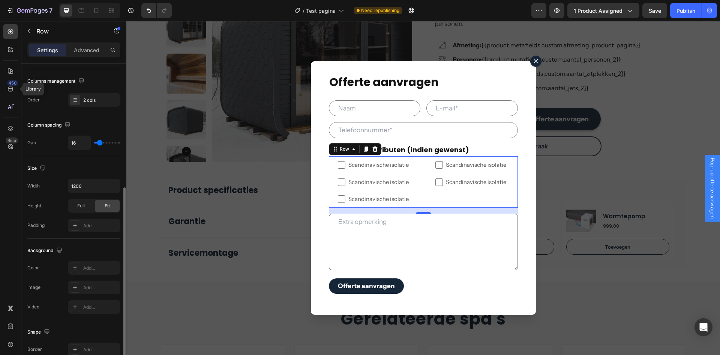
scroll to position [150, 0]
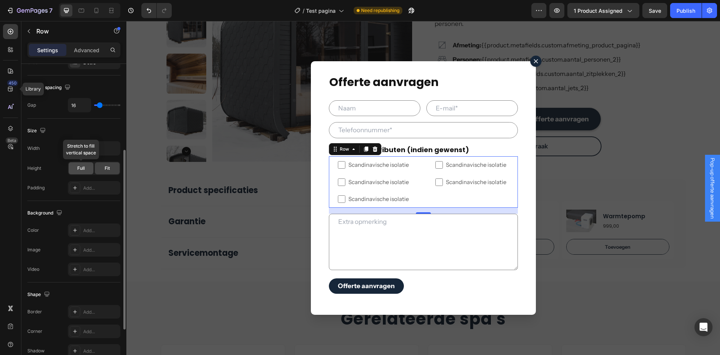
click at [81, 170] on span "Full" at bounding box center [81, 168] width 8 height 7
click at [107, 171] on span "Fit" at bounding box center [107, 168] width 5 height 7
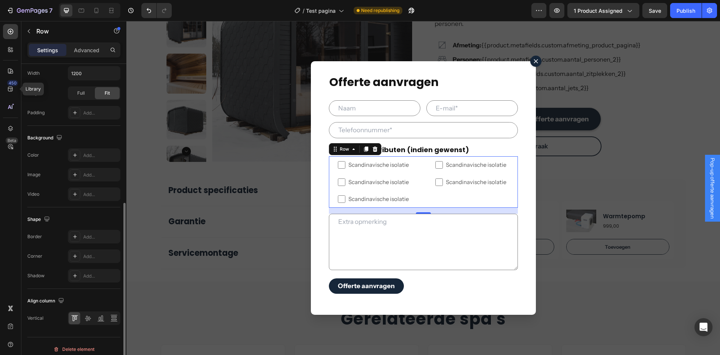
scroll to position [231, 0]
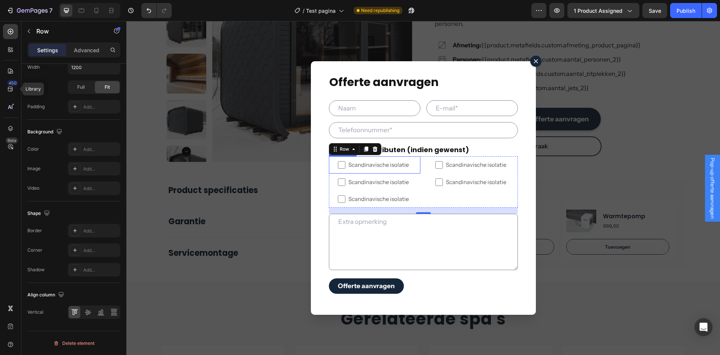
click at [401, 168] on span "Scandinavische isolatie" at bounding box center [379, 165] width 66 height 8
click at [346, 168] on input "Scandinavische isolatie" at bounding box center [342, 165] width 8 height 8
checkbox input "false"
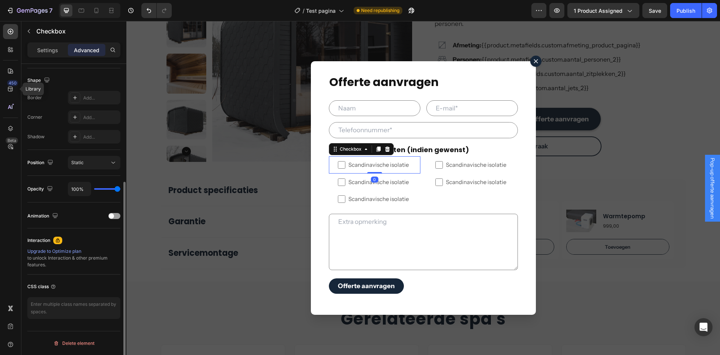
scroll to position [0, 0]
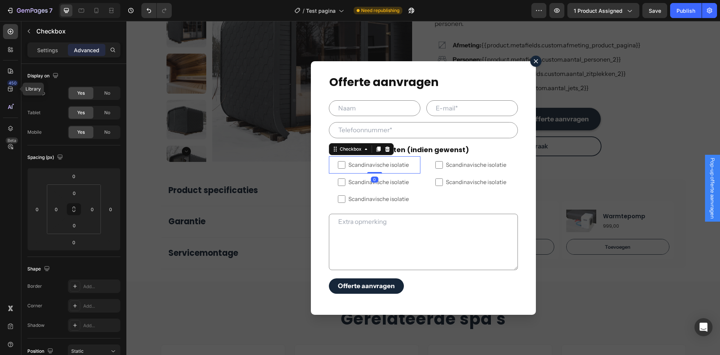
click at [57, 57] on div "Settings Advanced" at bounding box center [73, 49] width 93 height 15
click at [53, 52] on p "Settings" at bounding box center [47, 50] width 21 height 8
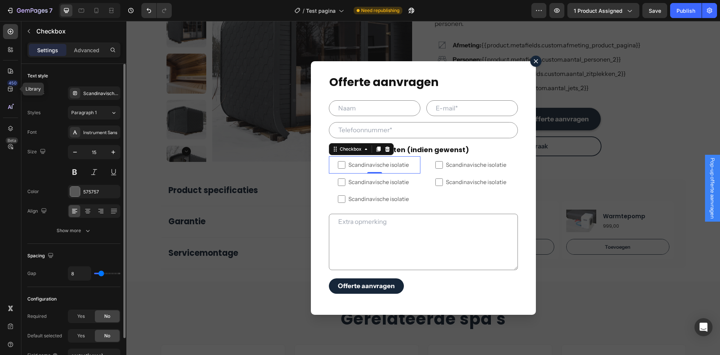
click at [82, 56] on div "Settings Advanced" at bounding box center [73, 49] width 93 height 15
click at [82, 54] on div "Advanced" at bounding box center [87, 50] width 38 height 12
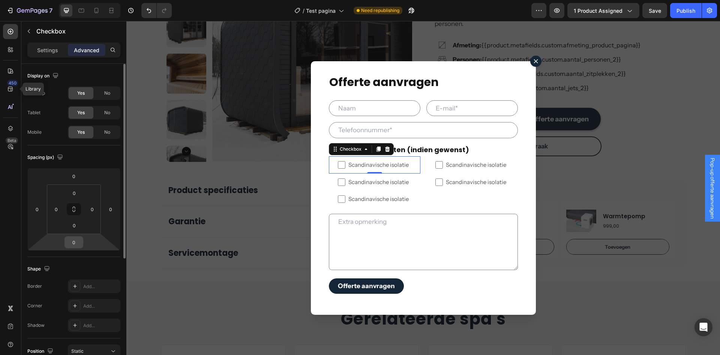
click at [78, 240] on input "0" at bounding box center [73, 241] width 15 height 11
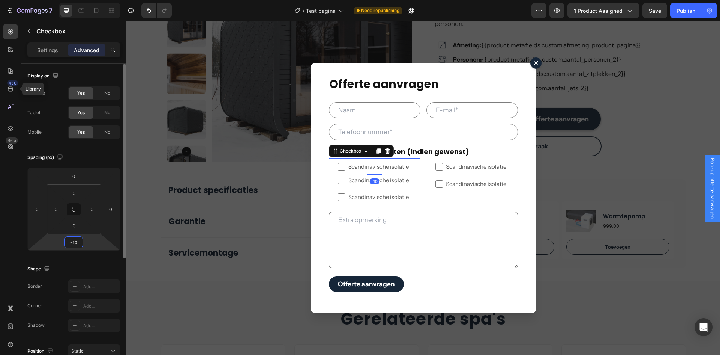
type input "-1"
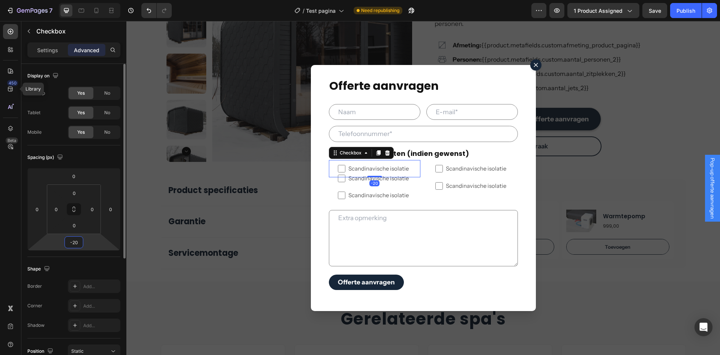
type input "-2"
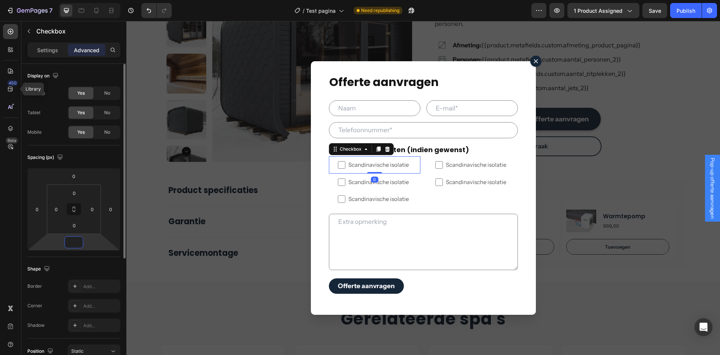
type input "-0"
type input "-10"
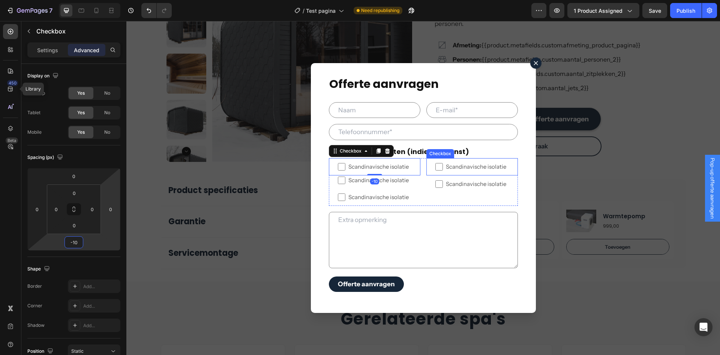
click at [479, 172] on label "Scandinavische isolatie" at bounding box center [473, 166] width 92 height 17
click at [443, 170] on input "Scandinavische isolatie" at bounding box center [440, 167] width 8 height 8
checkbox input "false"
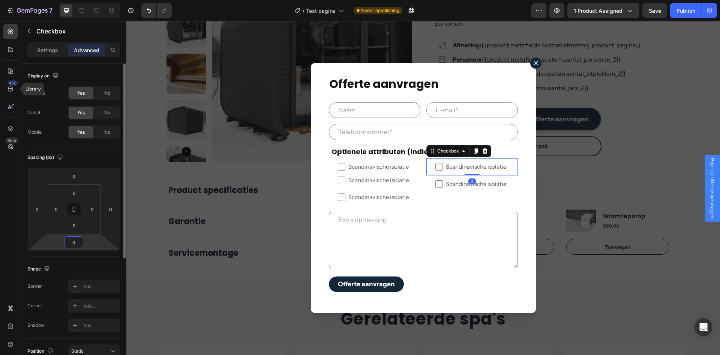
click at [80, 241] on input "0" at bounding box center [73, 241] width 15 height 11
type input "-10"
click at [402, 182] on span "Scandinavische isolatie" at bounding box center [379, 180] width 66 height 8
click at [346, 182] on input "Scandinavische isolatie" at bounding box center [342, 180] width 8 height 8
checkbox input "false"
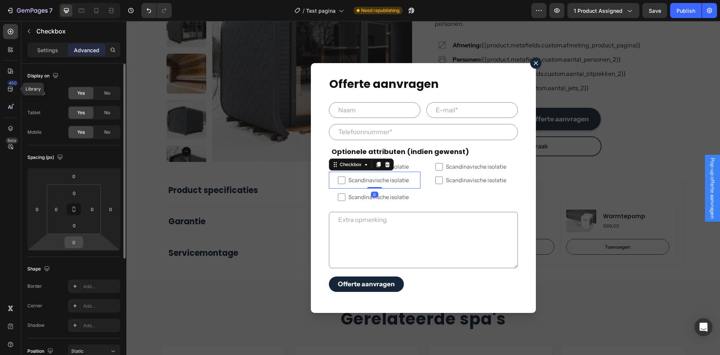
click at [73, 241] on input "0" at bounding box center [73, 241] width 15 height 11
type input "-10"
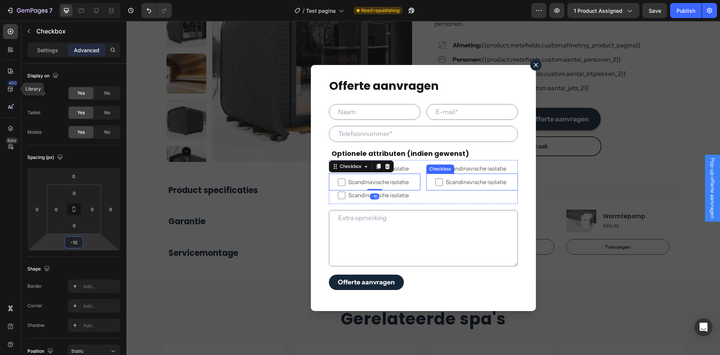
click at [477, 189] on label "Scandinavische isolatie" at bounding box center [473, 181] width 92 height 17
click at [443, 186] on input "Scandinavische isolatie" at bounding box center [440, 182] width 8 height 8
checkbox input "false"
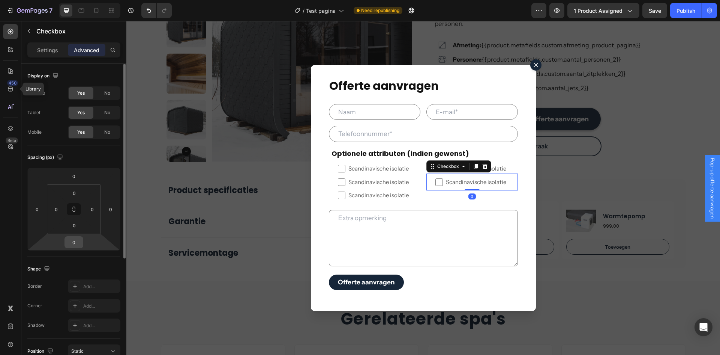
click at [77, 238] on input "0" at bounding box center [73, 241] width 15 height 11
type input "-10"
click at [503, 167] on span "Scandinavische isolatie" at bounding box center [476, 168] width 66 height 8
click at [443, 167] on input "Scandinavische isolatie" at bounding box center [440, 169] width 8 height 8
checkbox input "false"
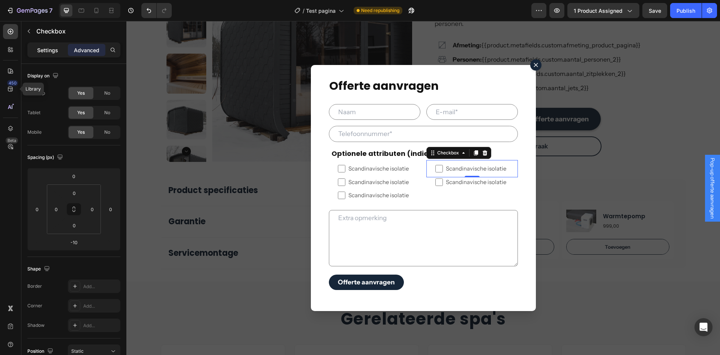
click at [43, 48] on p "Settings" at bounding box center [47, 50] width 21 height 8
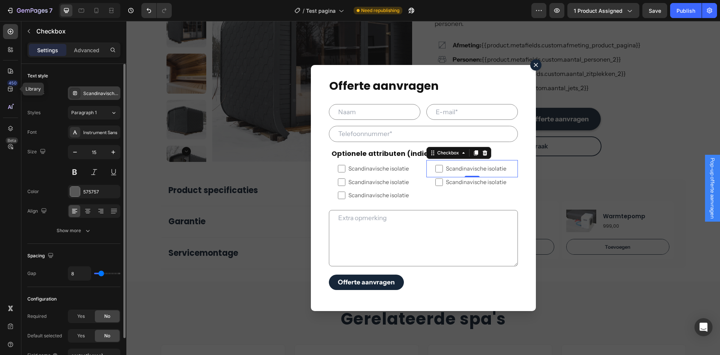
click at [92, 92] on div "Scandinavische isolatie" at bounding box center [100, 93] width 35 height 7
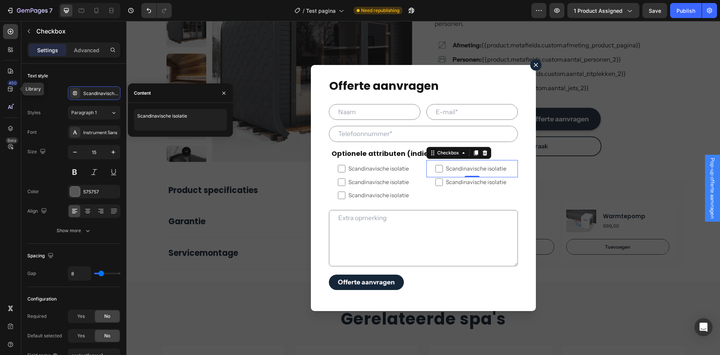
click at [158, 108] on div "Scandinavische isolatie" at bounding box center [180, 120] width 105 height 34
click at [158, 113] on textarea "Scandinavische isolatie" at bounding box center [180, 120] width 93 height 22
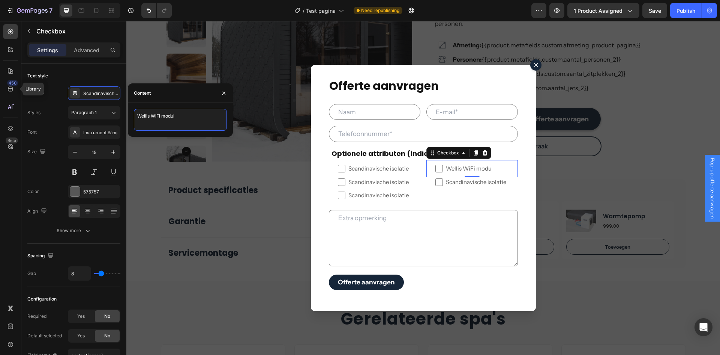
type textarea "Wellis WiFi module"
click at [374, 177] on label "Scandinavische isolatie" at bounding box center [375, 181] width 92 height 17
click at [346, 178] on input "Scandinavische isolatie" at bounding box center [342, 182] width 8 height 8
checkbox input "false"
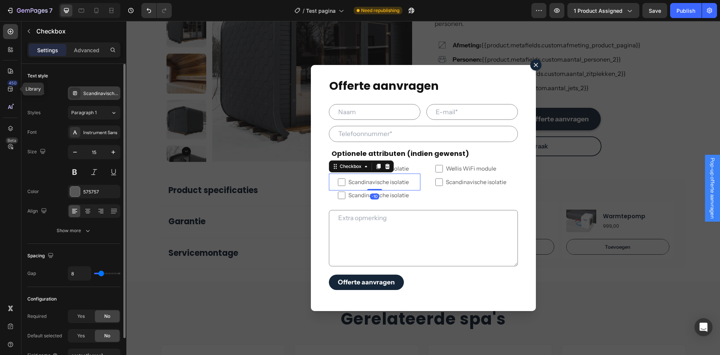
click at [93, 91] on div "Scandinavische isolatie" at bounding box center [100, 93] width 35 height 7
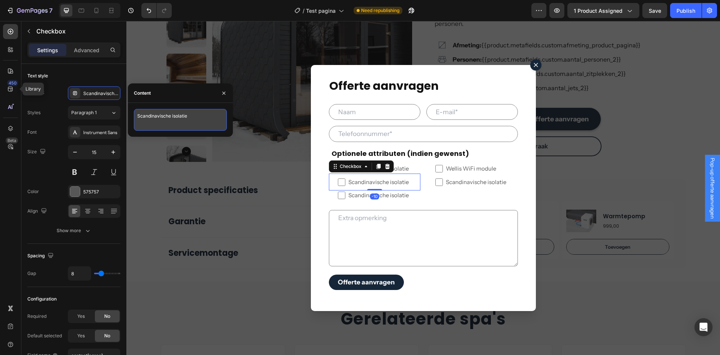
click at [143, 114] on textarea "Scandinavische isolatie" at bounding box center [180, 120] width 93 height 22
type textarea "Wellis Wellistep"
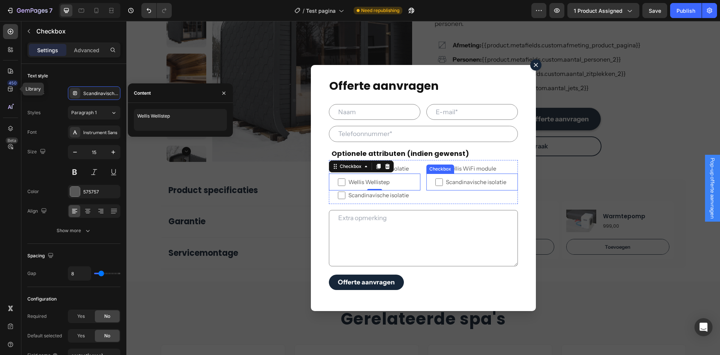
click at [481, 176] on label "Scandinavische isolatie" at bounding box center [473, 181] width 92 height 17
click at [443, 178] on input "Scandinavische isolatie" at bounding box center [440, 182] width 8 height 8
checkbox input "false"
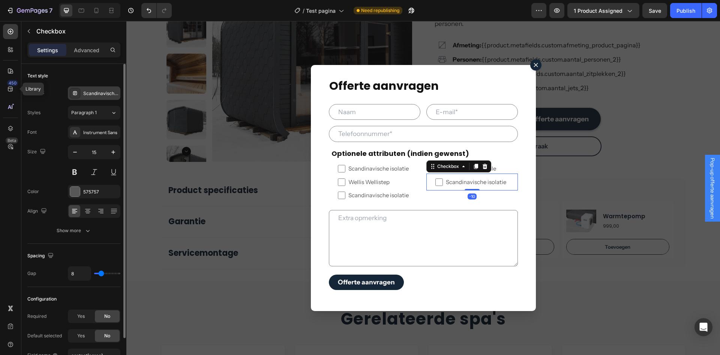
click at [96, 90] on div "Scandinavische isolatie" at bounding box center [100, 93] width 35 height 7
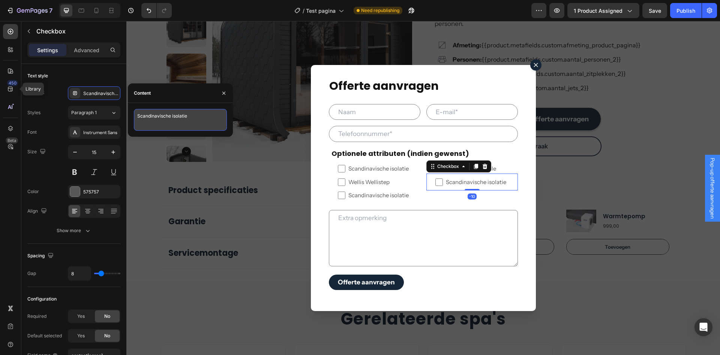
click at [166, 116] on textarea "Scandinavische isolatie" at bounding box center [180, 120] width 93 height 22
type textarea "Easy Cover Lifter"
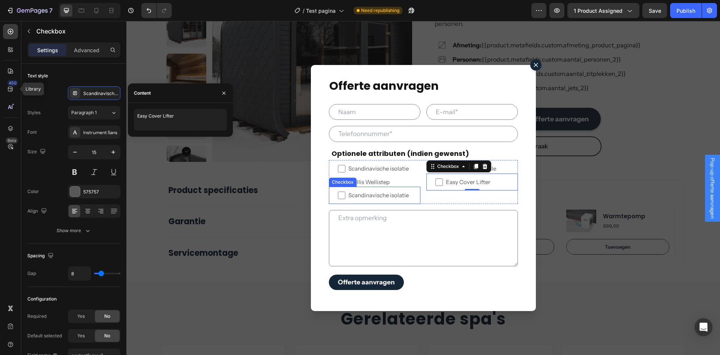
click at [394, 196] on span "Scandinavische isolatie" at bounding box center [379, 195] width 66 height 8
click at [346, 196] on input "Scandinavische isolatie" at bounding box center [342, 195] width 8 height 8
checkbox input "false"
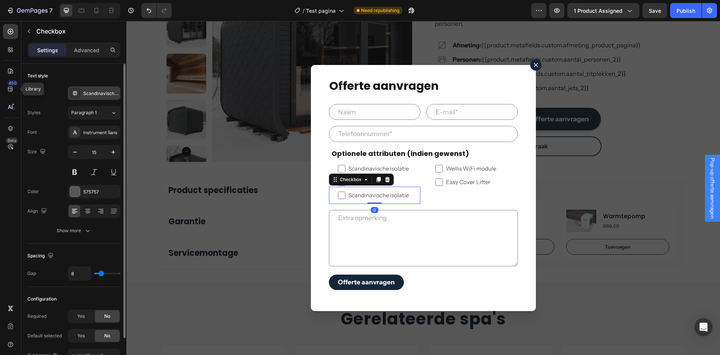
click at [94, 87] on div "Scandinavische isolatie" at bounding box center [94, 93] width 53 height 14
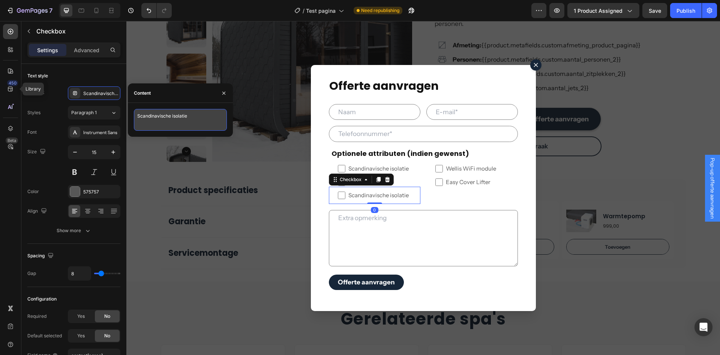
click at [144, 113] on textarea "Scandinavische isolatie" at bounding box center [180, 120] width 93 height 22
type textarea "AquaFinesse Box (119,-)"
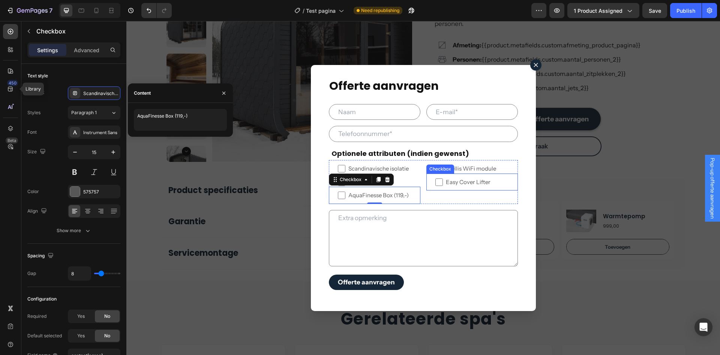
click at [487, 184] on span "Easy Cover Lifter" at bounding box center [476, 182] width 66 height 8
click at [443, 184] on input "Easy Cover Lifter" at bounding box center [440, 182] width 8 height 8
checkbox input "false"
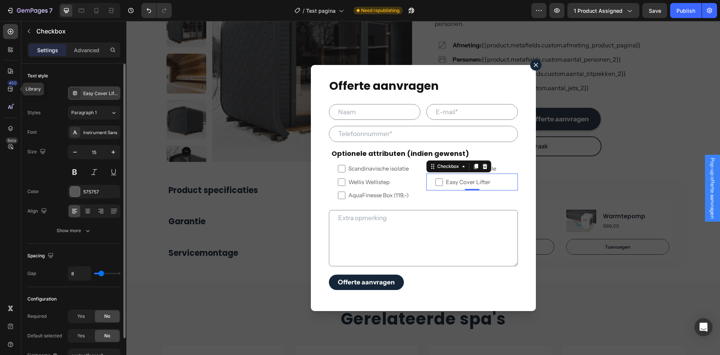
click at [100, 96] on div "Easy Cover Lifter" at bounding box center [100, 93] width 35 height 7
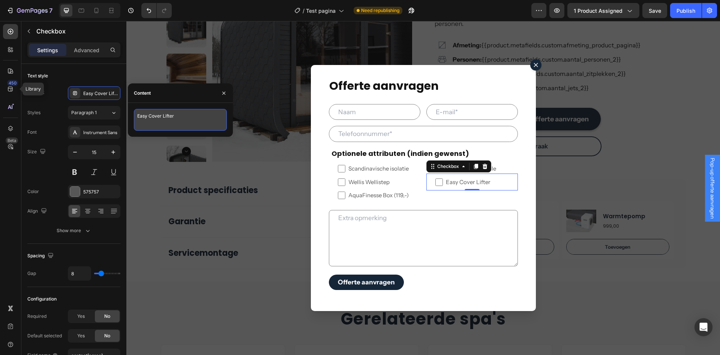
click at [185, 117] on textarea "Easy Cover Lifter" at bounding box center [180, 120] width 93 height 22
type textarea "Easy Cover Lifter (229,-)"
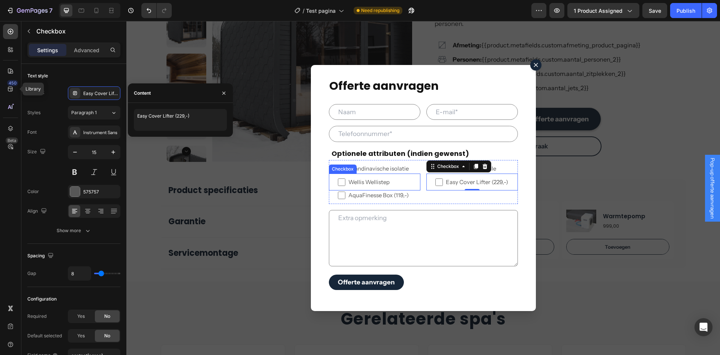
click at [392, 182] on span "Wellis Wellistep" at bounding box center [379, 182] width 66 height 8
click at [346, 182] on input "Wellis Wellistep" at bounding box center [342, 182] width 8 height 8
checkbox input "false"
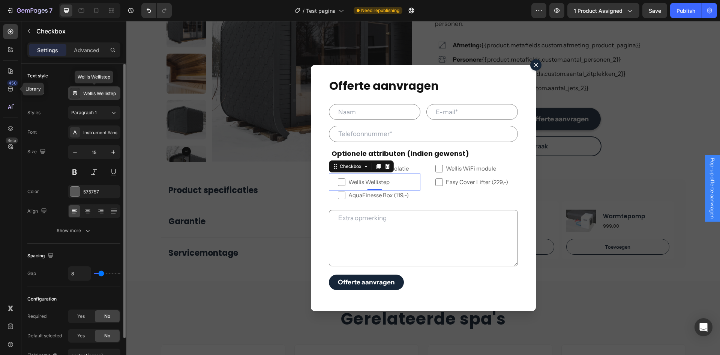
click at [92, 93] on div "Wellis Wellistep" at bounding box center [100, 93] width 35 height 7
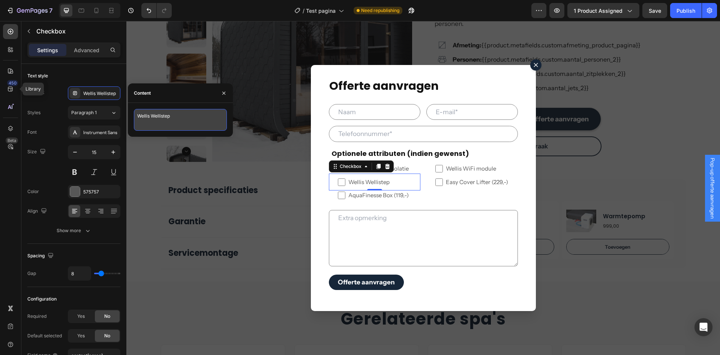
click at [179, 114] on textarea "Wellis Wellistep" at bounding box center [180, 120] width 93 height 22
type textarea "Wellis Wellistep (169,-)"
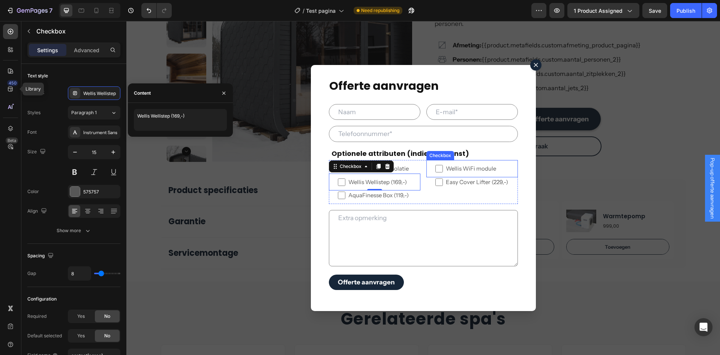
click at [499, 165] on span "Wellis WiFi module" at bounding box center [476, 168] width 66 height 8
click at [443, 165] on input "Wellis WiFi module" at bounding box center [440, 169] width 8 height 8
checkbox input "false"
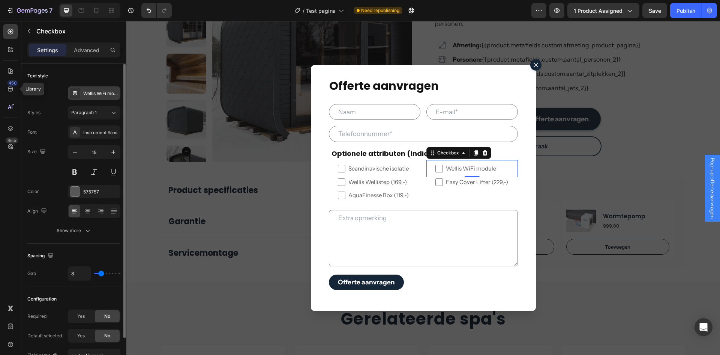
click at [97, 98] on div "Wellis WiFi module" at bounding box center [94, 93] width 53 height 14
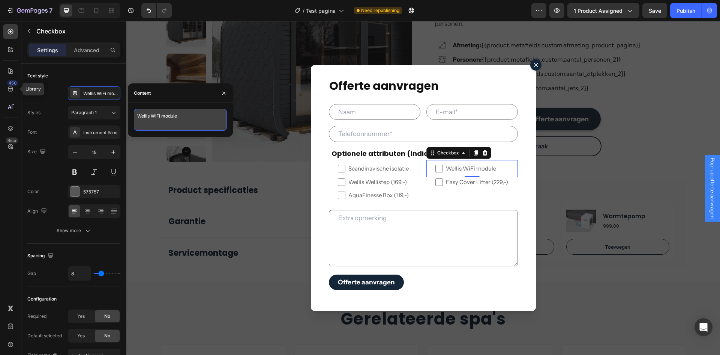
click at [192, 116] on textarea "Wellis WiFi module" at bounding box center [180, 120] width 93 height 22
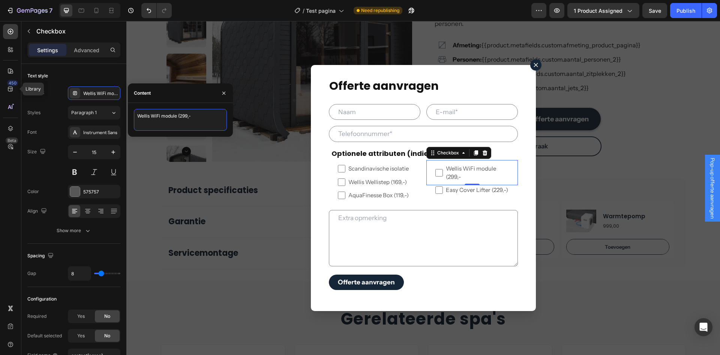
type textarea "Wellis WiFi module (299,-)"
click at [410, 170] on label "Scandinavische isolatie" at bounding box center [375, 168] width 92 height 17
click at [346, 170] on input "Scandinavische isolatie" at bounding box center [342, 169] width 8 height 8
checkbox input "false"
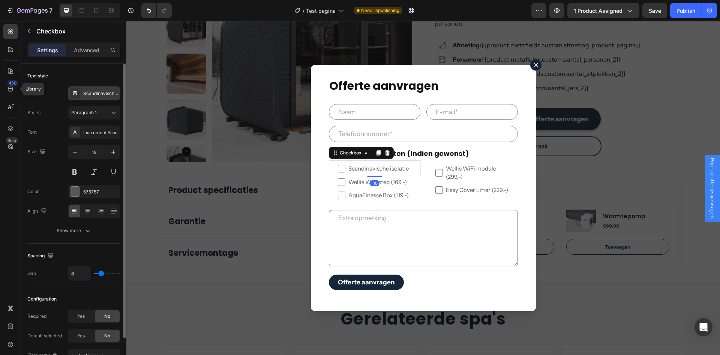
click at [92, 93] on div "Scandinavische isolatie" at bounding box center [100, 93] width 35 height 7
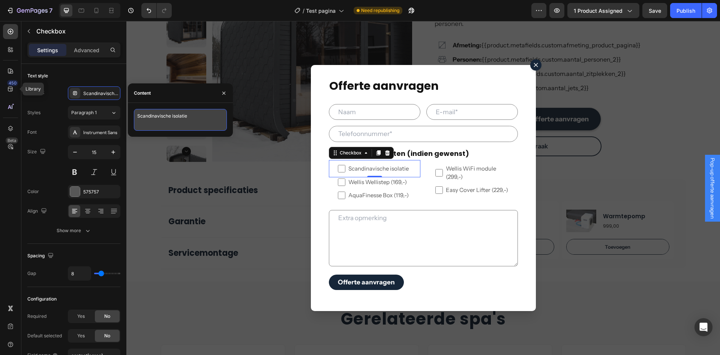
click at [200, 117] on textarea "Scandinavische isolatie" at bounding box center [180, 120] width 93 height 22
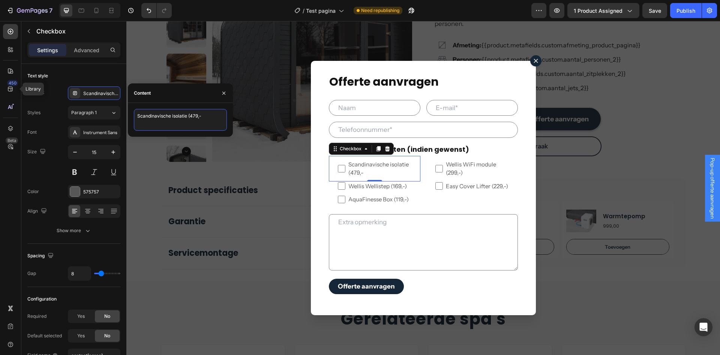
type textarea "Scandinavische isolatie (479,-)"
click at [74, 150] on icon "button" at bounding box center [75, 152] width 8 height 8
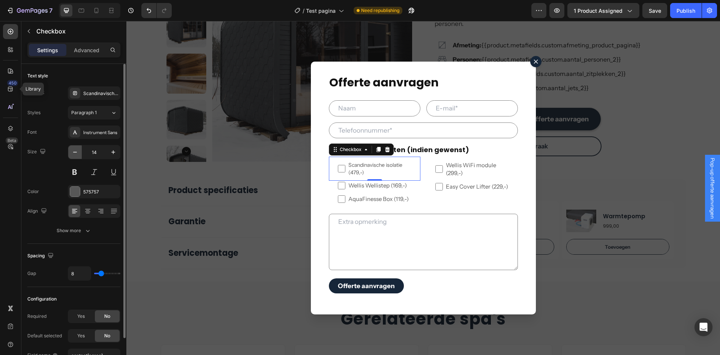
click at [74, 150] on icon "button" at bounding box center [75, 152] width 8 height 8
type input "12"
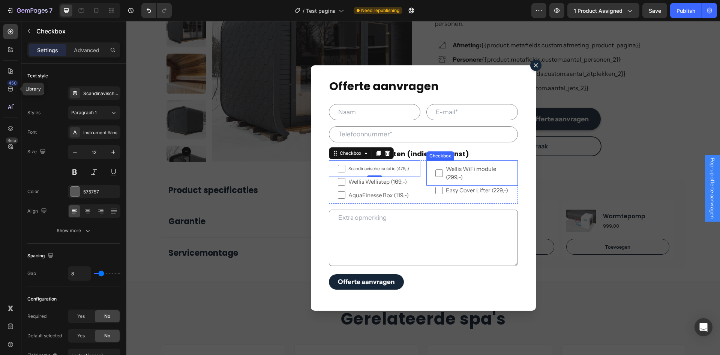
click at [484, 172] on span "Wellis WiFi module (299,-)" at bounding box center [476, 173] width 66 height 17
click at [443, 172] on input "Wellis WiFi module (299,-)" at bounding box center [440, 173] width 8 height 8
checkbox input "false"
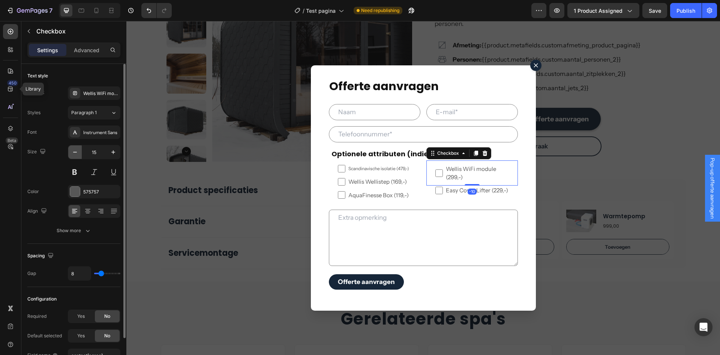
click at [69, 153] on button "button" at bounding box center [75, 152] width 14 height 14
click at [116, 154] on icon "button" at bounding box center [114, 152] width 8 height 8
click at [78, 154] on icon "button" at bounding box center [75, 152] width 8 height 8
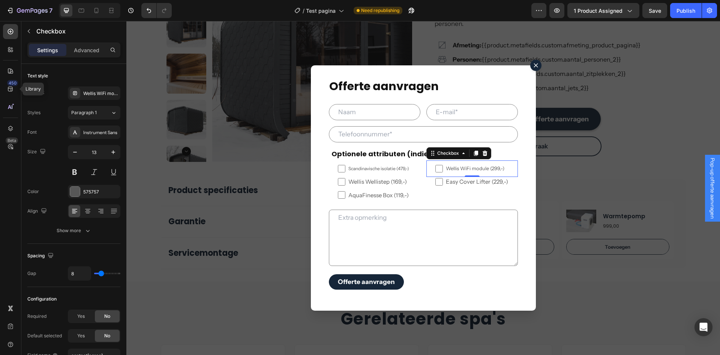
type input "12"
click at [407, 184] on span "Wellis Wellistep (169,-)" at bounding box center [379, 181] width 66 height 8
click at [346, 184] on input "Wellis Wellistep (169,-)" at bounding box center [342, 182] width 8 height 8
checkbox input "false"
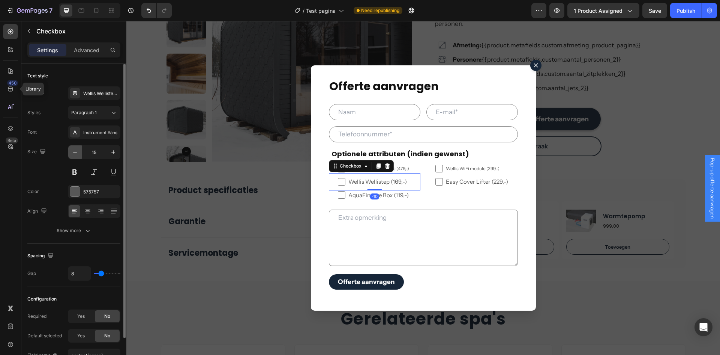
click at [77, 155] on icon "button" at bounding box center [75, 152] width 8 height 8
type input "12"
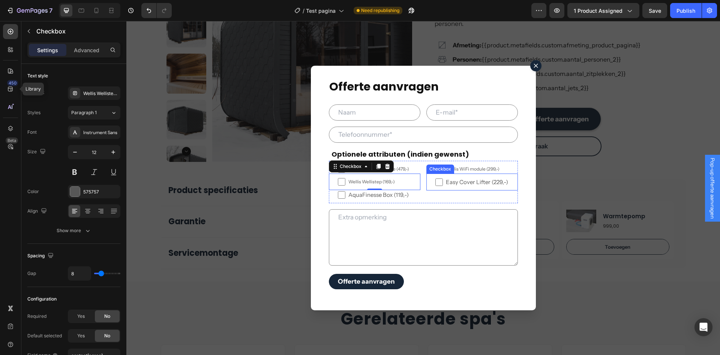
click at [475, 183] on span "Easy Cover Lifter (229,-)" at bounding box center [476, 182] width 66 height 8
click at [443, 183] on input "Easy Cover Lifter (229,-)" at bounding box center [440, 182] width 8 height 8
checkbox input "false"
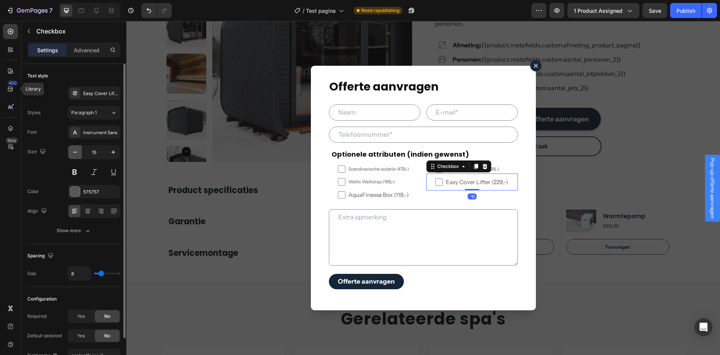
click at [74, 156] on button "button" at bounding box center [75, 152] width 14 height 14
type input "12"
click at [389, 196] on span "AquaFinesse Box (119,-)" at bounding box center [379, 195] width 66 height 8
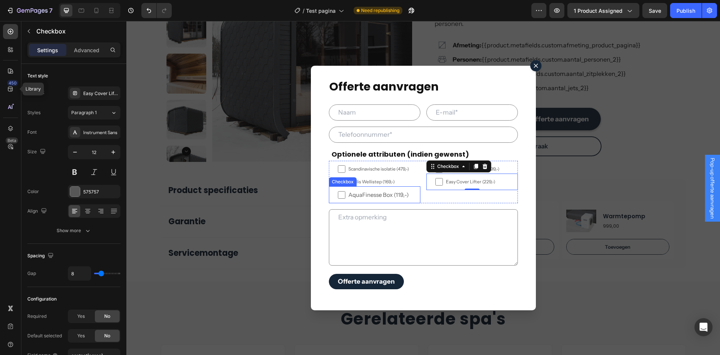
click at [346, 196] on input "AquaFinesse Box (119,-)" at bounding box center [342, 195] width 8 height 8
checkbox input "false"
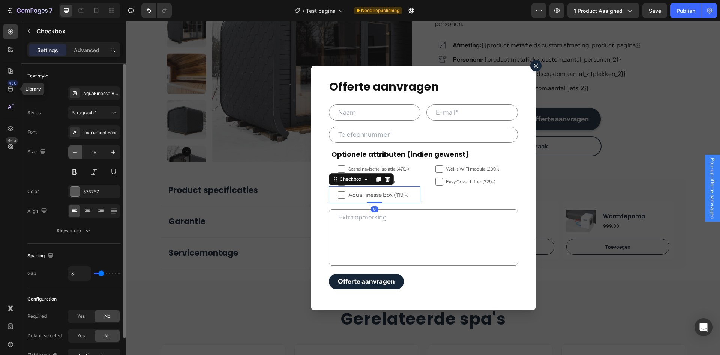
click at [76, 154] on icon "button" at bounding box center [75, 152] width 8 height 8
type input "12"
click at [340, 194] on input "AquaFinesse Box (119,-)" at bounding box center [342, 195] width 8 height 8
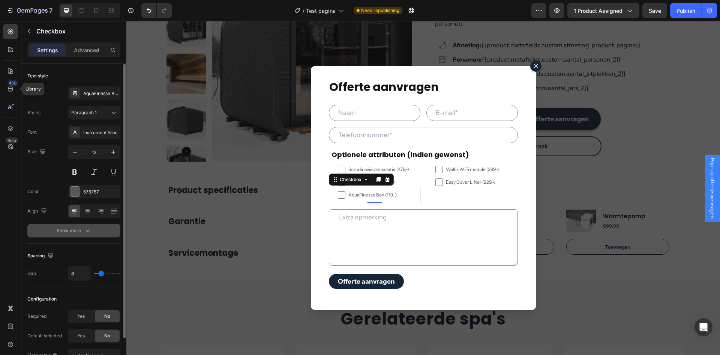
click at [71, 226] on button "Show more" at bounding box center [73, 231] width 93 height 14
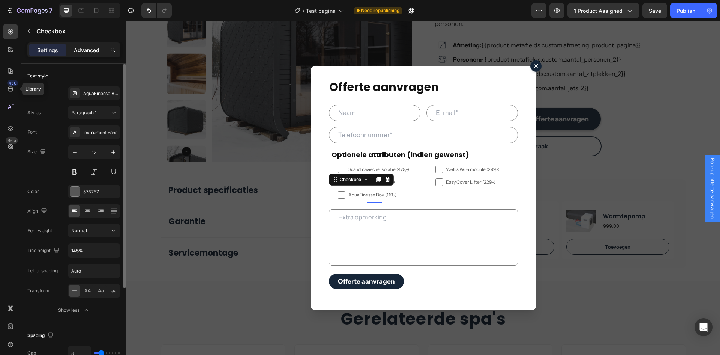
click at [80, 55] on div "Advanced" at bounding box center [87, 50] width 38 height 12
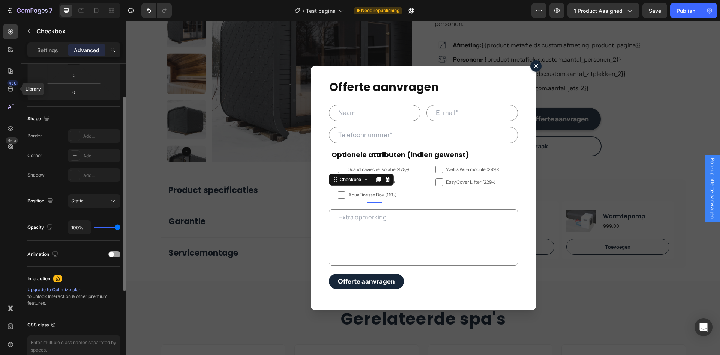
scroll to position [188, 0]
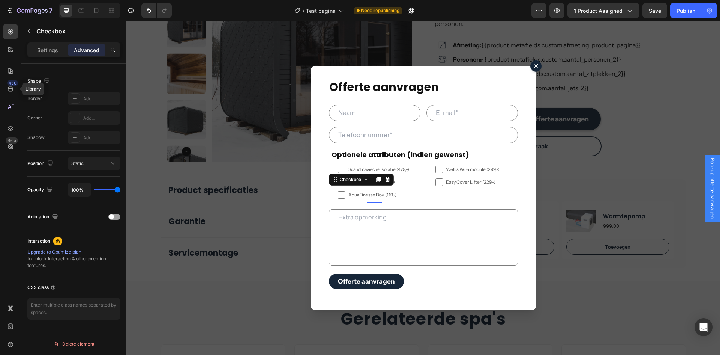
click at [338, 195] on input "AquaFinesse Box (119,-)" at bounding box center [342, 195] width 8 height 8
checkbox input "false"
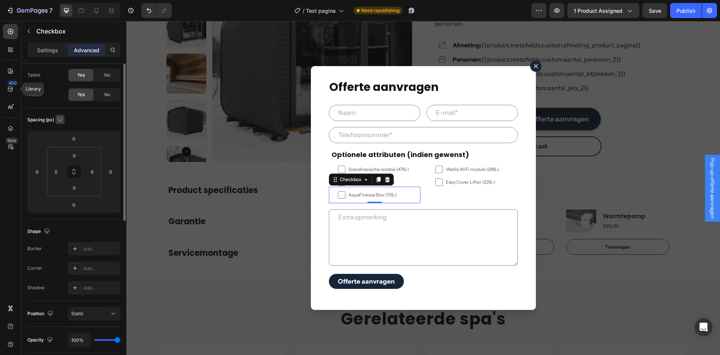
scroll to position [0, 0]
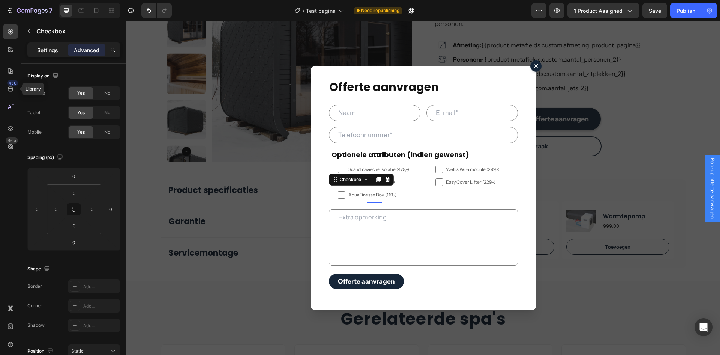
click at [50, 45] on div "Settings" at bounding box center [48, 50] width 38 height 12
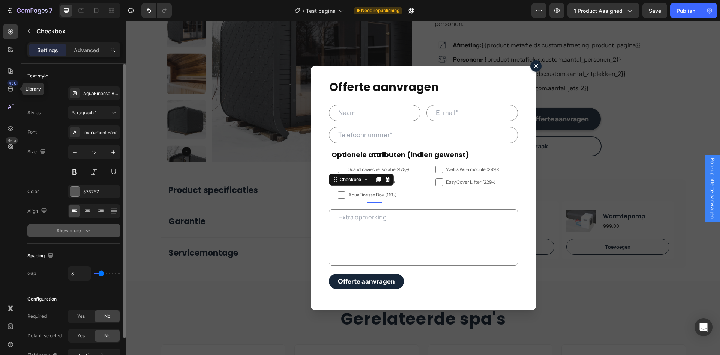
click at [71, 231] on div "Show more" at bounding box center [74, 231] width 35 height 8
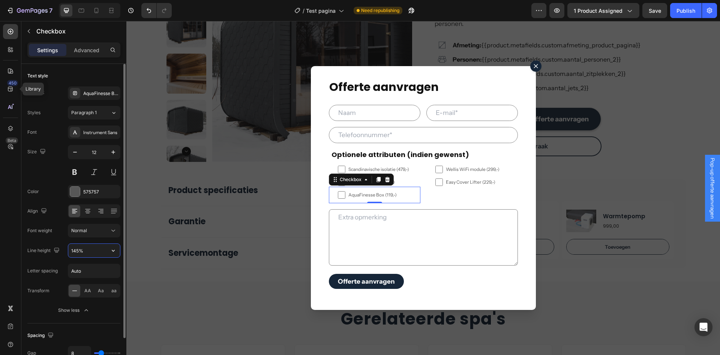
click at [75, 253] on input "145%" at bounding box center [94, 250] width 52 height 14
type input "100%"
click at [54, 241] on div "Font Instrument Sans Size 12 Color 575757 Align Font weight Normal Line height …" at bounding box center [73, 220] width 93 height 191
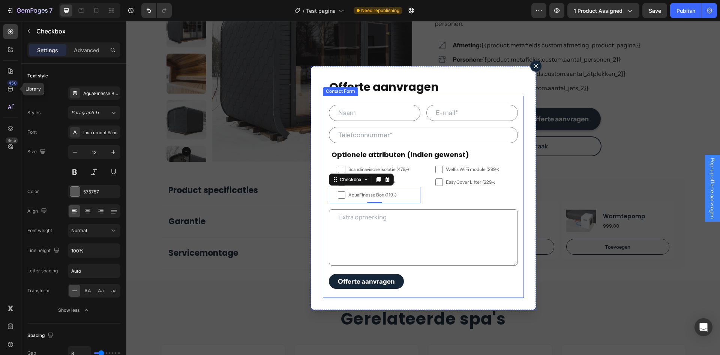
click at [518, 229] on div "Text Field Email Field Row Text Field Optionele attributen (indien gewenst) Hea…" at bounding box center [423, 197] width 201 height 202
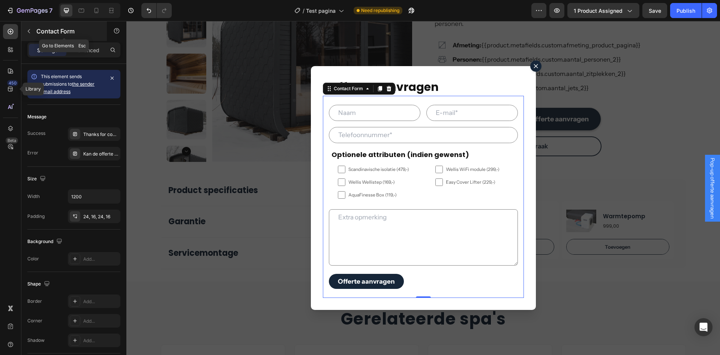
click at [26, 35] on button "button" at bounding box center [29, 31] width 12 height 12
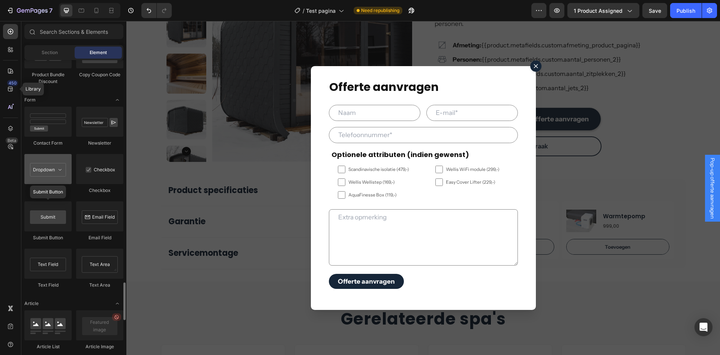
scroll to position [1688, 0]
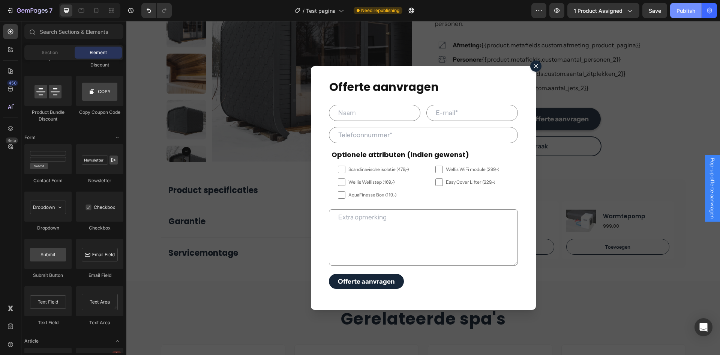
click at [685, 11] on div "Publish" at bounding box center [686, 11] width 19 height 8
click at [391, 136] on input "Dialog body" at bounding box center [423, 135] width 189 height 16
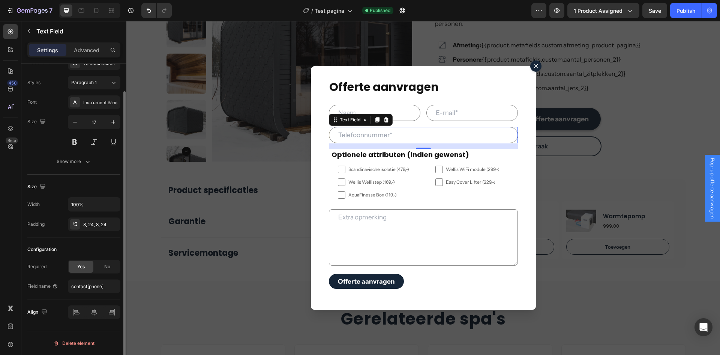
scroll to position [0, 0]
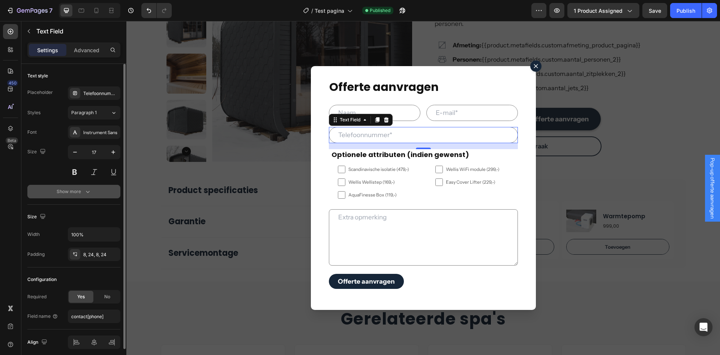
click at [57, 195] on button "Show more" at bounding box center [73, 192] width 93 height 14
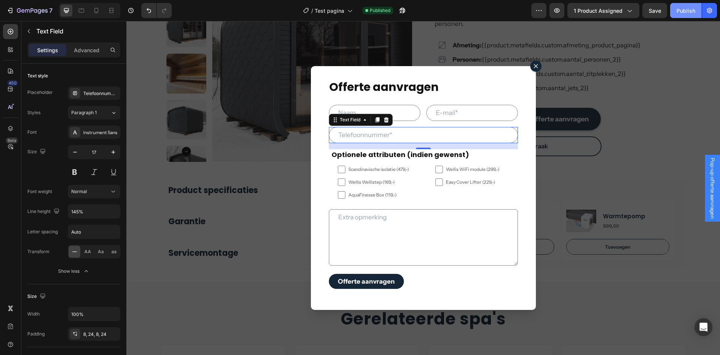
click at [684, 7] on div "Publish" at bounding box center [686, 11] width 19 height 8
drag, startPoint x: 83, startPoint y: 47, endPoint x: 81, endPoint y: 66, distance: 19.9
click at [83, 46] on p "Advanced" at bounding box center [87, 50] width 26 height 8
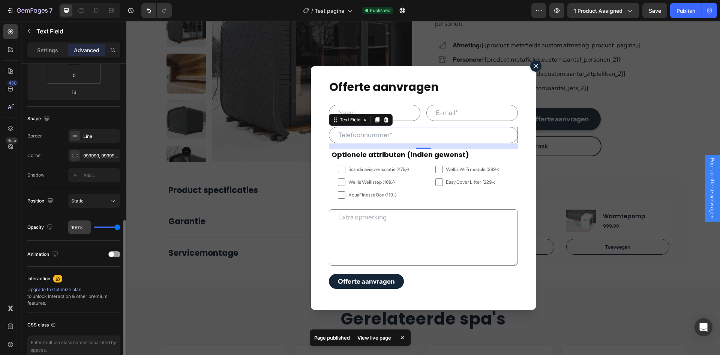
scroll to position [188, 0]
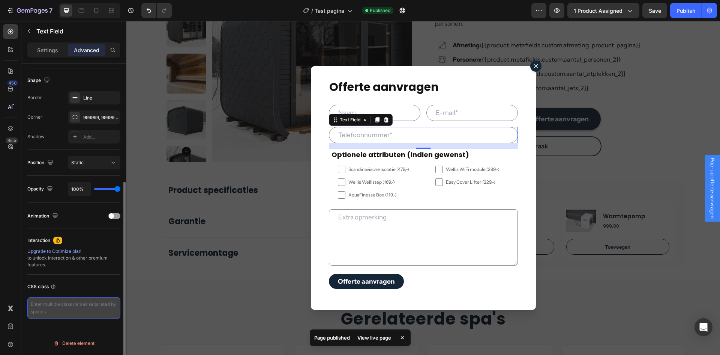
click at [69, 305] on textarea at bounding box center [73, 308] width 93 height 22
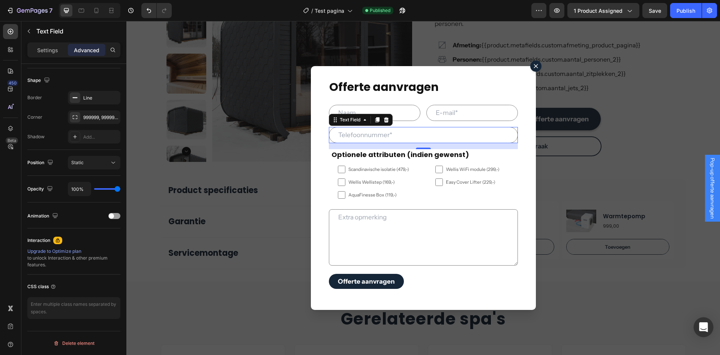
click at [696, 320] on div "Open Intercom Messenger" at bounding box center [704, 327] width 20 height 20
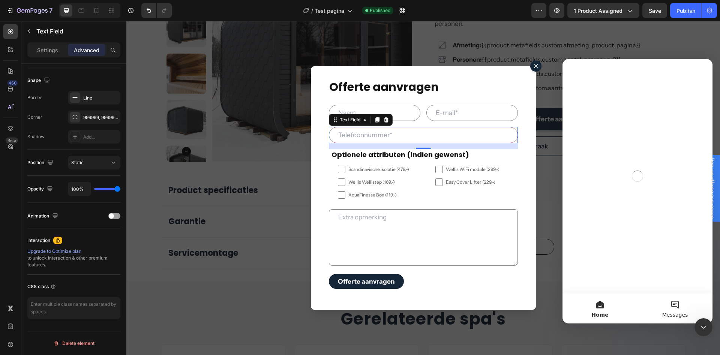
scroll to position [0, 0]
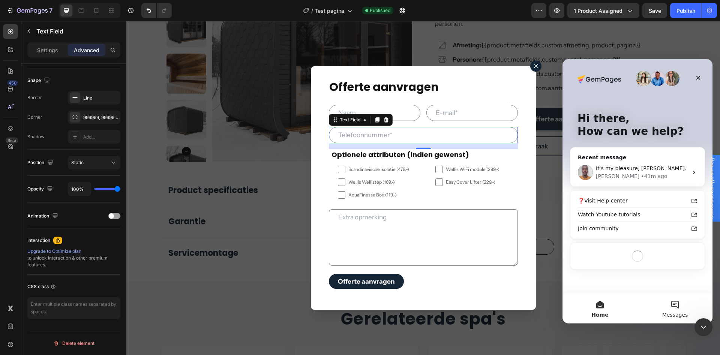
click at [670, 306] on button "Messages" at bounding box center [675, 308] width 75 height 30
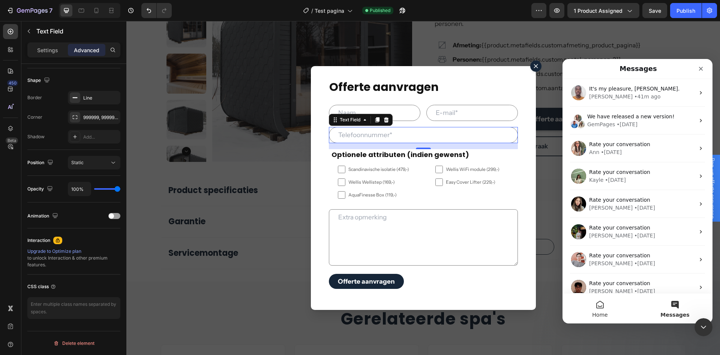
click at [603, 308] on button "Home" at bounding box center [600, 308] width 75 height 30
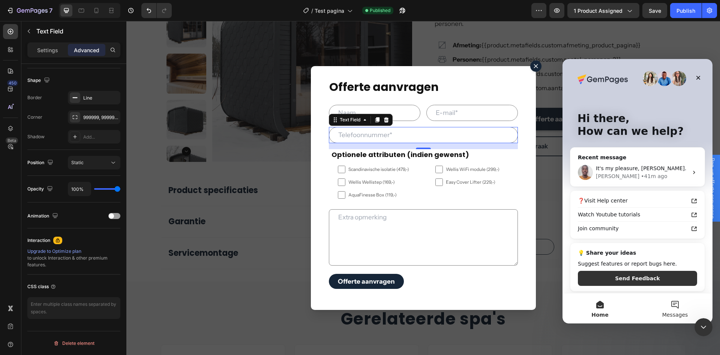
click at [675, 310] on button "Messages" at bounding box center [675, 308] width 75 height 30
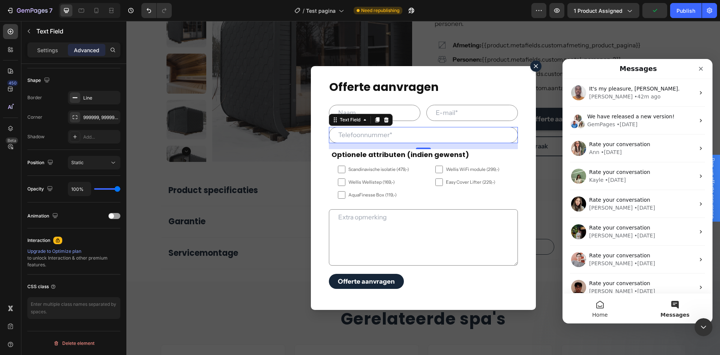
click at [596, 315] on span "Home" at bounding box center [599, 314] width 15 height 5
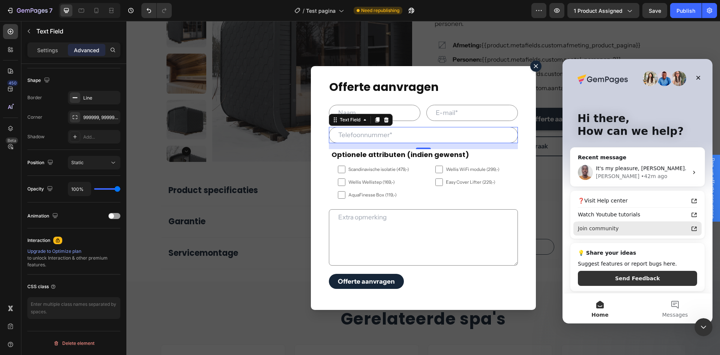
scroll to position [2, 0]
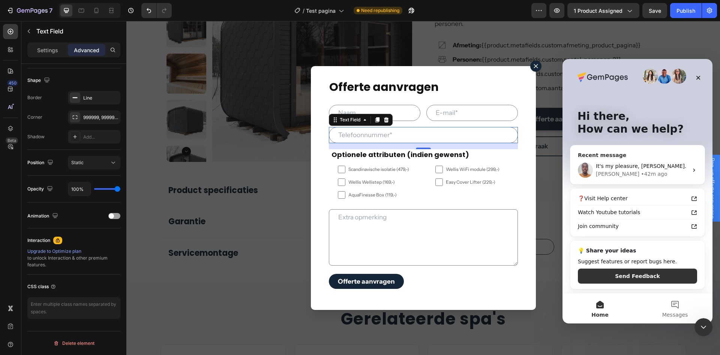
click at [652, 165] on div "It's my pleasure, [PERSON_NAME]." at bounding box center [642, 166] width 92 height 8
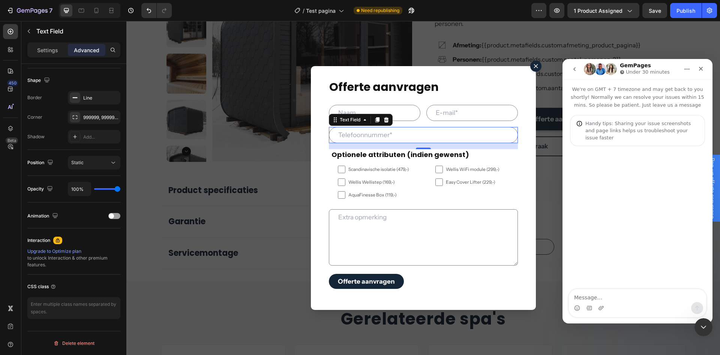
drag, startPoint x: 577, startPoint y: 72, endPoint x: 593, endPoint y: 78, distance: 17.7
click at [577, 71] on icon "go back" at bounding box center [575, 69] width 6 height 6
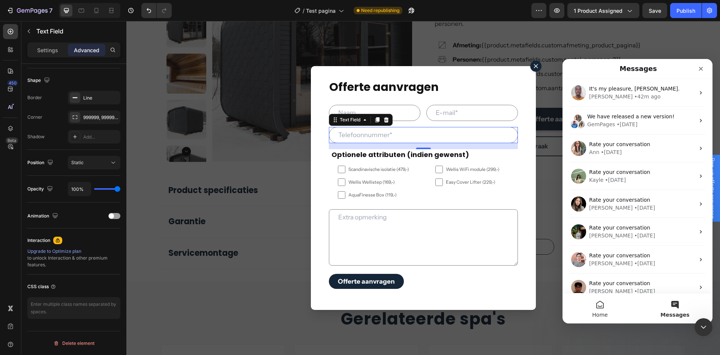
click at [593, 303] on button "Home" at bounding box center [600, 308] width 75 height 30
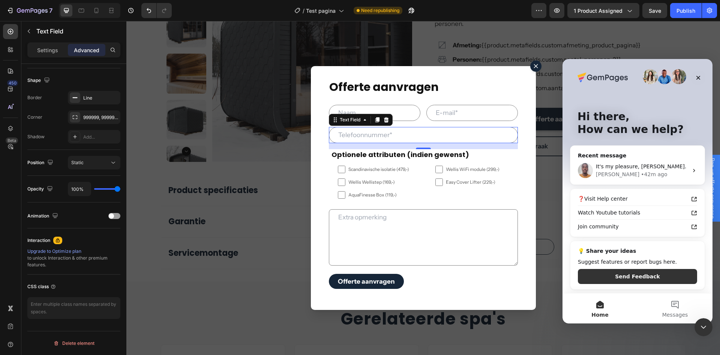
scroll to position [2, 0]
click at [698, 71] on div "Hi there, How can we help?" at bounding box center [637, 124] width 135 height 135
click at [698, 74] on div "Close" at bounding box center [699, 78] width 14 height 14
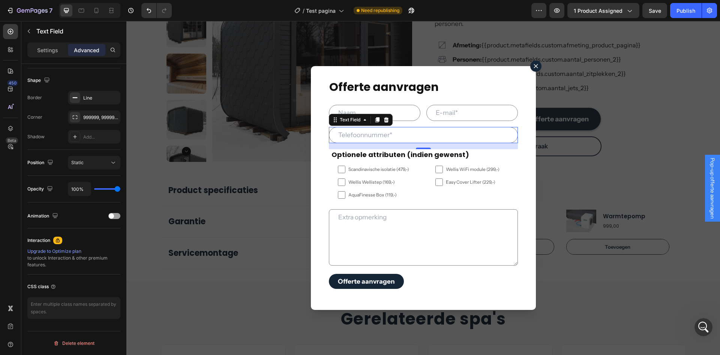
scroll to position [0, 0]
click at [698, 324] on icon "Open Intercom Messenger" at bounding box center [703, 326] width 12 height 12
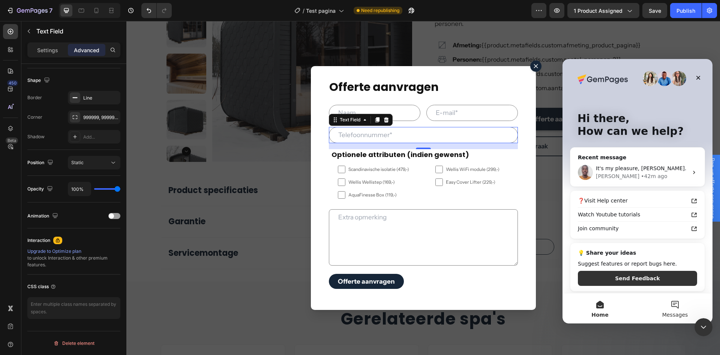
click at [678, 305] on button "Messages" at bounding box center [675, 308] width 75 height 30
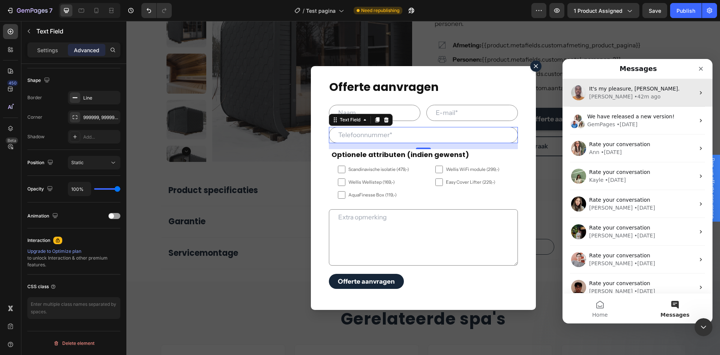
click at [634, 99] on div "• 42m ago" at bounding box center [647, 97] width 26 height 8
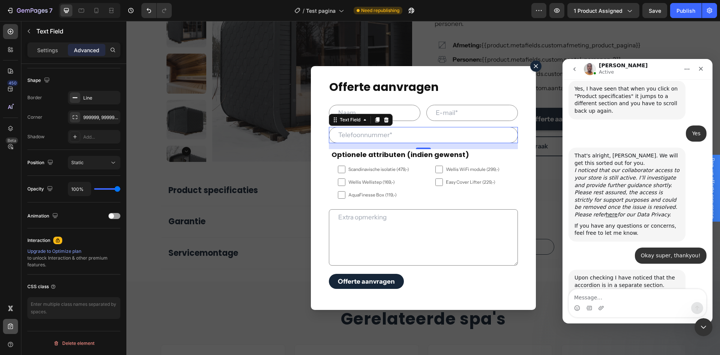
scroll to position [922, 0]
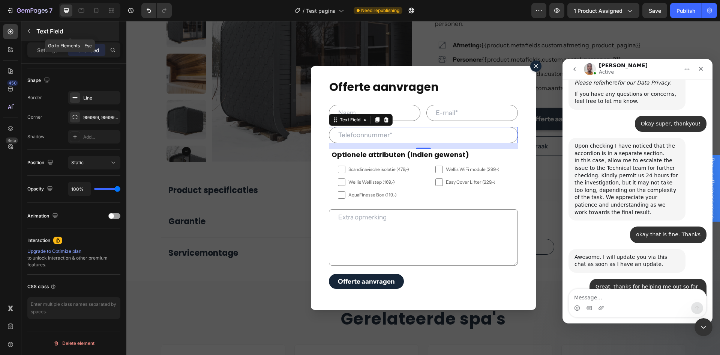
click at [30, 32] on icon "button" at bounding box center [29, 31] width 6 height 6
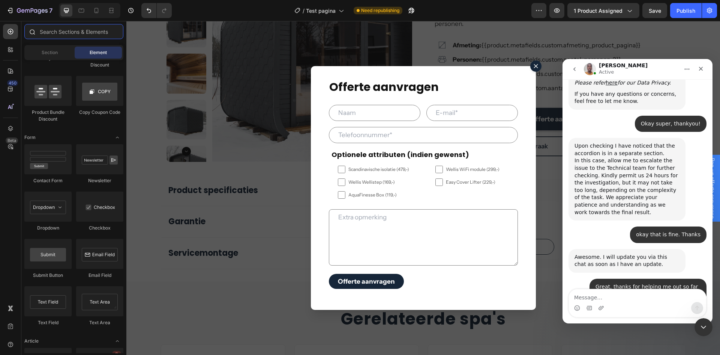
click at [64, 35] on input "text" at bounding box center [73, 31] width 99 height 15
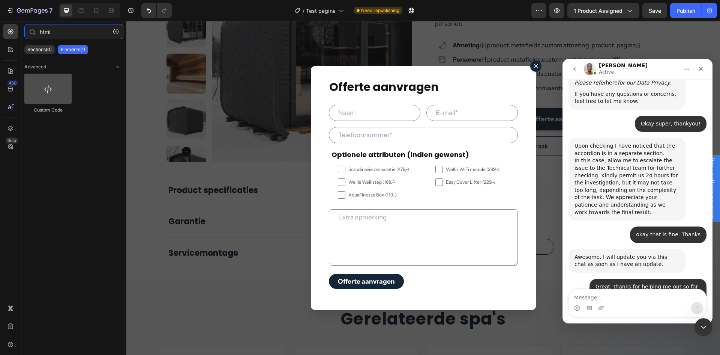
type input "html"
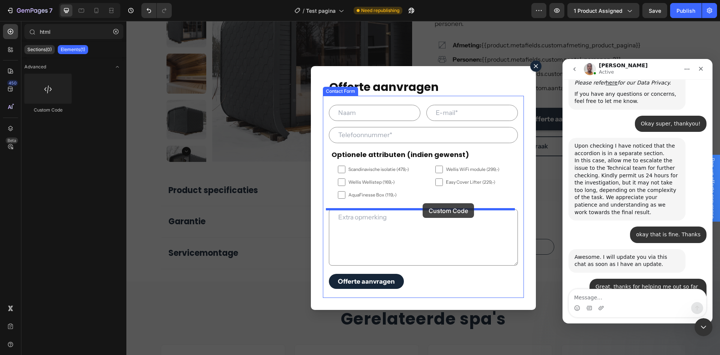
drag, startPoint x: 173, startPoint y: 107, endPoint x: 431, endPoint y: 217, distance: 281.2
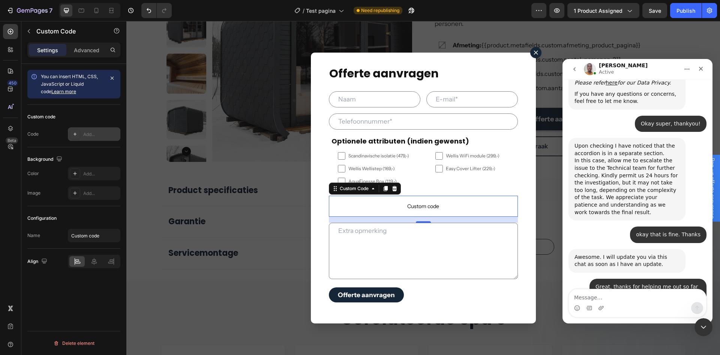
click at [79, 133] on div at bounding box center [75, 134] width 11 height 11
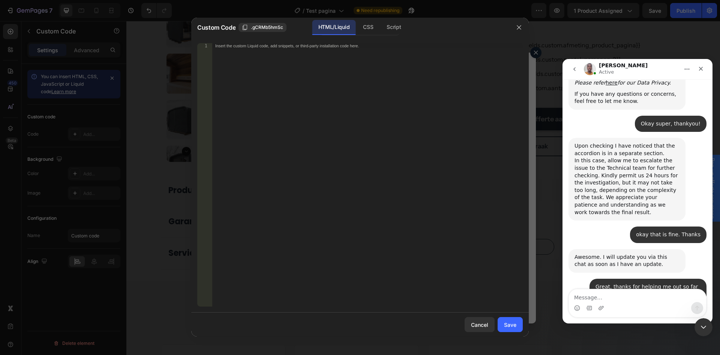
click at [339, 52] on div "Insert the custom Liquid code, add snippets, or third-party installation code h…" at bounding box center [367, 179] width 311 height 273
click at [502, 325] on button "Save" at bounding box center [510, 324] width 25 height 15
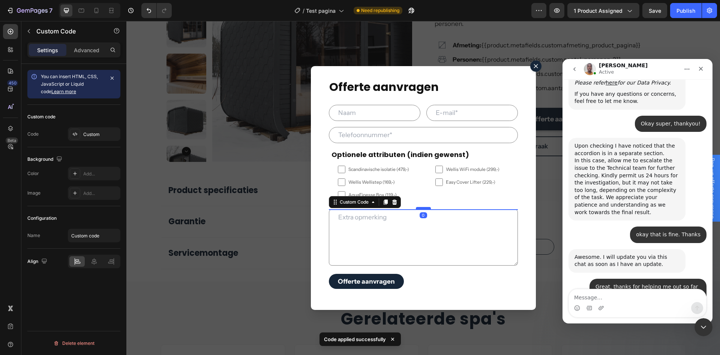
drag, startPoint x: 418, startPoint y: 214, endPoint x: 419, endPoint y: 207, distance: 6.4
click at [419, 207] on div "Dialog body" at bounding box center [423, 208] width 15 height 2
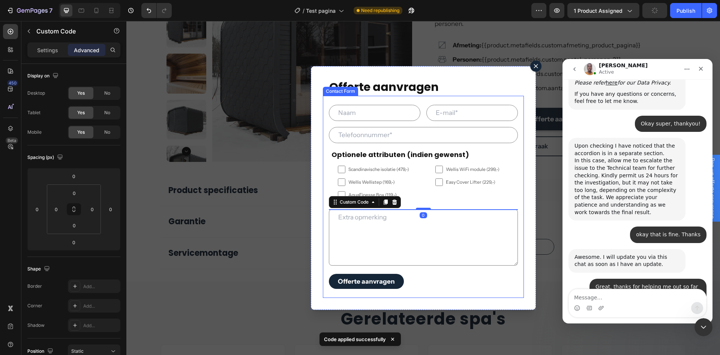
click at [514, 275] on div "Offerte aanvragen Submit Button" at bounding box center [423, 280] width 189 height 15
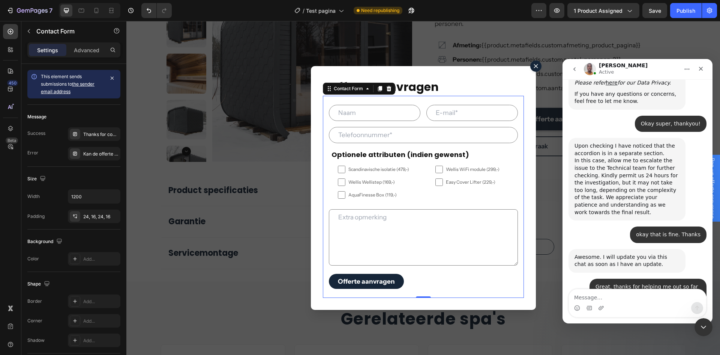
click at [394, 207] on div "Text Field Email Field Row Text Field Optionele attributen (indien gewenst) Hea…" at bounding box center [423, 197] width 201 height 202
click at [397, 207] on div "Text Field Email Field Row Text Field Optionele attributen (indien gewenst) Hea…" at bounding box center [423, 197] width 201 height 202
click at [397, 210] on textarea "Dialog body" at bounding box center [423, 237] width 189 height 56
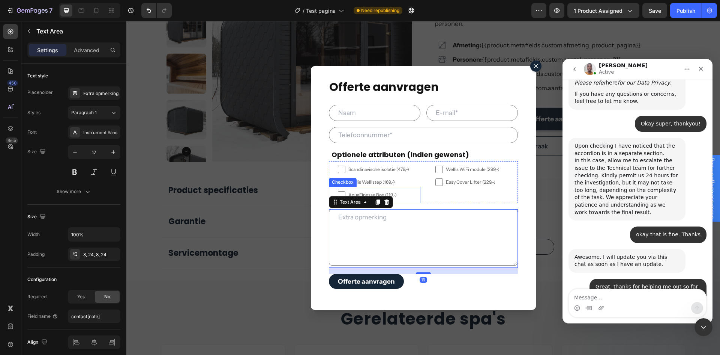
click at [406, 198] on label "AquaFinesse Box (119,-)" at bounding box center [375, 194] width 92 height 17
click at [346, 198] on input "AquaFinesse Box (119,-)" at bounding box center [342, 195] width 8 height 8
checkbox input "false"
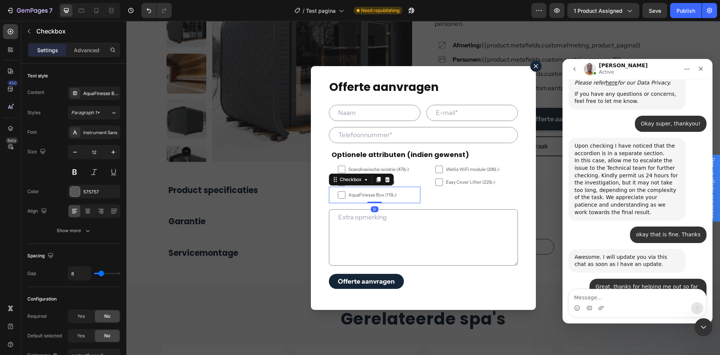
click at [434, 201] on div "Wellis WiFi module (299,-) Checkbox Easy Cover Lifter (229,-) Checkbox" at bounding box center [473, 182] width 92 height 42
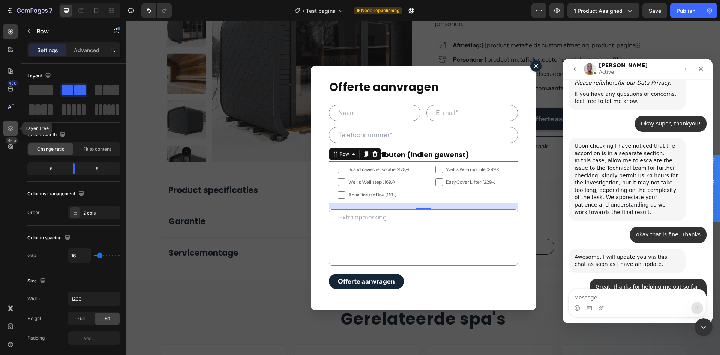
click at [8, 124] on div at bounding box center [10, 128] width 15 height 15
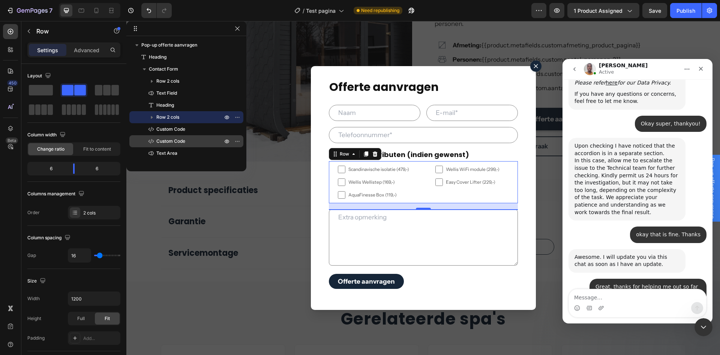
click at [165, 138] on span "Custom Code" at bounding box center [170, 141] width 29 height 8
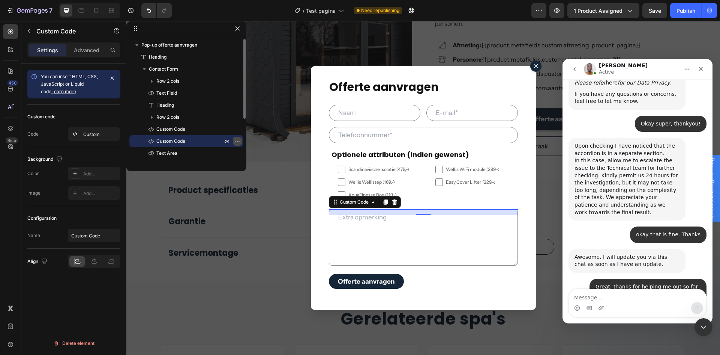
click at [236, 141] on icon "button" at bounding box center [237, 141] width 6 height 6
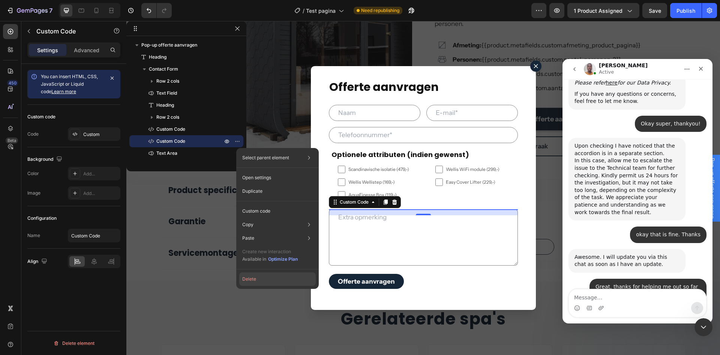
click at [264, 281] on button "Delete" at bounding box center [277, 279] width 77 height 14
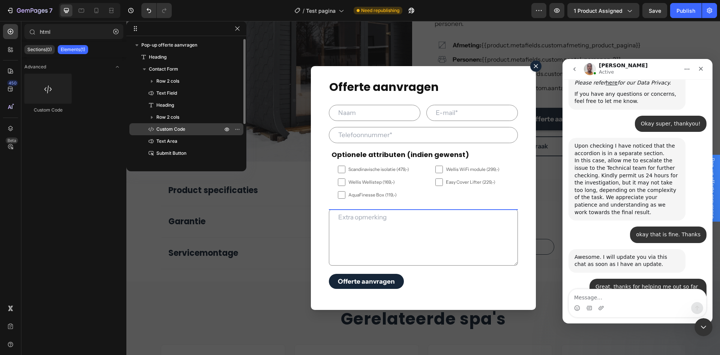
click at [188, 129] on p "Custom Code" at bounding box center [181, 129] width 68 height 8
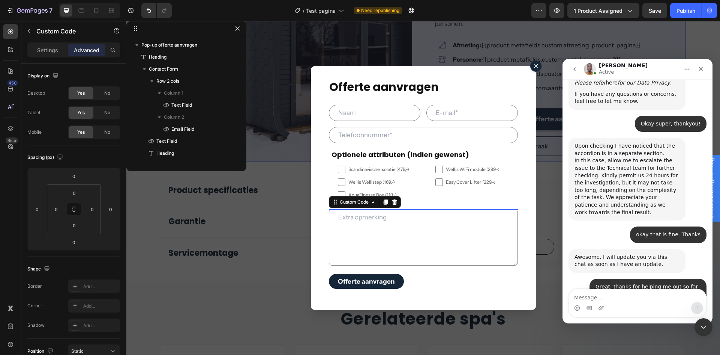
scroll to position [166, 0]
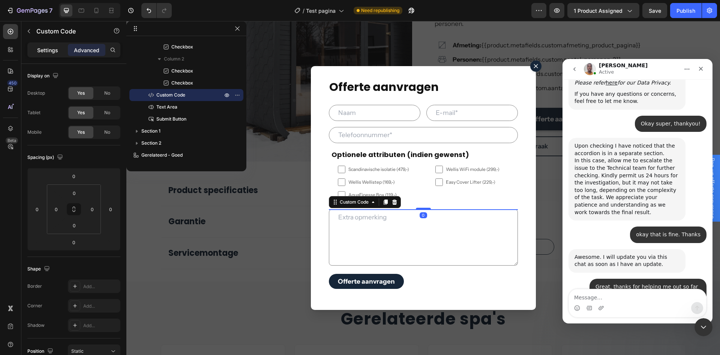
click at [40, 47] on p "Settings" at bounding box center [47, 50] width 21 height 8
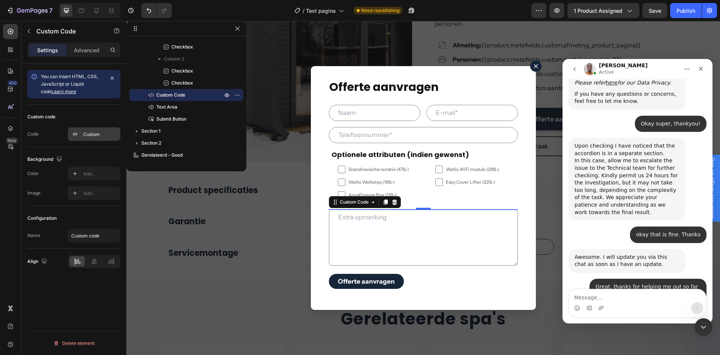
click at [87, 131] on div "Custom" at bounding box center [94, 134] width 53 height 14
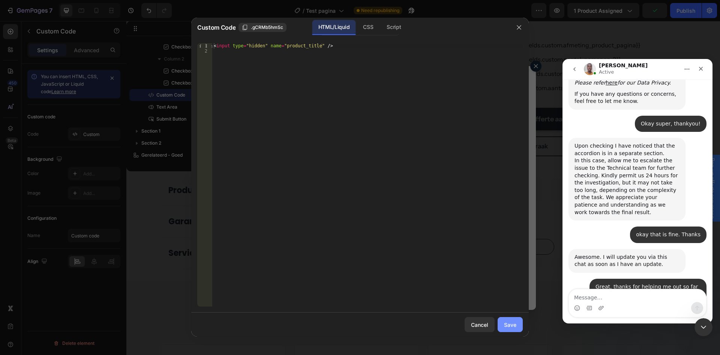
click at [502, 326] on button "Save" at bounding box center [510, 324] width 25 height 15
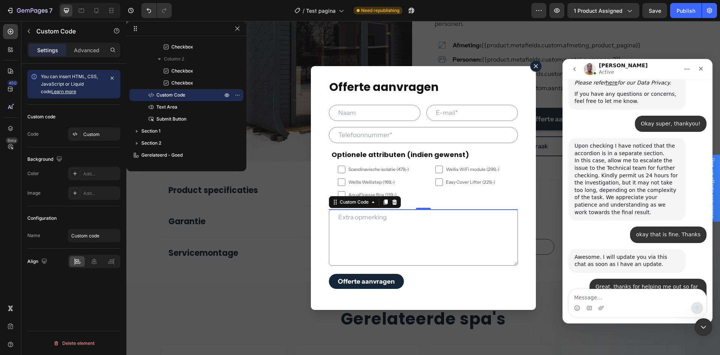
click at [234, 20] on div "7 Version history / Test pagina Need republishing Preview 1 product assigned Sa…" at bounding box center [360, 10] width 720 height 21
click at [234, 25] on button "button" at bounding box center [237, 28] width 9 height 9
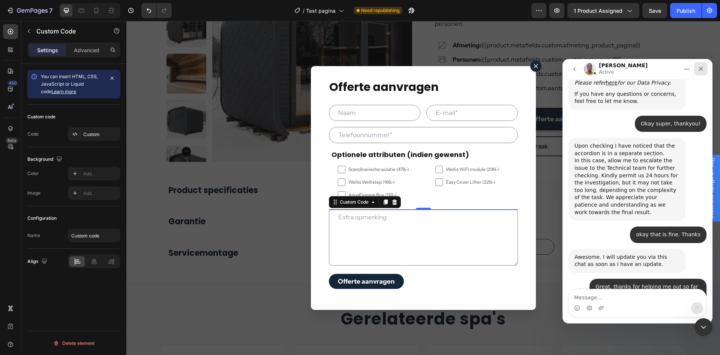
drag, startPoint x: 700, startPoint y: 70, endPoint x: 1130, endPoint y: 111, distance: 431.2
click at [700, 70] on icon "Close" at bounding box center [701, 69] width 4 height 4
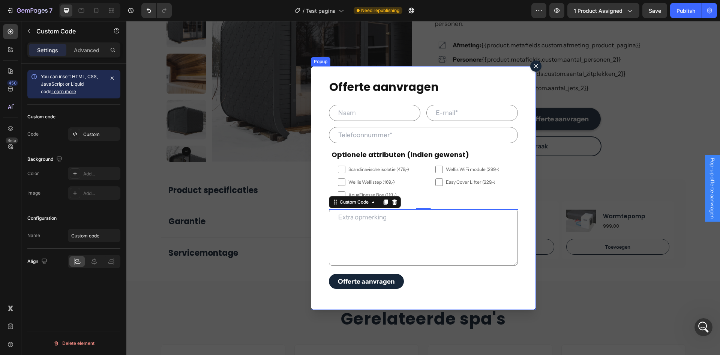
click at [534, 66] on icon "Dialog content" at bounding box center [536, 66] width 5 height 5
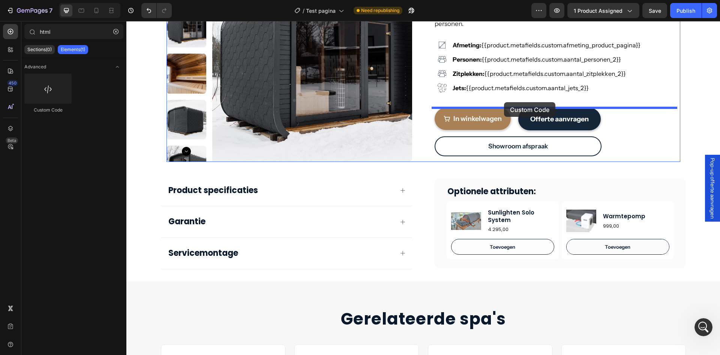
drag, startPoint x: 165, startPoint y: 113, endPoint x: 504, endPoint y: 102, distance: 339.7
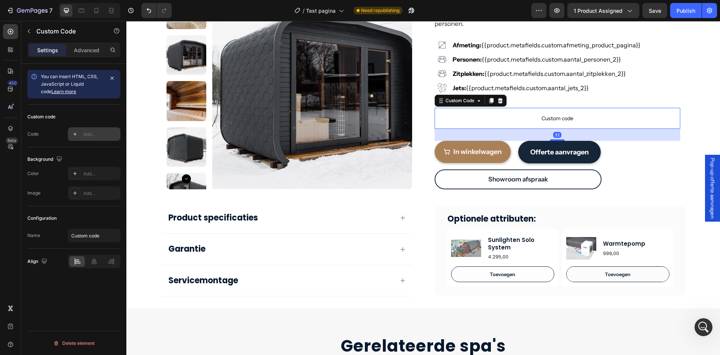
click at [82, 130] on div "Add..." at bounding box center [94, 134] width 53 height 14
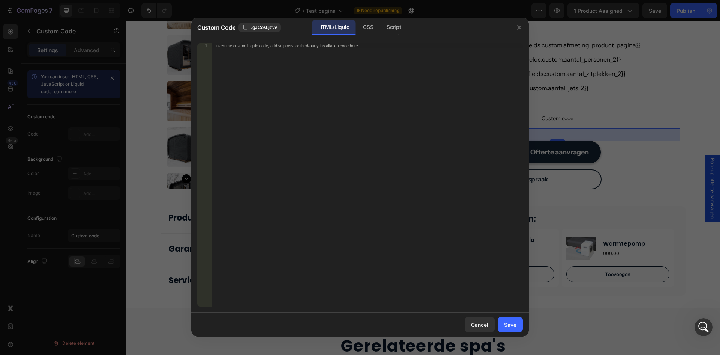
click at [311, 59] on div "Insert the custom Liquid code, add snippets, or third-party installation code h…" at bounding box center [367, 179] width 311 height 273
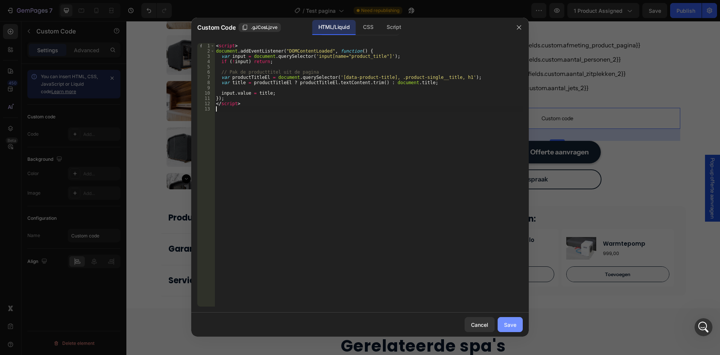
click at [507, 325] on div "Save" at bounding box center [510, 324] width 12 height 8
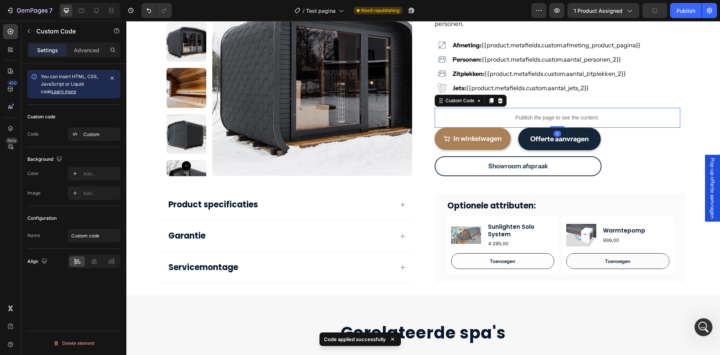
drag, startPoint x: 552, startPoint y: 138, endPoint x: 556, endPoint y: 117, distance: 21.0
click at [556, 117] on div "Publish the page to see the content. Custom Code 0" at bounding box center [558, 118] width 246 height 20
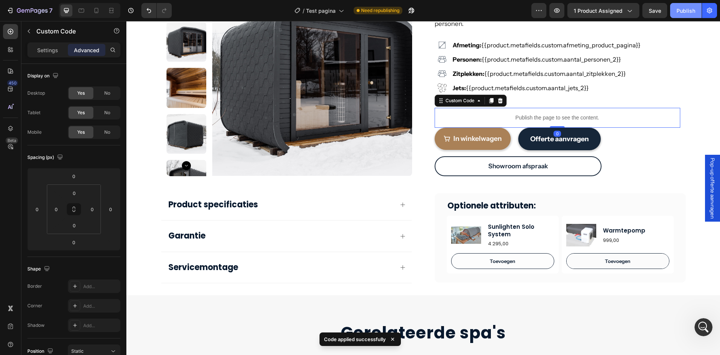
click at [687, 11] on div "Publish" at bounding box center [686, 11] width 19 height 8
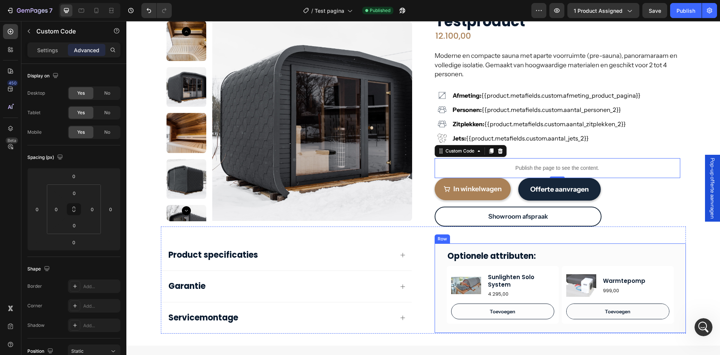
scroll to position [188, 0]
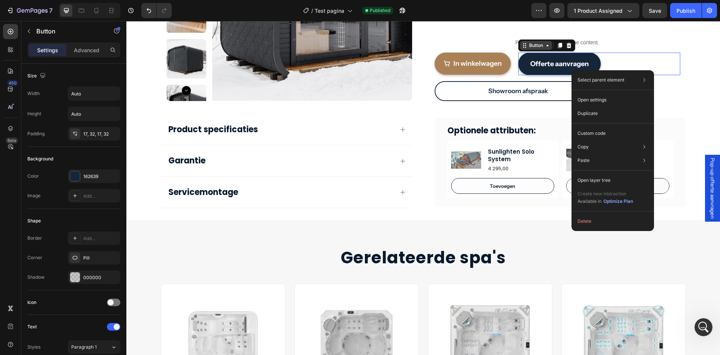
click at [546, 45] on icon at bounding box center [548, 45] width 6 height 6
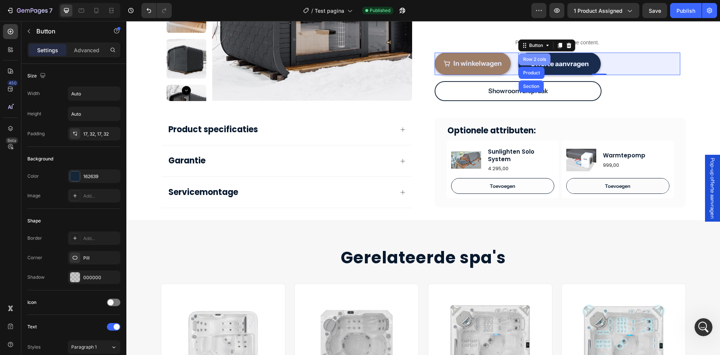
click at [528, 62] on div "Row 2 cols" at bounding box center [535, 59] width 32 height 12
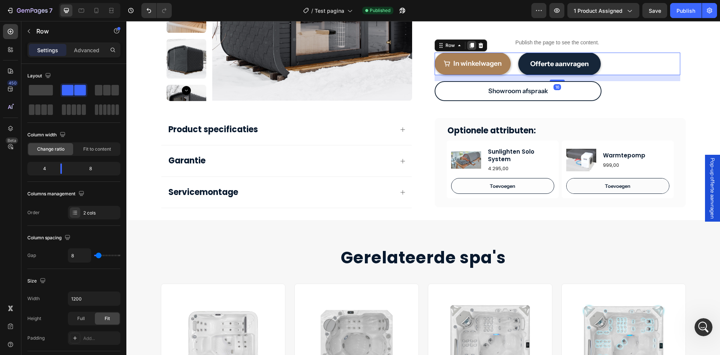
click at [469, 47] on icon at bounding box center [472, 45] width 6 height 6
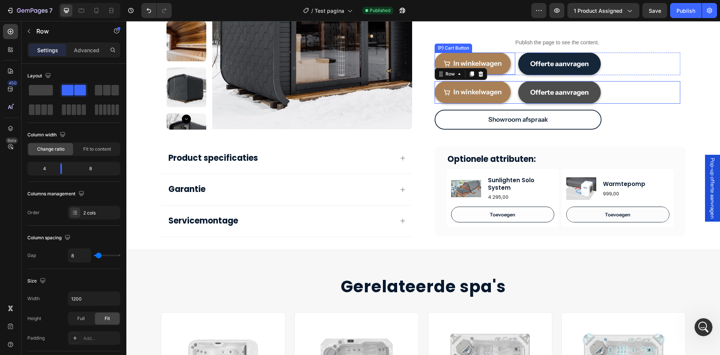
scroll to position [188, 0]
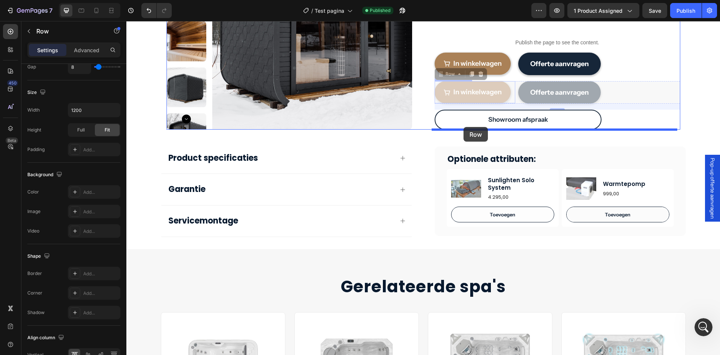
drag, startPoint x: 439, startPoint y: 75, endPoint x: 464, endPoint y: 127, distance: 57.6
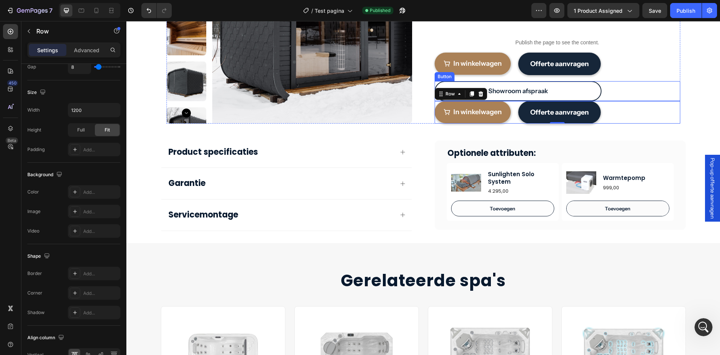
click at [629, 87] on div "Showroom afspraak Button" at bounding box center [558, 91] width 246 height 20
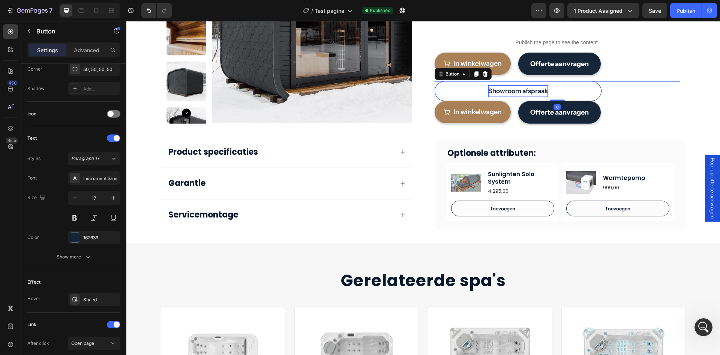
scroll to position [0, 0]
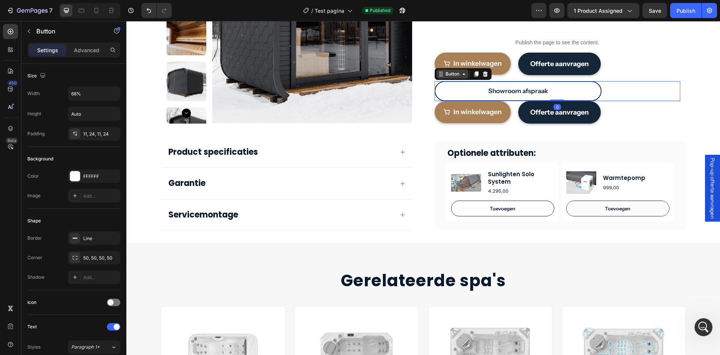
click at [463, 75] on icon at bounding box center [464, 74] width 2 height 2
click at [475, 76] on icon at bounding box center [476, 73] width 4 height 5
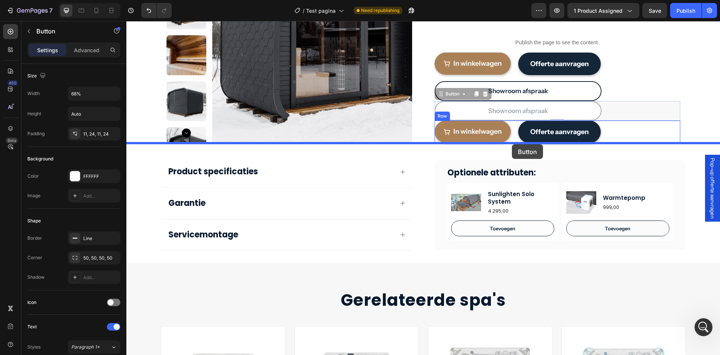
drag, startPoint x: 619, startPoint y: 111, endPoint x: 512, endPoint y: 144, distance: 111.8
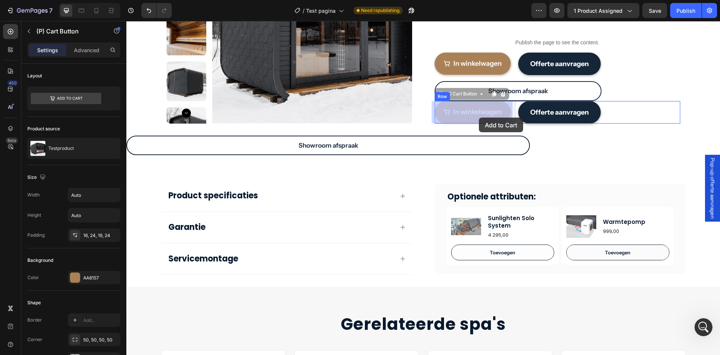
drag, startPoint x: 406, startPoint y: 139, endPoint x: 476, endPoint y: 114, distance: 74.7
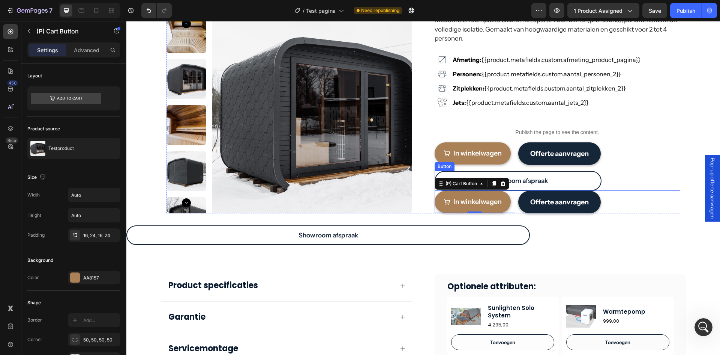
scroll to position [75, 0]
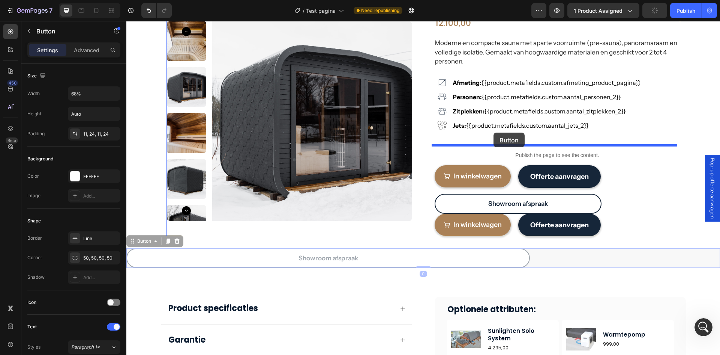
drag, startPoint x: 367, startPoint y: 253, endPoint x: 494, endPoint y: 132, distance: 175.4
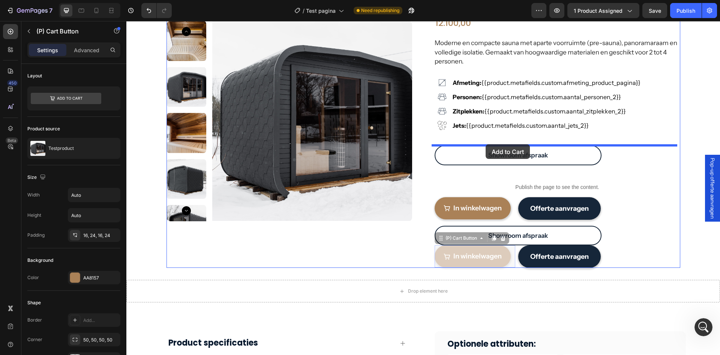
drag, startPoint x: 489, startPoint y: 250, endPoint x: 486, endPoint y: 144, distance: 106.2
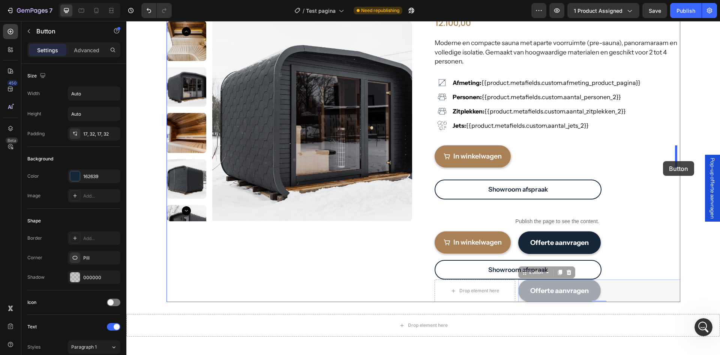
drag, startPoint x: 559, startPoint y: 285, endPoint x: 663, endPoint y: 161, distance: 161.9
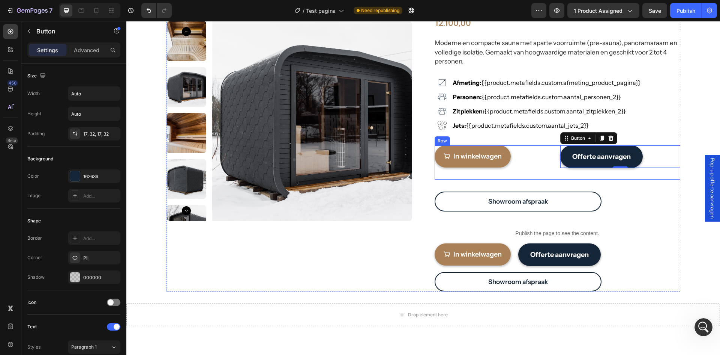
click at [527, 173] on div "In winkelwagen (P) Cart Button" at bounding box center [495, 162] width 120 height 34
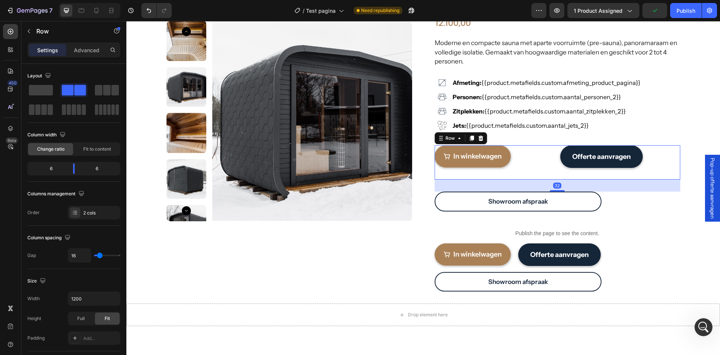
click at [555, 189] on div "32" at bounding box center [558, 185] width 246 height 12
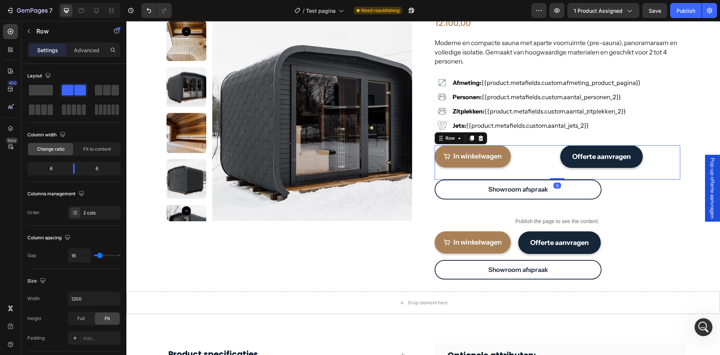
drag, startPoint x: 555, startPoint y: 190, endPoint x: 555, endPoint y: 170, distance: 20.3
click at [555, 170] on div "In winkelwagen (P) Cart Button Offerte aanvragen Button Row 0" at bounding box center [558, 162] width 246 height 34
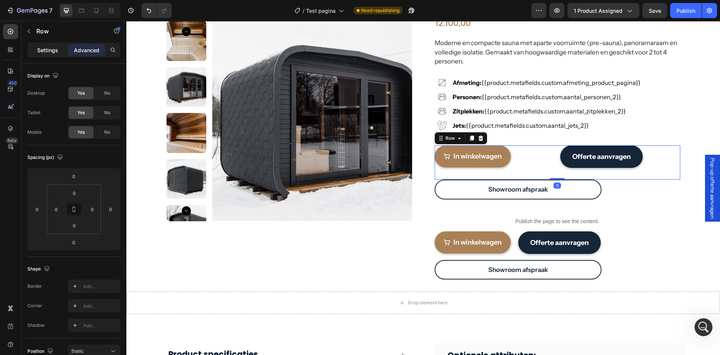
click at [44, 50] on p "Settings" at bounding box center [47, 50] width 21 height 8
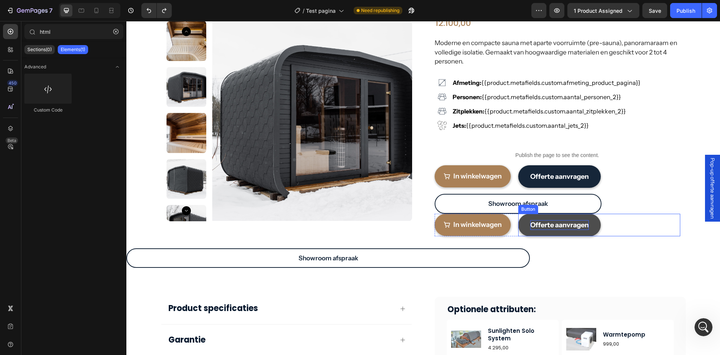
click at [665, 228] on div "Offerte aanvragen Button" at bounding box center [599, 224] width 162 height 23
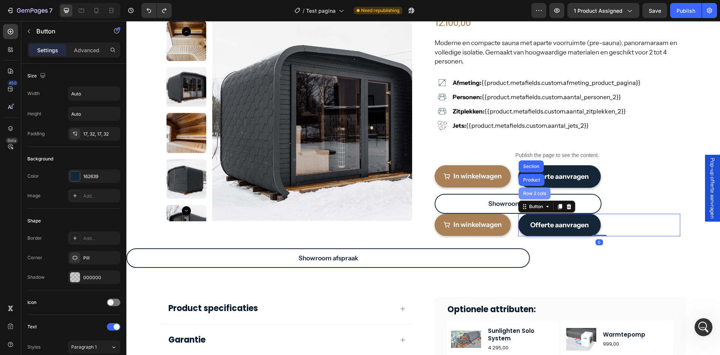
scroll to position [922, 0]
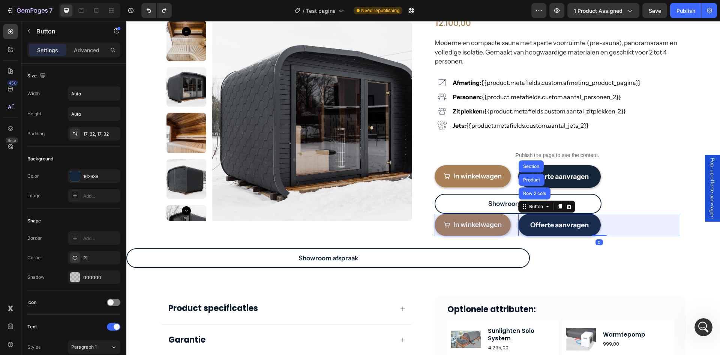
click at [527, 191] on div "Row 2 cols" at bounding box center [535, 193] width 26 height 5
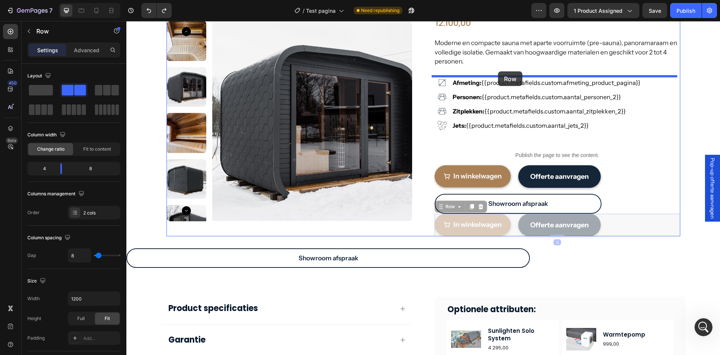
drag, startPoint x: 451, startPoint y: 206, endPoint x: 498, endPoint y: 71, distance: 143.1
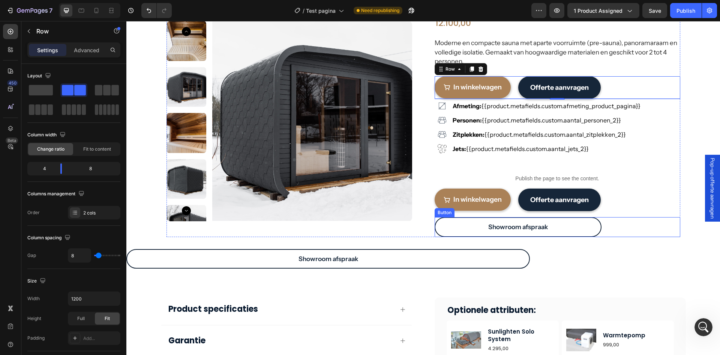
click at [610, 227] on div "Showroom afspraak Button" at bounding box center [558, 227] width 246 height 20
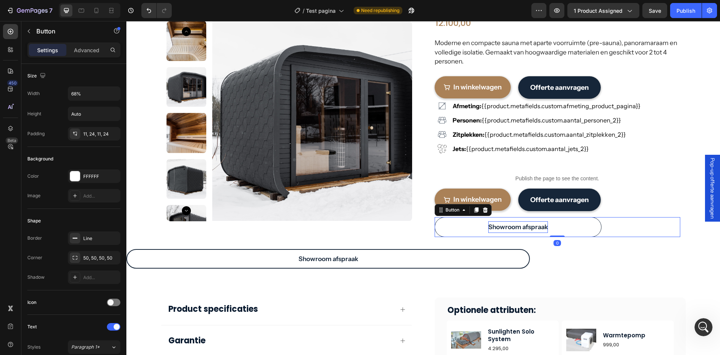
drag, startPoint x: 472, startPoint y: 209, endPoint x: 512, endPoint y: 229, distance: 44.8
click at [473, 210] on icon at bounding box center [476, 210] width 6 height 6
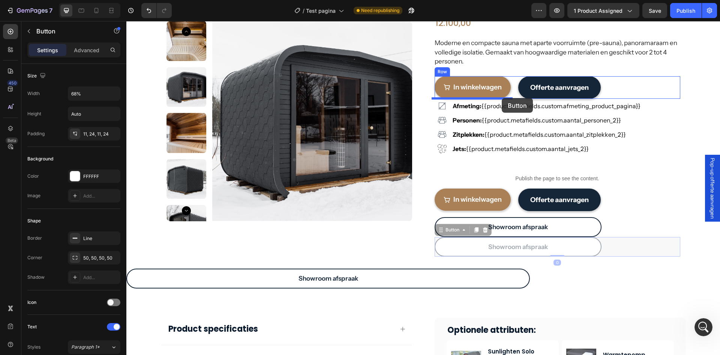
drag, startPoint x: 459, startPoint y: 232, endPoint x: 502, endPoint y: 98, distance: 140.7
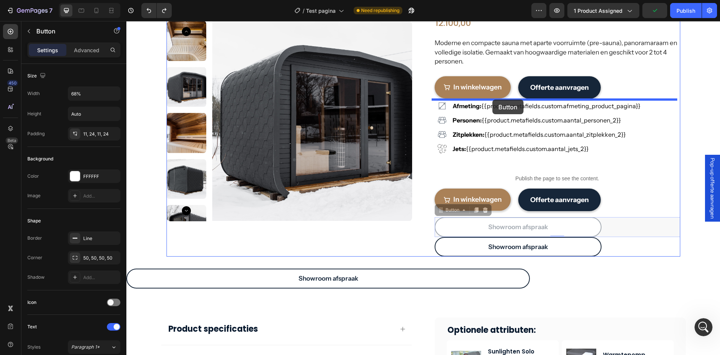
drag, startPoint x: 460, startPoint y: 223, endPoint x: 493, endPoint y: 99, distance: 127.7
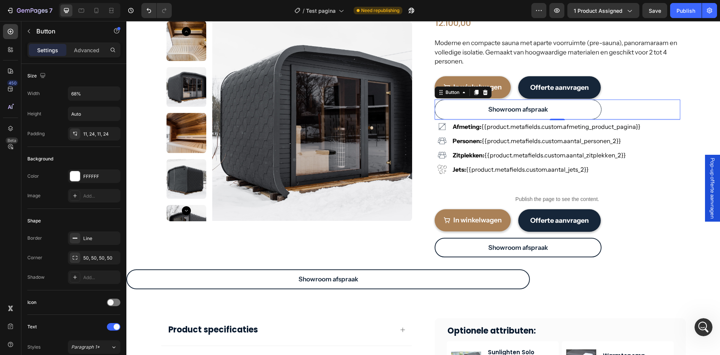
click at [590, 109] on link "Showroom afspraak" at bounding box center [518, 109] width 167 height 20
click at [453, 94] on div "Button" at bounding box center [452, 92] width 17 height 7
click at [479, 107] on link "Showroom afspraak" at bounding box center [518, 109] width 167 height 20
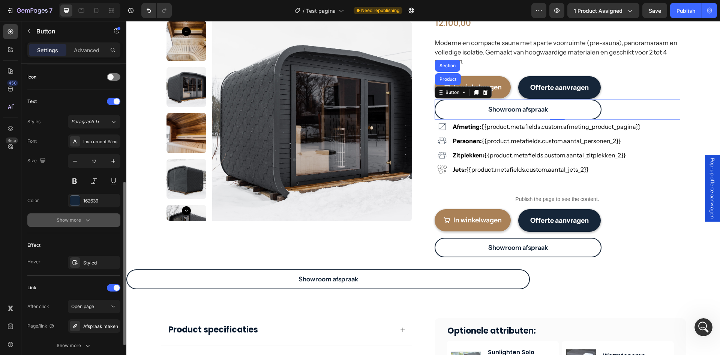
click at [68, 226] on button "Show more" at bounding box center [73, 220] width 93 height 14
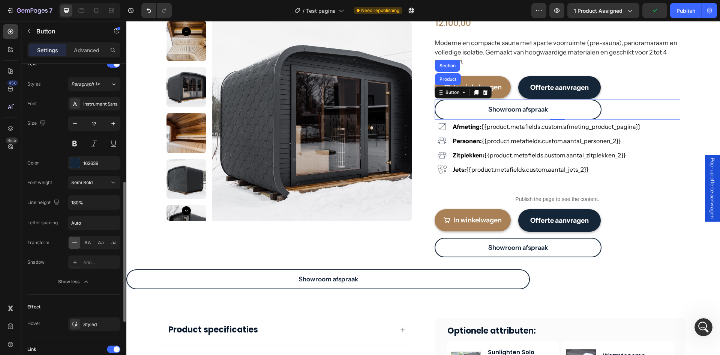
scroll to position [113, 0]
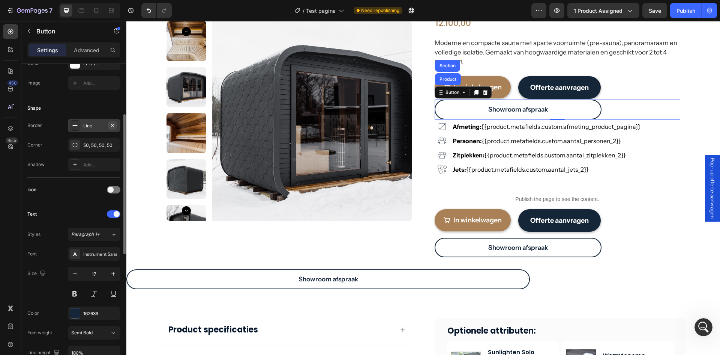
click at [112, 124] on icon "button" at bounding box center [113, 125] width 6 height 6
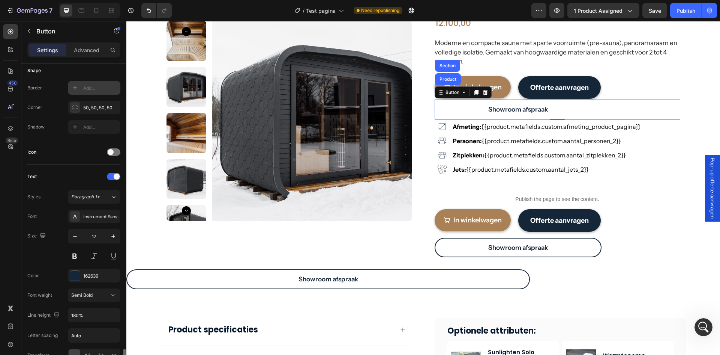
scroll to position [300, 0]
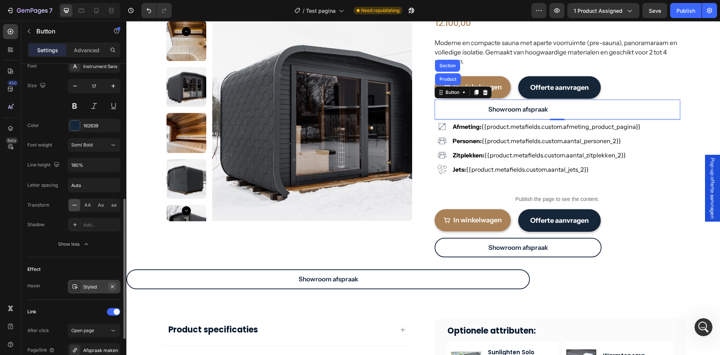
click at [113, 287] on icon "button" at bounding box center [113, 286] width 6 height 6
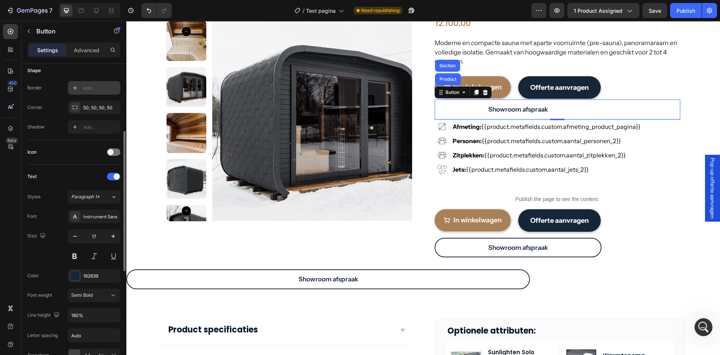
scroll to position [0, 0]
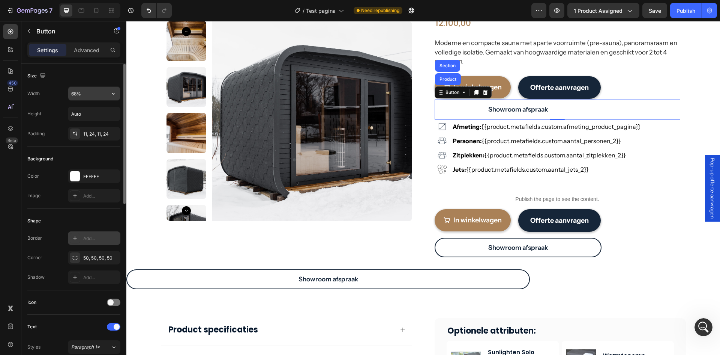
click at [91, 94] on input "68%" at bounding box center [94, 94] width 52 height 14
click at [116, 93] on icon "button" at bounding box center [114, 94] width 8 height 8
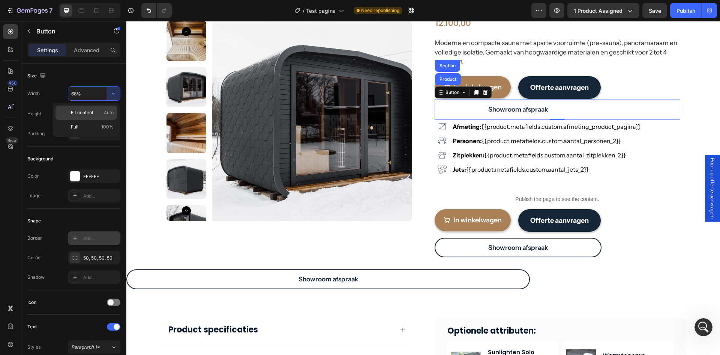
click at [94, 111] on p "Fit content Auto" at bounding box center [92, 112] width 43 height 7
type input "Auto"
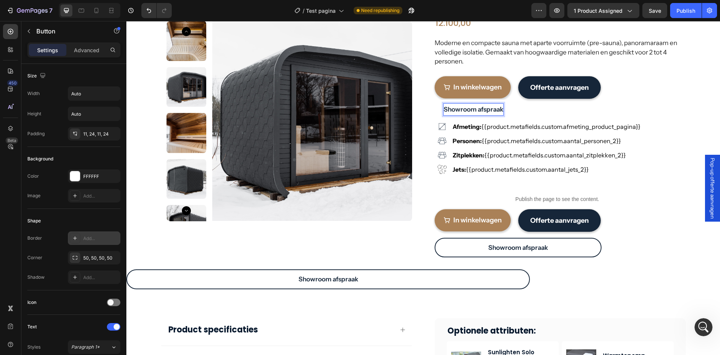
click at [456, 108] on p "Showroom afspraak" at bounding box center [474, 110] width 60 height 12
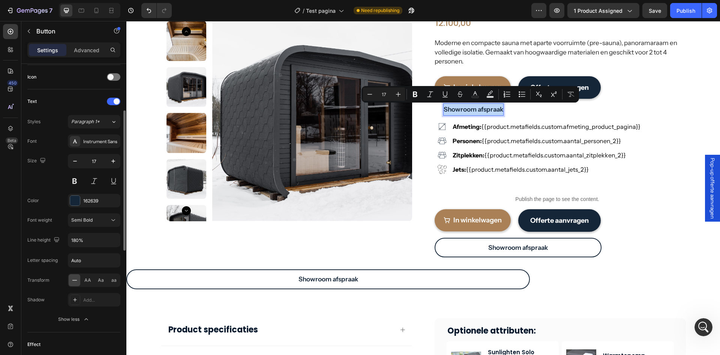
scroll to position [263, 0]
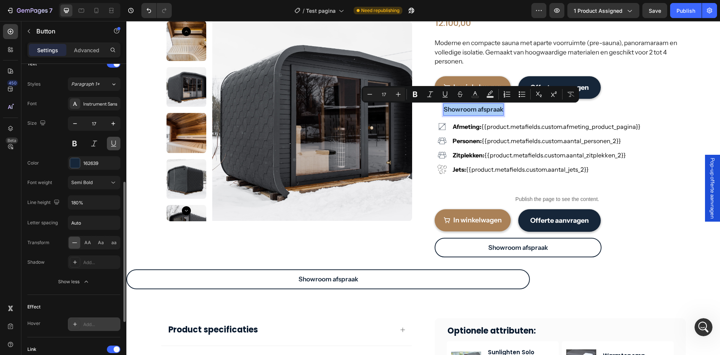
click at [111, 144] on button at bounding box center [114, 144] width 14 height 14
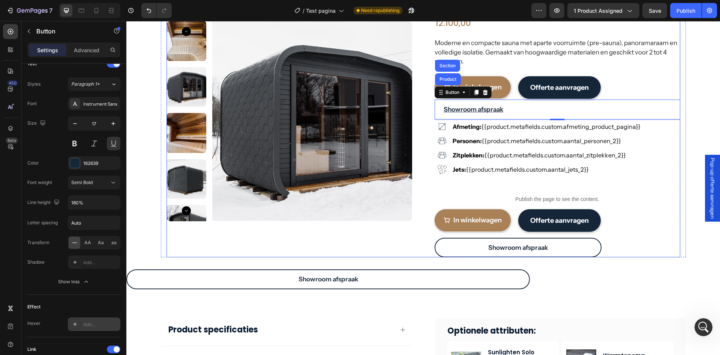
click at [655, 188] on div "Testproduct (P) Title 12.100,00 (P) Price (P) Price Row Moderne en compacte sau…" at bounding box center [558, 128] width 246 height 258
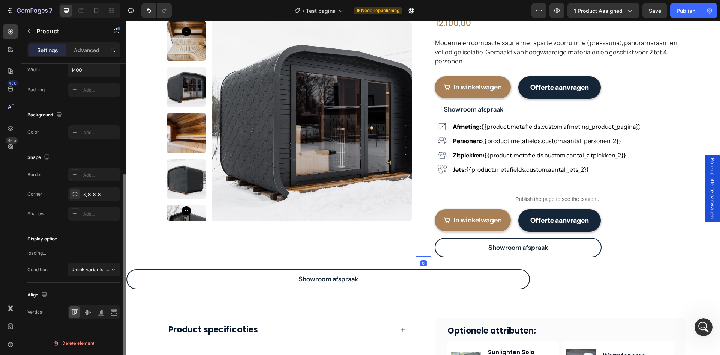
scroll to position [0, 0]
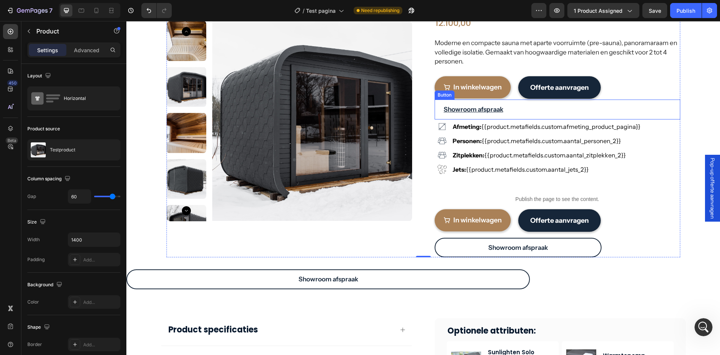
click at [551, 112] on div "Showroom afspraak Button" at bounding box center [558, 109] width 246 height 20
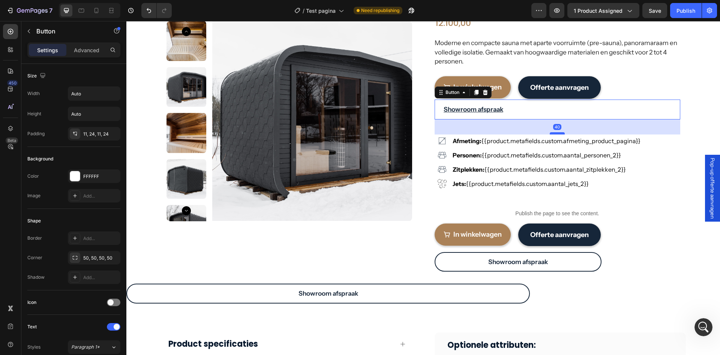
drag, startPoint x: 550, startPoint y: 118, endPoint x: 558, endPoint y: 136, distance: 19.5
click at [558, 134] on div at bounding box center [557, 133] width 15 height 2
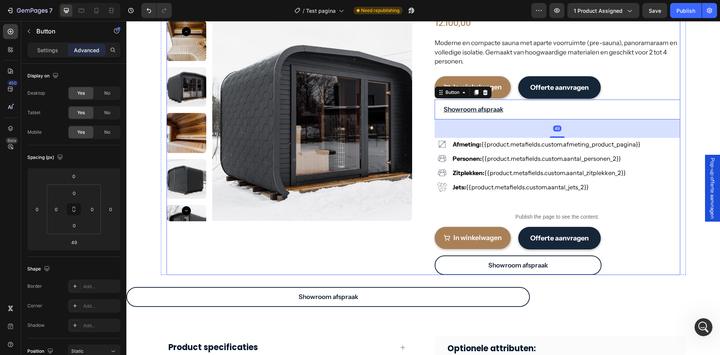
click at [614, 197] on div "Testproduct (P) Title 12.100,00 (P) Price (P) Price Row Moderne en compacte sau…" at bounding box center [558, 137] width 246 height 276
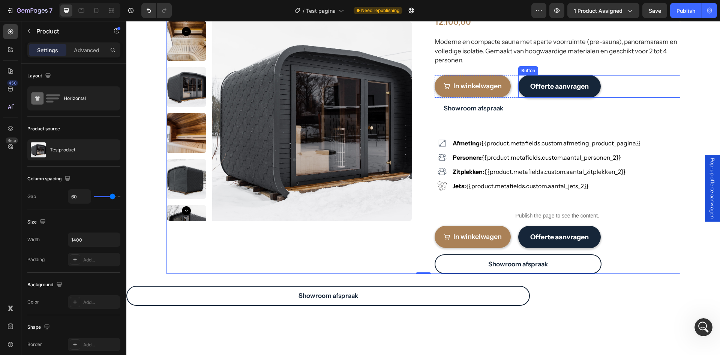
scroll to position [38, 0]
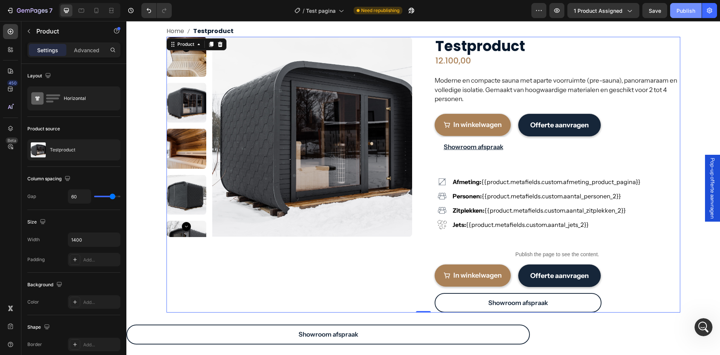
click at [679, 9] on div "Publish" at bounding box center [686, 11] width 19 height 8
click at [559, 14] on button "button" at bounding box center [557, 10] width 15 height 15
click at [463, 116] on button "In winkelwagen" at bounding box center [473, 125] width 76 height 22
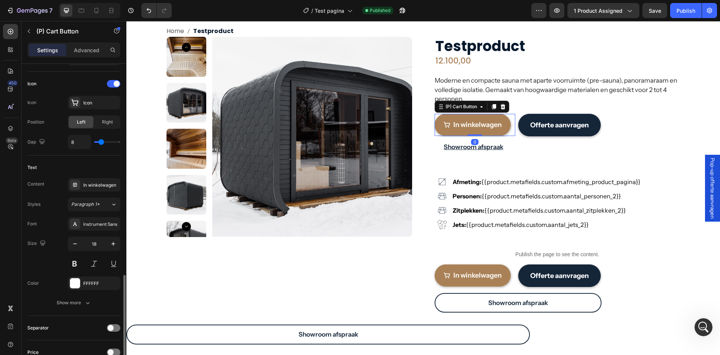
scroll to position [450, 0]
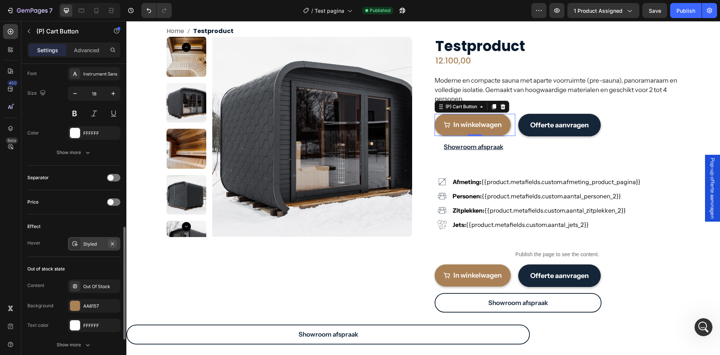
click at [109, 243] on button "button" at bounding box center [112, 243] width 9 height 9
click at [474, 267] on button "In winkelwagen" at bounding box center [473, 275] width 76 height 22
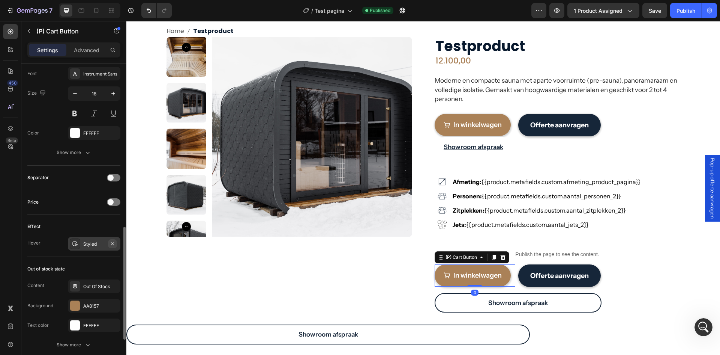
click at [116, 244] on button "button" at bounding box center [112, 243] width 9 height 9
drag, startPoint x: 681, startPoint y: 9, endPoint x: 677, endPoint y: 12, distance: 4.8
click at [681, 9] on div "Publish" at bounding box center [686, 11] width 19 height 8
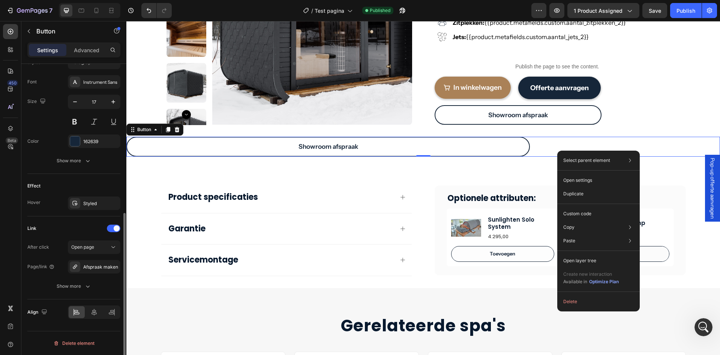
scroll to position [0, 0]
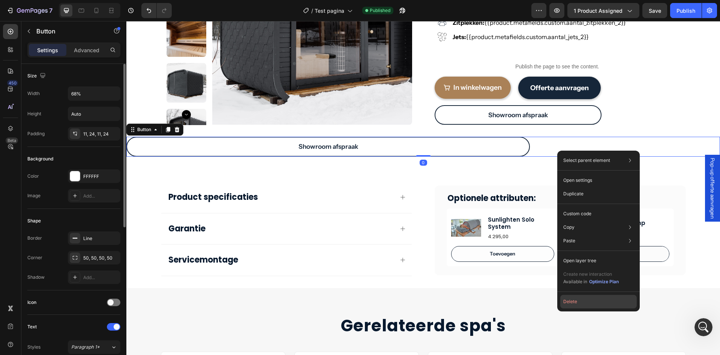
click at [569, 302] on button "Delete" at bounding box center [598, 301] width 77 height 14
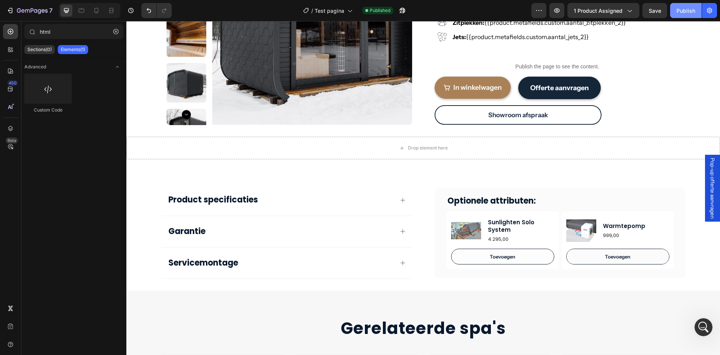
click at [690, 12] on div "Publish" at bounding box center [686, 11] width 19 height 8
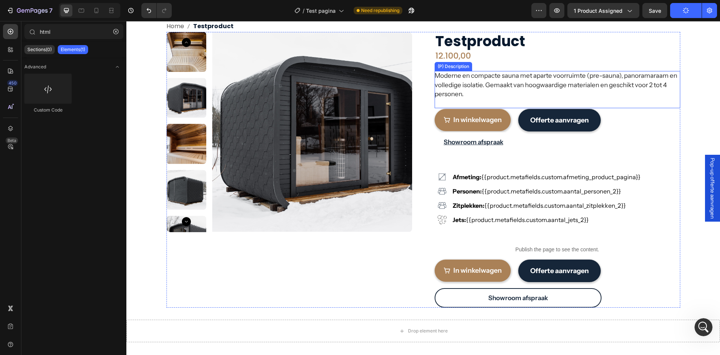
scroll to position [38, 0]
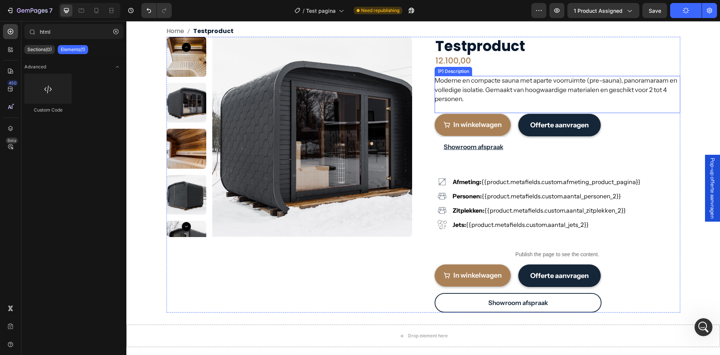
click at [486, 95] on div "Moderne en compacte sauna met aparte voorruimte (pre-sauna), panoramaraam en vo…" at bounding box center [558, 94] width 246 height 37
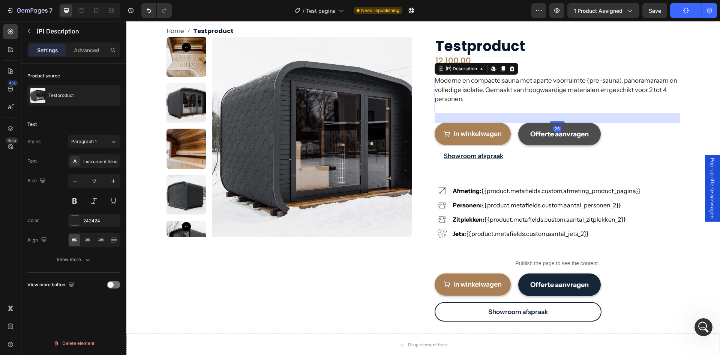
drag, startPoint x: 553, startPoint y: 113, endPoint x: 784, endPoint y: 38, distance: 243.2
click at [555, 122] on div at bounding box center [557, 122] width 15 height 2
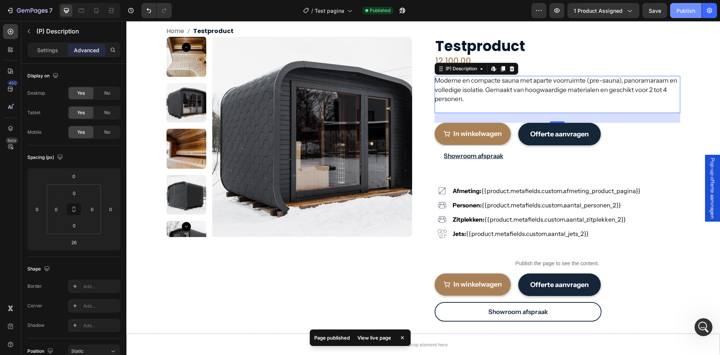
click at [676, 12] on button "Publish" at bounding box center [686, 10] width 32 height 15
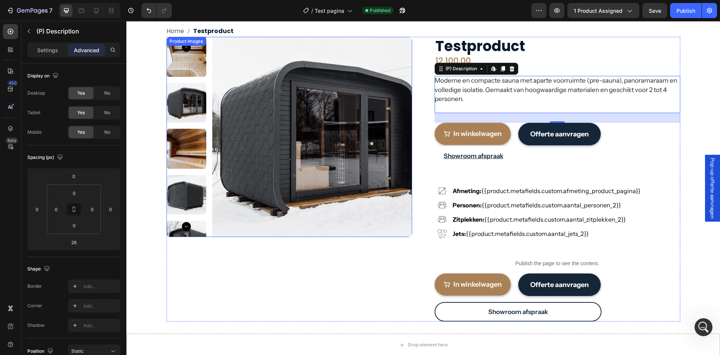
scroll to position [0, 0]
